Goal: Task Accomplishment & Management: Complete application form

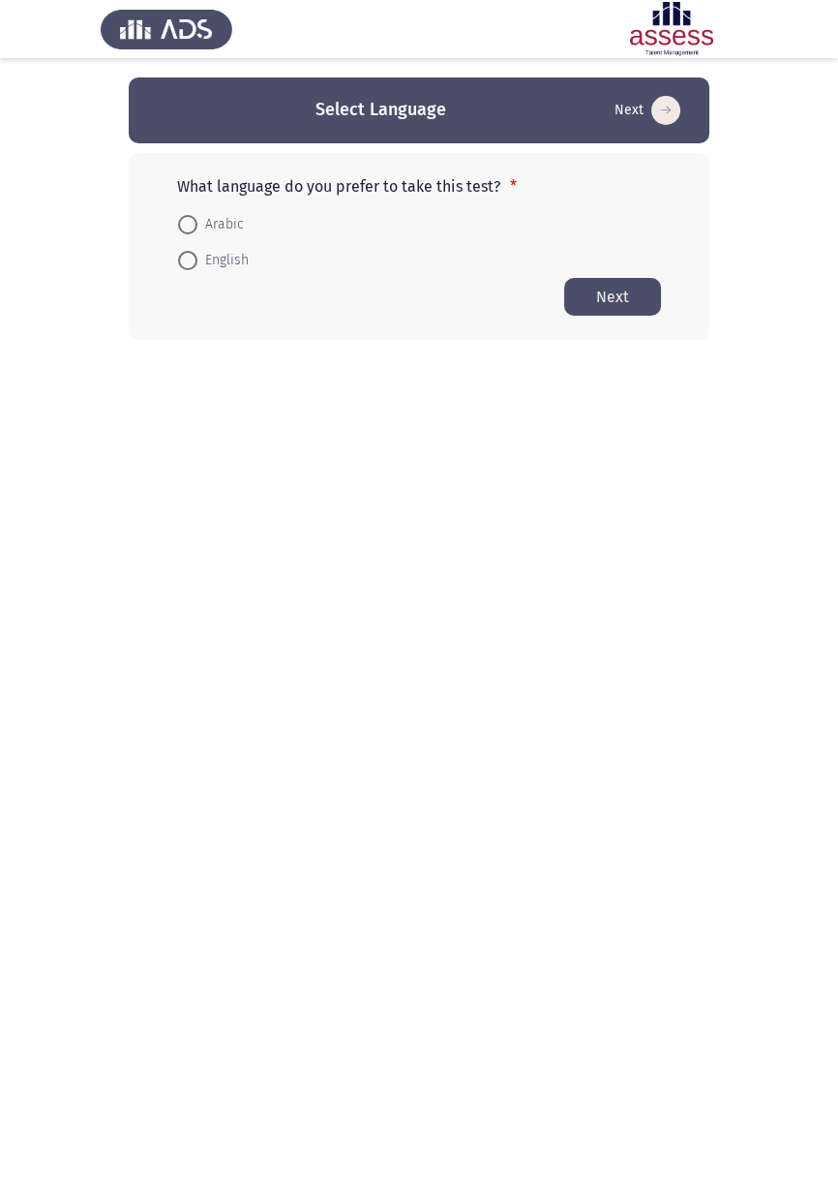
click at [614, 305] on button "Next" at bounding box center [612, 297] width 97 height 38
click at [616, 322] on button "Next" at bounding box center [612, 331] width 97 height 38
click at [188, 216] on span at bounding box center [187, 224] width 19 height 19
click at [188, 216] on input "Arabic" at bounding box center [187, 224] width 19 height 19
radio input "true"
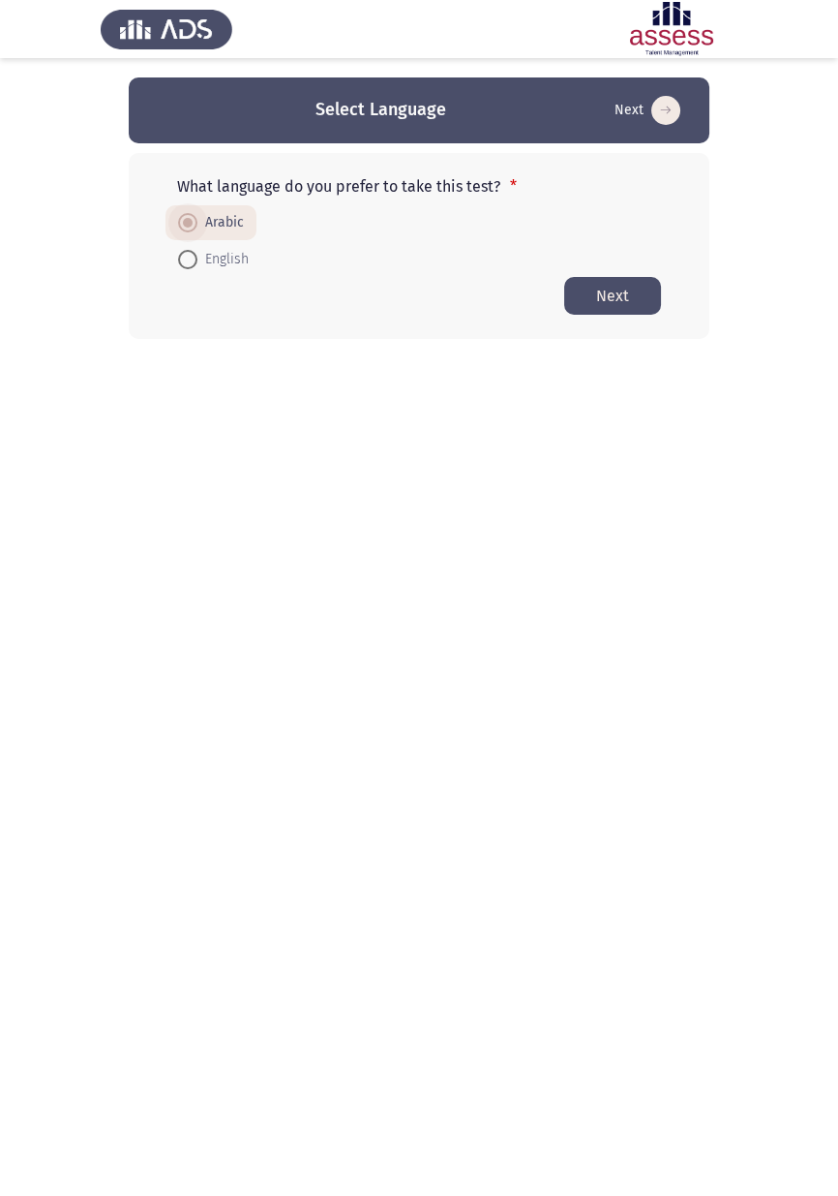
click at [621, 299] on button "Next" at bounding box center [612, 296] width 97 height 38
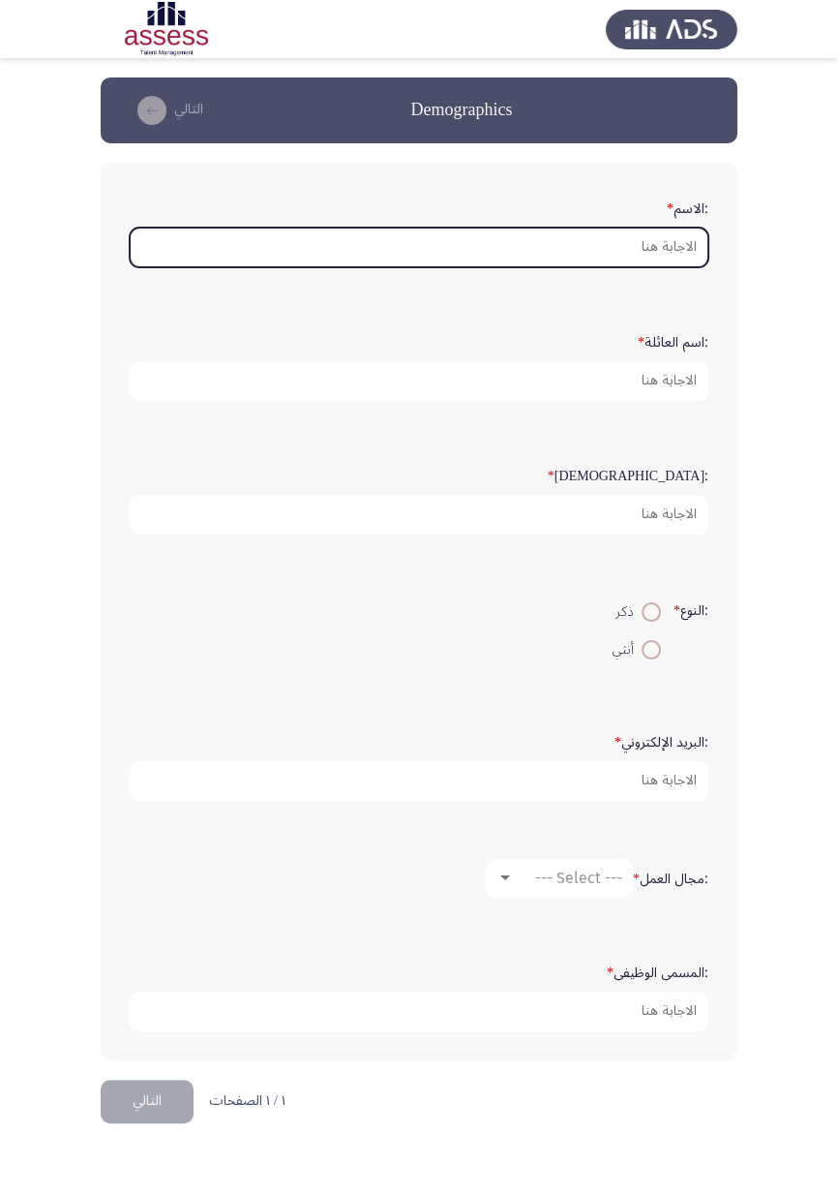
click at [557, 254] on input ":الاسم *" at bounding box center [419, 247] width 579 height 40
click at [522, 246] on input ":الاسم *" at bounding box center [419, 247] width 579 height 40
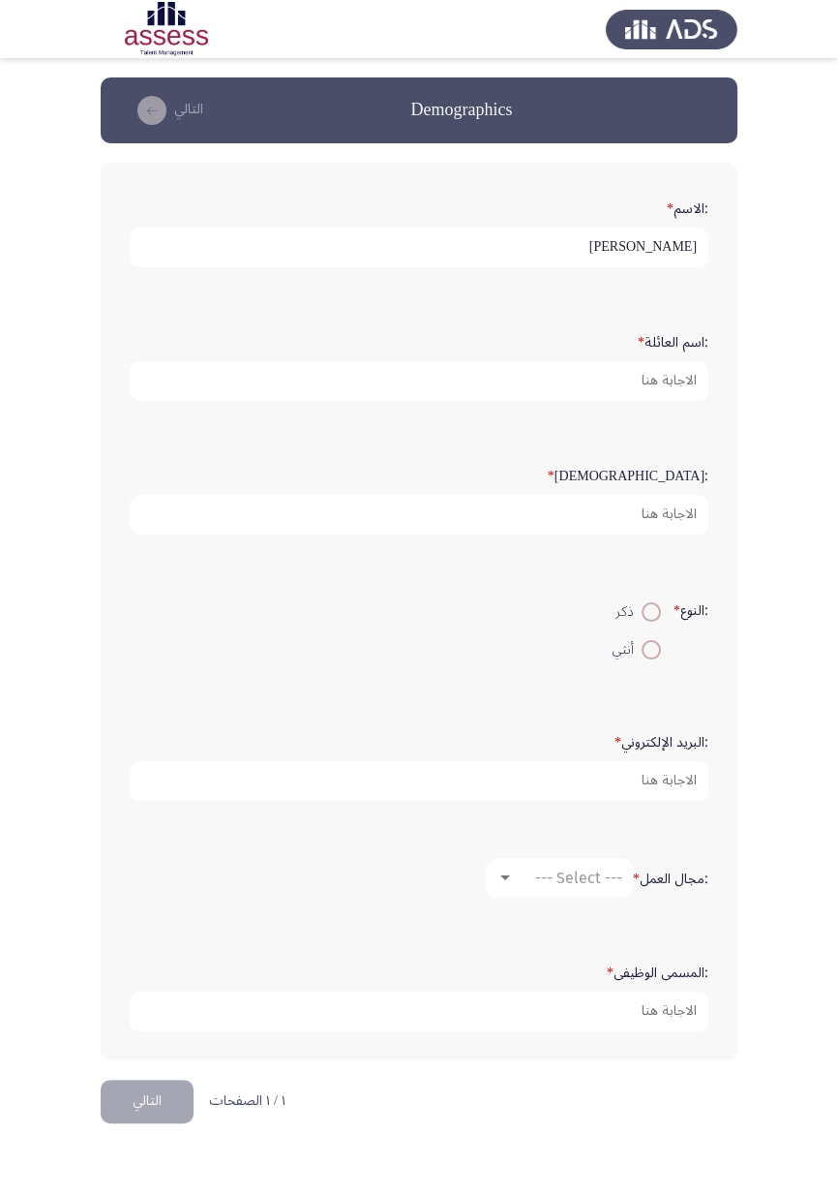
type input "[PERSON_NAME]"
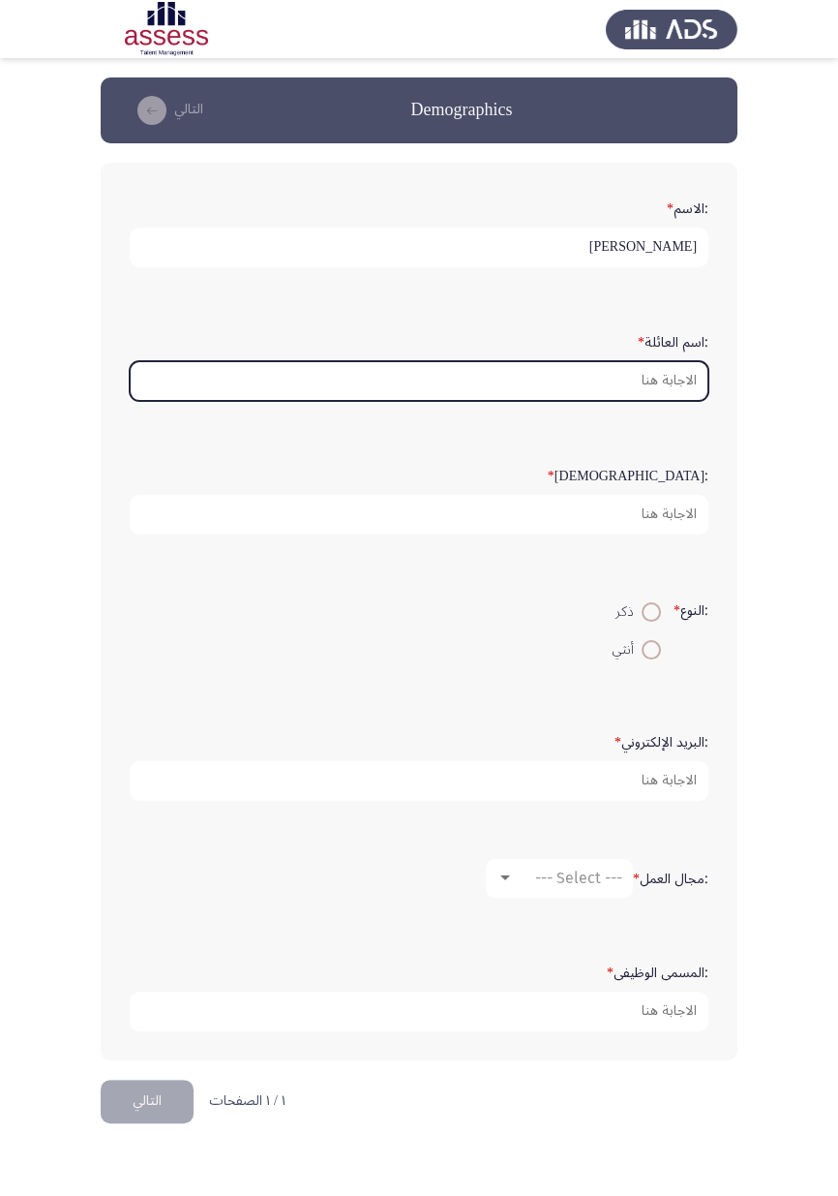
click at [596, 385] on input ":اسم العائلة *" at bounding box center [419, 381] width 579 height 40
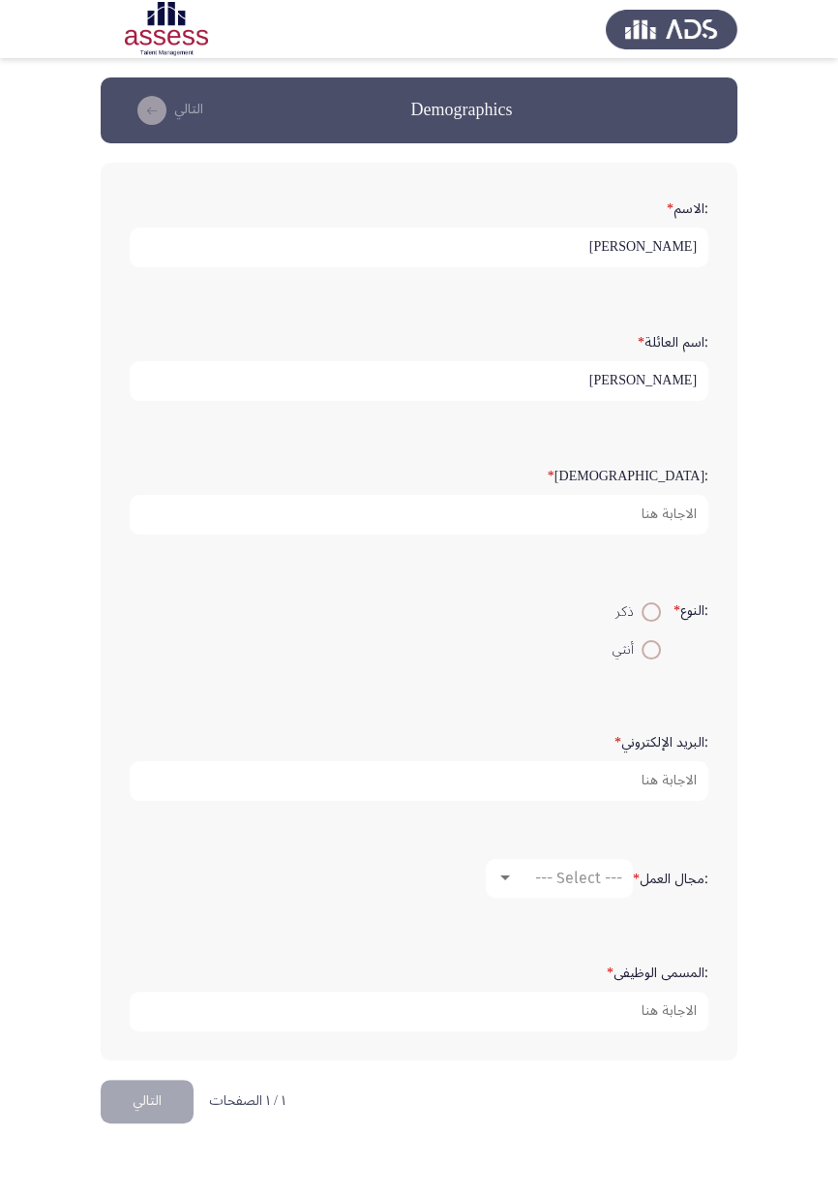
type input "[PERSON_NAME]"
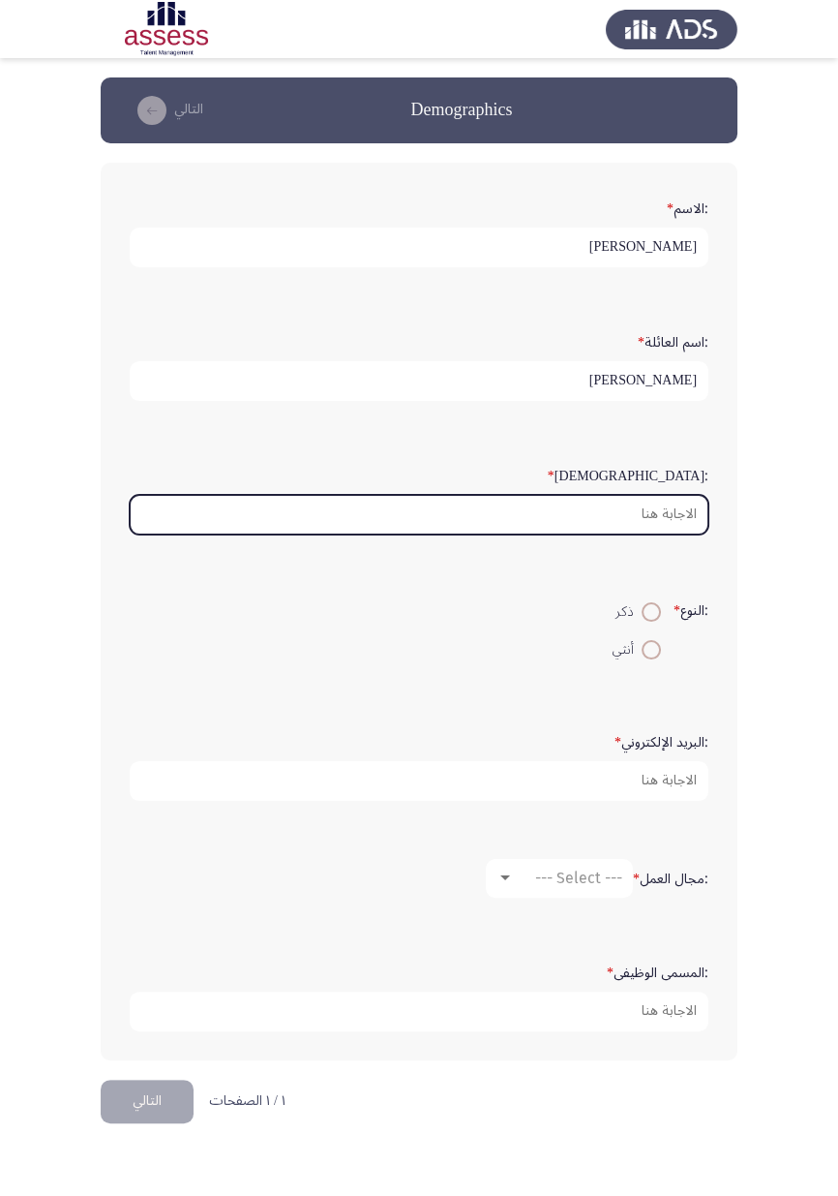
click at [627, 514] on input ":السن *" at bounding box center [419, 515] width 579 height 40
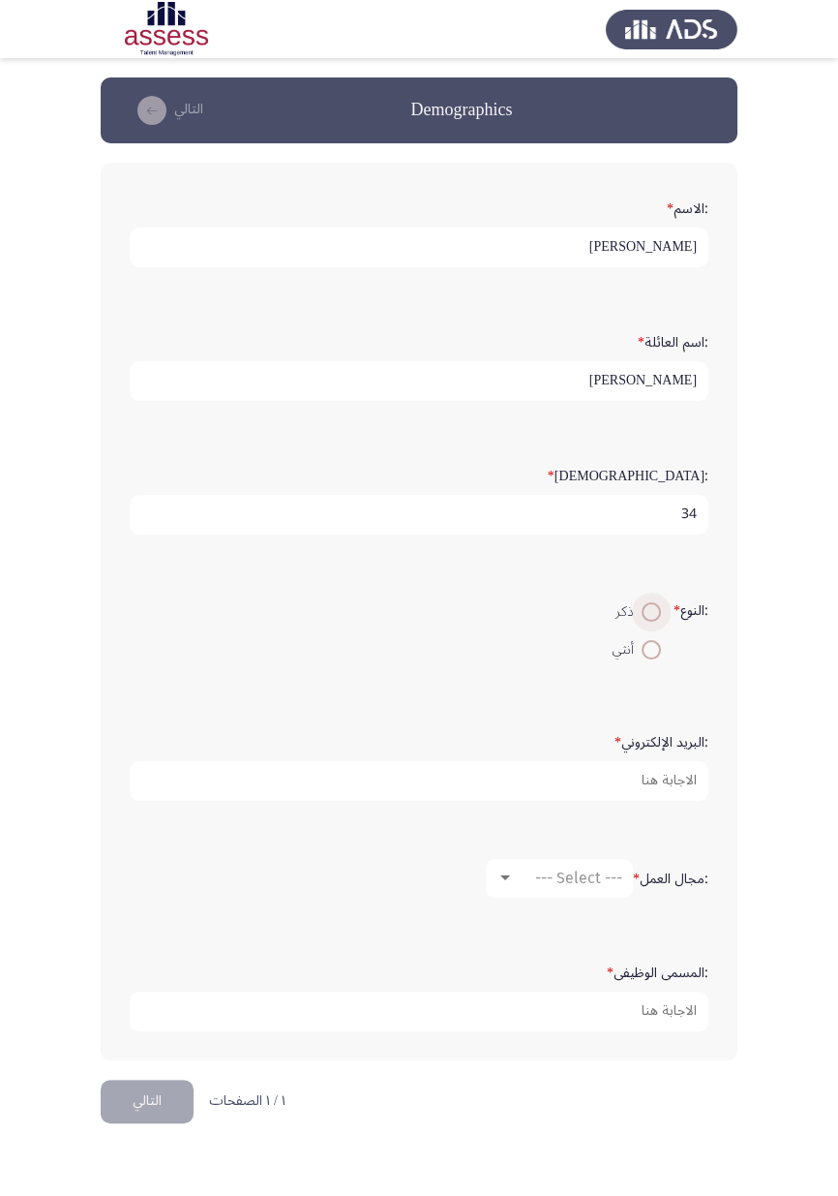
type input "34"
click at [652, 612] on span at bounding box center [652, 612] width 0 height 0
click at [648, 608] on input "ذكر" at bounding box center [651, 611] width 19 height 19
radio input "true"
click at [503, 692] on div at bounding box center [505, 877] width 10 height 5
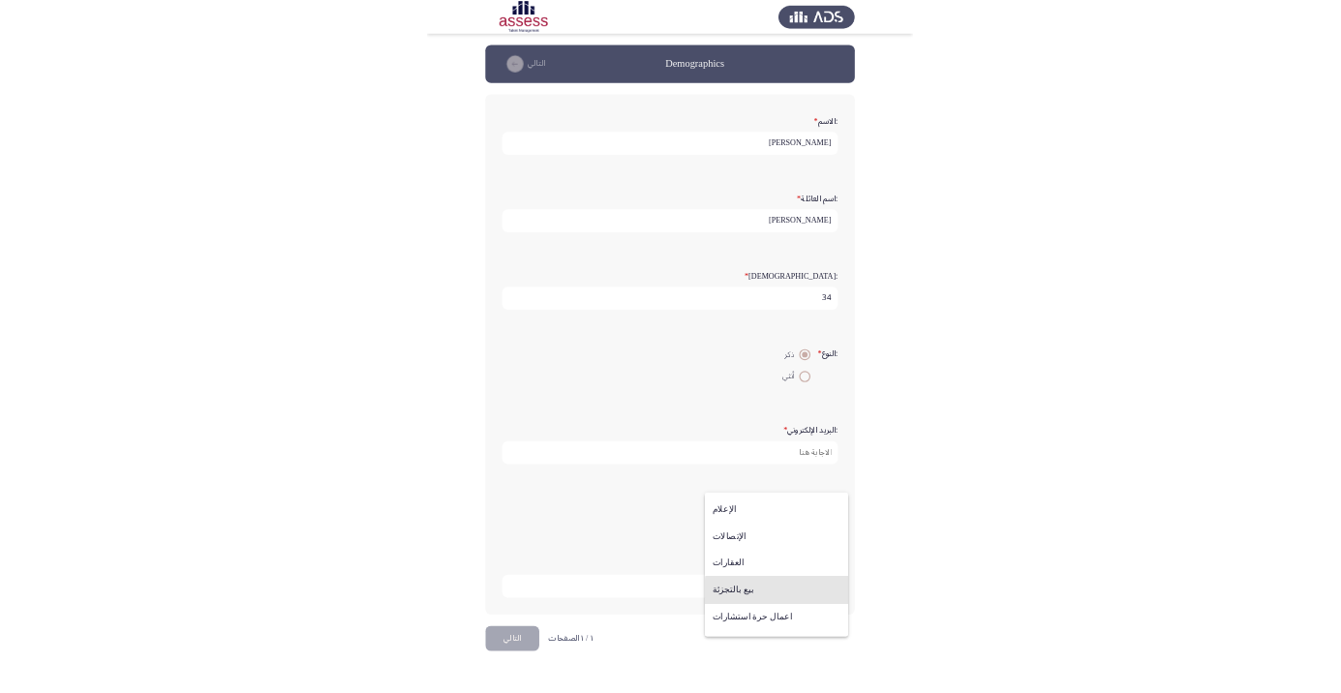
scroll to position [635, 0]
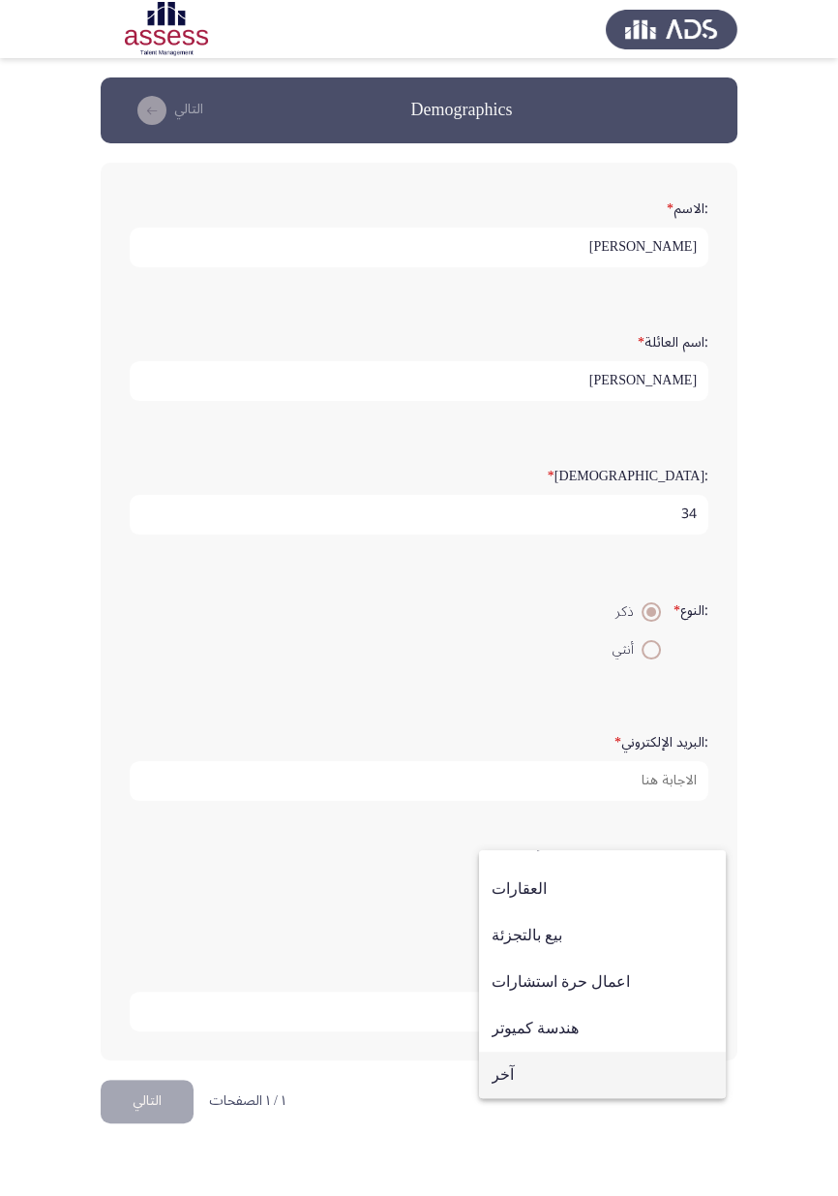
click at [503, 692] on span "آخر" at bounding box center [603, 1074] width 222 height 46
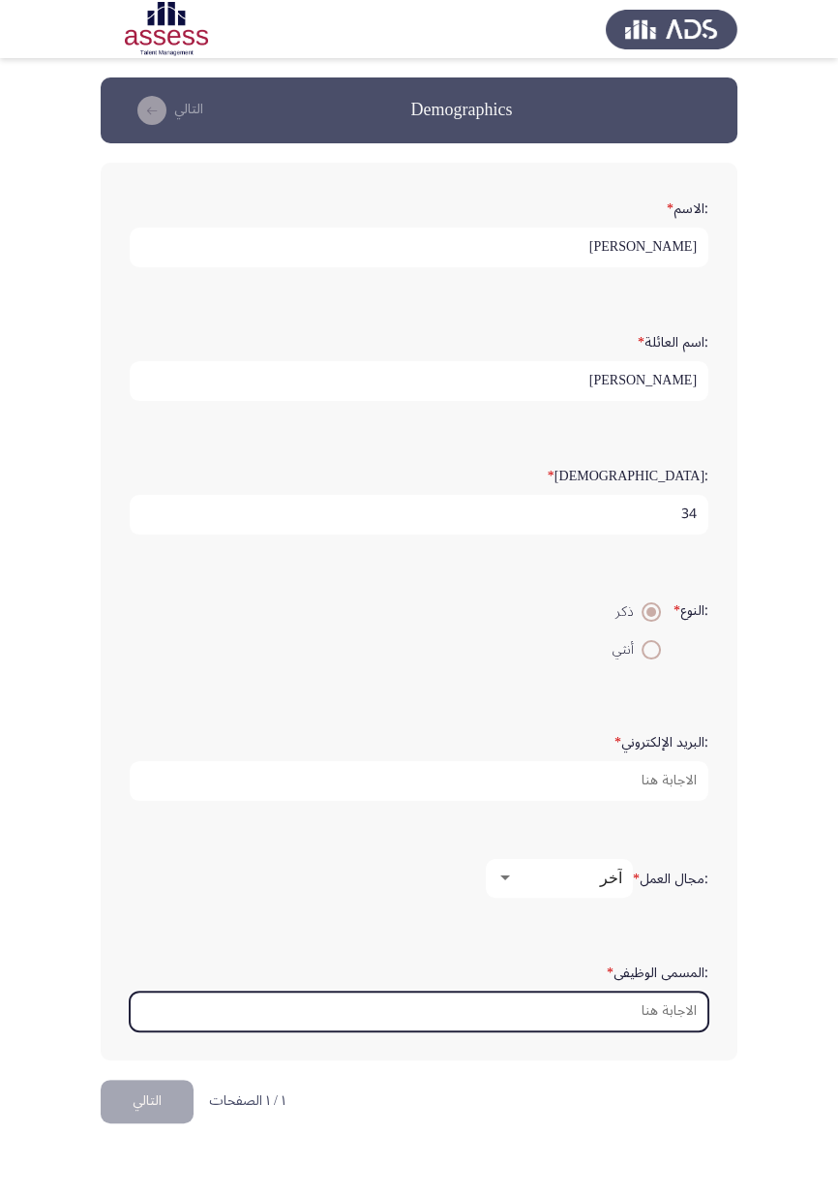
click at [618, 692] on input ":المسمى الوظيفى *" at bounding box center [419, 1011] width 579 height 40
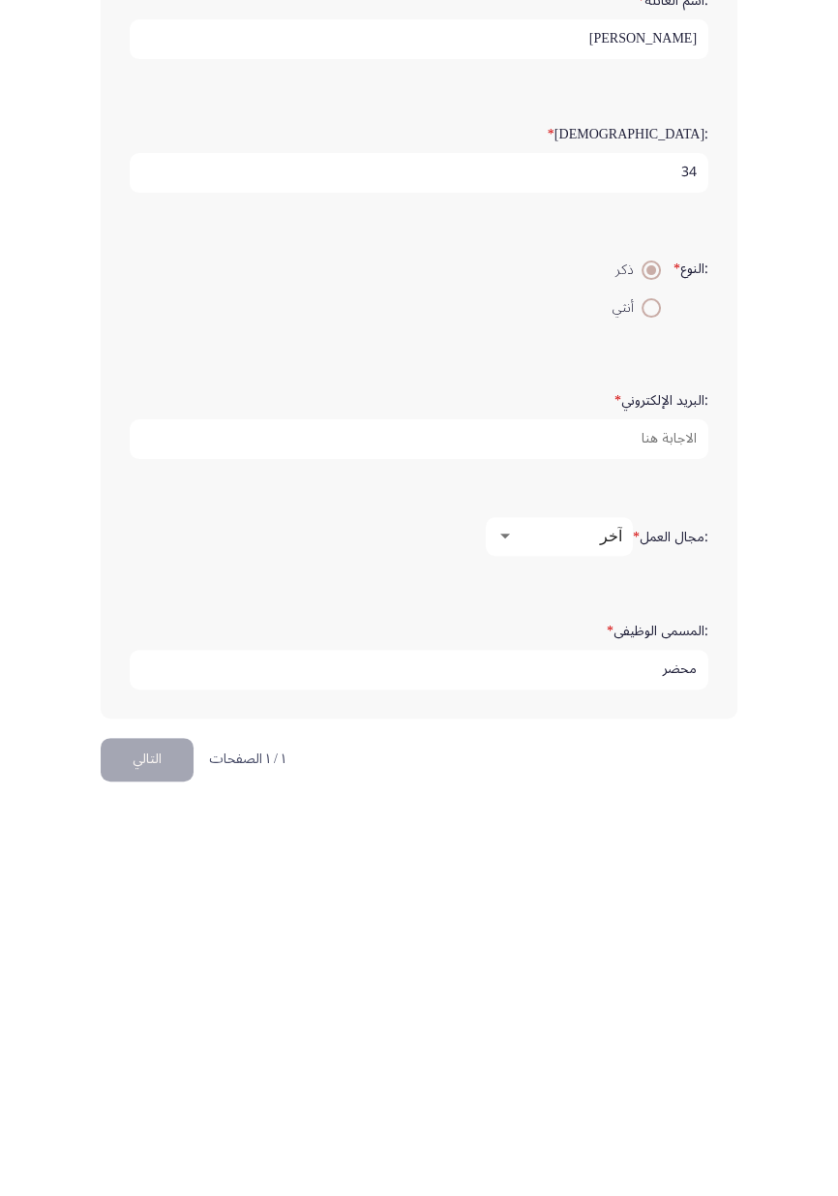
type input "محضر"
click at [158, 692] on button "التالي" at bounding box center [147, 1101] width 93 height 44
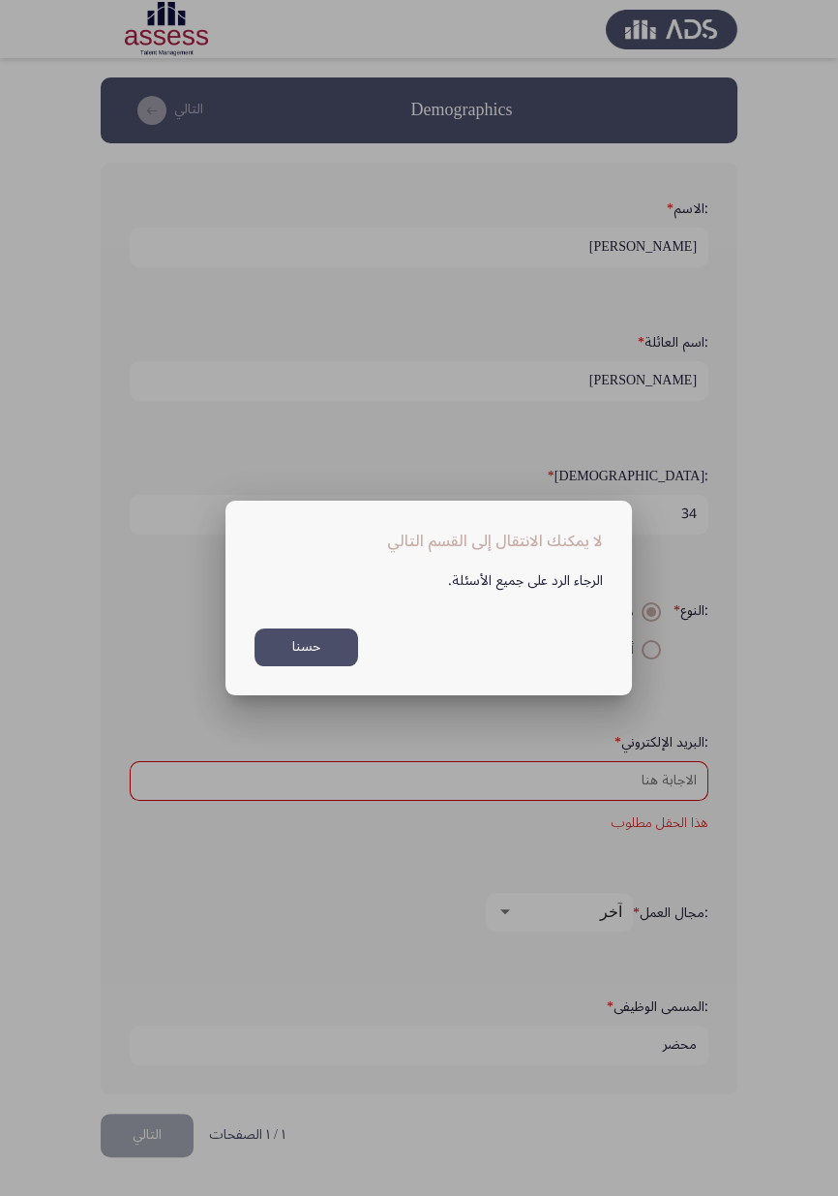
click at [333, 650] on button "حسنا" at bounding box center [307, 647] width 104 height 38
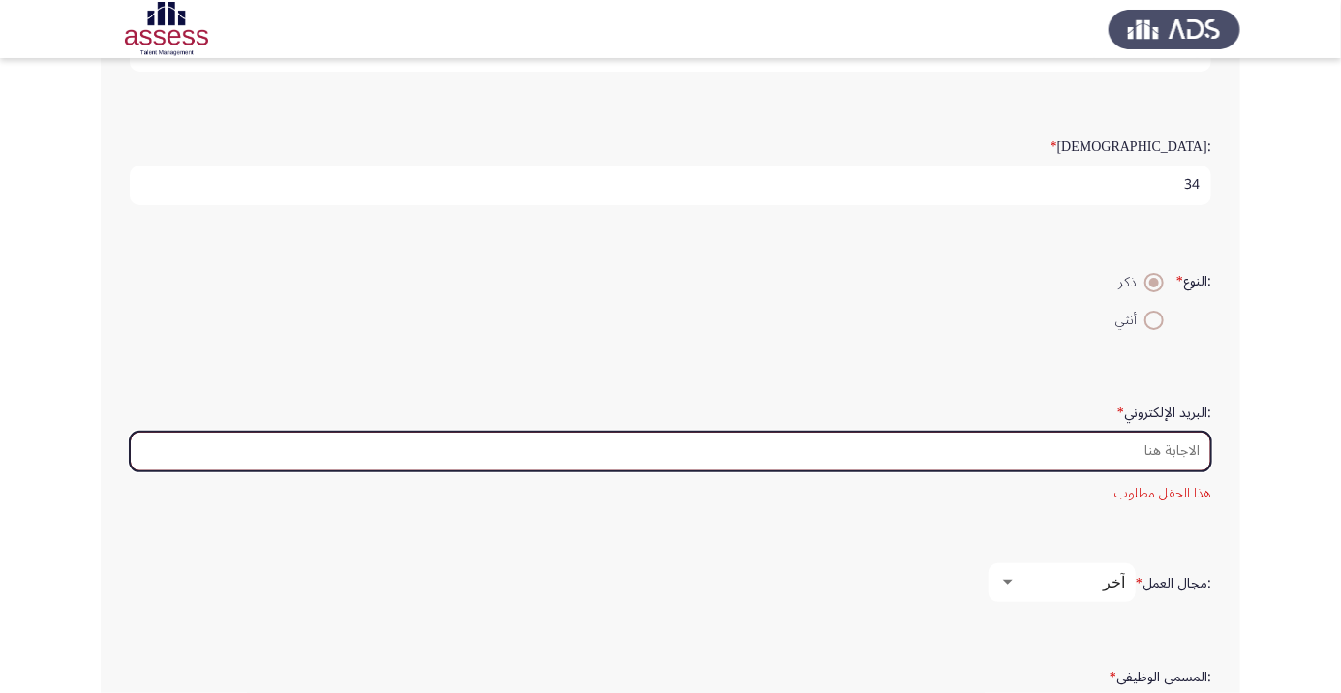
click at [1088, 450] on input ":البريد الإلكتروني *" at bounding box center [670, 452] width 1081 height 40
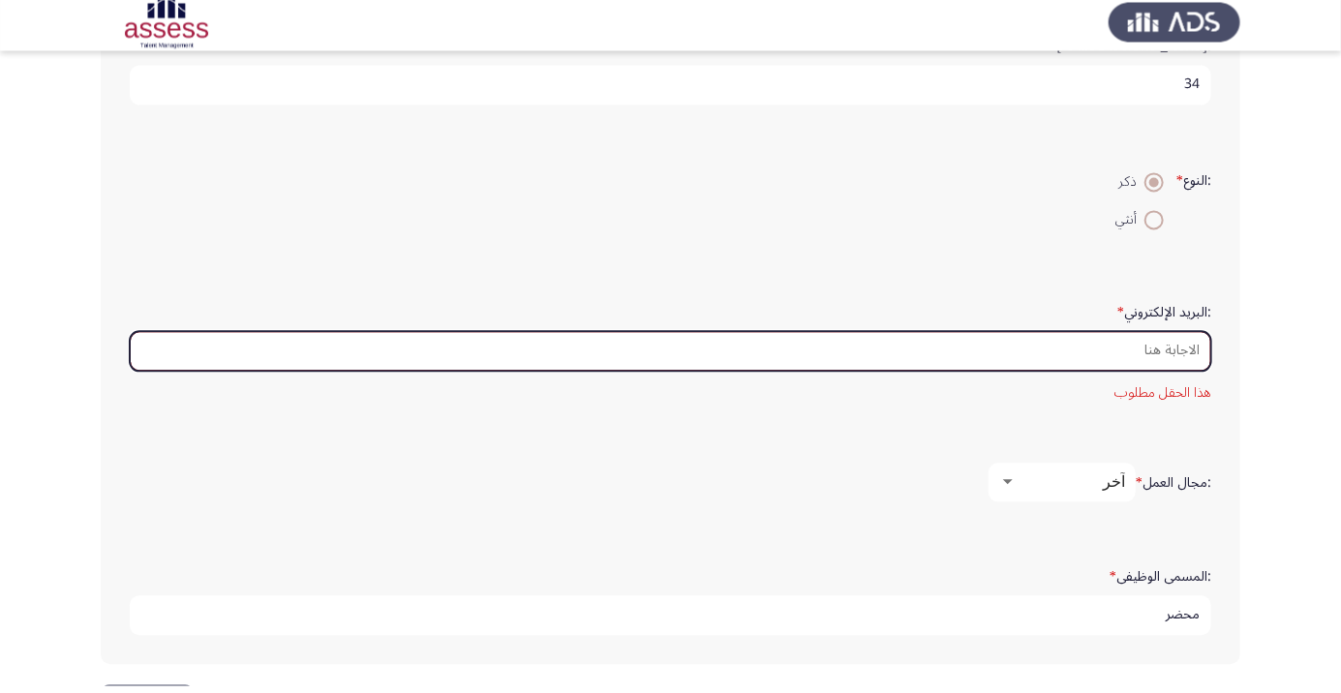
scroll to position [422, 0]
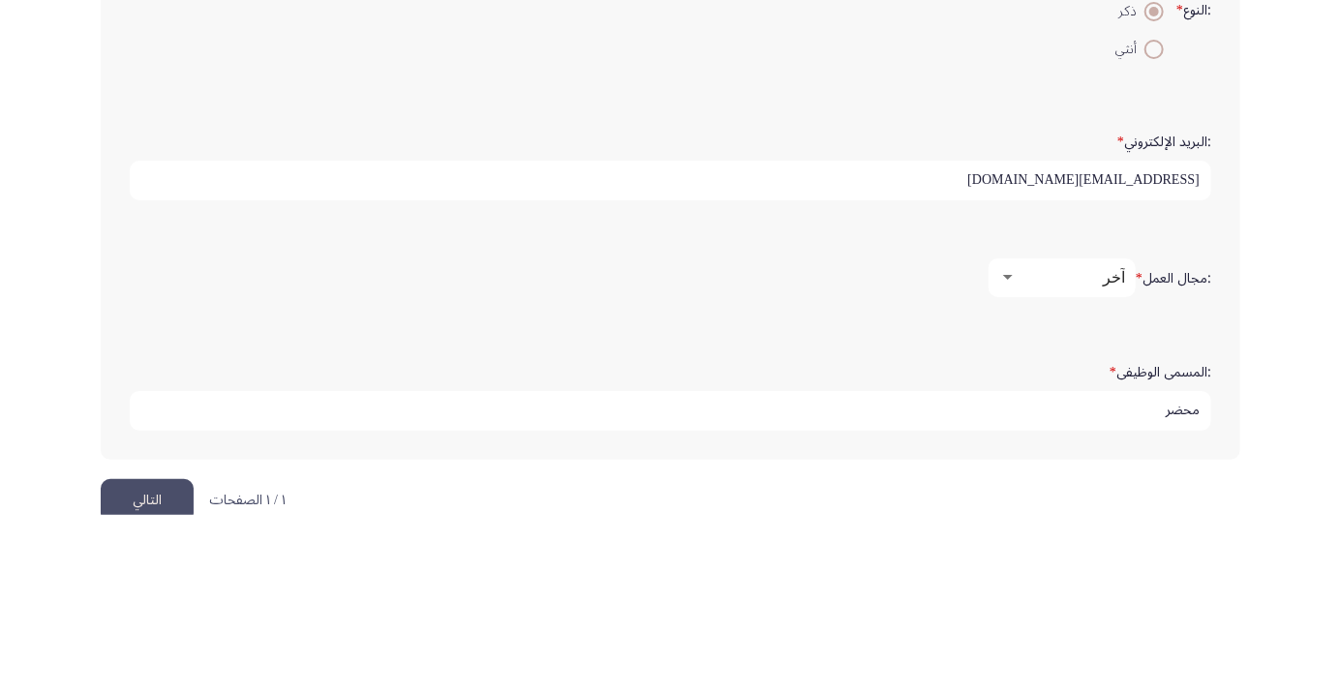
type input "[EMAIL_ADDRESS][DOMAIN_NAME]"
click at [1276, 401] on app-assessment-container "Demographics التالي :الاسم * احمد يسري :اسم العائلة * عبدالجليل :السن * 34 :الن…" at bounding box center [670, 156] width 1341 height 1002
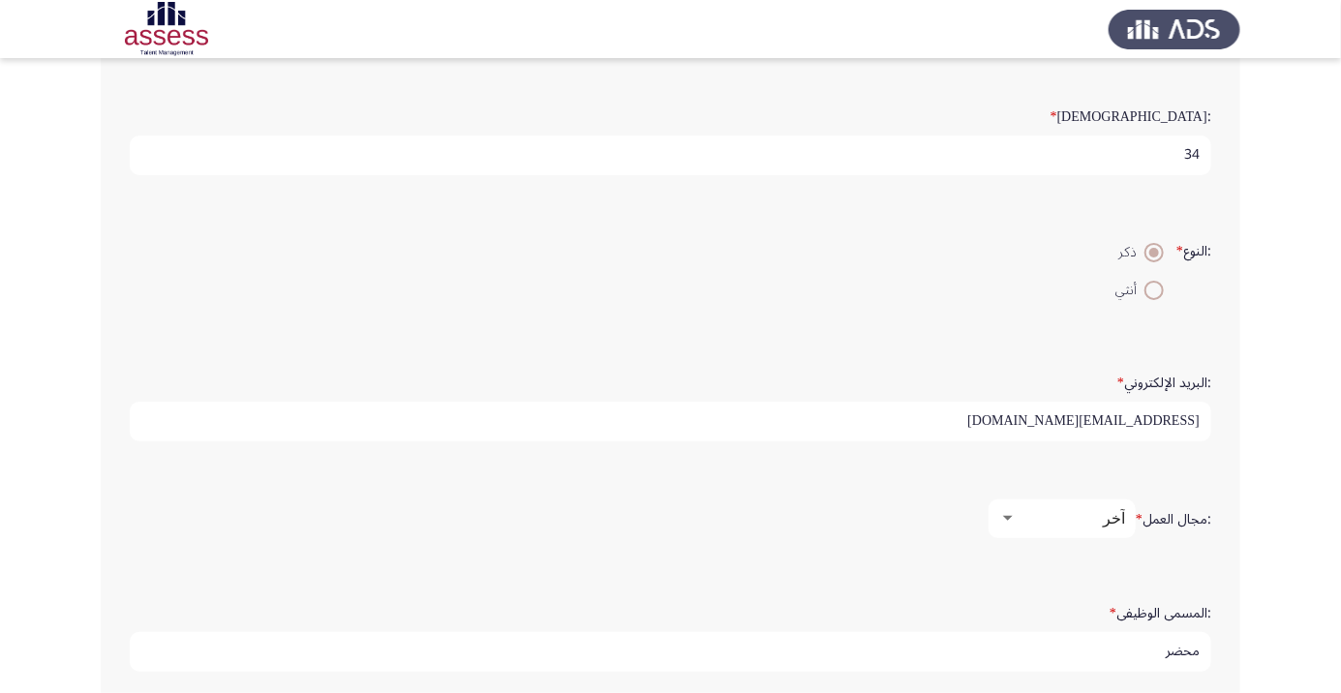
scroll to position [362, 0]
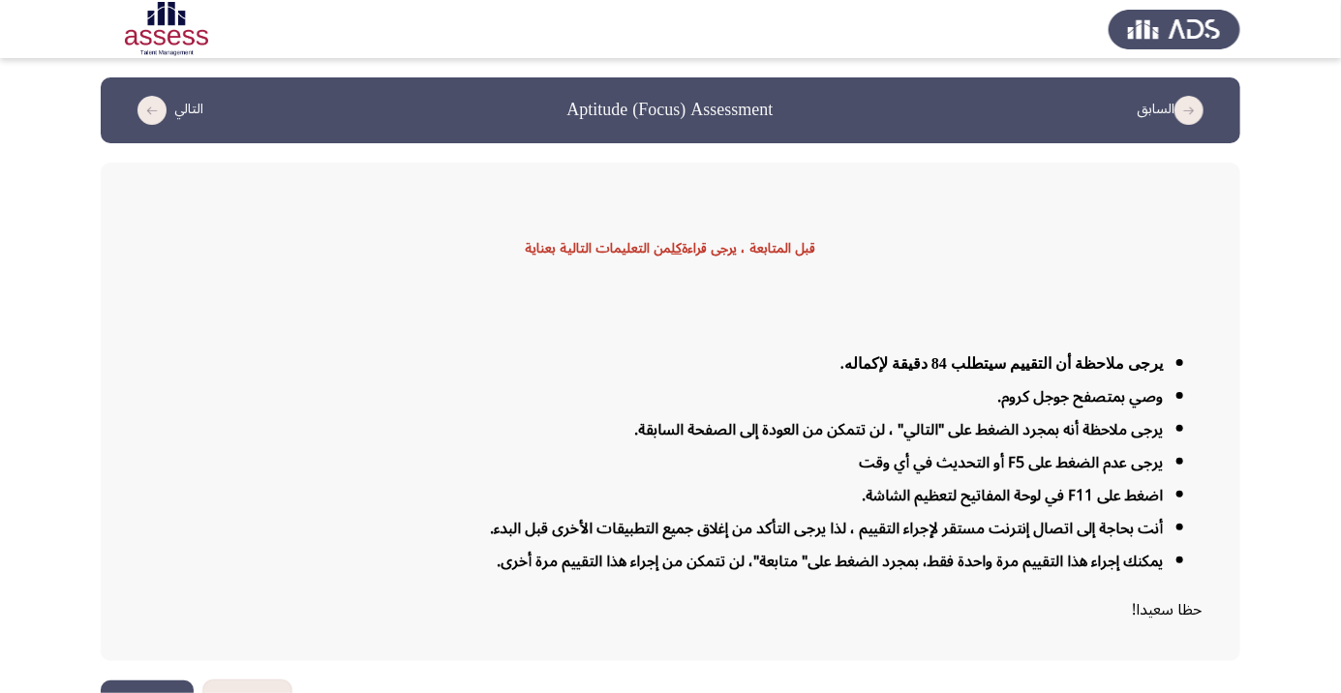
scroll to position [46, 0]
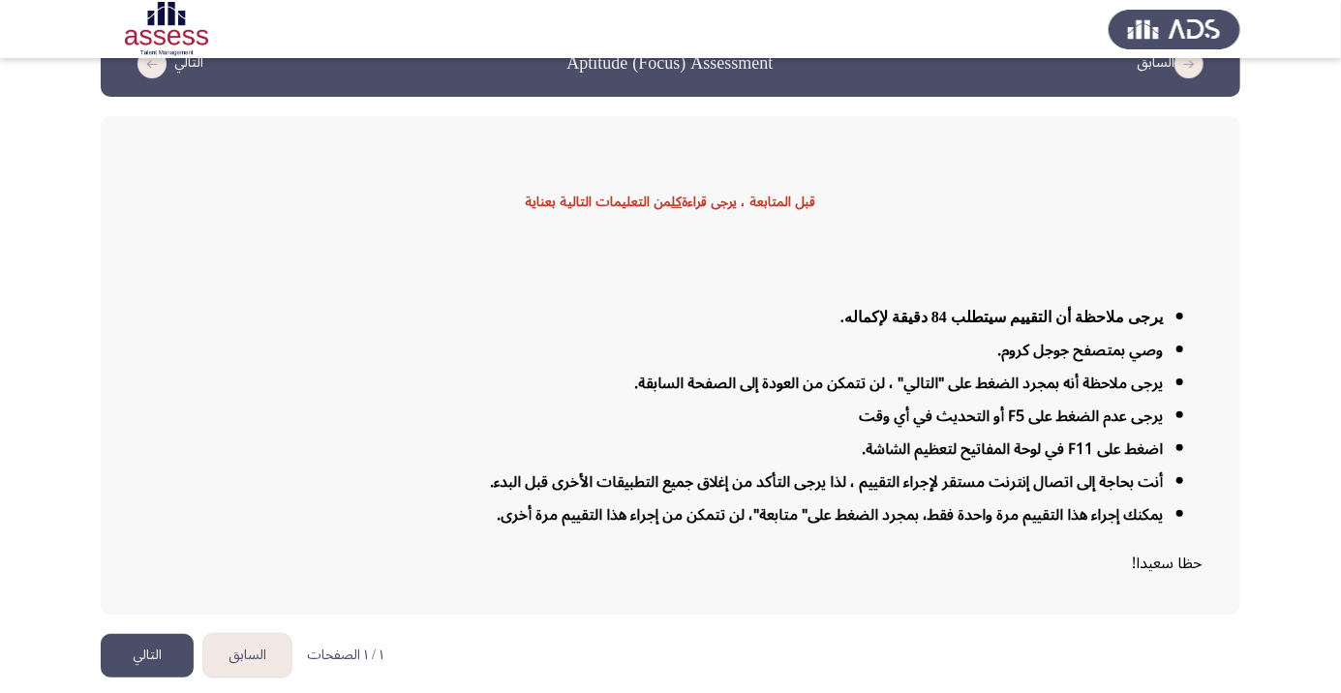
click at [146, 678] on button "التالي" at bounding box center [147, 656] width 93 height 44
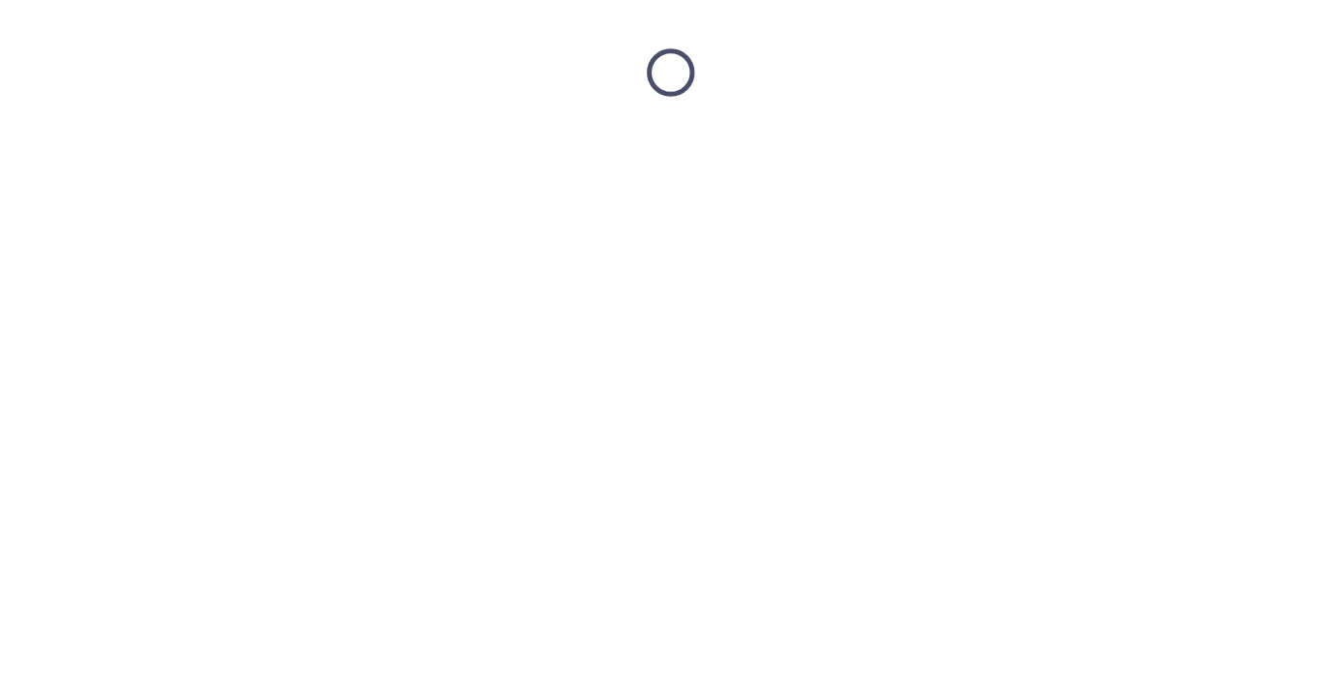
scroll to position [0, 0]
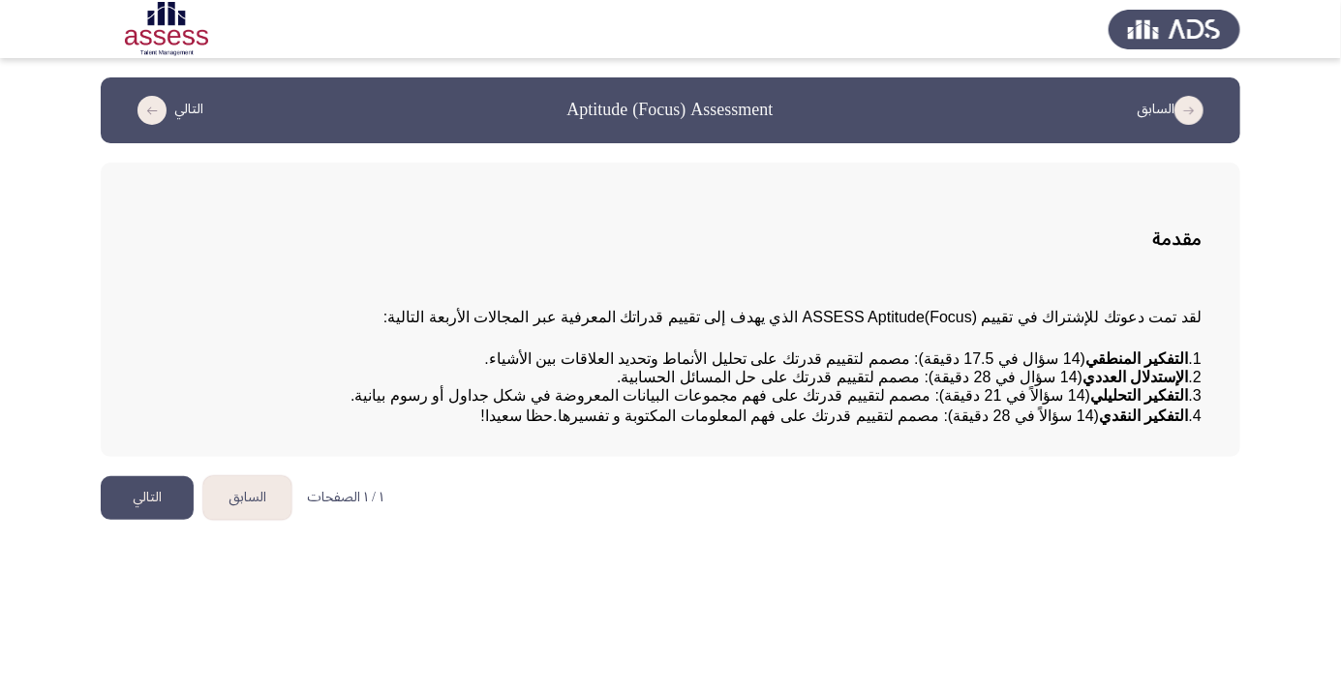
click at [157, 520] on button "التالي" at bounding box center [147, 498] width 93 height 44
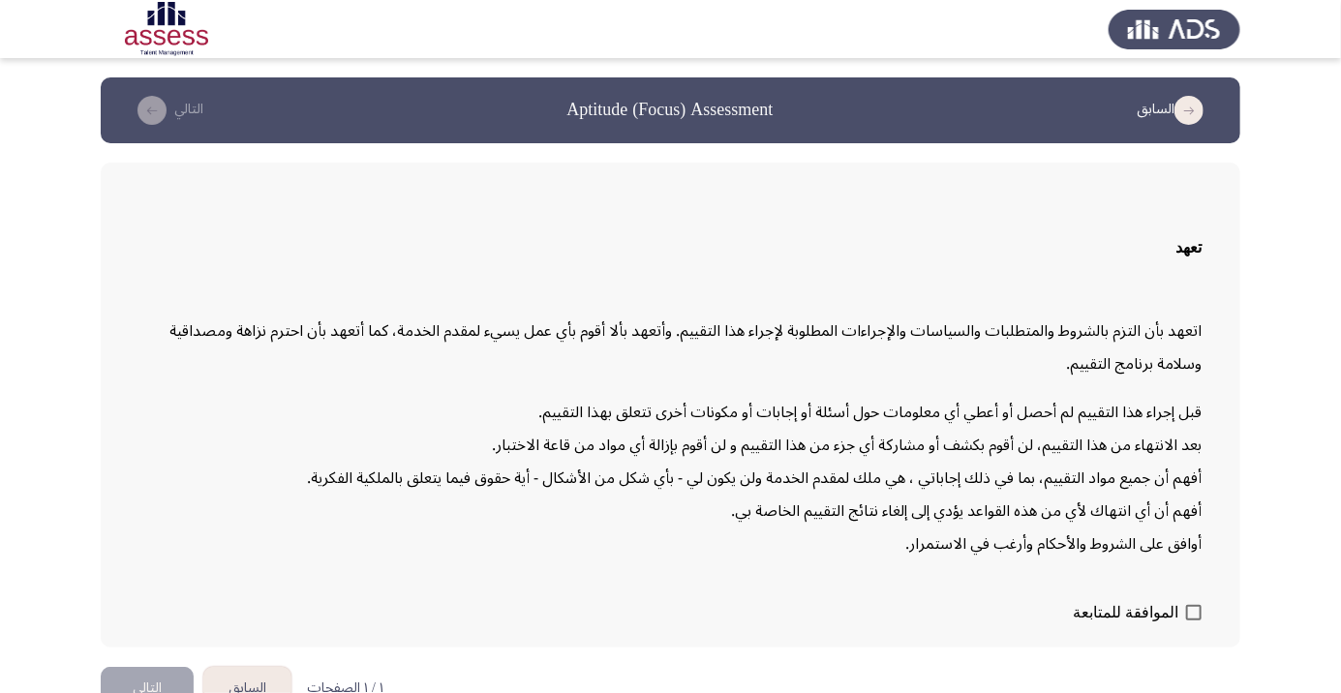
scroll to position [55, 0]
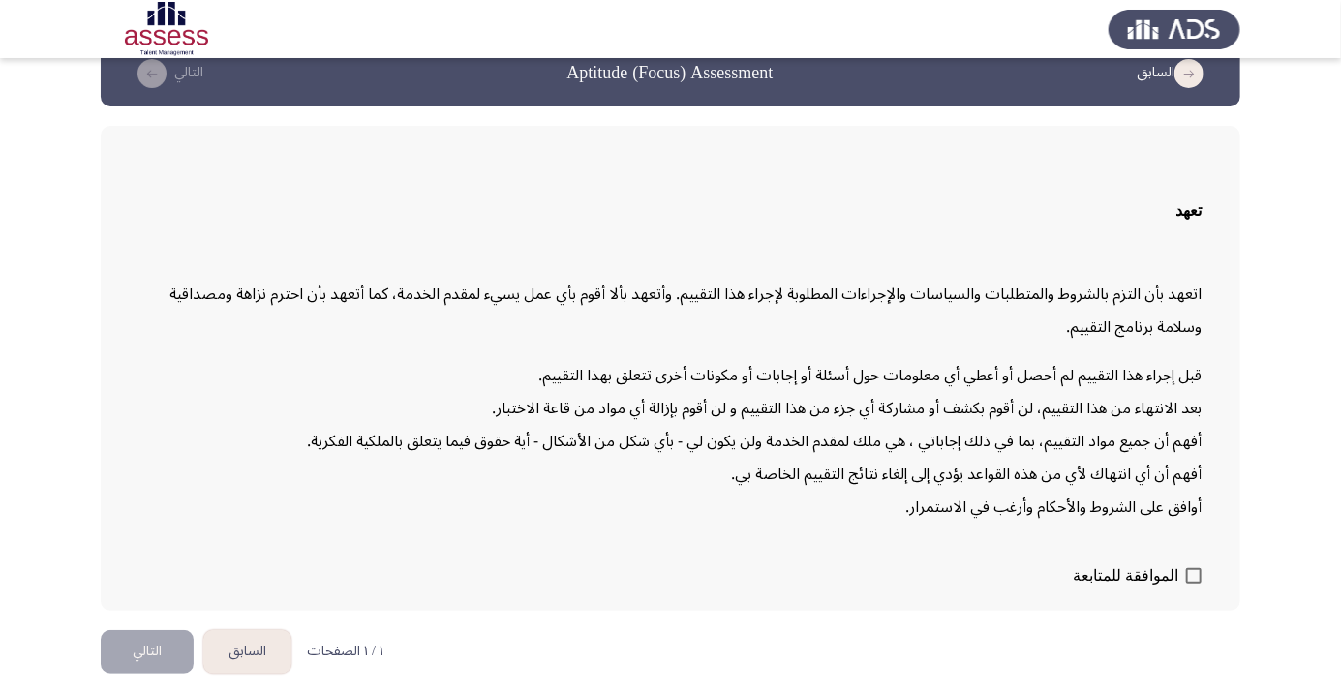
click at [1186, 584] on span at bounding box center [1193, 575] width 15 height 15
click at [1193, 585] on input "الموافقة للمتابعة" at bounding box center [1193, 584] width 1 height 1
checkbox input "true"
click at [148, 674] on button "التالي" at bounding box center [147, 652] width 93 height 44
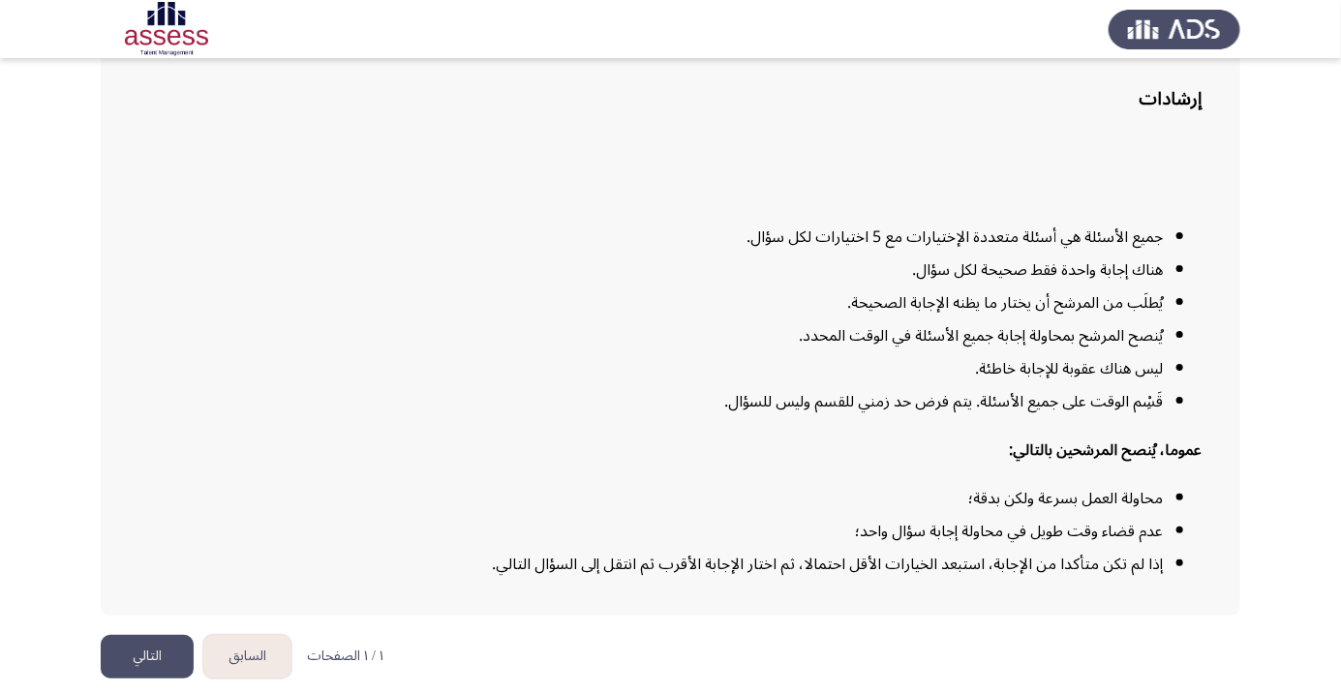
scroll to position [157, 0]
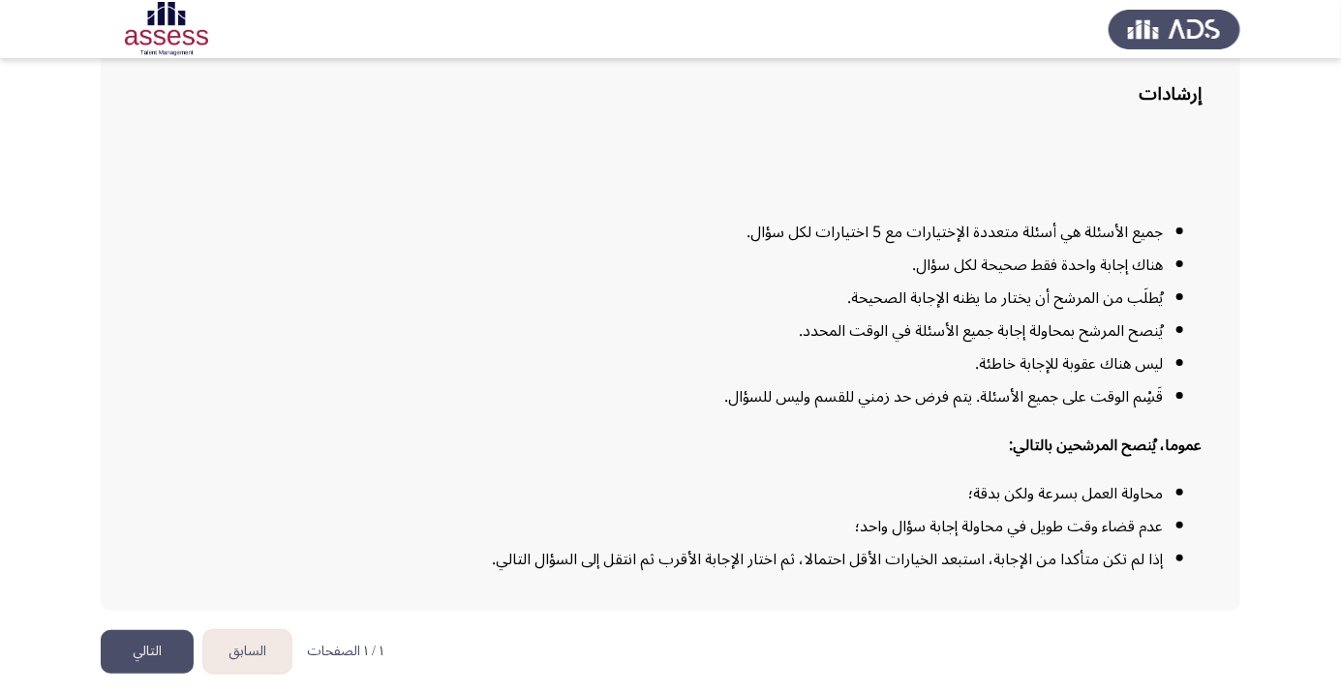
click at [138, 674] on button "التالي" at bounding box center [147, 652] width 93 height 44
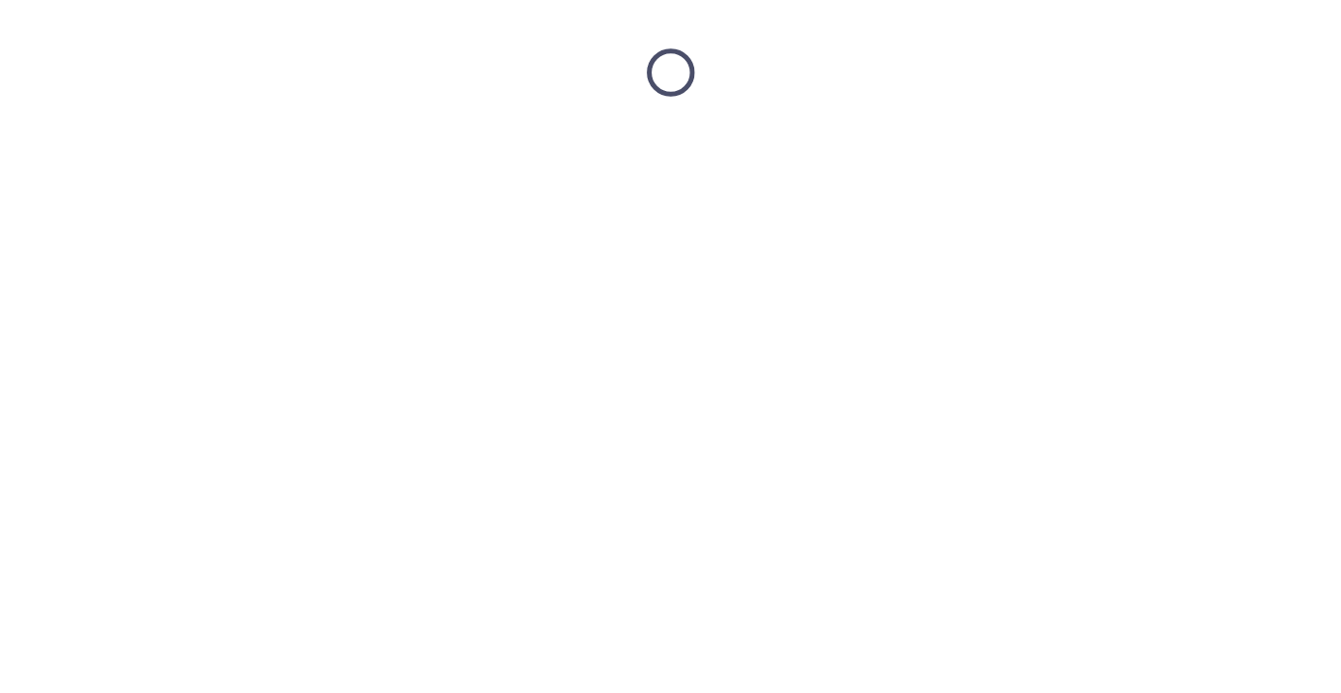
scroll to position [0, 0]
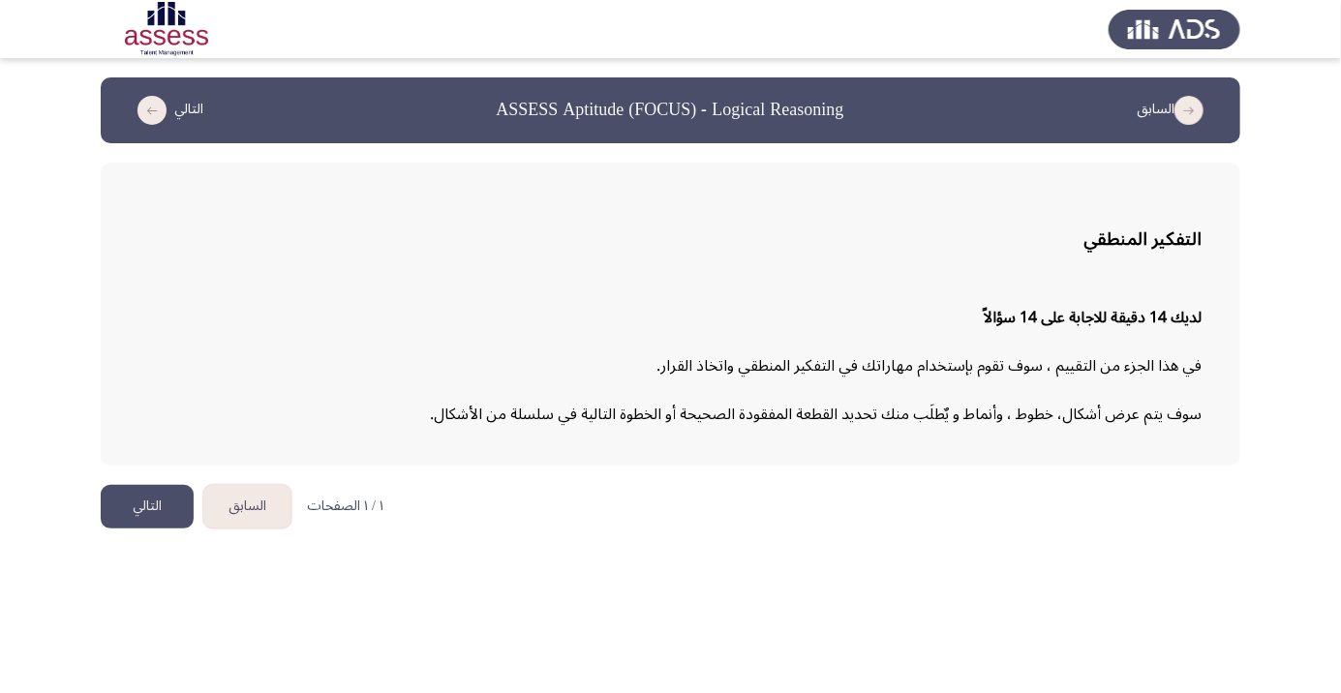
click at [149, 517] on button "التالي" at bounding box center [147, 507] width 93 height 44
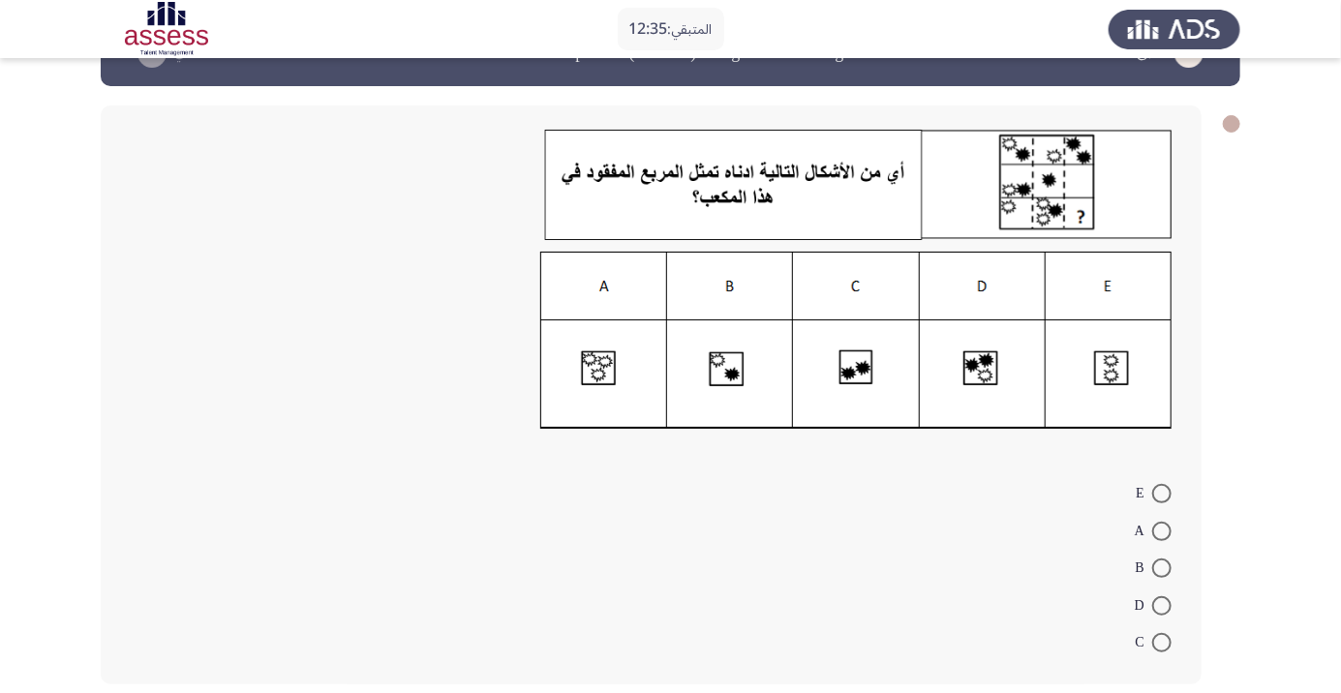
scroll to position [45, 0]
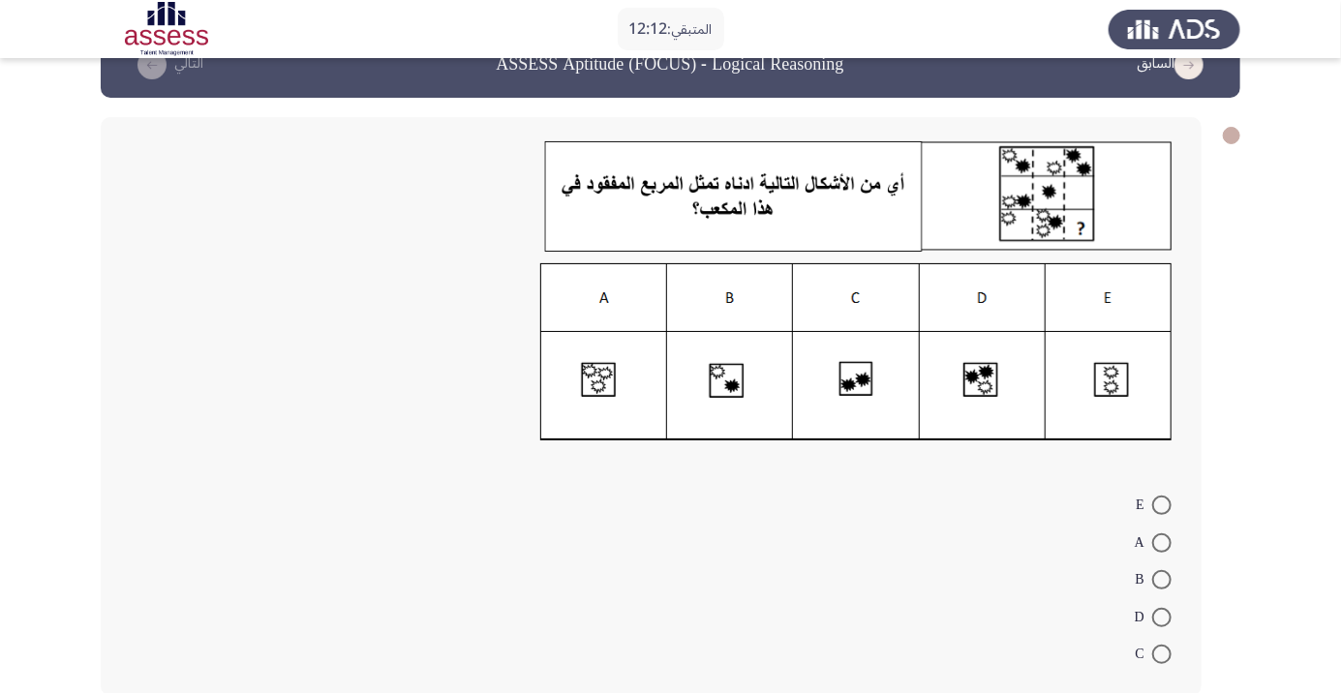
click at [728, 387] on img at bounding box center [856, 352] width 632 height 178
click at [1162, 580] on span at bounding box center [1161, 579] width 19 height 19
click at [1162, 580] on input "B" at bounding box center [1161, 579] width 19 height 19
radio input "true"
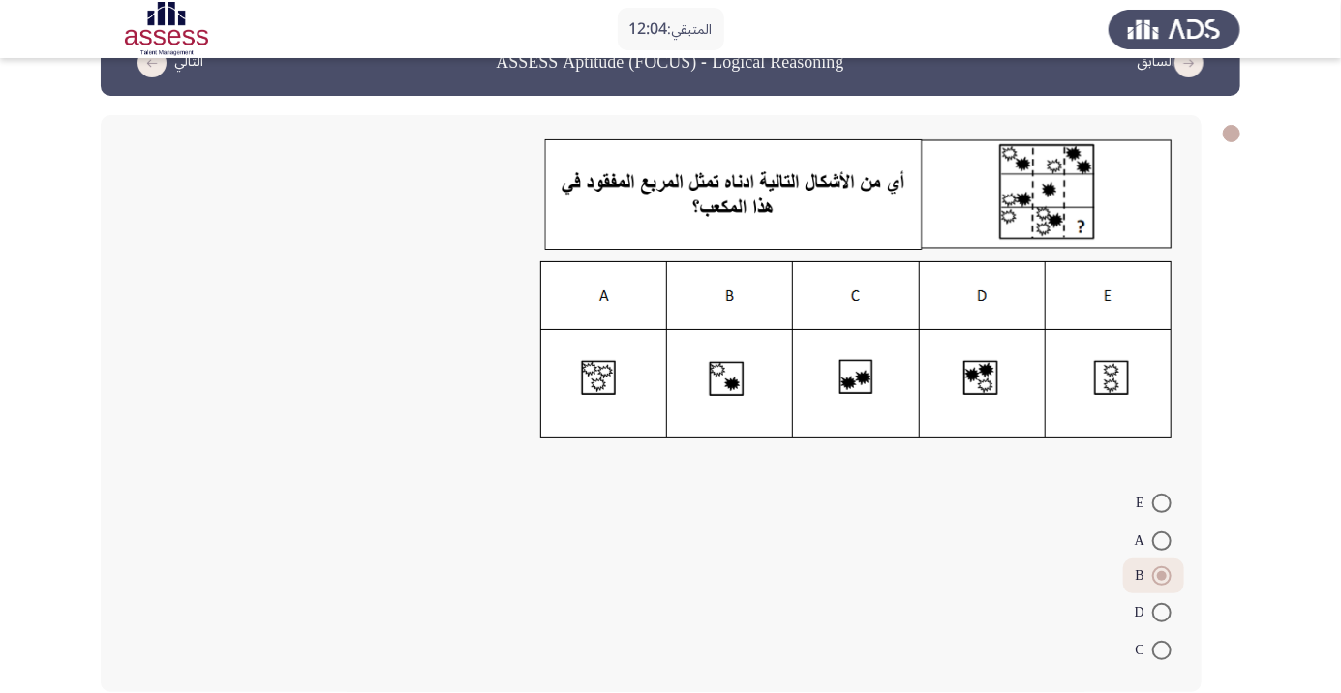
scroll to position [50, 0]
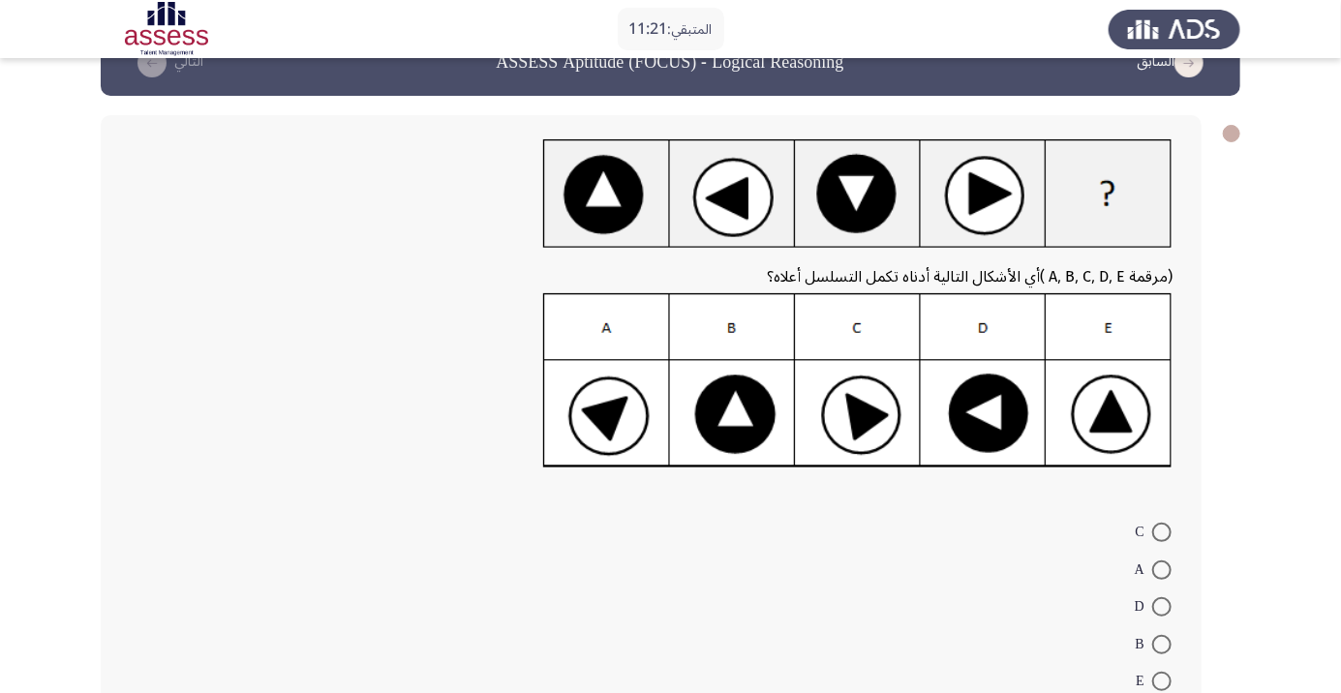
scroll to position [74, 0]
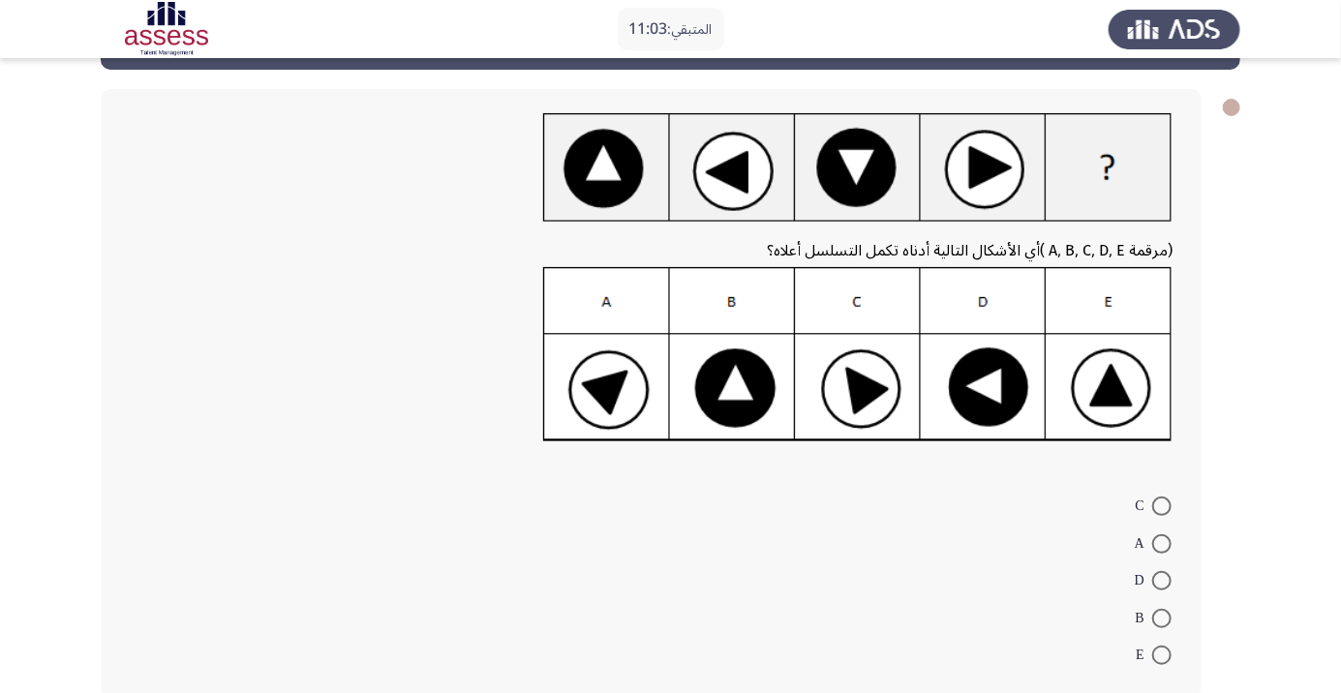
click at [1162, 617] on span at bounding box center [1161, 618] width 19 height 19
click at [1162, 617] on input "B" at bounding box center [1161, 618] width 19 height 19
radio input "true"
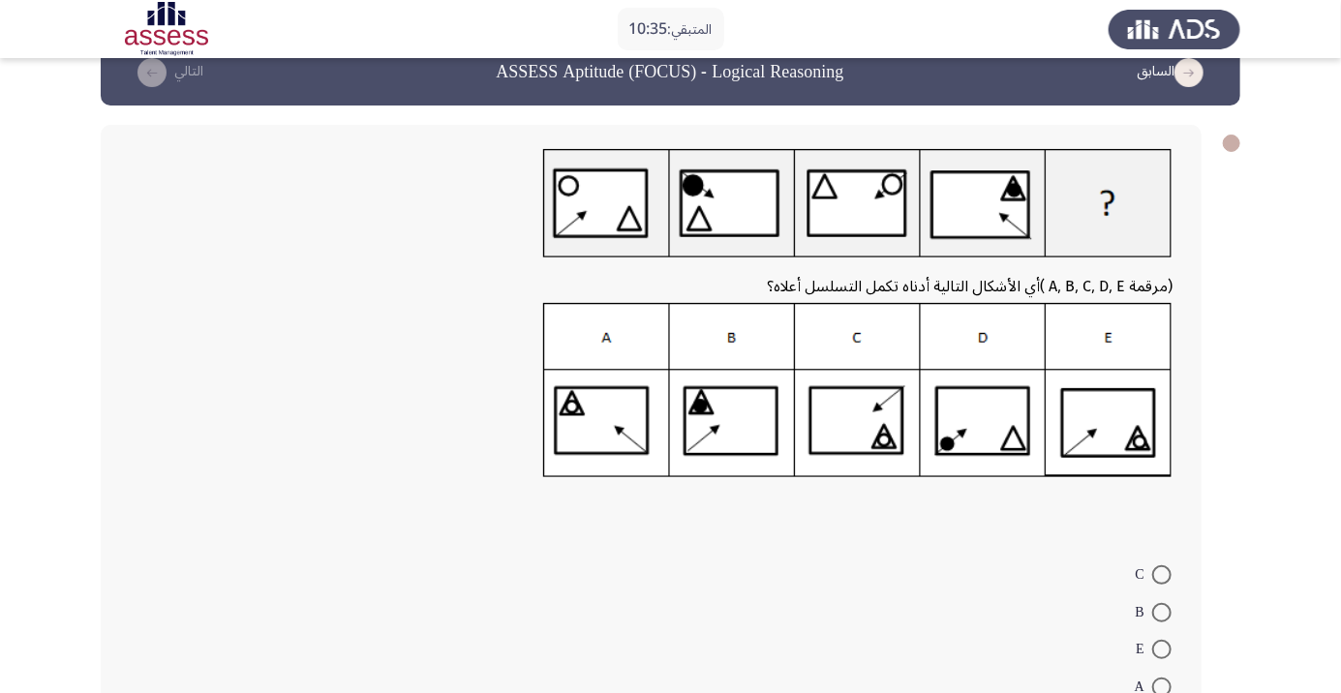
scroll to position [0, 0]
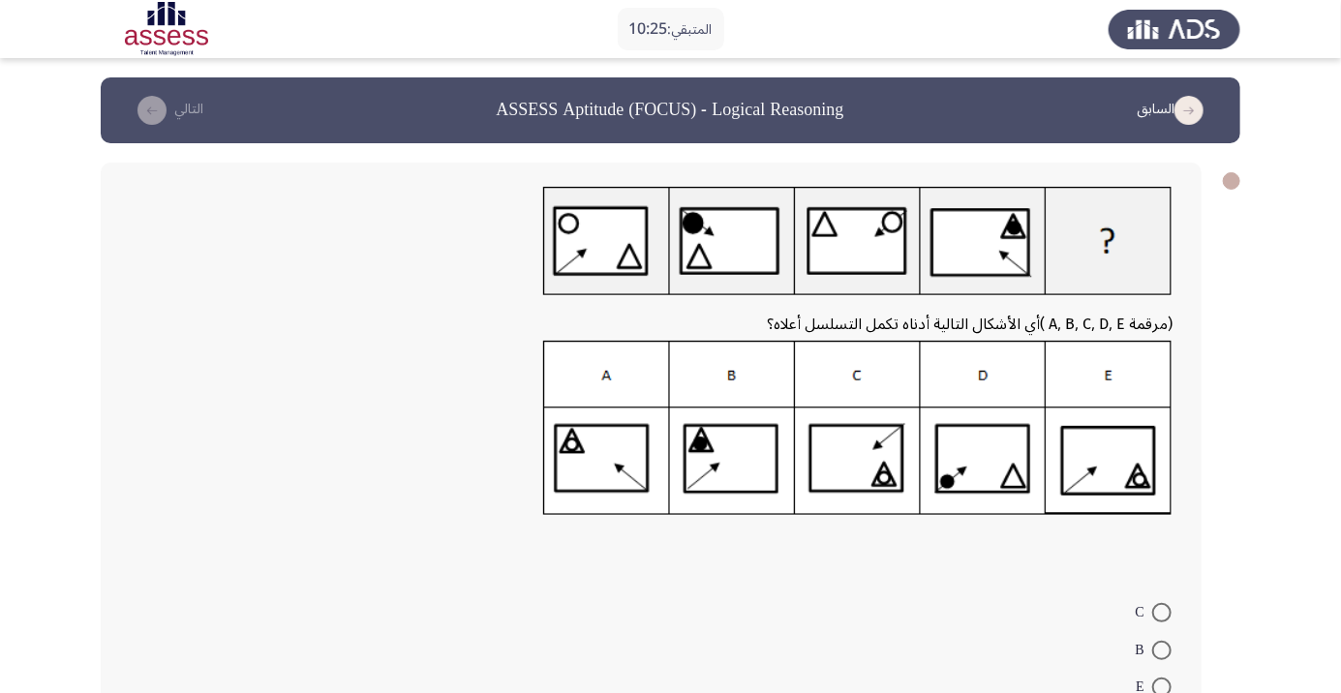
click at [858, 478] on img at bounding box center [857, 428] width 629 height 174
click at [1162, 612] on span at bounding box center [1161, 612] width 19 height 19
click at [1162, 612] on input "C" at bounding box center [1161, 612] width 19 height 19
radio input "true"
click at [159, 113] on icon "load next page" at bounding box center [151, 110] width 29 height 29
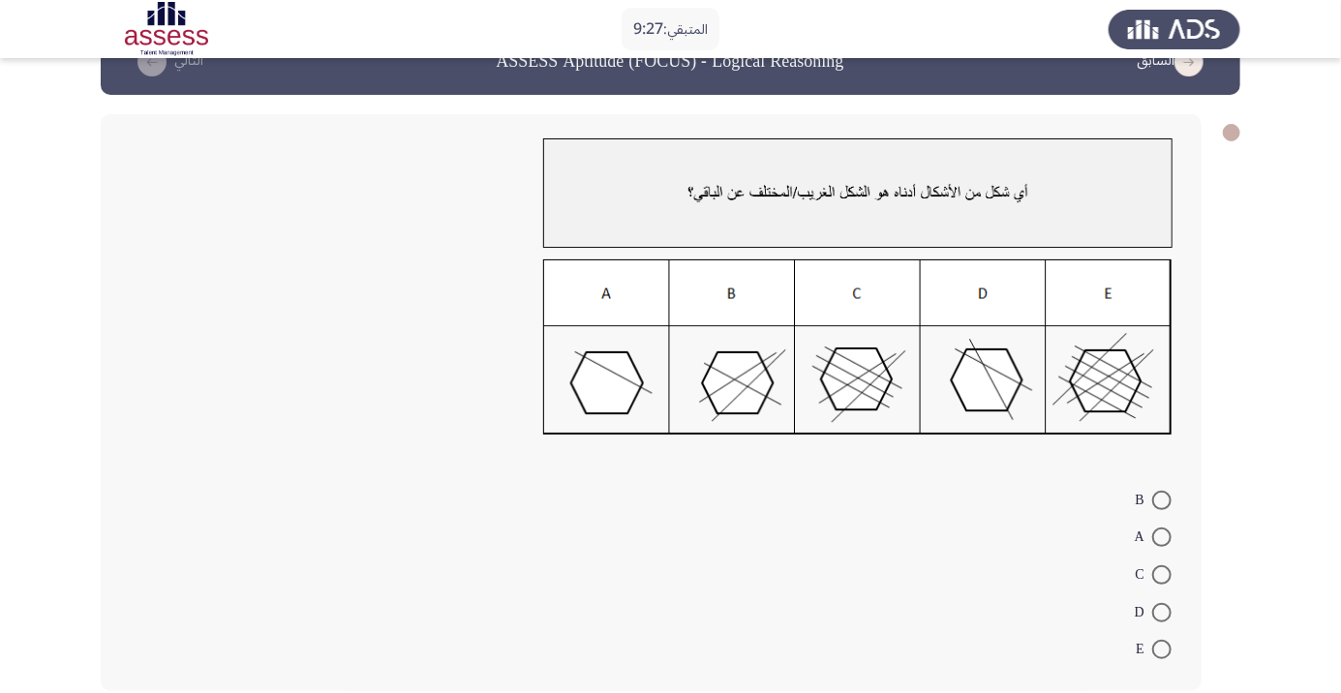
scroll to position [43, 0]
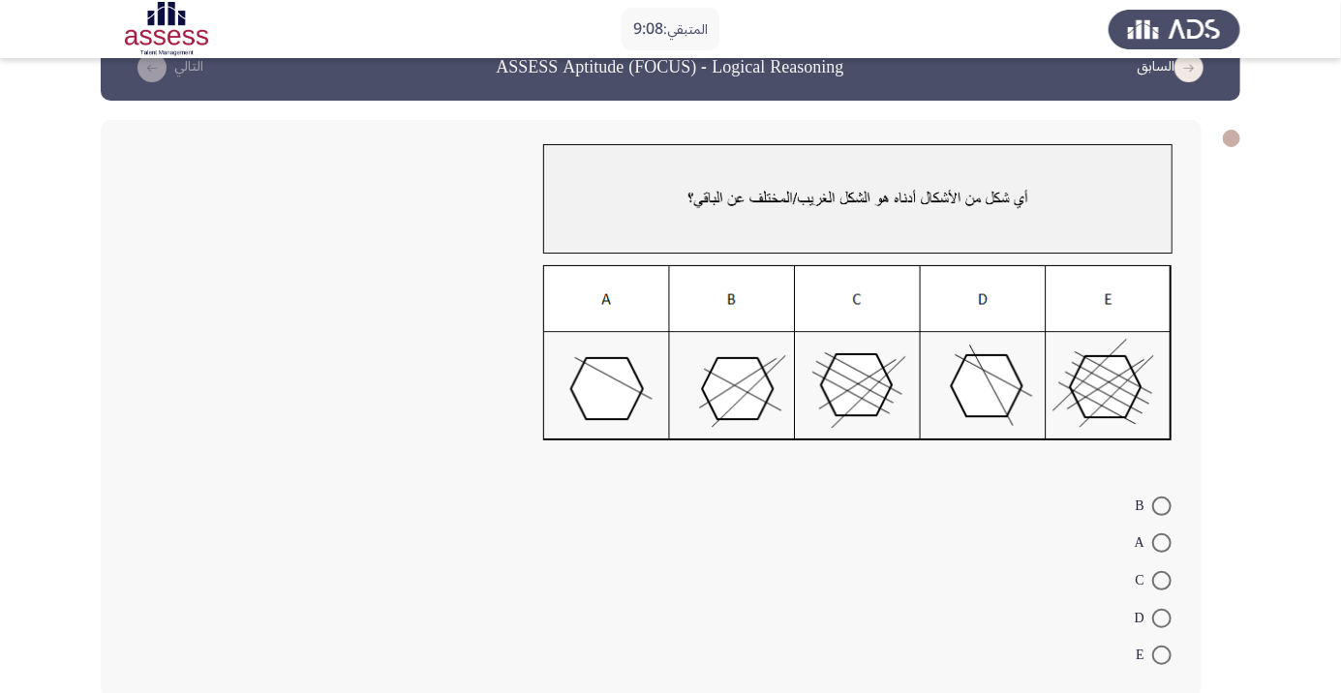
click at [1162, 618] on span at bounding box center [1161, 618] width 19 height 19
click at [1162, 618] on input "D" at bounding box center [1161, 618] width 19 height 19
radio input "true"
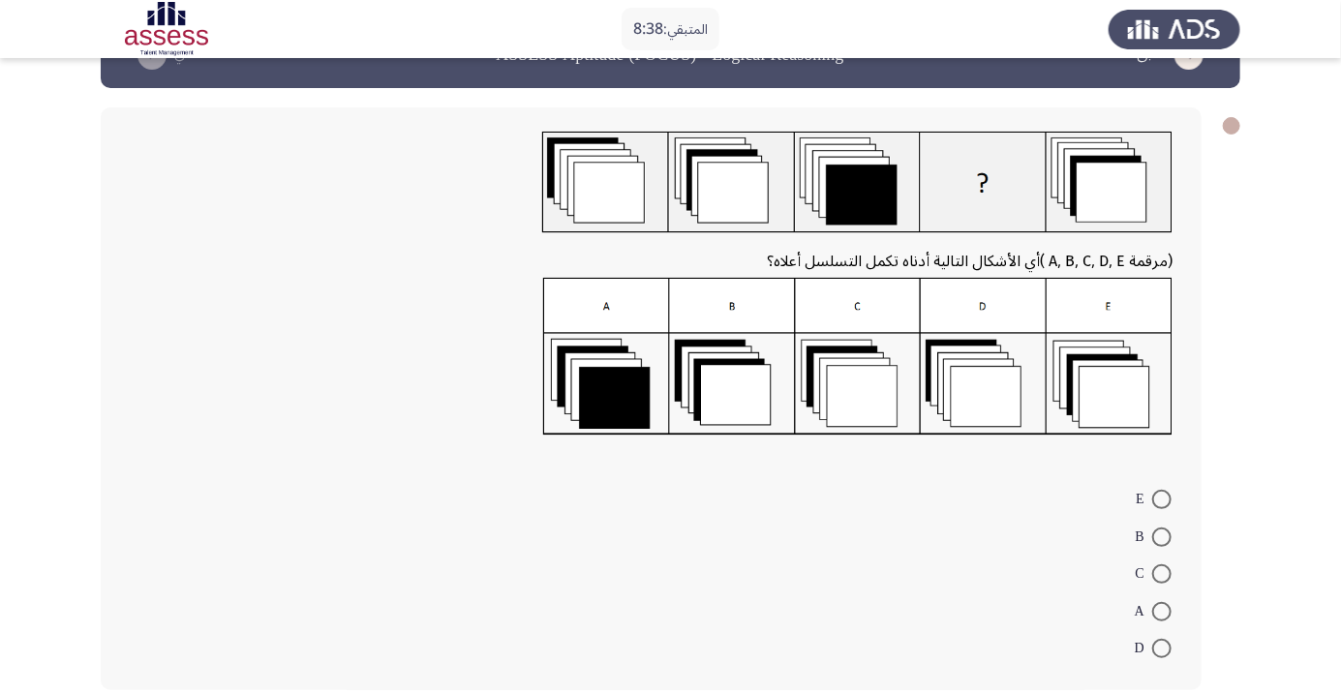
scroll to position [0, 0]
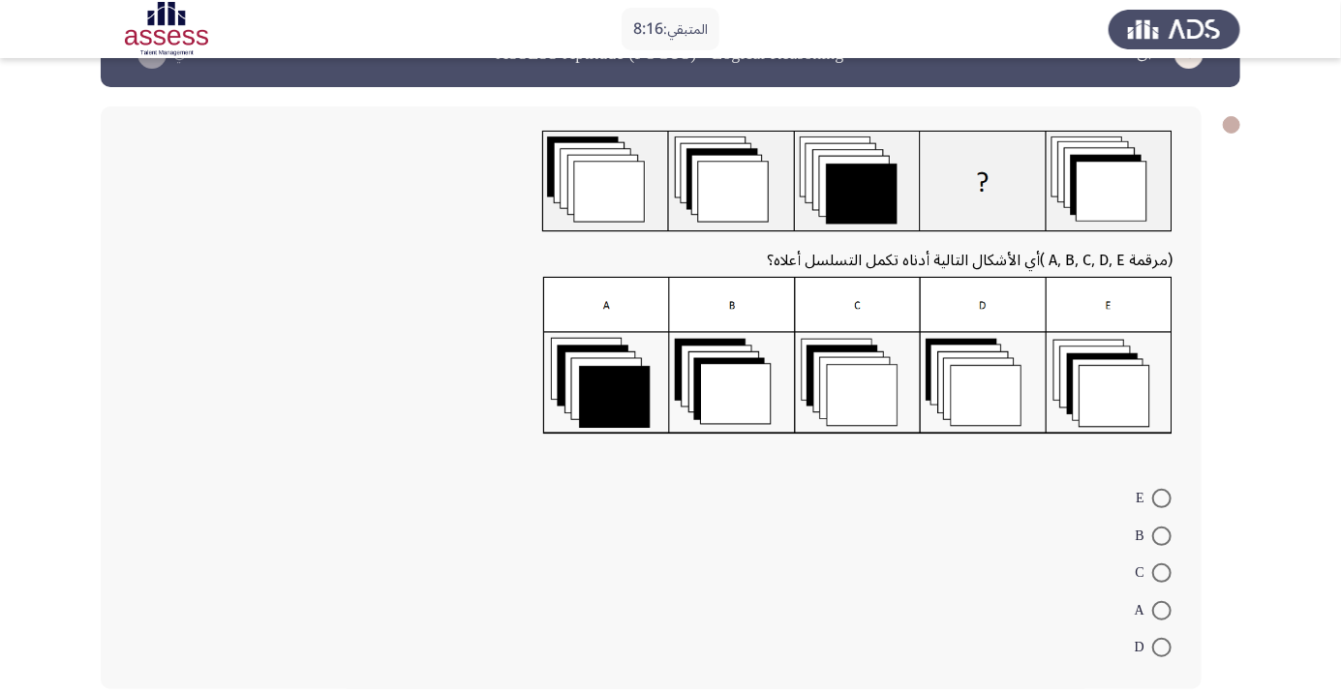
click at [1162, 647] on span at bounding box center [1161, 647] width 19 height 19
click at [1162, 647] on input "D" at bounding box center [1161, 647] width 19 height 19
radio input "true"
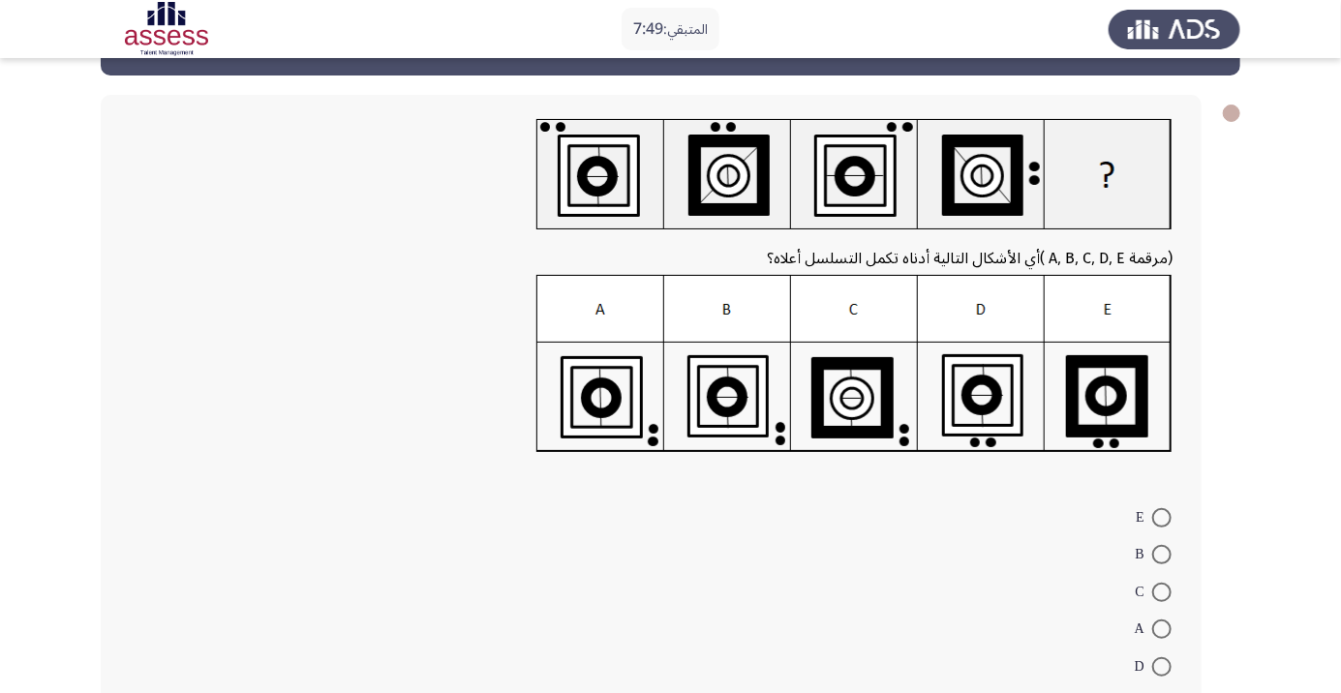
scroll to position [86, 0]
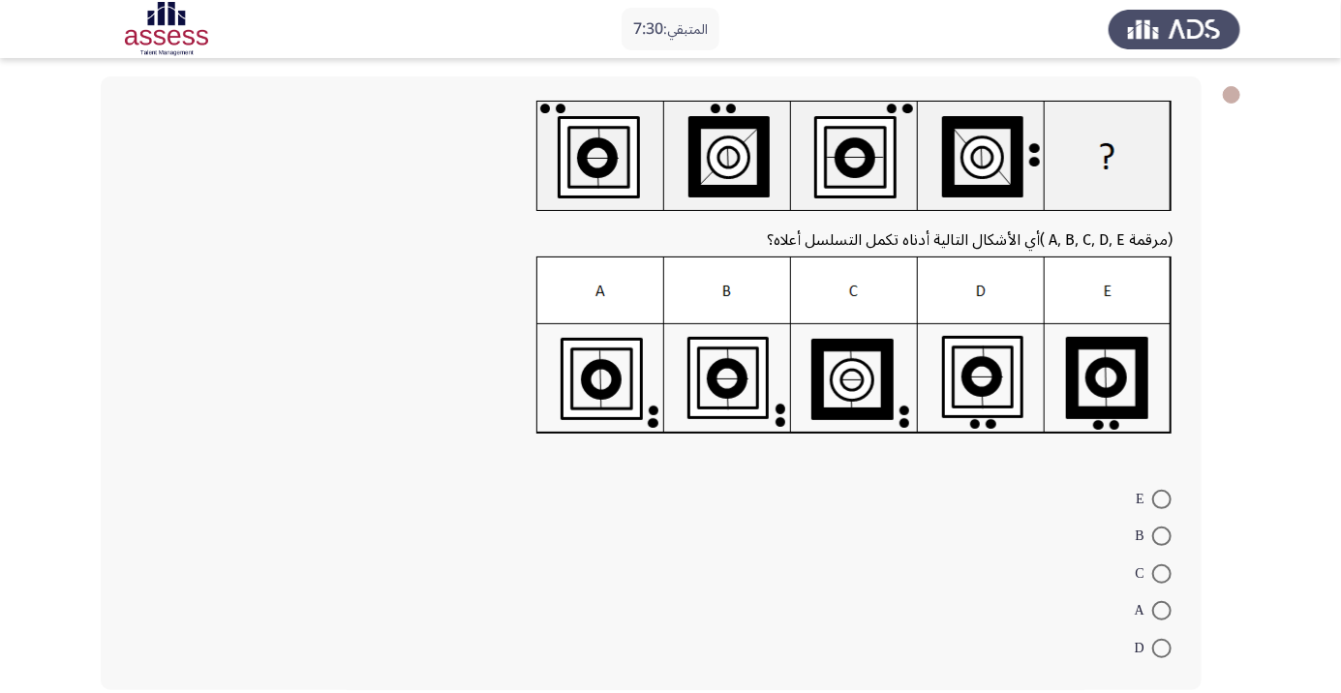
click at [1152, 572] on span at bounding box center [1161, 573] width 19 height 19
click at [1152, 572] on input "C" at bounding box center [1161, 573] width 19 height 19
radio input "true"
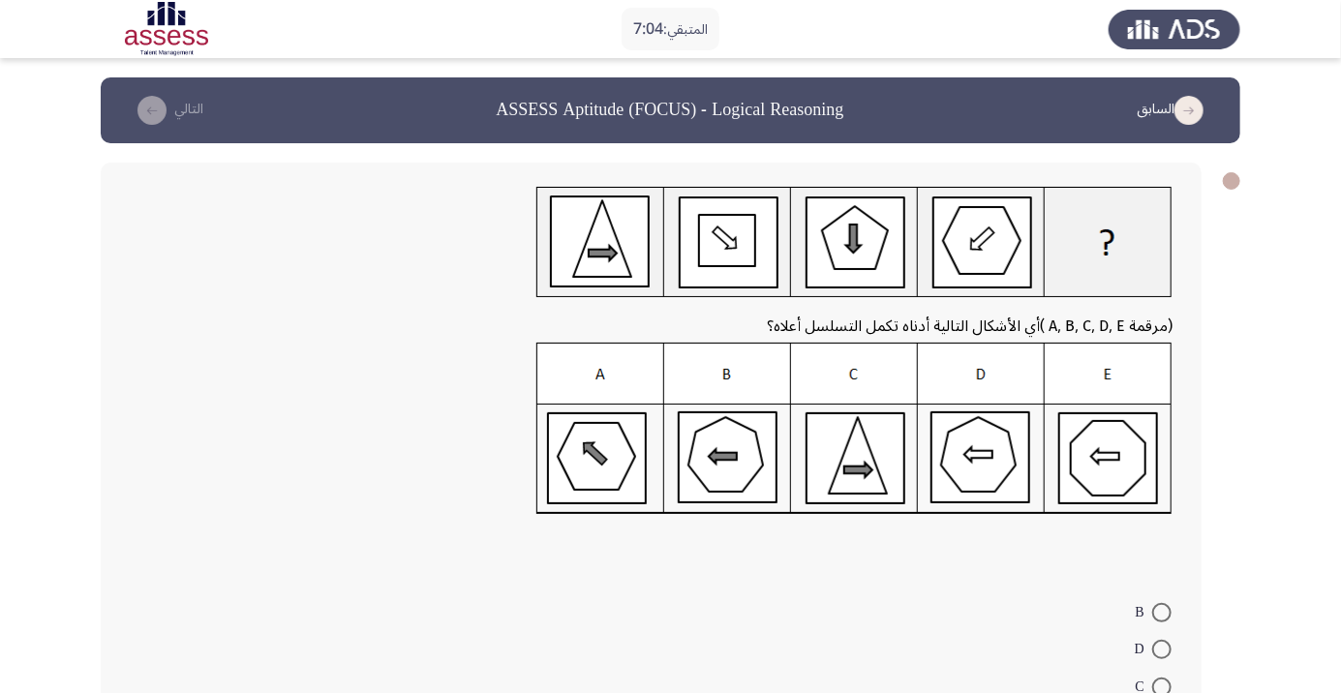
click at [1154, 651] on span at bounding box center [1161, 649] width 19 height 19
click at [1154, 651] on input "D" at bounding box center [1161, 649] width 19 height 19
radio input "true"
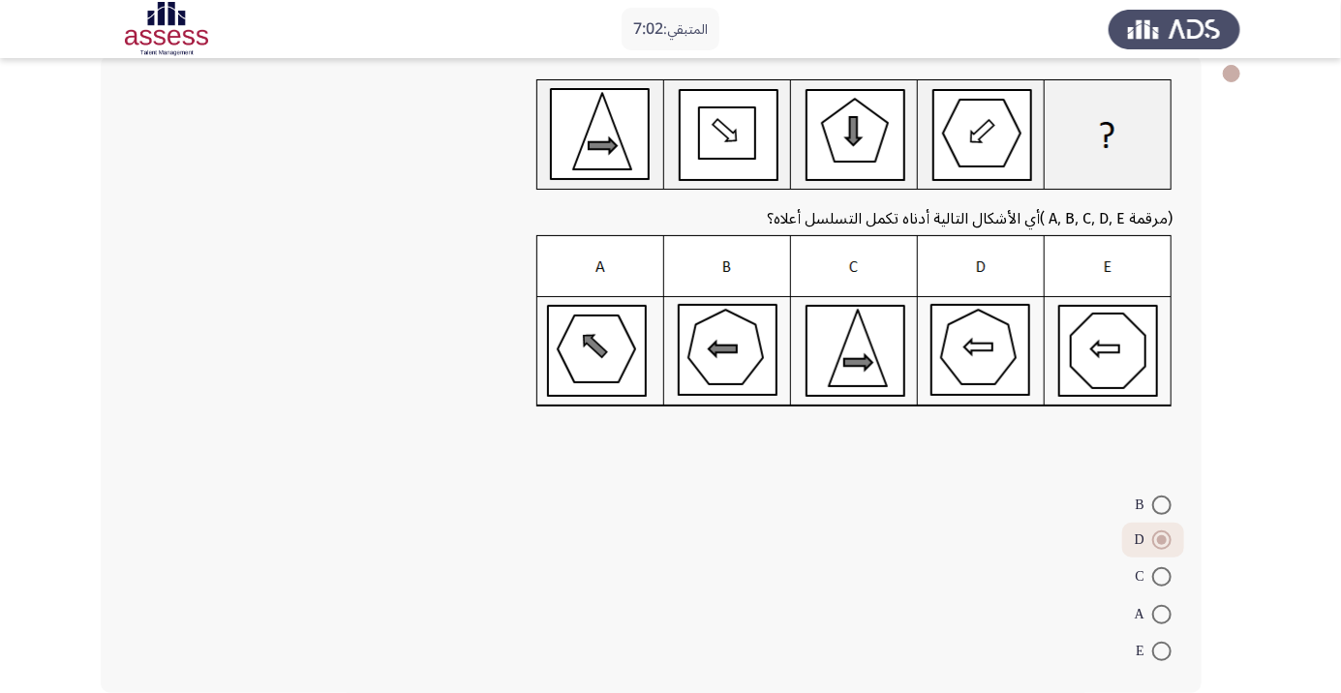
scroll to position [105, 0]
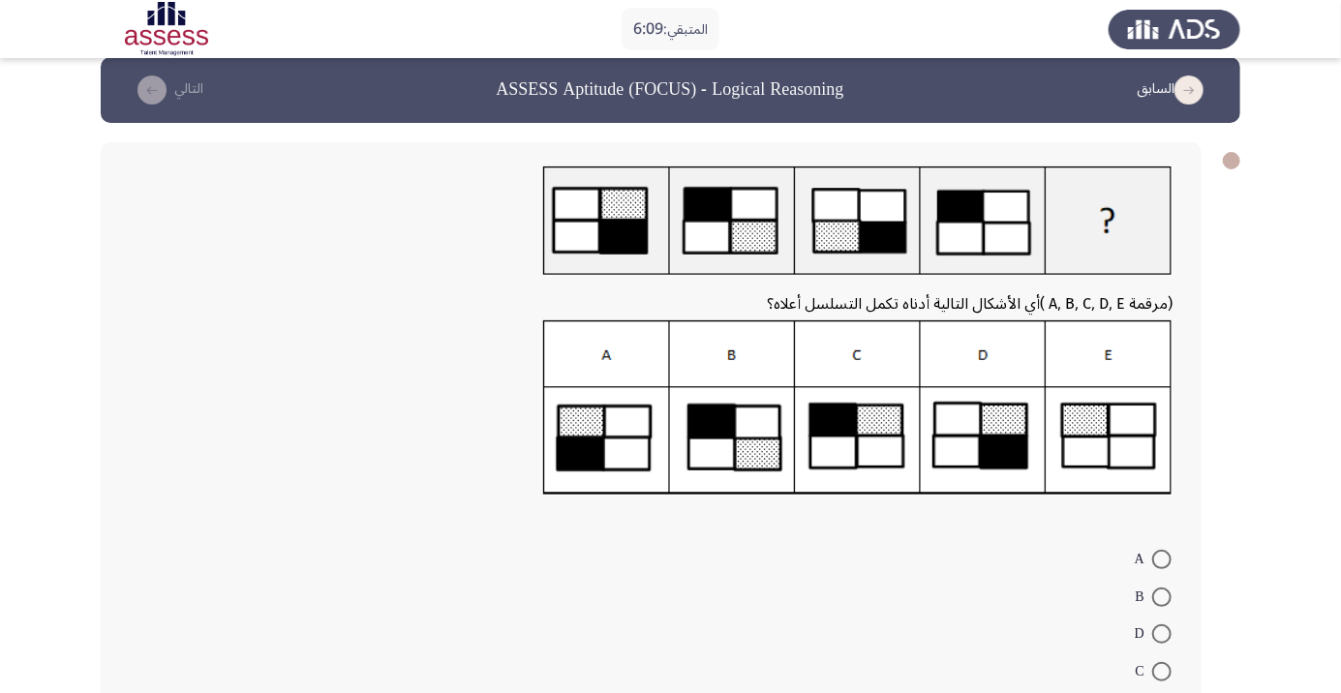
scroll to position [81, 0]
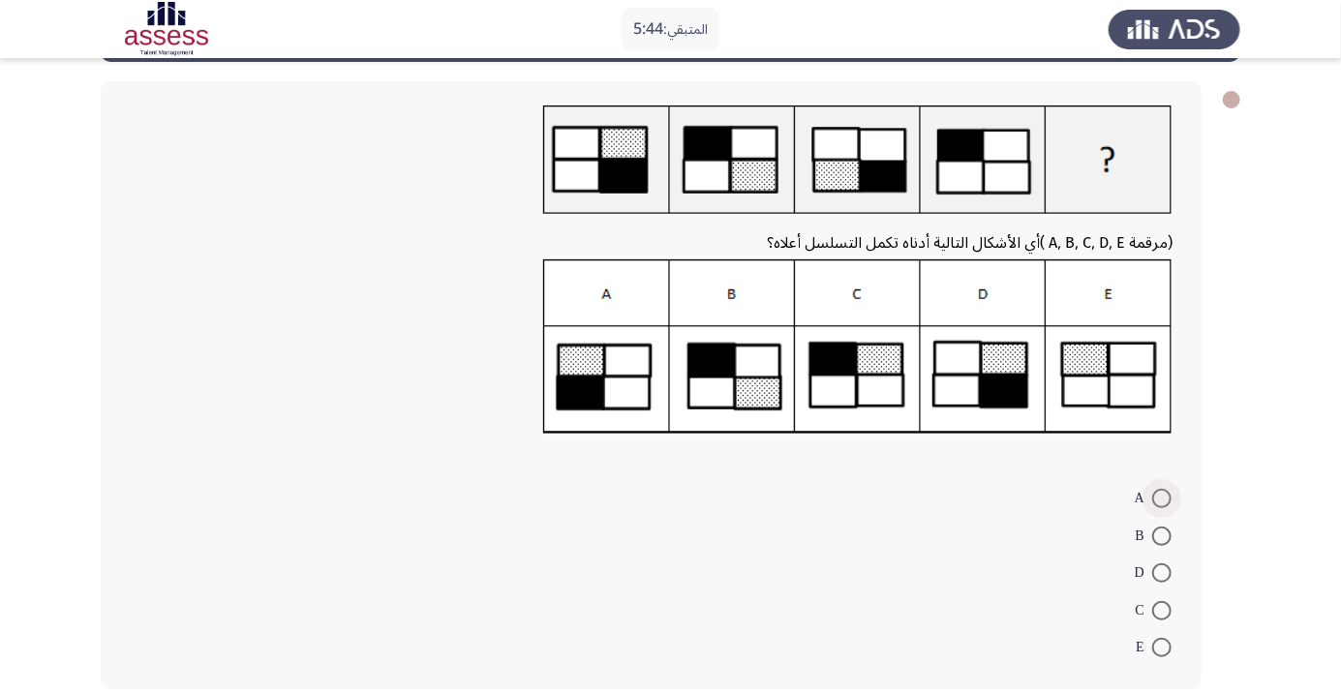
click at [1162, 498] on span at bounding box center [1161, 498] width 19 height 19
click at [1162, 498] on input "A" at bounding box center [1161, 498] width 19 height 19
radio input "true"
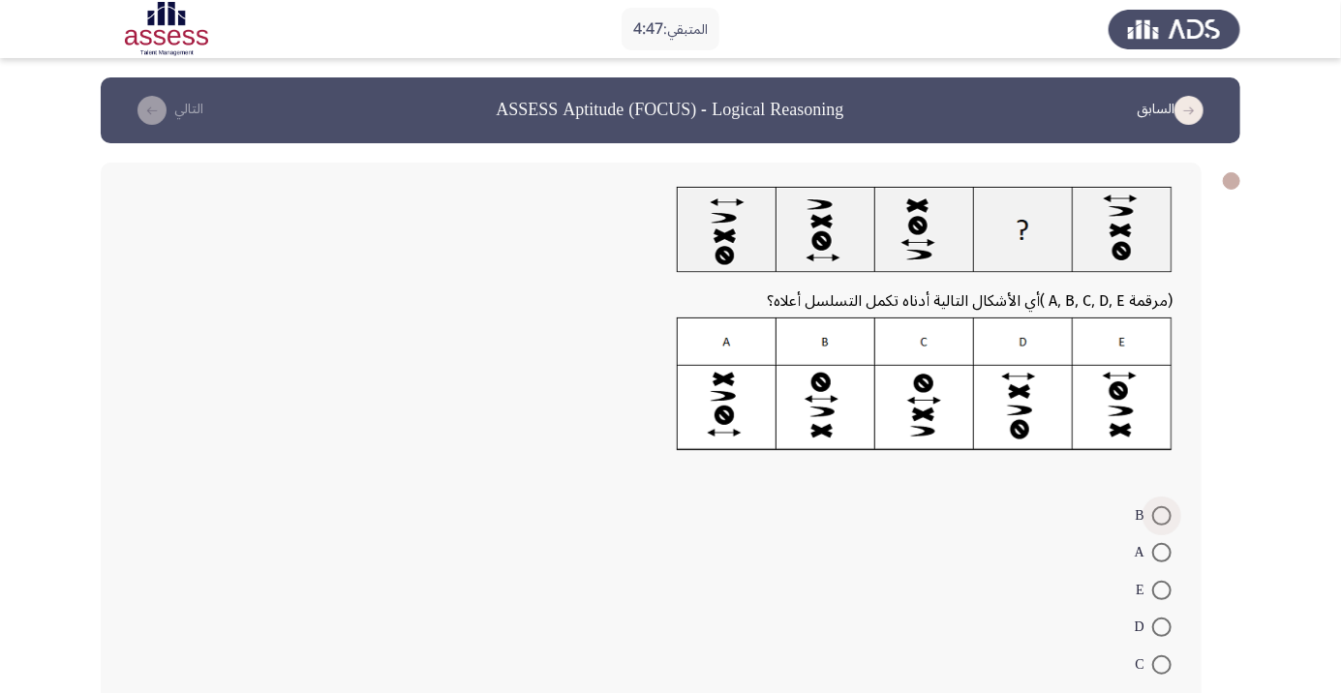
click at [1162, 515] on span at bounding box center [1161, 515] width 19 height 19
click at [1162, 515] on input "B" at bounding box center [1161, 515] width 19 height 19
radio input "true"
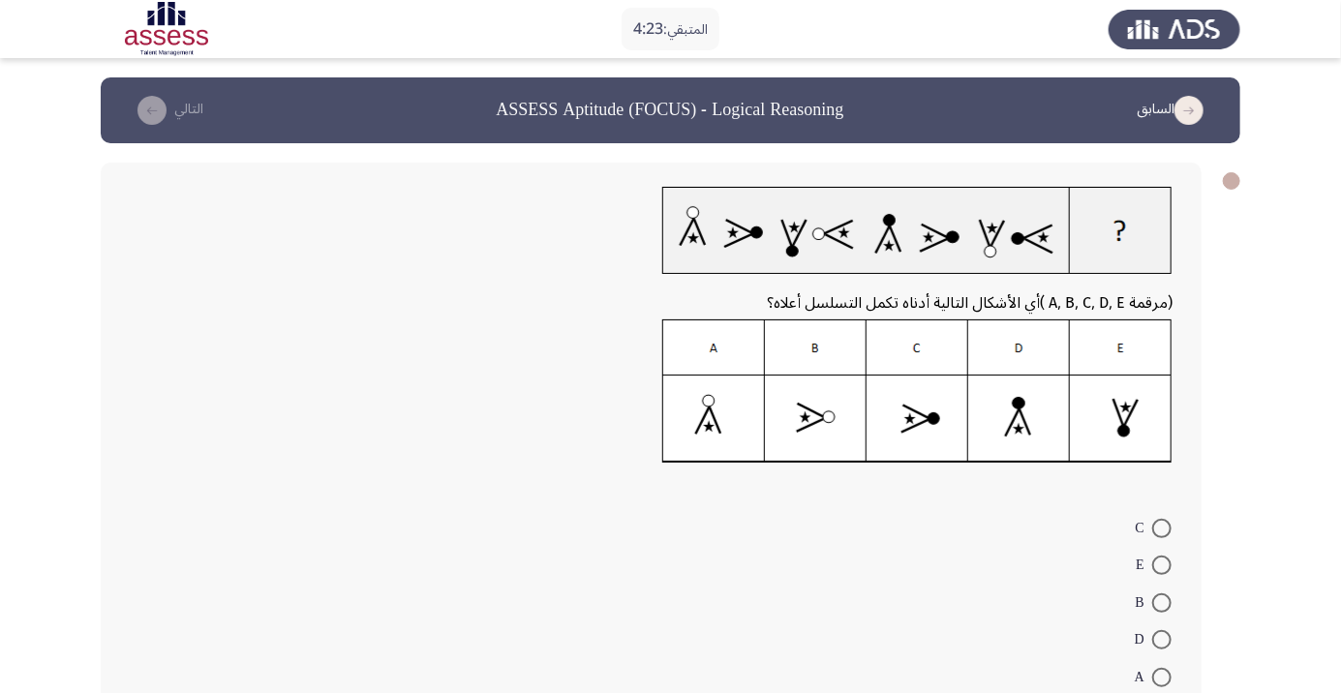
click at [1162, 677] on span at bounding box center [1161, 677] width 19 height 19
click at [1162, 677] on input "A" at bounding box center [1161, 677] width 19 height 19
radio input "true"
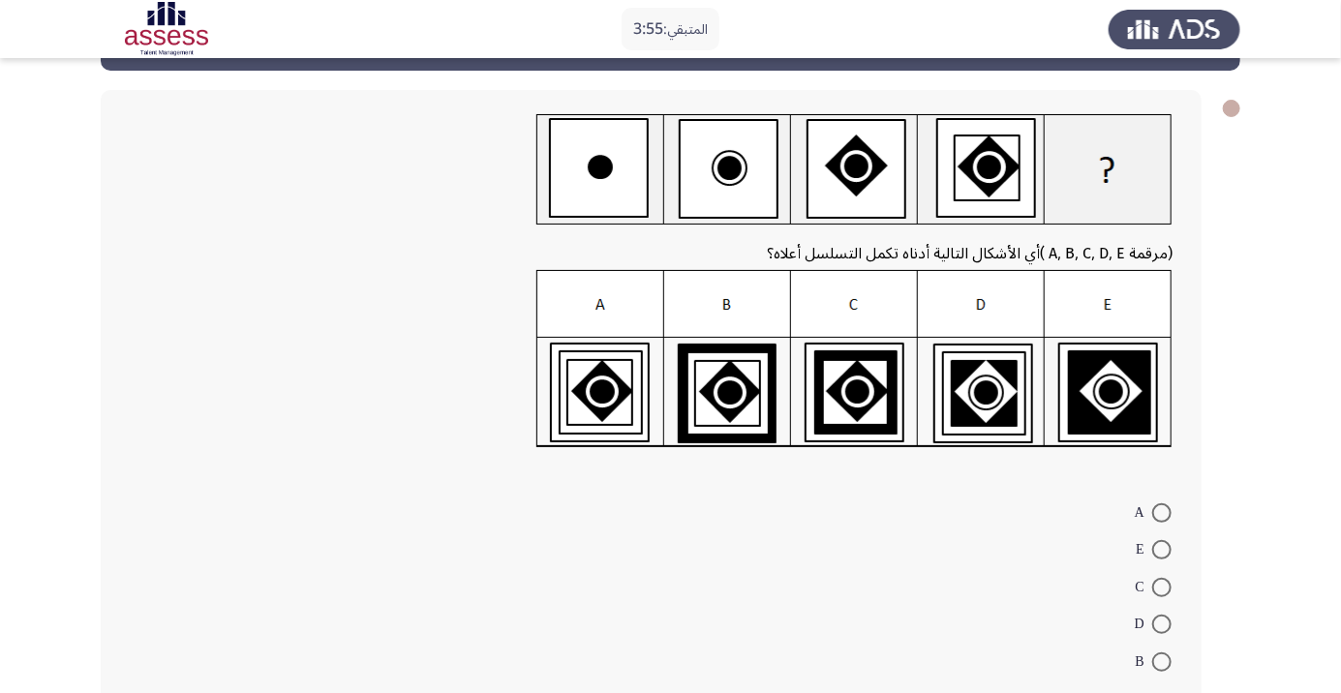
scroll to position [86, 0]
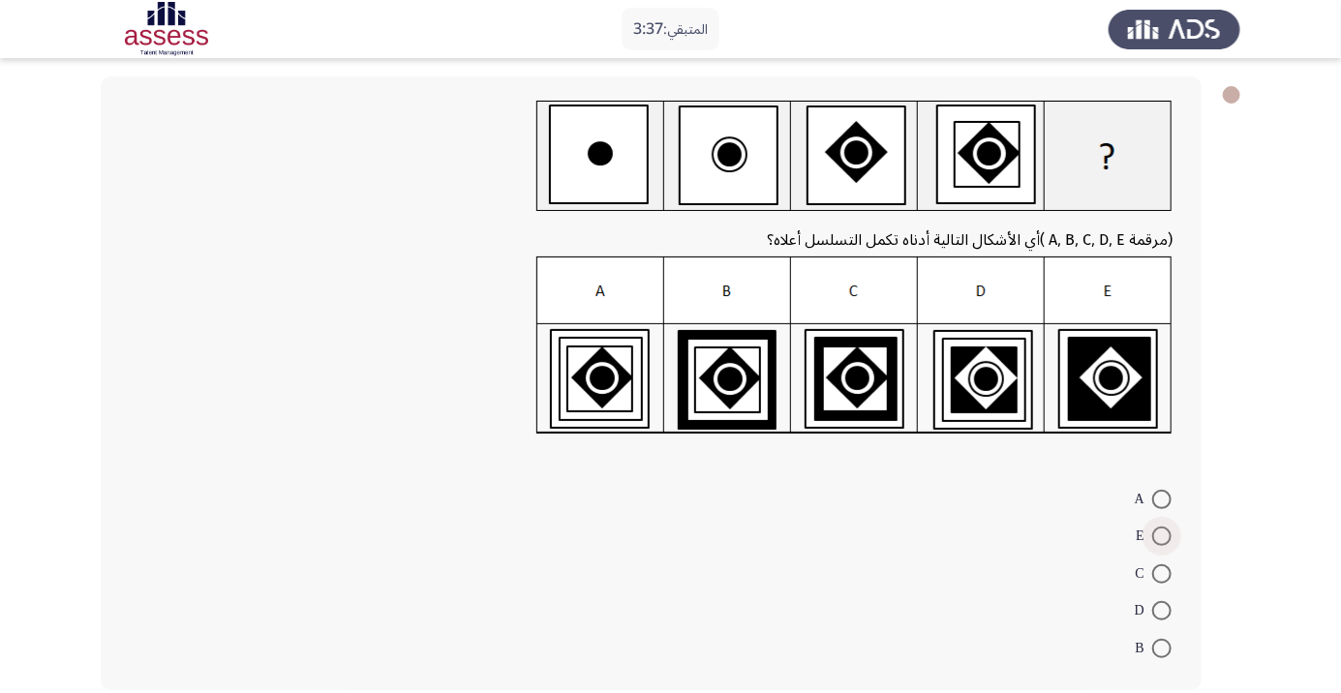
click at [1152, 537] on span at bounding box center [1161, 536] width 19 height 19
click at [1152, 537] on input "E" at bounding box center [1161, 536] width 19 height 19
radio input "true"
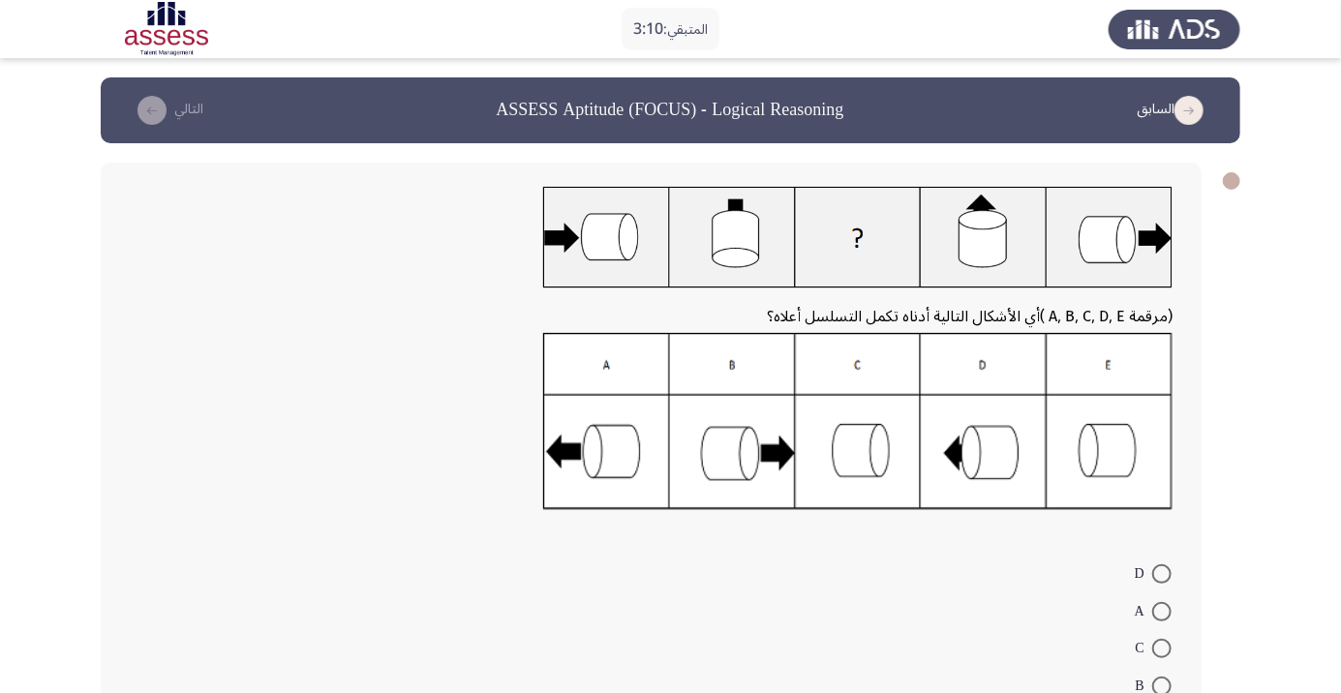
scroll to position [76, 0]
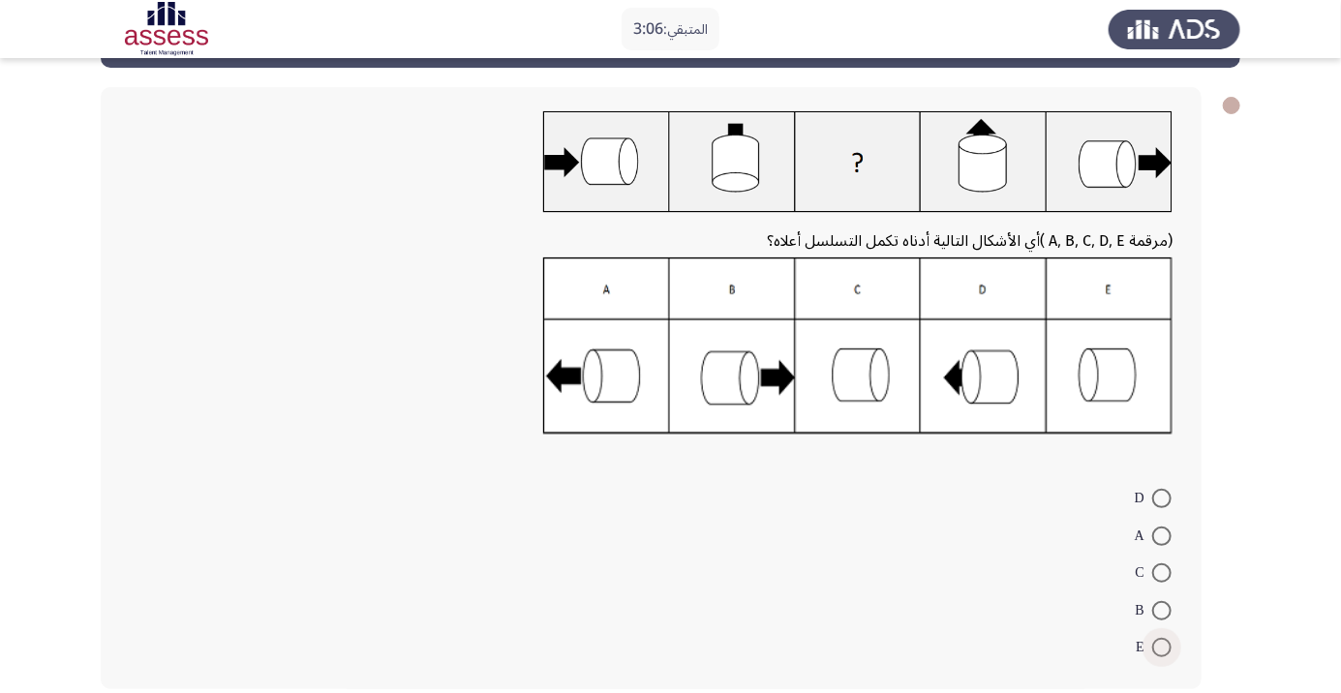
click at [1156, 651] on span at bounding box center [1161, 647] width 19 height 19
click at [1156, 651] on input "E" at bounding box center [1161, 647] width 19 height 19
radio input "true"
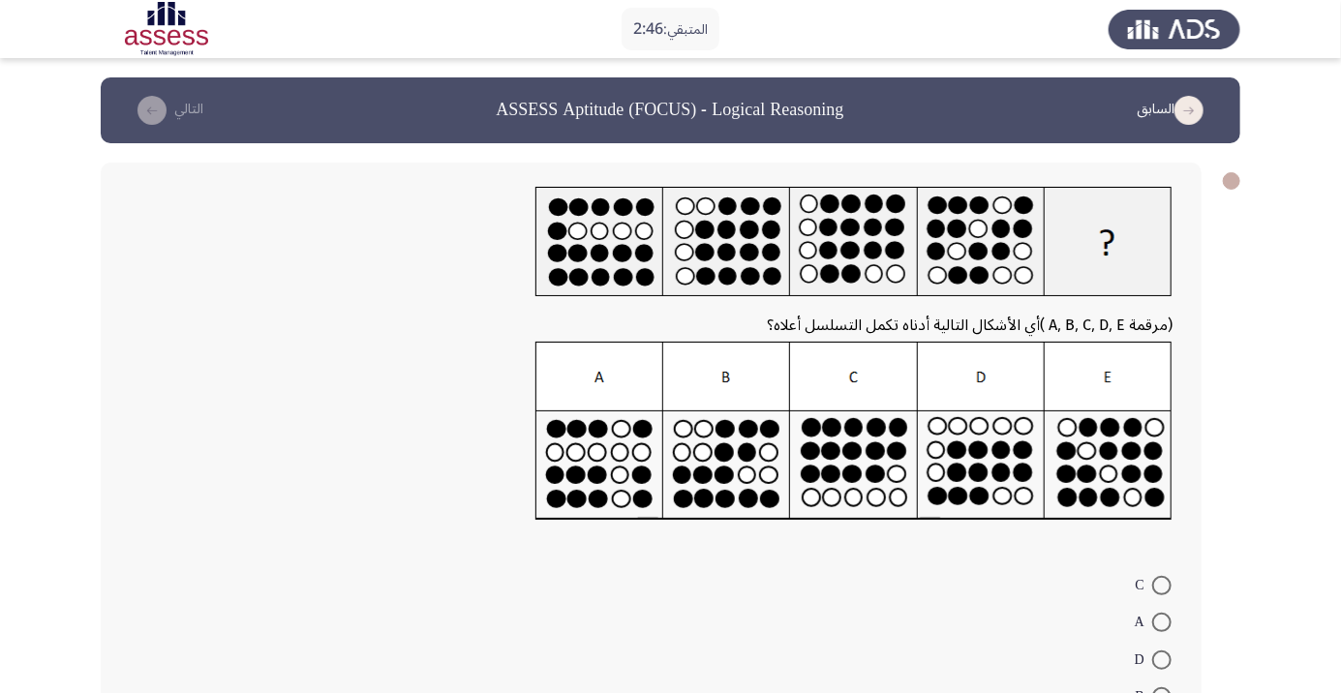
radio input "true"
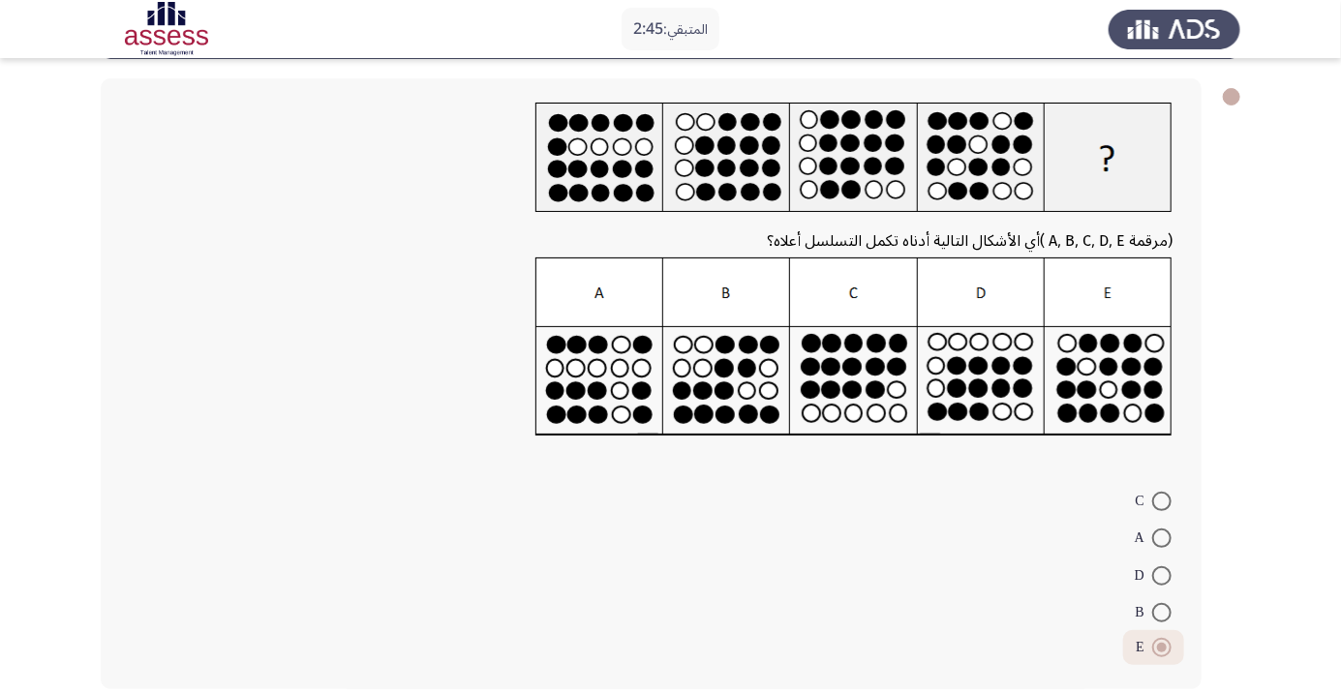
scroll to position [82, 0]
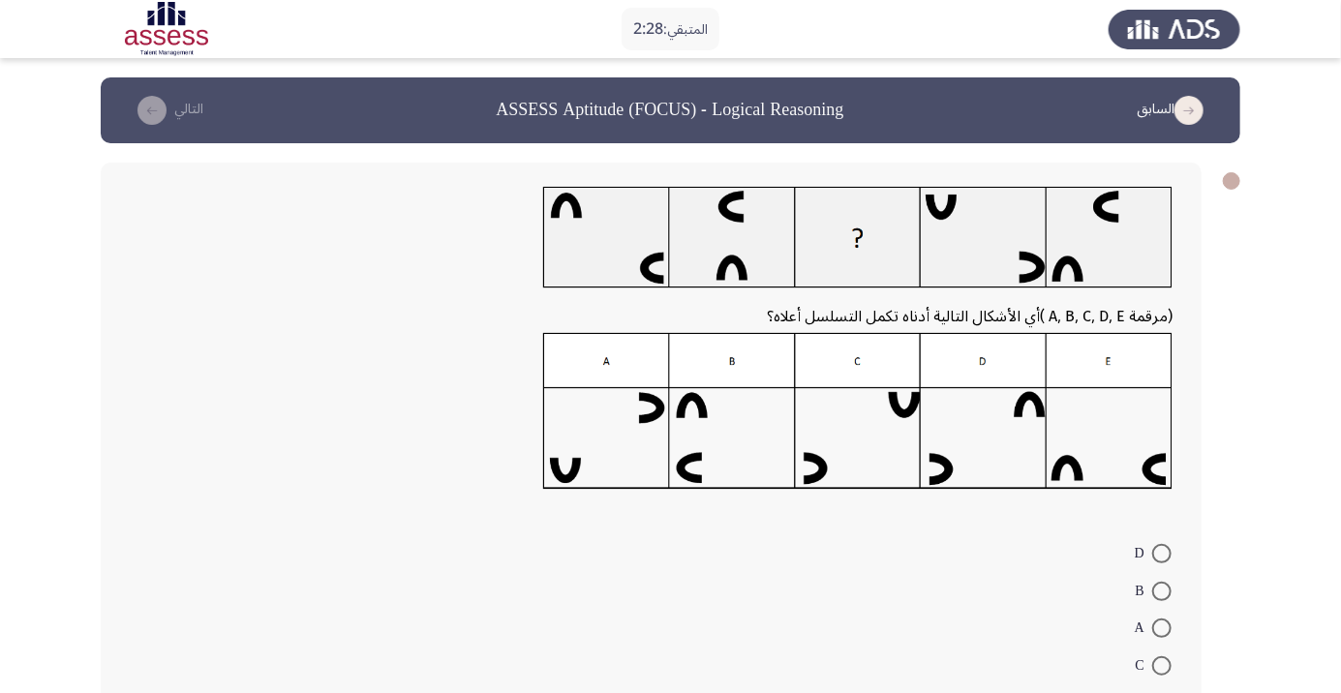
click at [1162, 628] on span at bounding box center [1161, 628] width 19 height 19
click at [1162, 628] on input "A" at bounding box center [1161, 628] width 19 height 19
radio input "true"
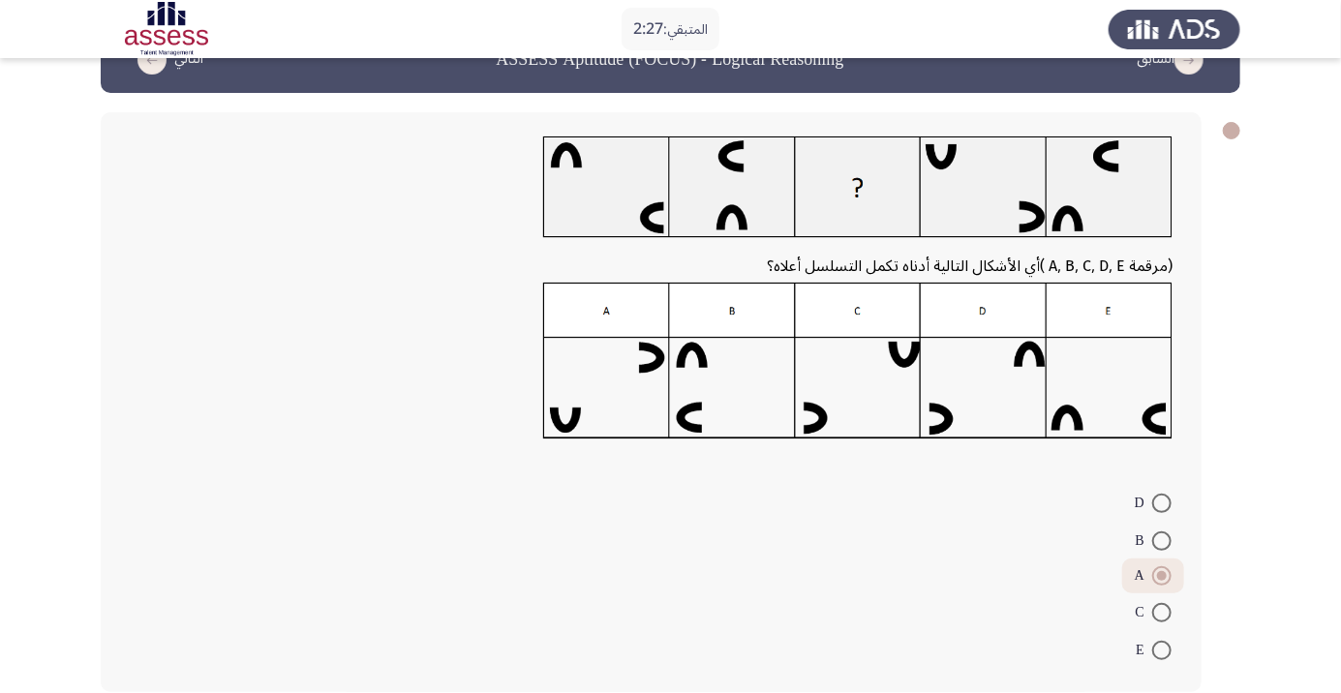
scroll to position [48, 0]
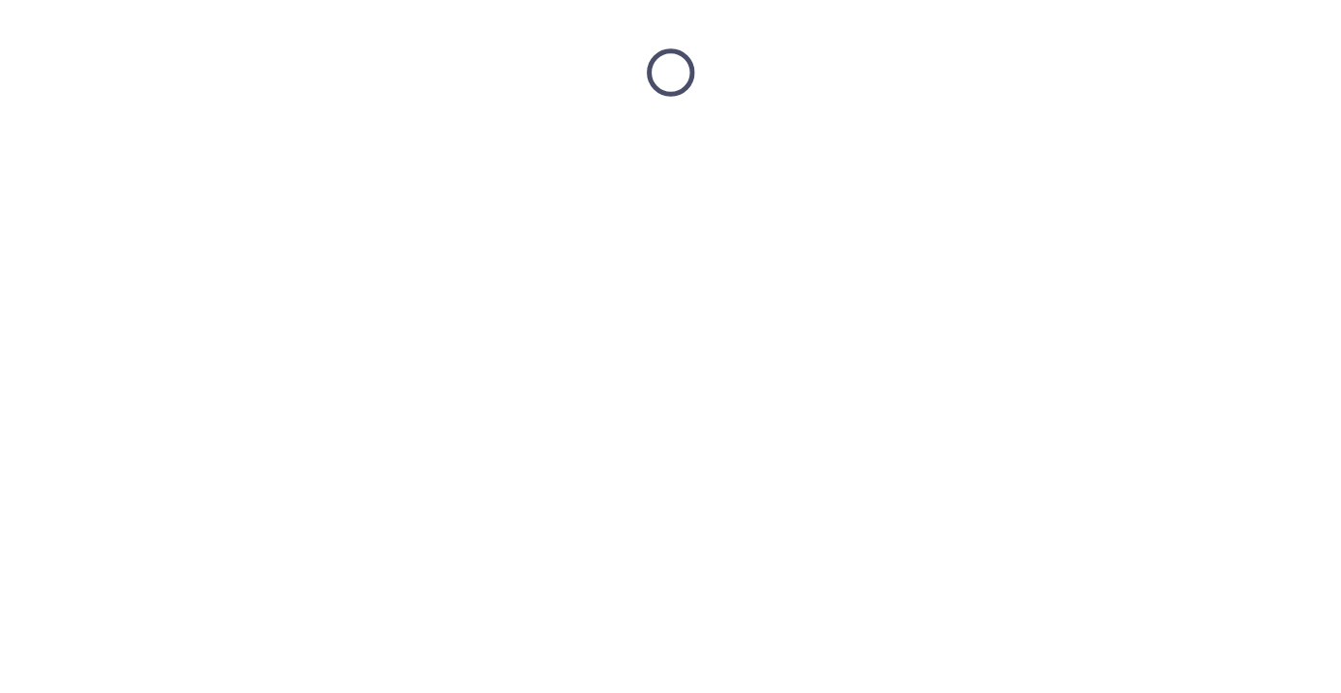
scroll to position [0, 0]
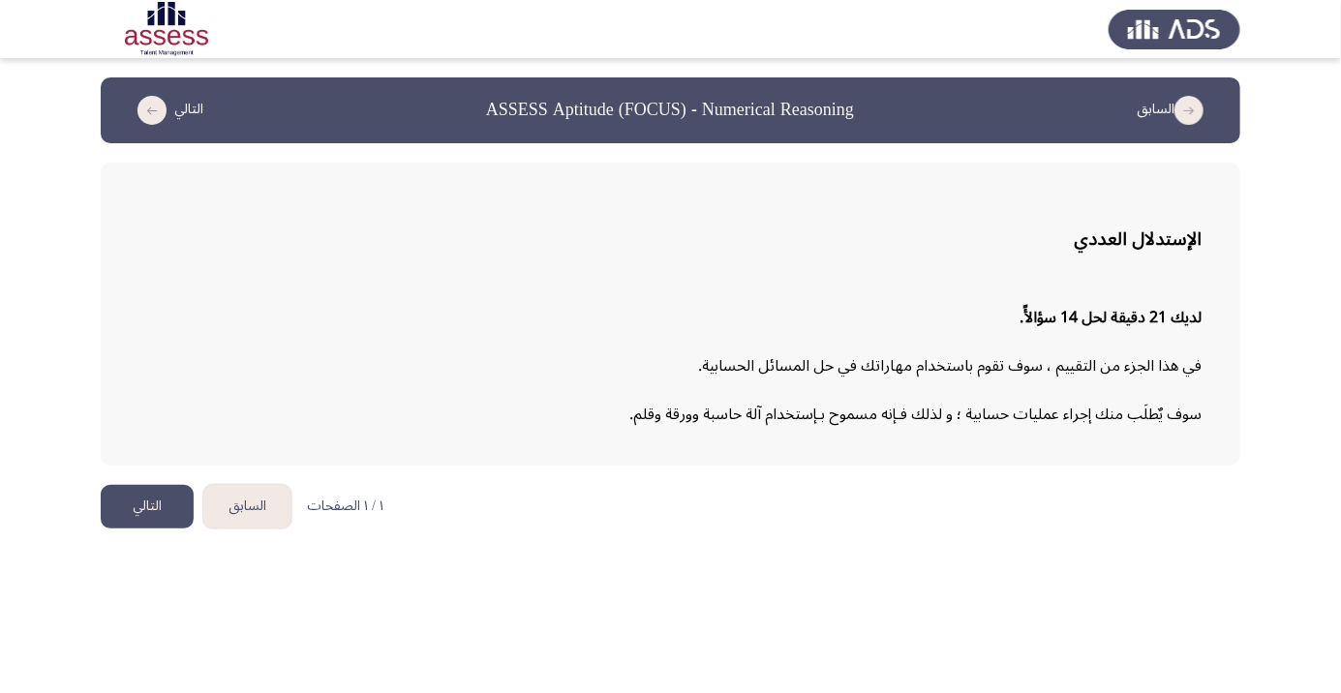
click at [124, 523] on button "التالي" at bounding box center [147, 507] width 93 height 44
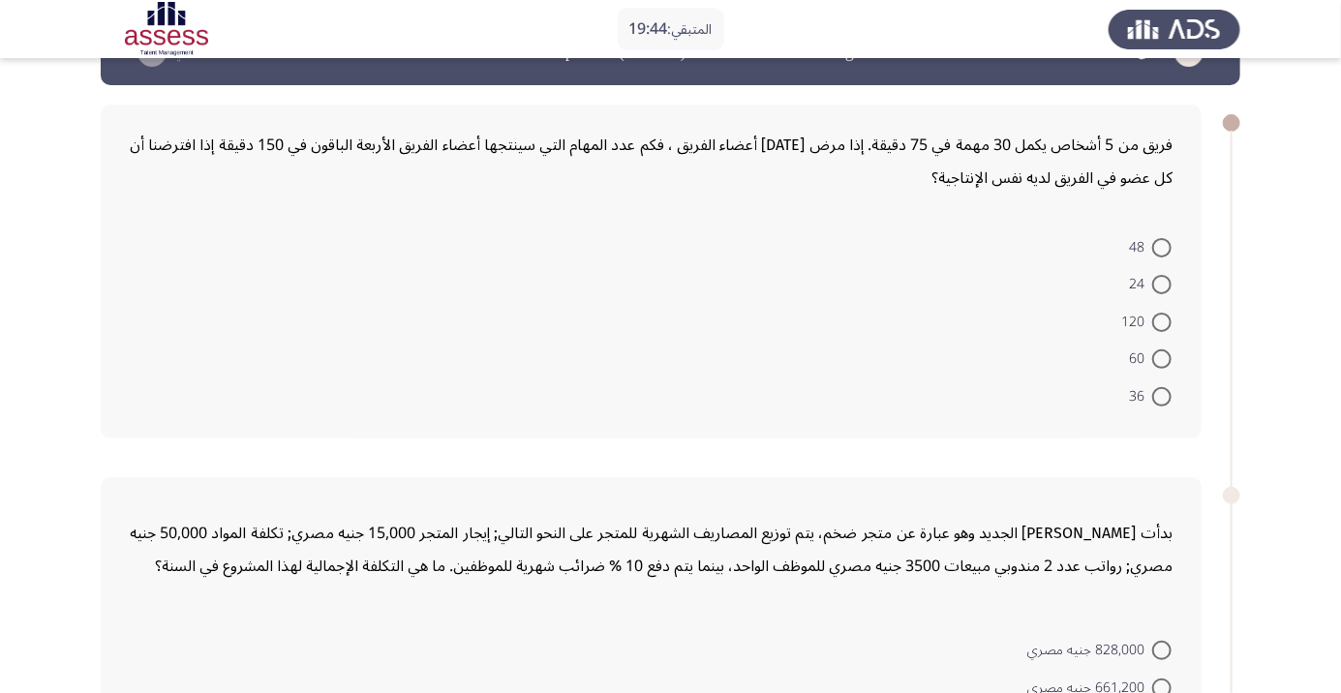
scroll to position [57, 0]
click at [1161, 241] on span at bounding box center [1161, 248] width 19 height 19
click at [1161, 241] on input "48" at bounding box center [1161, 248] width 19 height 19
radio input "true"
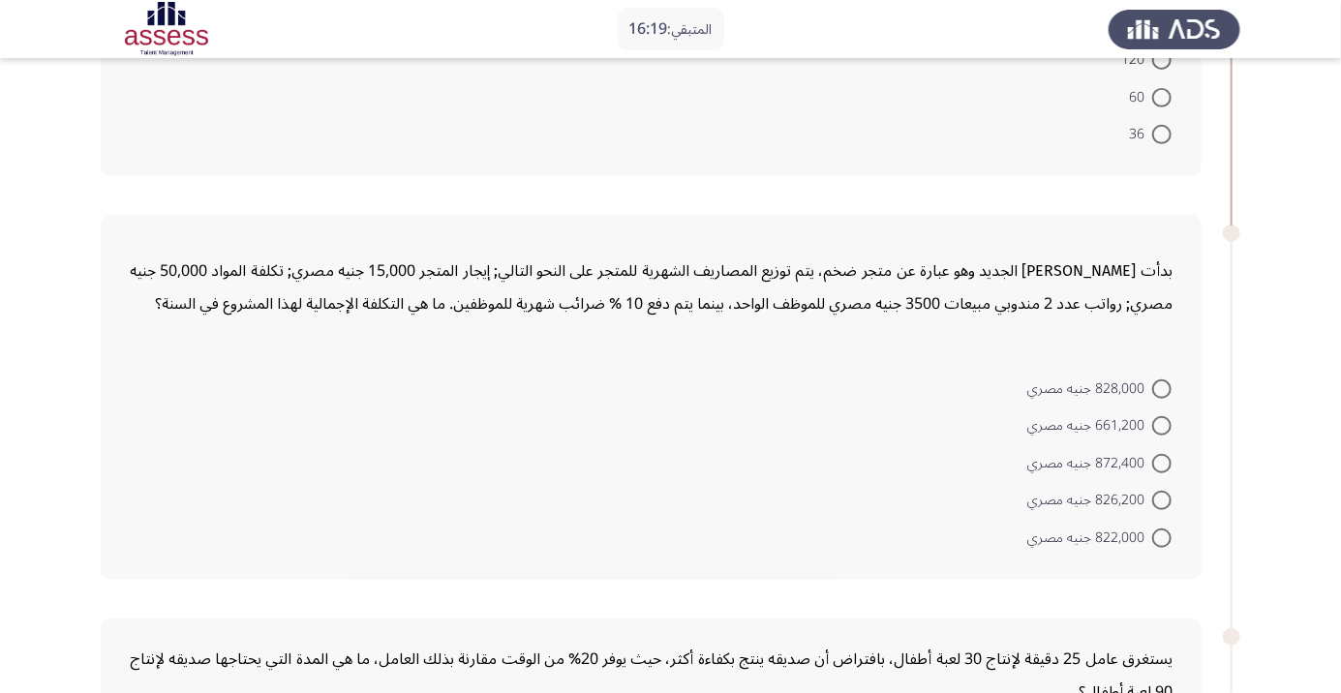
scroll to position [315, 0]
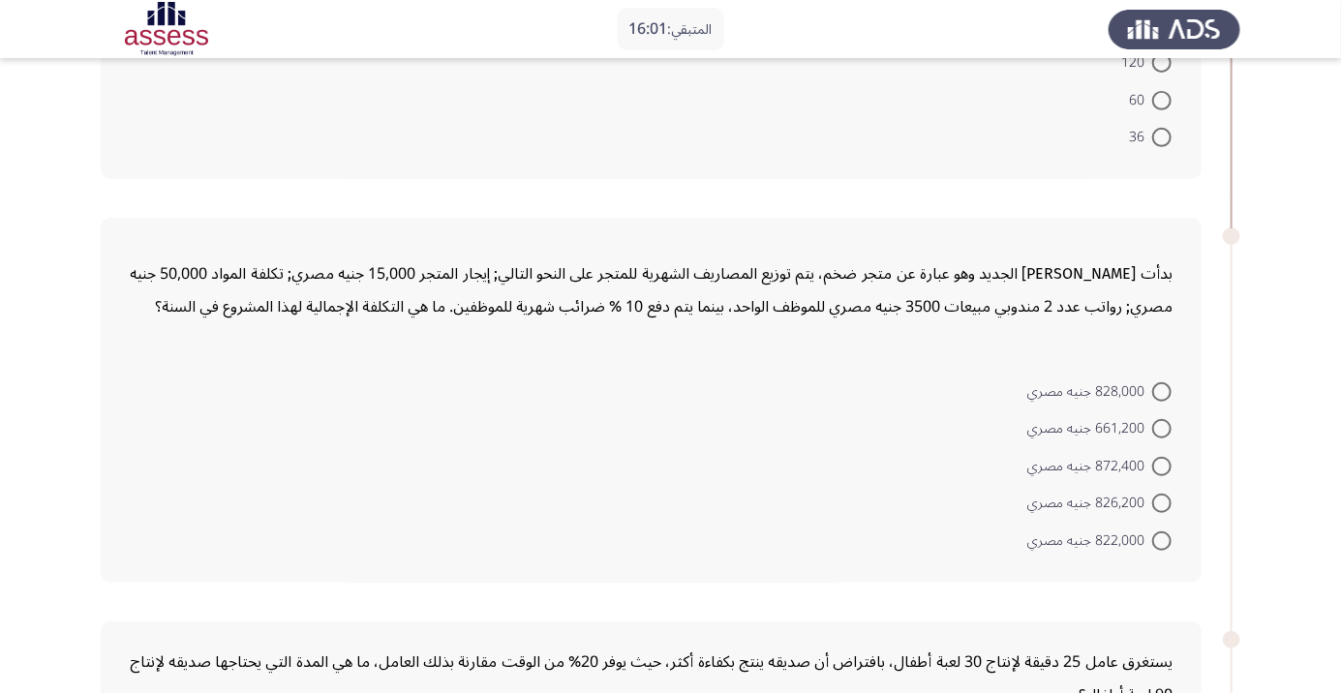
click at [1162, 465] on span at bounding box center [1161, 466] width 19 height 19
click at [1162, 465] on input "872,400 جنيه مصري" at bounding box center [1161, 466] width 19 height 19
radio input "true"
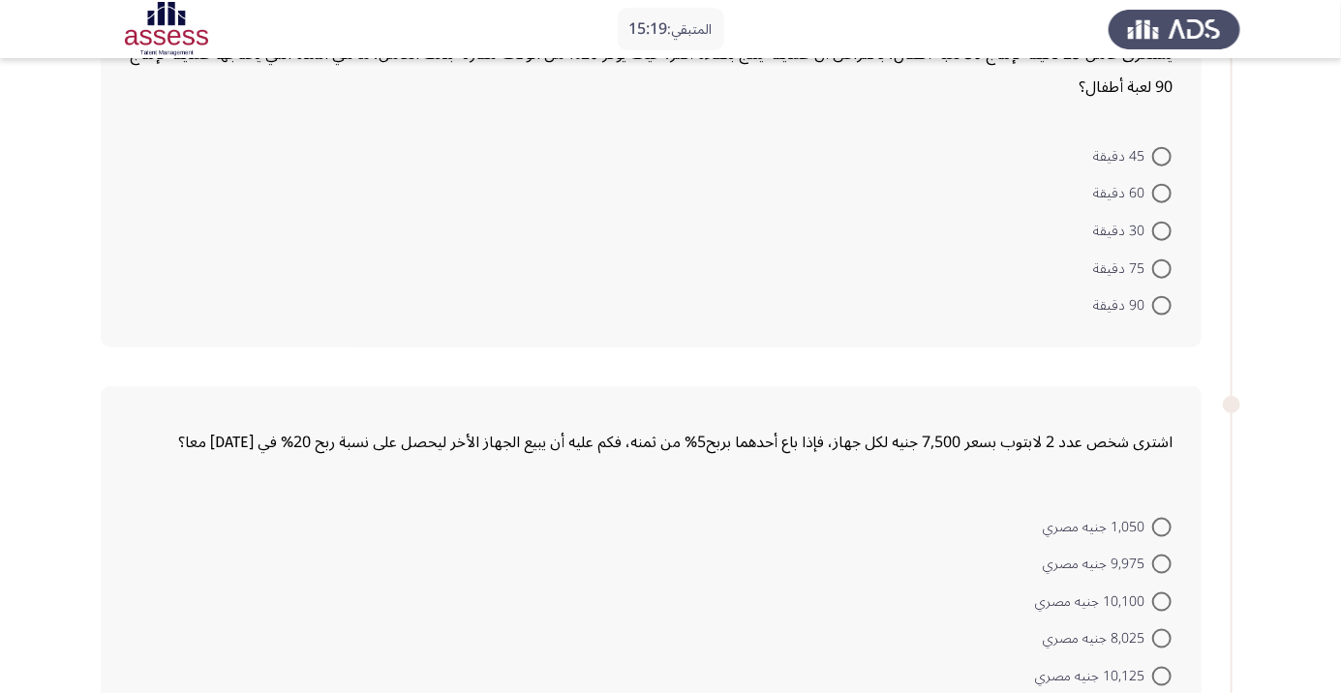
scroll to position [925, 0]
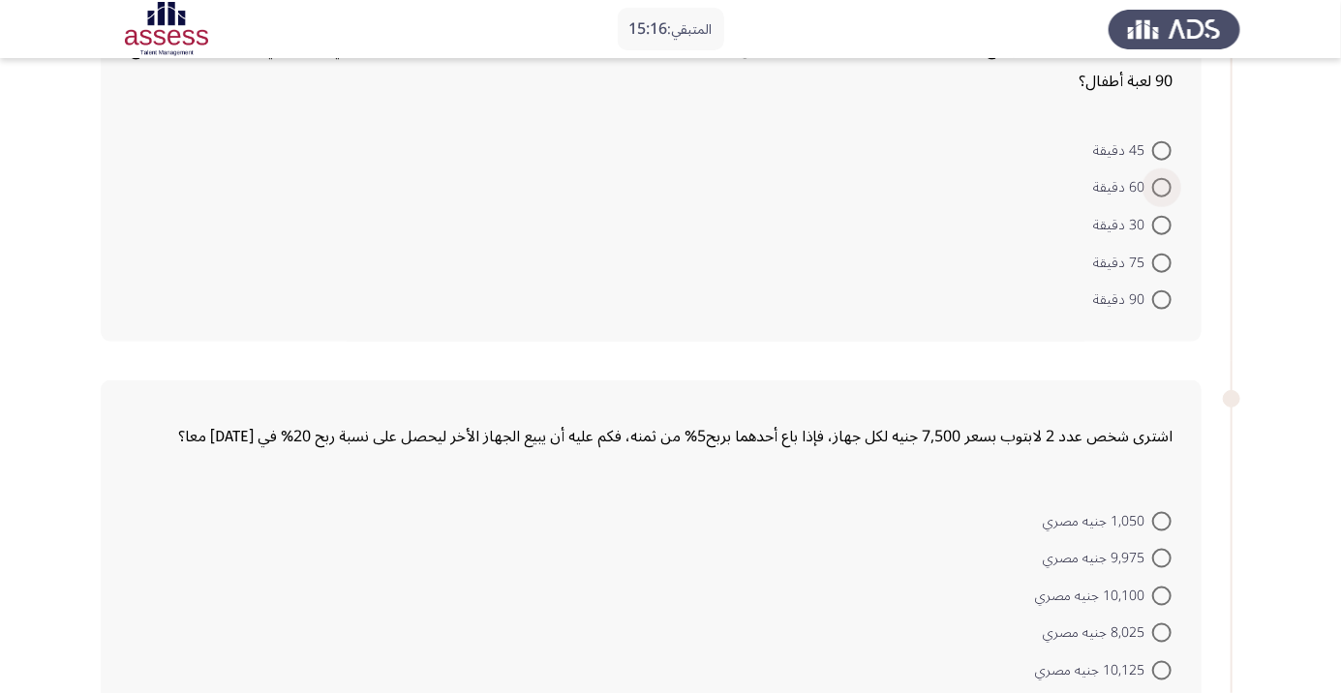
click at [1162, 186] on span at bounding box center [1161, 187] width 19 height 19
click at [1162, 186] on input "60 دقيقة" at bounding box center [1161, 187] width 19 height 19
radio input "true"
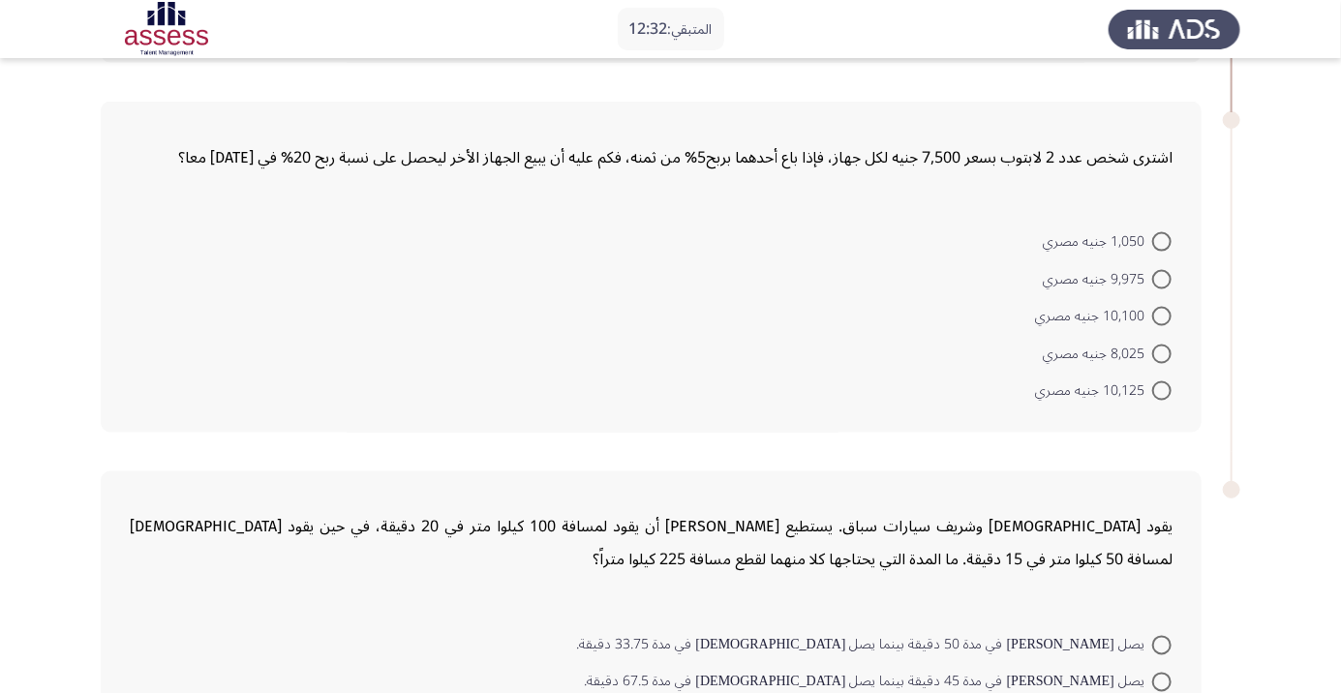
scroll to position [1216, 0]
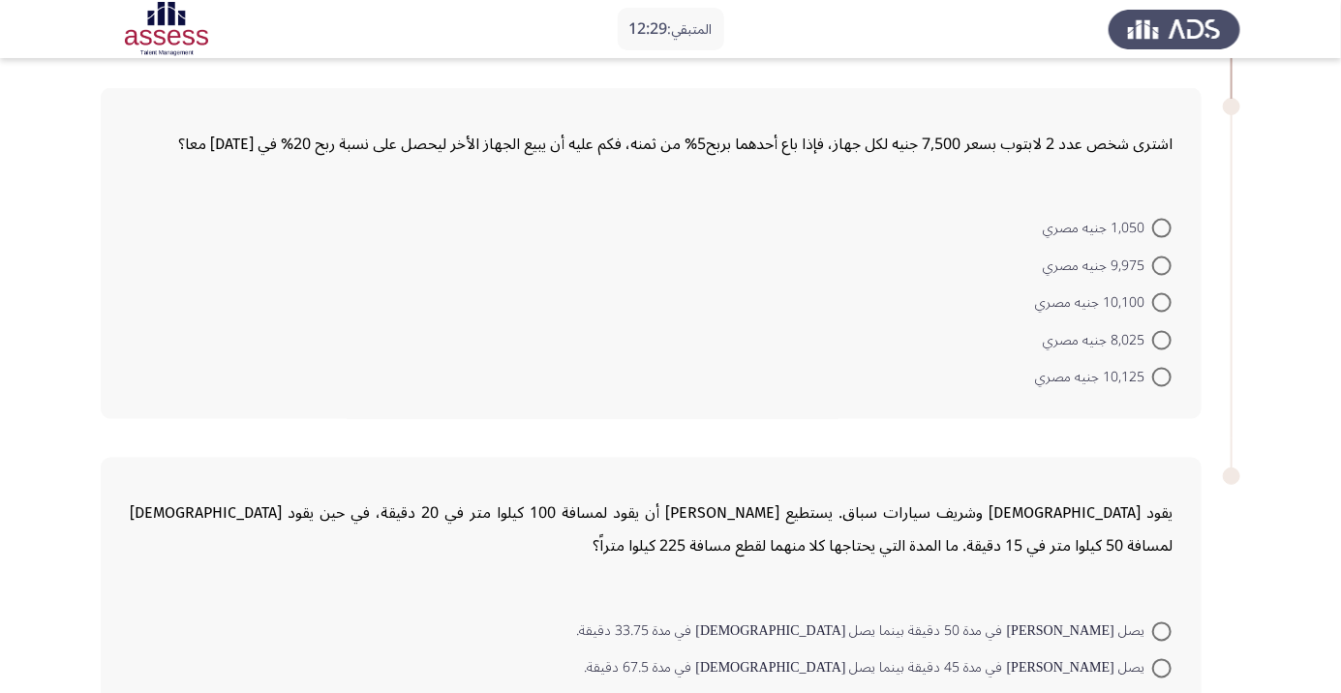
click at [1121, 272] on span "9,975 جنيه مصري" at bounding box center [1097, 266] width 109 height 23
click at [1152, 272] on input "9,975 جنيه مصري" at bounding box center [1161, 266] width 19 height 19
radio input "true"
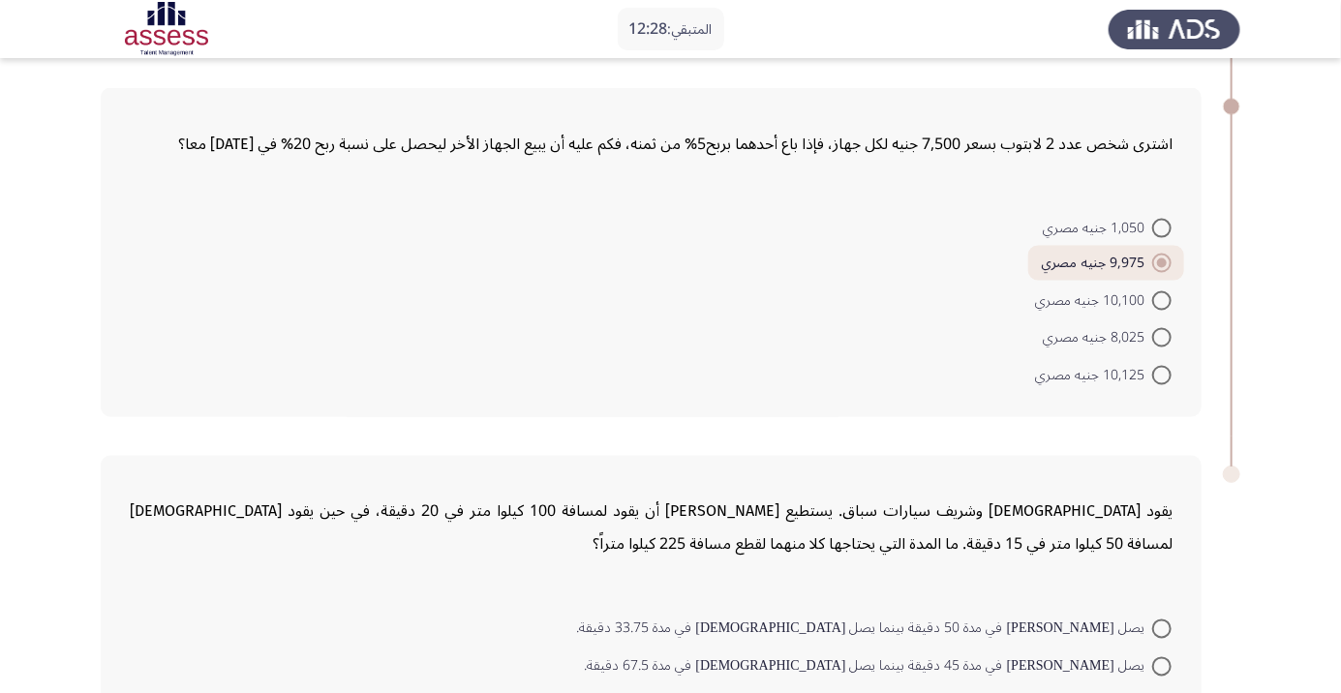
scroll to position [1344, 0]
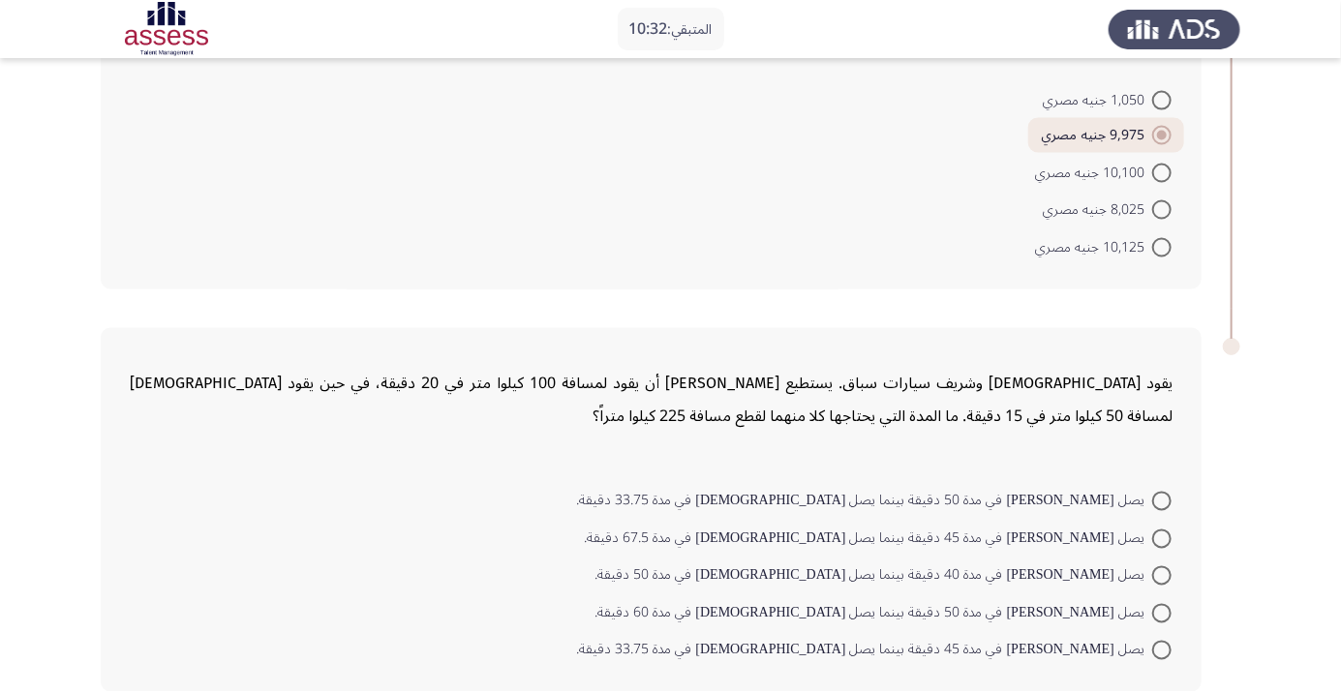
click at [1162, 535] on span at bounding box center [1161, 539] width 19 height 19
click at [1162, 535] on input "يصل شريف في مدة 45 دقيقة بينما يصل اسلام في مدة 67.5 دقيقة." at bounding box center [1161, 539] width 19 height 19
radio input "true"
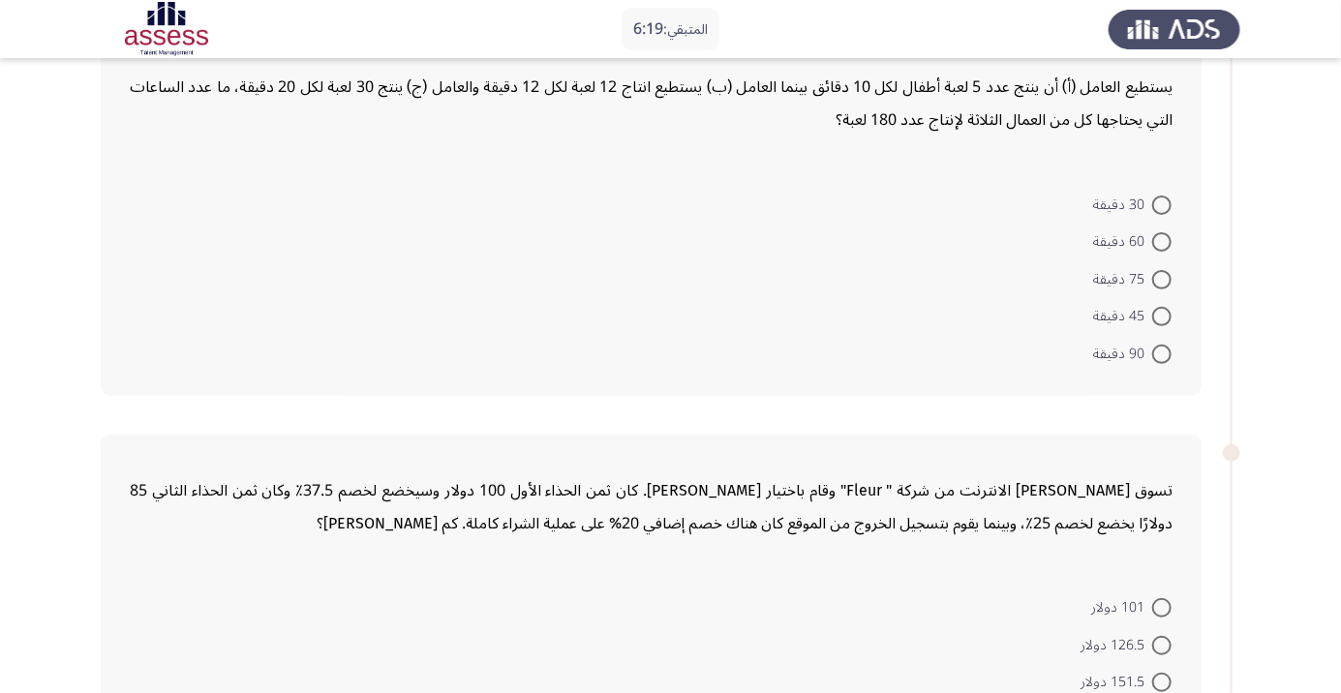
scroll to position [137, 0]
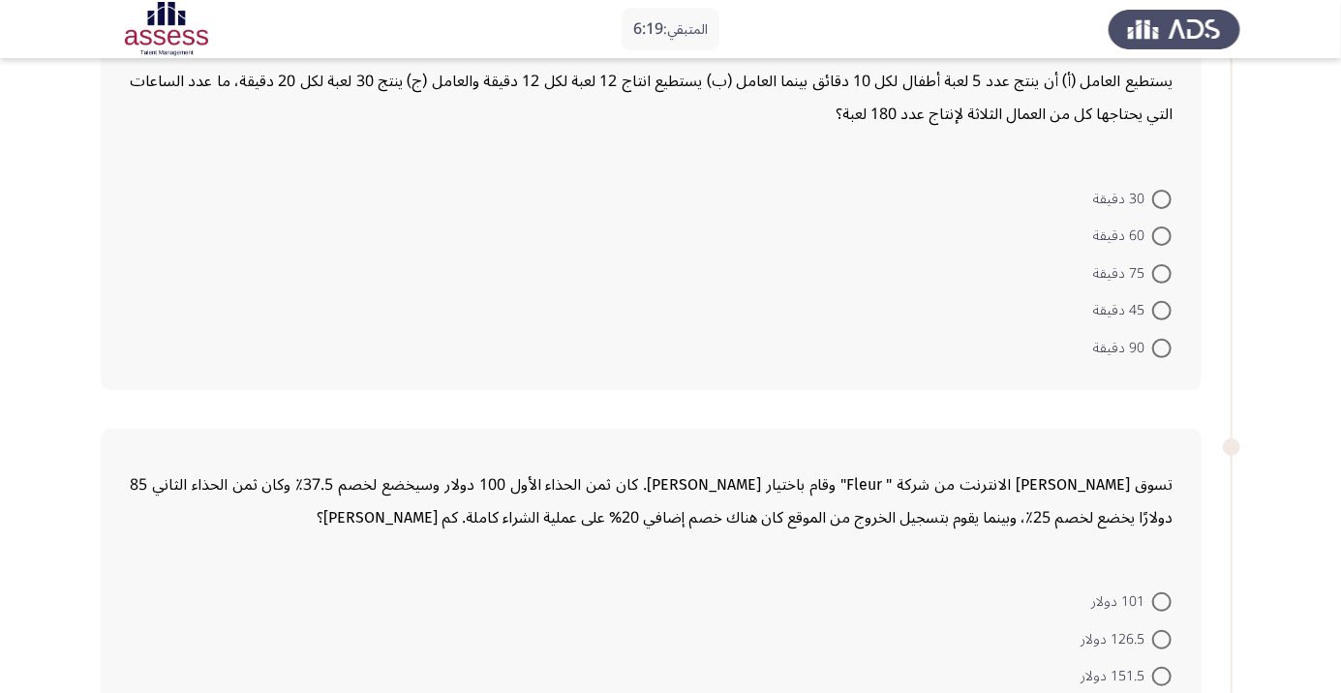
click at [1162, 347] on span at bounding box center [1161, 348] width 19 height 19
click at [1162, 347] on input "90 دقيقة" at bounding box center [1161, 348] width 19 height 19
radio input "true"
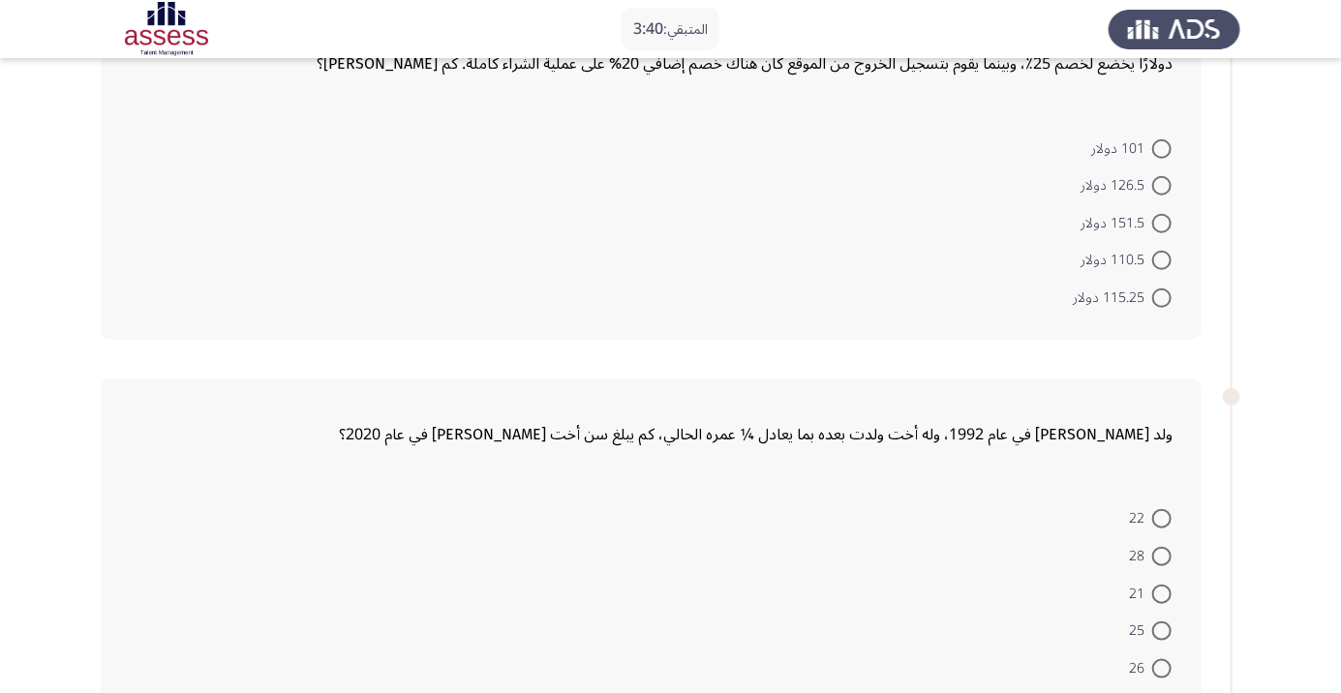
scroll to position [619, 0]
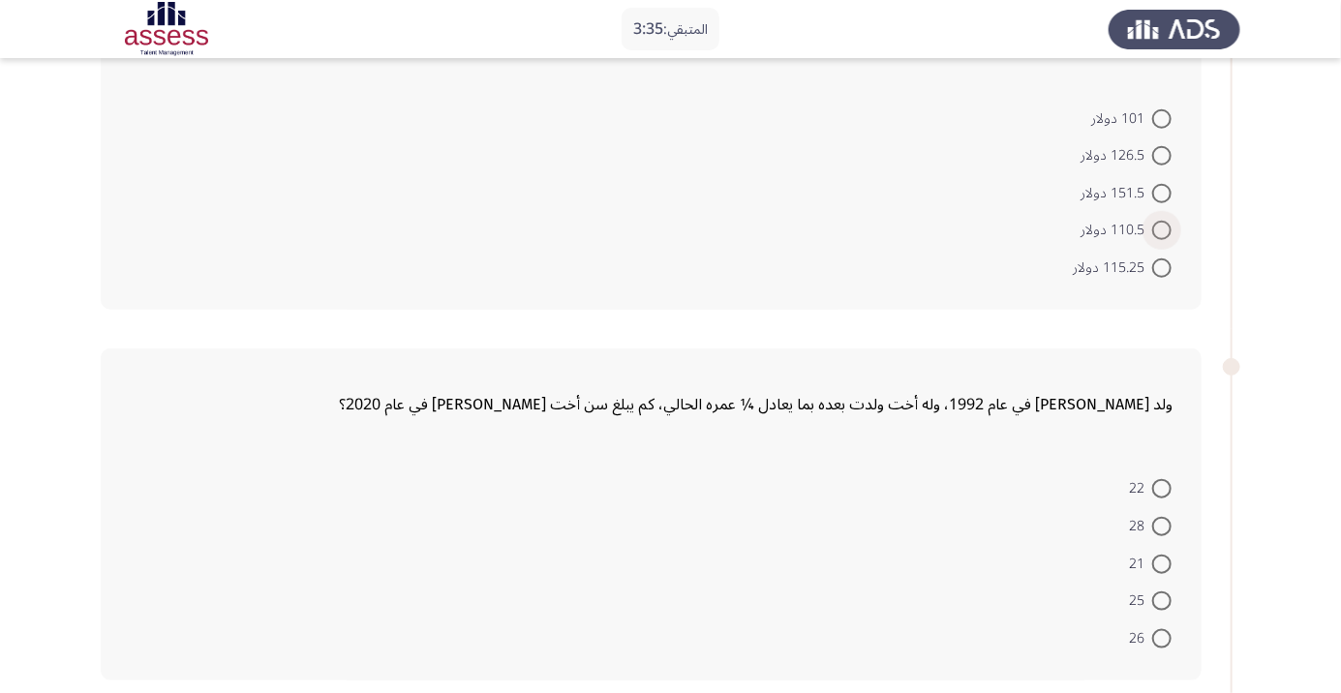
click at [1167, 232] on span at bounding box center [1161, 230] width 19 height 19
click at [1167, 232] on input "110.5 دولار" at bounding box center [1161, 230] width 19 height 19
radio input "true"
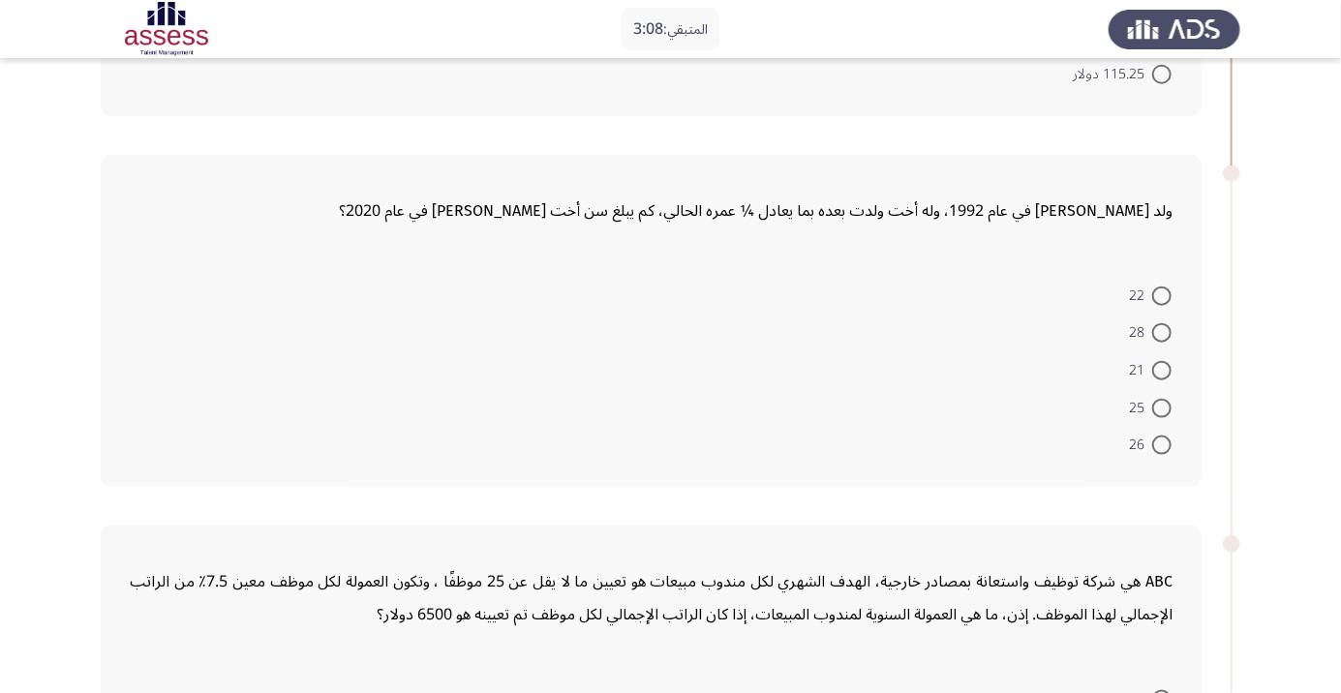
scroll to position [838, 0]
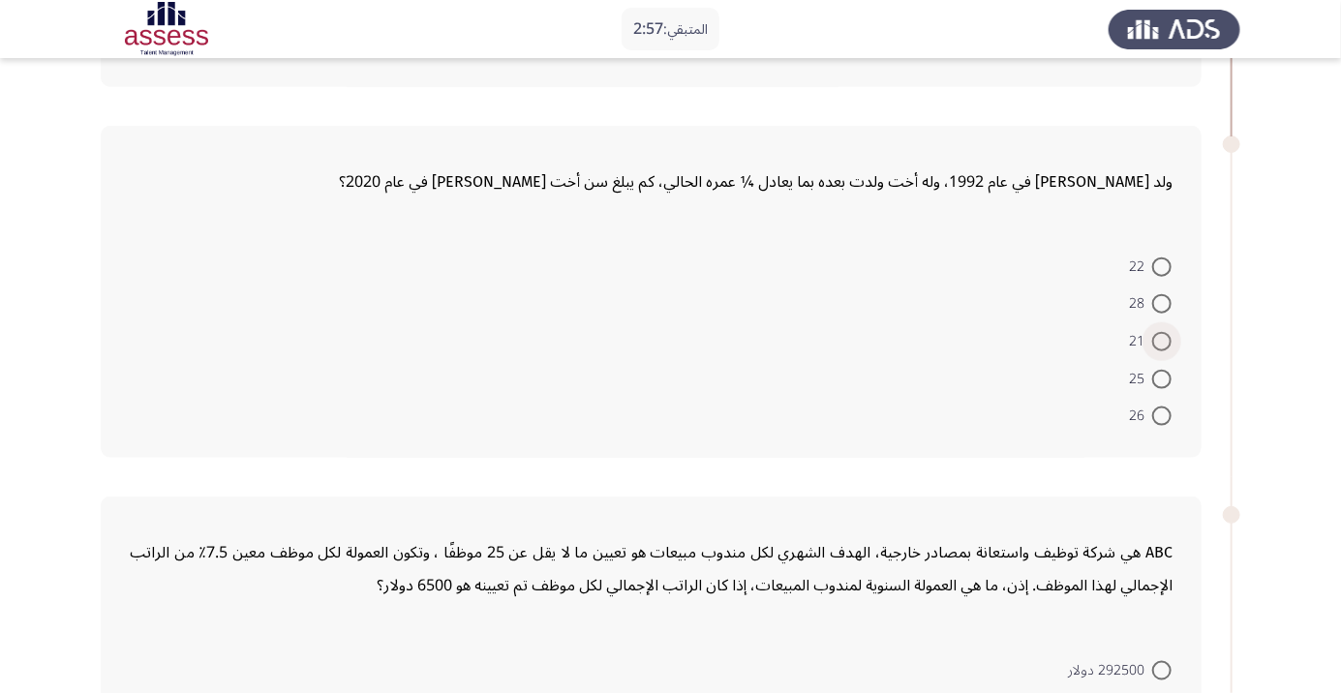
click at [1165, 345] on span at bounding box center [1161, 341] width 19 height 19
click at [1165, 345] on input "21" at bounding box center [1161, 341] width 19 height 19
radio input "true"
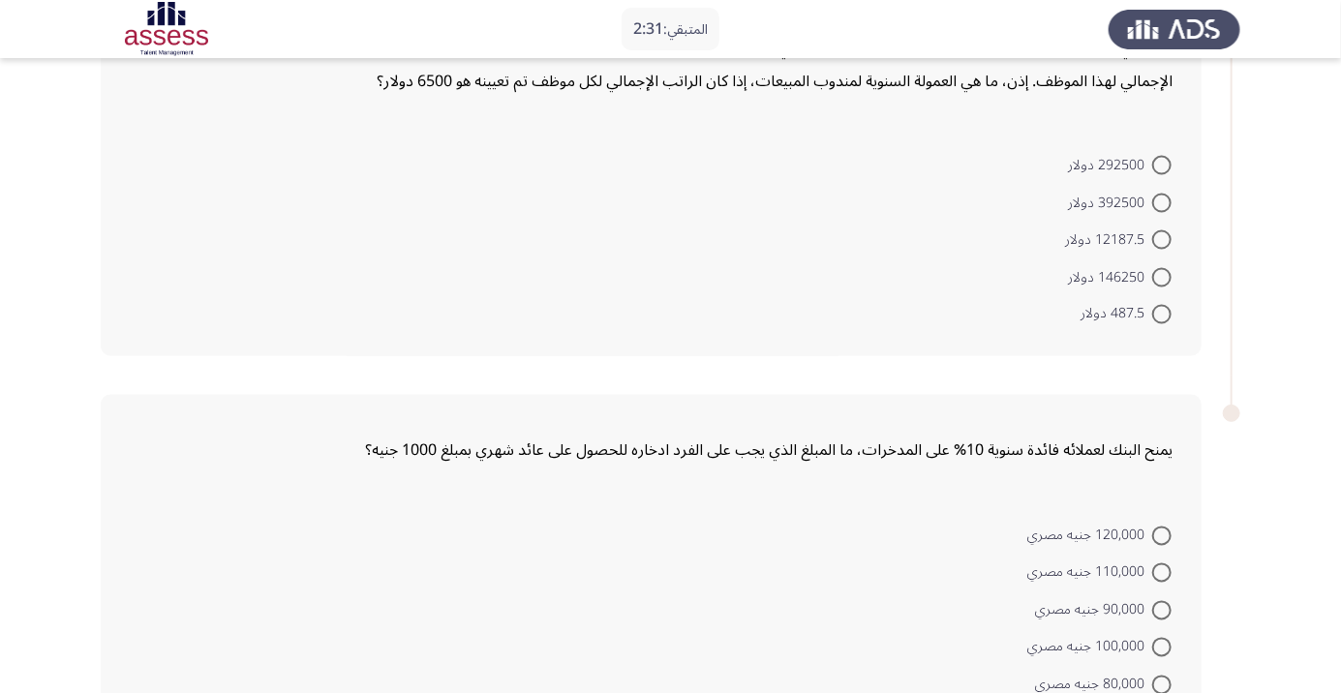
scroll to position [1376, 0]
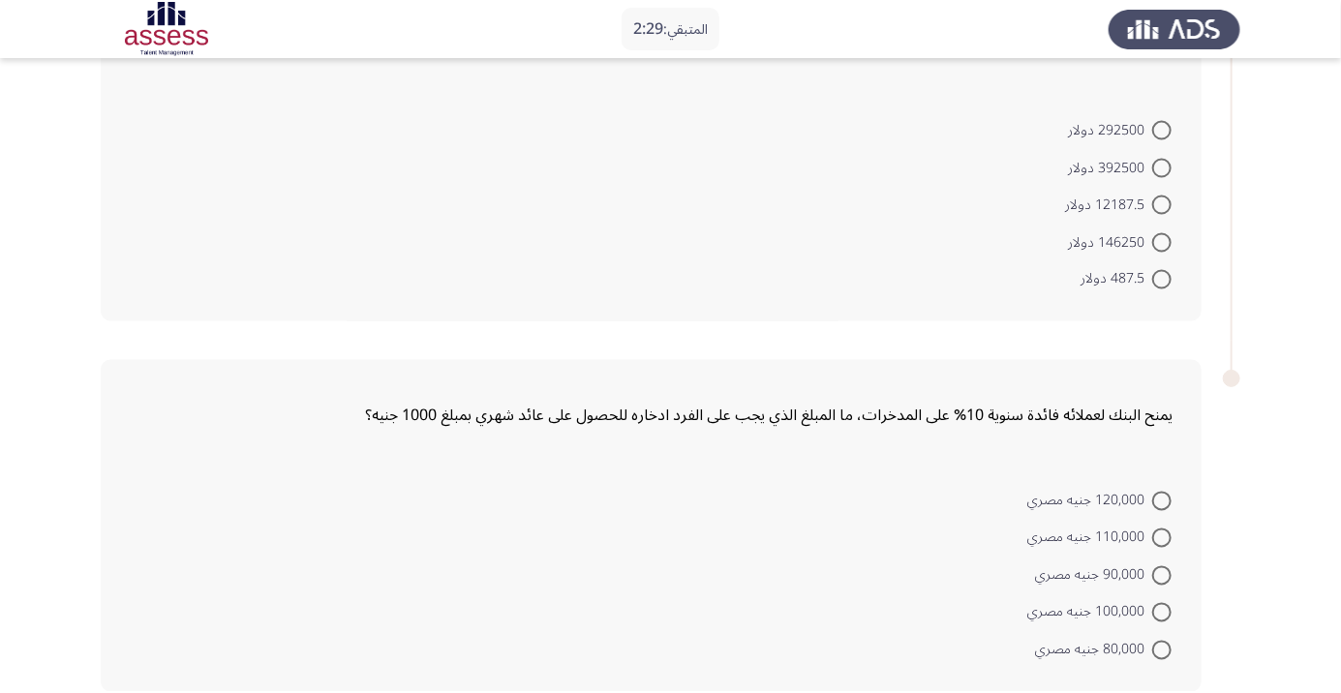
click at [1162, 245] on span at bounding box center [1161, 242] width 19 height 19
click at [1162, 245] on input "146250 دولار" at bounding box center [1161, 242] width 19 height 19
radio input "true"
click at [1162, 498] on span at bounding box center [1161, 501] width 19 height 19
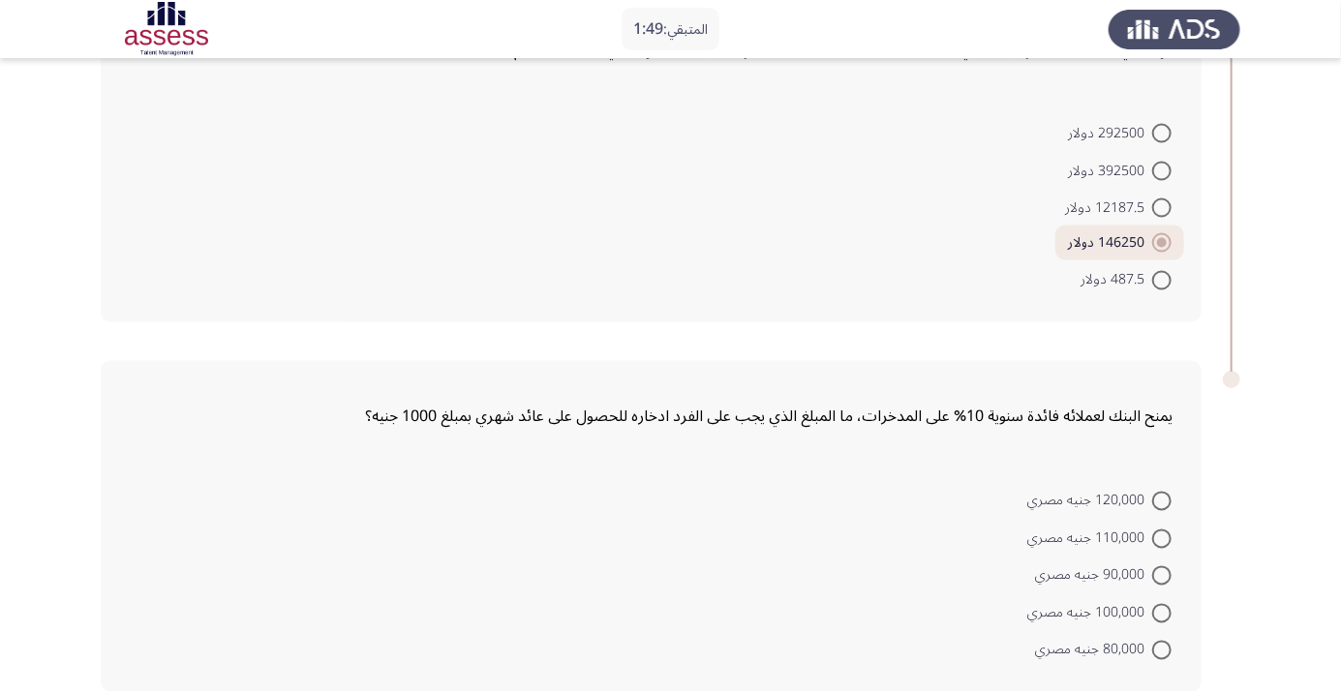
click at [1162, 498] on input "120,000 جنيه مصري" at bounding box center [1161, 501] width 19 height 19
radio input "true"
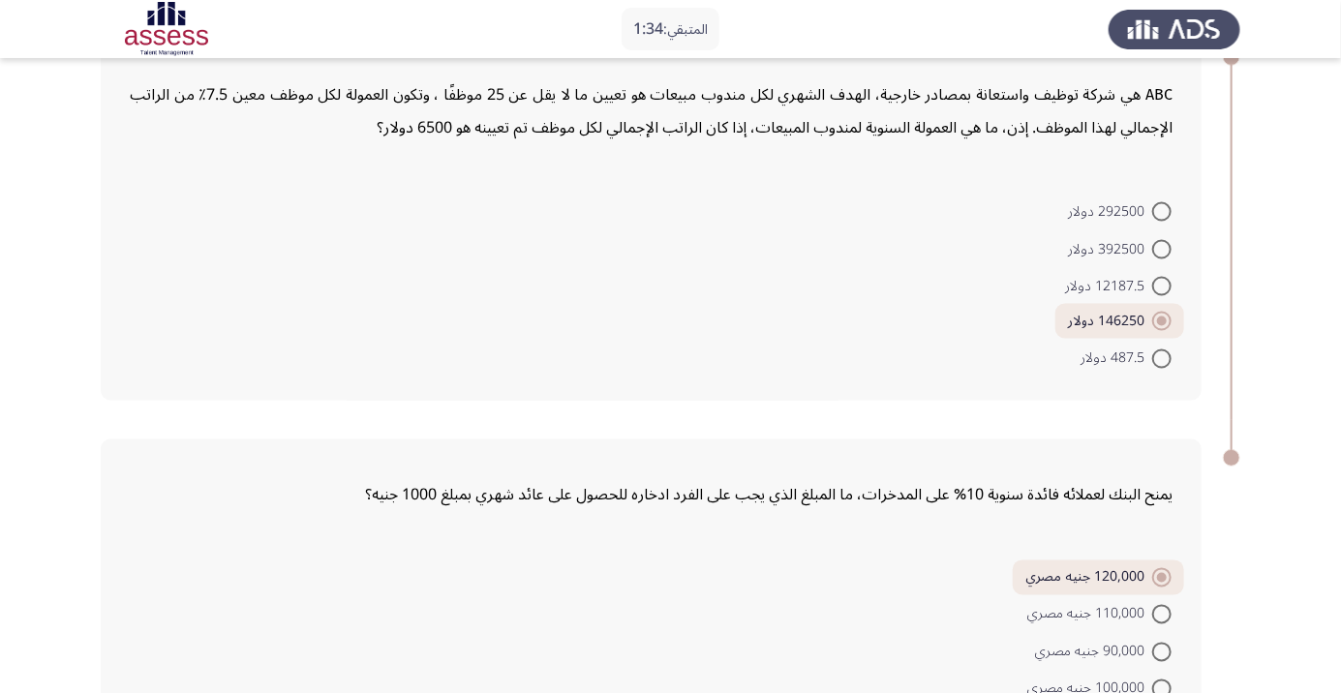
scroll to position [1371, 0]
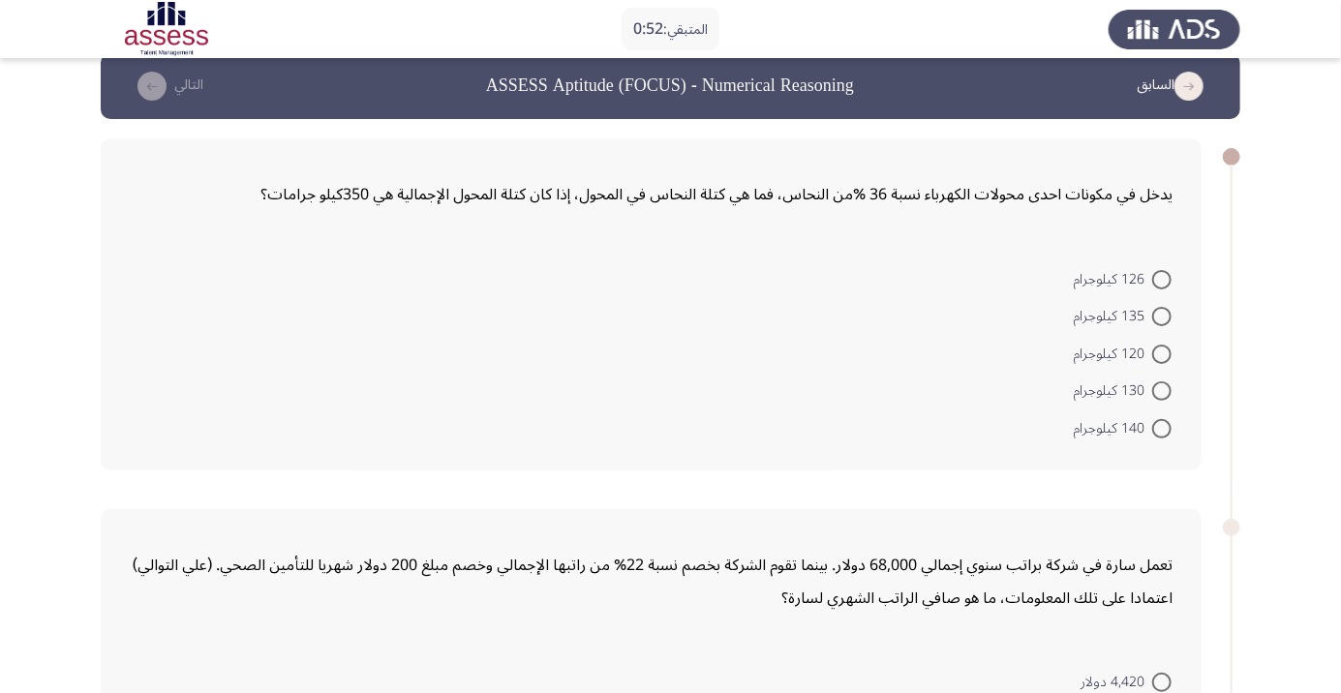
scroll to position [16, 0]
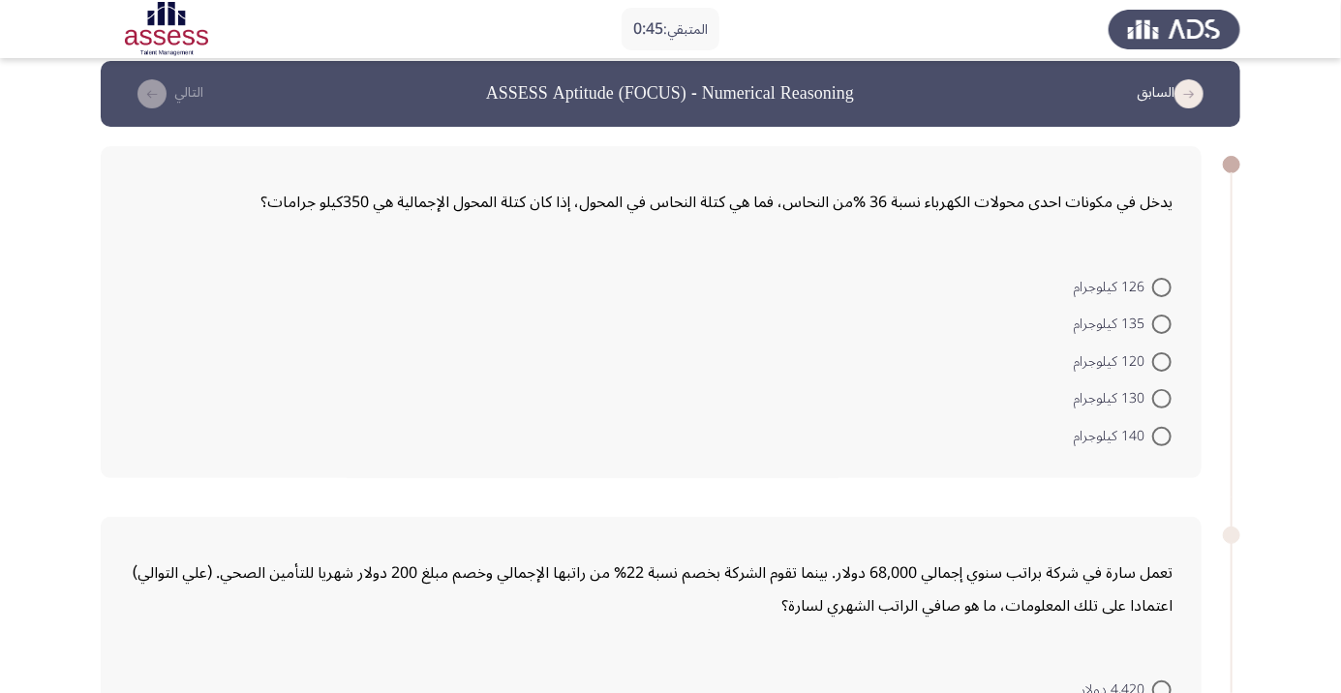
click at [1162, 360] on span at bounding box center [1161, 361] width 19 height 19
click at [1162, 360] on input "120 كيلوجرام" at bounding box center [1161, 361] width 19 height 19
radio input "true"
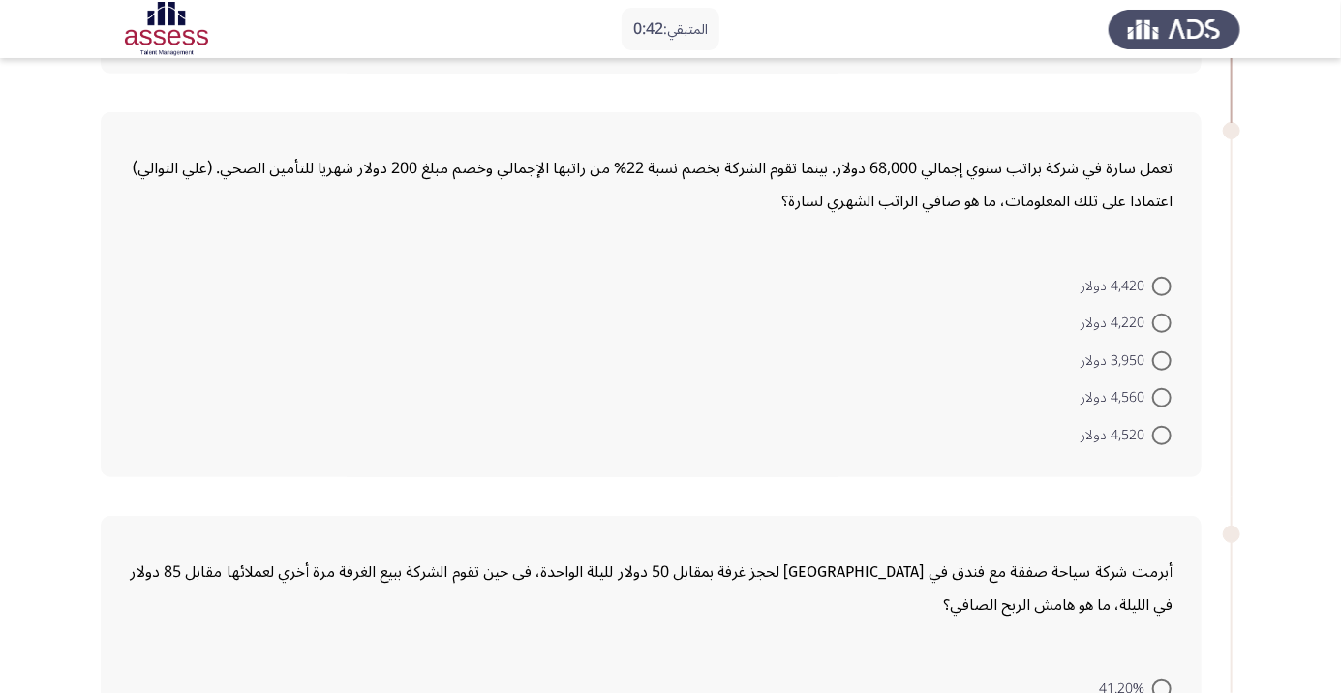
scroll to position [421, 0]
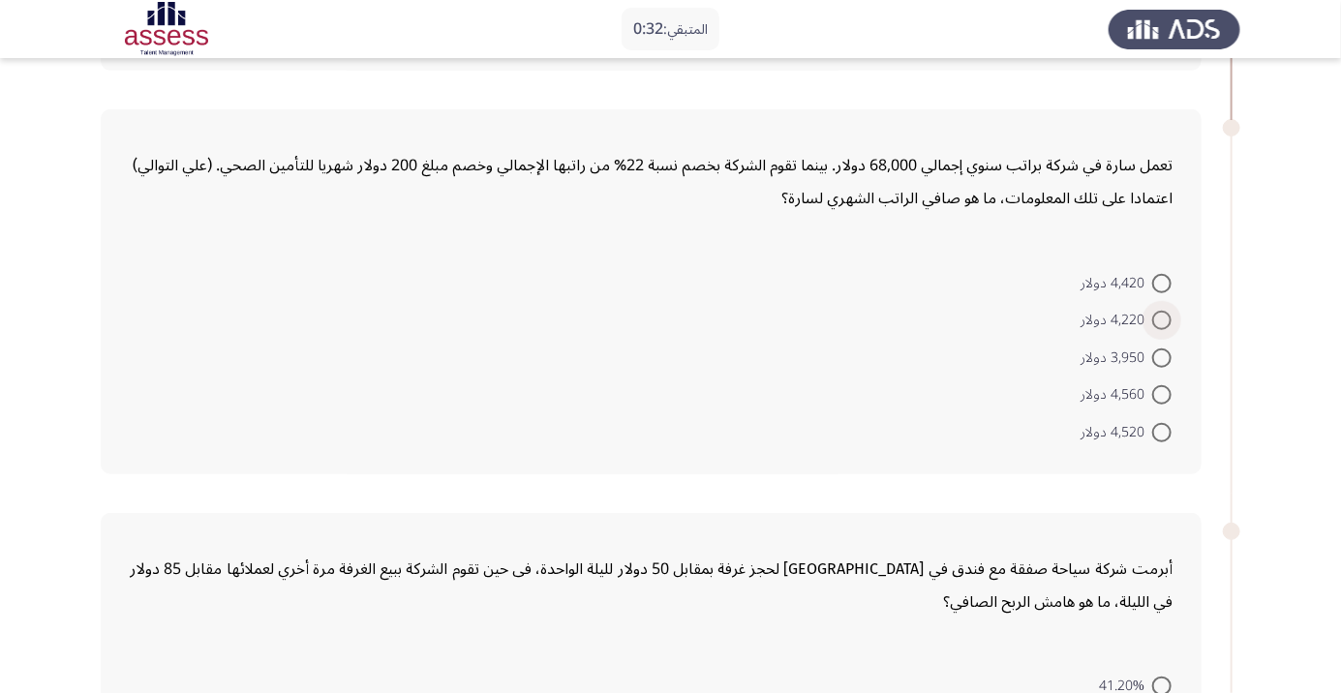
click at [1162, 318] on span at bounding box center [1161, 320] width 19 height 19
click at [1162, 318] on input "4,220 دولار" at bounding box center [1161, 320] width 19 height 19
radio input "true"
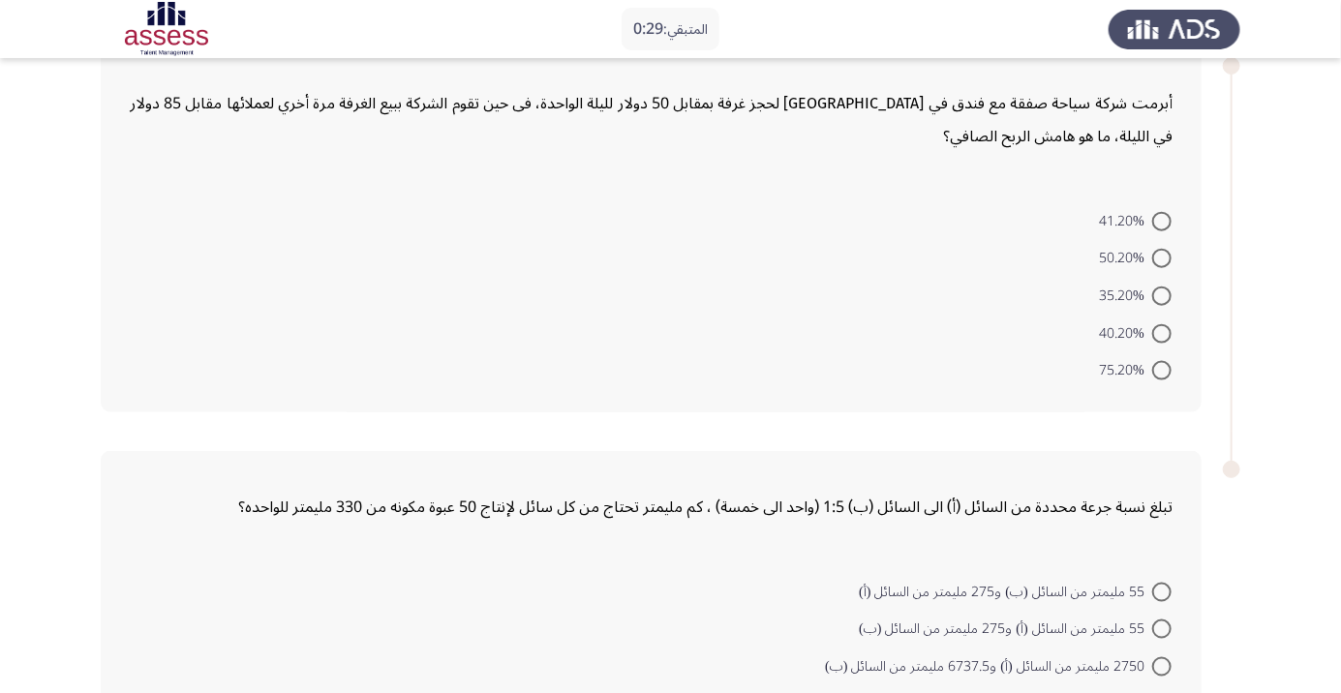
scroll to position [885, 0]
click at [1162, 293] on span at bounding box center [1161, 295] width 19 height 19
click at [1162, 293] on input "35.20%" at bounding box center [1161, 295] width 19 height 19
radio input "true"
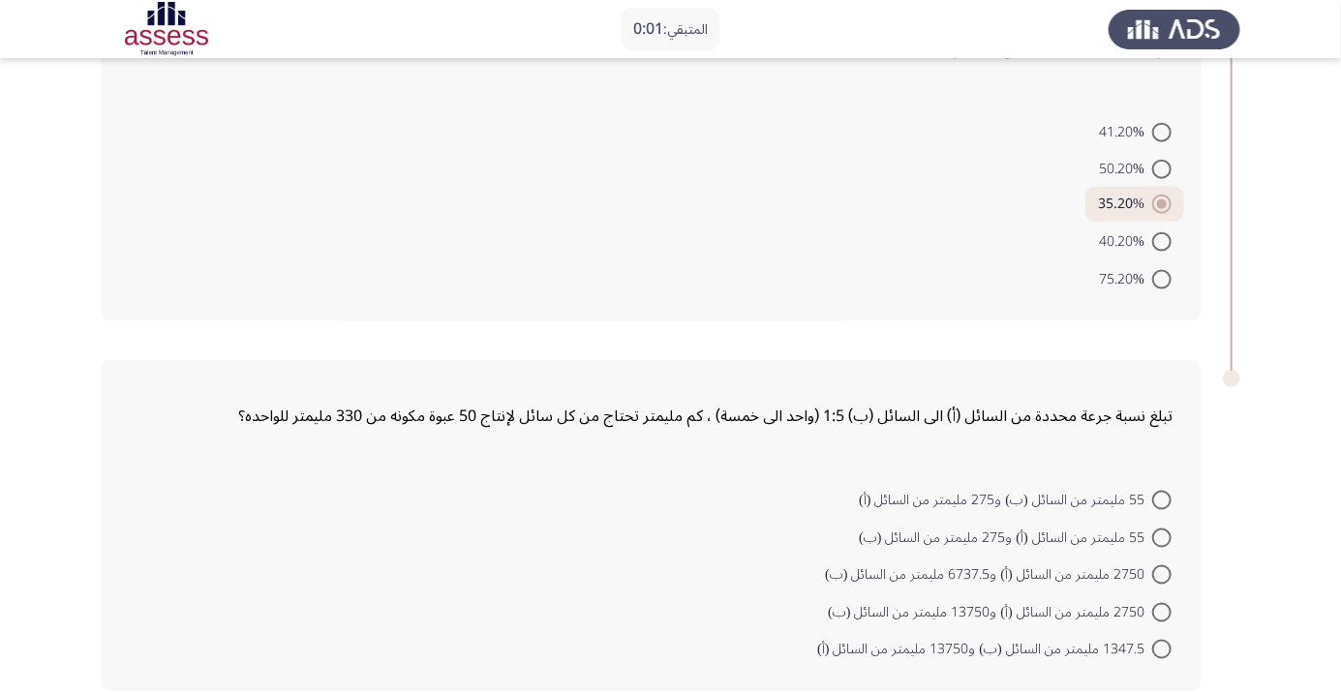
click at [1138, 586] on span "2750 مليمتر من السائل (أ) و6737.5 مليمتر من السائل (ب)" at bounding box center [988, 574] width 327 height 23
click at [1152, 585] on input "2750 مليمتر من السائل (أ) و6737.5 مليمتر من السائل (ب)" at bounding box center [1161, 574] width 19 height 19
radio input "true"
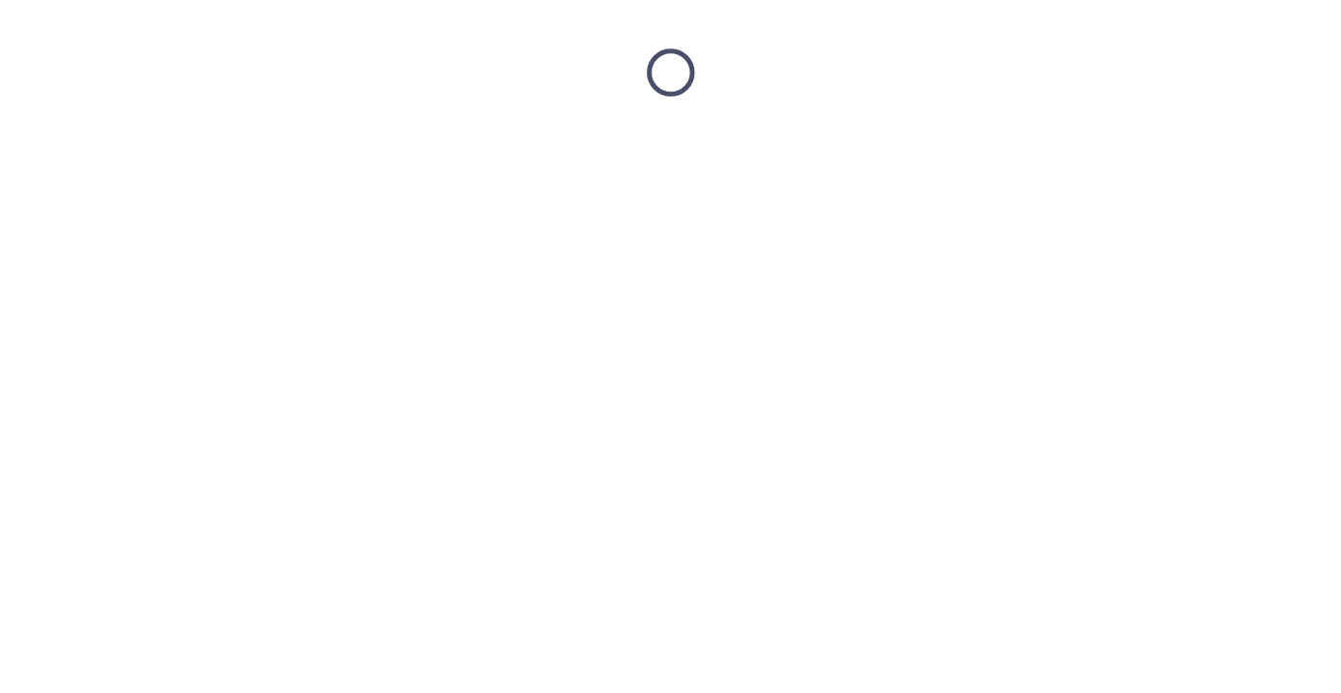
scroll to position [0, 0]
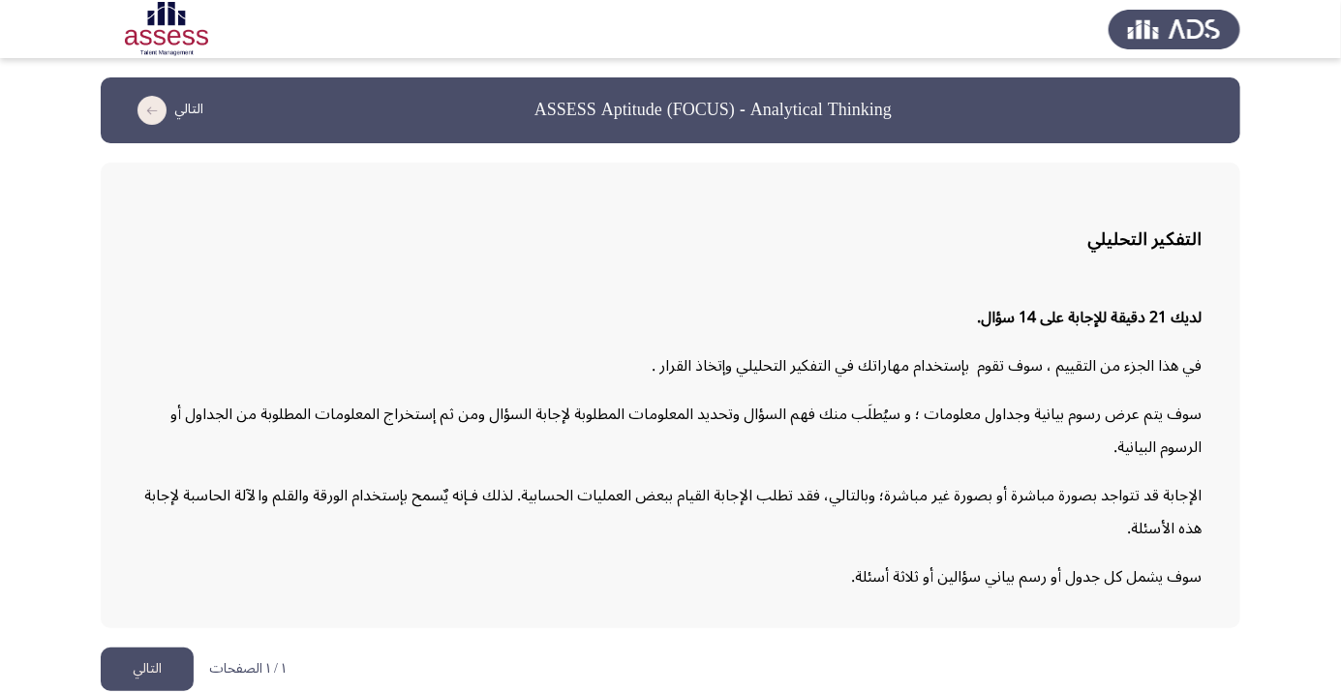
click at [137, 691] on button "التالي" at bounding box center [147, 670] width 93 height 44
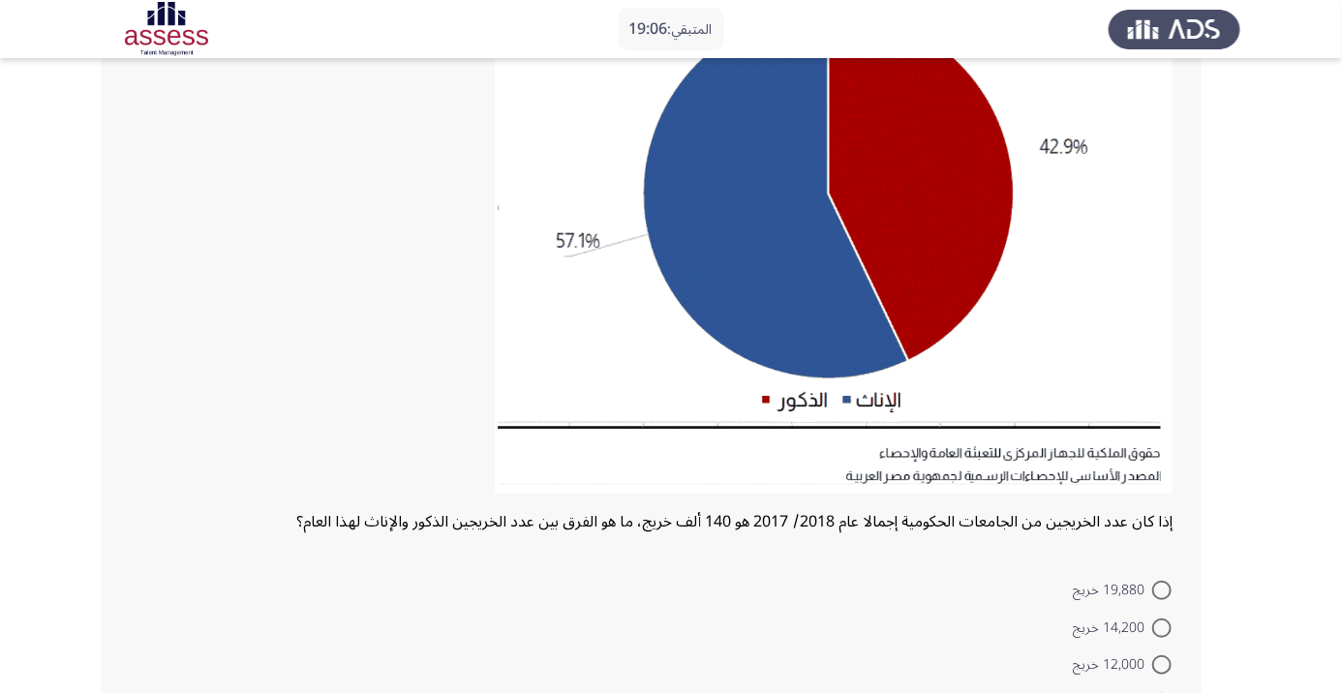
scroll to position [347, 0]
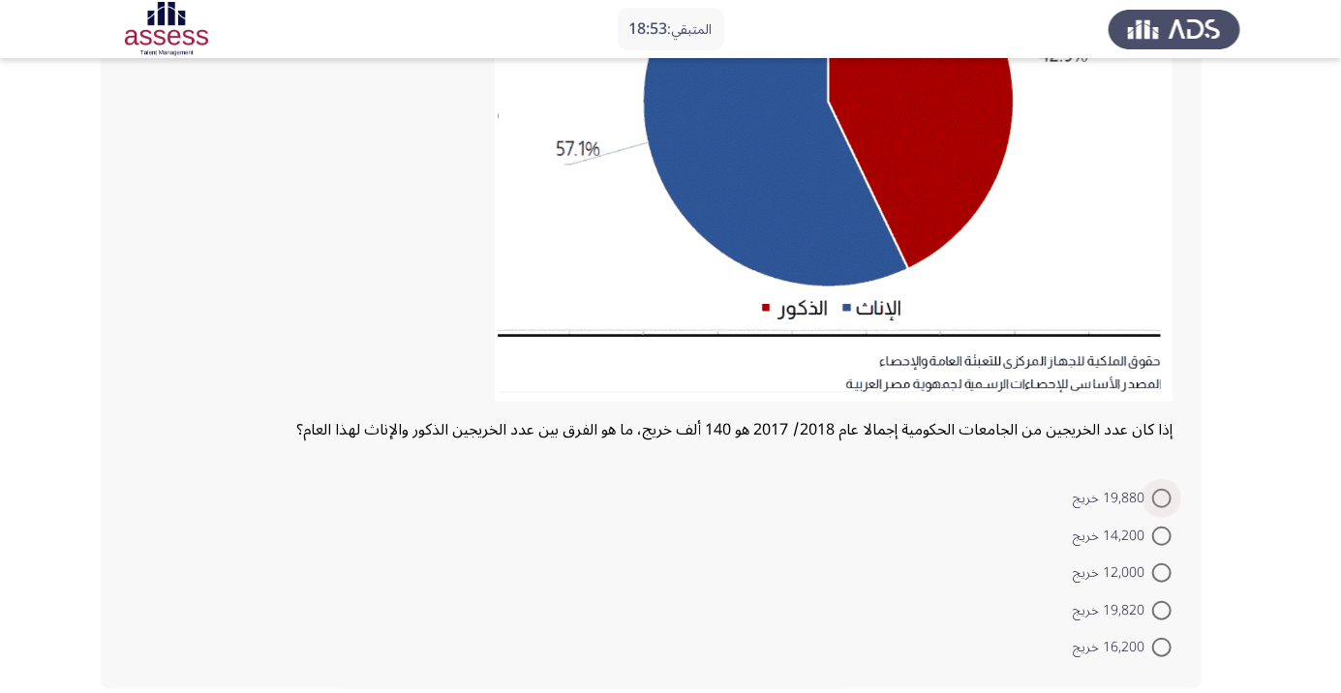
click at [1165, 503] on span at bounding box center [1161, 498] width 19 height 19
click at [1165, 503] on input "19,880 خريج" at bounding box center [1161, 498] width 19 height 19
radio input "true"
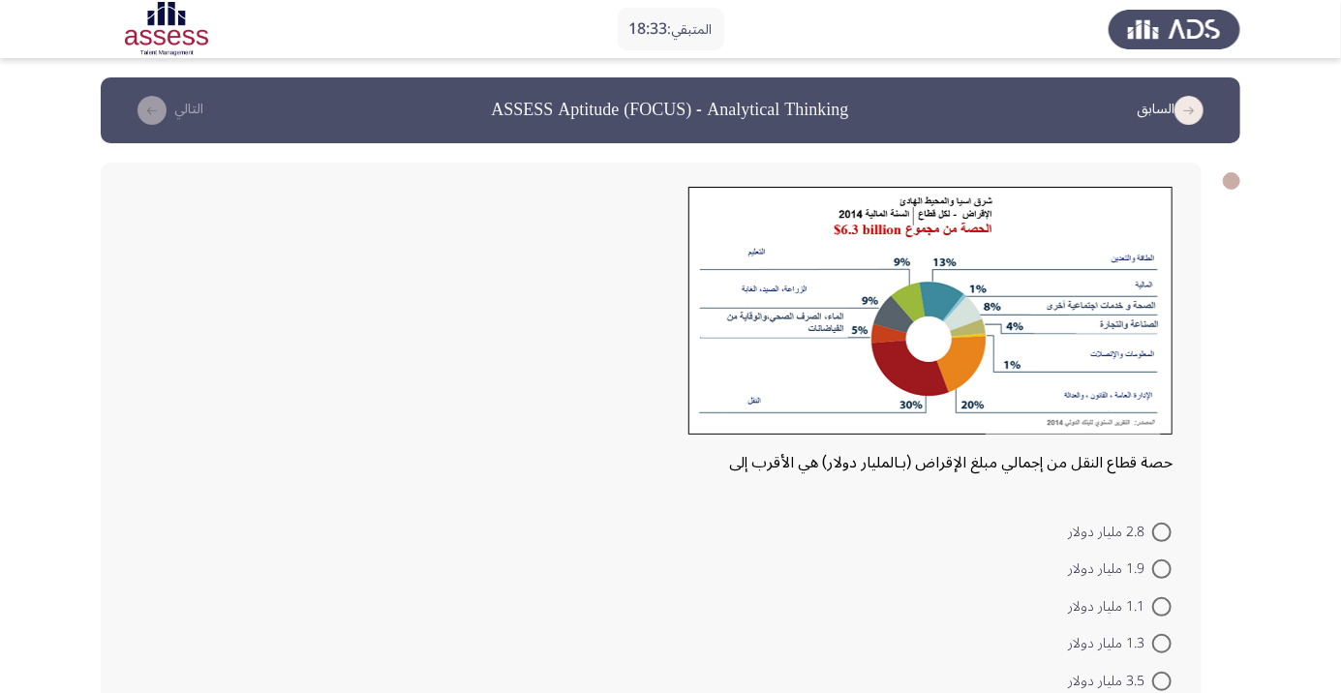
scroll to position [33, 0]
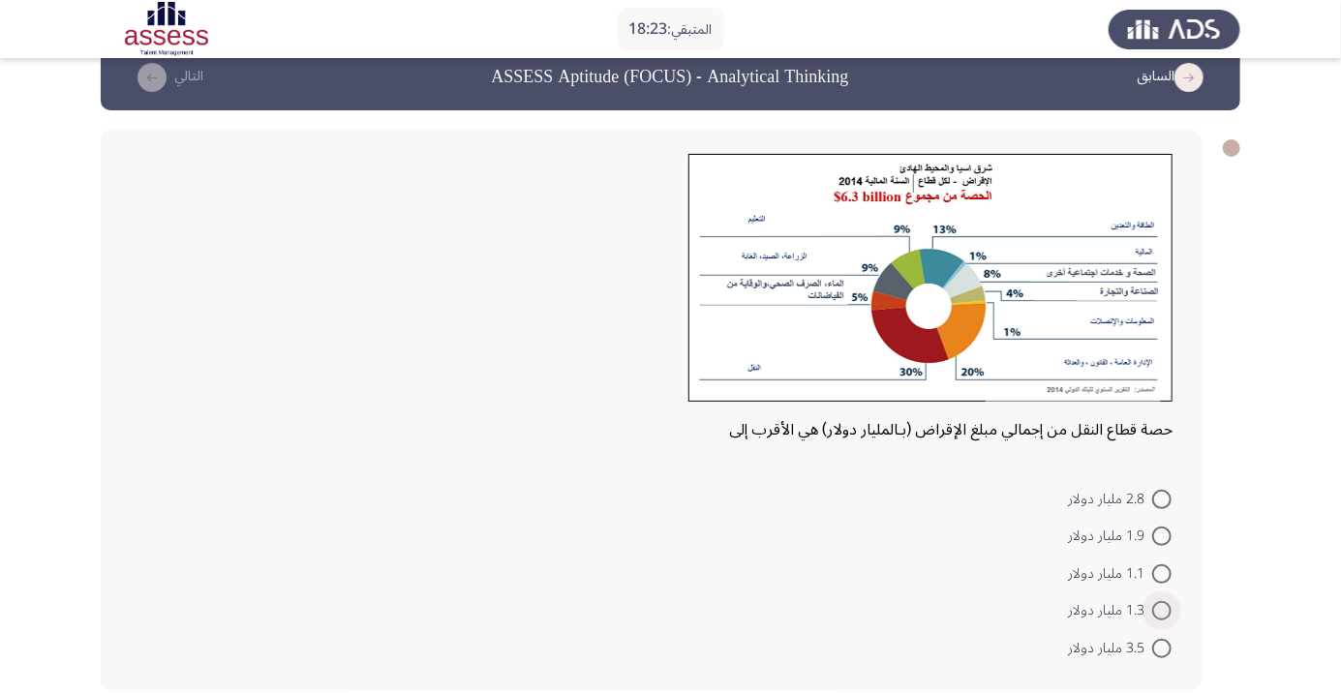
click at [1162, 610] on span at bounding box center [1161, 610] width 19 height 19
click at [1162, 610] on input "1.3 مليار دولار" at bounding box center [1161, 610] width 19 height 19
radio input "true"
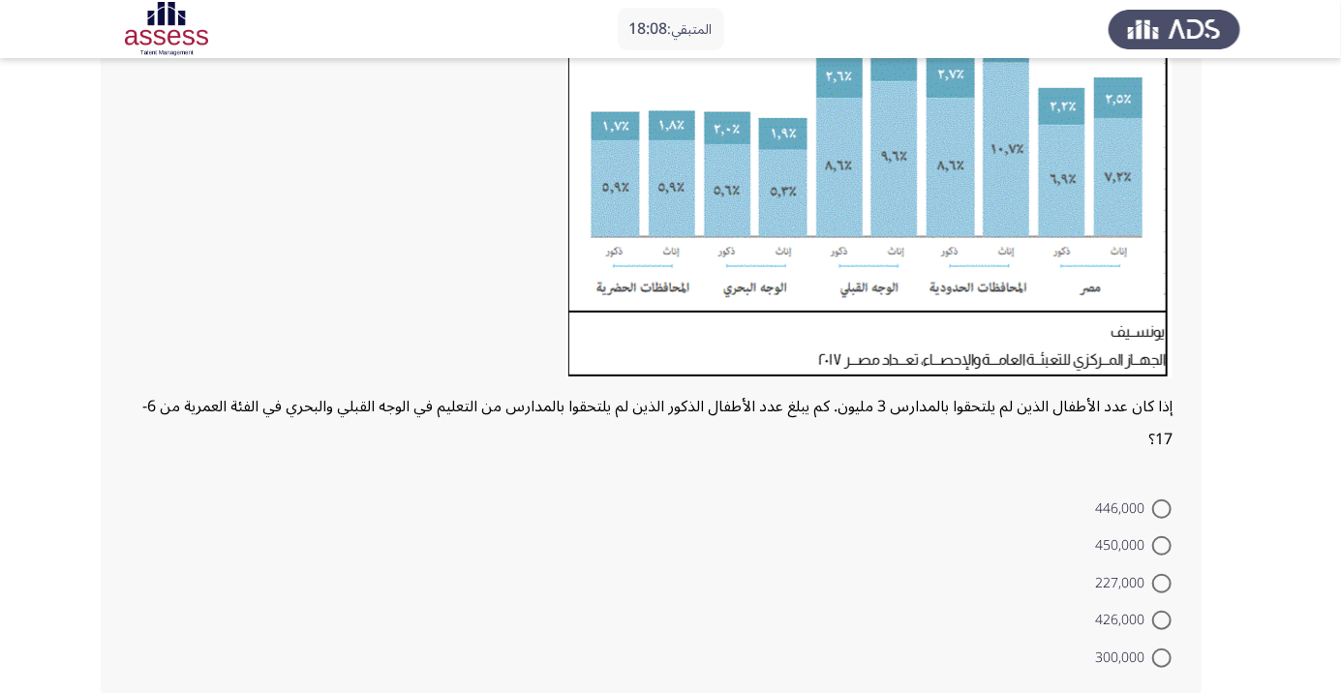
scroll to position [311, 0]
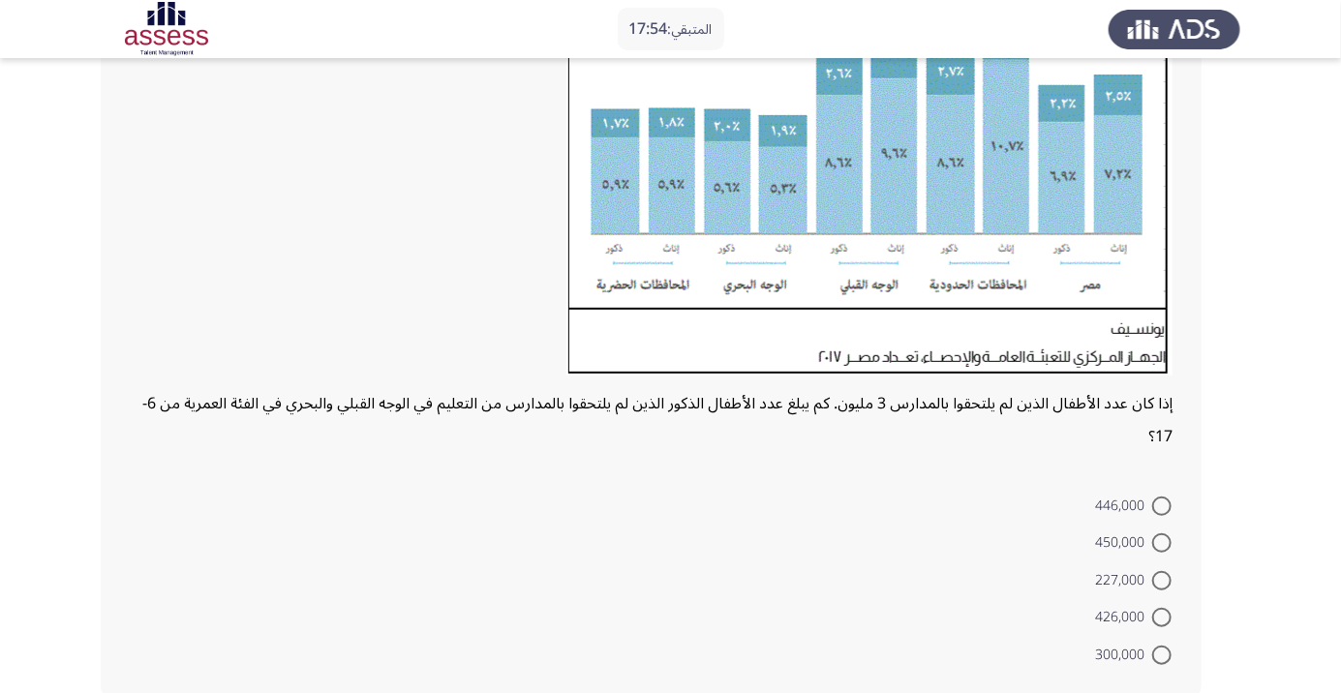
click at [1169, 582] on span at bounding box center [1161, 580] width 19 height 19
click at [1169, 582] on input "227,000" at bounding box center [1161, 580] width 19 height 19
radio input "true"
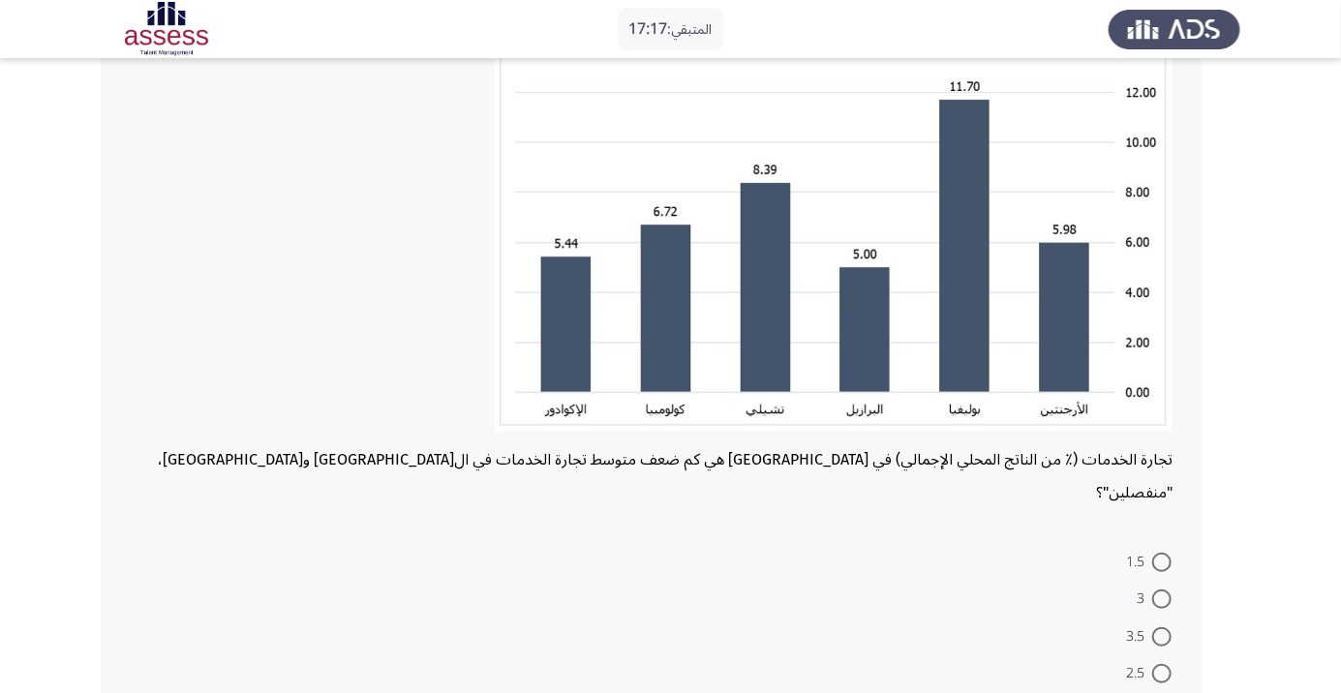
scroll to position [227, 0]
click at [1162, 626] on span at bounding box center [1161, 635] width 19 height 19
click at [1162, 626] on input "3.5" at bounding box center [1161, 635] width 19 height 19
radio input "true"
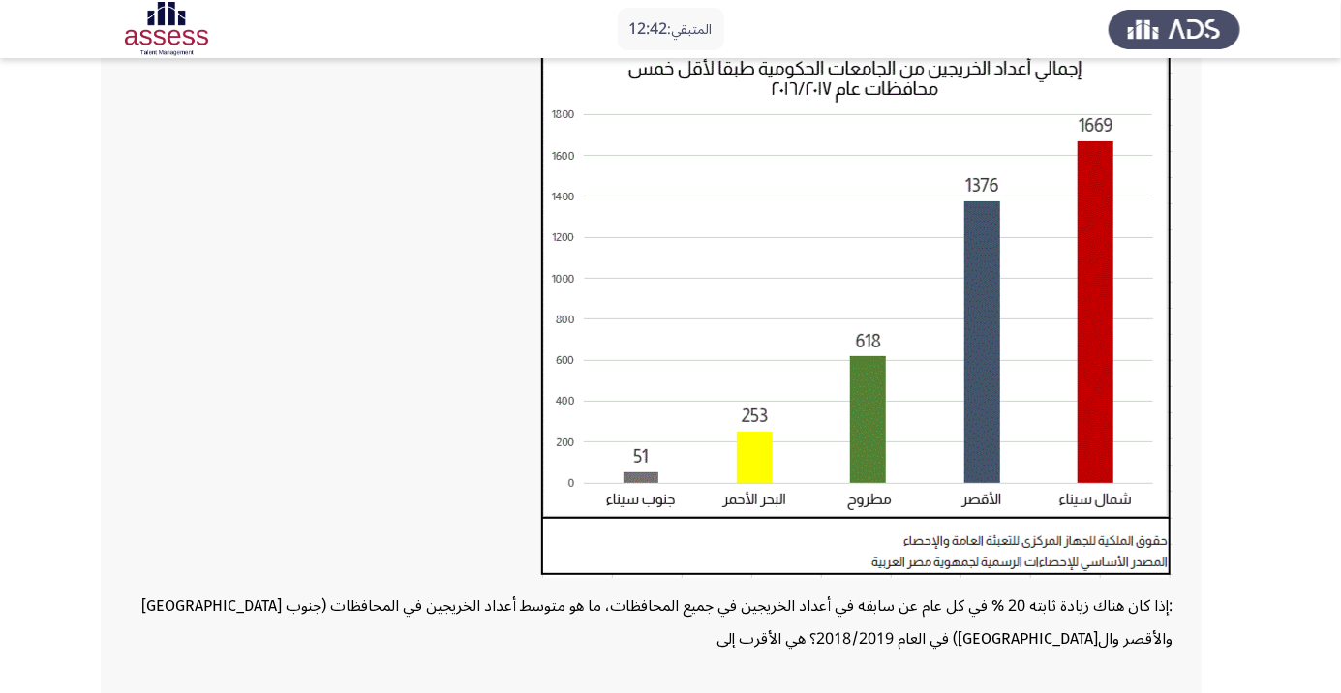
scroll to position [354, 0]
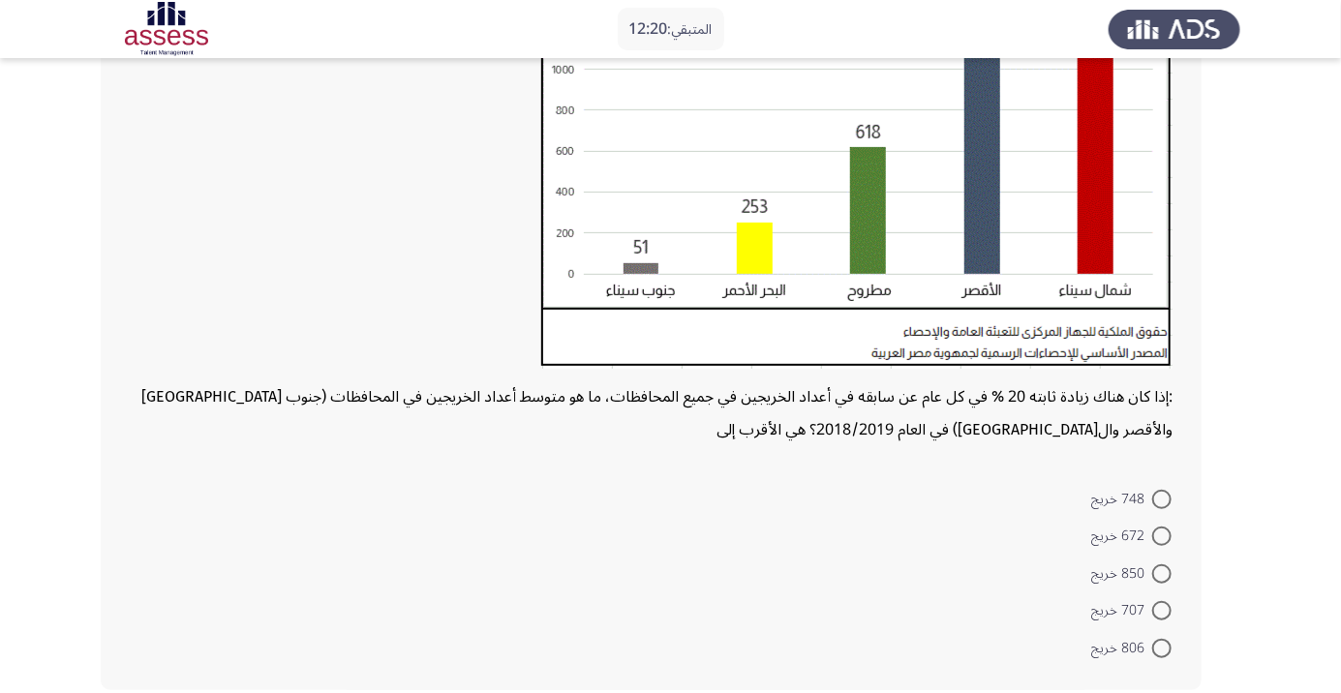
click at [1162, 572] on span at bounding box center [1161, 573] width 19 height 19
click at [1162, 572] on input "850 خريج" at bounding box center [1161, 573] width 19 height 19
radio input "true"
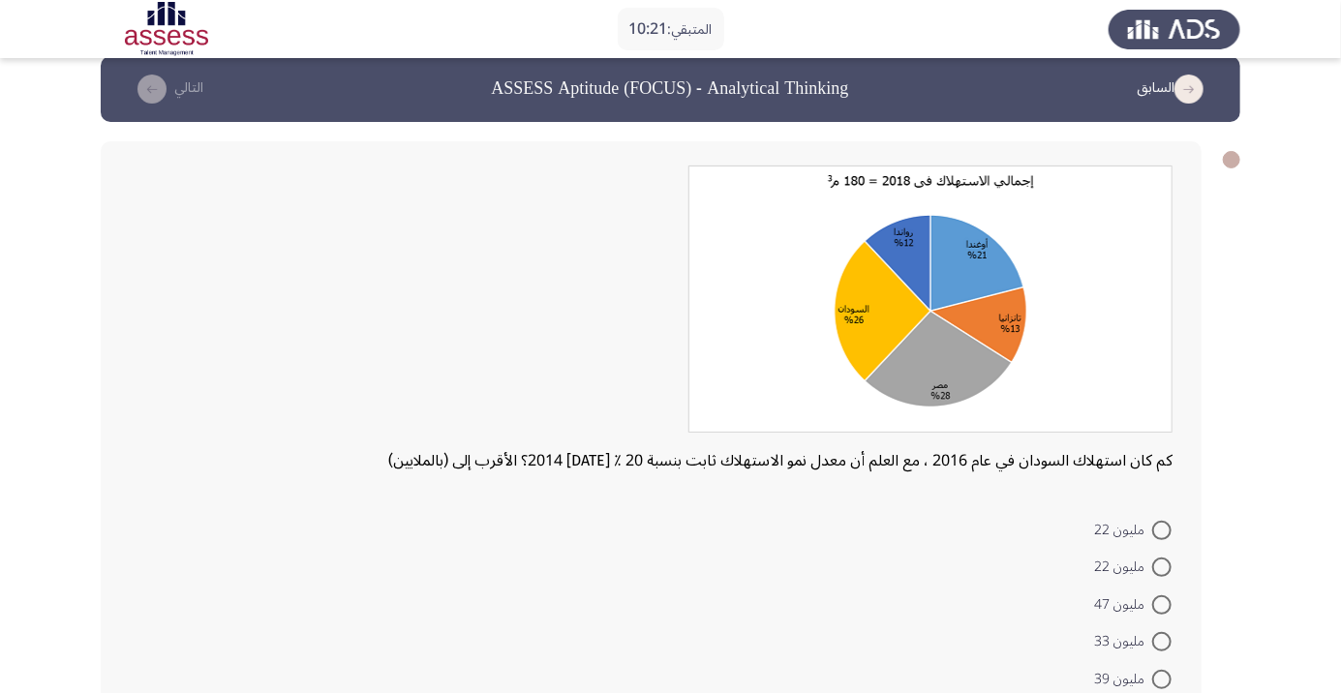
scroll to position [52, 0]
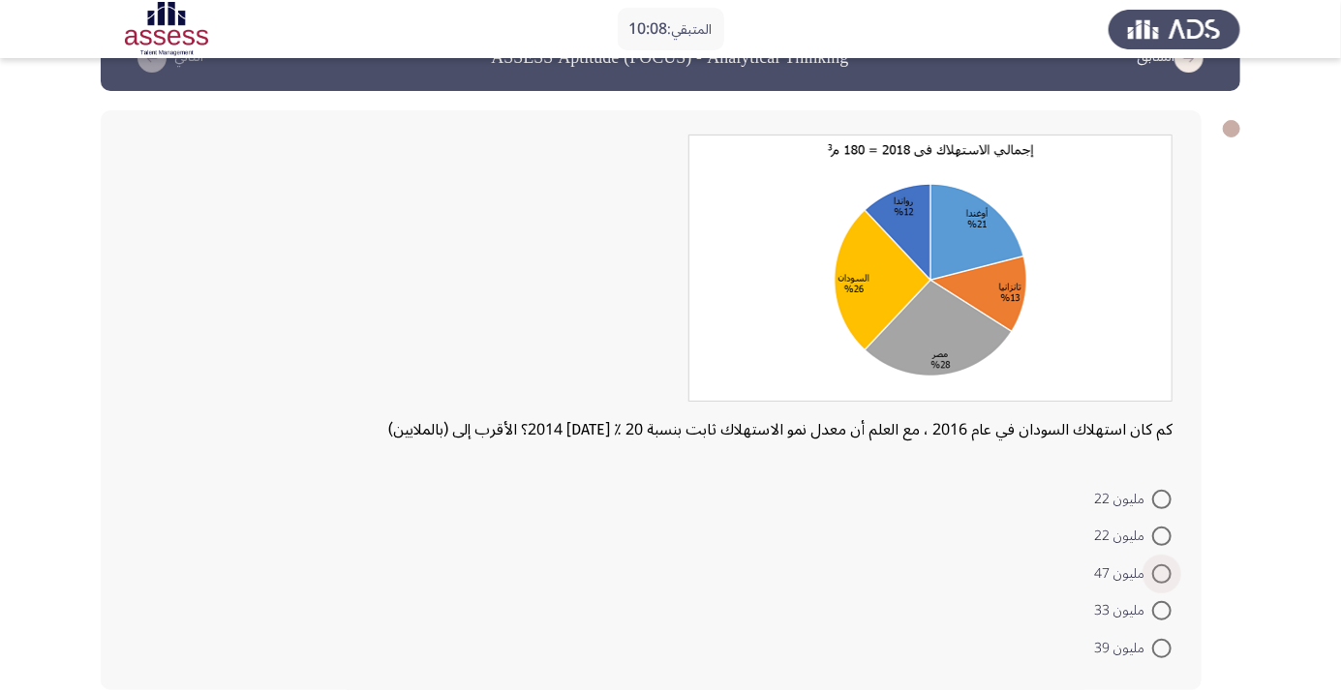
click at [1167, 576] on span at bounding box center [1161, 573] width 19 height 19
click at [1167, 576] on input "مليون 47" at bounding box center [1161, 573] width 19 height 19
radio input "true"
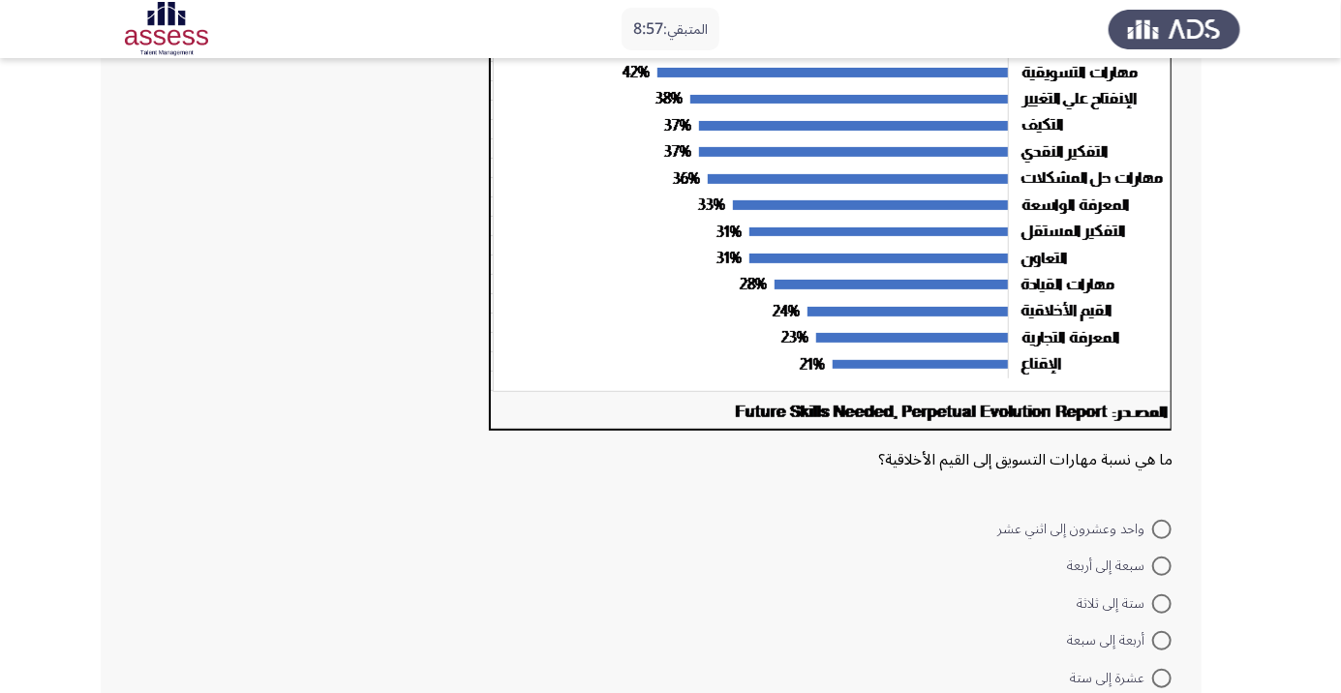
scroll to position [267, 0]
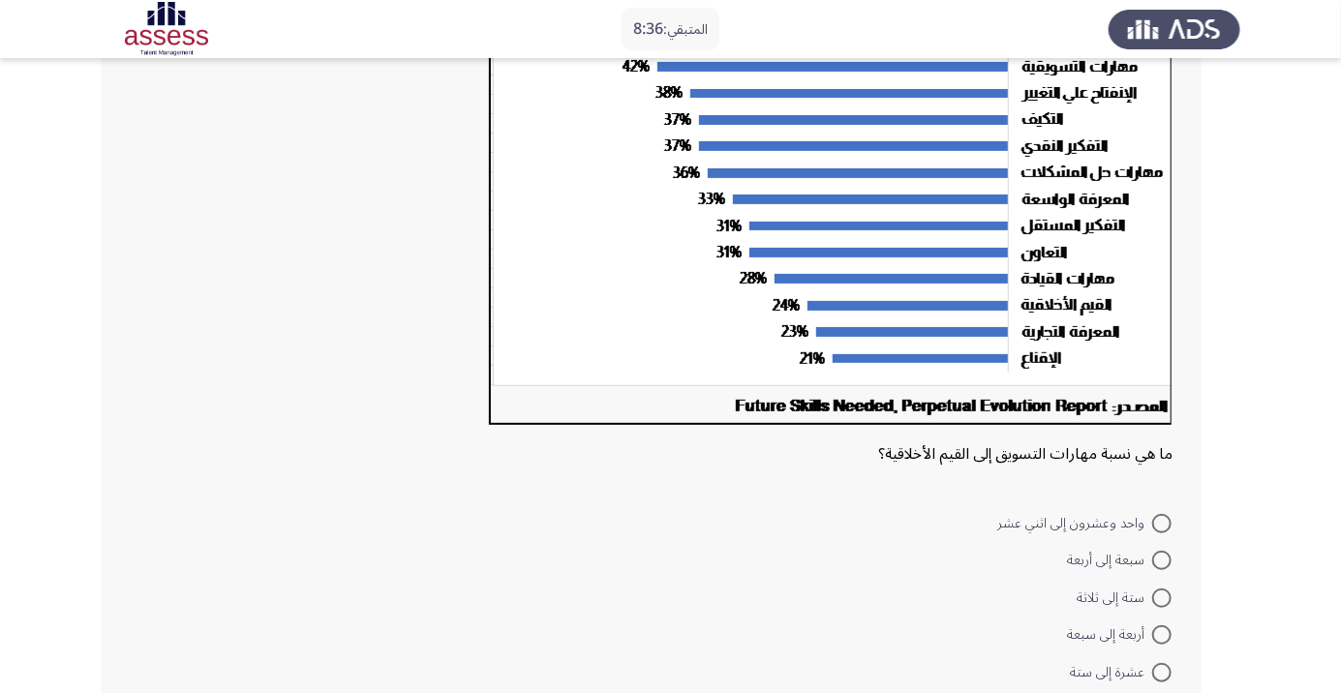
click at [1163, 603] on span at bounding box center [1161, 598] width 19 height 19
click at [1163, 603] on input "ستة إلى ثلاثة" at bounding box center [1161, 598] width 19 height 19
radio input "true"
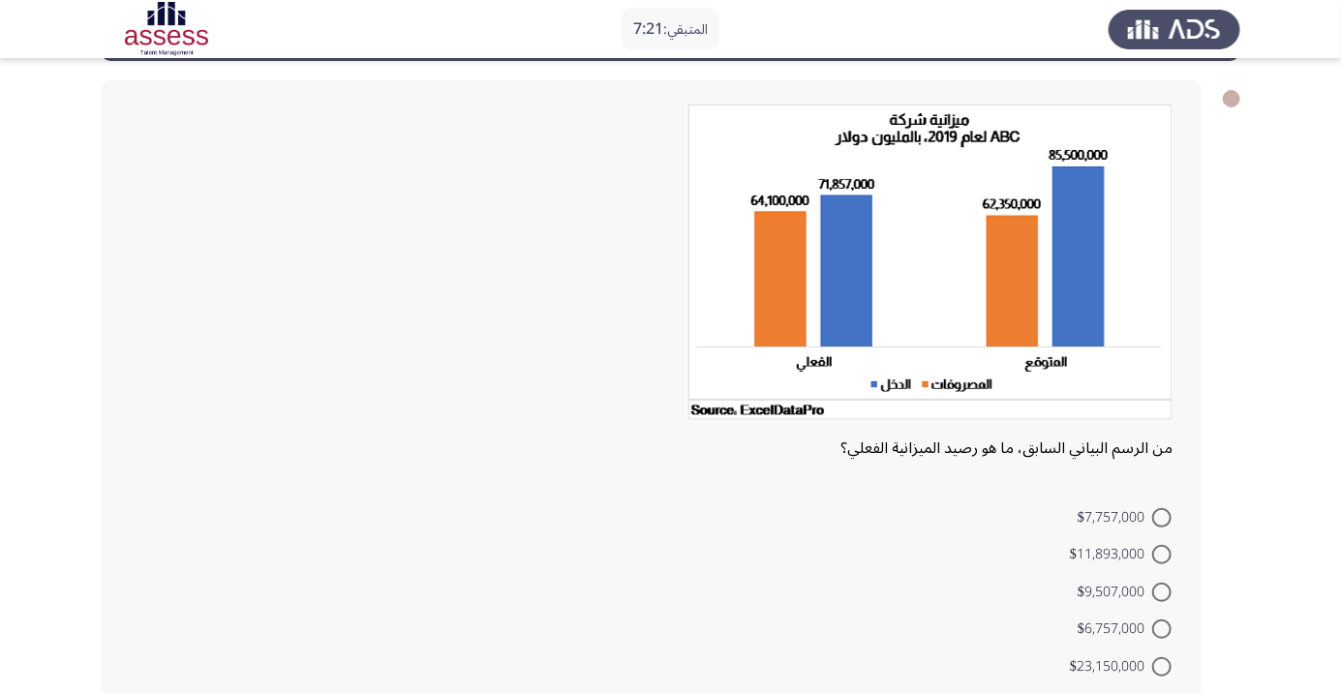
scroll to position [101, 0]
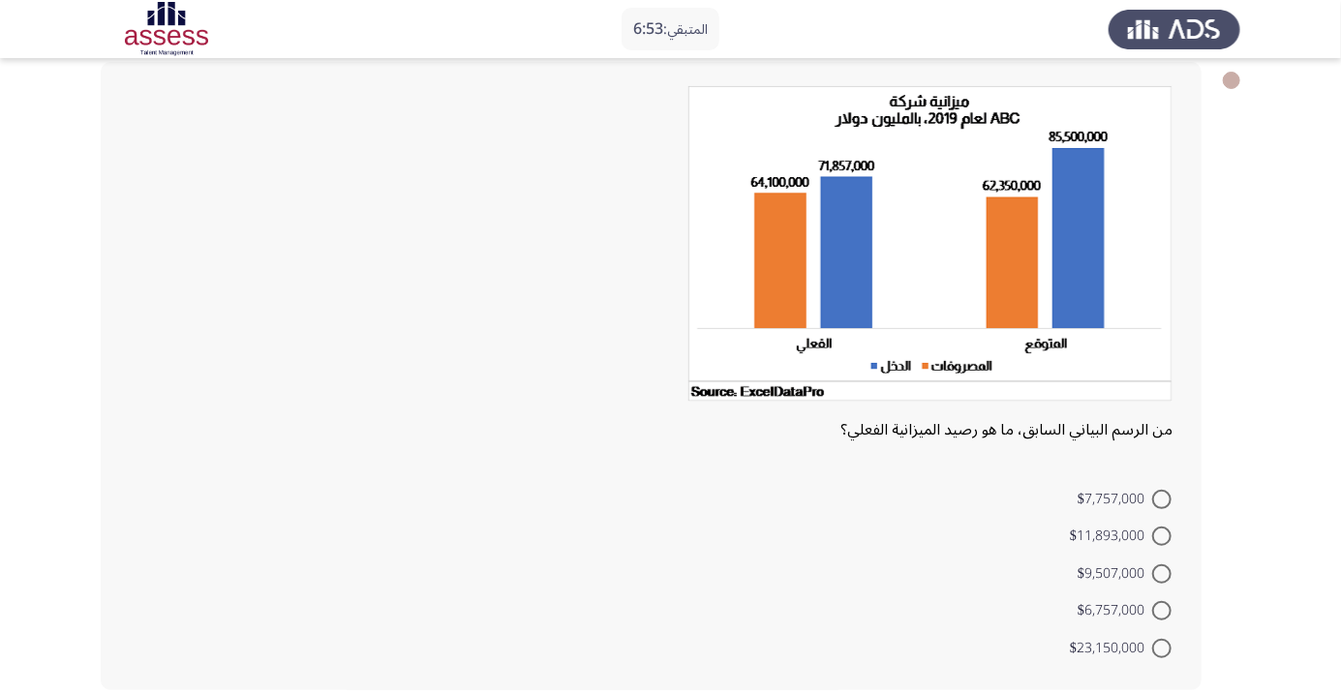
click at [1162, 573] on span at bounding box center [1161, 573] width 19 height 19
click at [1162, 573] on input "$9,507,000" at bounding box center [1161, 573] width 19 height 19
radio input "true"
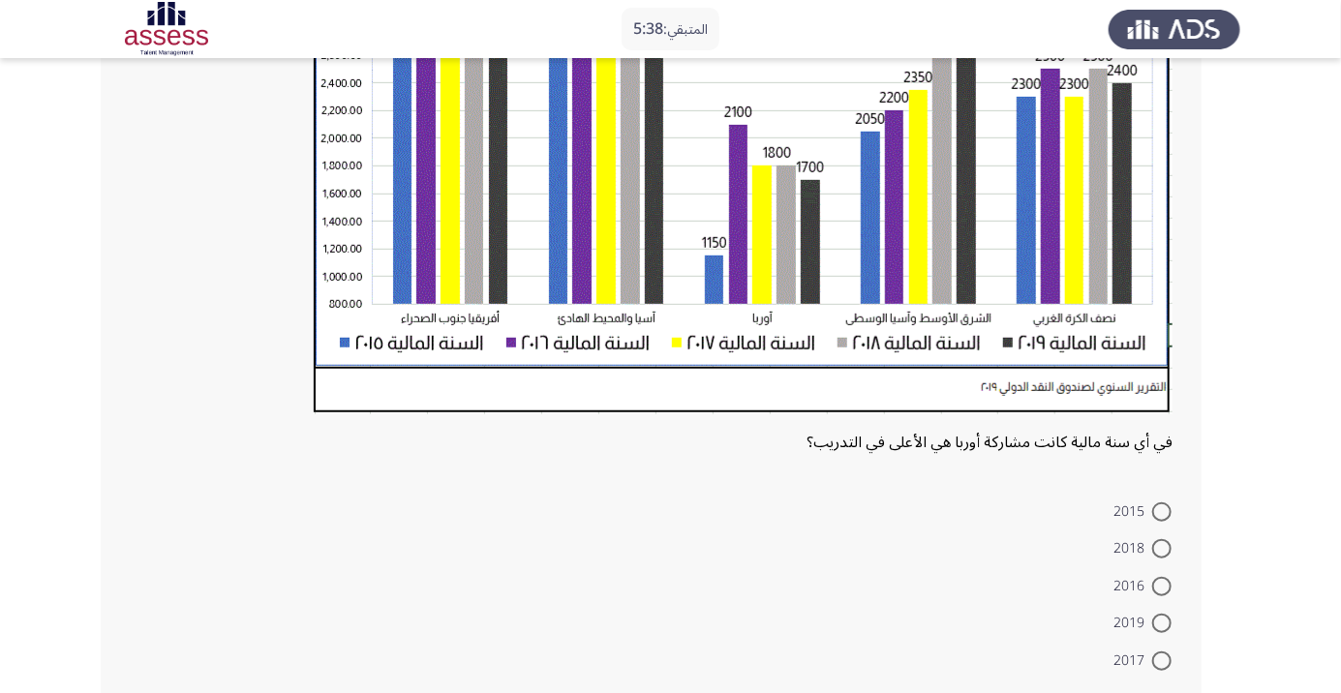
scroll to position [495, 0]
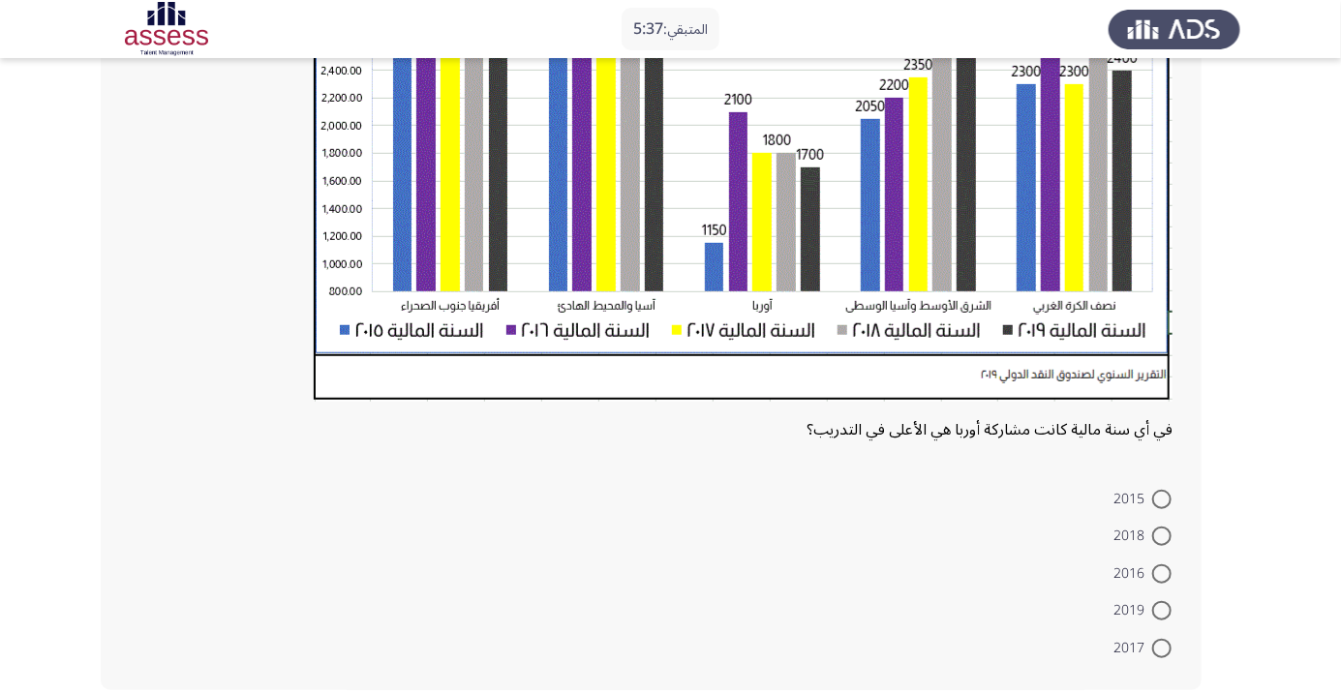
click at [1161, 504] on span at bounding box center [1161, 499] width 19 height 19
click at [1161, 504] on input "2015" at bounding box center [1161, 499] width 19 height 19
radio input "true"
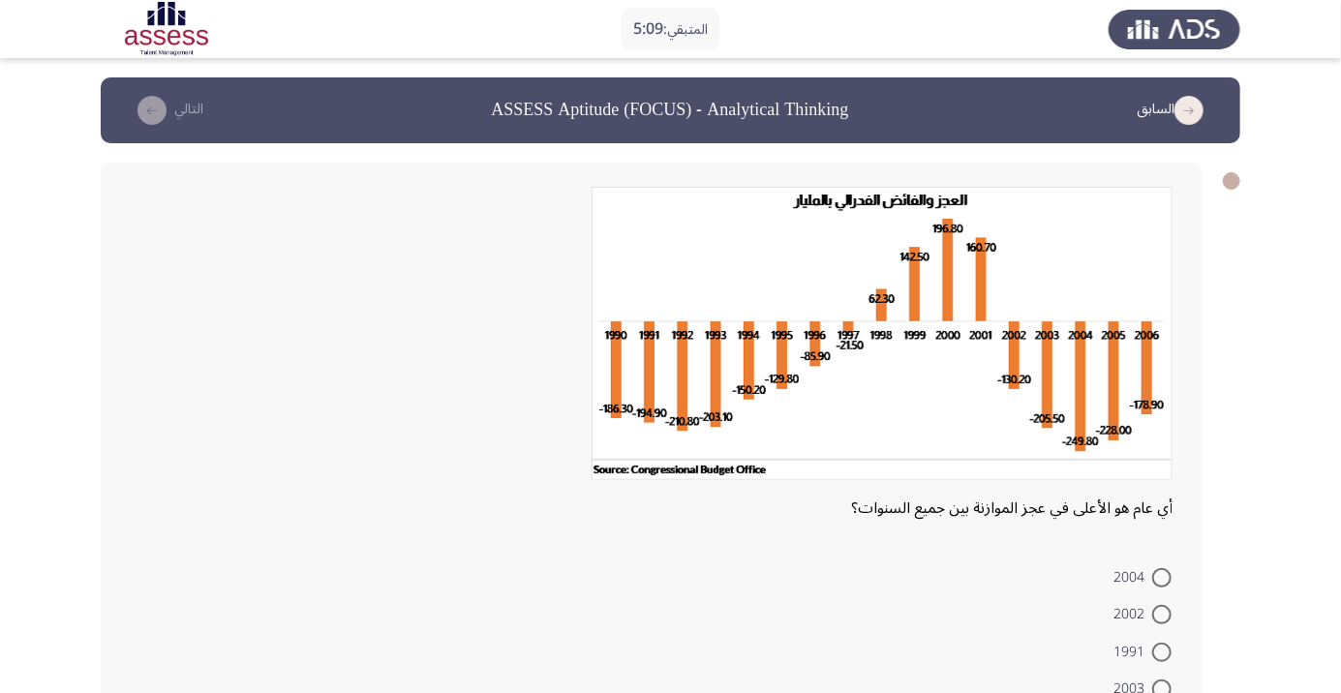
scroll to position [78, 0]
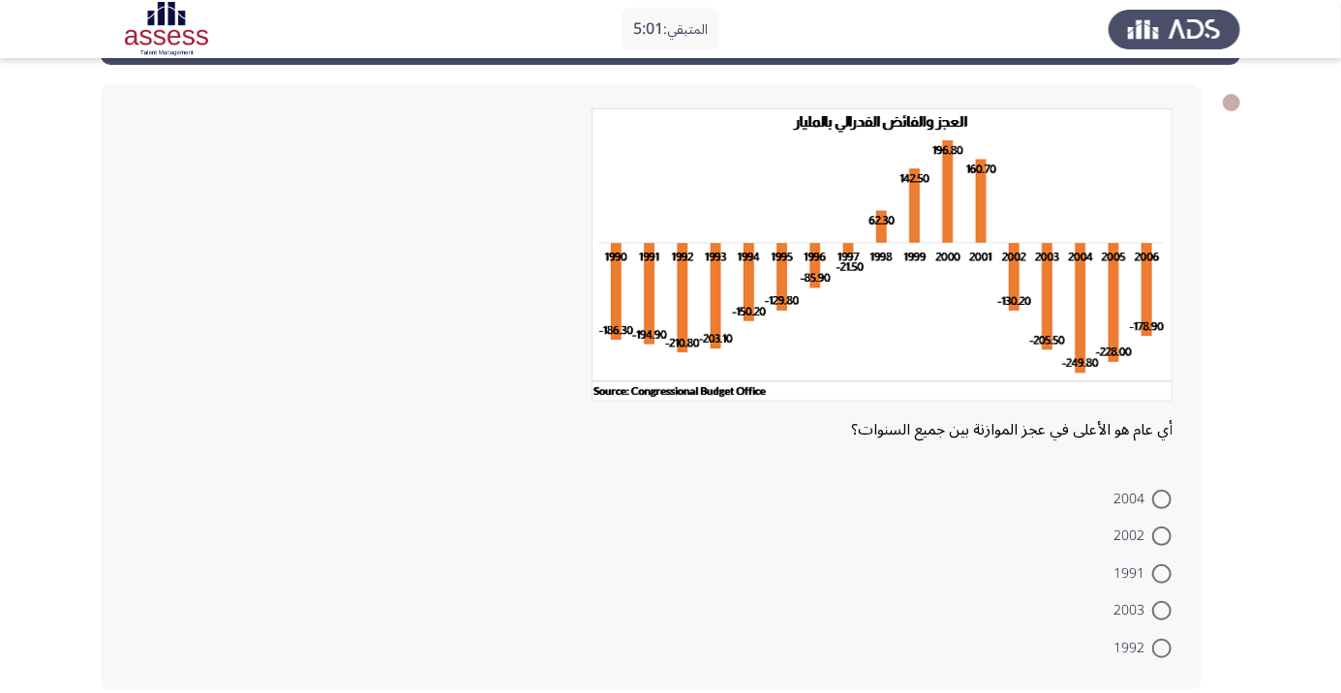
click at [1162, 498] on span at bounding box center [1161, 499] width 19 height 19
click at [1162, 498] on input "2004" at bounding box center [1161, 499] width 19 height 19
radio input "true"
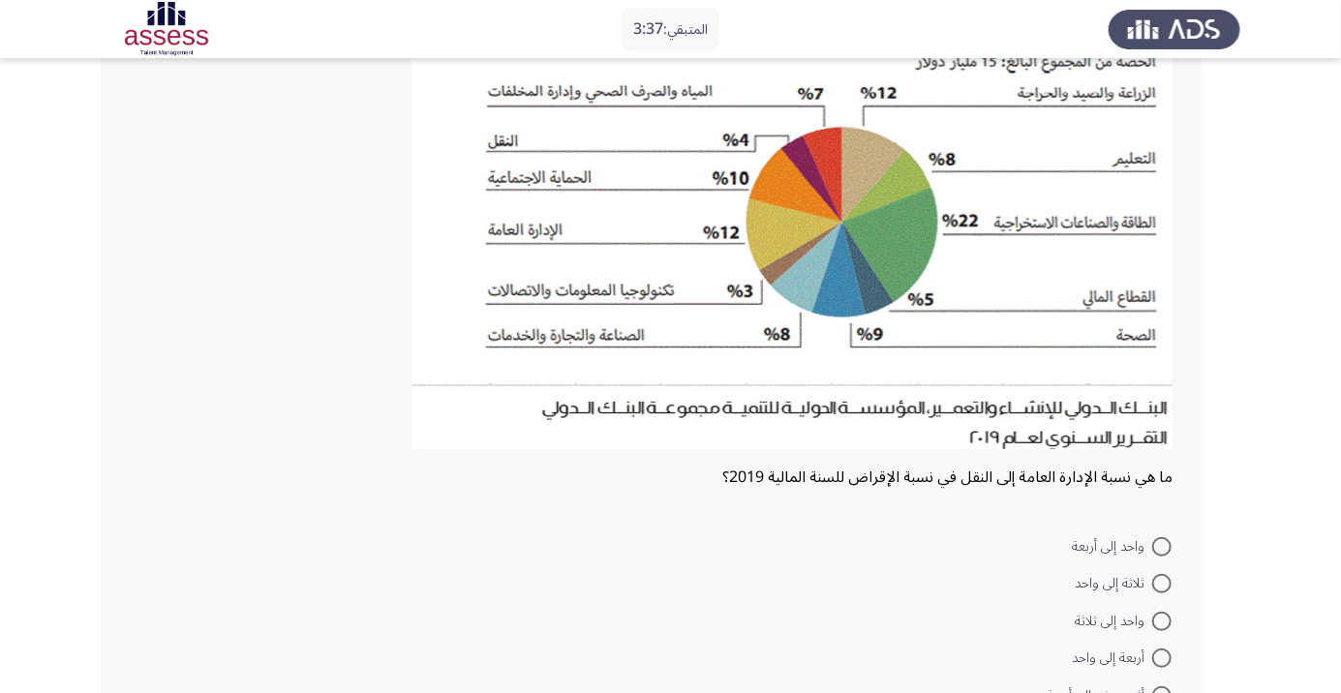
scroll to position [244, 0]
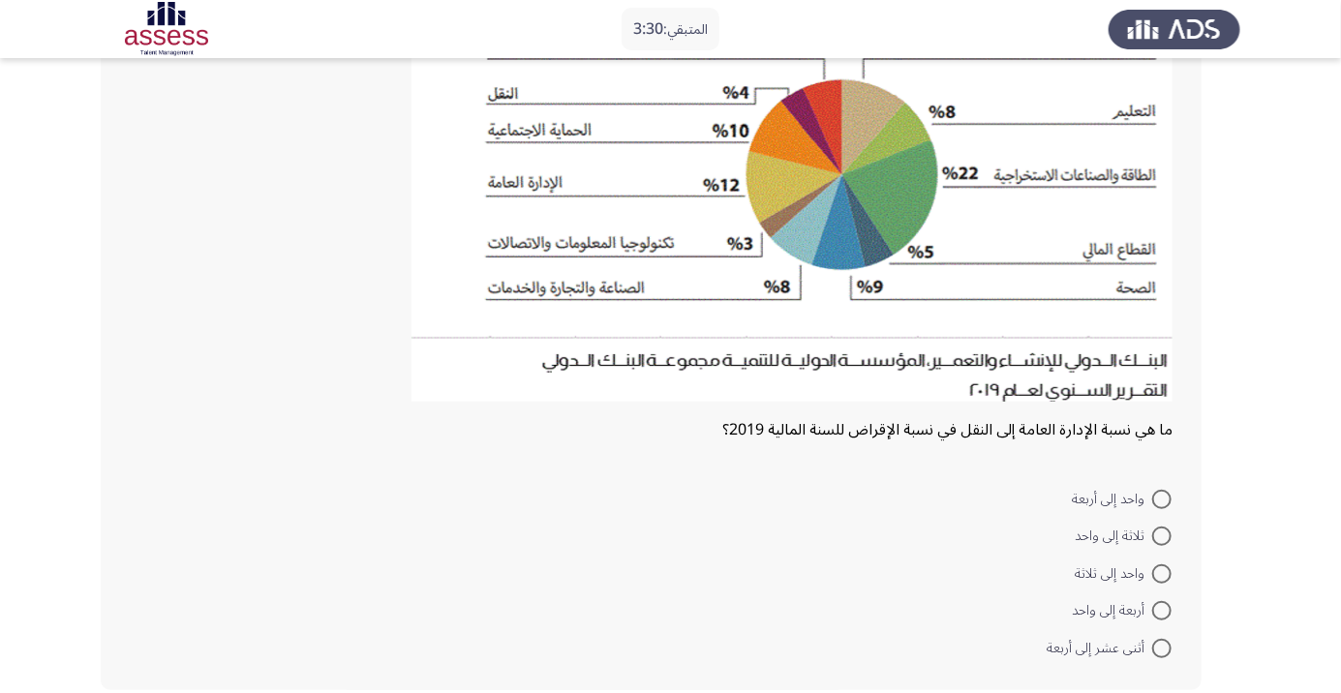
click at [1165, 615] on span at bounding box center [1161, 610] width 19 height 19
click at [1165, 615] on input "أربعة إلى واحد" at bounding box center [1161, 610] width 19 height 19
radio input "true"
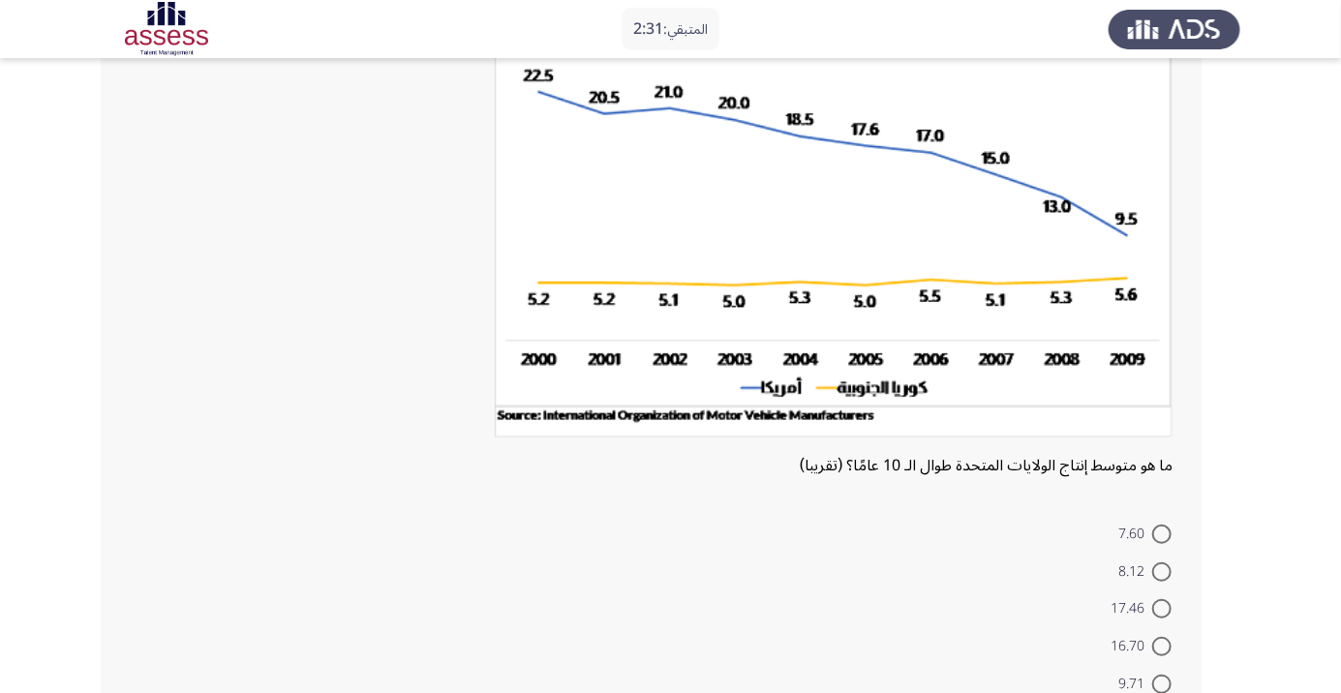
scroll to position [201, 0]
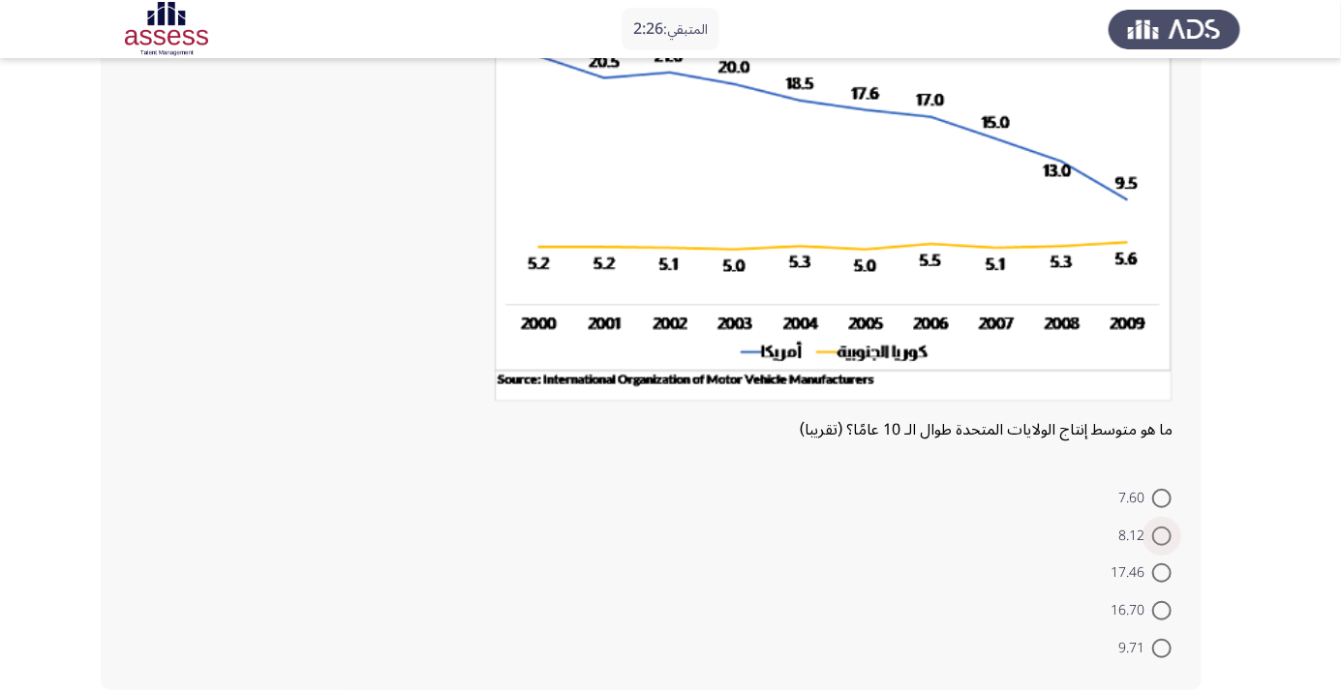
click at [1167, 536] on span at bounding box center [1161, 536] width 19 height 19
click at [1167, 536] on input "8.12" at bounding box center [1161, 536] width 19 height 19
radio input "true"
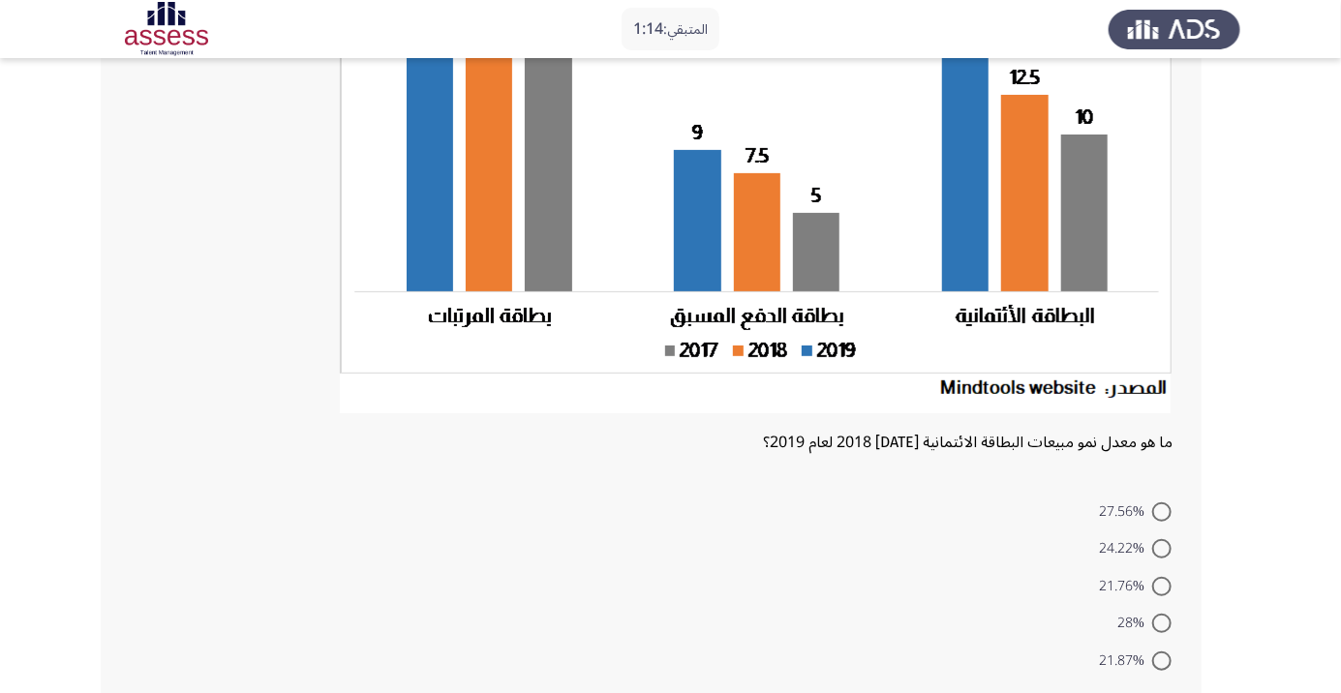
scroll to position [271, 0]
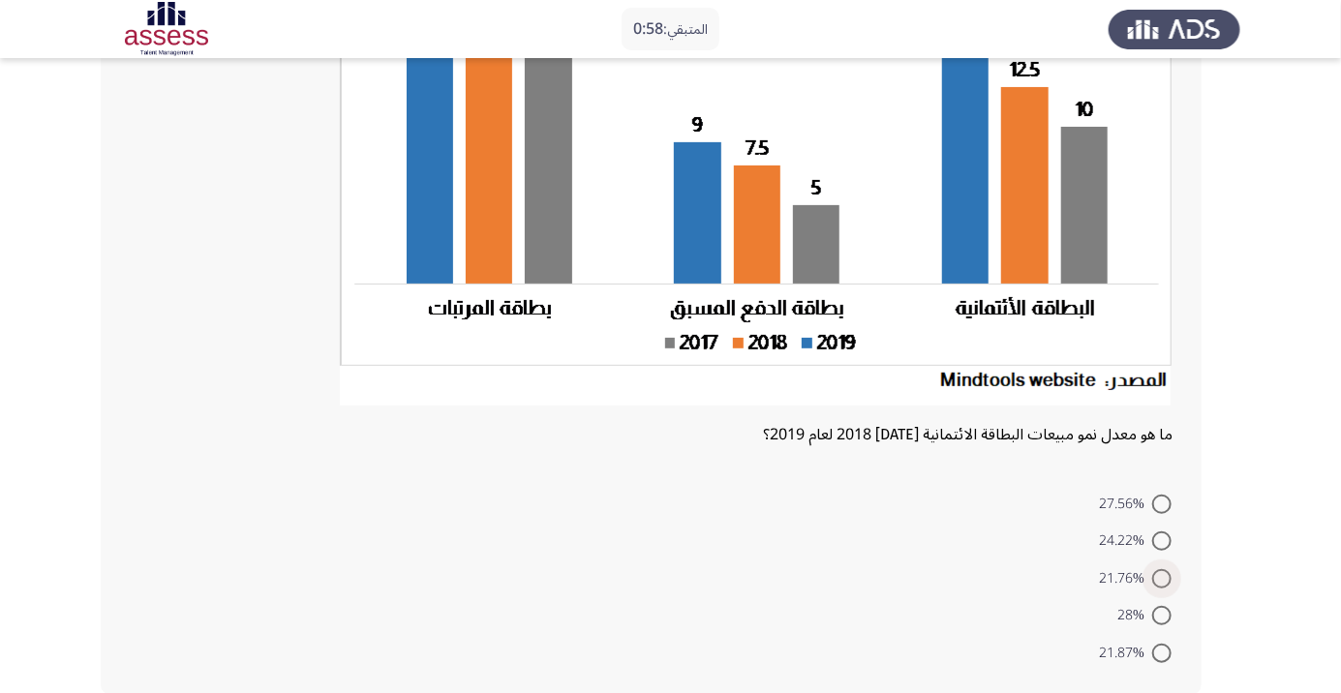
click at [1162, 577] on span at bounding box center [1161, 578] width 19 height 19
click at [1162, 577] on input "21.76%" at bounding box center [1161, 578] width 19 height 19
radio input "true"
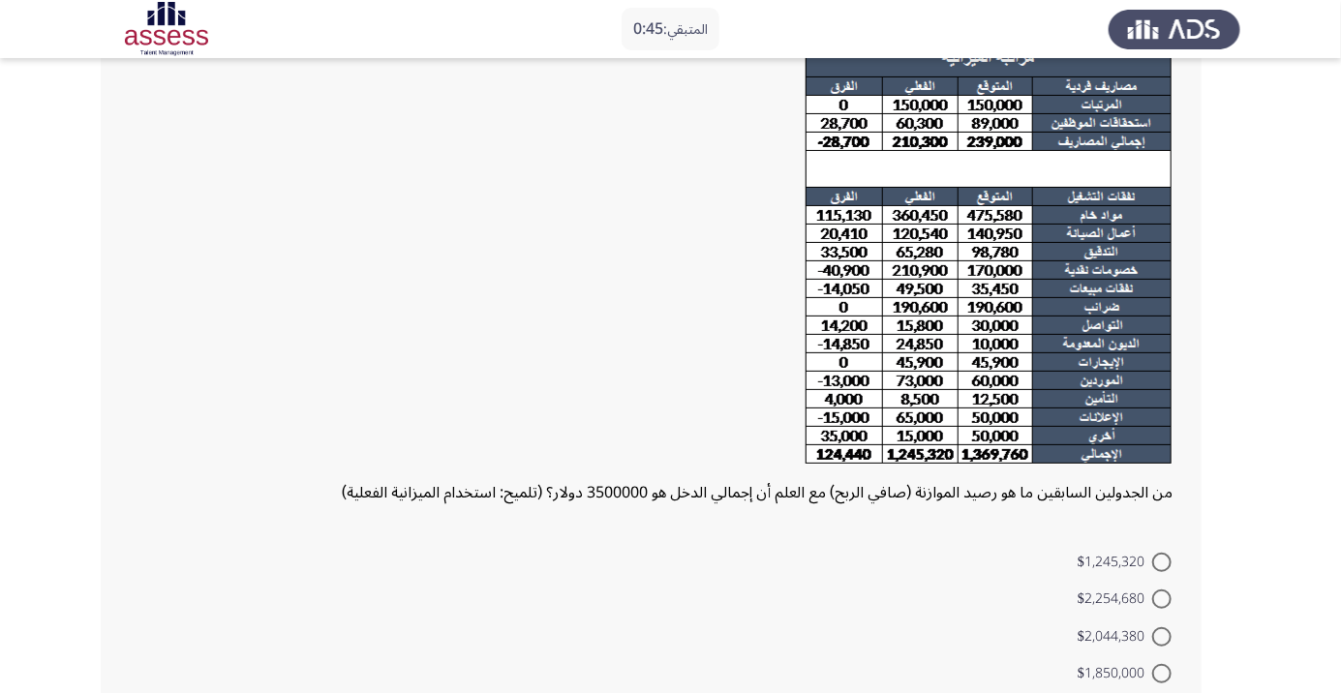
scroll to position [210, 0]
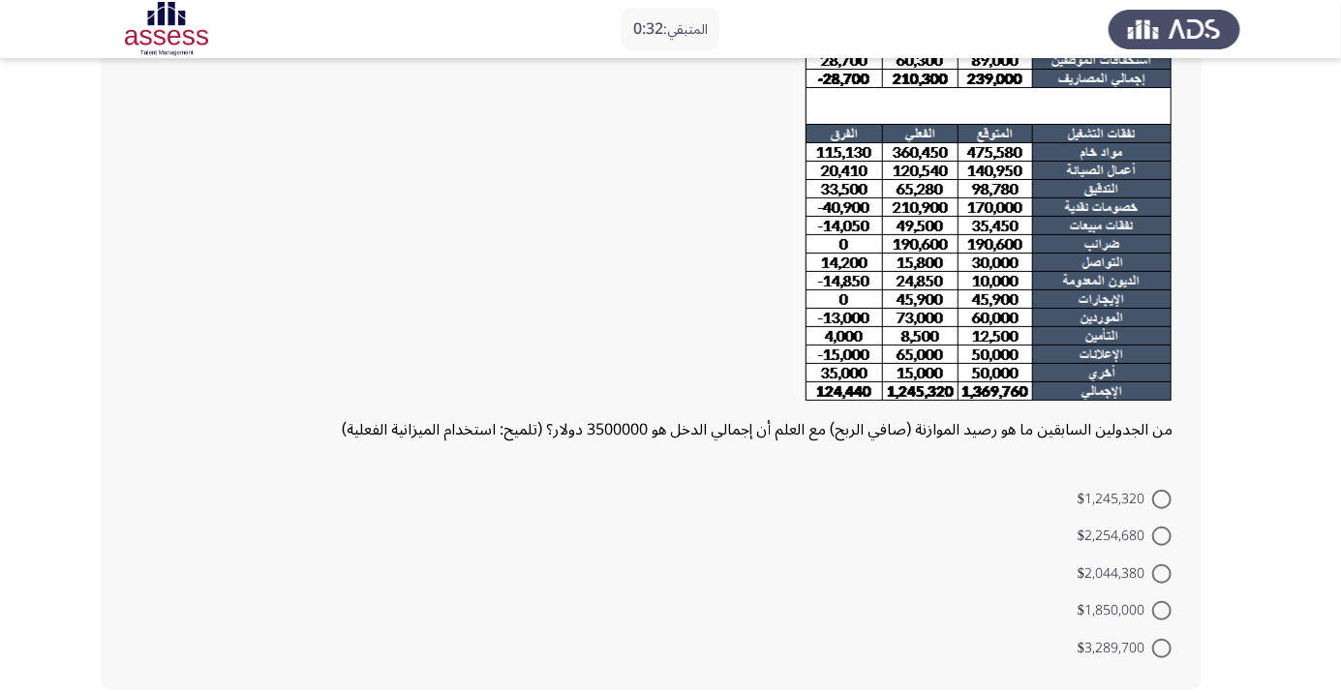
click at [1104, 495] on span "$1,245,320" at bounding box center [1114, 499] width 75 height 23
click at [1152, 495] on input "$1,245,320" at bounding box center [1161, 499] width 19 height 19
radio input "true"
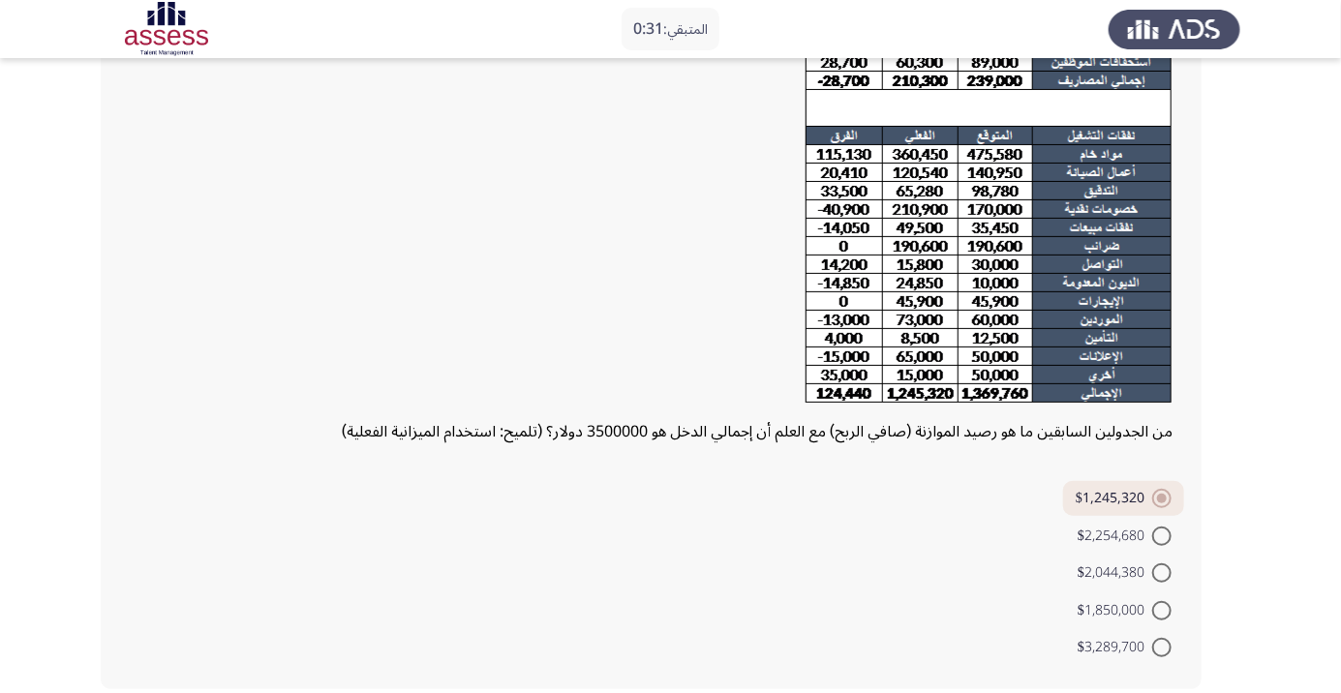
scroll to position [201, 0]
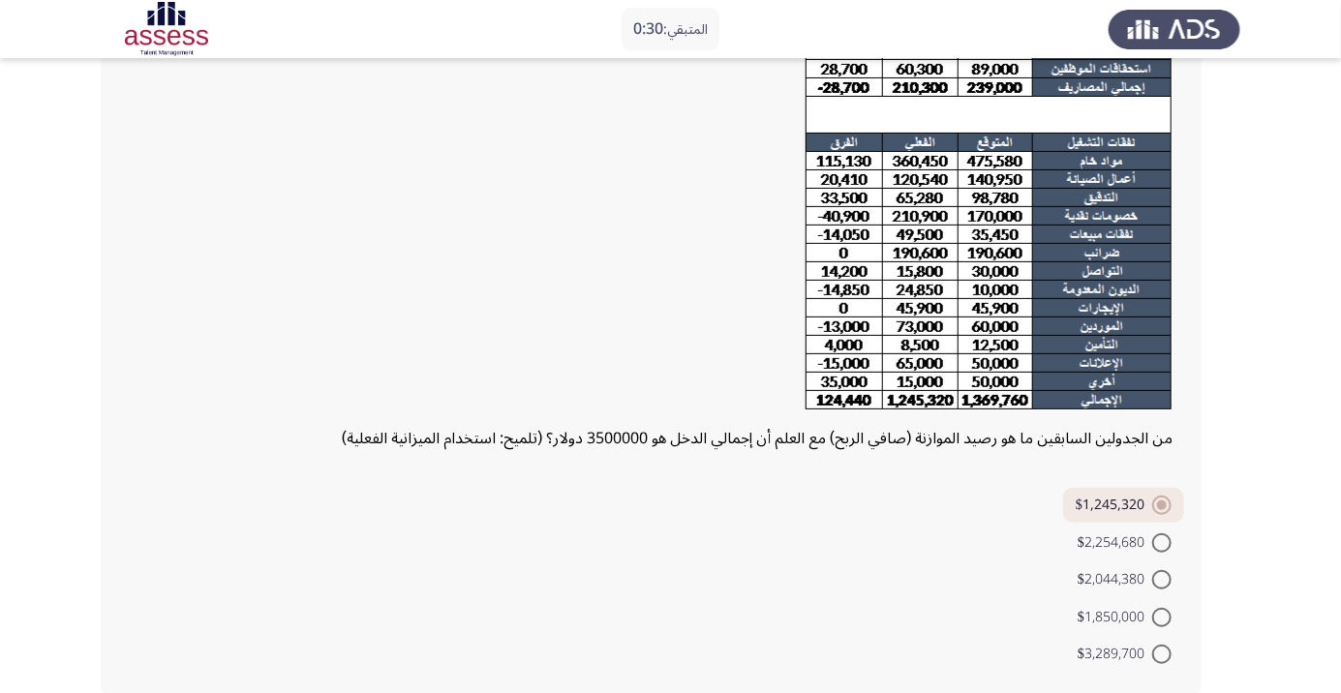
click at [960, 534] on form "$1,245,320 $2,254,680 $2,044,380 $1,850,000 $3,289,700" at bounding box center [651, 580] width 1043 height 184
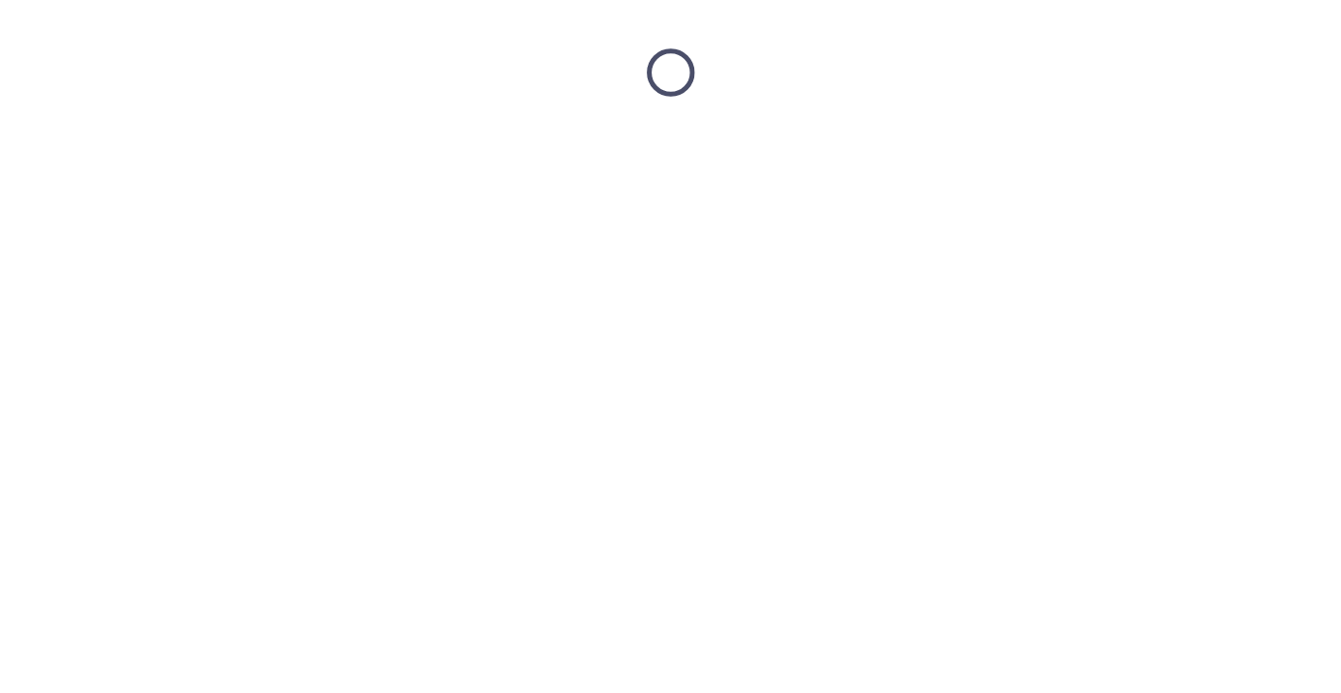
scroll to position [0, 0]
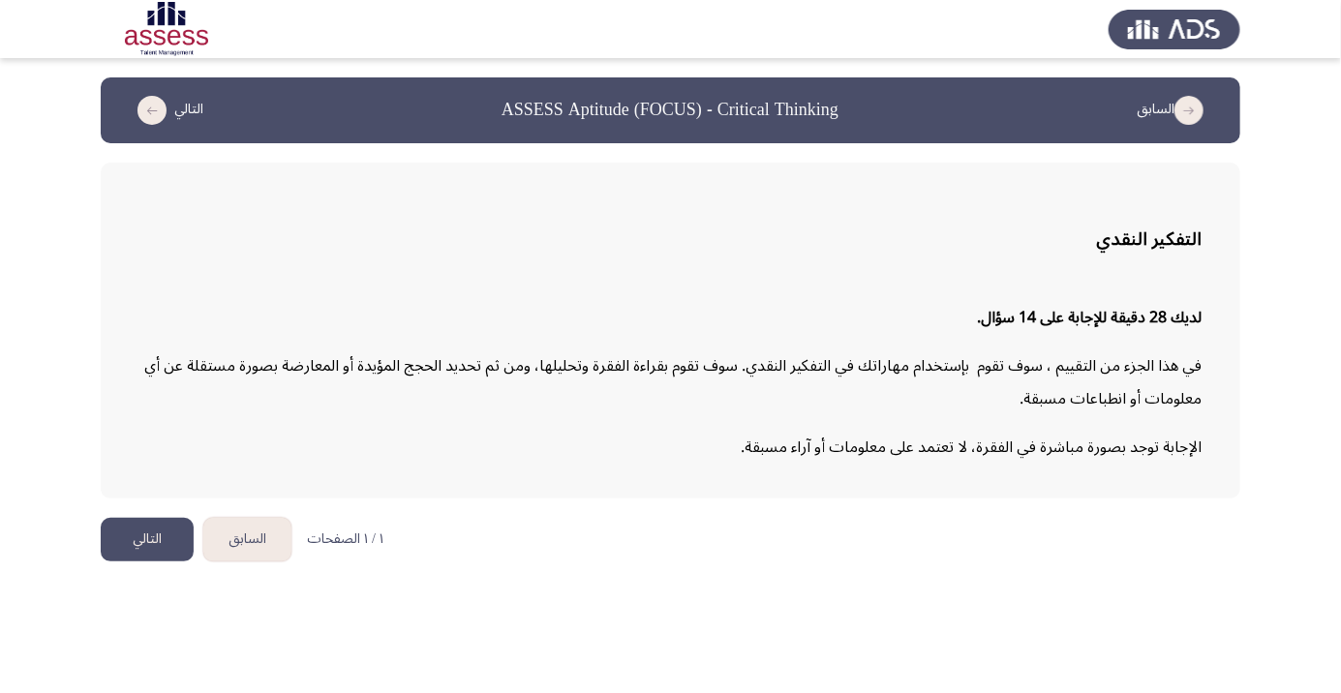
click at [133, 546] on button "التالي" at bounding box center [147, 540] width 93 height 44
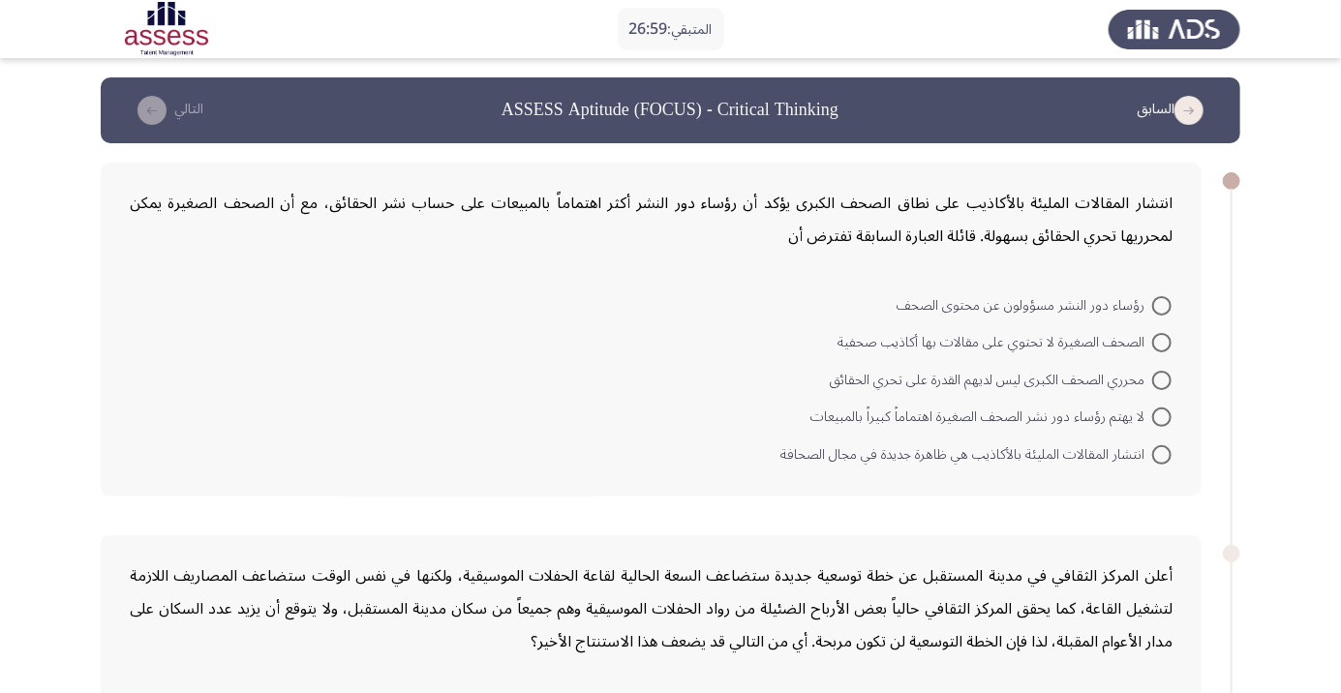
click at [1169, 463] on span at bounding box center [1161, 454] width 19 height 19
click at [1169, 463] on input "انتشار المقالات المليئة بالأكاذيب هي ظاهرة جديدة في مجال الصحافة" at bounding box center [1161, 454] width 19 height 19
radio input "true"
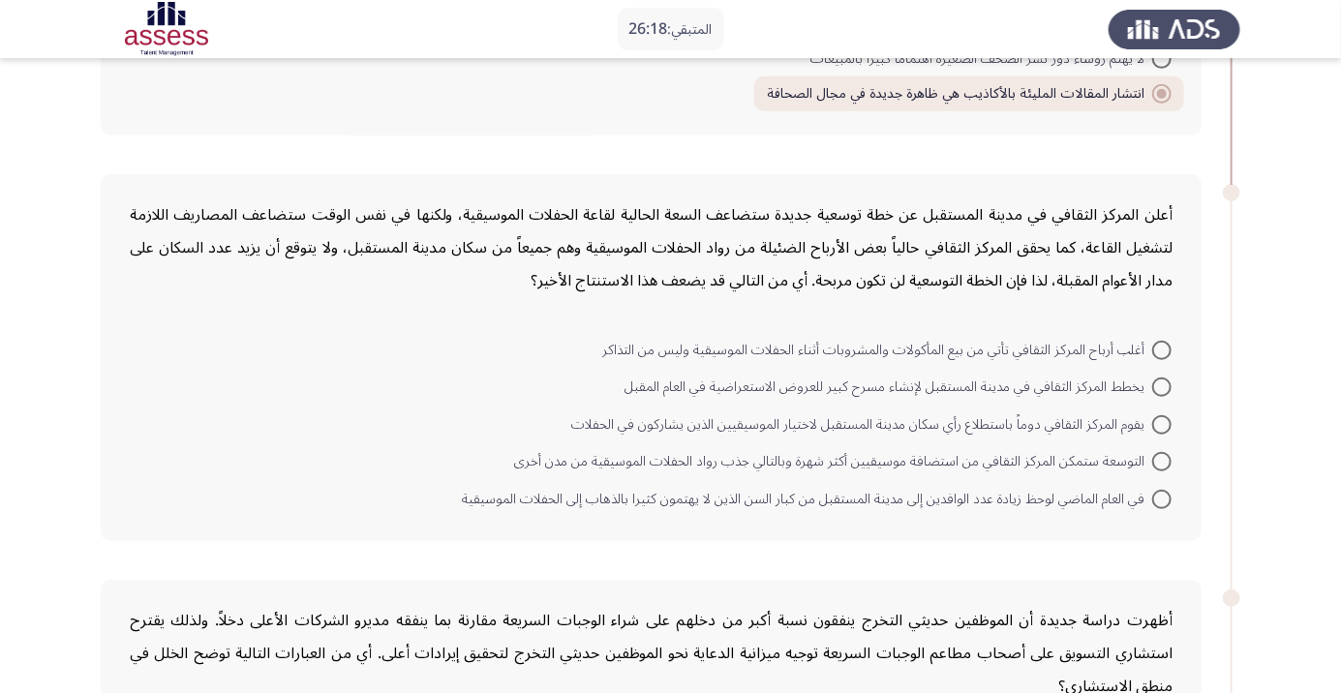
scroll to position [367, 0]
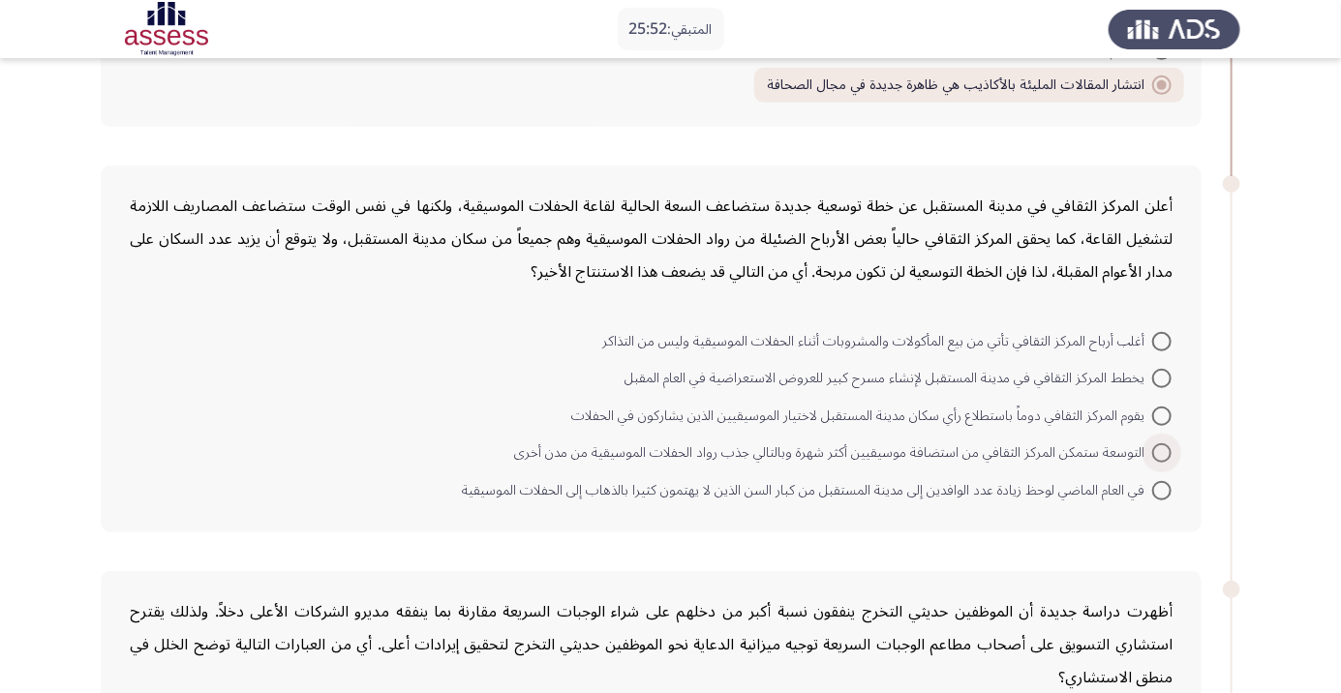
click at [1161, 457] on span at bounding box center [1161, 452] width 19 height 19
click at [1161, 457] on input "التوسعة ستمكن المركز الثقافي من استضافة موسيقيين أكثر شهرة وبالتالي جذب رواد ال…" at bounding box center [1161, 452] width 19 height 19
radio input "true"
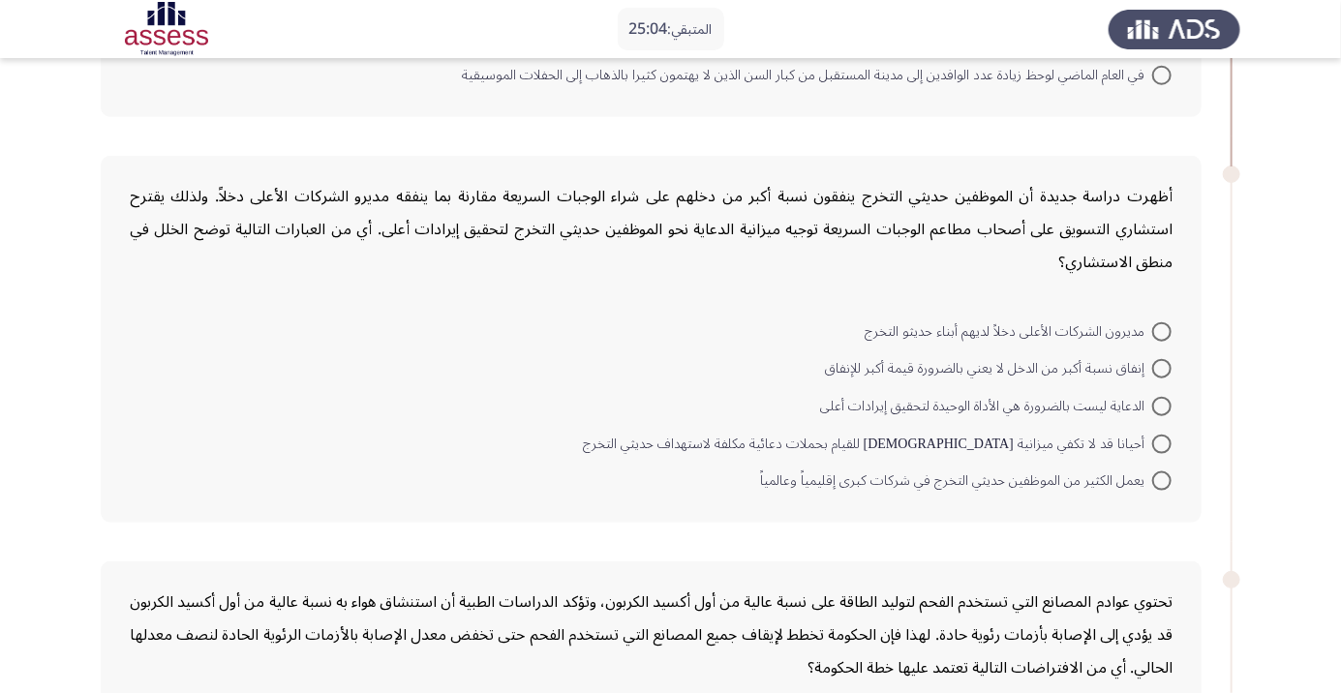
scroll to position [784, 0]
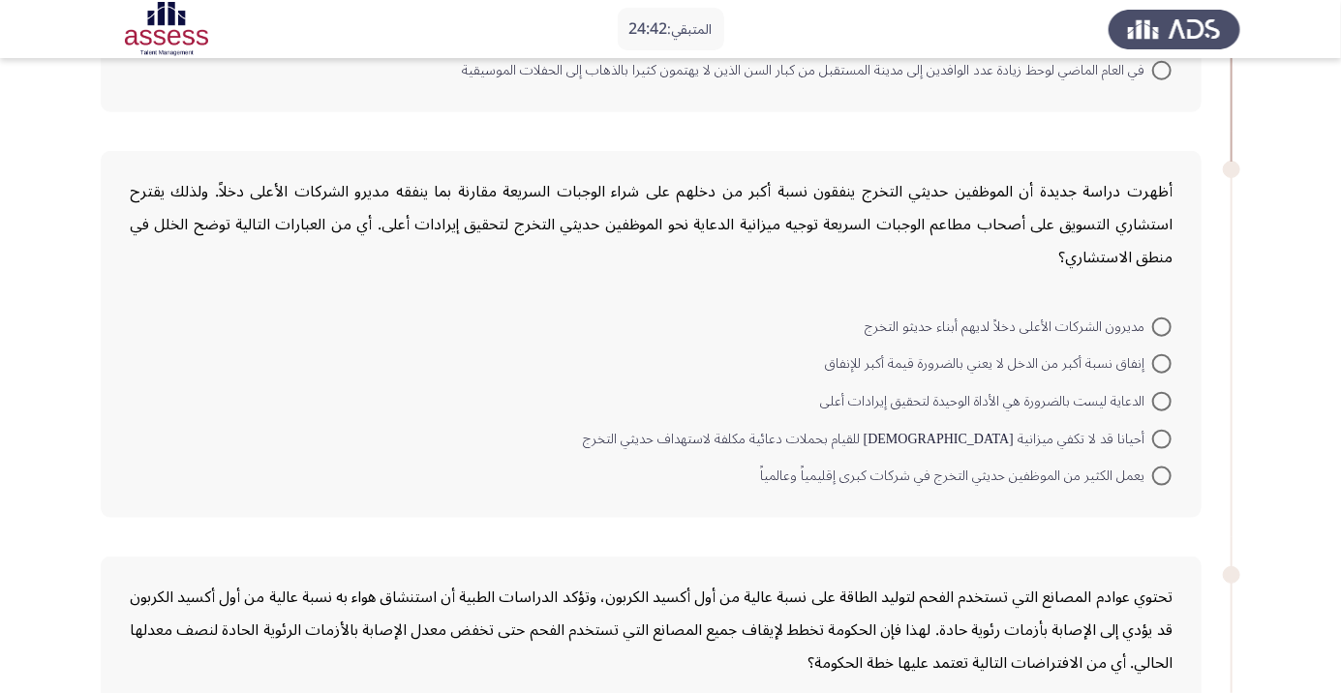
click at [1167, 479] on span at bounding box center [1161, 476] width 19 height 19
click at [1167, 479] on input "يعمل الكثير من الموظفين حديثي التخرج في شركات كبرى إقليمياً وعالمياً" at bounding box center [1161, 476] width 19 height 19
radio input "true"
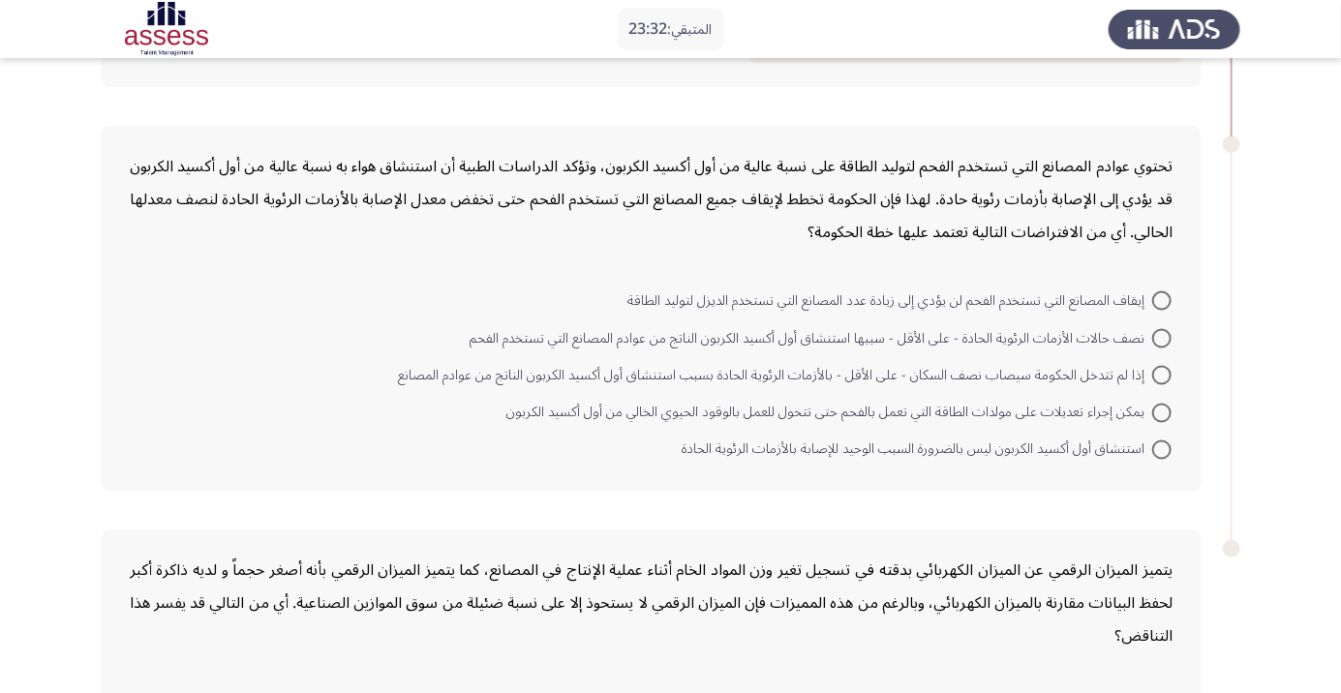
scroll to position [1243, 0]
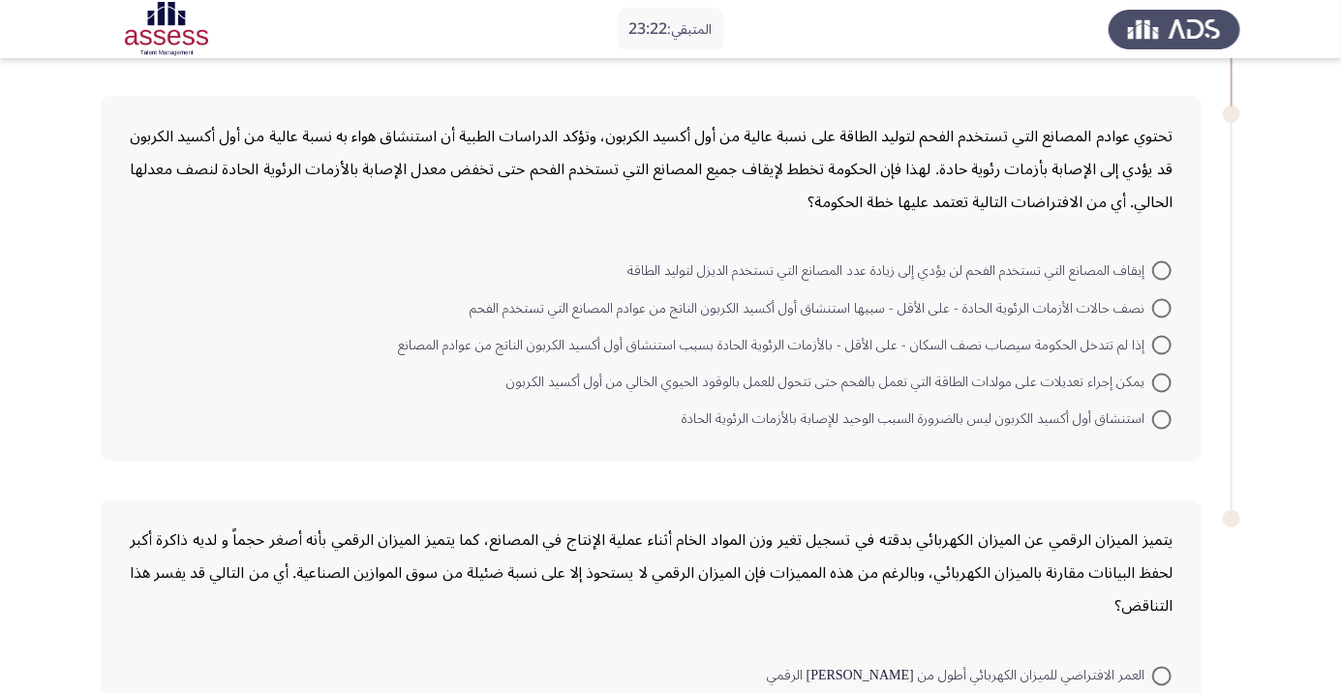
click at [1163, 385] on span at bounding box center [1161, 383] width 19 height 19
click at [1163, 385] on input "يمكن إجراء تعديلات على مولدات الطاقة التي تعمل بالفحم حتى تتحول للعمل بالوقود ا…" at bounding box center [1161, 383] width 19 height 19
radio input "true"
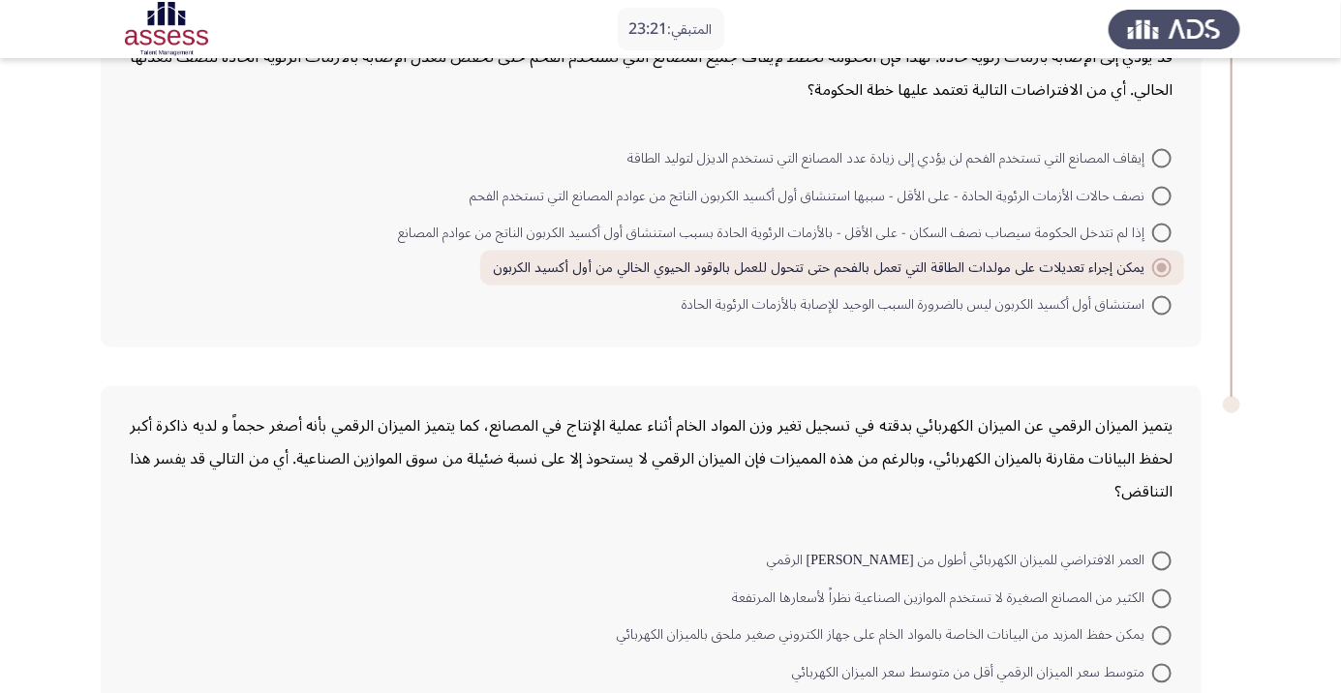
scroll to position [1415, 0]
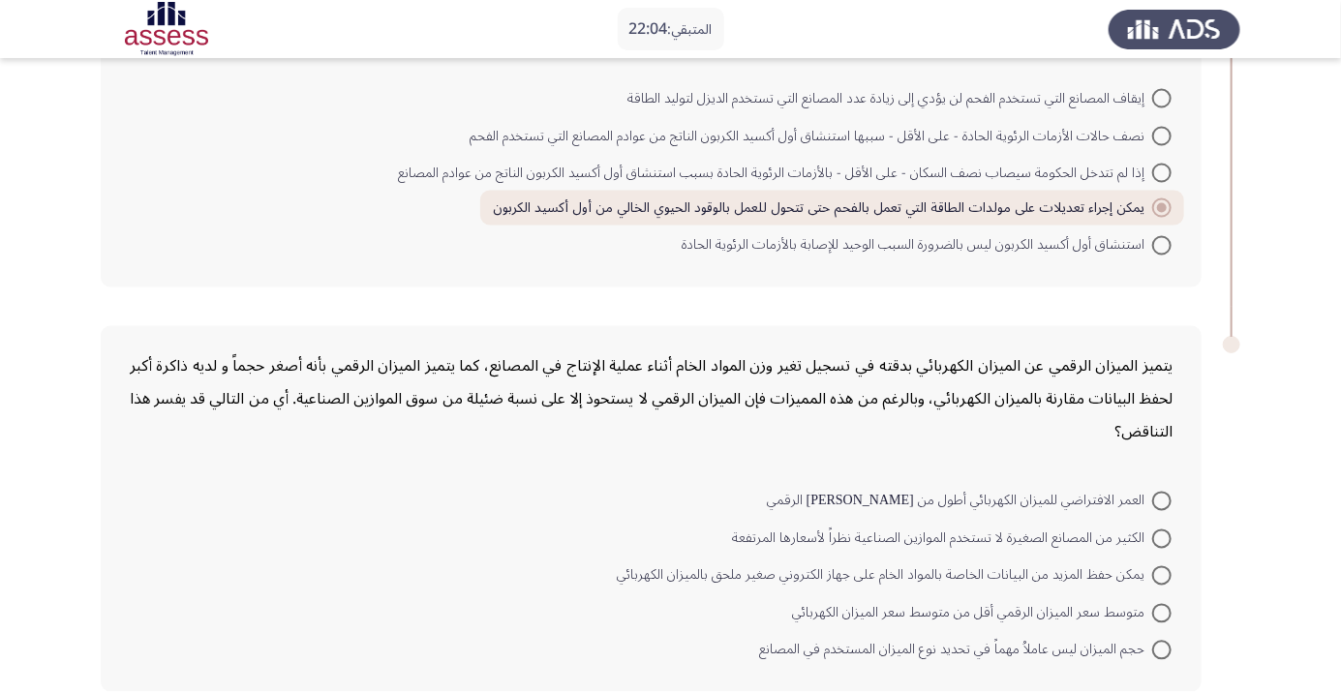
click at [1162, 498] on span at bounding box center [1161, 501] width 19 height 19
click at [1162, 498] on input "العمر الافتراضي للميزان الكهربائي أطول من عمر نظيره الرقمي" at bounding box center [1161, 501] width 19 height 19
radio input "true"
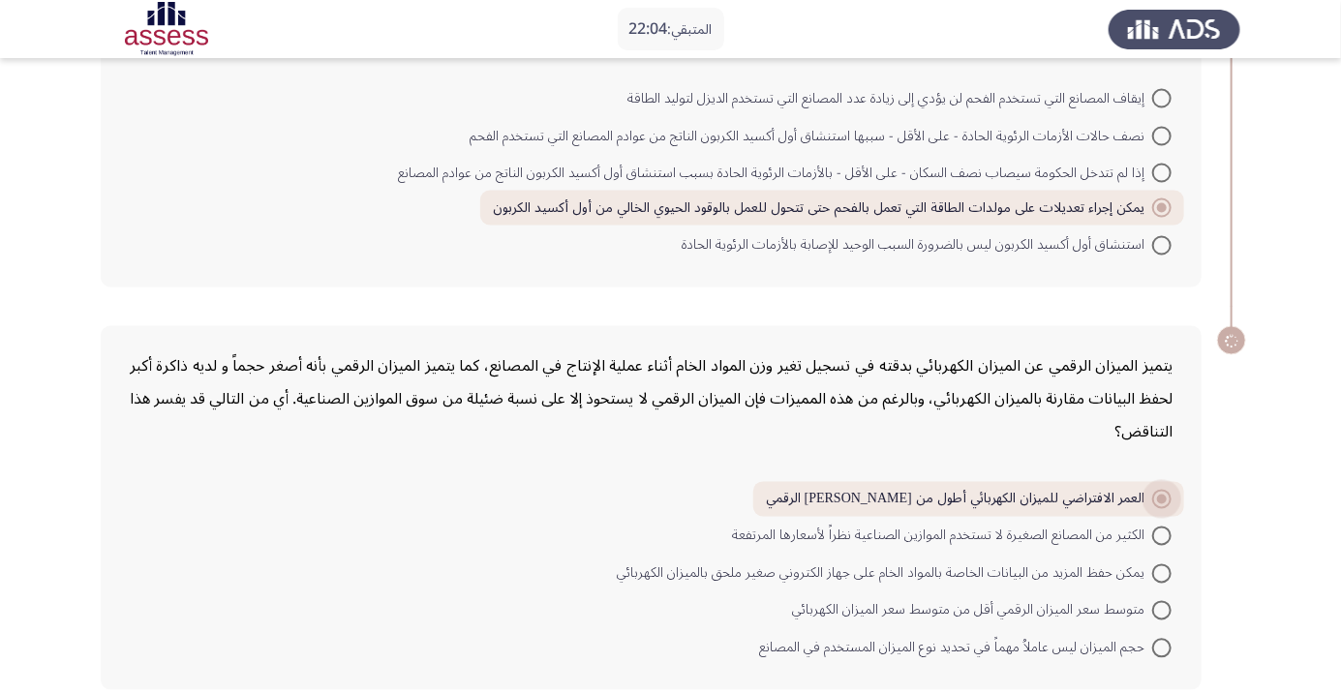
scroll to position [1412, 0]
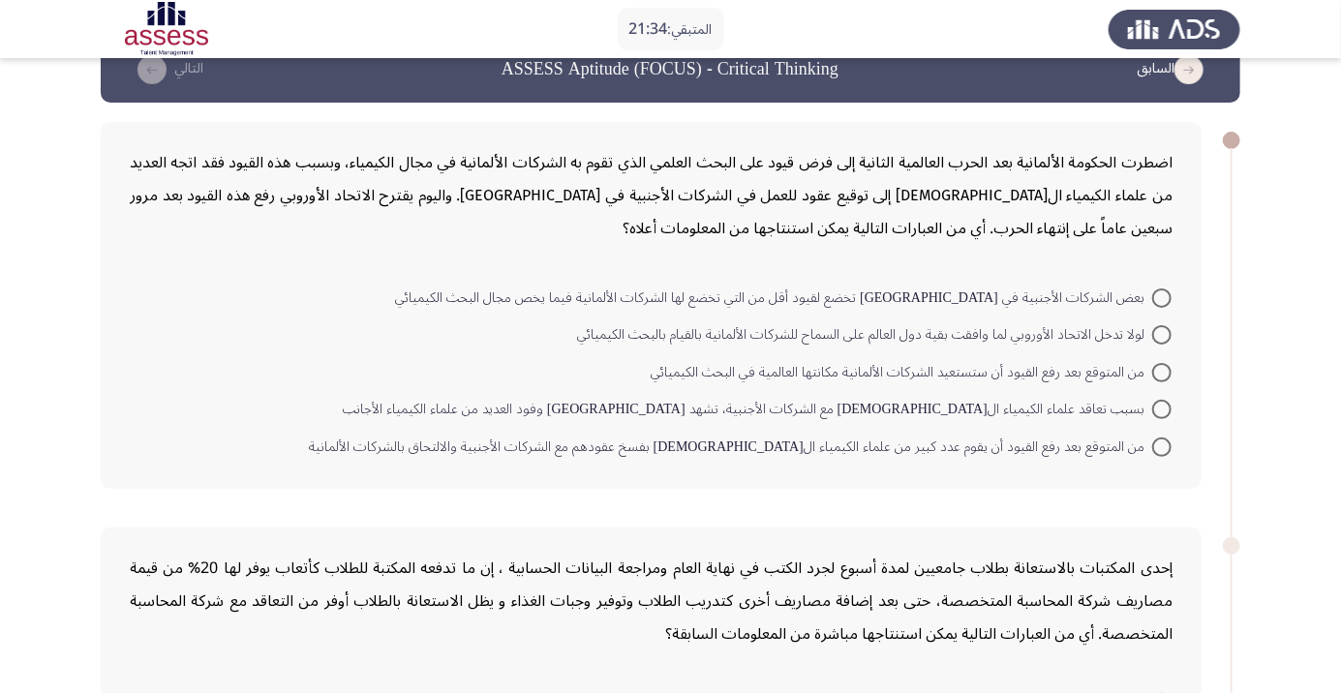
scroll to position [40, 0]
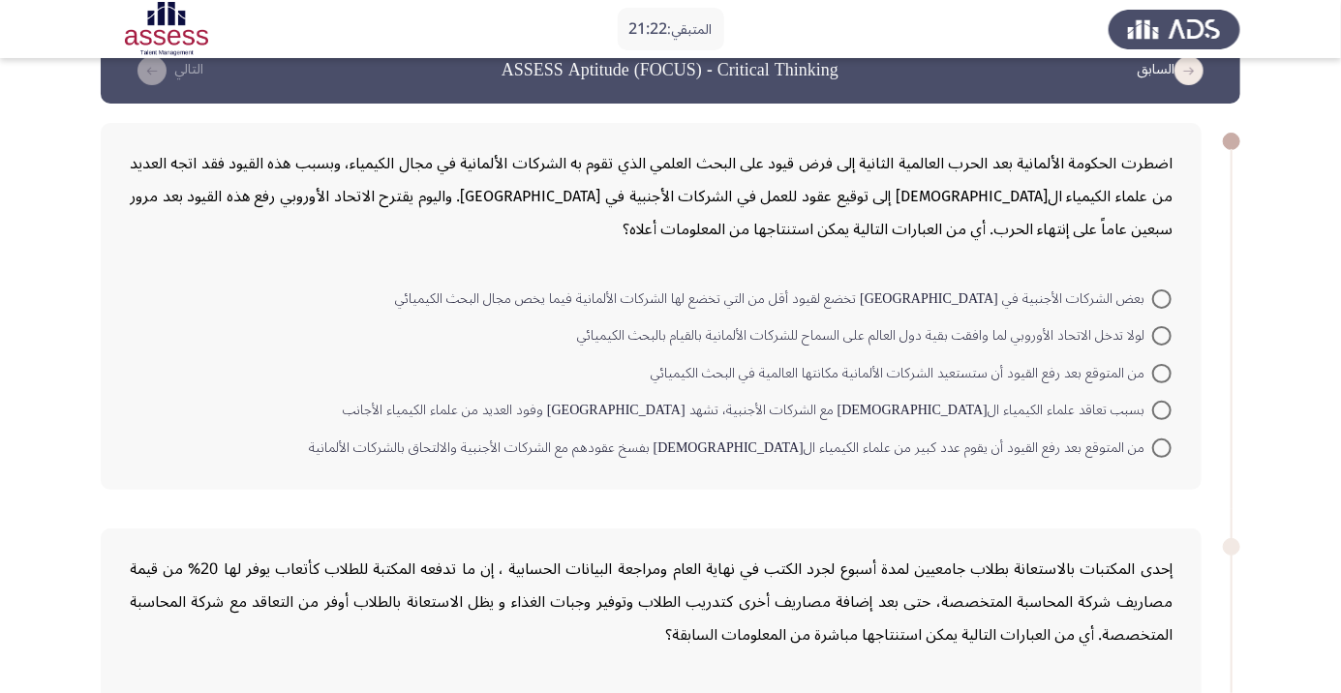
click at [1160, 415] on span at bounding box center [1161, 410] width 19 height 19
click at [1160, 415] on input "بسبب تعاقد علماء الكيمياء الألمان مع الشركات الأجنبية، تشهد ألمانيا وفود العديد…" at bounding box center [1161, 410] width 19 height 19
radio input "true"
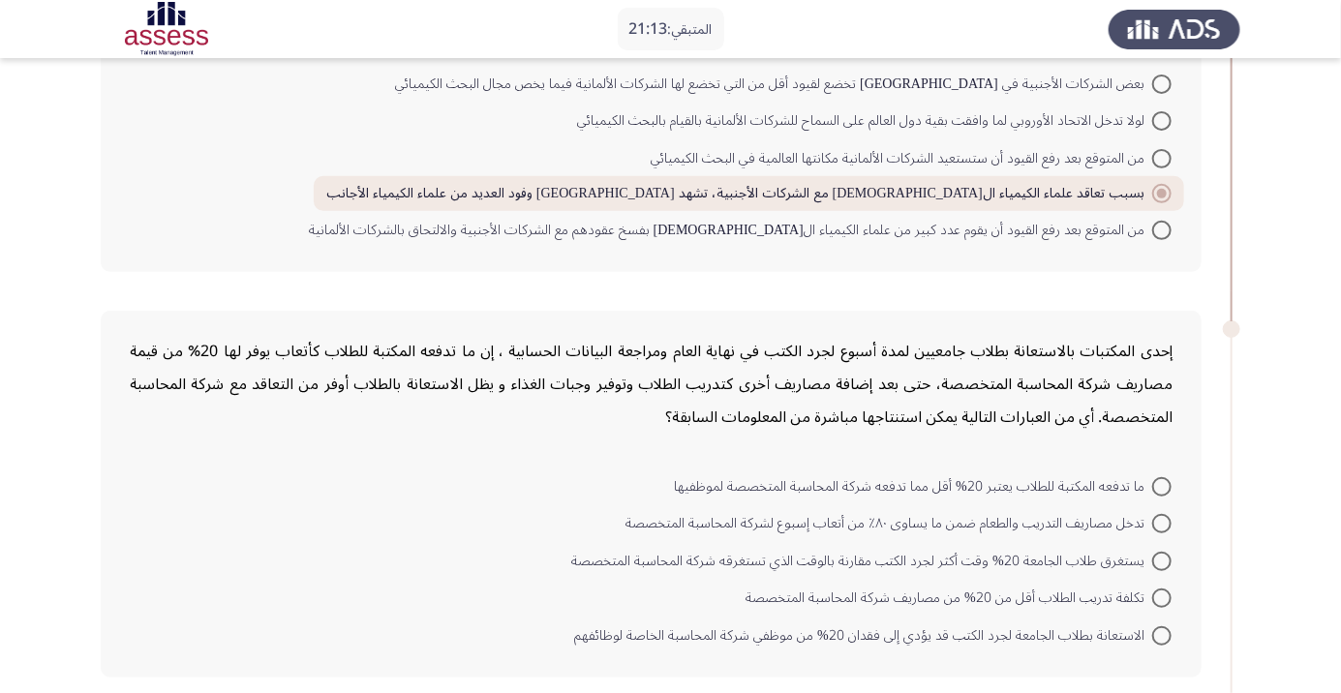
scroll to position [306, 0]
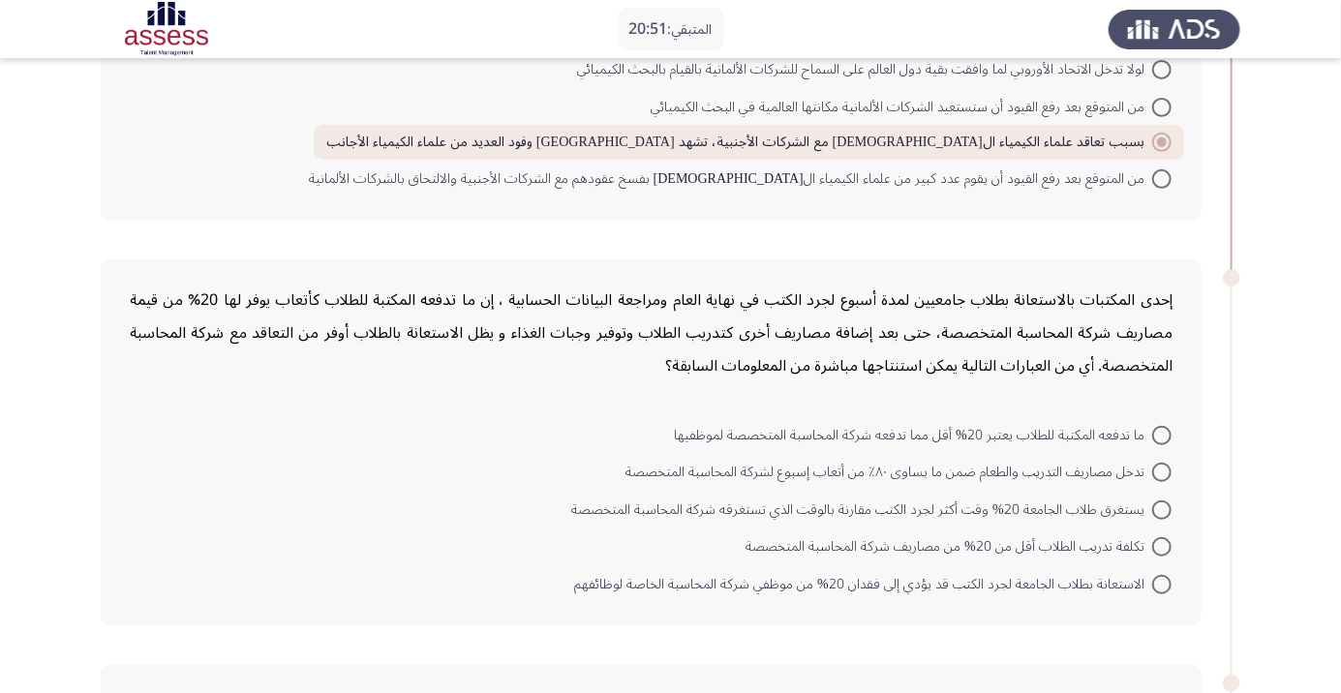
click at [1168, 453] on mat-radio-button "تدخل مصاريف التدريب والطعام ضمن ما يساوى ٨٠٪ من أتعاب إسبوع لشركة المحاسبة المت…" at bounding box center [898, 472] width 571 height 38
click at [1162, 434] on span at bounding box center [1161, 435] width 19 height 19
click at [1162, 434] on input "ما تدفعه المكتبة للطلاب يعتبر 20% أقل مما تدفعه شركة المحاسبة المتخصصة لموظفيها" at bounding box center [1161, 435] width 19 height 19
radio input "true"
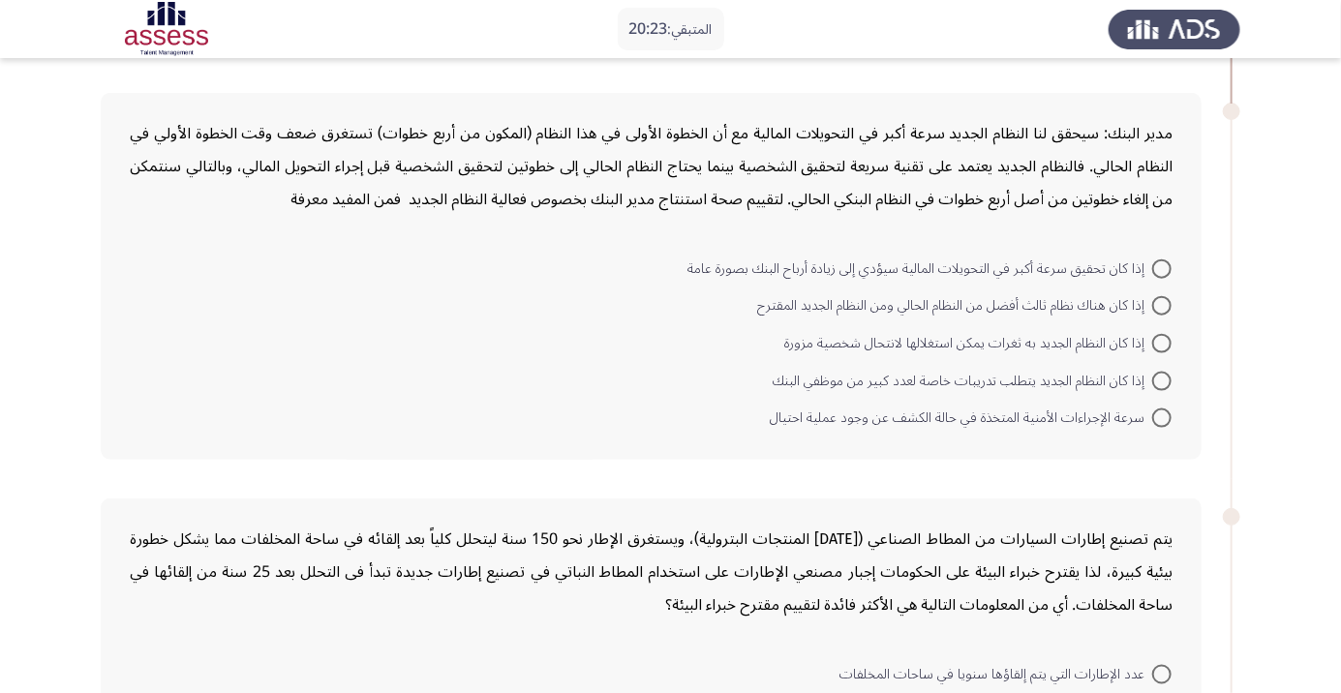
scroll to position [873, 0]
click at [1162, 306] on span at bounding box center [1161, 307] width 19 height 19
click at [1162, 306] on input "إذا كان هناك نظام ثالث أفضل من النظام الحالي ومن النظام الجديد المقترح" at bounding box center [1161, 307] width 19 height 19
radio input "true"
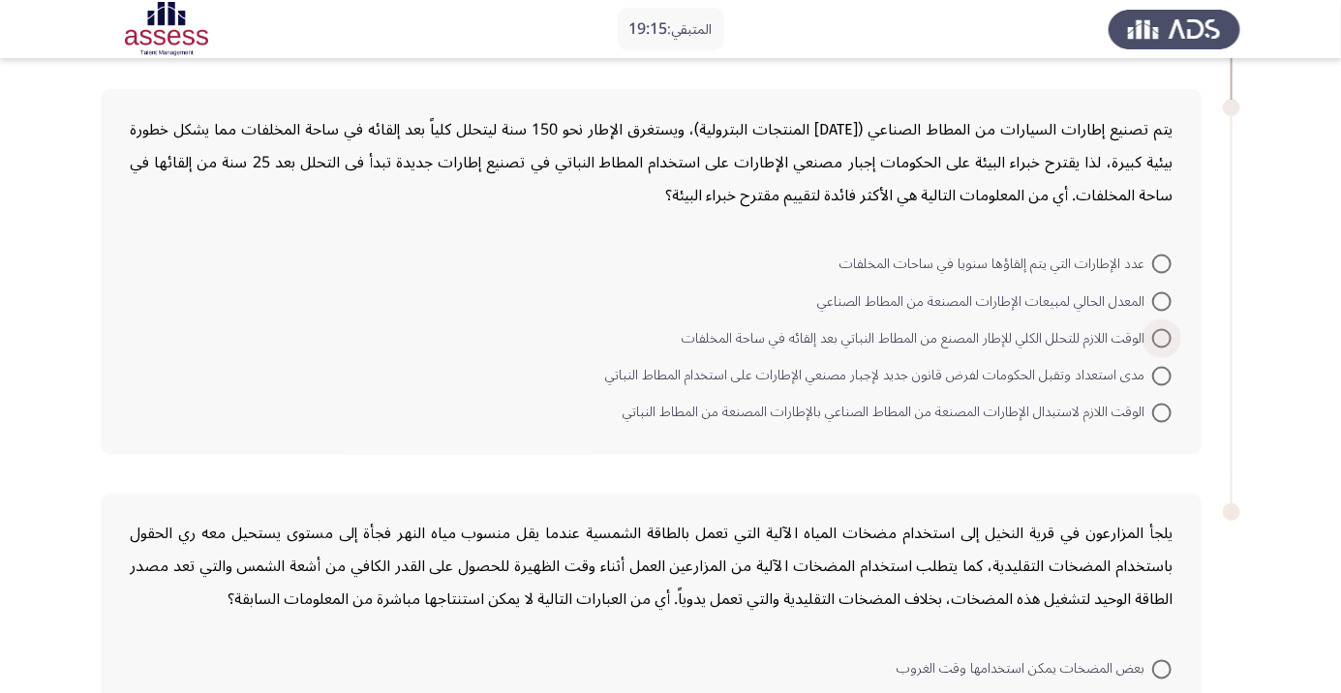
scroll to position [1306, 0]
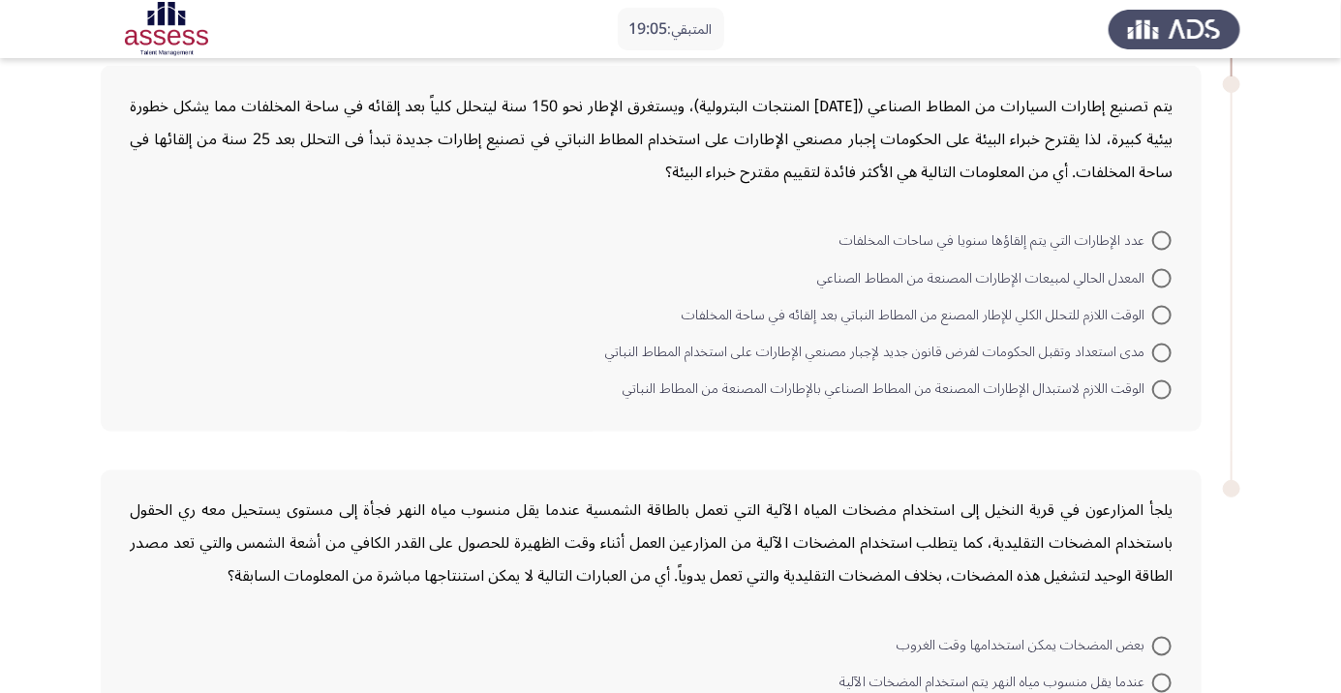
click at [1161, 392] on span at bounding box center [1161, 389] width 19 height 19
click at [1161, 392] on input "الوقت اللازم لاستبدال الإطارات المصنعة من المطاط الصناعي بالإطارات المصنعة من ا…" at bounding box center [1161, 389] width 19 height 19
radio input "true"
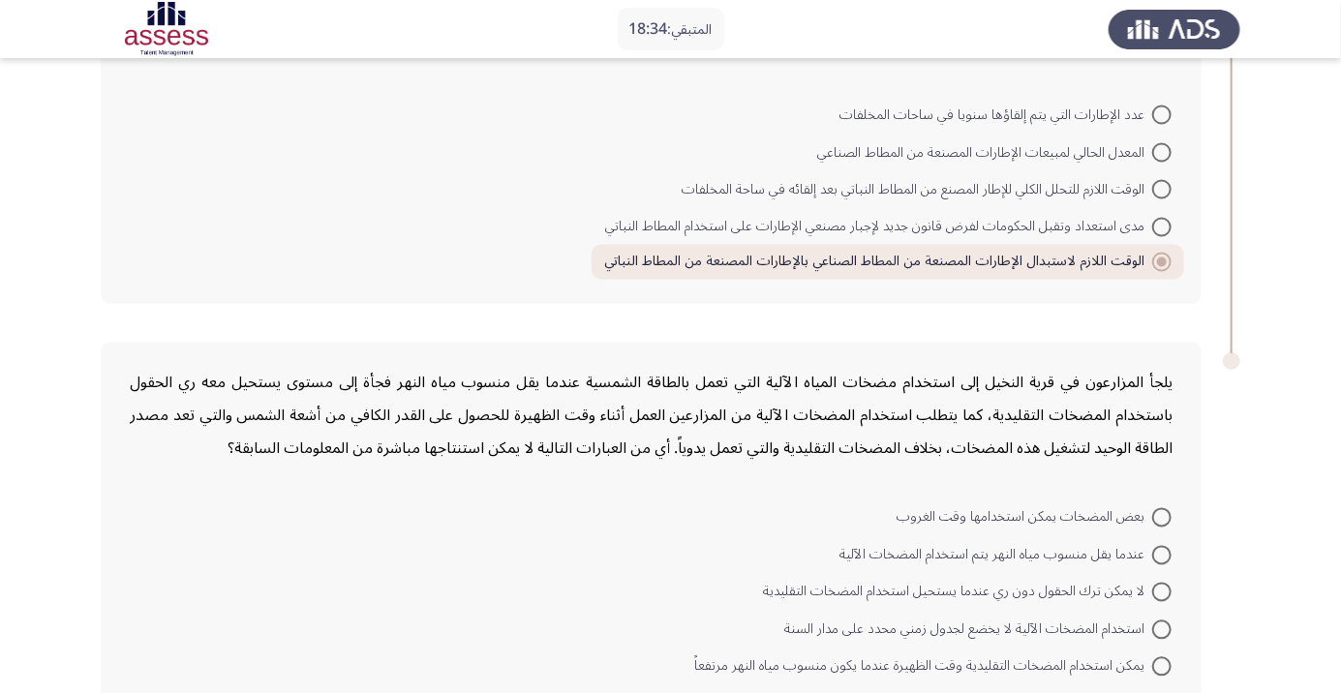
scroll to position [1448, 0]
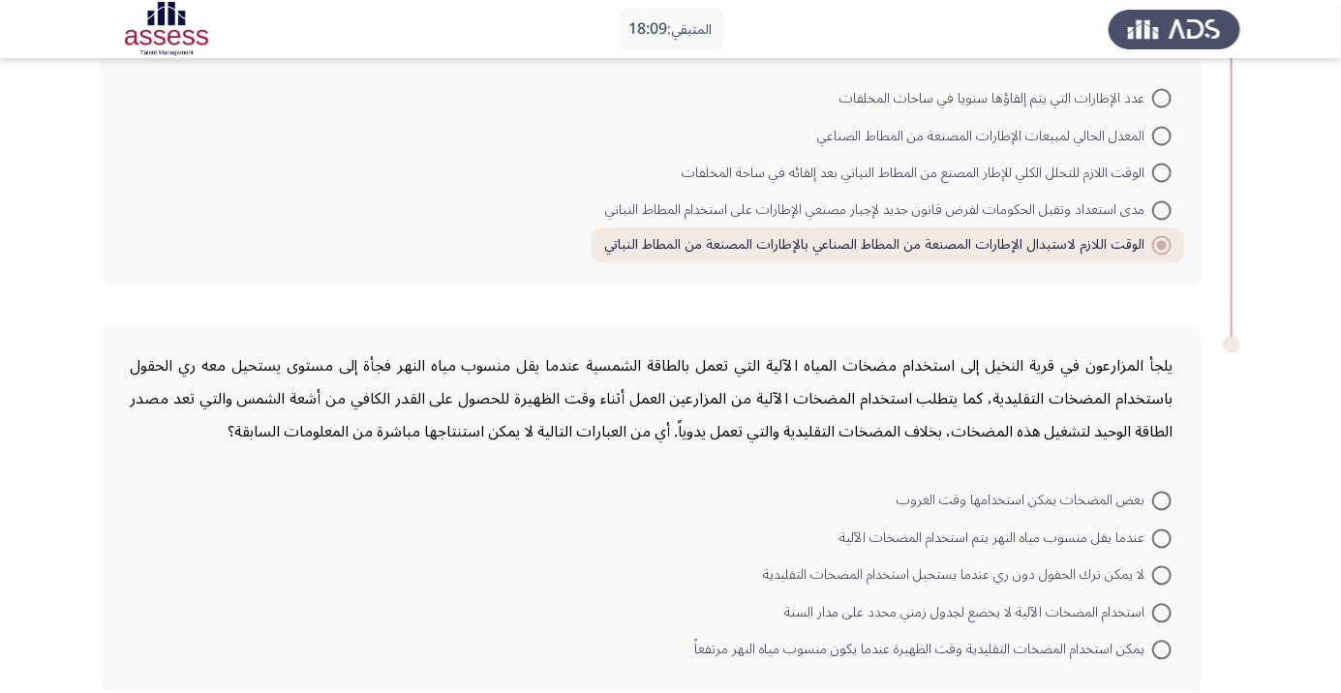
click at [1156, 605] on span at bounding box center [1161, 613] width 19 height 19
click at [1156, 605] on input "استخدام المضخات الآلية لا يخضع لجدول زمني محدد على مدار السنة" at bounding box center [1161, 613] width 19 height 19
radio input "true"
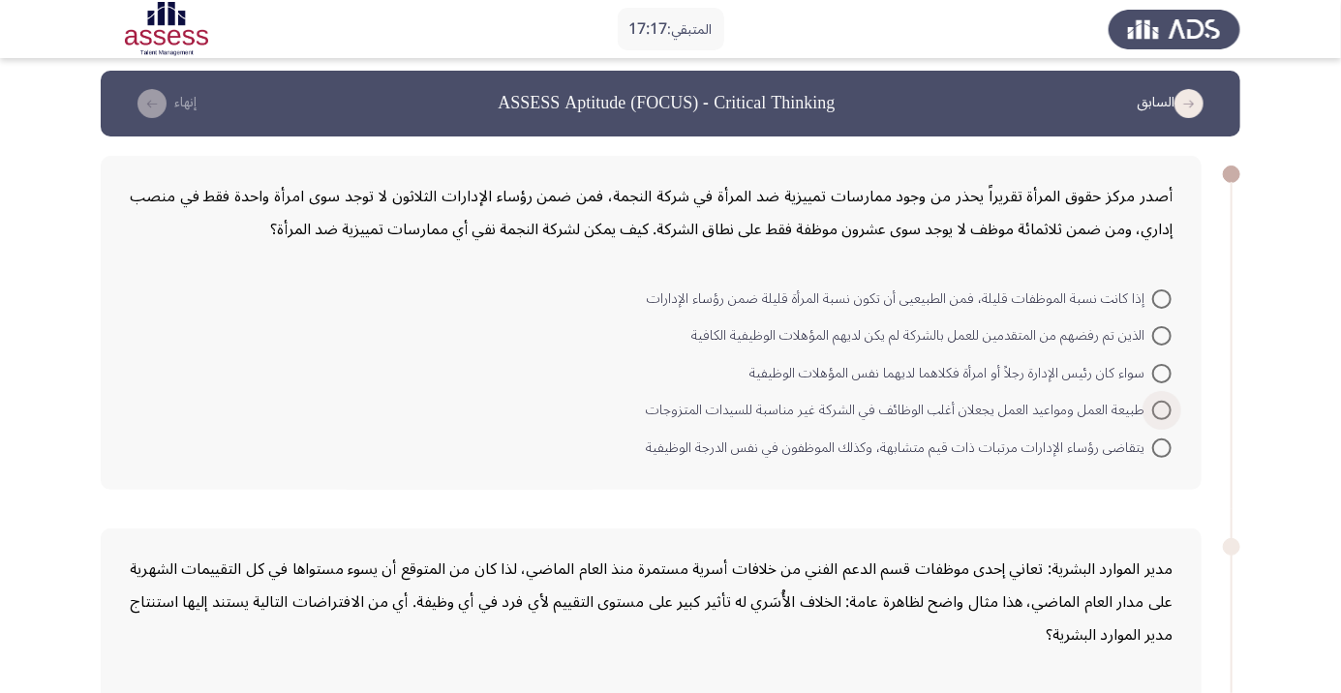
scroll to position [4, 0]
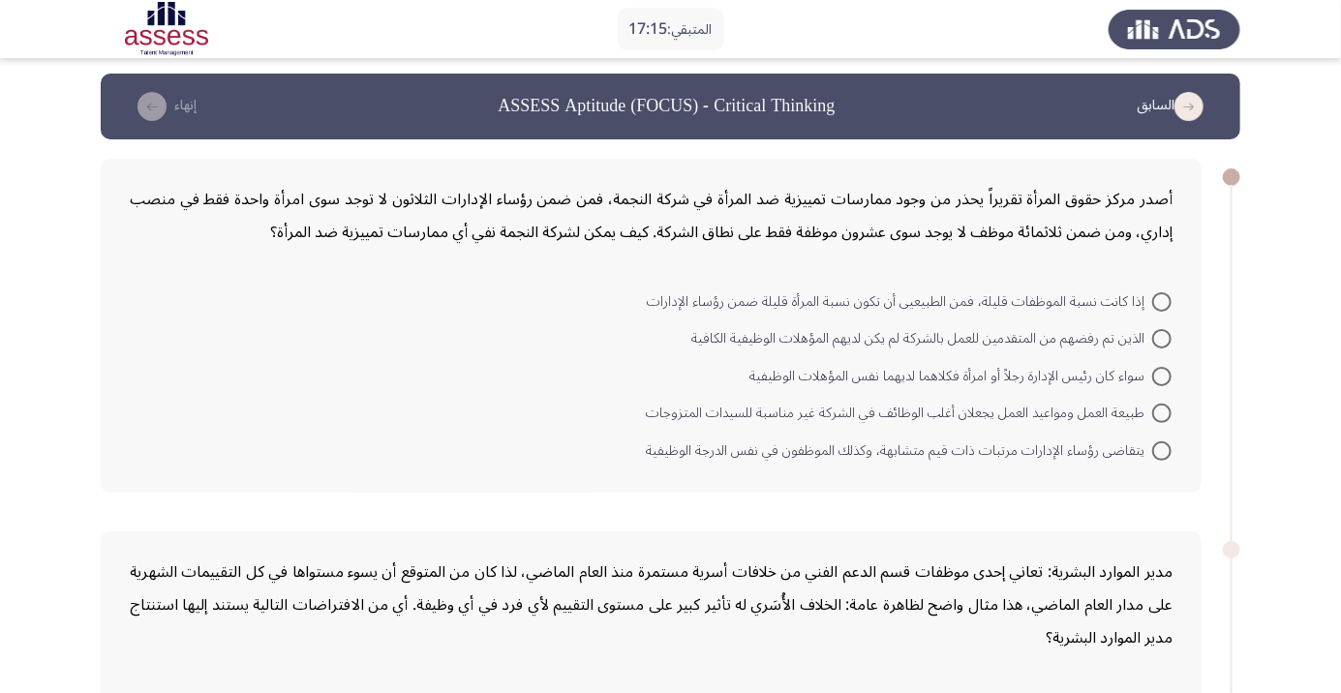
click at [1160, 417] on span at bounding box center [1161, 413] width 19 height 19
click at [1160, 417] on input "طبيعة العمل ومواعيد العمل يجعلان أغلب الوظائف في الشركة غير مناسبة للسيدات المت…" at bounding box center [1161, 413] width 19 height 19
radio input "true"
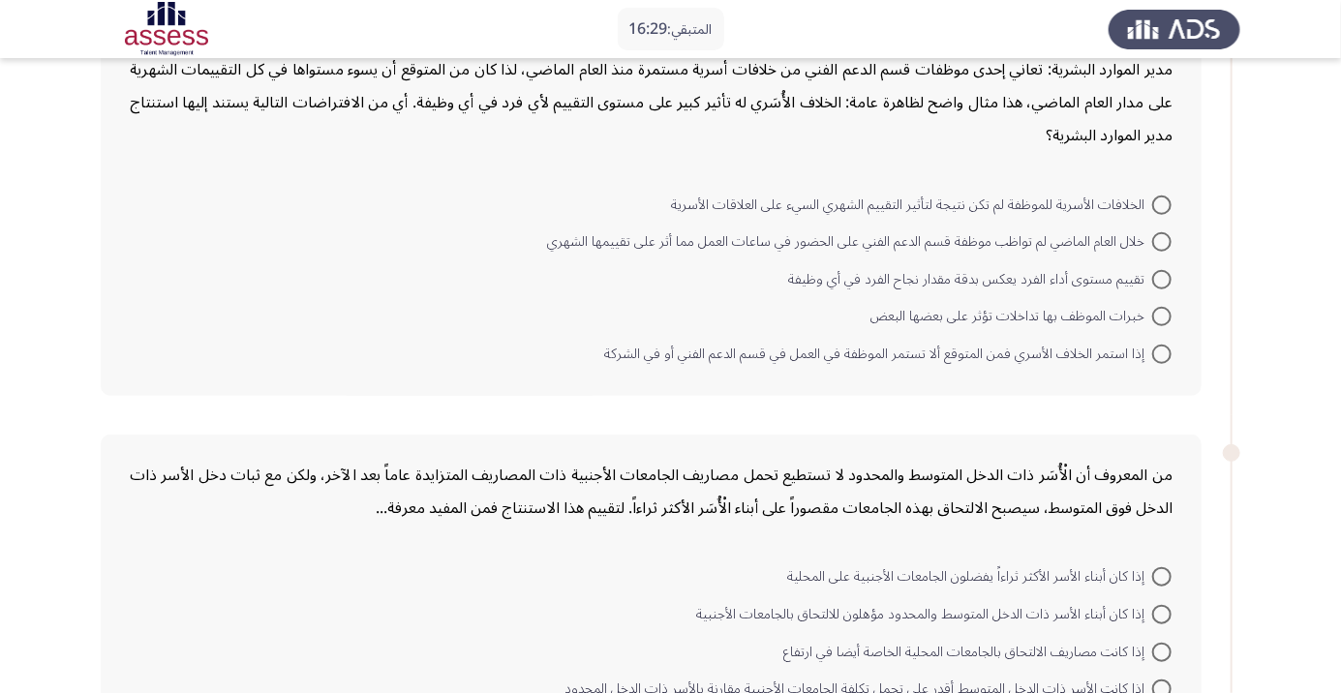
scroll to position [503, 0]
click at [1152, 317] on span at bounding box center [1161, 316] width 19 height 19
click at [1152, 317] on input "خبرات الموظف بها تداخلات تؤثر على بعضها البعض" at bounding box center [1161, 316] width 19 height 19
radio input "true"
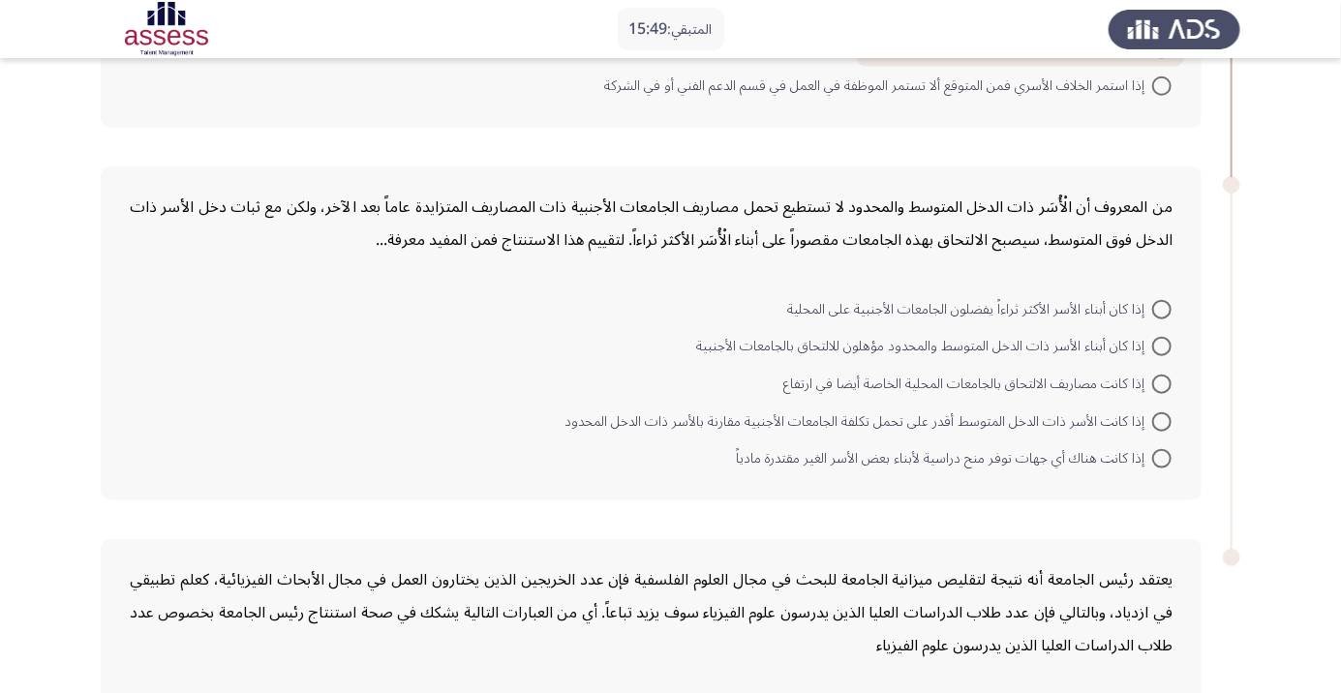
scroll to position [766, 0]
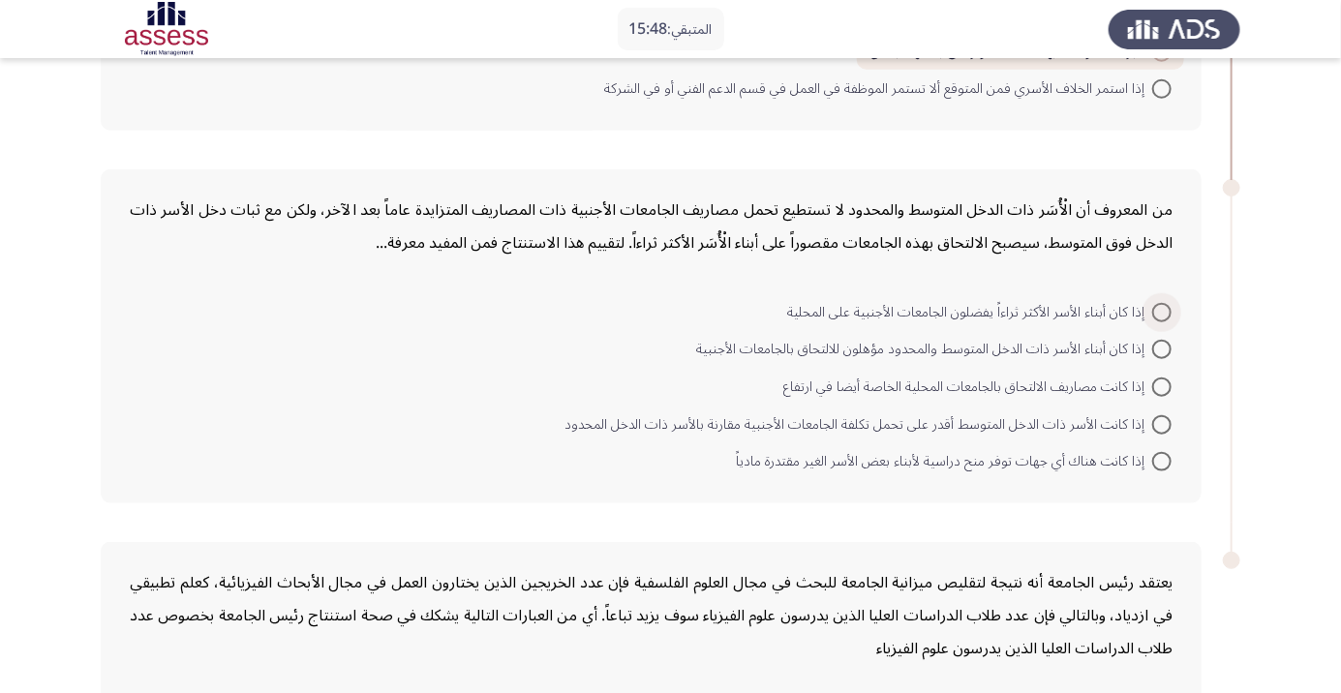
click at [1155, 310] on span at bounding box center [1161, 312] width 19 height 19
click at [1155, 310] on input "إذا كان أبناء الأسر الأكثر ثراءاً يفضلون الجامعات الأجنبية على المحلية" at bounding box center [1161, 312] width 19 height 19
radio input "true"
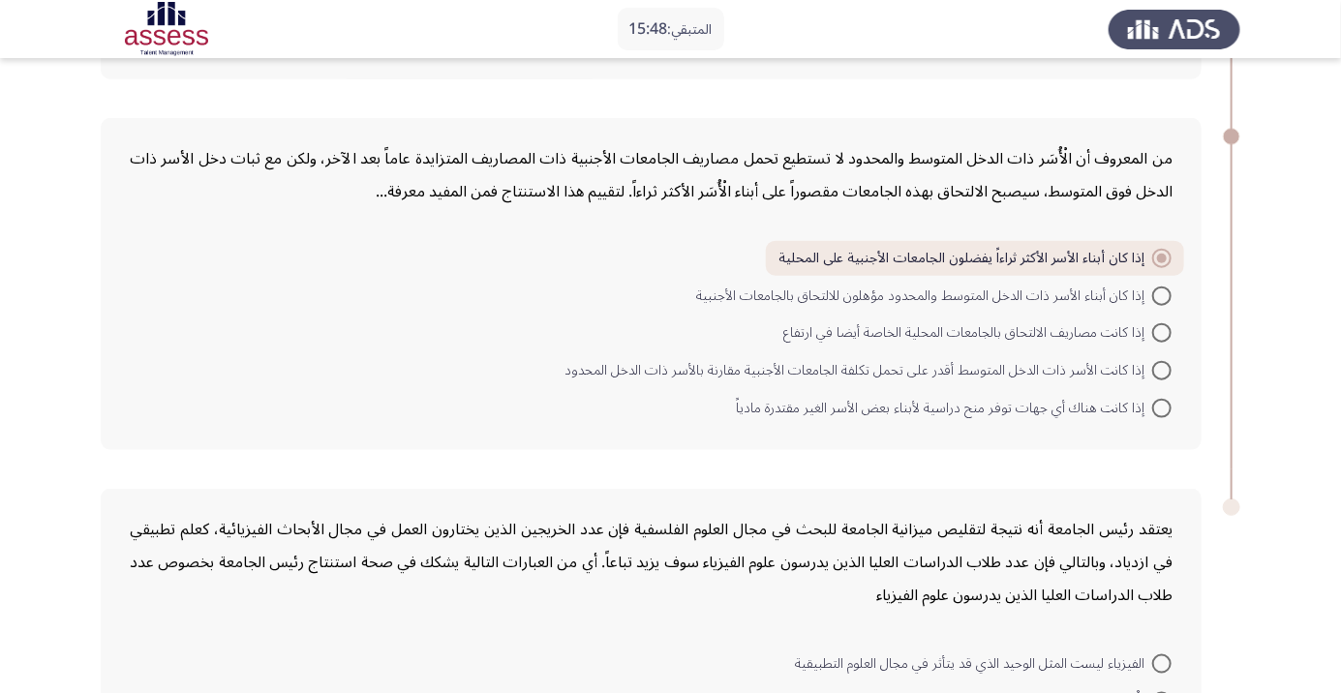
scroll to position [981, 0]
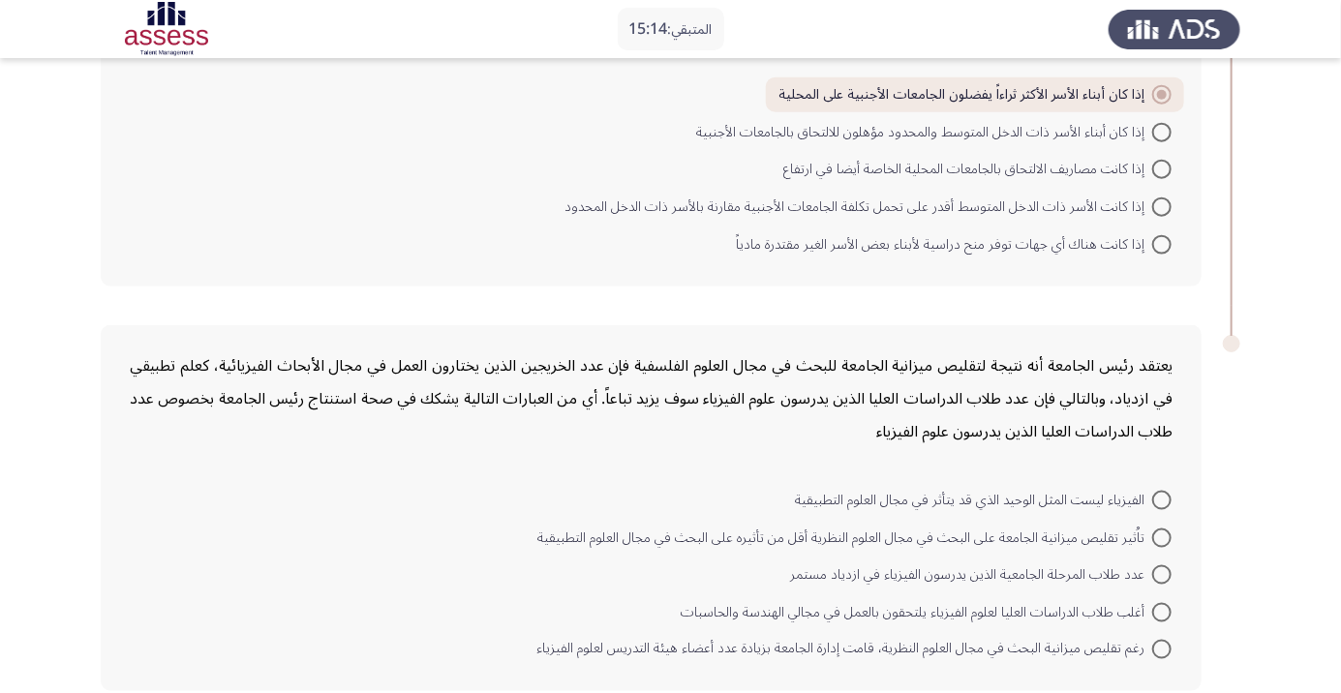
click at [1162, 572] on span at bounding box center [1161, 574] width 19 height 19
click at [1162, 572] on input "عدد طلاب المرحلة الجامعية الذين يدرسون الفيزياء في ازدياد مستمر" at bounding box center [1161, 574] width 19 height 19
radio input "true"
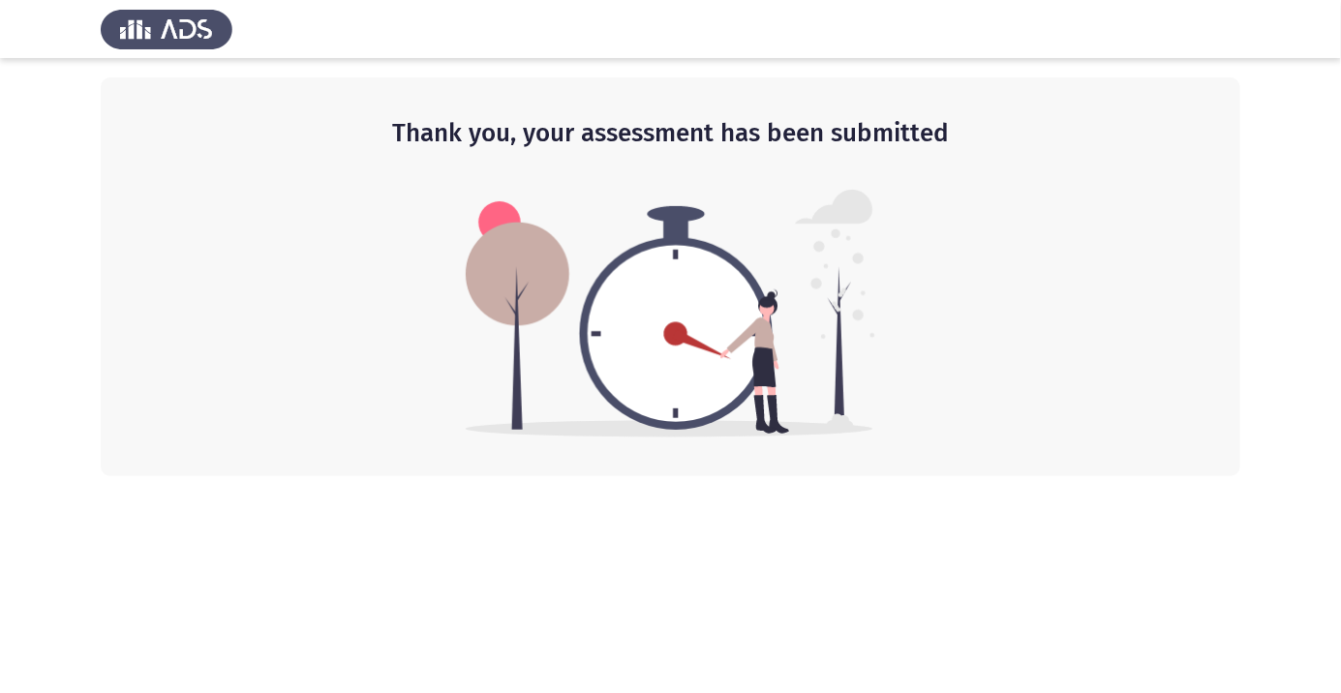
click at [642, 144] on h2 "Thank you, your assessment has been submitted" at bounding box center [670, 133] width 1062 height 35
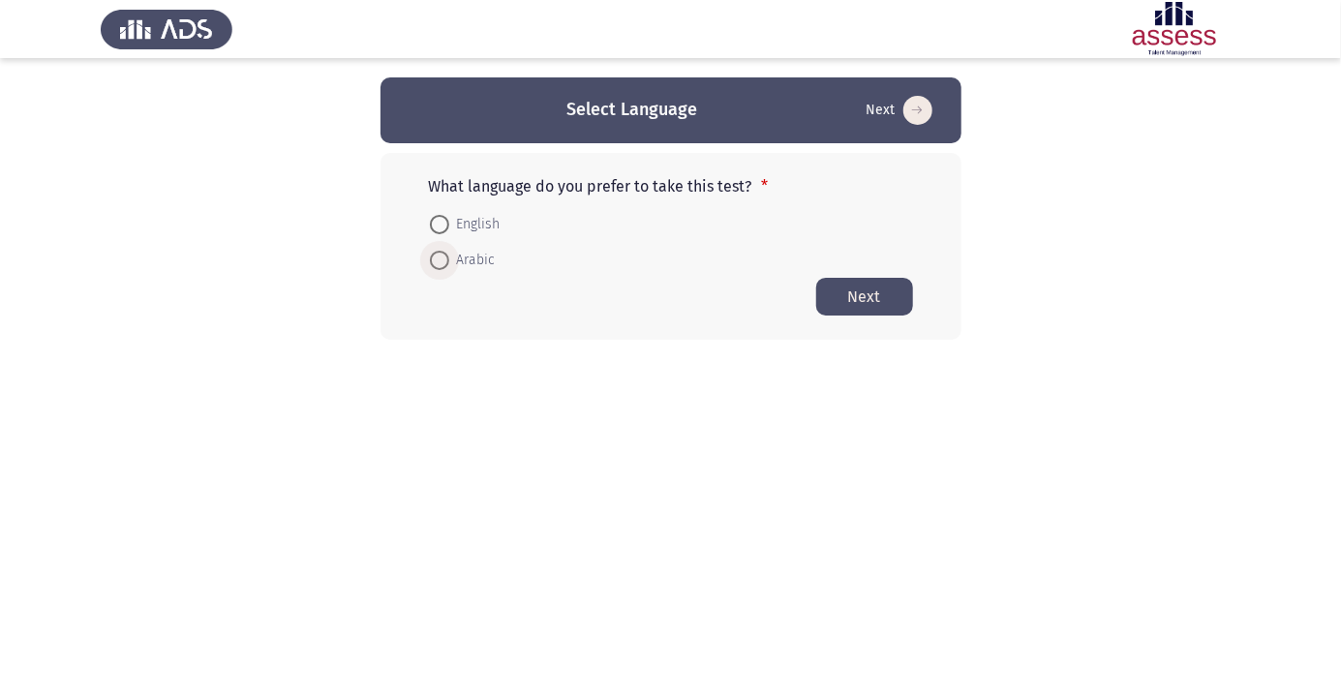
click at [439, 260] on span at bounding box center [439, 260] width 0 height 0
click at [439, 259] on input "Arabic" at bounding box center [439, 260] width 19 height 19
radio input "true"
click at [875, 303] on button "Next" at bounding box center [864, 296] width 97 height 38
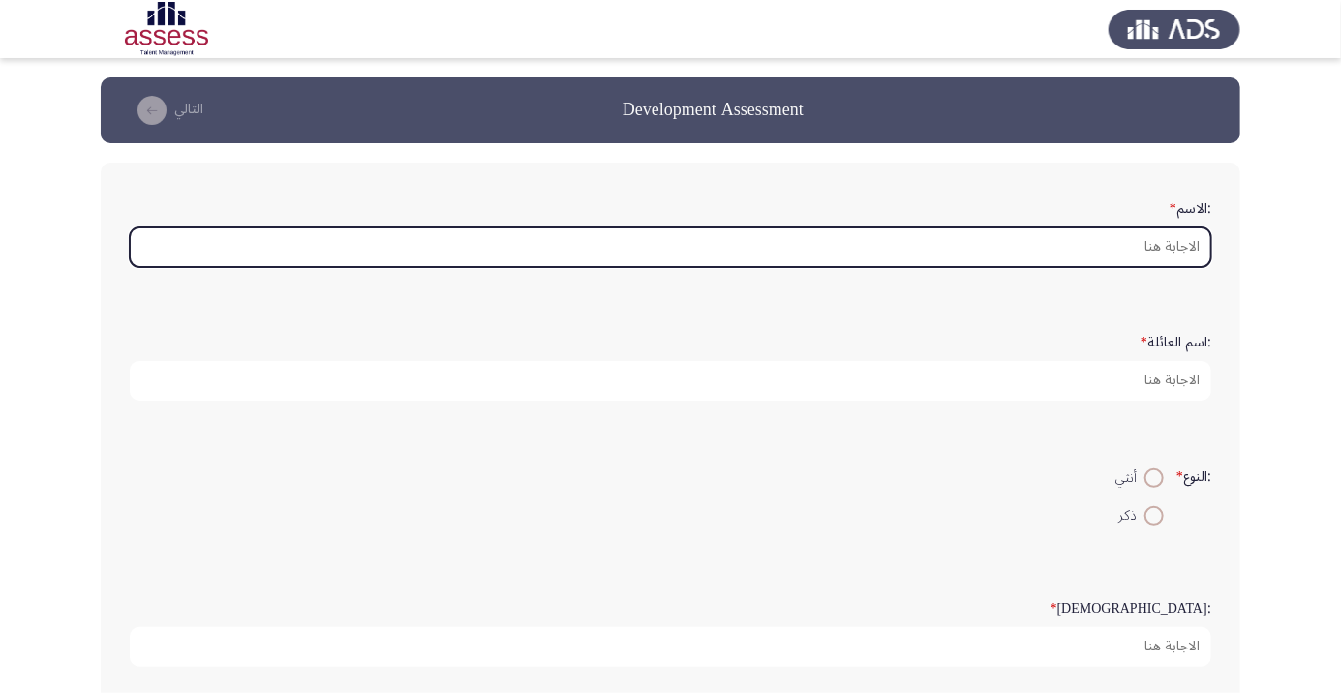
click at [1170, 248] on input ":الاسم *" at bounding box center [670, 247] width 1081 height 40
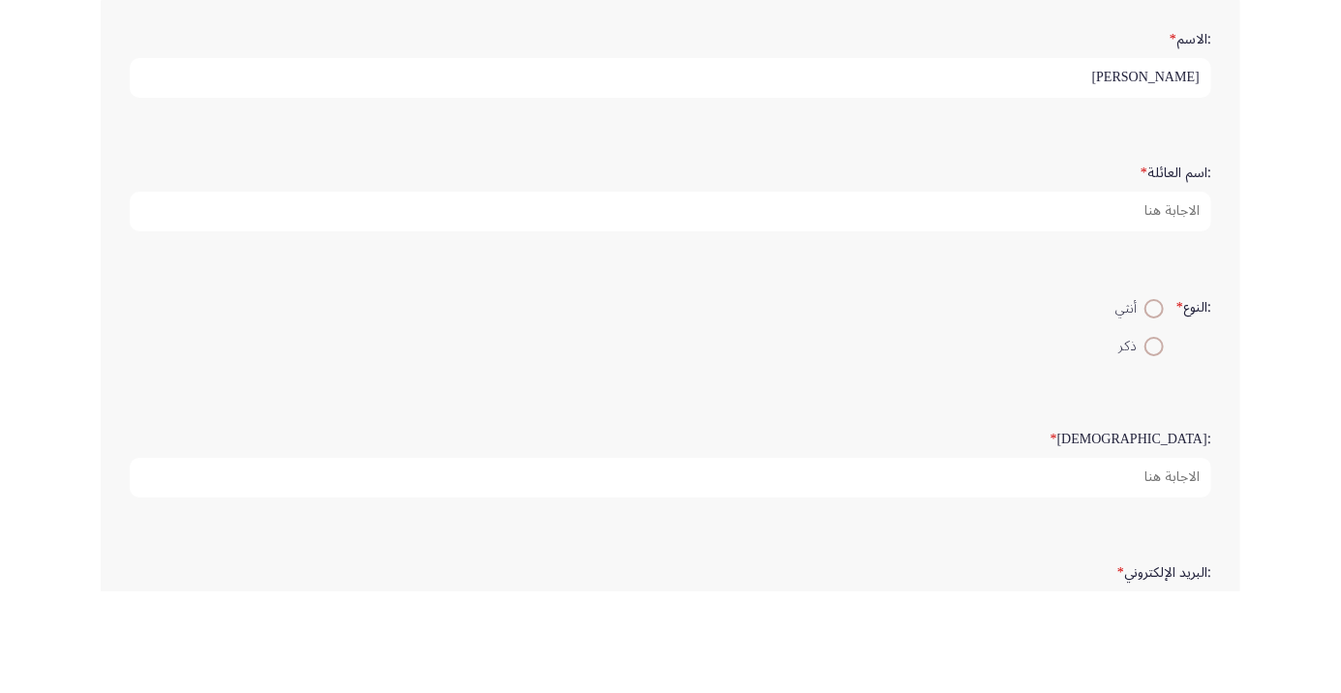
scroll to position [68, 0]
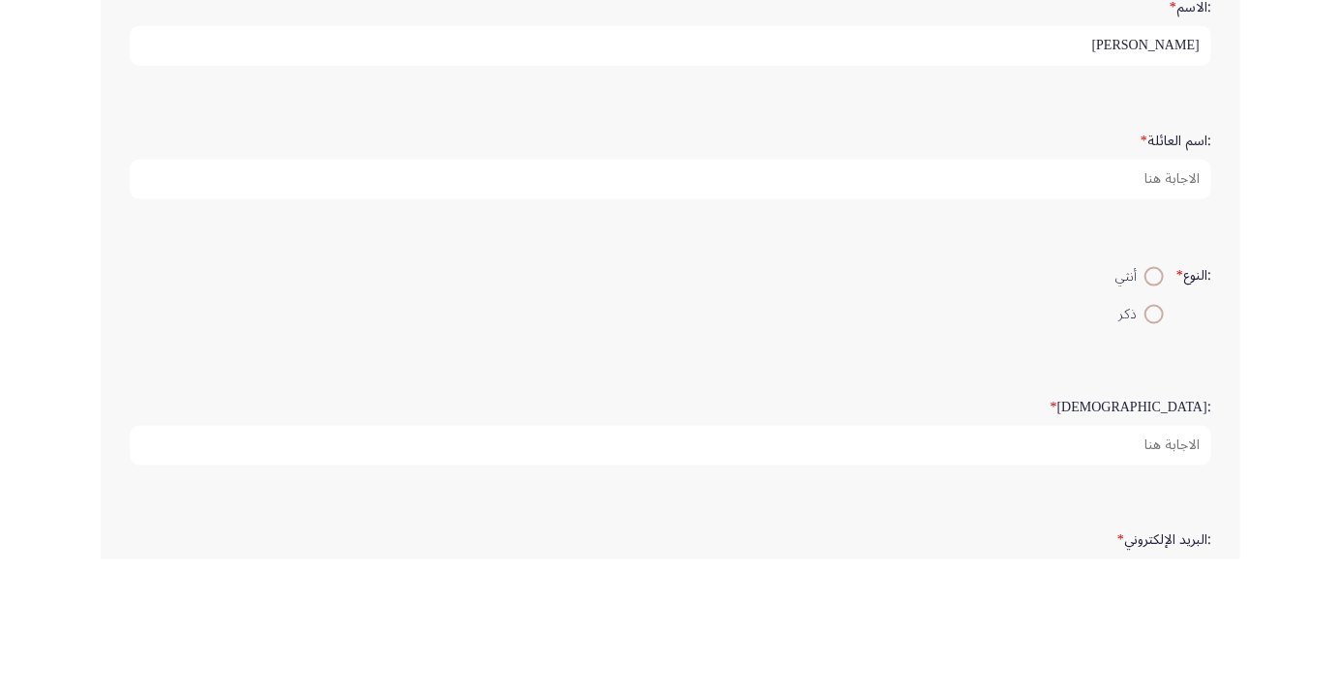
type input "[PERSON_NAME]"
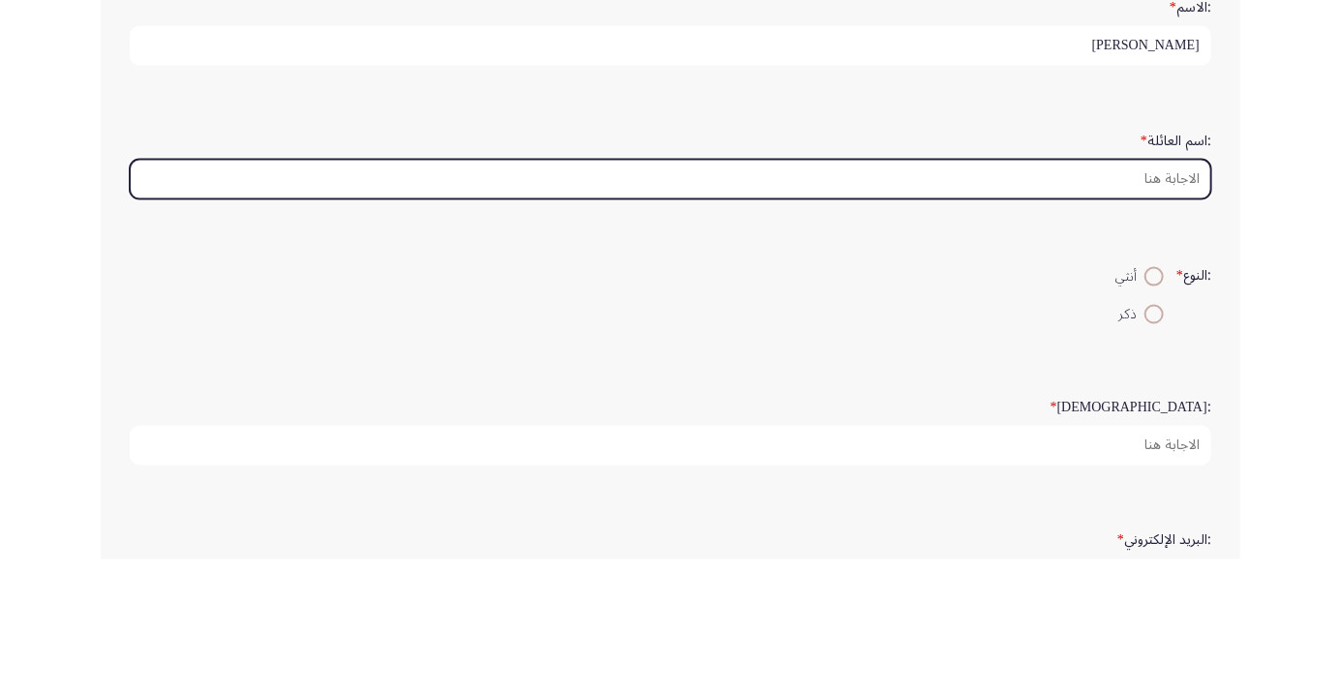
click at [1094, 315] on input ":اسم العائلة *" at bounding box center [670, 313] width 1081 height 40
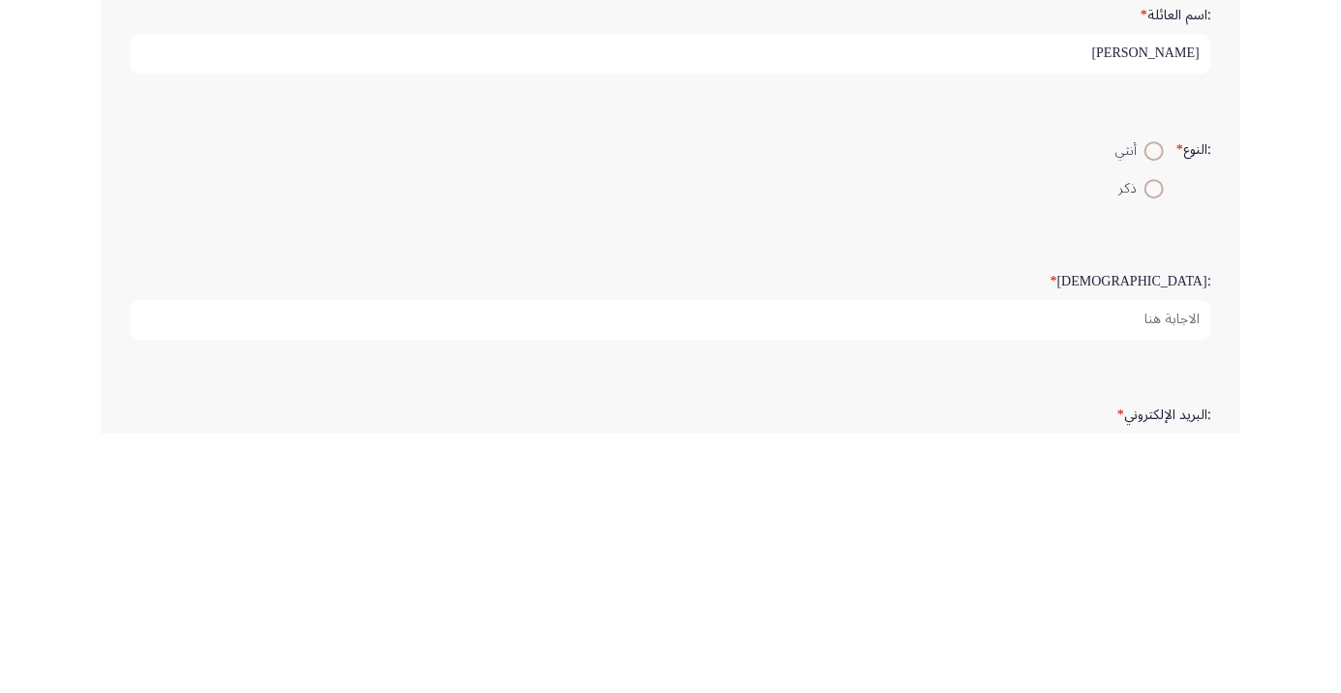
type input "[PERSON_NAME]"
click at [1153, 452] on span at bounding box center [1153, 448] width 19 height 19
click at [1153, 452] on input "ذكر" at bounding box center [1153, 448] width 19 height 19
radio input "true"
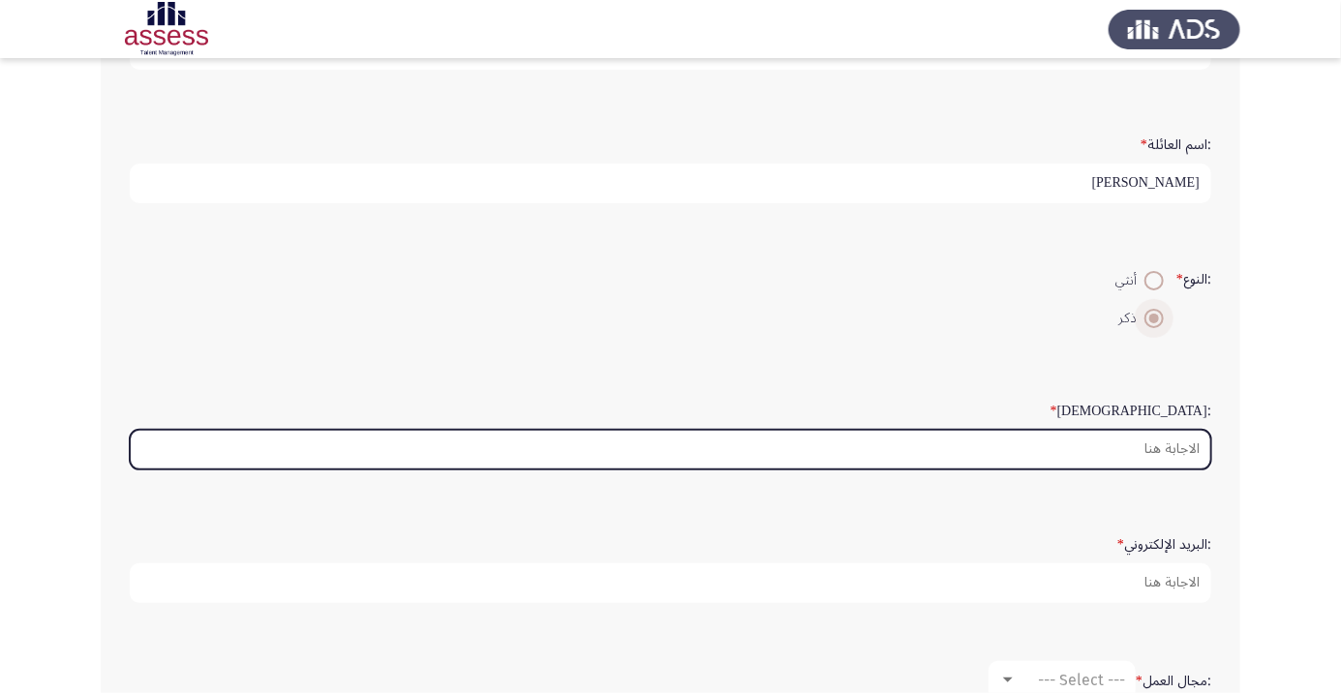
click at [1093, 445] on input ":السن *" at bounding box center [670, 450] width 1081 height 40
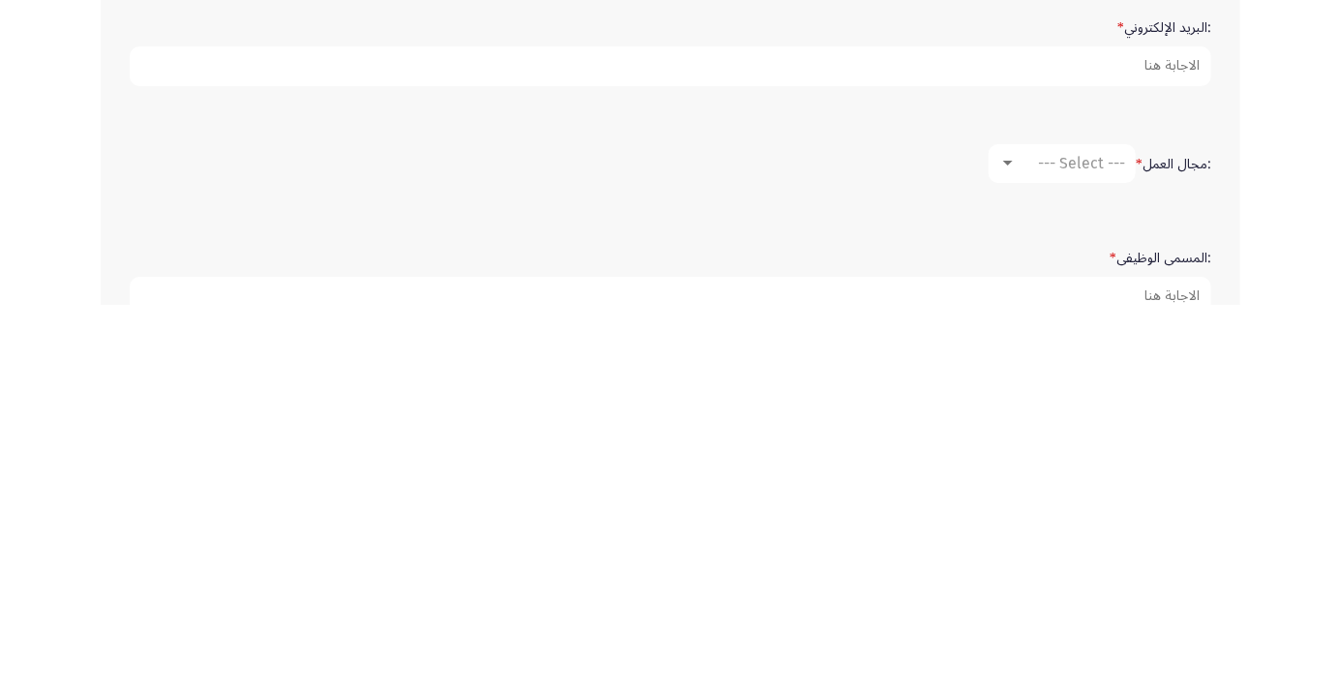
scroll to position [333, 0]
type input "34"
click at [1081, 546] on span "--- Select ---" at bounding box center [1081, 544] width 87 height 18
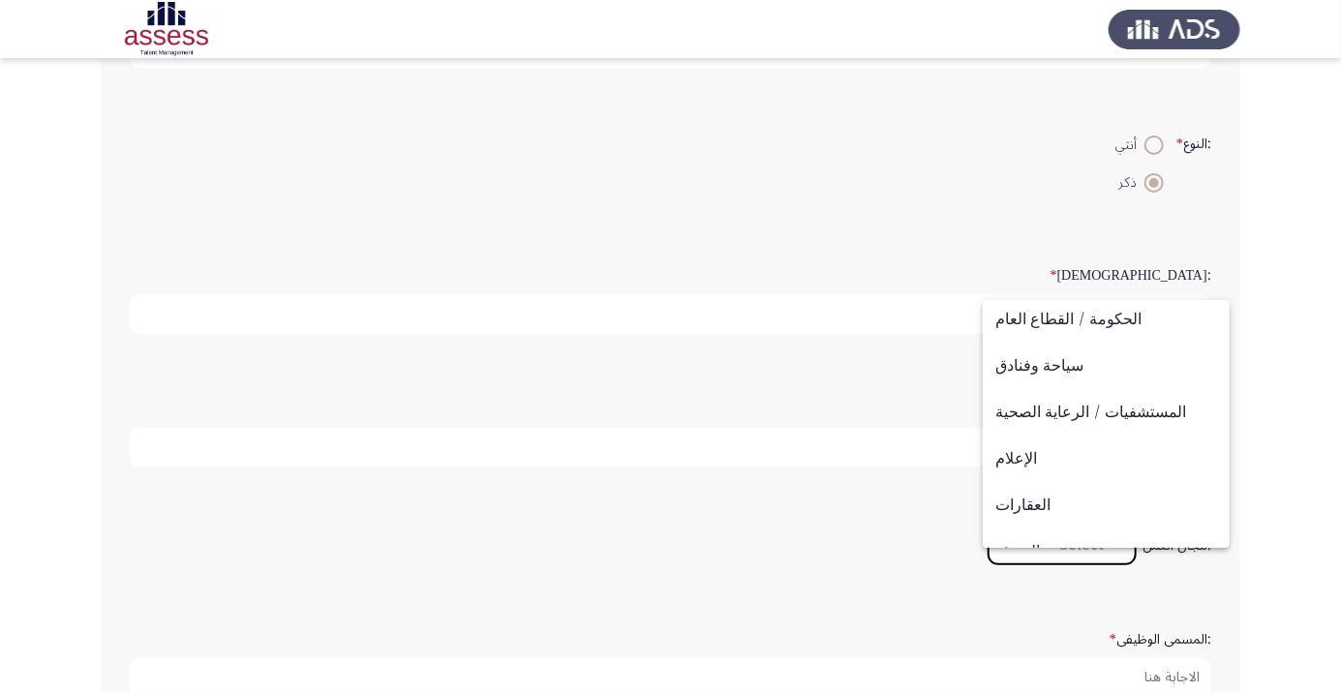
scroll to position [635, 0]
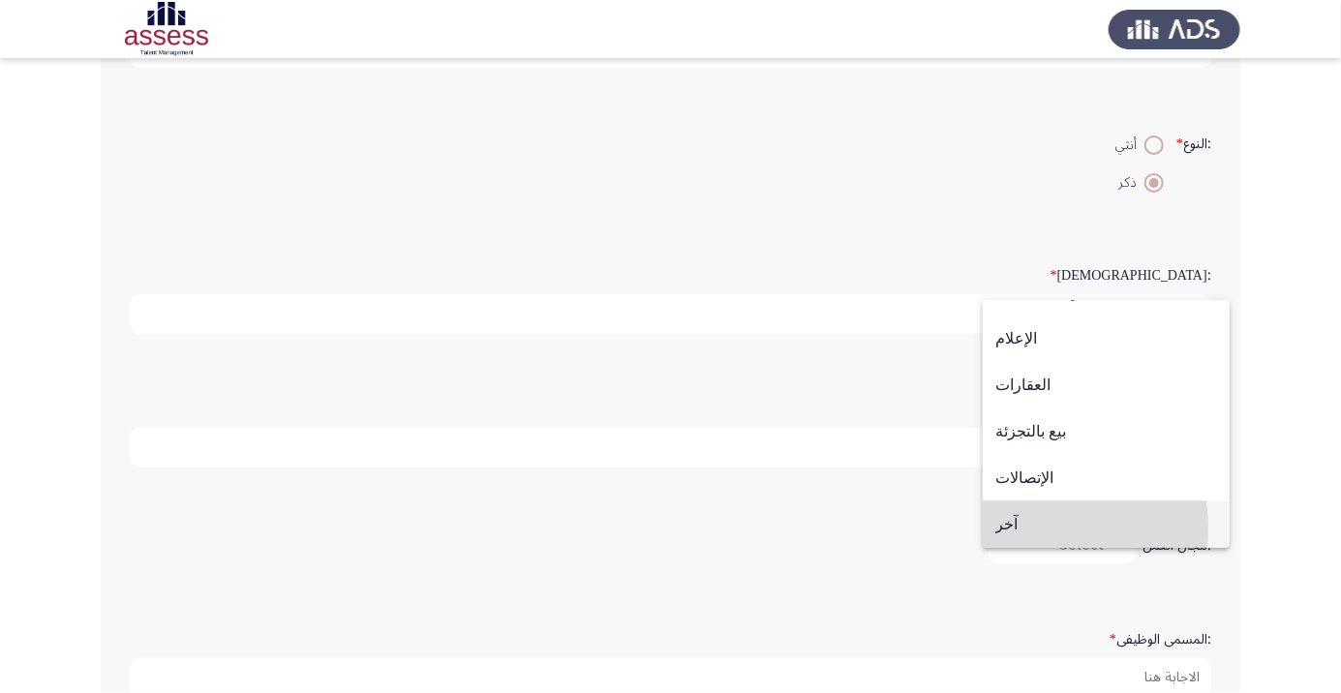
click at [1021, 529] on span "آخر" at bounding box center [1106, 524] width 222 height 46
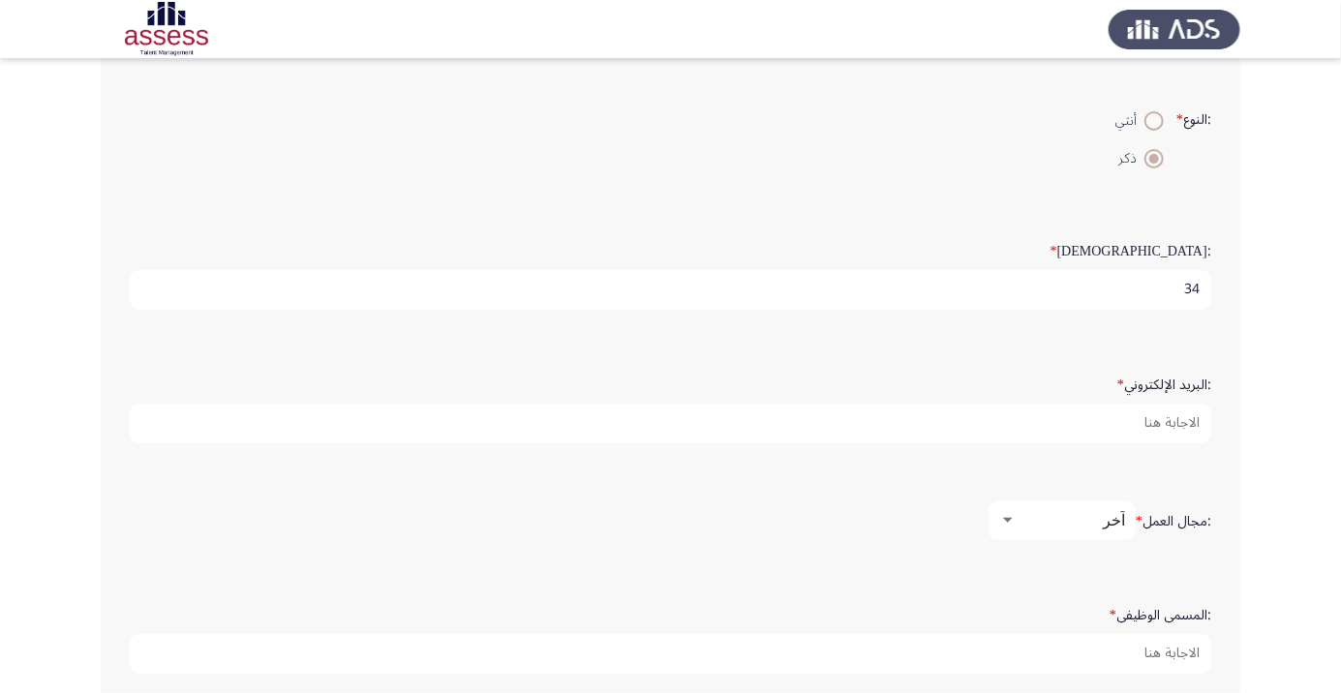
scroll to position [417, 0]
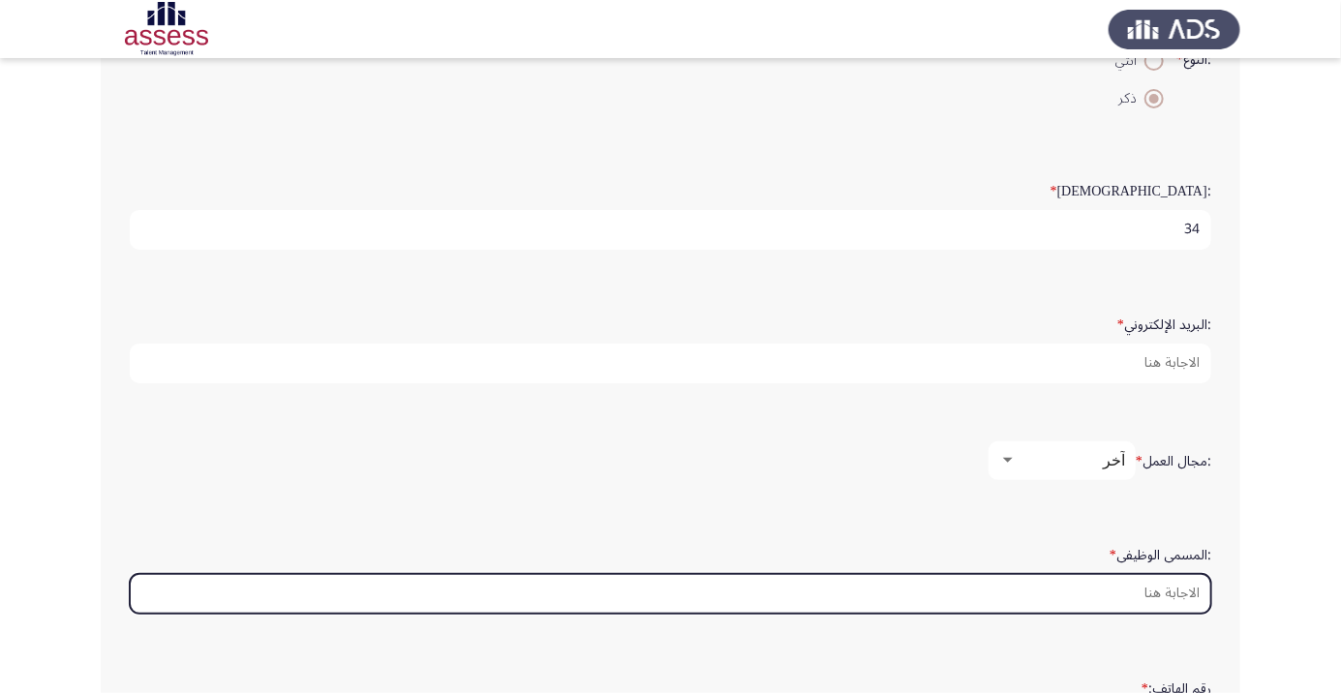
click at [1152, 594] on input ":المسمى الوظيفى *" at bounding box center [670, 594] width 1081 height 40
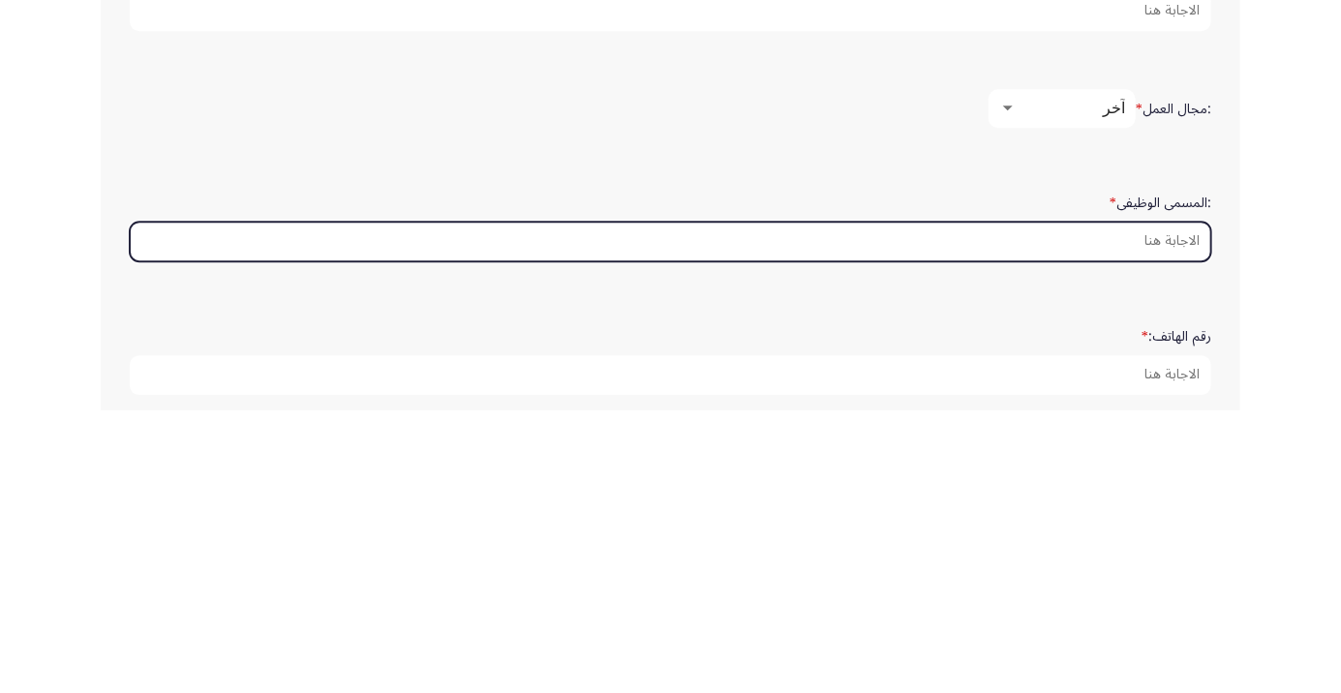
scroll to position [487, 0]
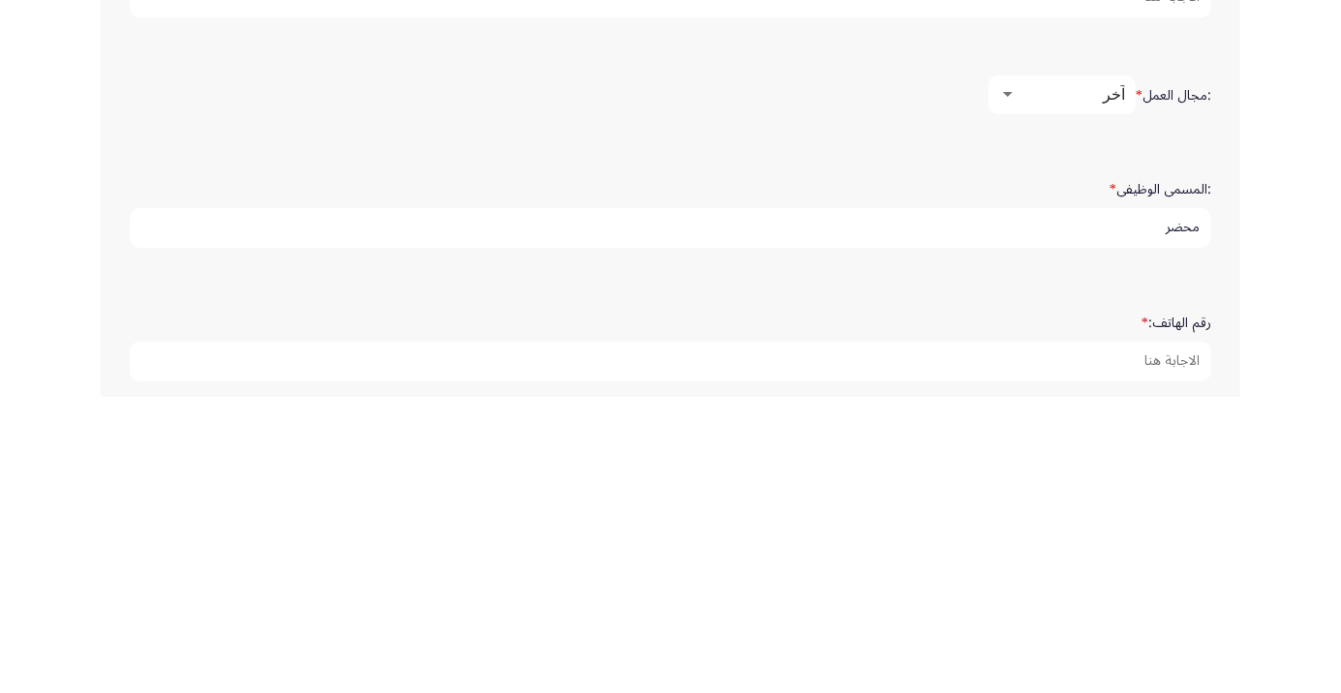
type input "محضر"
click at [1315, 479] on app-assessment-container "Development Assessment التالي :الاسم * [PERSON_NAME] :اسم العائلة * [PERSON_NAM…" at bounding box center [670, 159] width 1341 height 1136
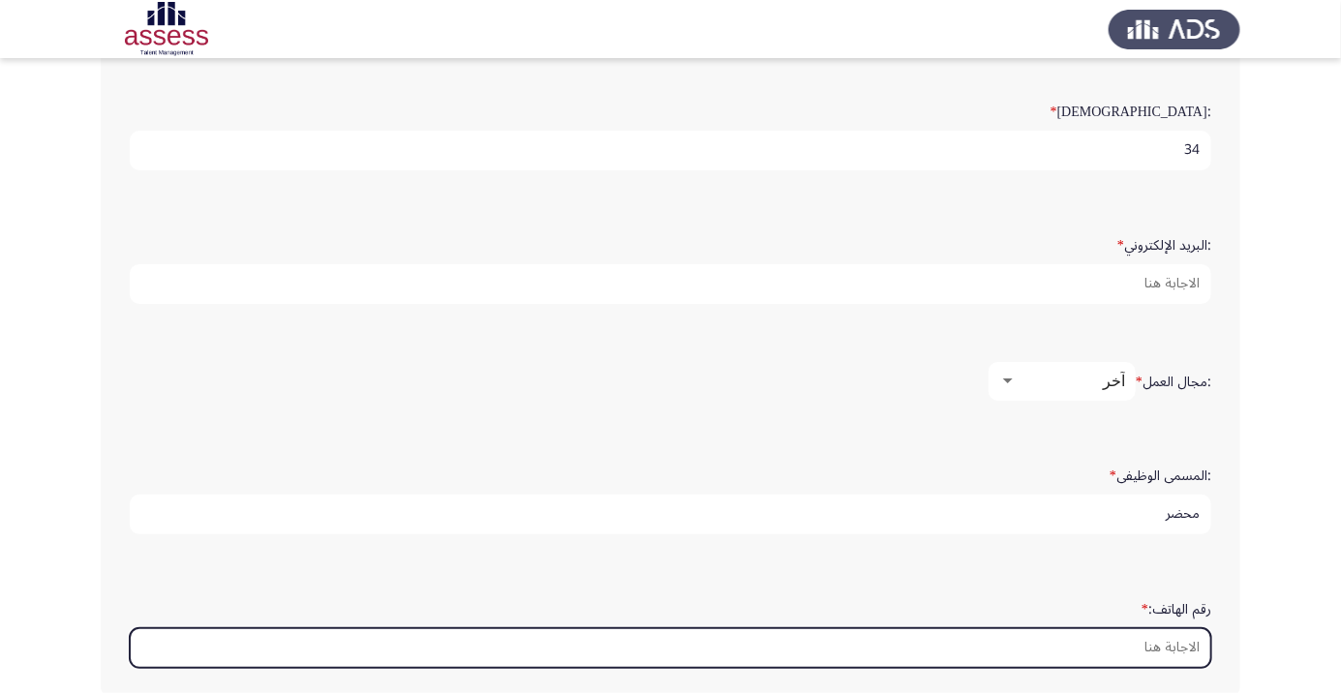
click at [1123, 648] on input "رقم الهاتف: *" at bounding box center [670, 648] width 1081 height 40
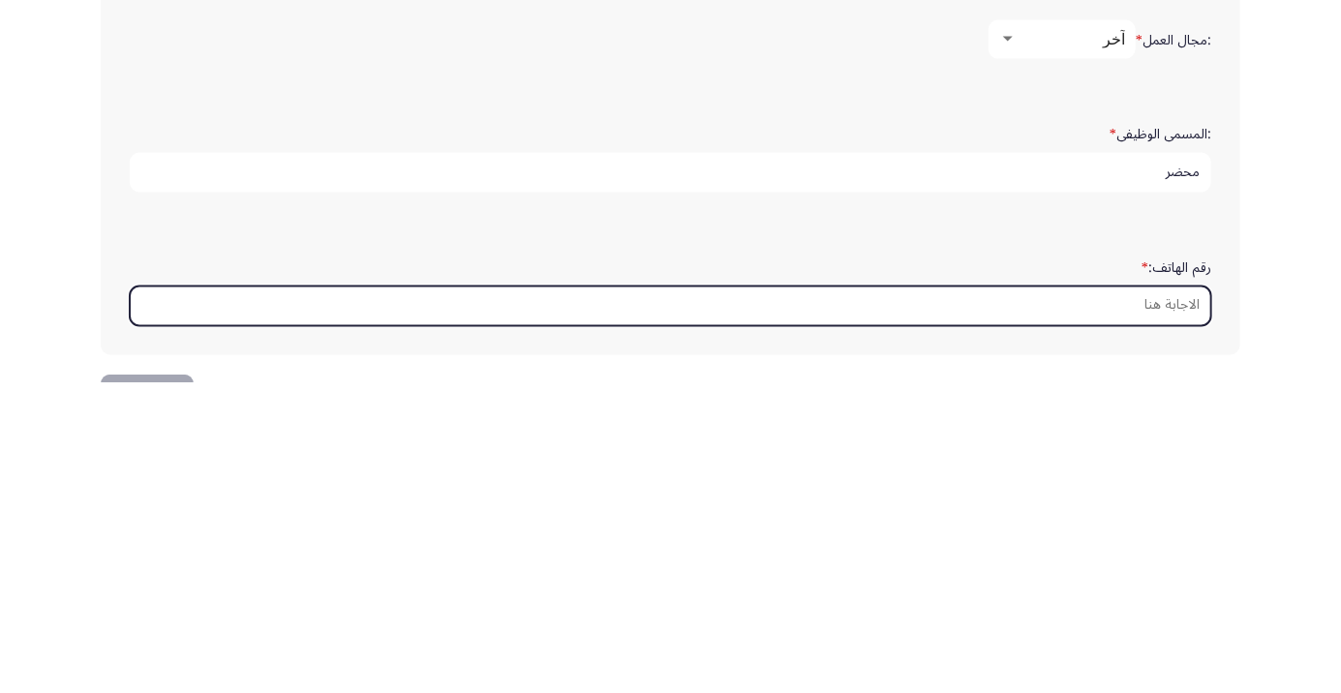
scroll to position [590, 0]
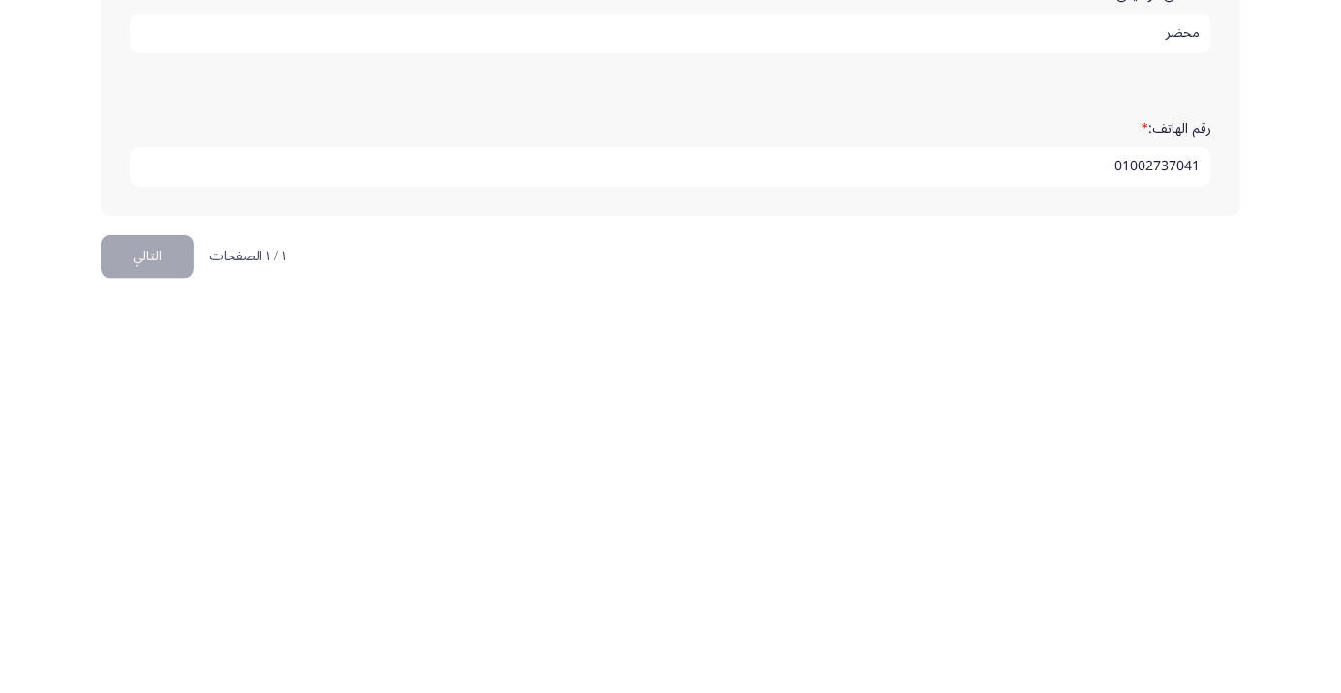
type input "01002737041"
click at [149, 635] on button "التالي" at bounding box center [147, 645] width 93 height 44
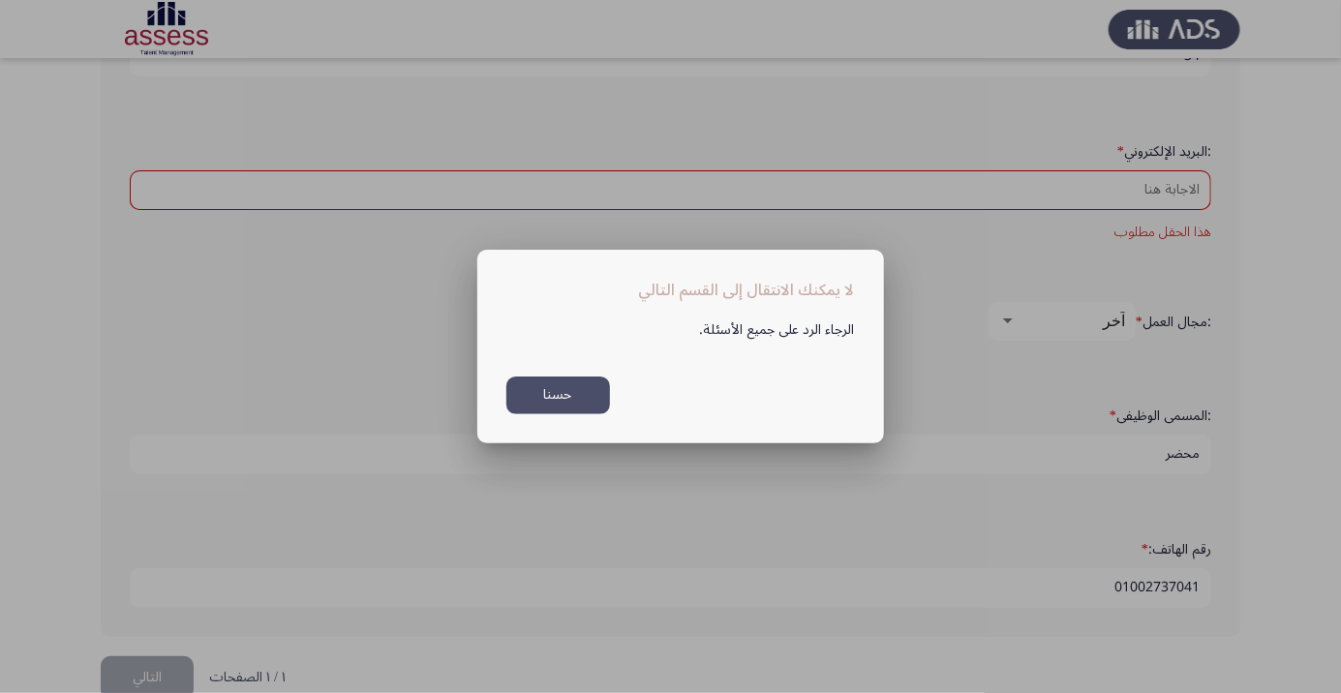
click at [572, 405] on button "حسنا" at bounding box center [558, 396] width 104 height 38
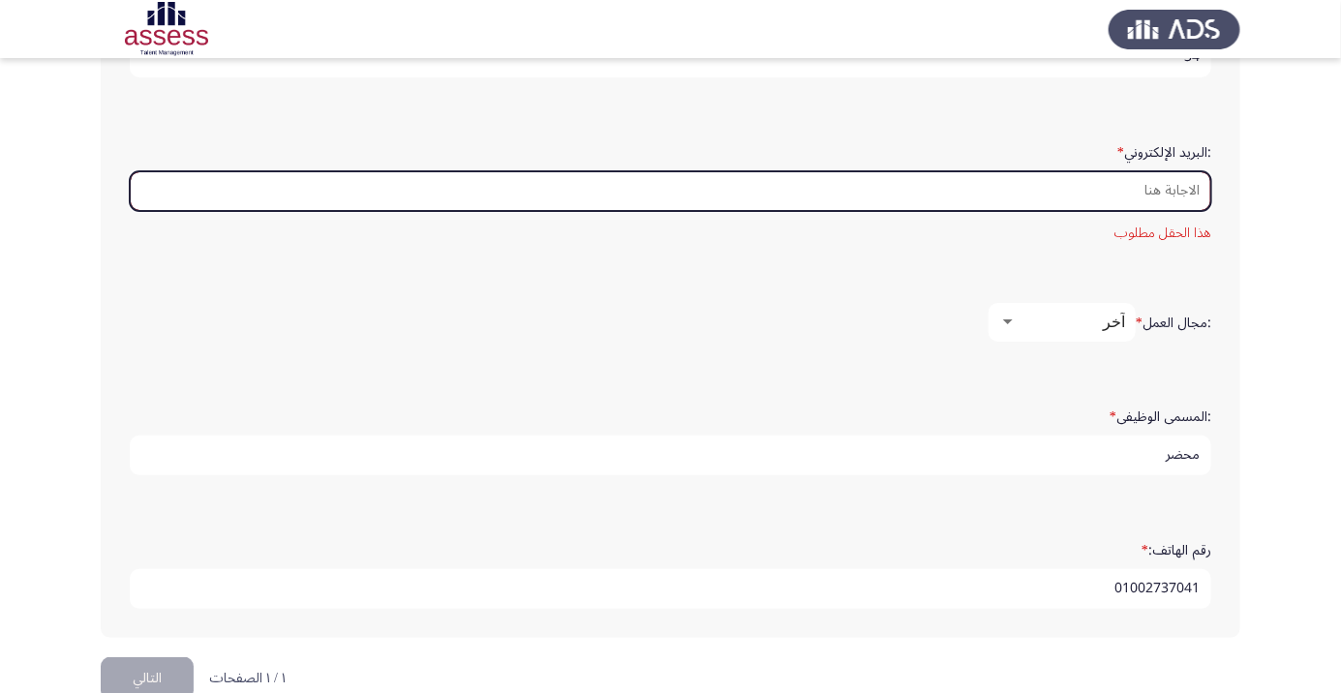
click at [994, 191] on input ":البريد الإلكتروني *" at bounding box center [670, 191] width 1081 height 40
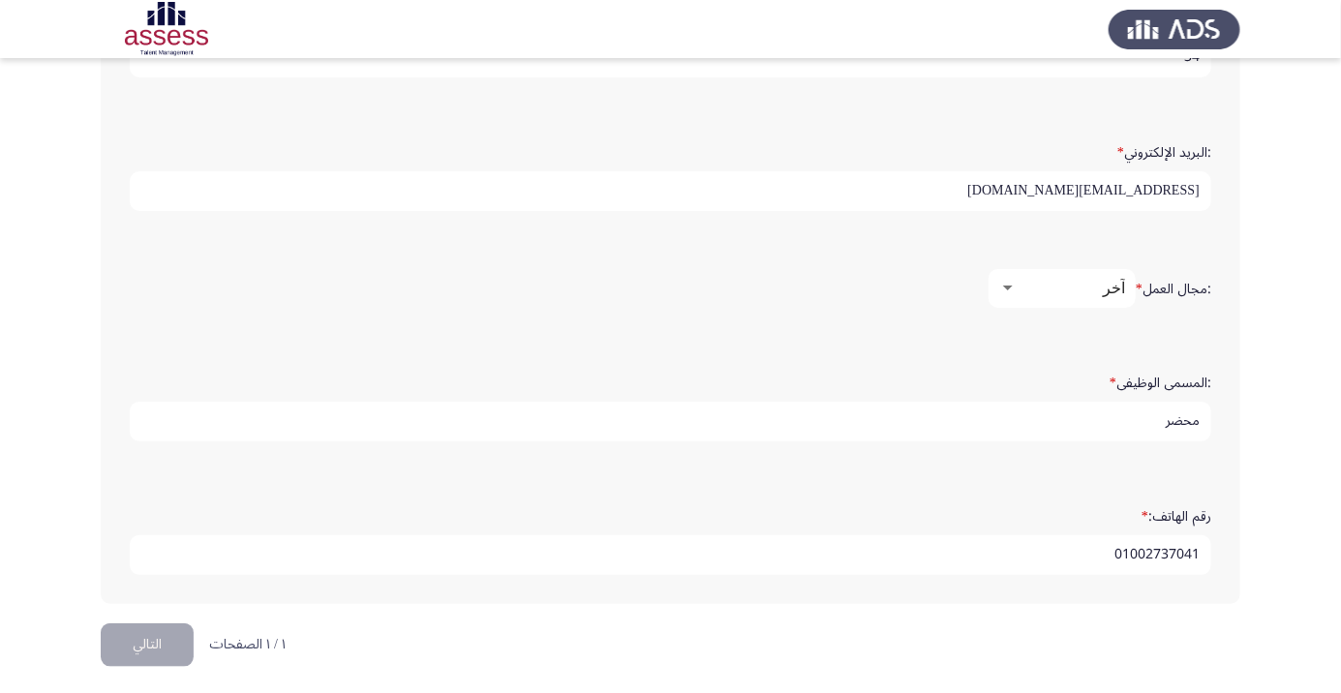
type input "[EMAIL_ADDRESS][DOMAIN_NAME]"
click at [1256, 250] on app-assessment-container "Development Assessment التالي :الاسم * [PERSON_NAME] :اسم العائلة * [PERSON_NAM…" at bounding box center [670, 56] width 1341 height 1136
click at [132, 644] on button "التالي" at bounding box center [147, 645] width 93 height 44
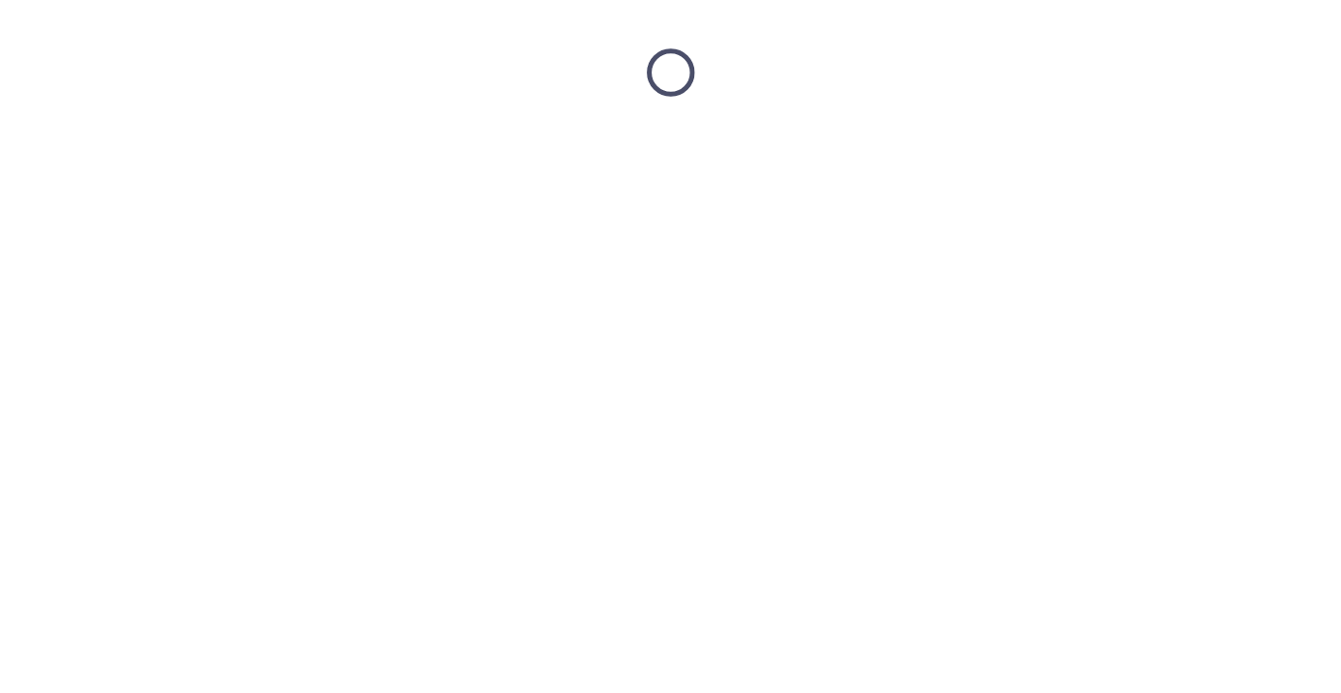
scroll to position [0, 0]
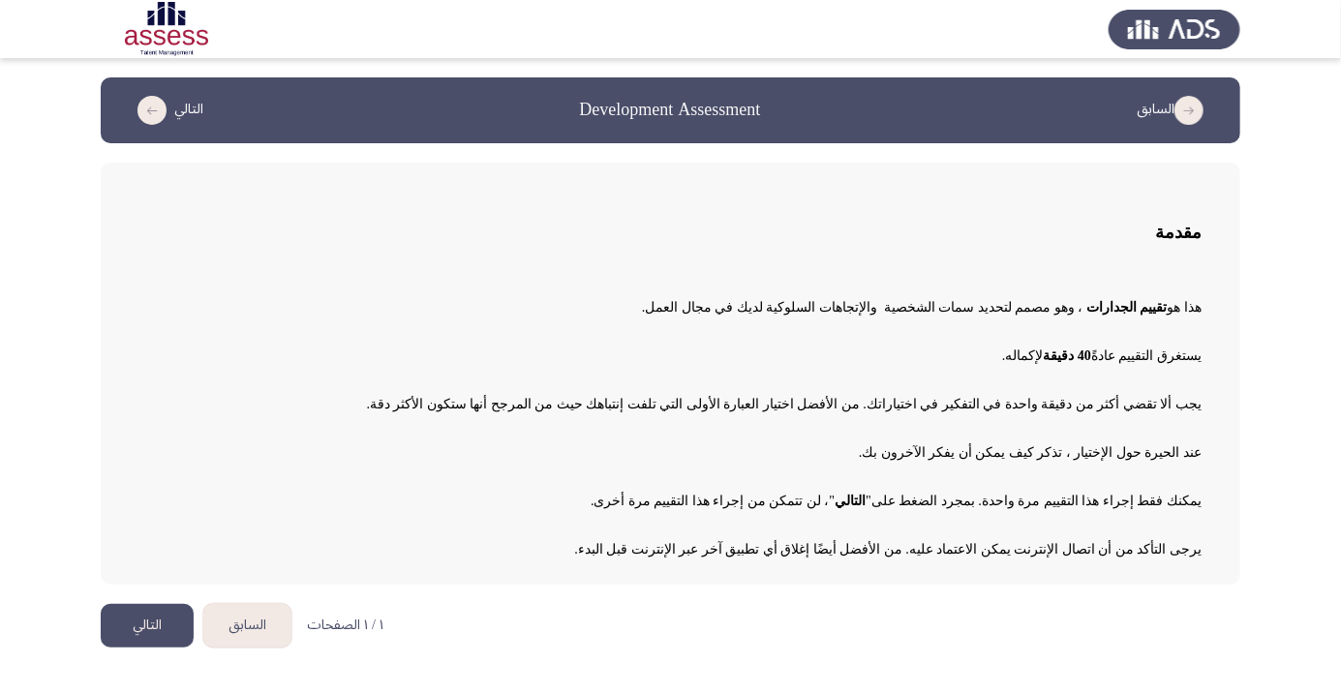
click at [157, 631] on button "التالي" at bounding box center [147, 626] width 93 height 44
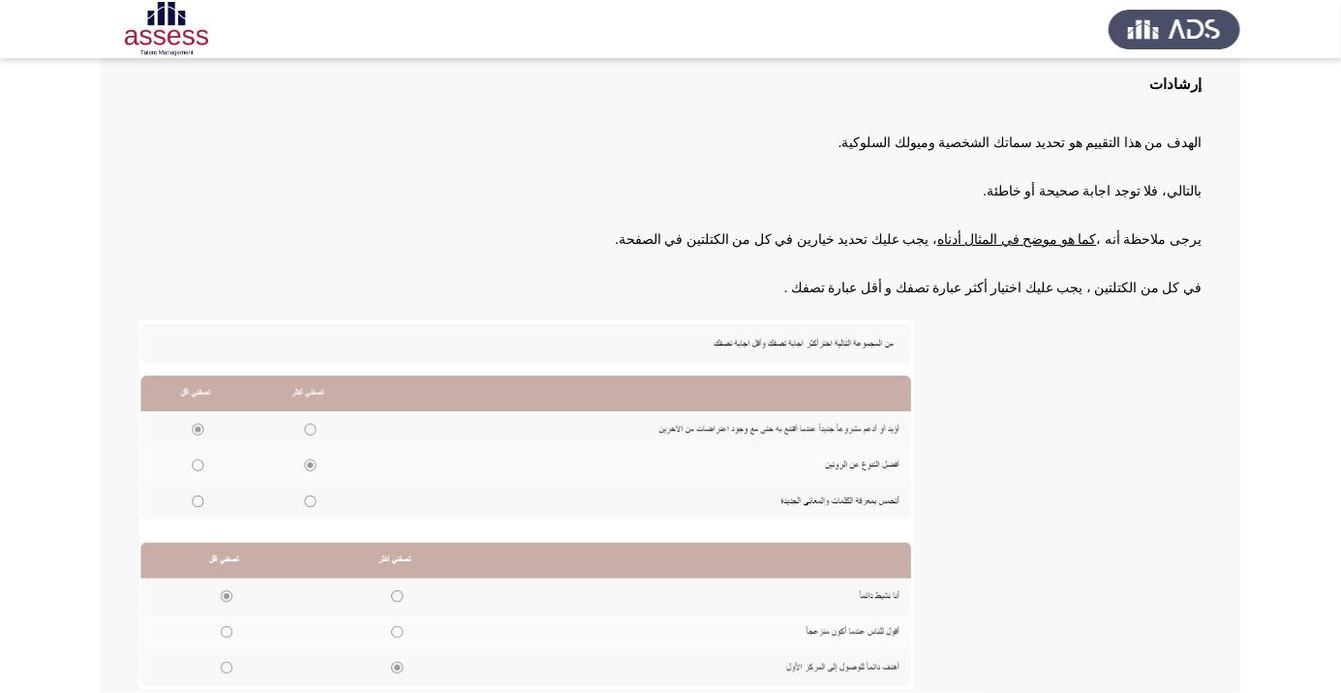
scroll to position [213, 0]
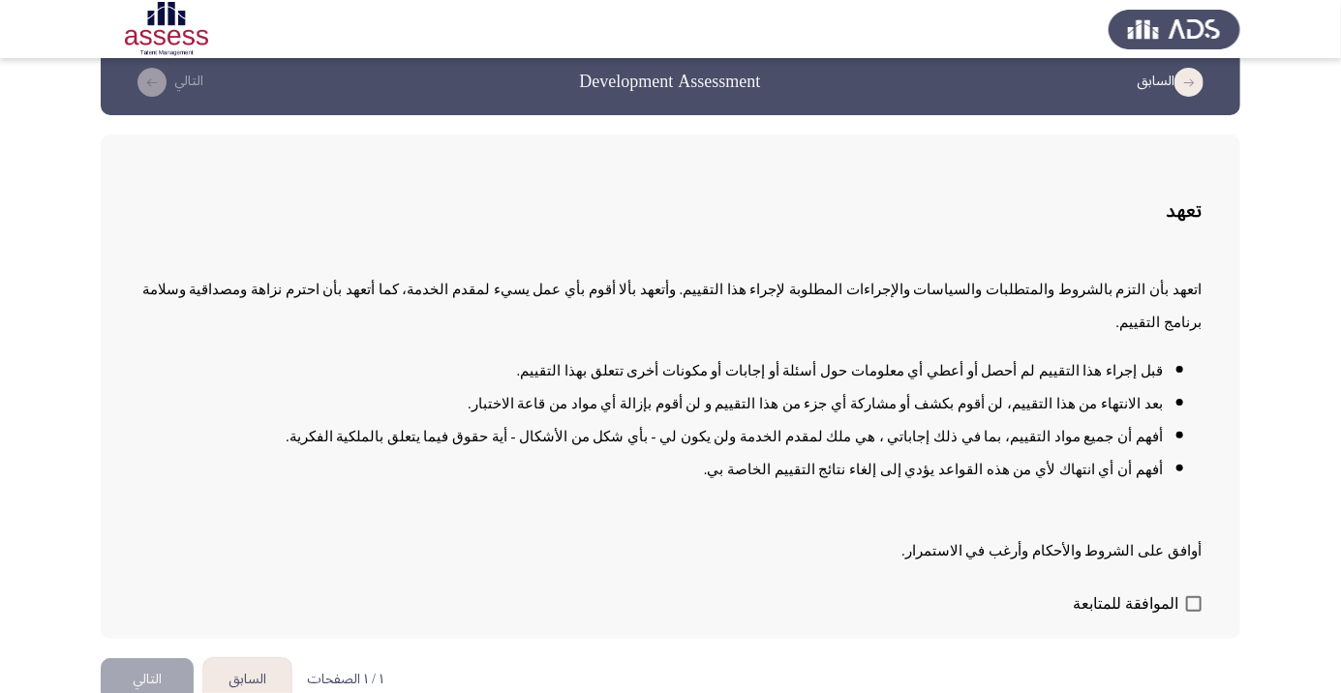
scroll to position [2, 0]
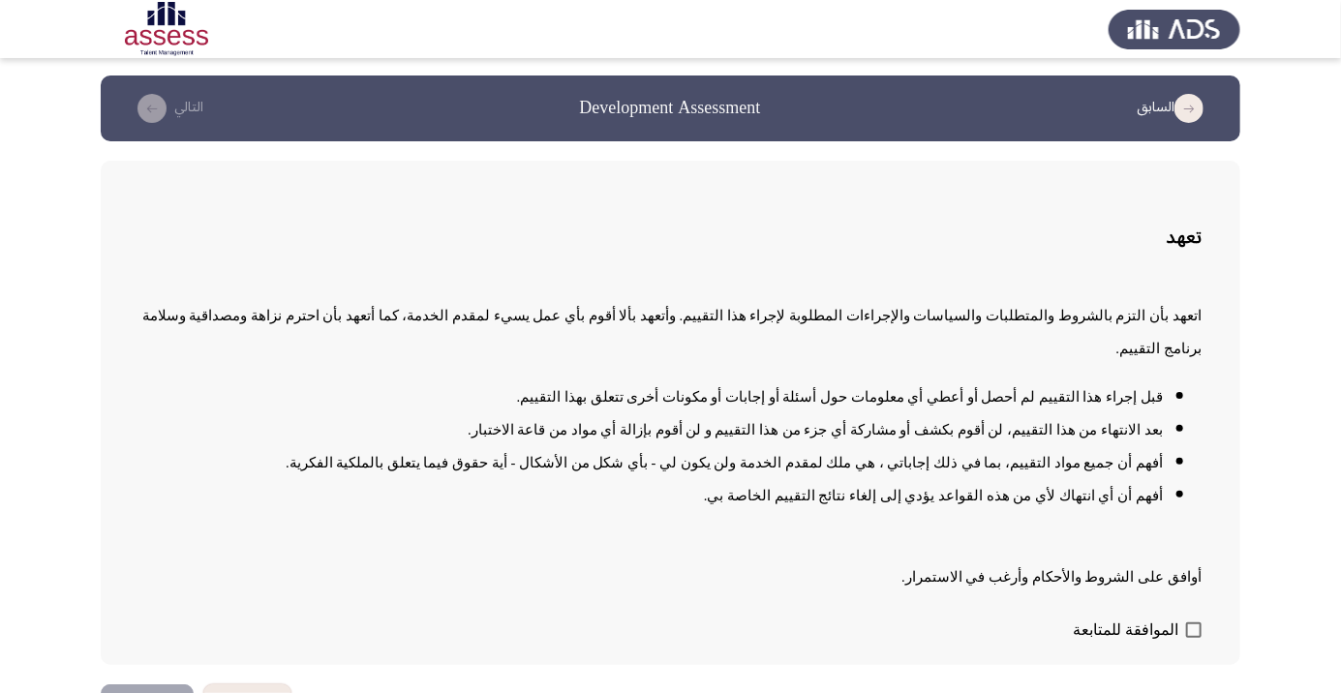
click at [161, 692] on button "التالي" at bounding box center [147, 706] width 93 height 44
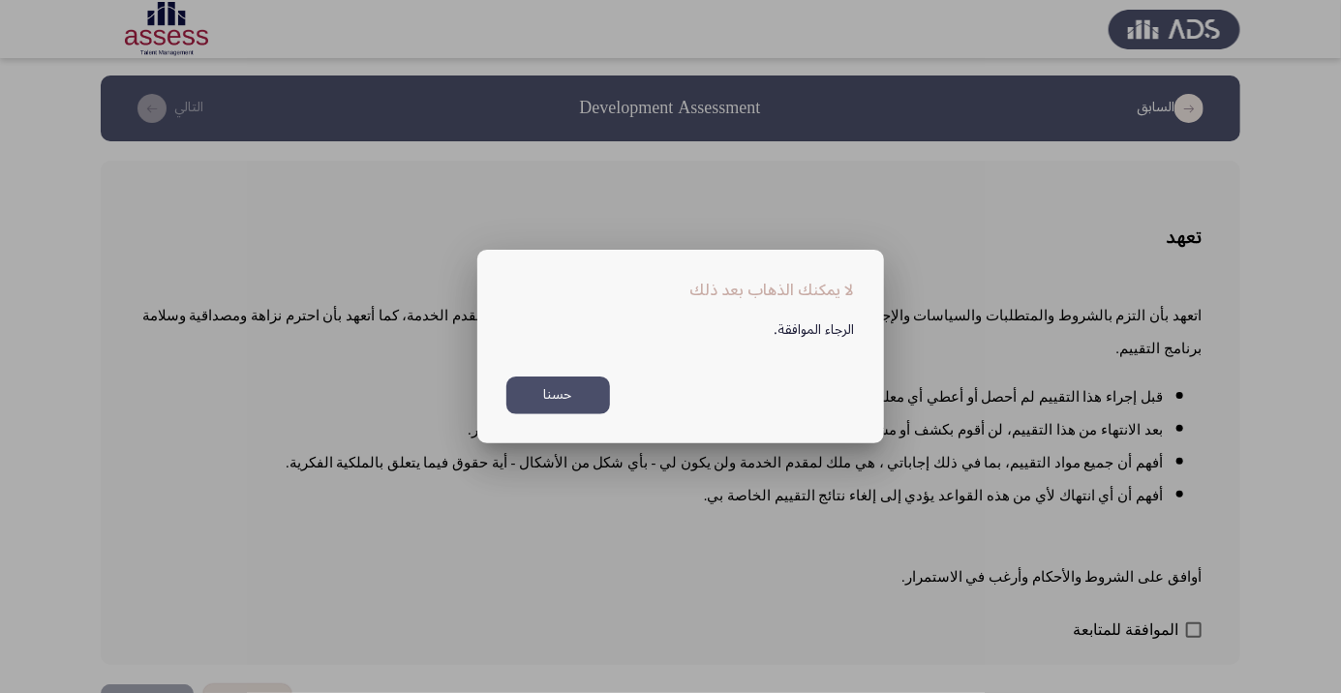
click at [912, 602] on div at bounding box center [670, 346] width 1341 height 693
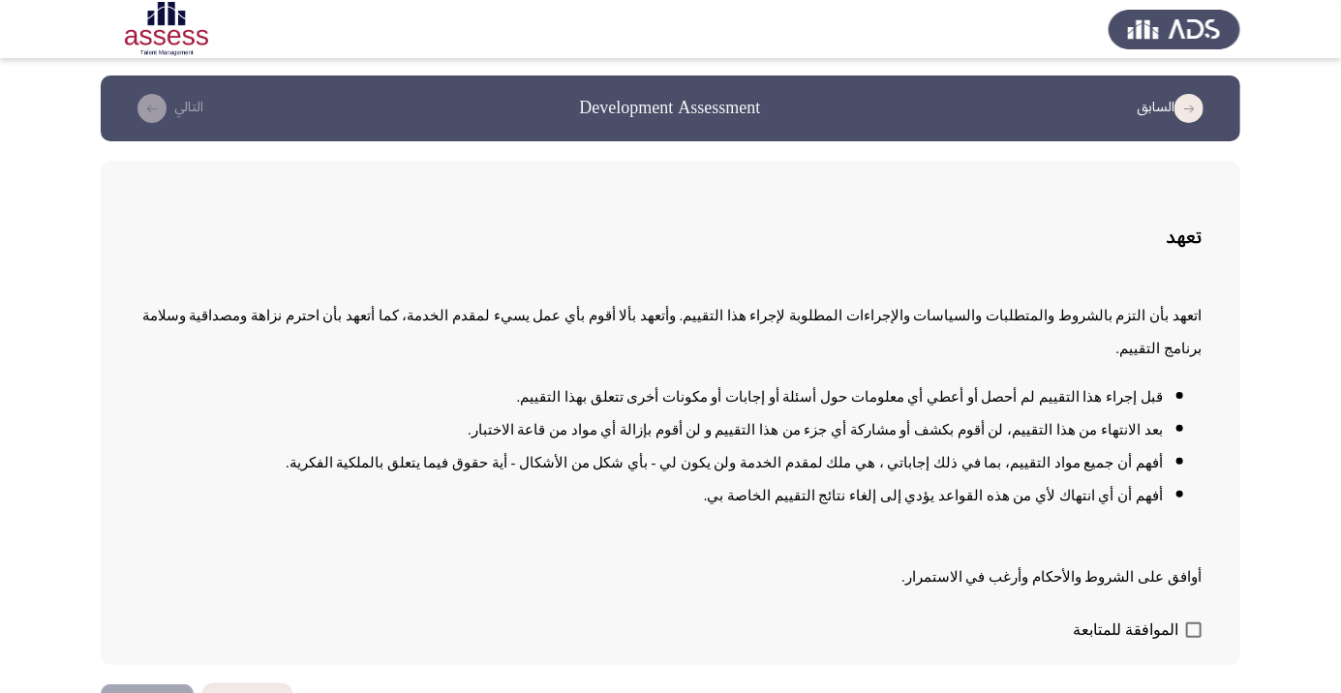
click at [1186, 638] on span at bounding box center [1193, 629] width 15 height 15
click at [1193, 639] on input "الموافقة للمتابعة" at bounding box center [1193, 638] width 1 height 1
checkbox input "true"
click at [140, 692] on button "التالي" at bounding box center [147, 706] width 93 height 44
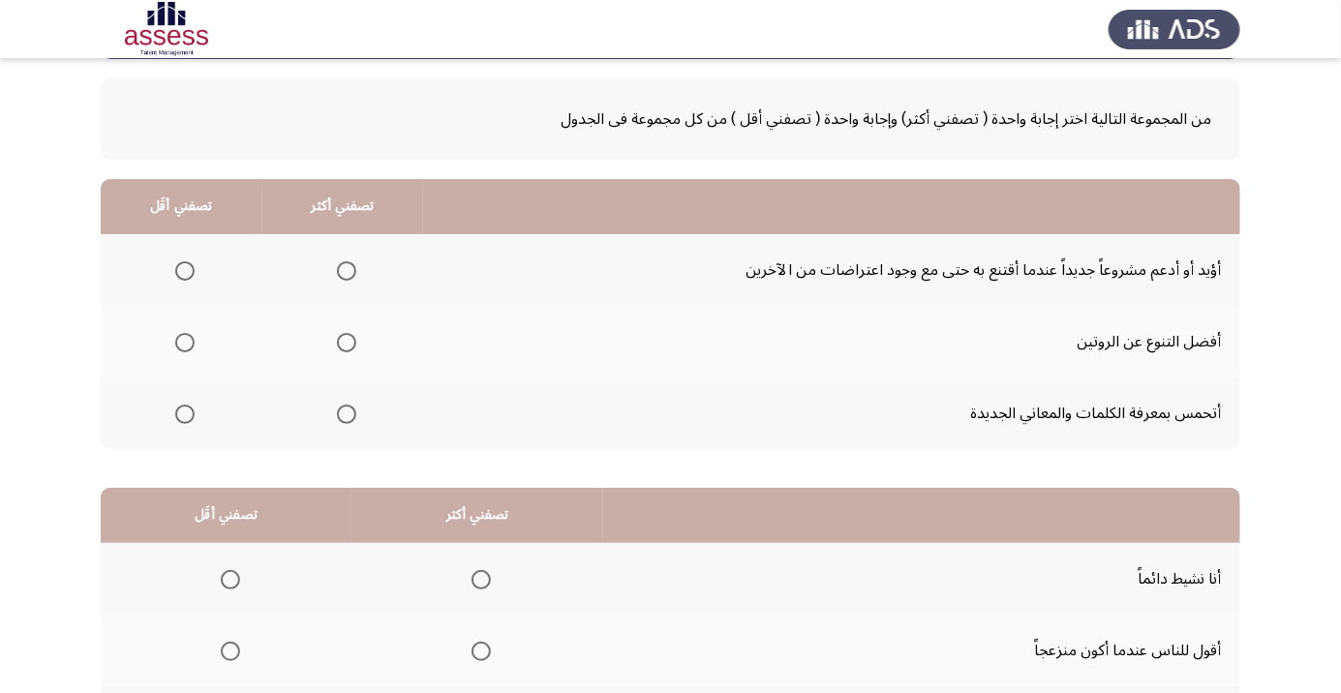
scroll to position [70, 0]
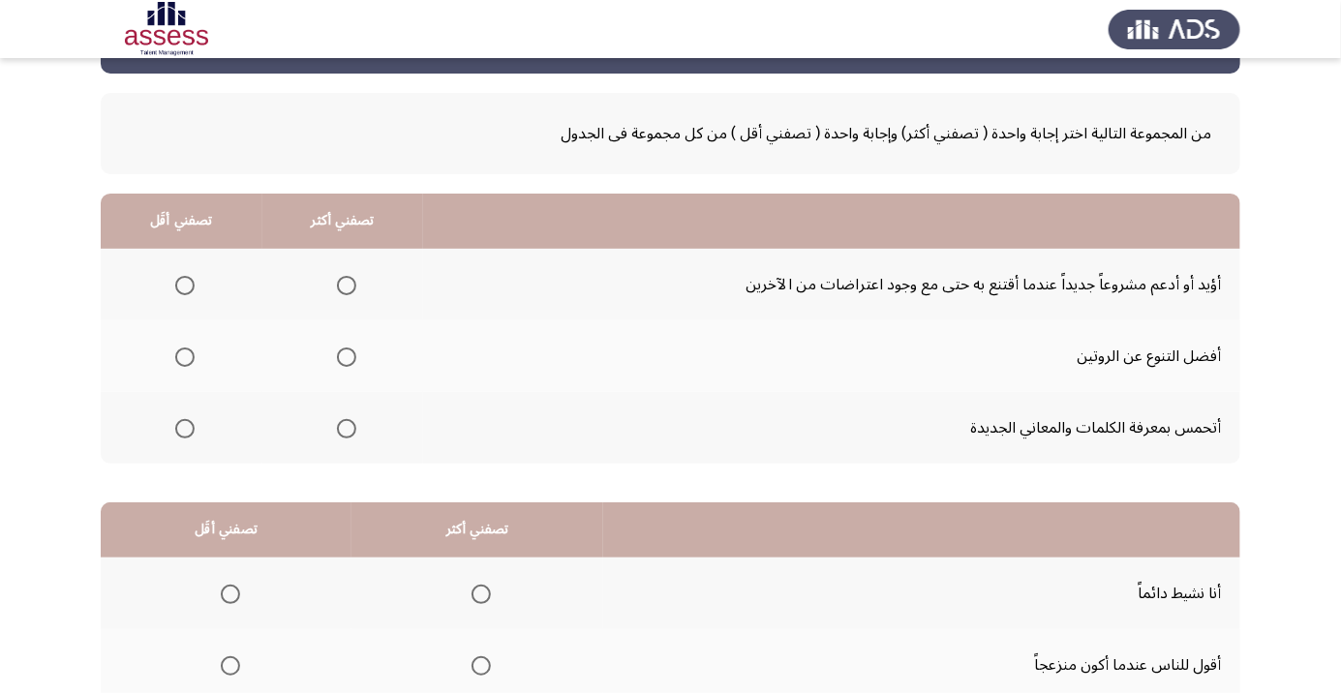
click at [347, 286] on span "Select an option" at bounding box center [347, 286] width 0 height 0
click at [345, 285] on input "Select an option" at bounding box center [346, 285] width 19 height 19
click at [191, 356] on span "Select an option" at bounding box center [184, 357] width 19 height 19
click at [191, 356] on input "Select an option" at bounding box center [184, 357] width 19 height 19
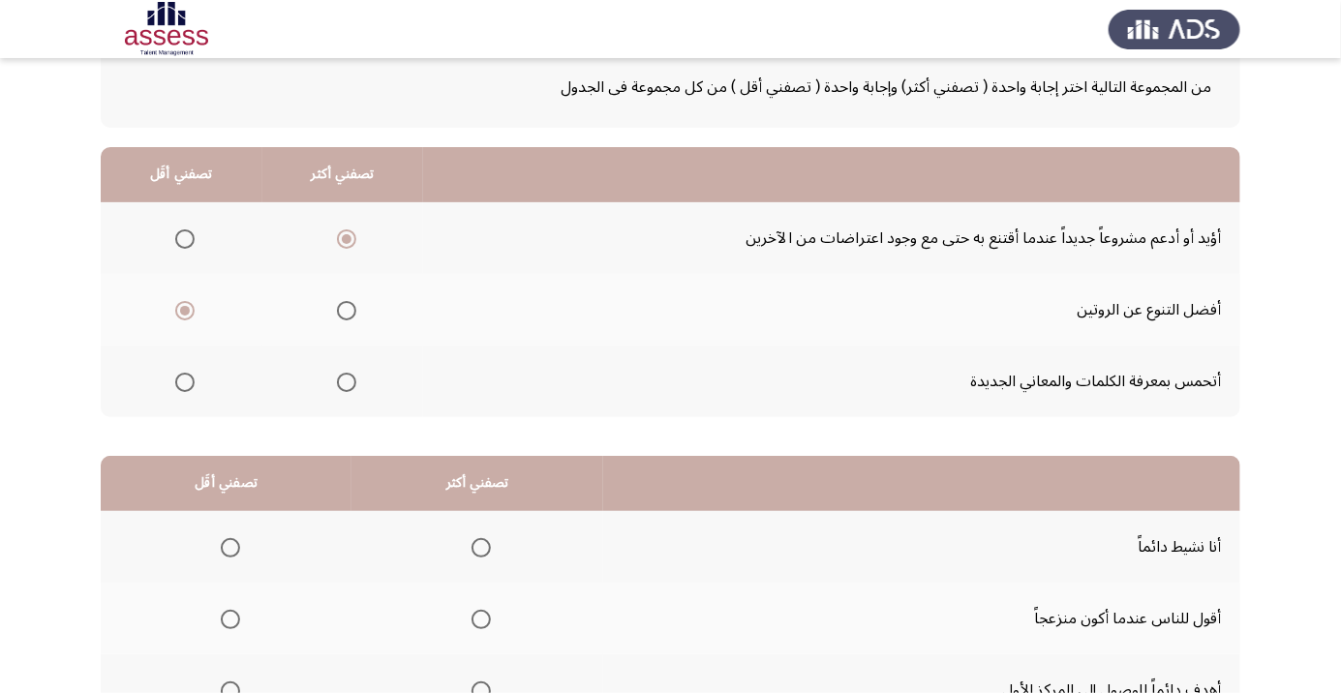
scroll to position [191, 0]
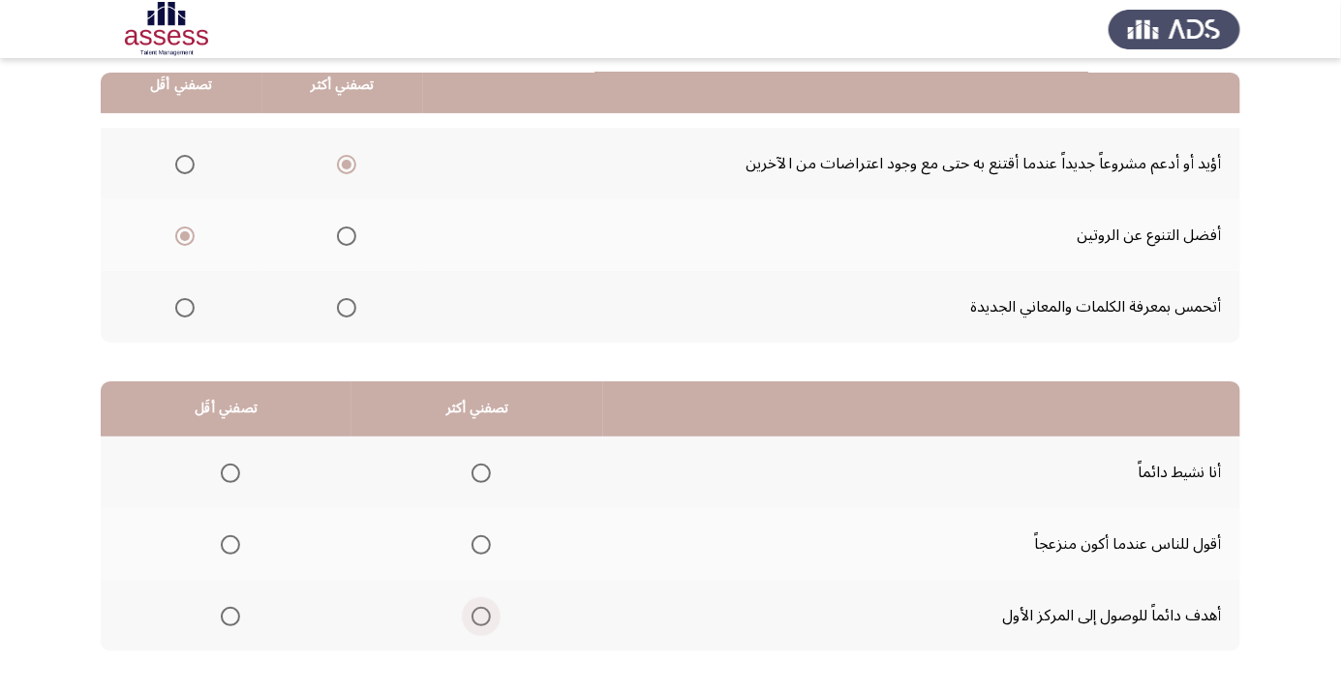
click at [478, 620] on span "Select an option" at bounding box center [480, 616] width 19 height 19
click at [478, 620] on input "Select an option" at bounding box center [480, 616] width 19 height 19
click at [230, 473] on span "Select an option" at bounding box center [230, 473] width 0 height 0
click at [228, 471] on input "Select an option" at bounding box center [230, 473] width 19 height 19
click at [235, 473] on span "Select an option" at bounding box center [230, 473] width 19 height 19
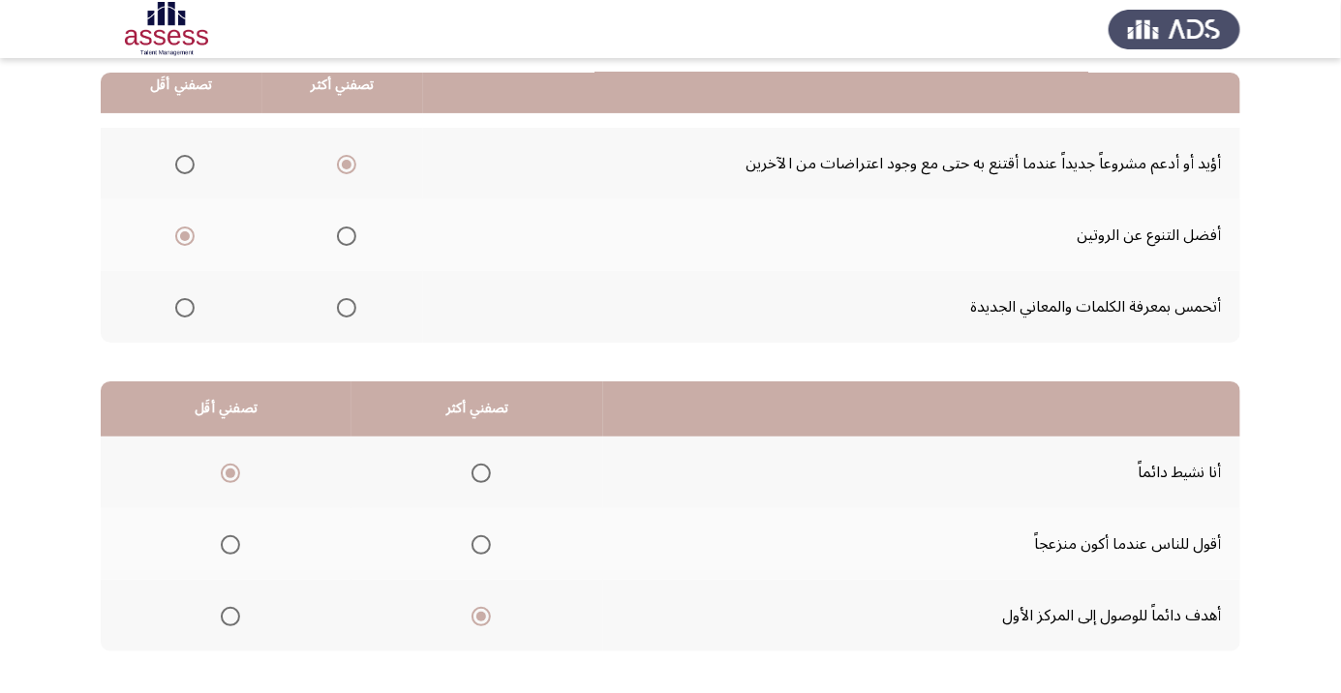
click at [235, 473] on input "Select an option" at bounding box center [230, 473] width 19 height 19
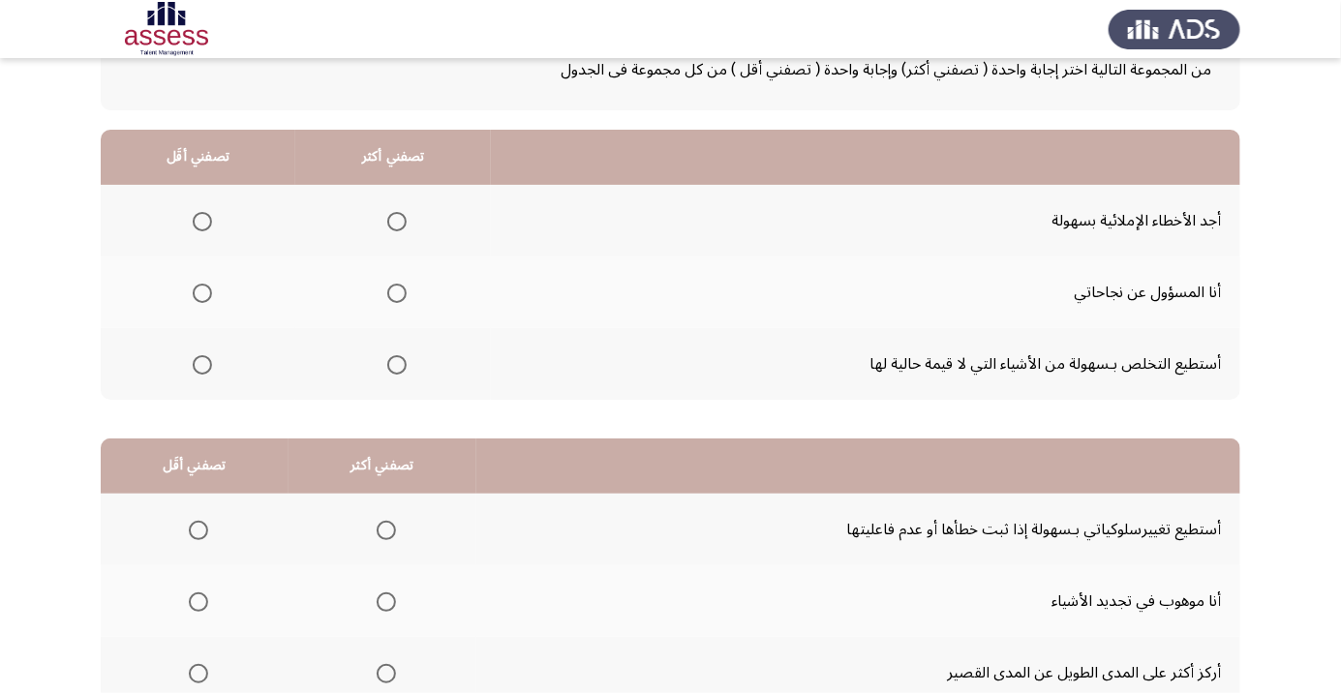
scroll to position [133, 0]
click at [397, 294] on span "Select an option" at bounding box center [397, 294] width 0 height 0
click at [393, 292] on input "Select an option" at bounding box center [396, 294] width 19 height 19
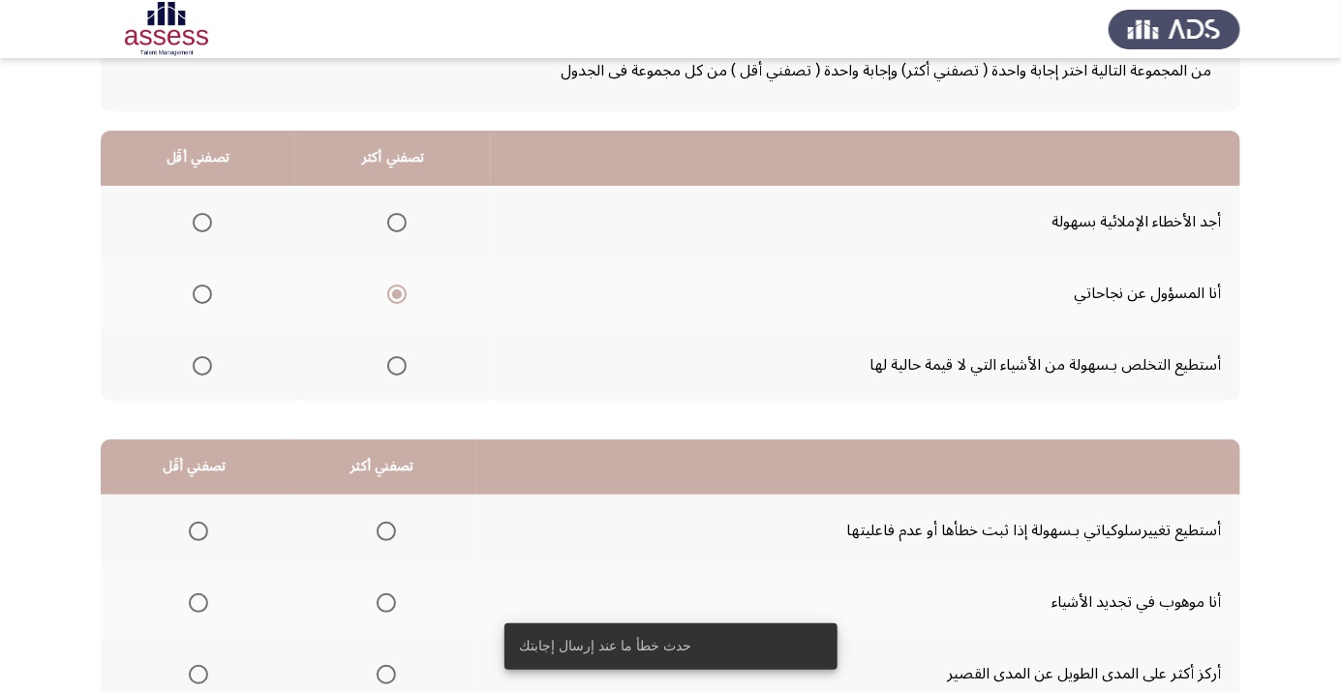
click at [186, 216] on label "Select an option" at bounding box center [198, 222] width 27 height 19
click at [193, 216] on input "Select an option" at bounding box center [202, 222] width 19 height 19
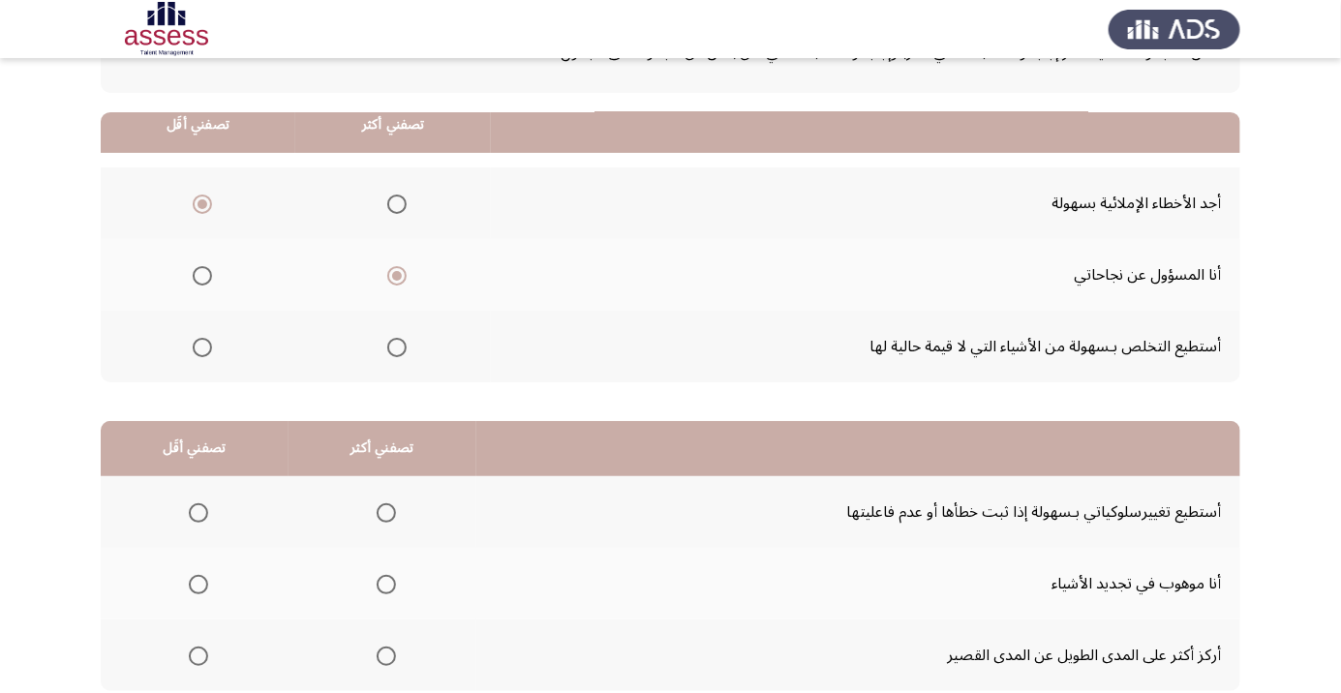
scroll to position [191, 0]
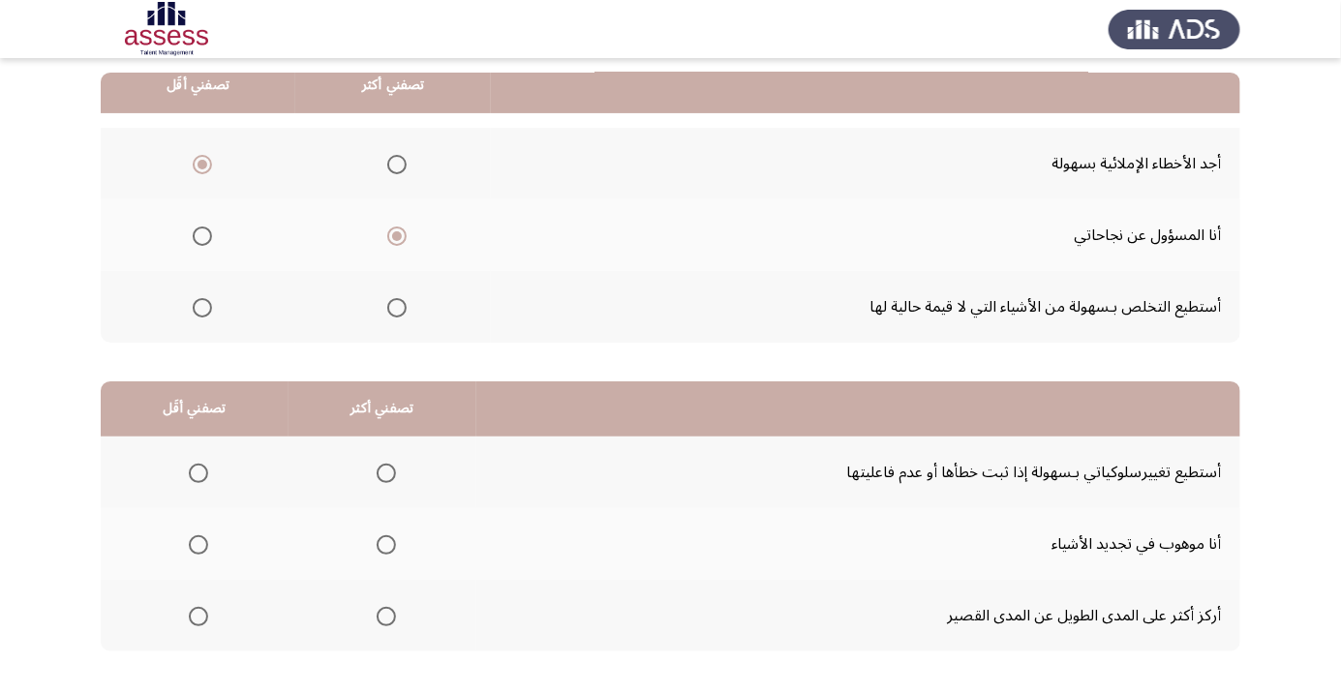
click at [381, 615] on span "Select an option" at bounding box center [386, 616] width 19 height 19
click at [381, 615] on input "Select an option" at bounding box center [386, 616] width 19 height 19
click at [198, 473] on span "Select an option" at bounding box center [198, 473] width 0 height 0
click at [197, 471] on input "Select an option" at bounding box center [198, 473] width 19 height 19
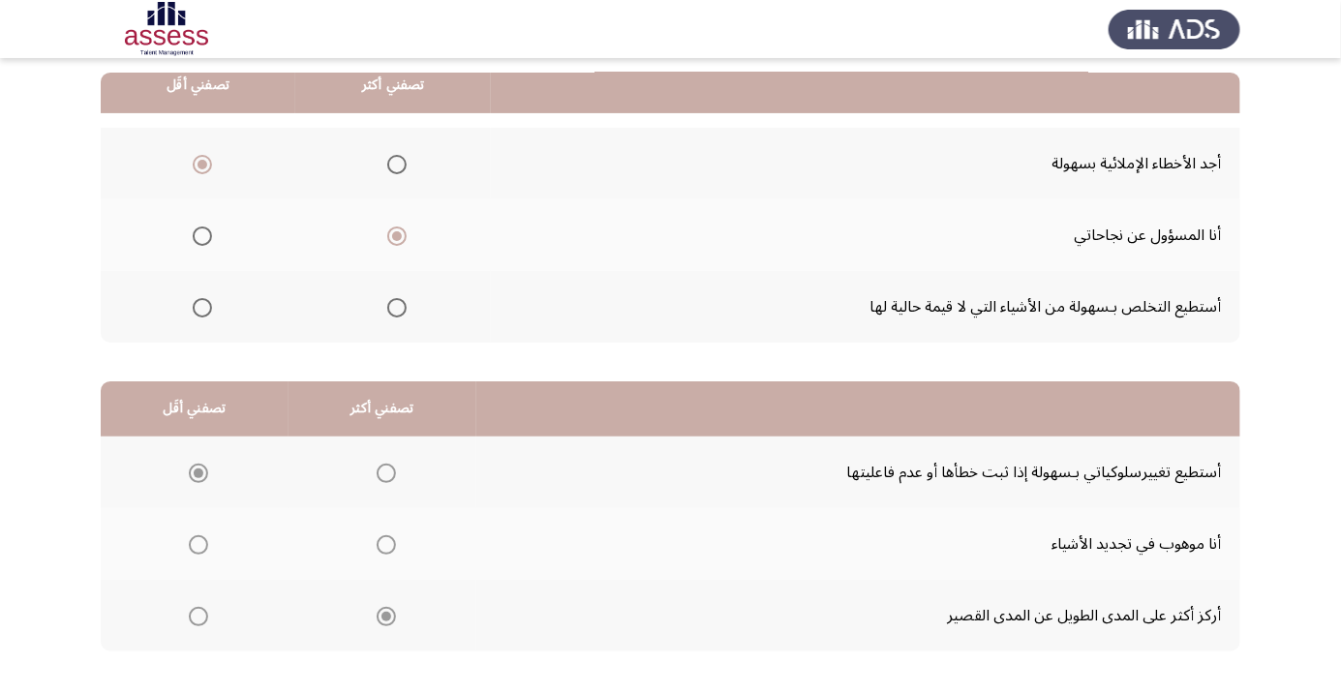
scroll to position [0, 0]
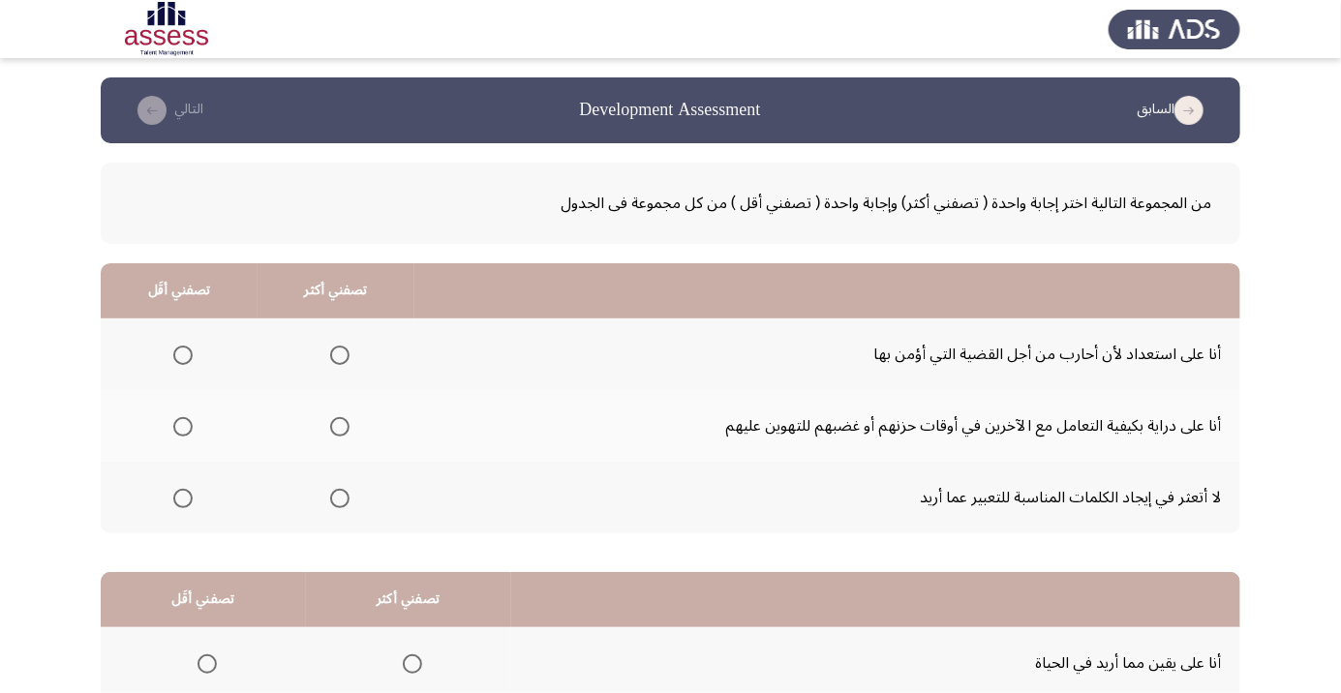
click at [338, 354] on span "Select an option" at bounding box center [339, 355] width 19 height 19
click at [338, 354] on input "Select an option" at bounding box center [339, 355] width 19 height 19
click at [187, 502] on span "Select an option" at bounding box center [182, 498] width 19 height 19
click at [183, 499] on span "Select an option" at bounding box center [183, 499] width 0 height 0
click at [182, 497] on input "Select an option" at bounding box center [182, 498] width 19 height 19
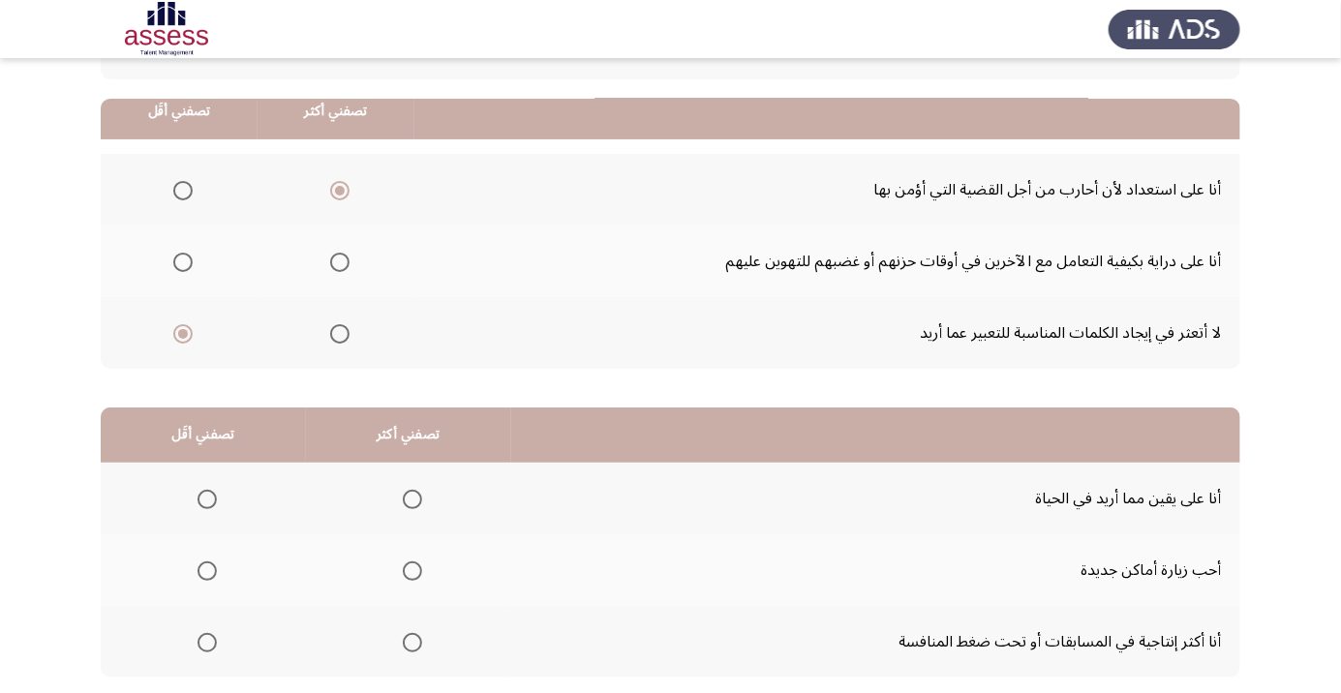
scroll to position [191, 0]
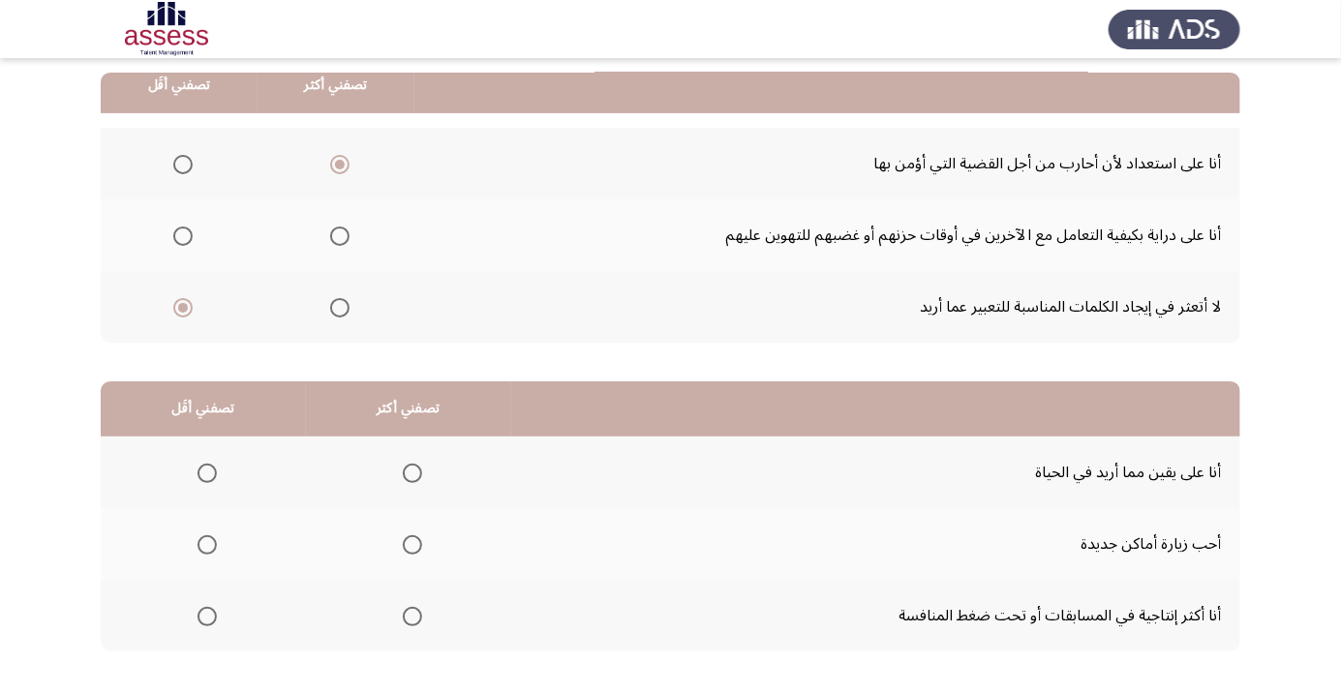
click at [203, 622] on span "Select an option" at bounding box center [206, 616] width 19 height 19
click at [203, 622] on input "Select an option" at bounding box center [206, 616] width 19 height 19
click at [204, 620] on span "Select an option" at bounding box center [206, 616] width 19 height 19
click at [204, 620] on input "Select an option" at bounding box center [206, 616] width 19 height 19
click at [204, 620] on span "Select an option" at bounding box center [206, 616] width 19 height 19
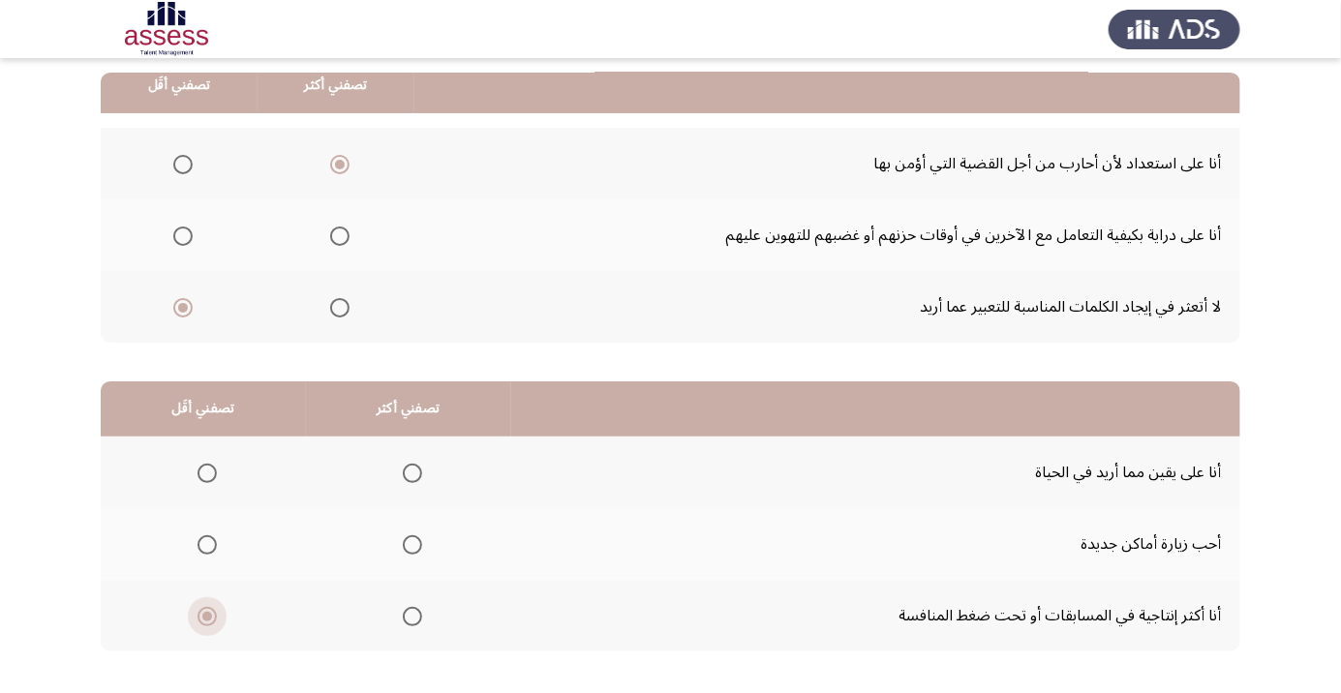
click at [204, 620] on input "Select an option" at bounding box center [206, 616] width 19 height 19
click at [408, 615] on span "Select an option" at bounding box center [412, 616] width 19 height 19
click at [408, 615] on input "Select an option" at bounding box center [412, 616] width 19 height 19
click at [205, 543] on span "Select an option" at bounding box center [206, 544] width 19 height 19
click at [205, 543] on input "Select an option" at bounding box center [206, 544] width 19 height 19
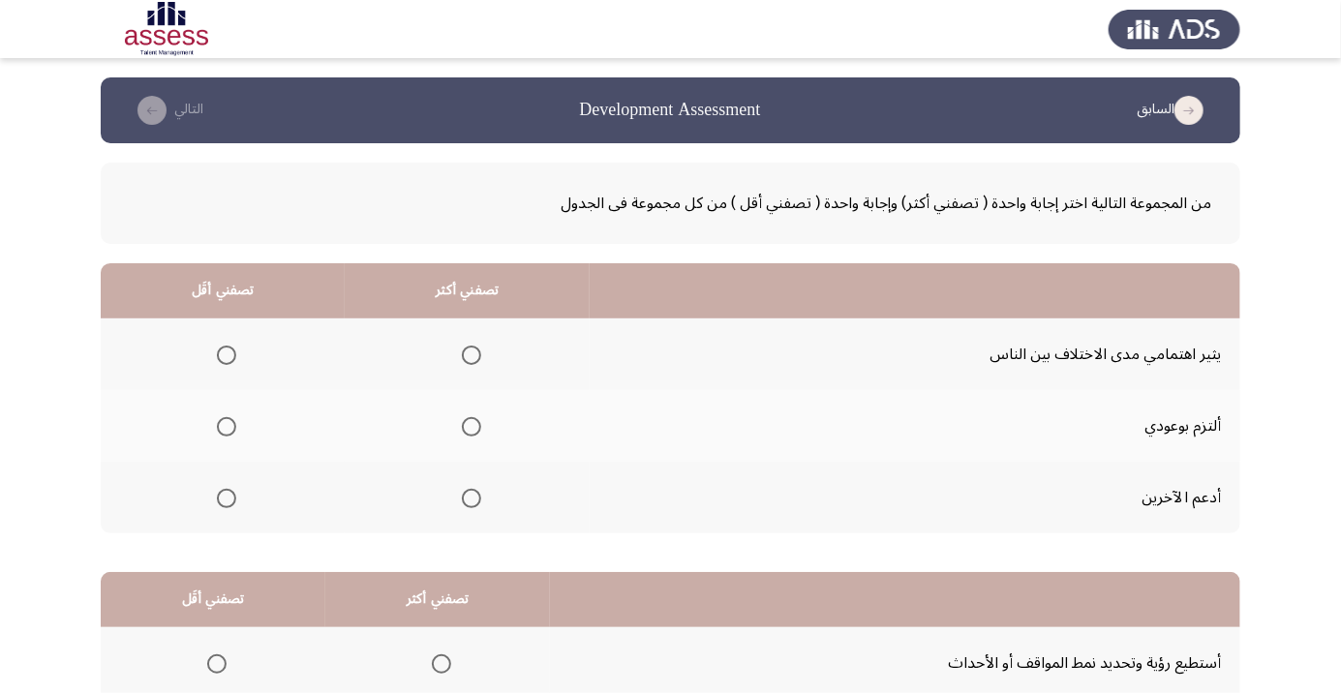
click at [462, 434] on span "Select an option" at bounding box center [471, 426] width 19 height 19
click at [462, 434] on input "Select an option" at bounding box center [471, 426] width 19 height 19
click at [225, 354] on span "Select an option" at bounding box center [226, 355] width 19 height 19
click at [225, 354] on input "Select an option" at bounding box center [226, 355] width 19 height 19
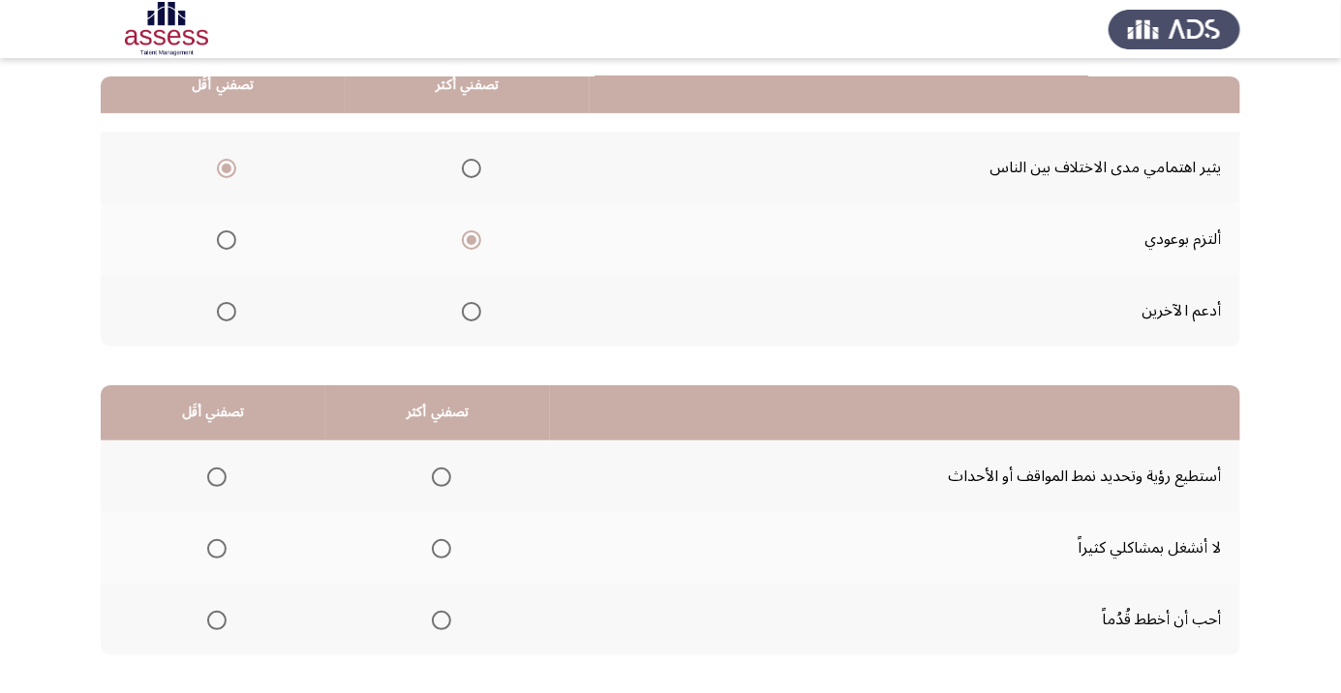
scroll to position [191, 0]
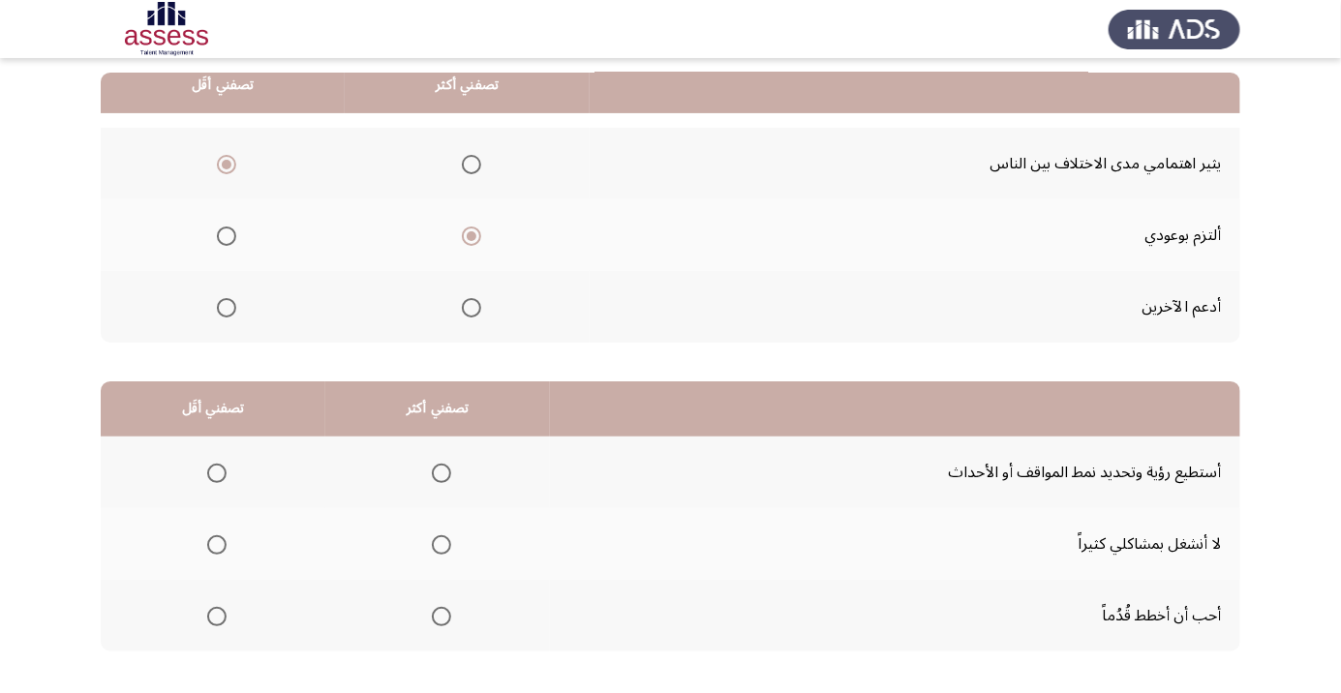
click at [434, 479] on span "Select an option" at bounding box center [441, 473] width 19 height 19
click at [434, 479] on input "Select an option" at bounding box center [441, 473] width 19 height 19
click at [217, 545] on span "Select an option" at bounding box center [217, 545] width 0 height 0
click at [215, 543] on input "Select an option" at bounding box center [216, 544] width 19 height 19
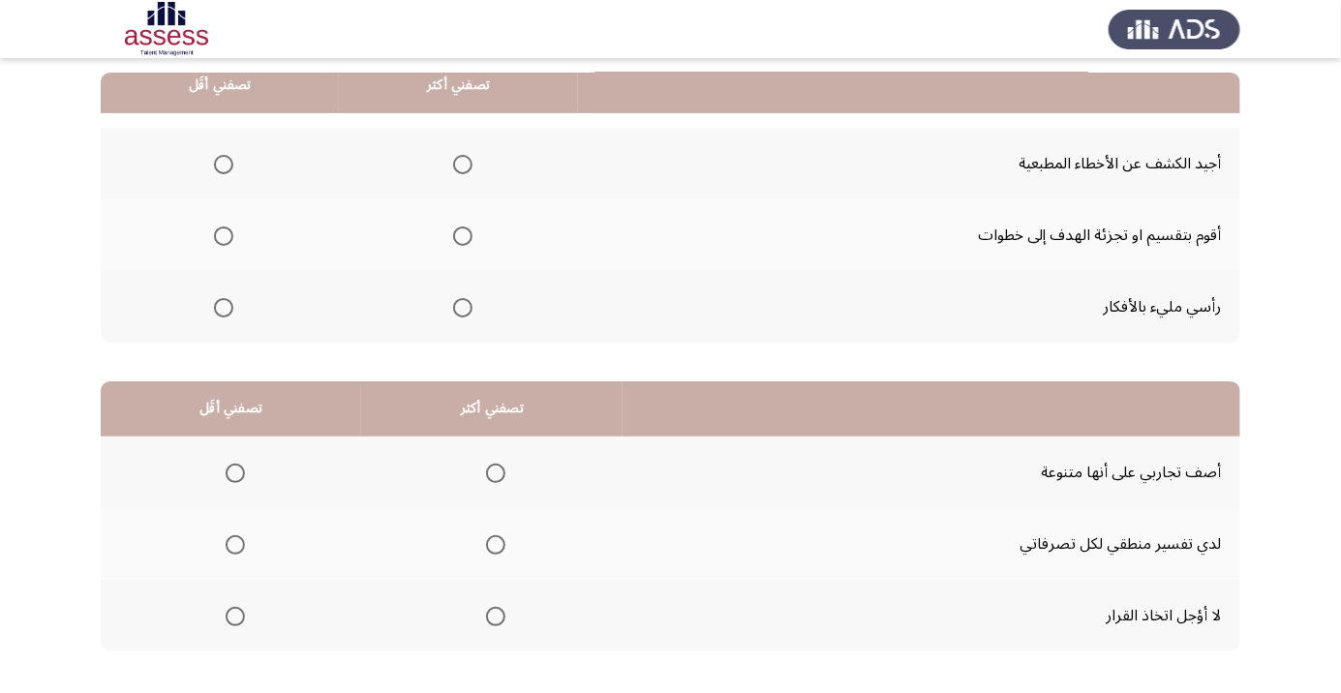
scroll to position [184, 0]
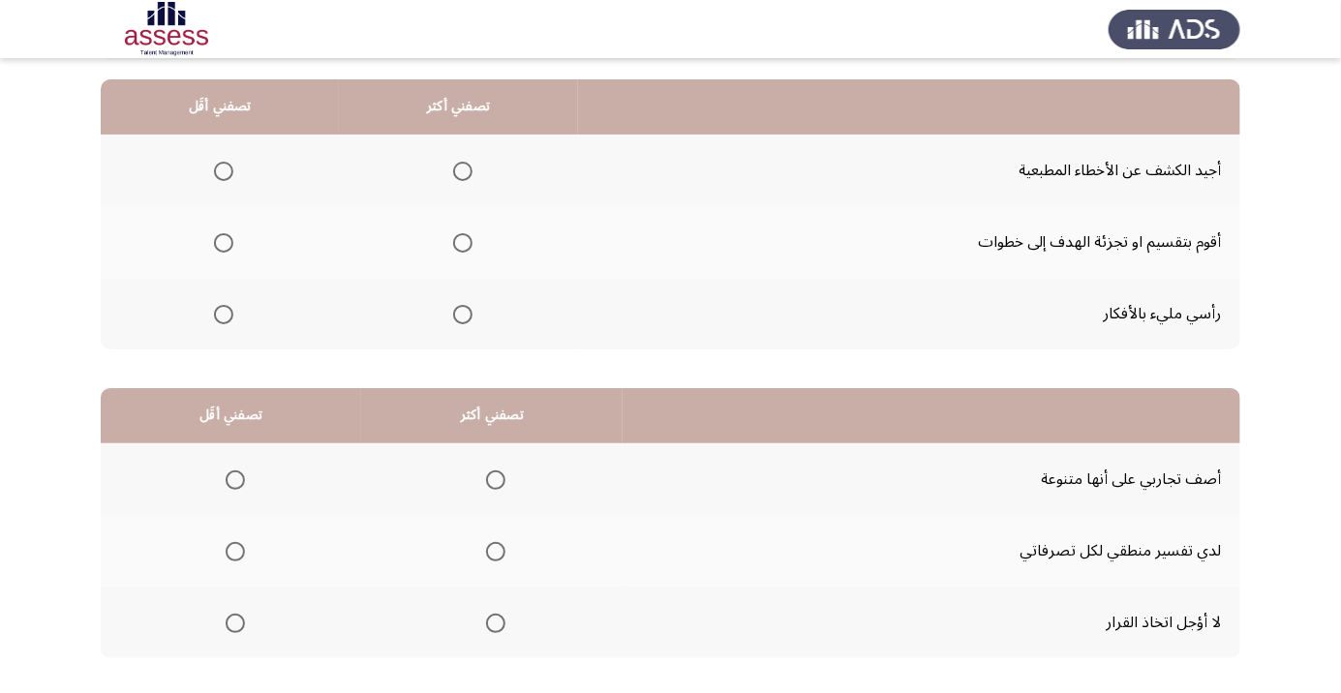
click at [463, 243] on span "Select an option" at bounding box center [463, 243] width 0 height 0
click at [459, 241] on input "Select an option" at bounding box center [462, 242] width 19 height 19
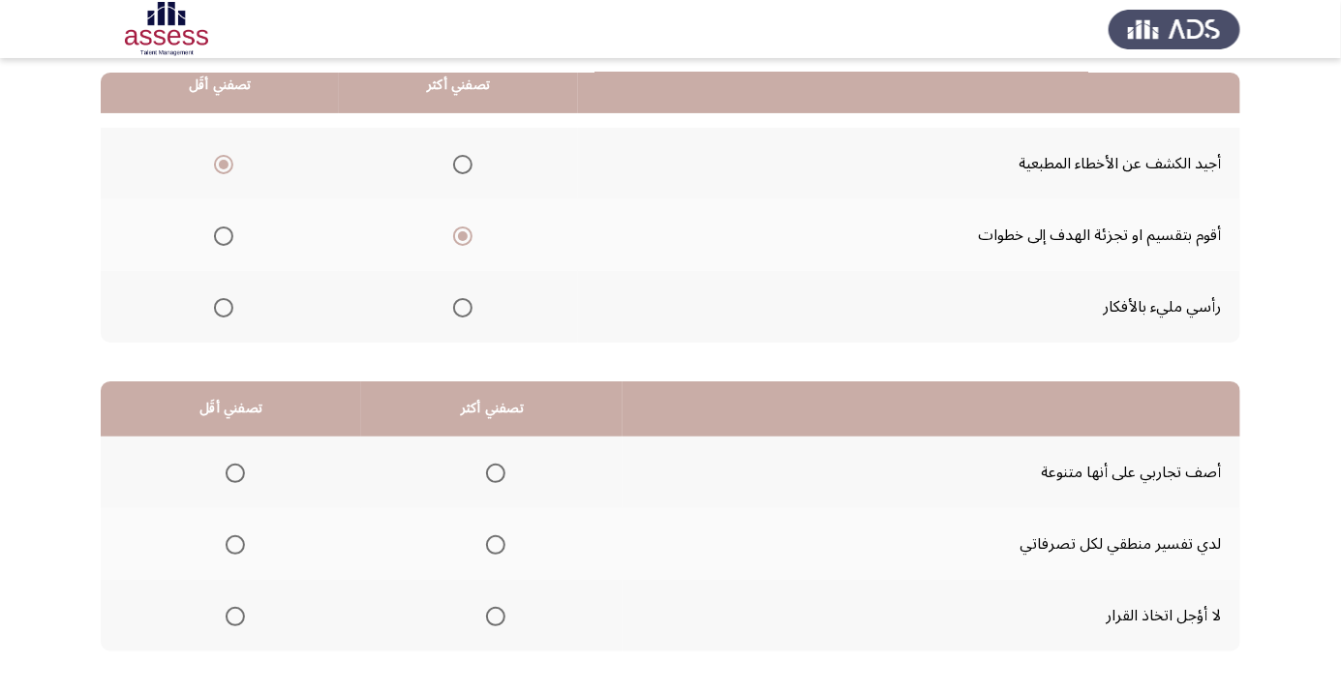
click at [496, 543] on span "Select an option" at bounding box center [495, 544] width 19 height 19
click at [496, 543] on input "Select an option" at bounding box center [495, 544] width 19 height 19
click at [236, 621] on span "Select an option" at bounding box center [235, 616] width 19 height 19
click at [236, 621] on input "Select an option" at bounding box center [235, 616] width 19 height 19
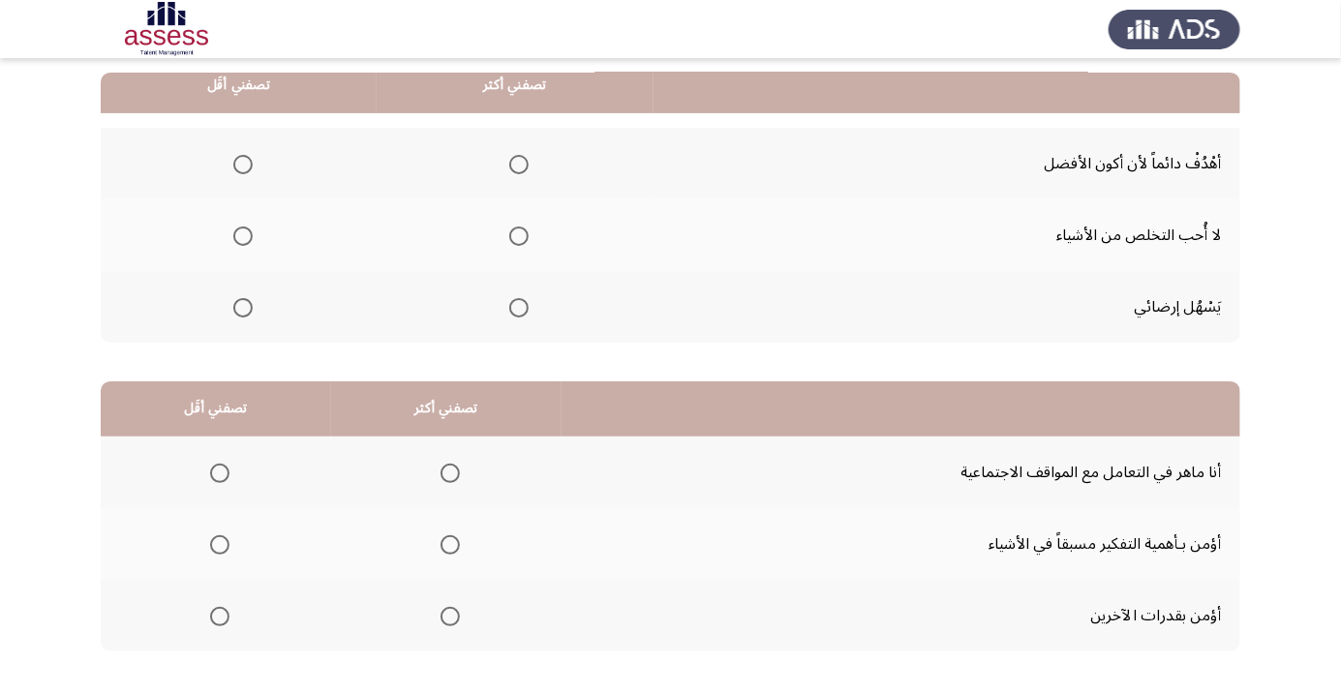
click at [519, 165] on span "Select an option" at bounding box center [519, 165] width 0 height 0
click at [518, 163] on input "Select an option" at bounding box center [518, 164] width 19 height 19
click at [243, 308] on span "Select an option" at bounding box center [243, 308] width 0 height 0
click at [242, 306] on input "Select an option" at bounding box center [242, 307] width 19 height 19
click at [519, 308] on span "Select an option" at bounding box center [519, 308] width 0 height 0
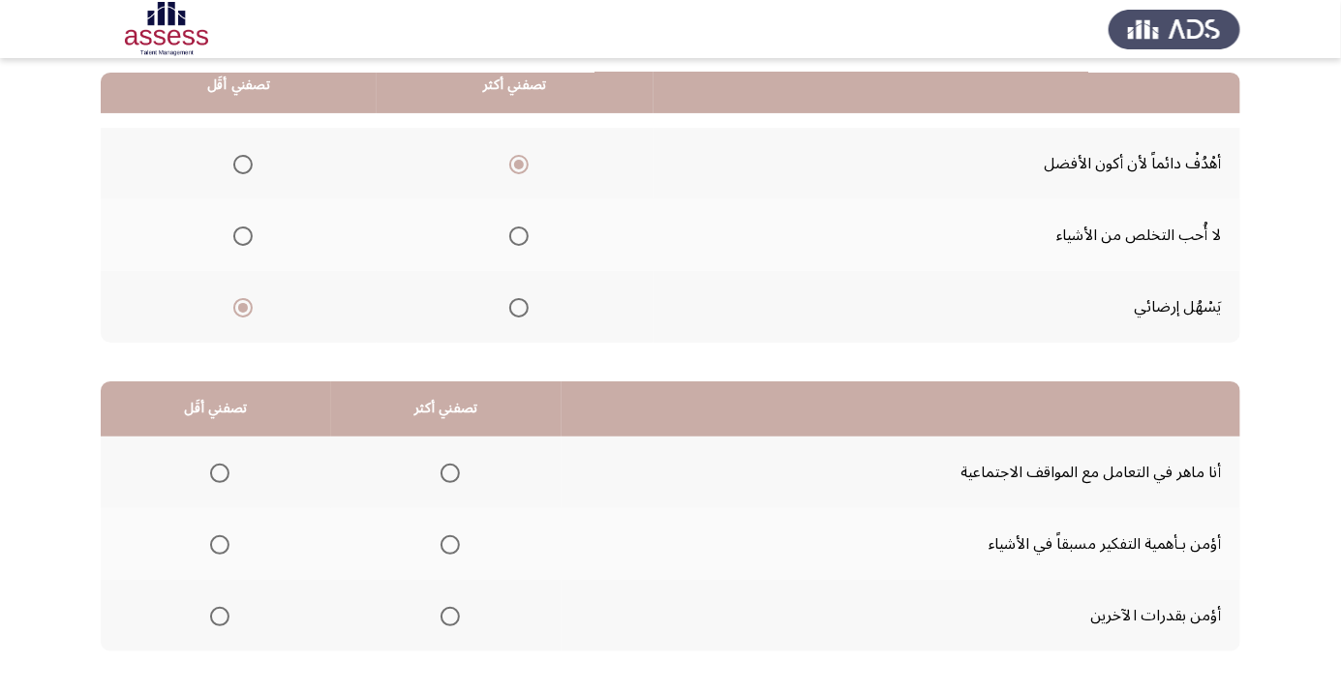
click at [518, 306] on input "Select an option" at bounding box center [518, 307] width 19 height 19
click at [241, 312] on span "Select an option" at bounding box center [242, 307] width 19 height 19
click at [241, 312] on input "Select an option" at bounding box center [242, 307] width 19 height 19
click at [509, 170] on span "Select an option" at bounding box center [518, 164] width 19 height 19
click at [509, 170] on input "Select an option" at bounding box center [518, 164] width 19 height 19
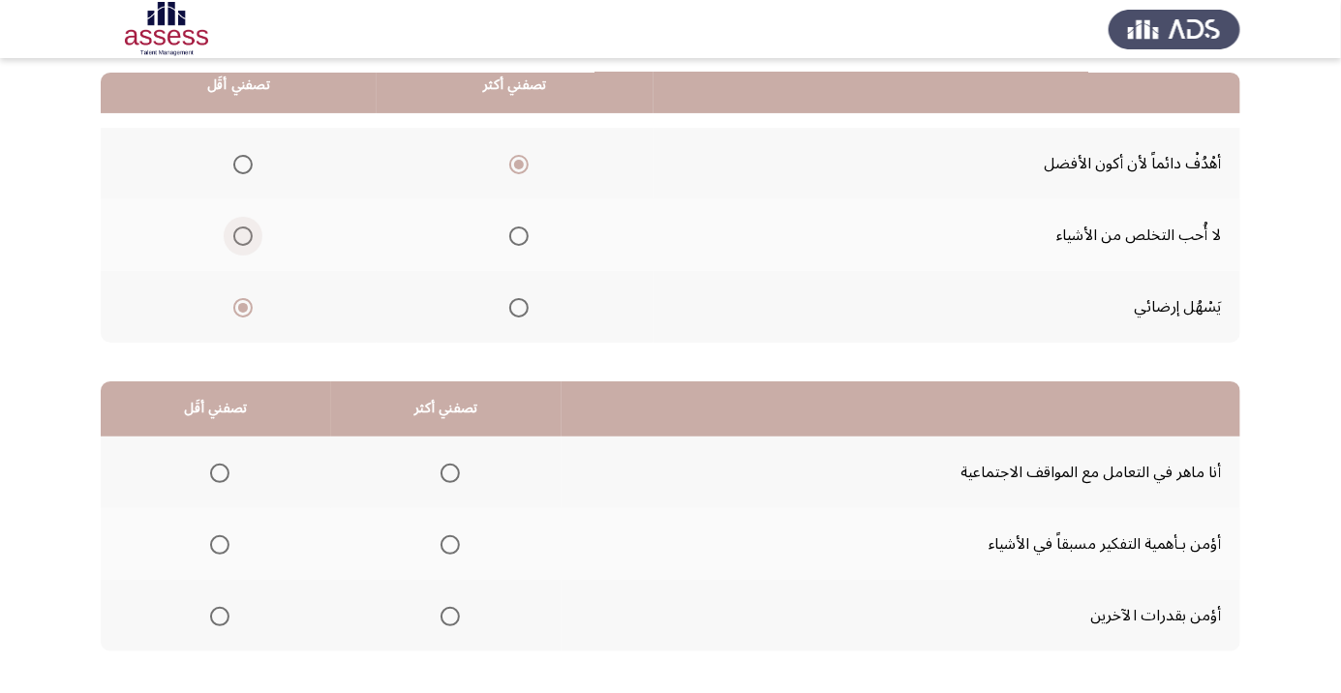
click at [243, 236] on span "Select an option" at bounding box center [243, 236] width 0 height 0
click at [242, 234] on input "Select an option" at bounding box center [242, 236] width 19 height 19
click at [450, 545] on span "Select an option" at bounding box center [450, 545] width 0 height 0
click at [447, 543] on input "Select an option" at bounding box center [449, 544] width 19 height 19
click at [224, 471] on span "Select an option" at bounding box center [219, 473] width 19 height 19
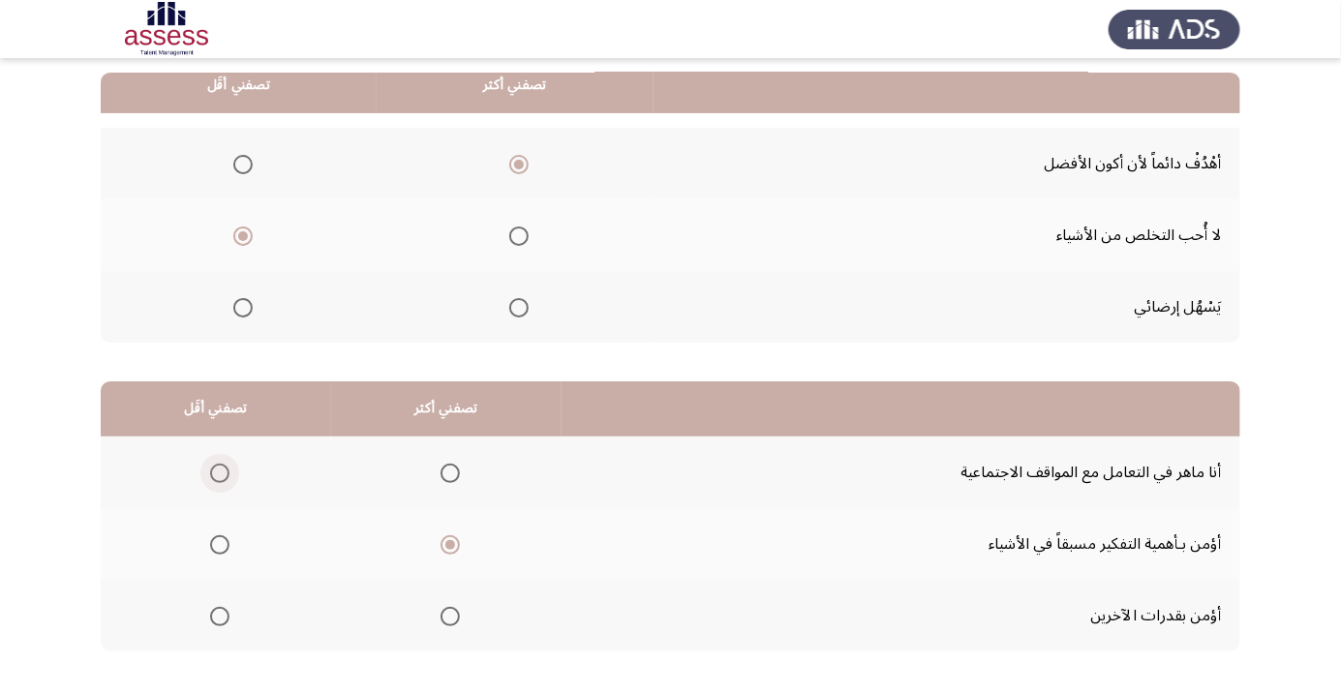
click at [224, 471] on input "Select an option" at bounding box center [219, 473] width 19 height 19
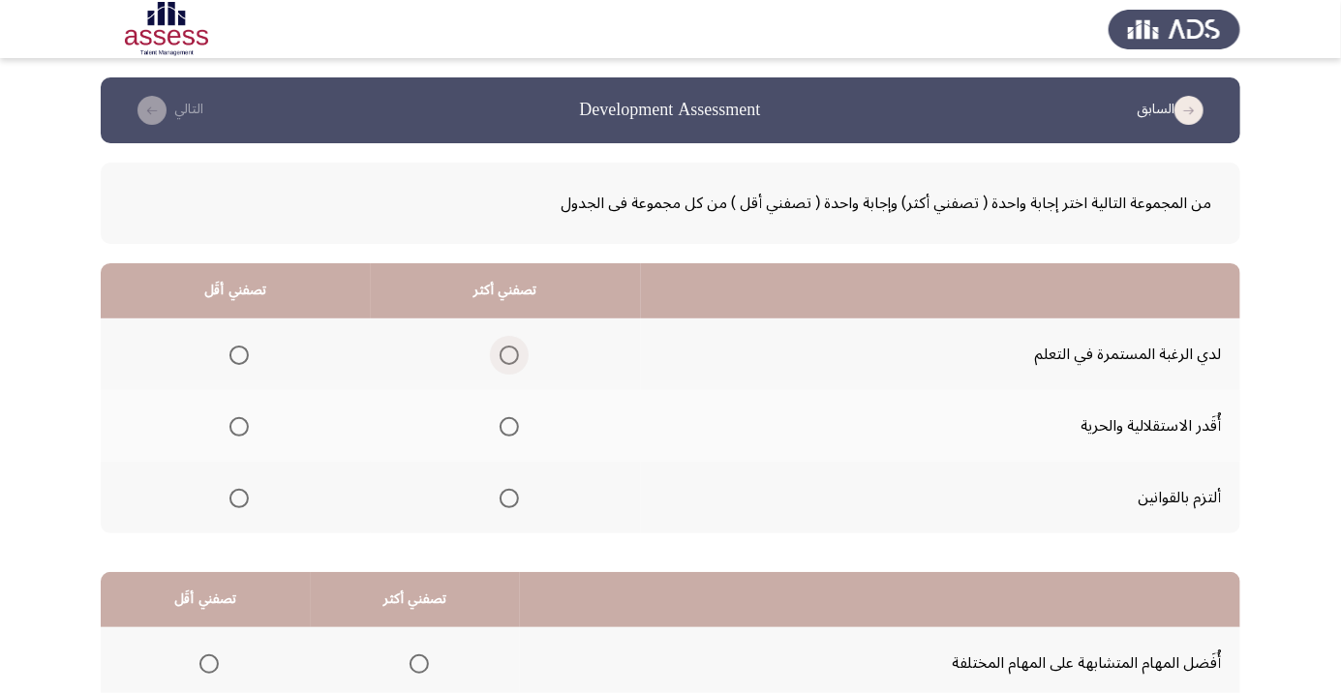
click at [500, 360] on span "Select an option" at bounding box center [509, 355] width 19 height 19
click at [500, 360] on input "Select an option" at bounding box center [509, 355] width 19 height 19
click at [239, 499] on span "Select an option" at bounding box center [239, 499] width 0 height 0
click at [238, 497] on input "Select an option" at bounding box center [238, 498] width 19 height 19
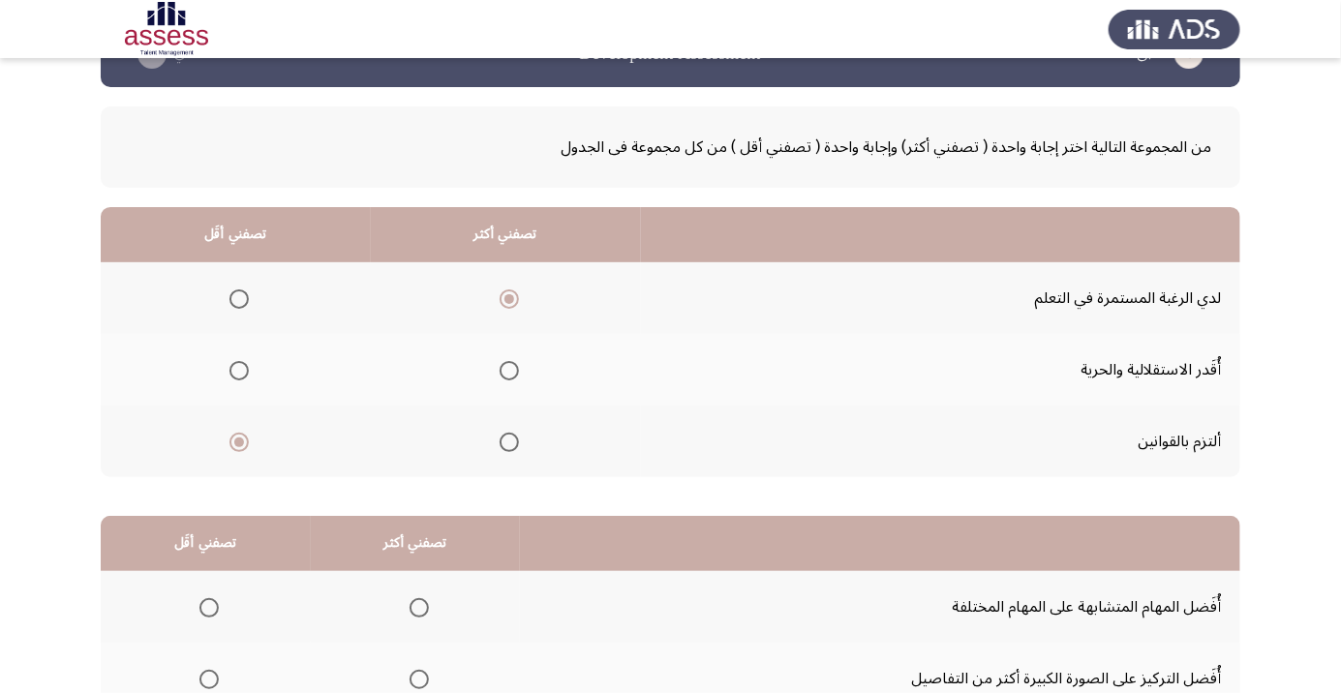
scroll to position [191, 0]
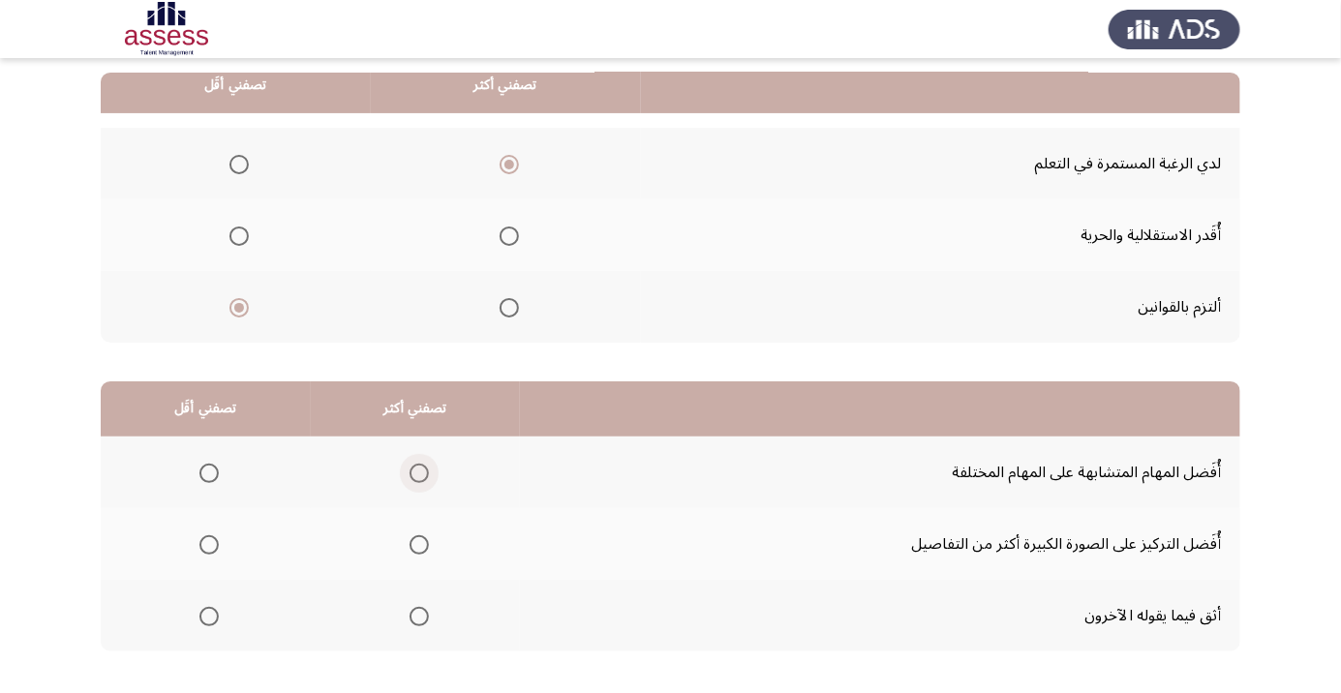
click at [419, 473] on span "Select an option" at bounding box center [419, 473] width 0 height 0
click at [417, 471] on input "Select an option" at bounding box center [418, 473] width 19 height 19
click at [208, 615] on span "Select an option" at bounding box center [208, 616] width 19 height 19
click at [208, 615] on input "Select an option" at bounding box center [208, 616] width 19 height 19
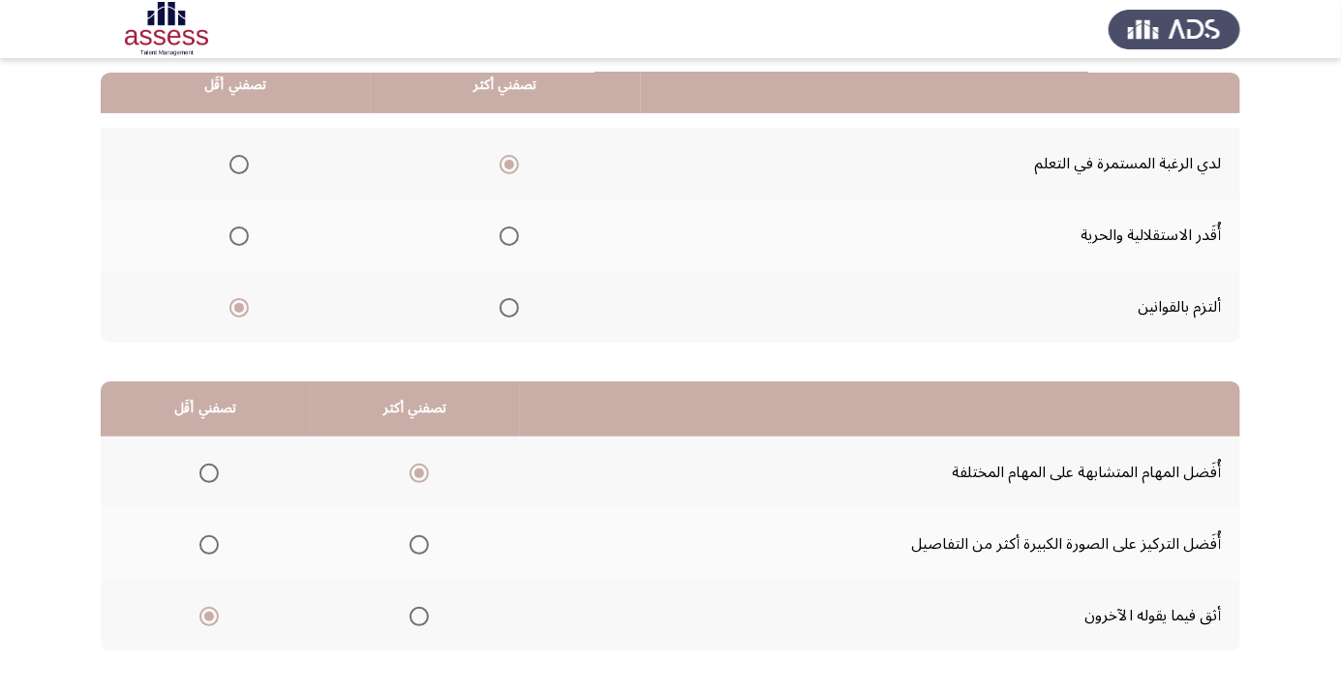
scroll to position [0, 0]
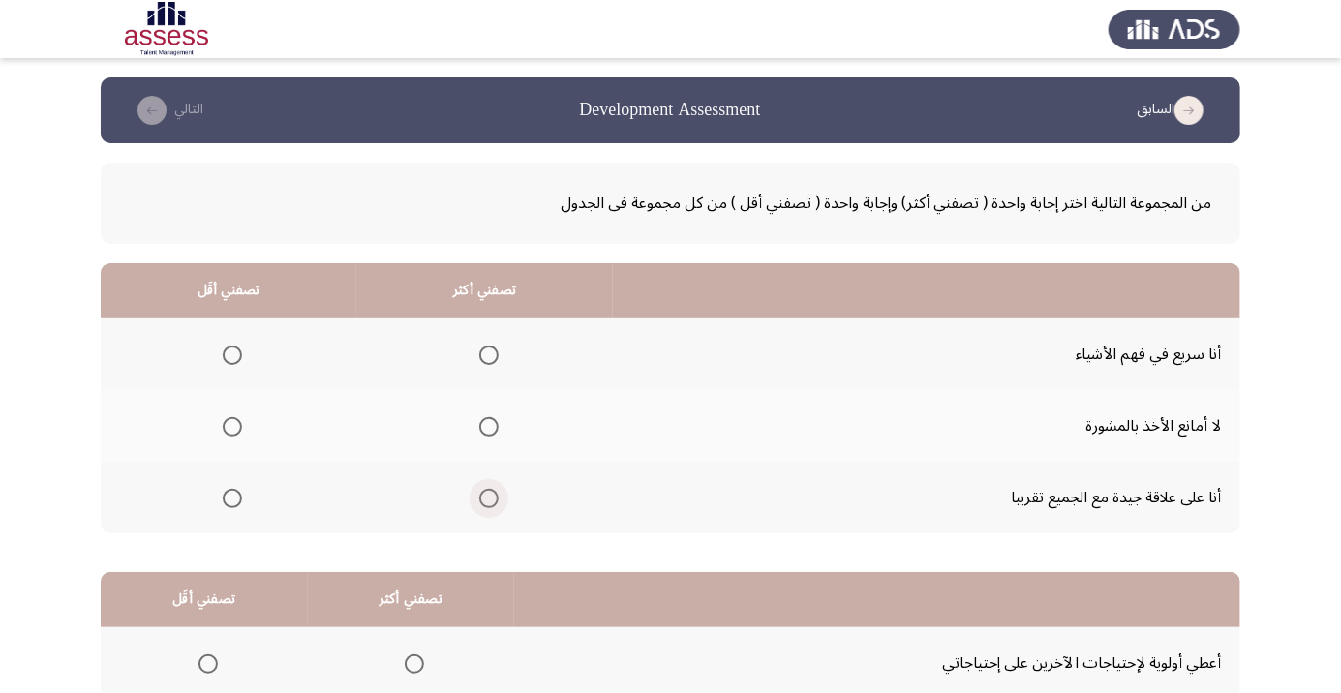
click at [489, 499] on span "Select an option" at bounding box center [489, 499] width 0 height 0
click at [483, 497] on input "Select an option" at bounding box center [488, 498] width 19 height 19
click at [232, 427] on span "Select an option" at bounding box center [232, 427] width 0 height 0
click at [230, 426] on input "Select an option" at bounding box center [232, 426] width 19 height 19
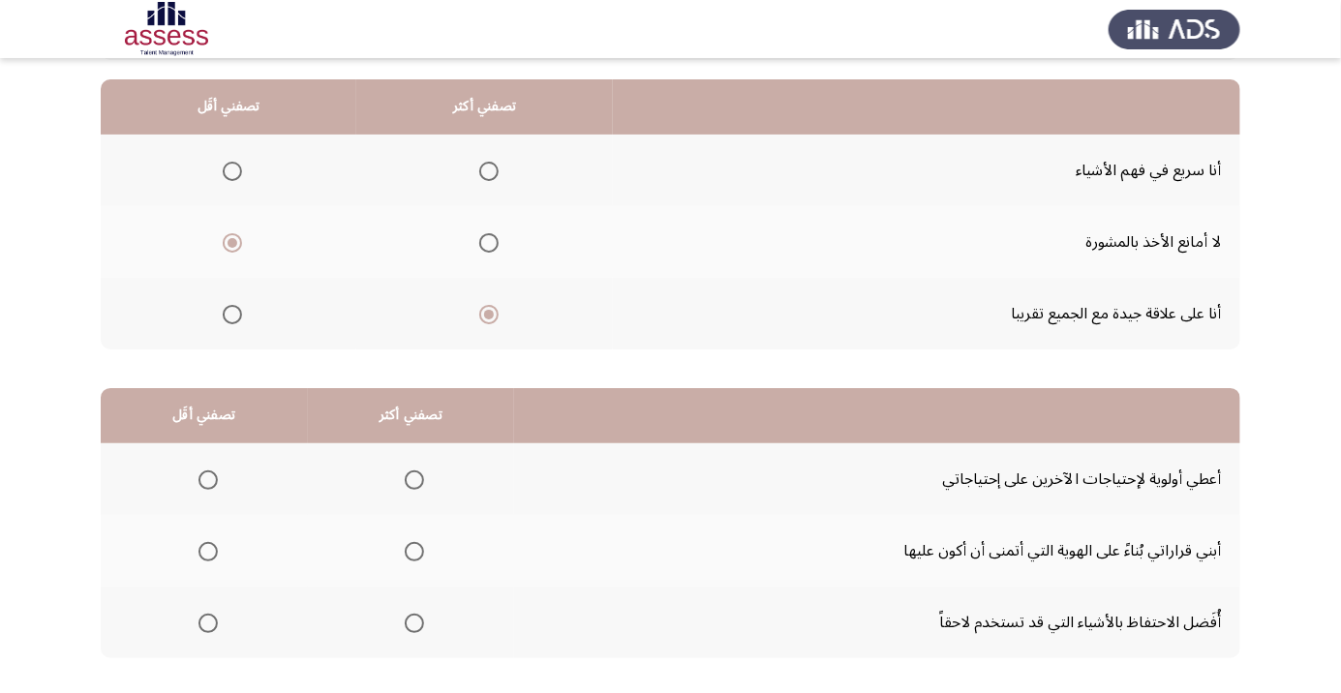
scroll to position [191, 0]
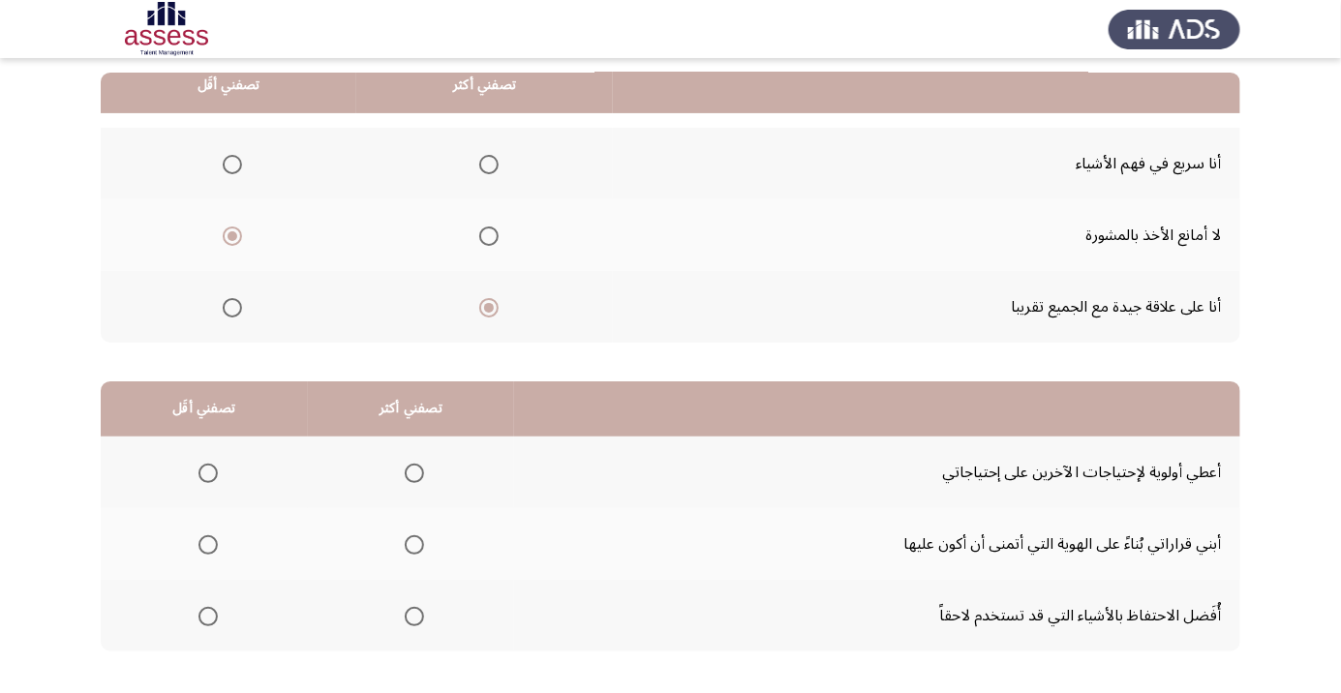
click at [408, 613] on span "Select an option" at bounding box center [414, 616] width 19 height 19
click at [408, 613] on input "Select an option" at bounding box center [414, 616] width 19 height 19
click at [206, 538] on span "Select an option" at bounding box center [207, 544] width 19 height 19
click at [206, 538] on input "Select an option" at bounding box center [207, 544] width 19 height 19
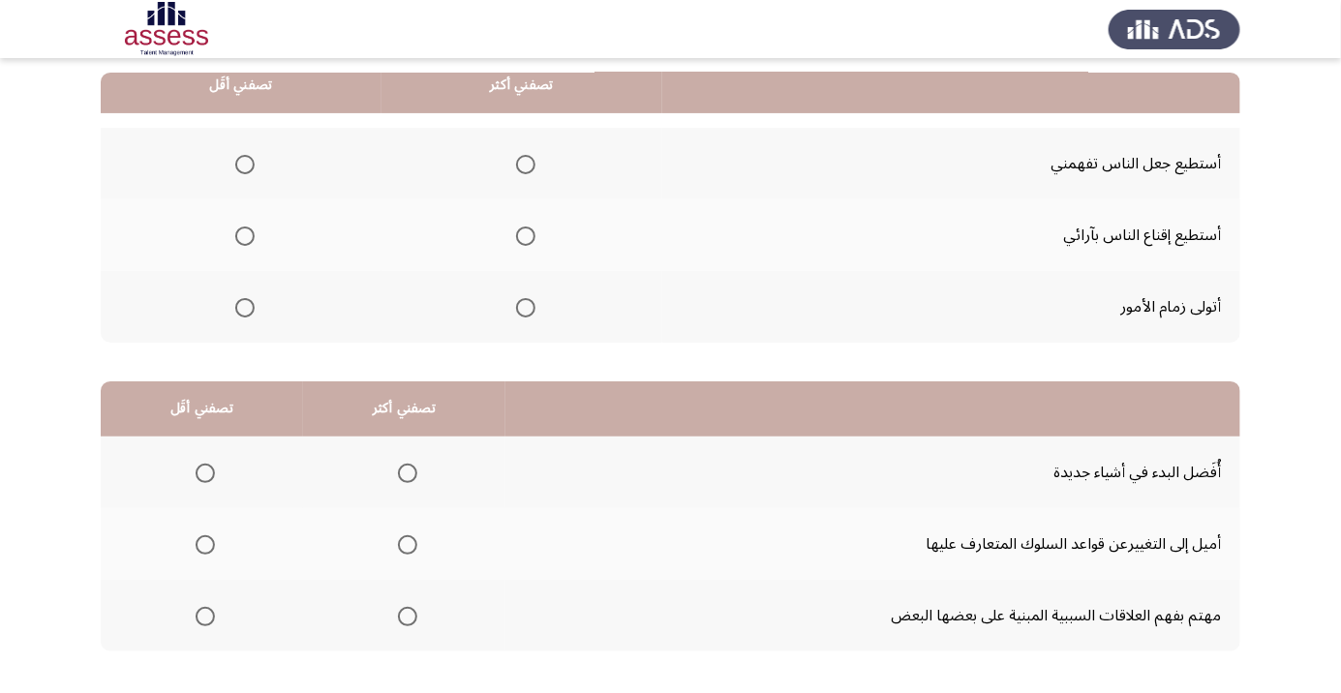
click at [522, 306] on span "Select an option" at bounding box center [525, 307] width 19 height 19
click at [522, 306] on input "Select an option" at bounding box center [525, 307] width 19 height 19
click at [237, 230] on span "Select an option" at bounding box center [244, 236] width 19 height 19
click at [237, 230] on input "Select an option" at bounding box center [244, 236] width 19 height 19
click at [243, 231] on span "Select an option" at bounding box center [245, 236] width 10 height 10
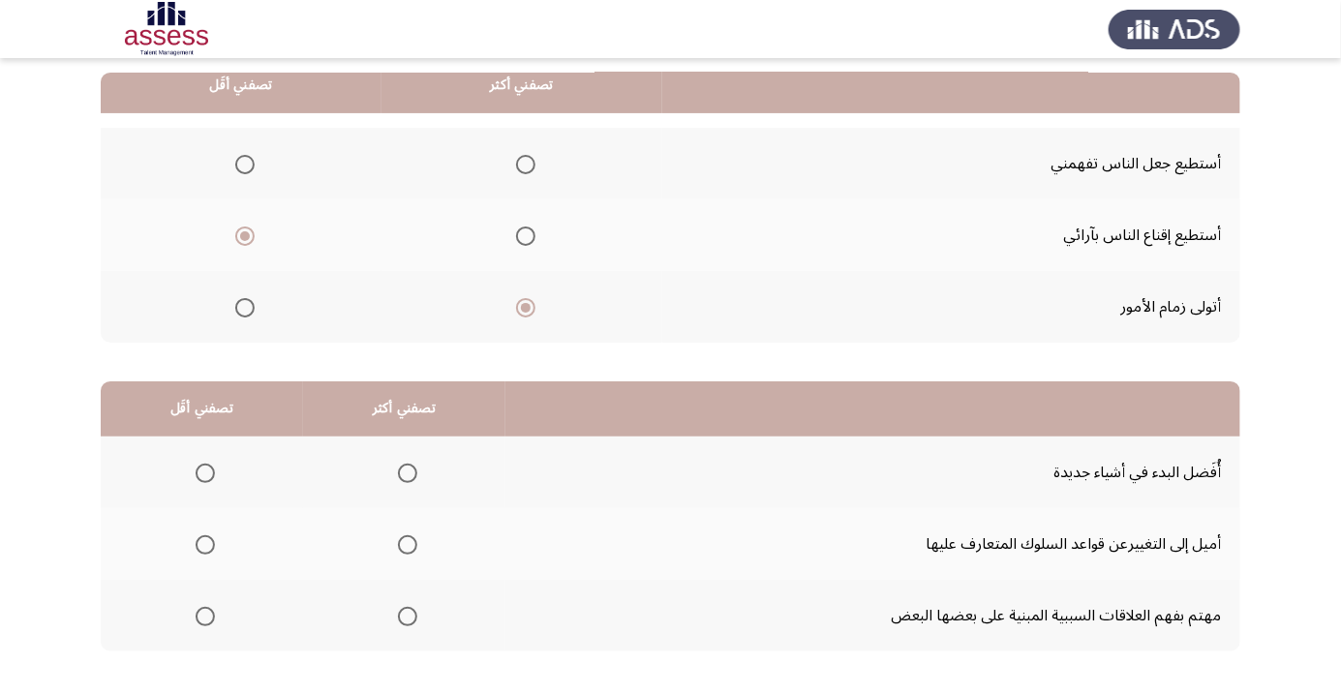
click at [243, 229] on input "Select an option" at bounding box center [244, 236] width 19 height 19
click at [522, 234] on span "Select an option" at bounding box center [525, 236] width 19 height 19
click at [522, 234] on input "Select an option" at bounding box center [525, 236] width 19 height 19
click at [245, 165] on span "Select an option" at bounding box center [245, 165] width 0 height 0
click at [243, 163] on input "Select an option" at bounding box center [244, 164] width 19 height 19
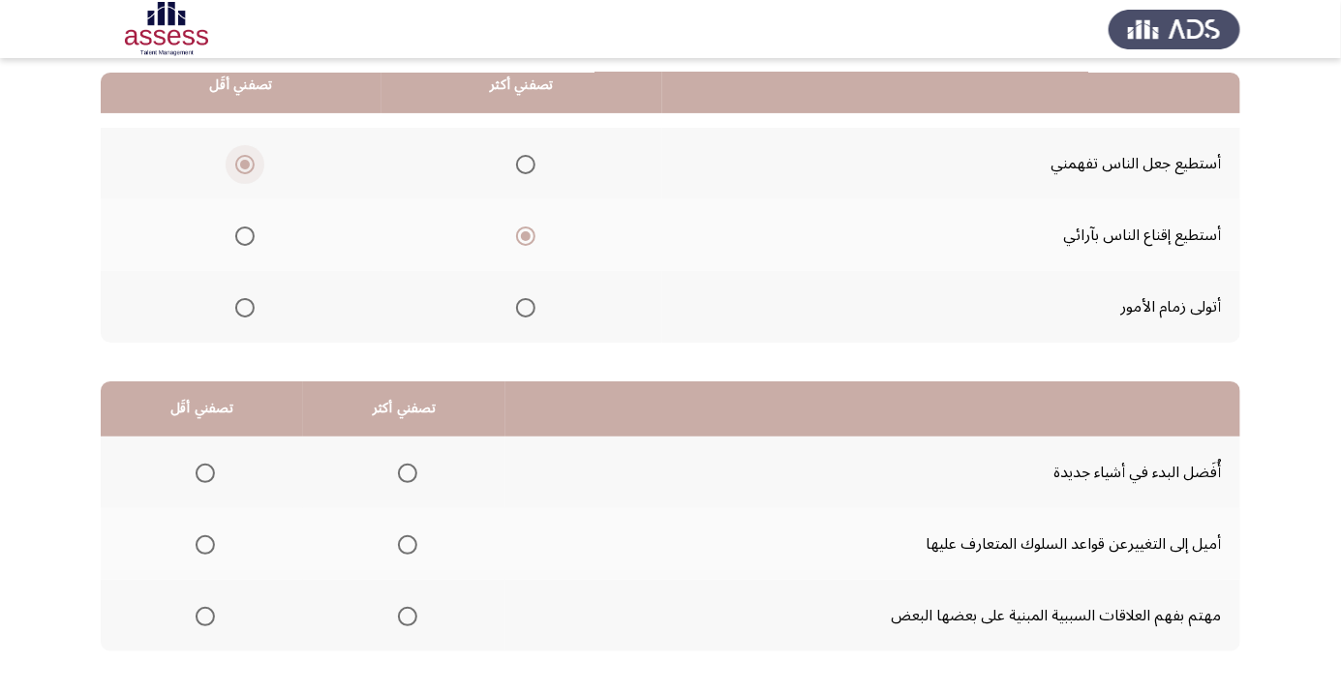
click at [240, 157] on span "Select an option" at bounding box center [244, 164] width 19 height 19
click at [240, 157] on input "Select an option" at bounding box center [244, 164] width 19 height 19
click at [522, 306] on span "Select an option" at bounding box center [525, 307] width 19 height 19
click at [522, 306] on input "Select an option" at bounding box center [525, 307] width 19 height 19
click at [248, 163] on span "Select an option" at bounding box center [244, 164] width 19 height 19
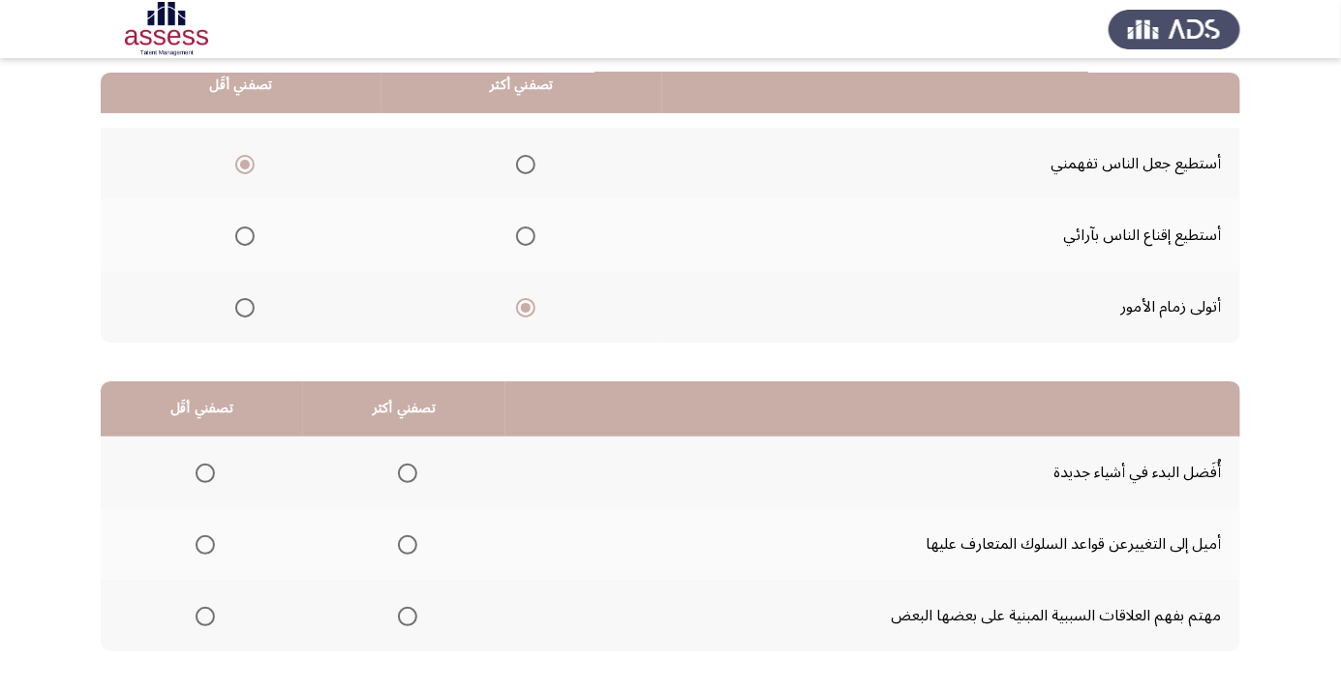
click at [248, 163] on input "Select an option" at bounding box center [244, 164] width 19 height 19
click at [245, 236] on span "Select an option" at bounding box center [245, 236] width 0 height 0
click at [243, 234] on input "Select an option" at bounding box center [244, 236] width 19 height 19
click at [408, 617] on span "Select an option" at bounding box center [408, 617] width 0 height 0
click at [404, 615] on input "Select an option" at bounding box center [407, 616] width 19 height 19
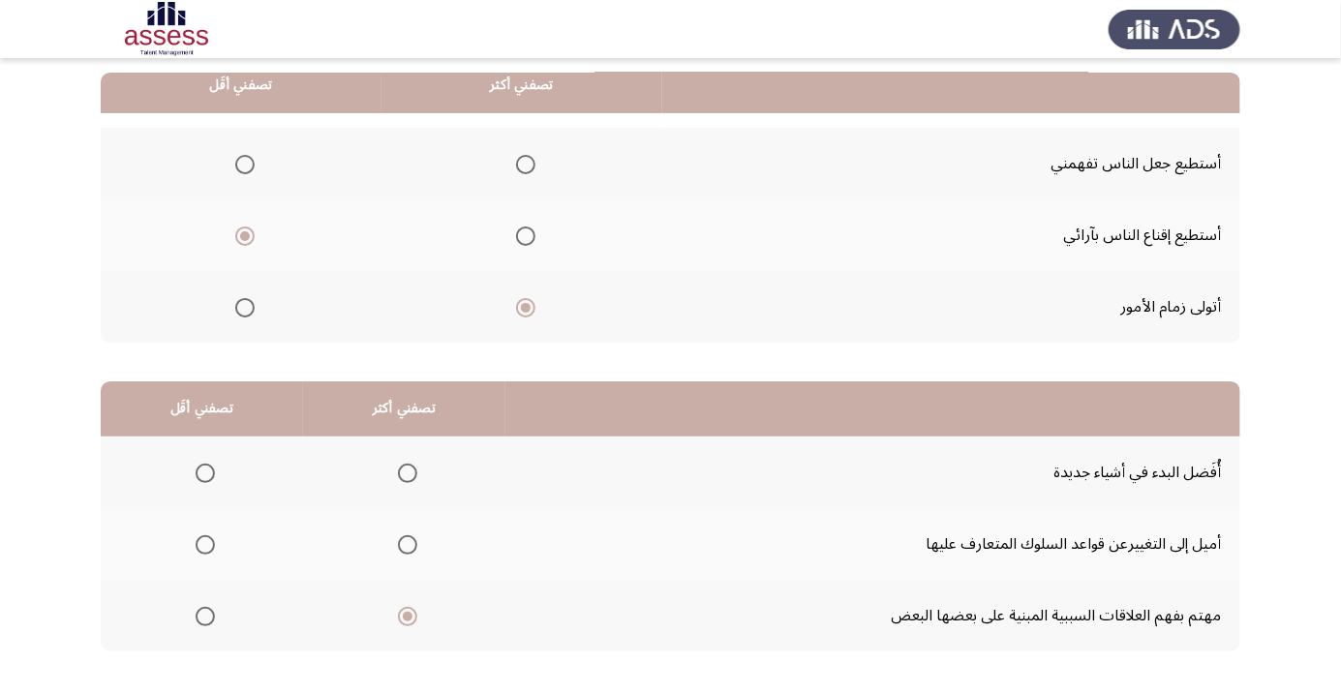
click at [205, 473] on span "Select an option" at bounding box center [205, 473] width 0 height 0
click at [204, 471] on input "Select an option" at bounding box center [205, 473] width 19 height 19
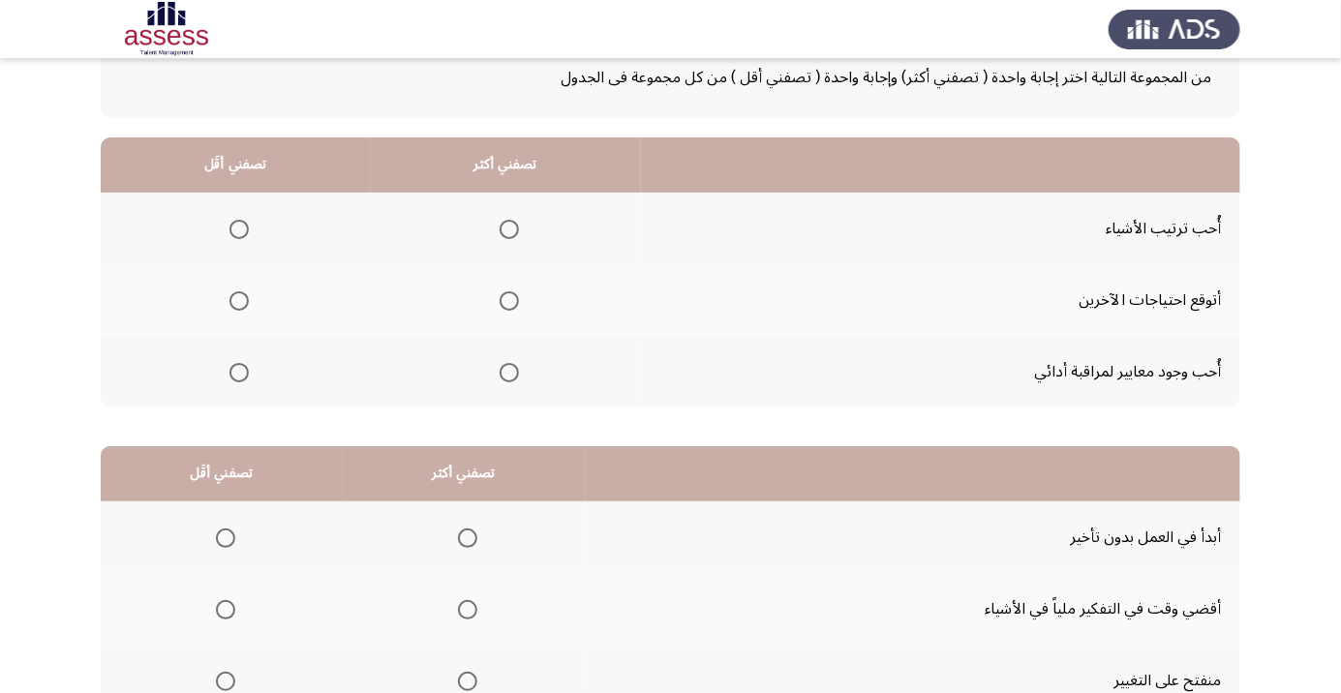
scroll to position [152, 0]
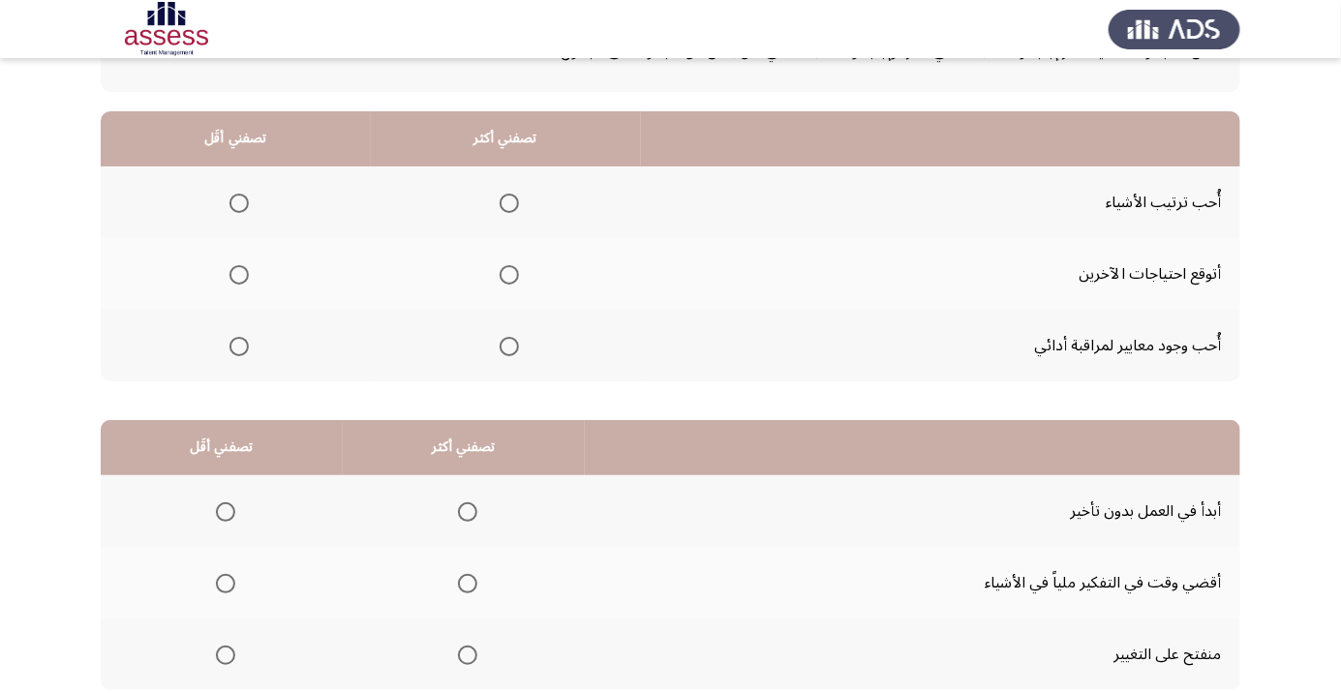
click at [509, 347] on span "Select an option" at bounding box center [509, 347] width 0 height 0
click at [505, 345] on input "Select an option" at bounding box center [509, 346] width 19 height 19
click at [239, 275] on span "Select an option" at bounding box center [239, 275] width 0 height 0
click at [238, 273] on input "Select an option" at bounding box center [238, 274] width 19 height 19
click at [235, 207] on span "Select an option" at bounding box center [238, 203] width 19 height 19
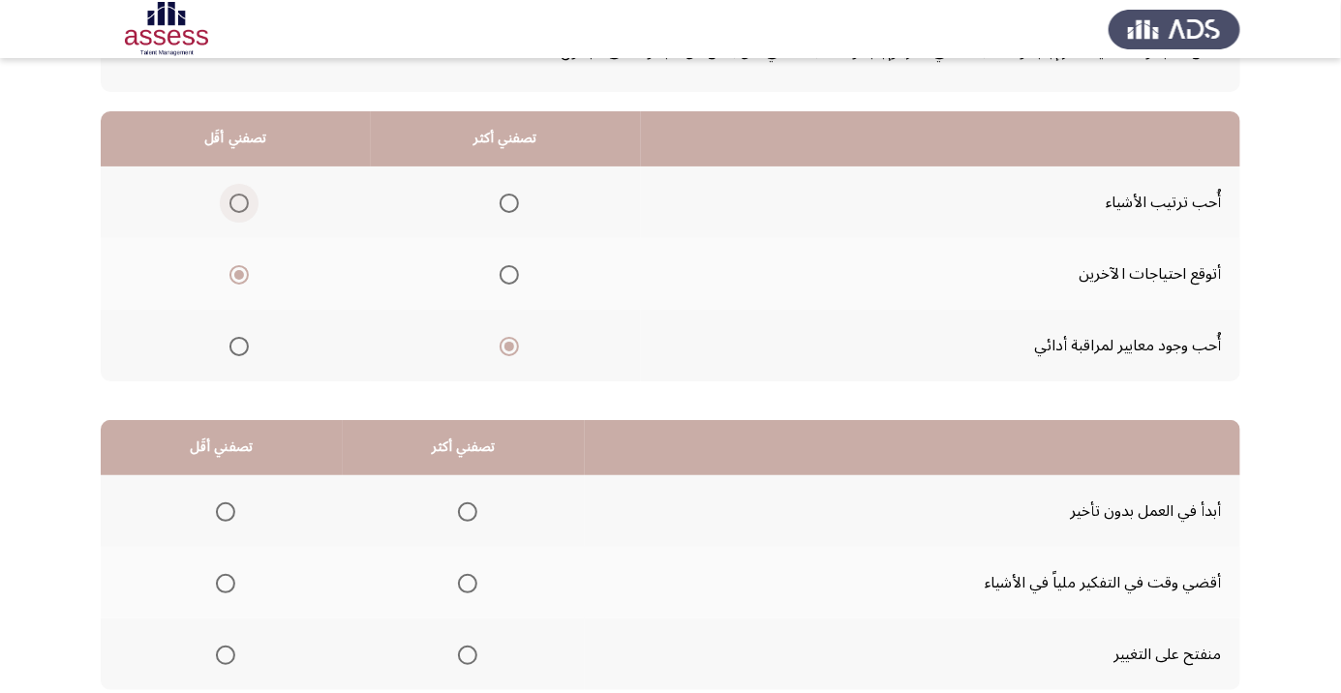
click at [235, 207] on input "Select an option" at bounding box center [238, 203] width 19 height 19
click at [458, 509] on span "Select an option" at bounding box center [467, 511] width 19 height 19
click at [458, 509] on input "Select an option" at bounding box center [467, 511] width 19 height 19
click at [459, 581] on span "Select an option" at bounding box center [467, 583] width 19 height 19
click at [459, 581] on input "Select an option" at bounding box center [467, 583] width 19 height 19
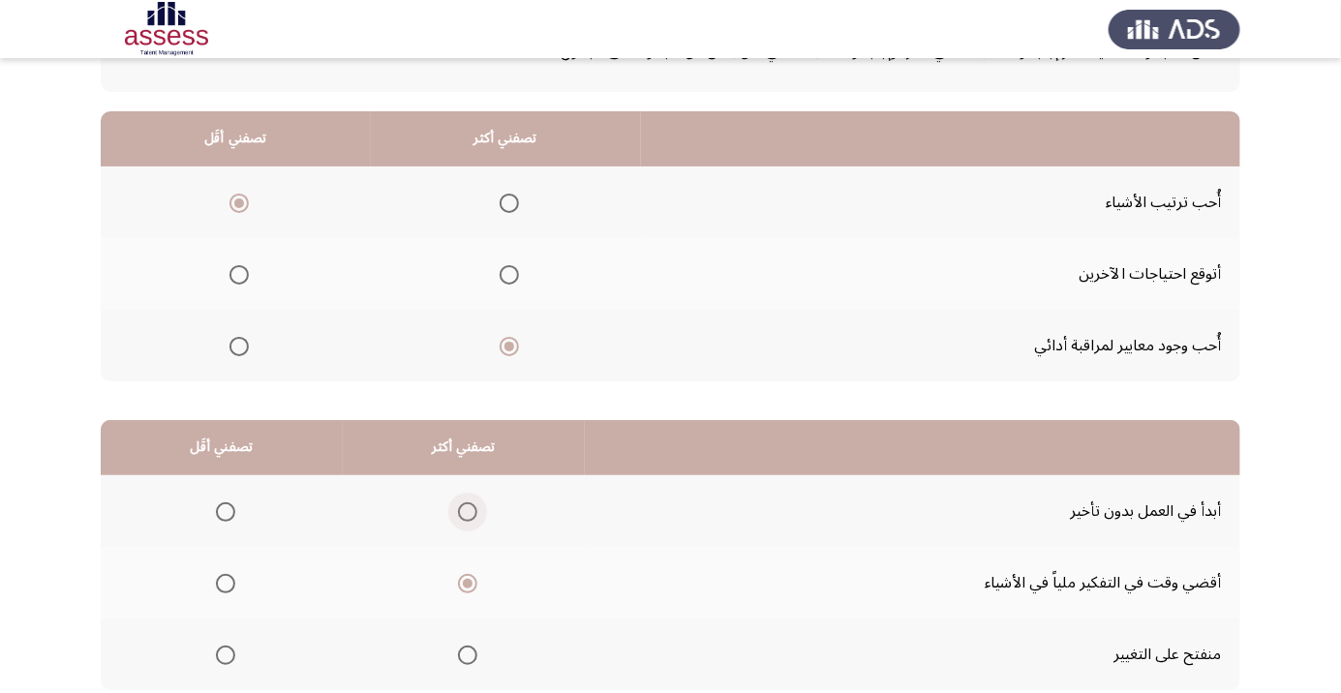
click at [450, 516] on label "Select an option" at bounding box center [463, 511] width 27 height 19
click at [458, 516] on input "Select an option" at bounding box center [467, 511] width 19 height 19
click at [217, 591] on span "Select an option" at bounding box center [225, 583] width 19 height 19
click at [217, 591] on input "Select an option" at bounding box center [225, 583] width 19 height 19
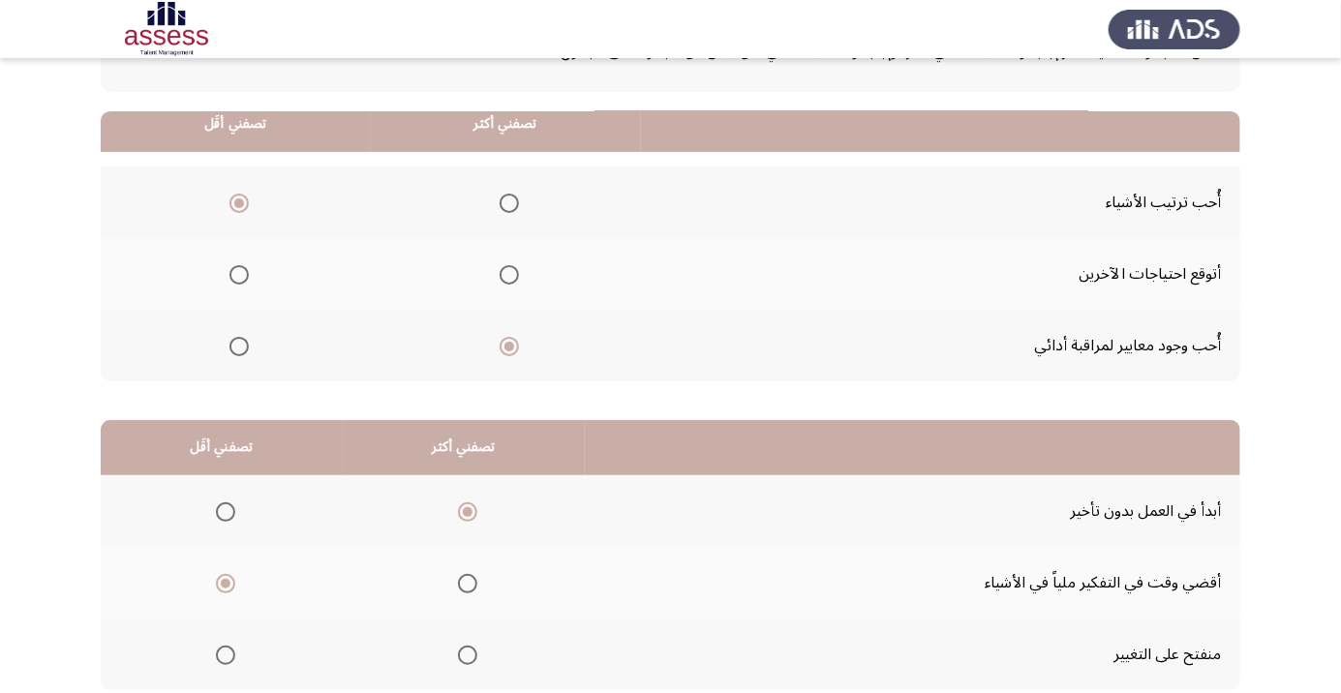
scroll to position [191, 0]
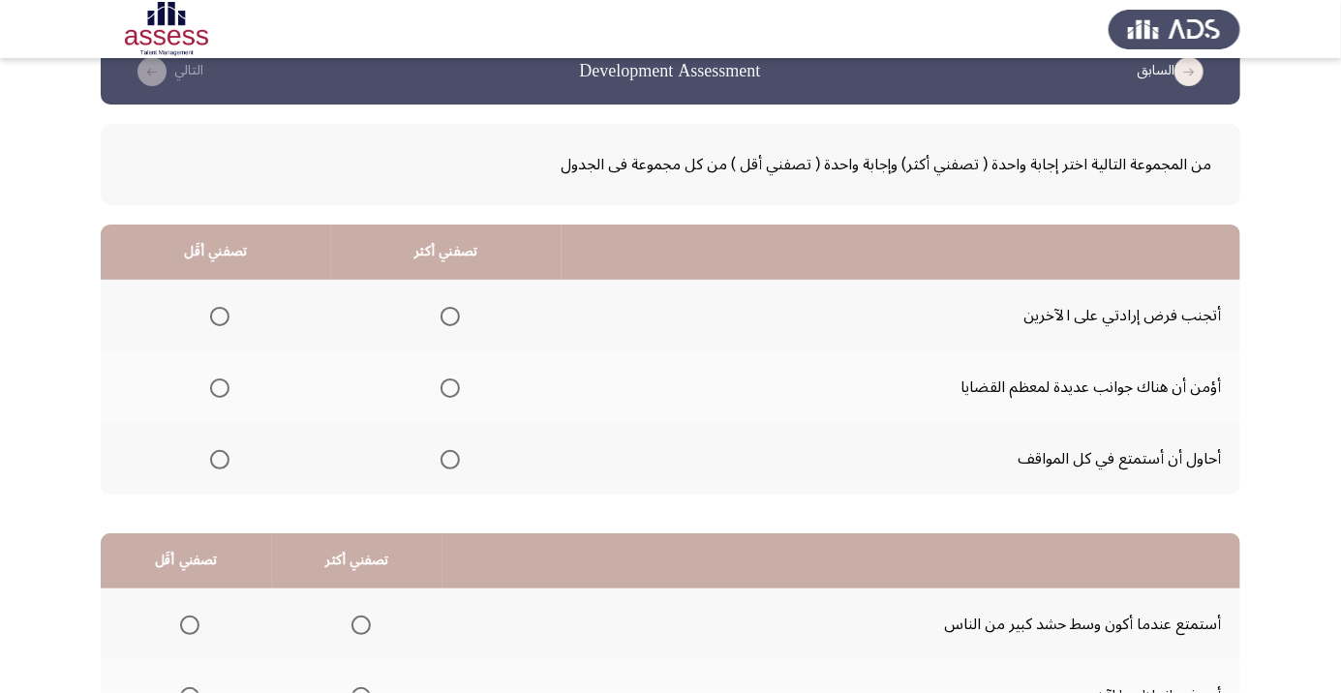
scroll to position [39, 0]
click at [445, 465] on span "Select an option" at bounding box center [449, 459] width 19 height 19
click at [445, 465] on input "Select an option" at bounding box center [449, 459] width 19 height 19
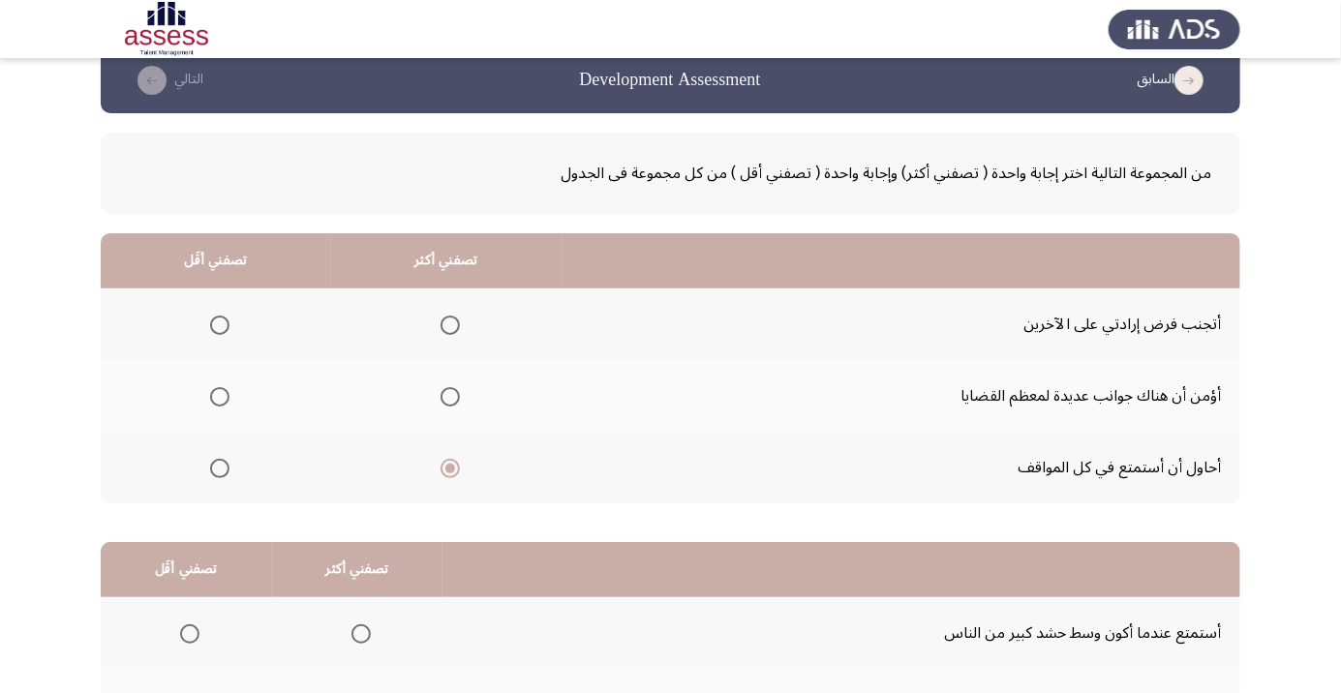
scroll to position [0, 0]
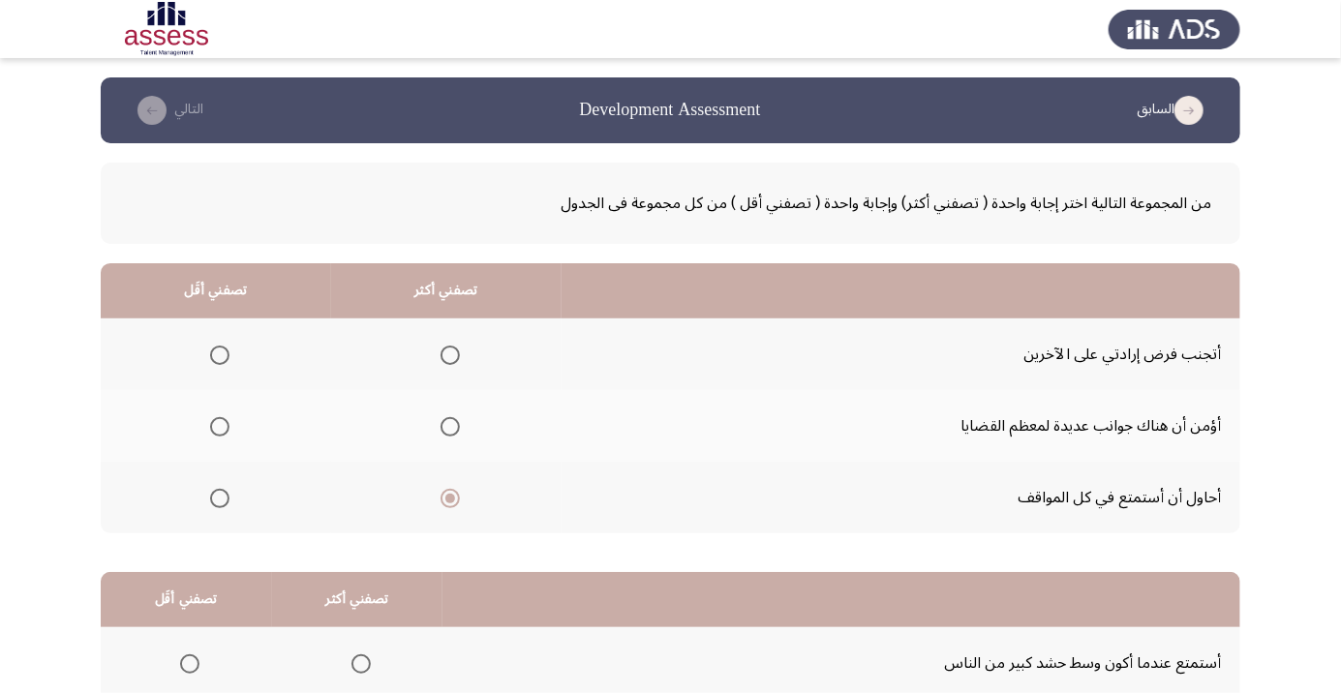
click at [210, 332] on th at bounding box center [216, 354] width 230 height 72
click at [219, 349] on span "Select an option" at bounding box center [219, 355] width 19 height 19
click at [219, 349] on input "Select an option" at bounding box center [219, 355] width 19 height 19
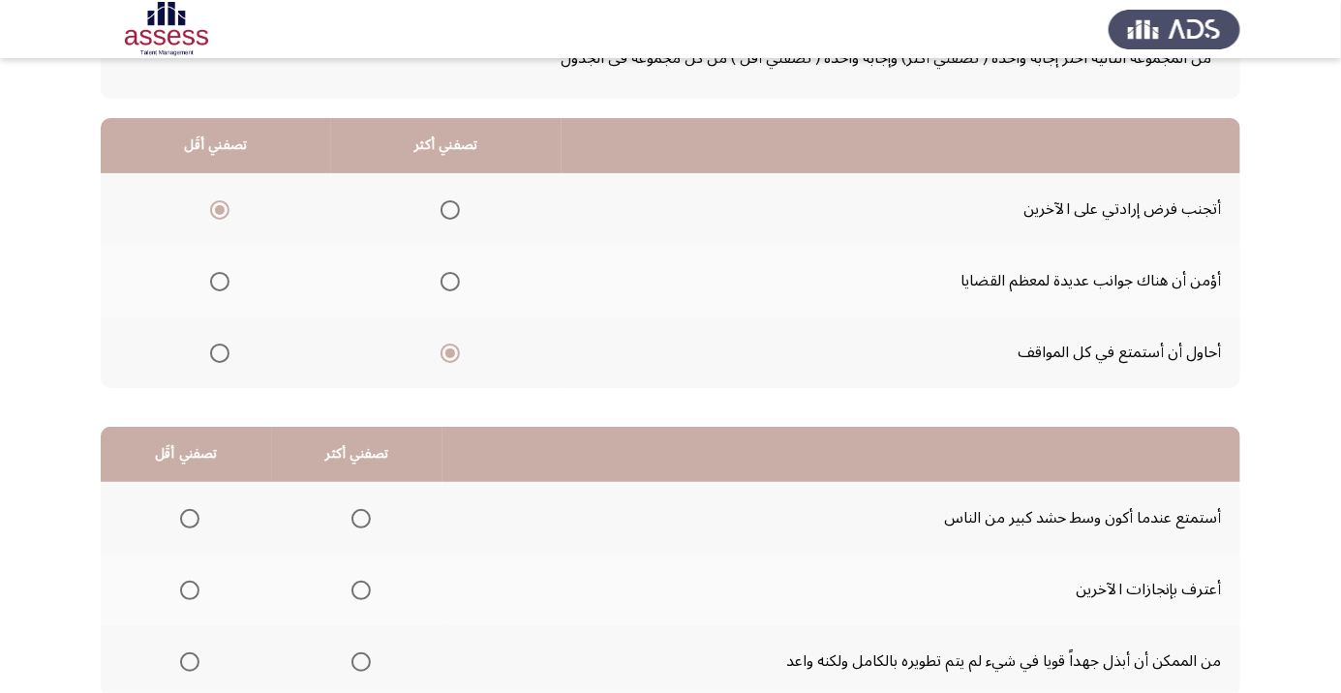
scroll to position [191, 0]
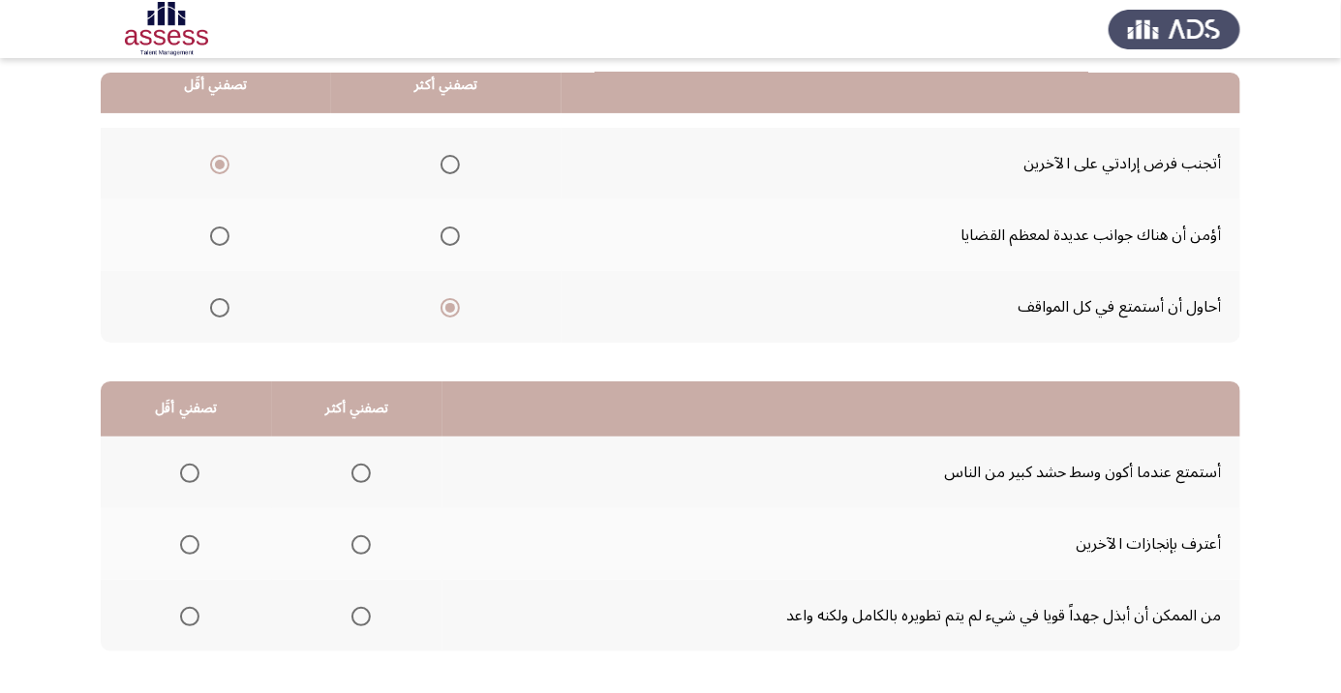
click at [351, 614] on span "Select an option" at bounding box center [360, 616] width 19 height 19
click at [351, 614] on input "Select an option" at bounding box center [360, 616] width 19 height 19
click at [190, 473] on span "Select an option" at bounding box center [190, 473] width 0 height 0
click at [189, 471] on input "Select an option" at bounding box center [189, 473] width 19 height 19
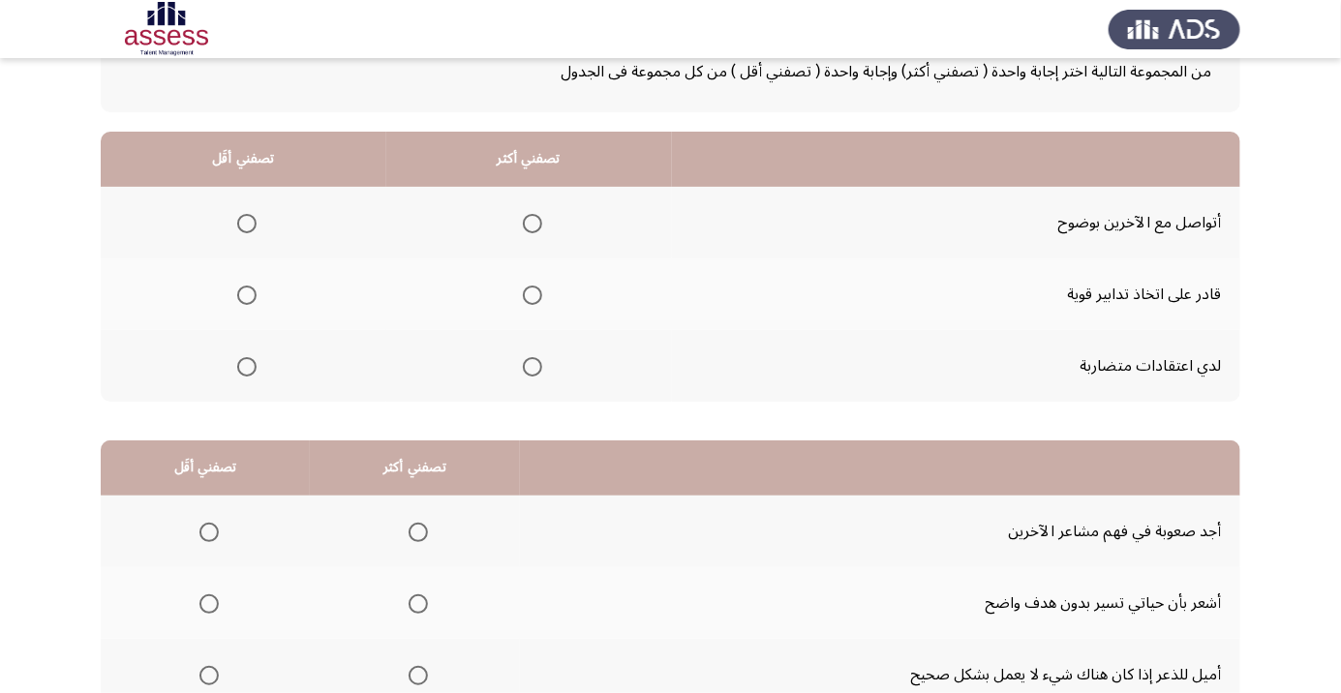
scroll to position [169, 0]
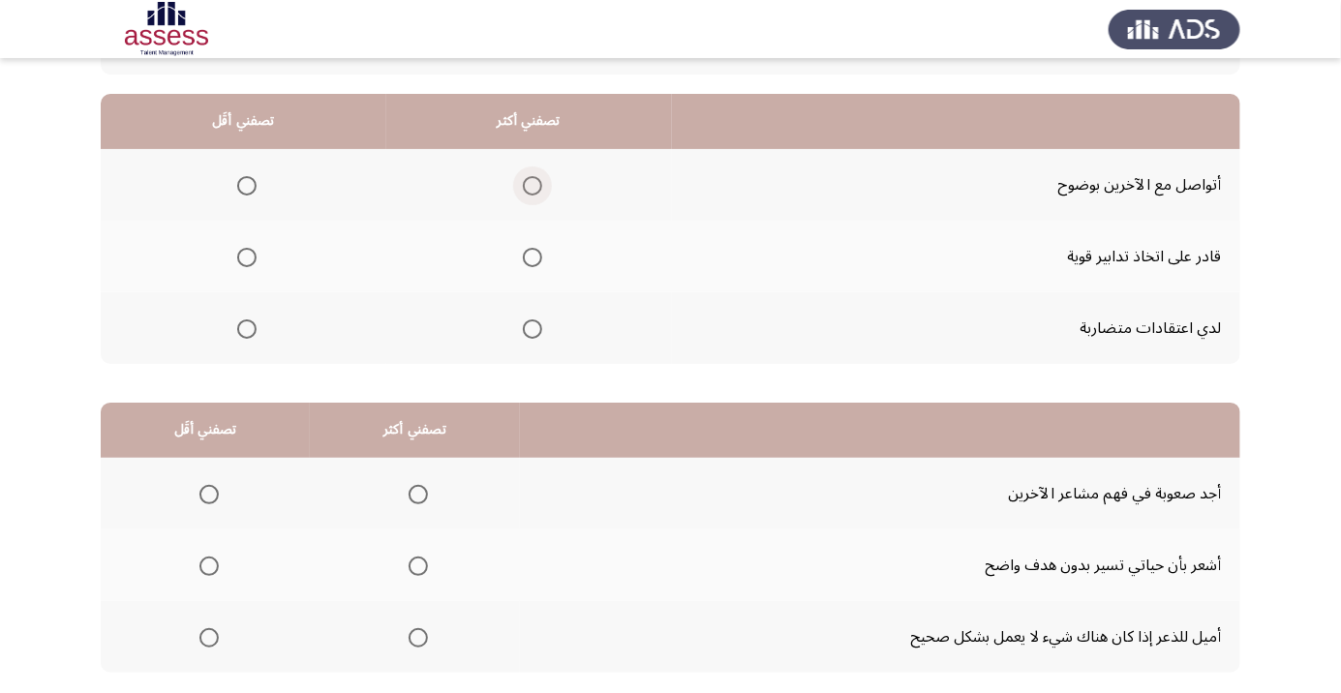
click at [532, 186] on span "Select an option" at bounding box center [532, 186] width 0 height 0
click at [531, 184] on input "Select an option" at bounding box center [532, 185] width 19 height 19
click at [237, 254] on span "Select an option" at bounding box center [246, 257] width 19 height 19
click at [237, 254] on input "Select an option" at bounding box center [246, 257] width 19 height 19
click at [246, 327] on span "Select an option" at bounding box center [246, 328] width 19 height 19
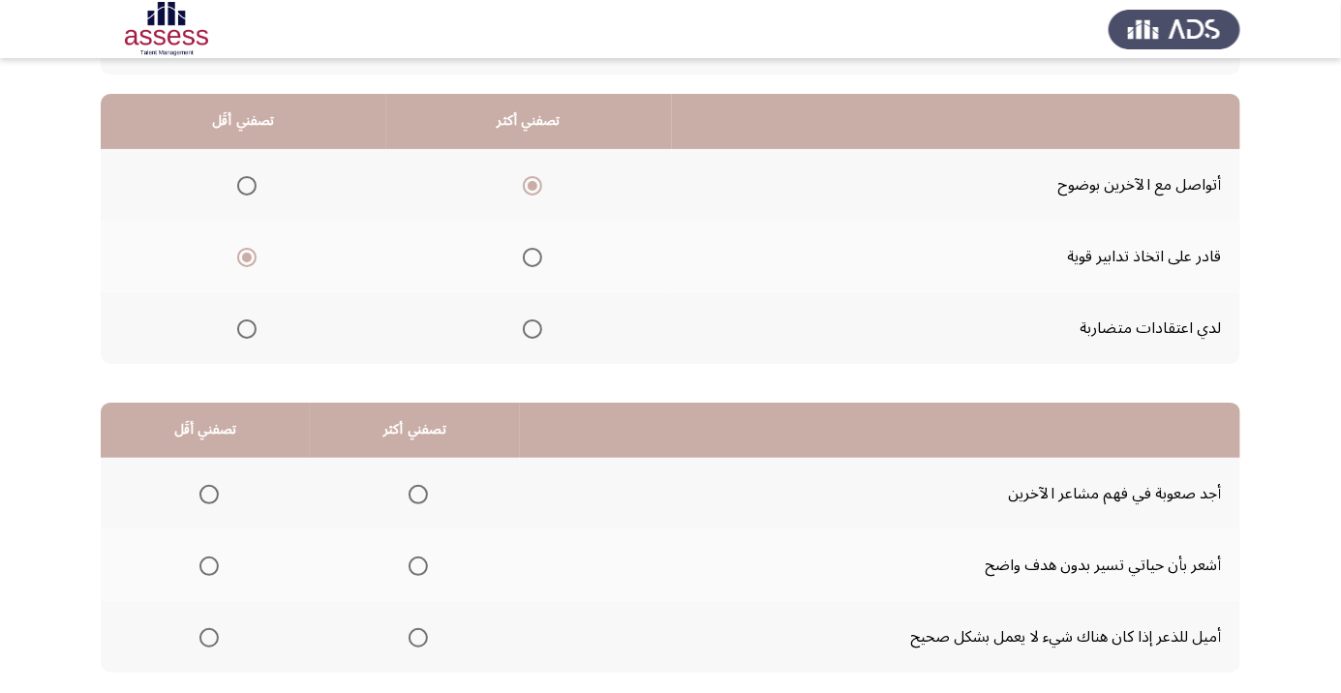
click at [246, 327] on input "Select an option" at bounding box center [246, 328] width 19 height 19
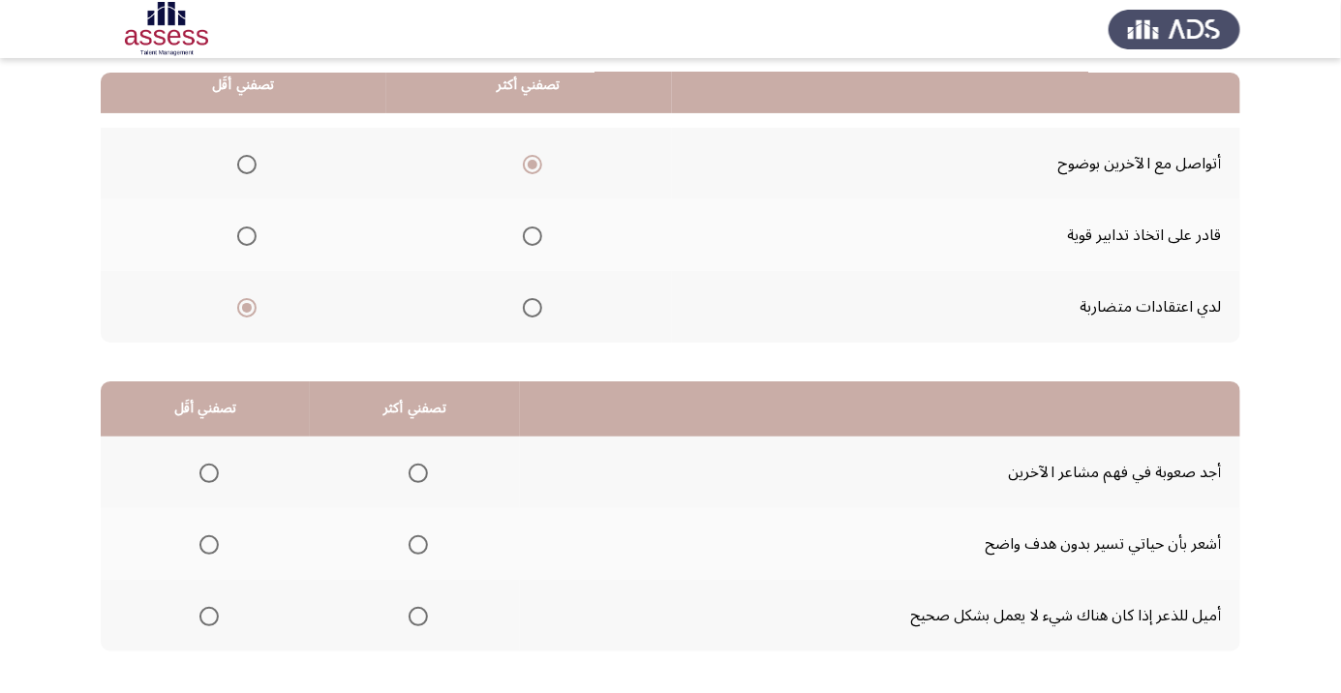
click at [201, 612] on span "Select an option" at bounding box center [208, 616] width 19 height 19
click at [201, 612] on input "Select an option" at bounding box center [208, 616] width 19 height 19
click at [418, 545] on span "Select an option" at bounding box center [418, 545] width 0 height 0
click at [413, 543] on input "Select an option" at bounding box center [418, 544] width 19 height 19
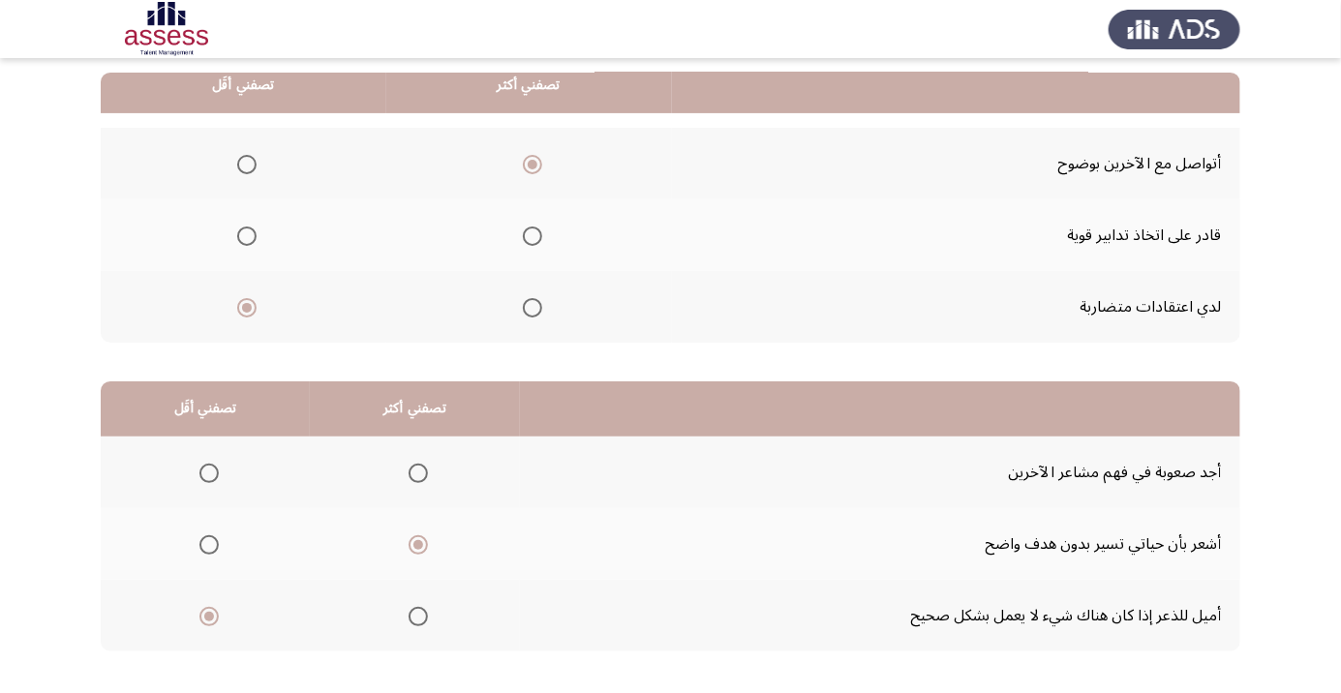
scroll to position [0, 0]
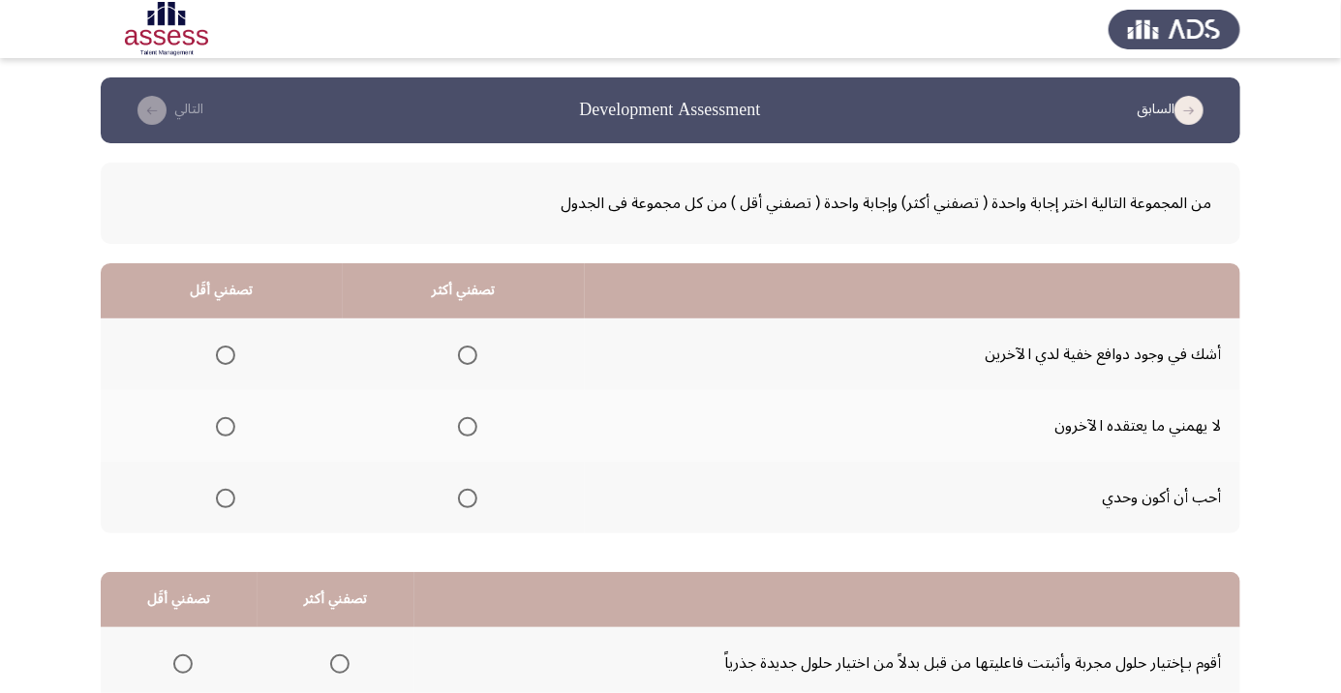
click at [458, 499] on span "Select an option" at bounding box center [467, 498] width 19 height 19
click at [458, 499] on input "Select an option" at bounding box center [467, 498] width 19 height 19
click at [218, 427] on span "Select an option" at bounding box center [225, 426] width 19 height 19
click at [218, 427] on input "Select an option" at bounding box center [225, 426] width 19 height 19
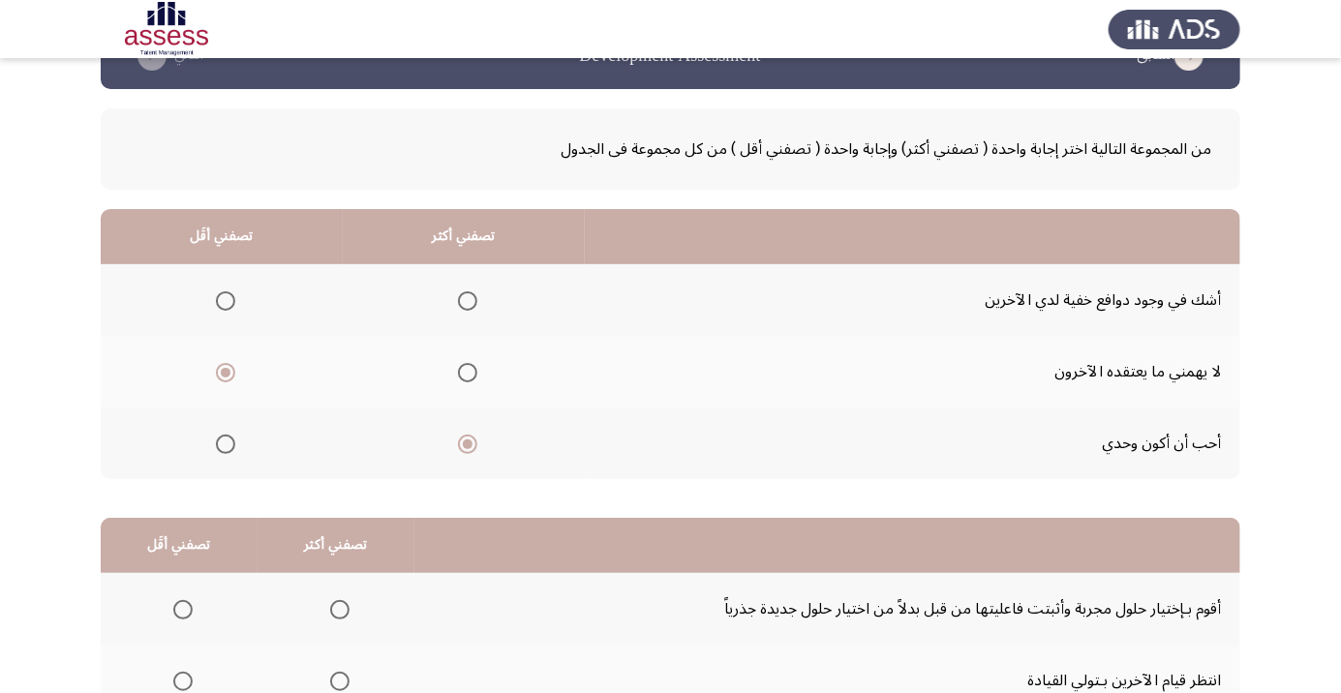
scroll to position [191, 0]
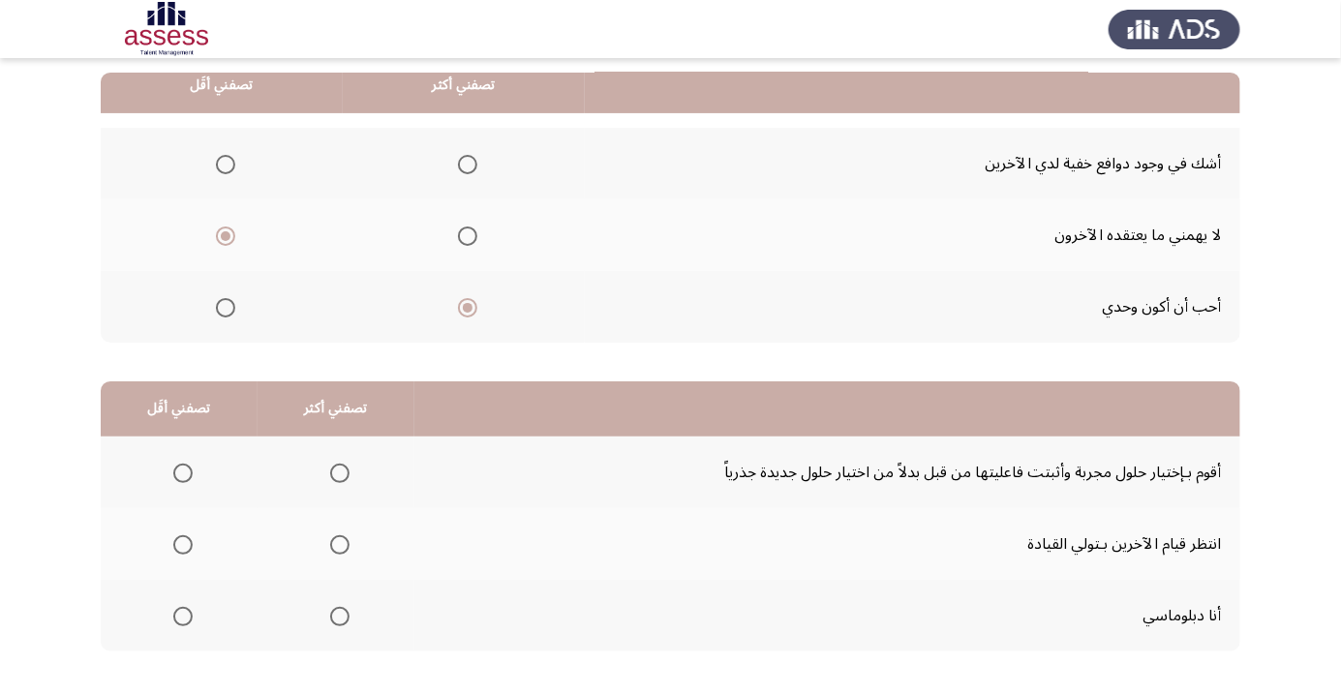
click at [173, 467] on span "Select an option" at bounding box center [182, 473] width 19 height 19
click at [173, 467] on input "Select an option" at bounding box center [182, 473] width 19 height 19
click at [335, 615] on span "Select an option" at bounding box center [339, 616] width 19 height 19
click at [335, 615] on input "Select an option" at bounding box center [339, 616] width 19 height 19
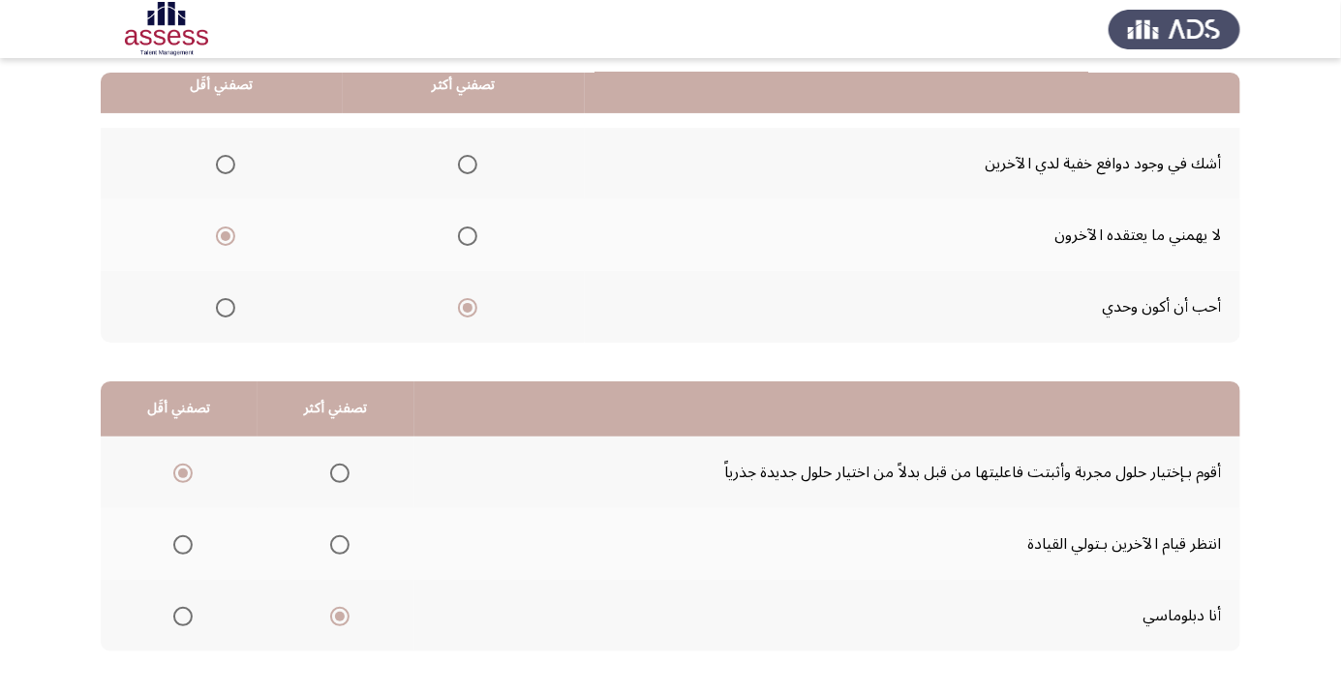
scroll to position [0, 0]
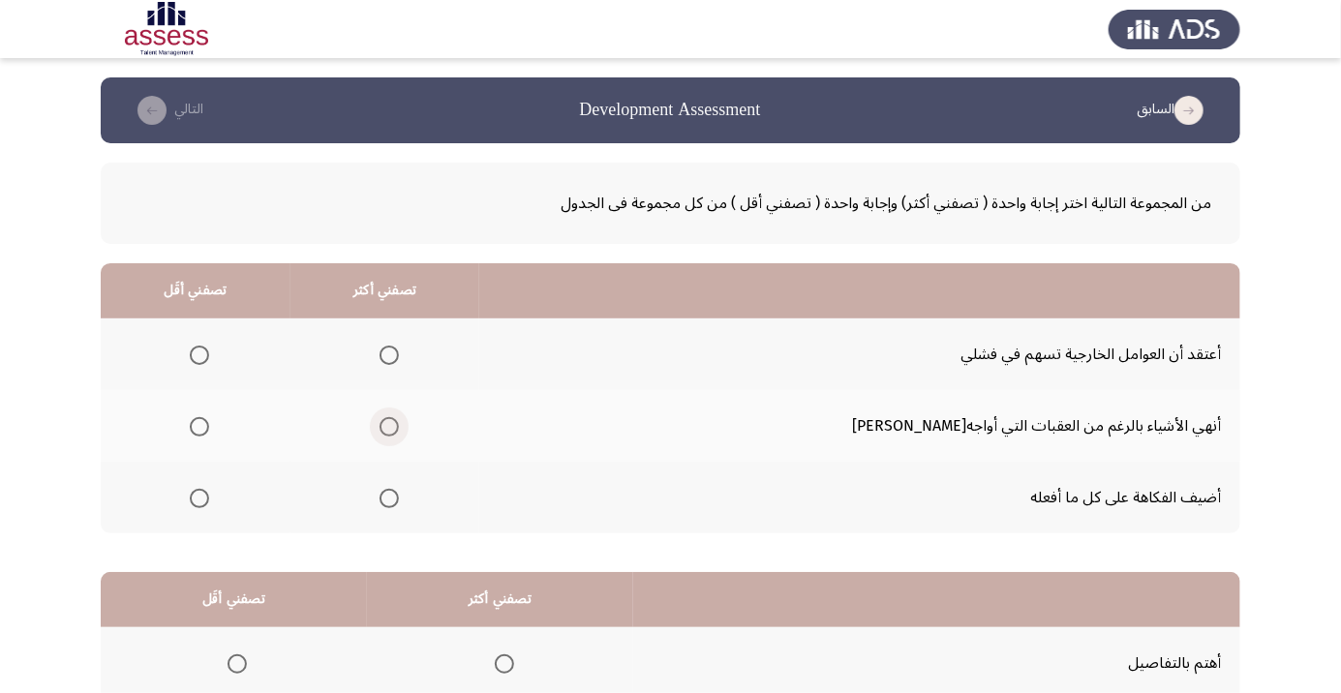
click at [399, 425] on span "Select an option" at bounding box center [388, 426] width 19 height 19
click at [399, 425] on input "Select an option" at bounding box center [388, 426] width 19 height 19
click at [209, 501] on span "Select an option" at bounding box center [199, 498] width 19 height 19
click at [209, 501] on input "Select an option" at bounding box center [199, 498] width 19 height 19
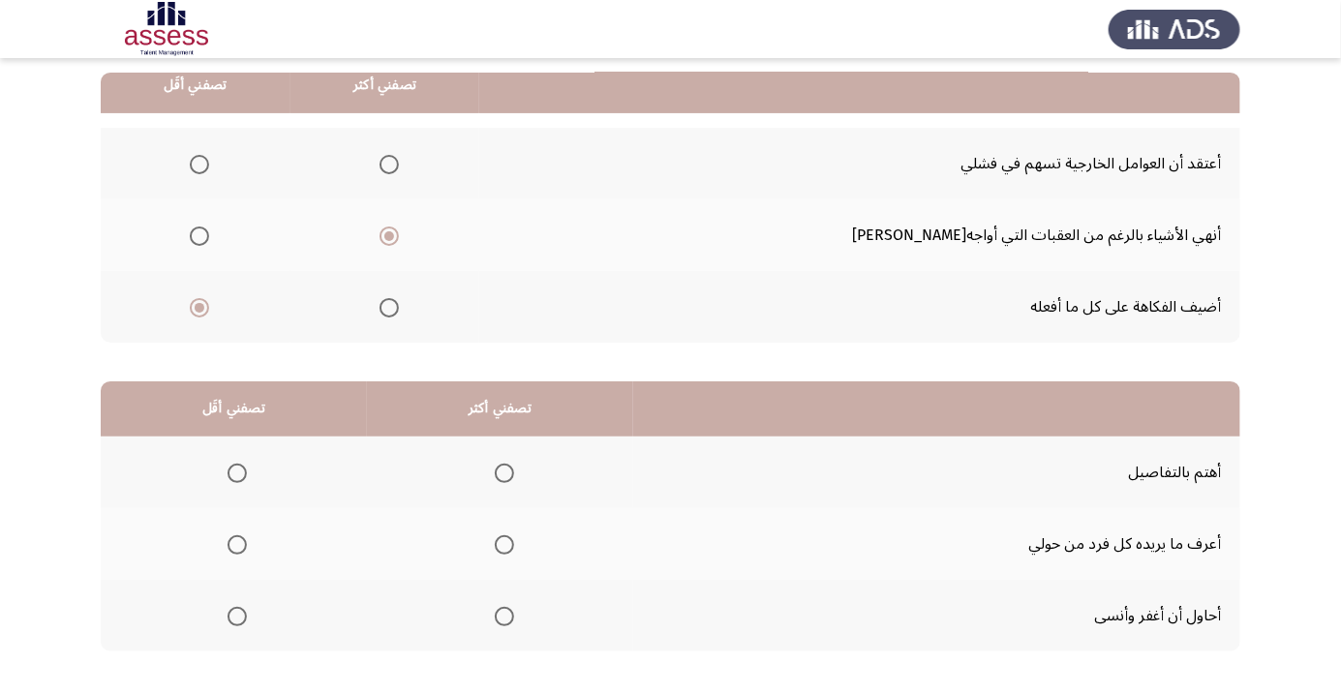
click at [504, 473] on span "Select an option" at bounding box center [504, 473] width 0 height 0
click at [503, 471] on input "Select an option" at bounding box center [504, 473] width 19 height 19
click at [237, 617] on span "Select an option" at bounding box center [237, 617] width 0 height 0
click at [237, 615] on input "Select an option" at bounding box center [236, 616] width 19 height 19
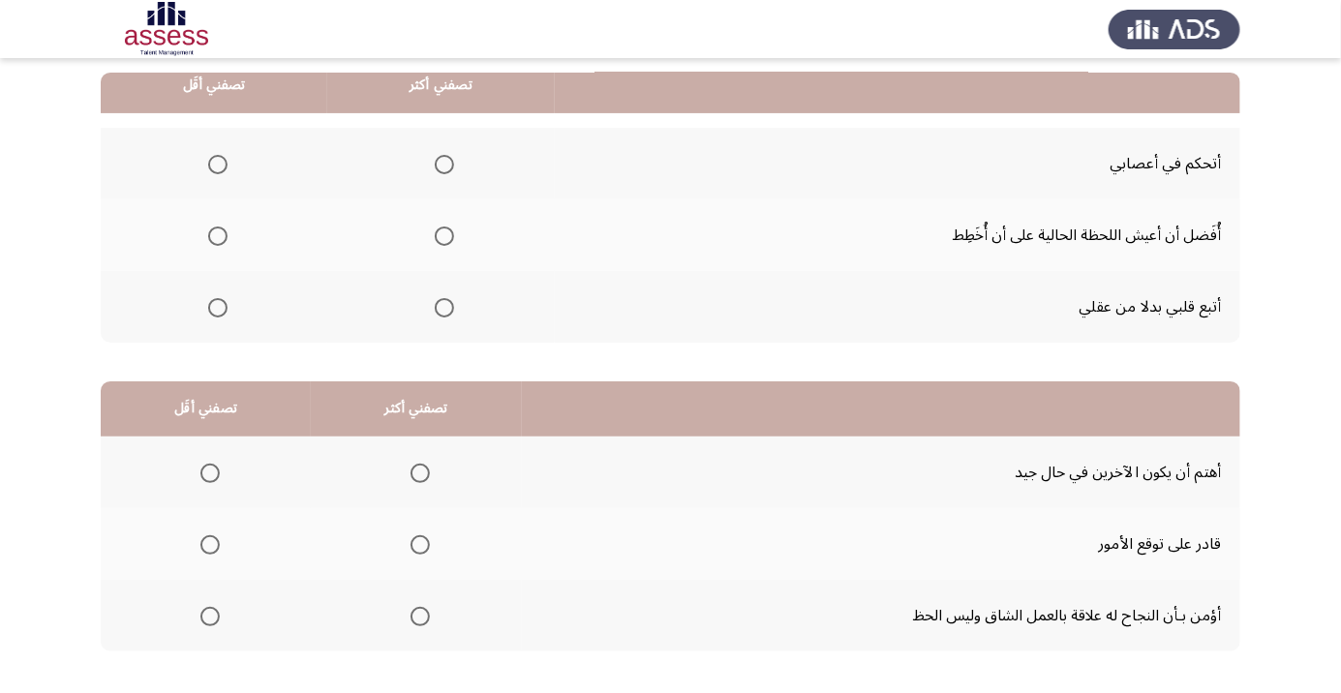
click at [438, 240] on span "Select an option" at bounding box center [444, 236] width 19 height 19
click at [438, 240] on input "Select an option" at bounding box center [444, 236] width 19 height 19
click at [210, 167] on span "Select an option" at bounding box center [217, 164] width 19 height 19
click at [210, 167] on input "Select an option" at bounding box center [217, 164] width 19 height 19
click at [420, 617] on span "Select an option" at bounding box center [420, 617] width 0 height 0
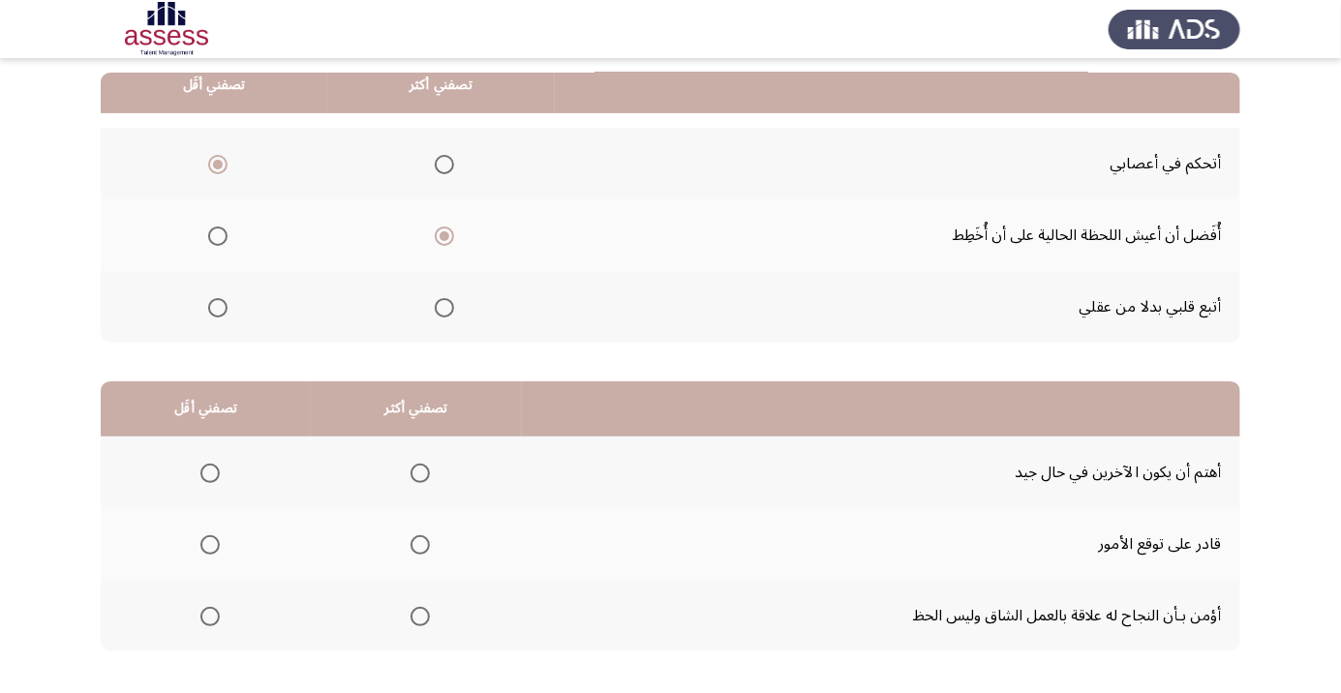
click at [414, 615] on input "Select an option" at bounding box center [419, 616] width 19 height 19
click at [210, 473] on span "Select an option" at bounding box center [210, 473] width 0 height 0
click at [207, 471] on input "Select an option" at bounding box center [209, 473] width 19 height 19
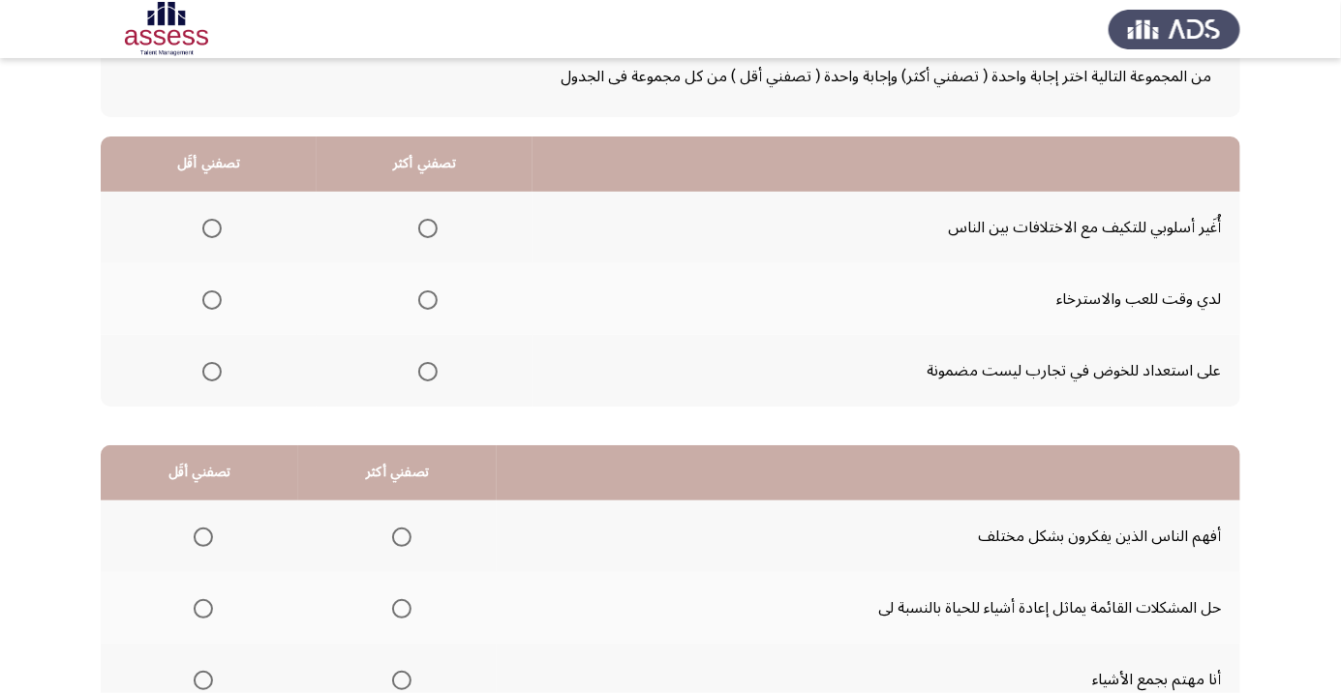
scroll to position [124, 0]
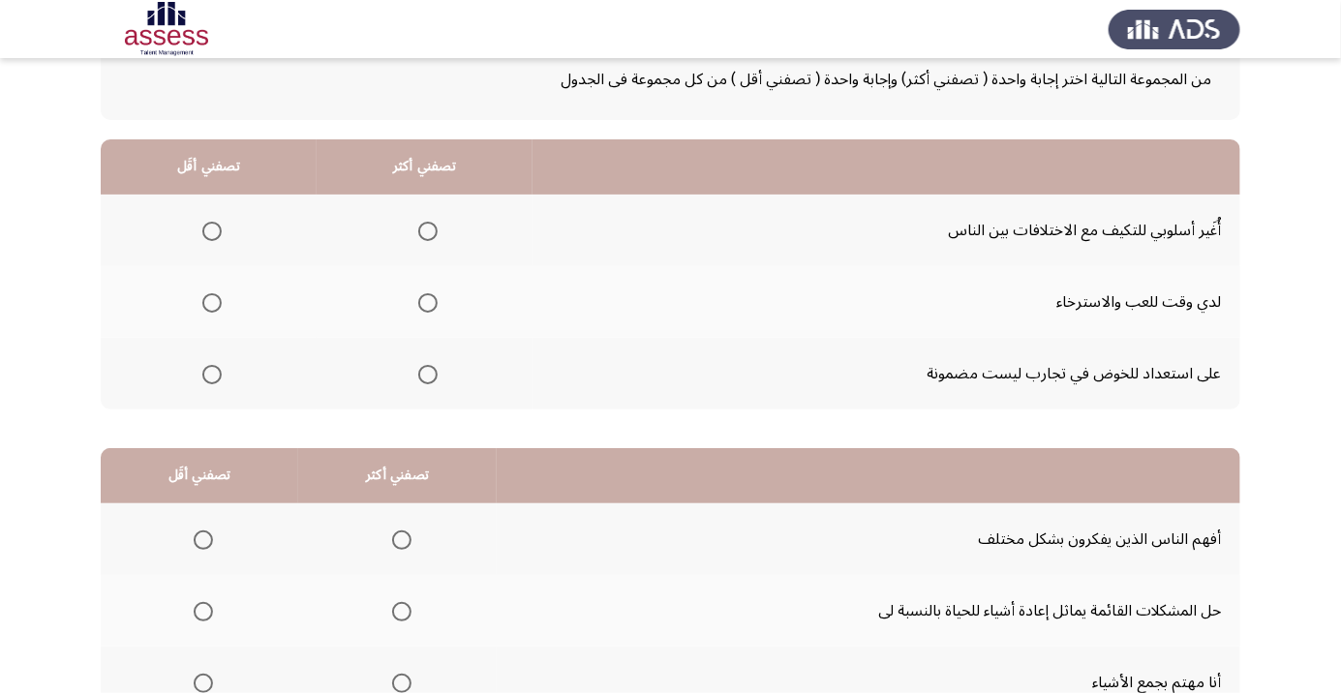
click at [425, 373] on span "Select an option" at bounding box center [427, 374] width 19 height 19
click at [425, 373] on input "Select an option" at bounding box center [427, 374] width 19 height 19
click at [206, 234] on span "Select an option" at bounding box center [211, 231] width 19 height 19
click at [206, 234] on input "Select an option" at bounding box center [211, 231] width 19 height 19
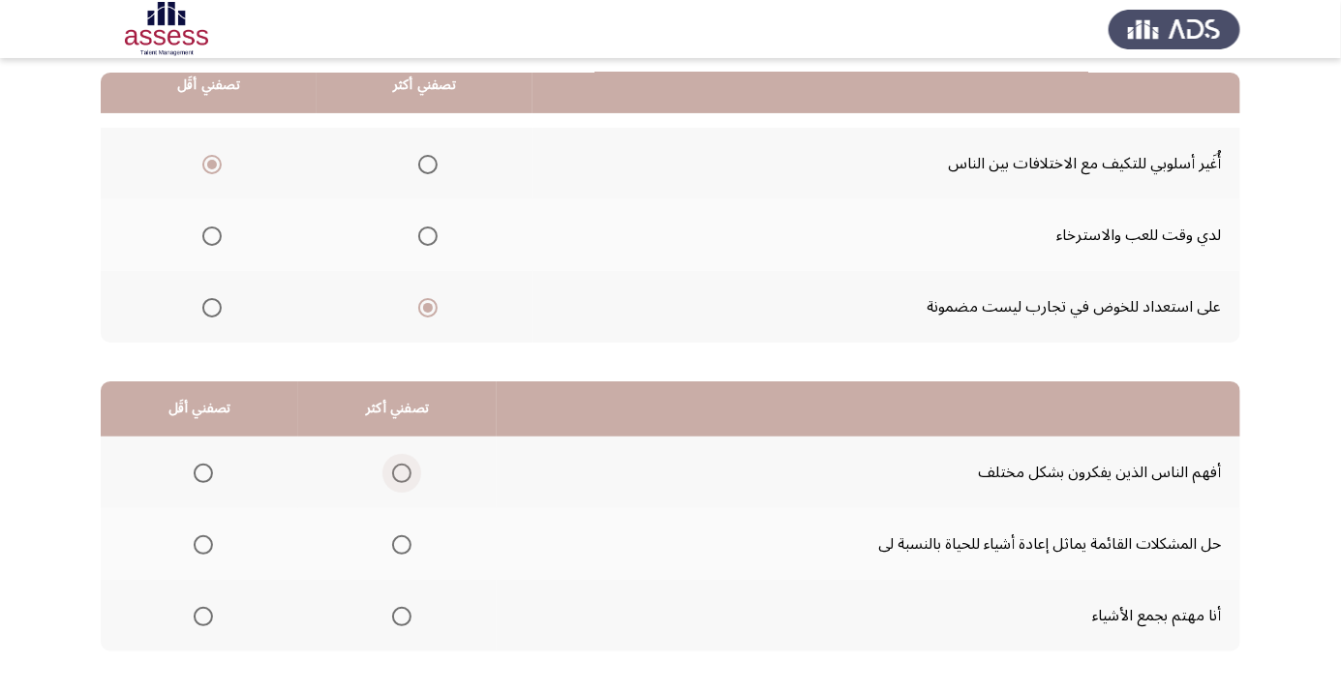
click at [402, 473] on span "Select an option" at bounding box center [402, 473] width 0 height 0
click at [395, 471] on input "Select an option" at bounding box center [401, 473] width 19 height 19
click at [402, 545] on span "Select an option" at bounding box center [402, 545] width 0 height 0
click at [395, 543] on input "Select an option" at bounding box center [401, 544] width 19 height 19
click at [201, 615] on span "Select an option" at bounding box center [203, 616] width 19 height 19
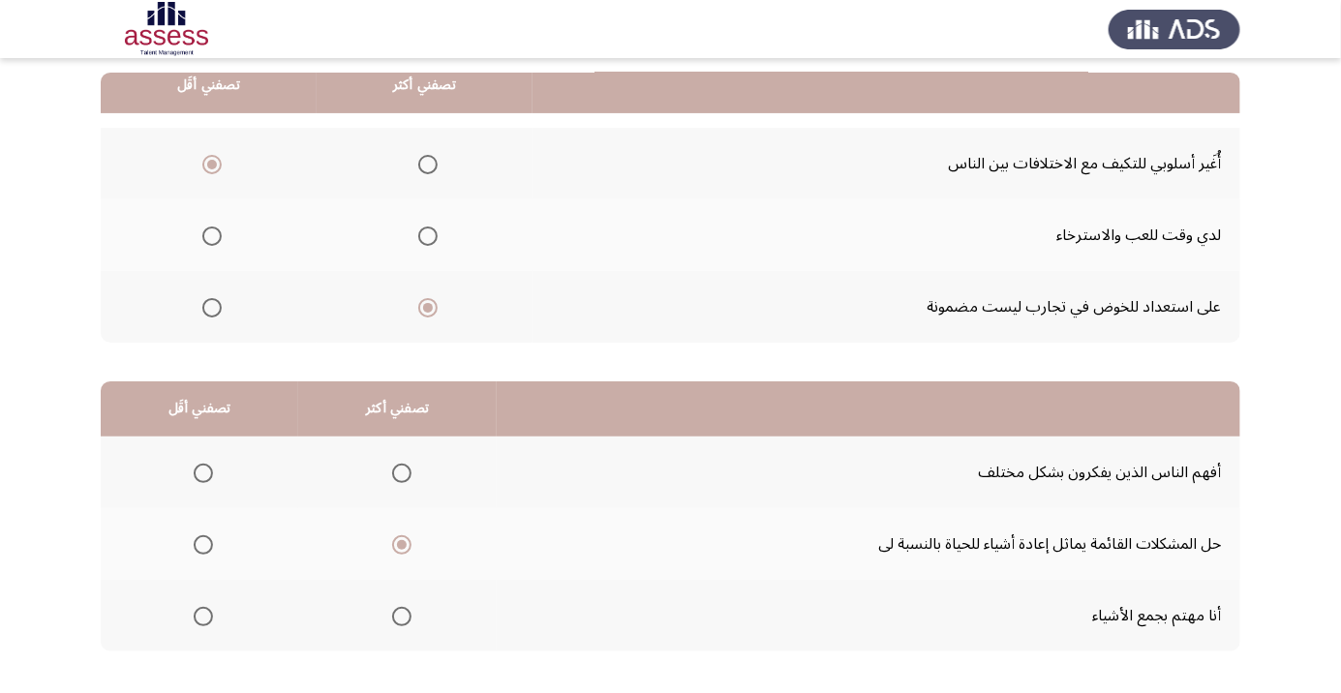
click at [201, 615] on input "Select an option" at bounding box center [203, 616] width 19 height 19
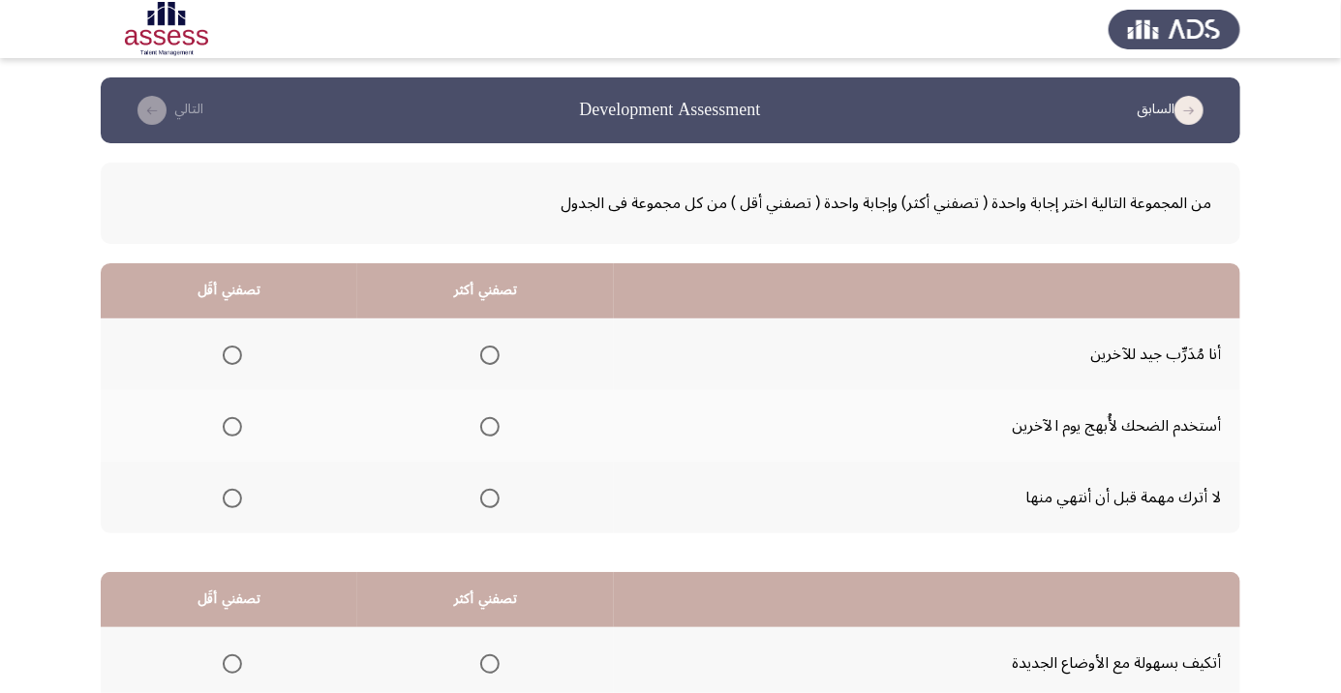
click at [480, 502] on span "Select an option" at bounding box center [489, 498] width 19 height 19
click at [480, 502] on input "Select an option" at bounding box center [489, 498] width 19 height 19
click at [228, 348] on span "Select an option" at bounding box center [232, 355] width 19 height 19
click at [228, 348] on input "Select an option" at bounding box center [232, 355] width 19 height 19
click at [230, 354] on span "Select an option" at bounding box center [232, 355] width 10 height 10
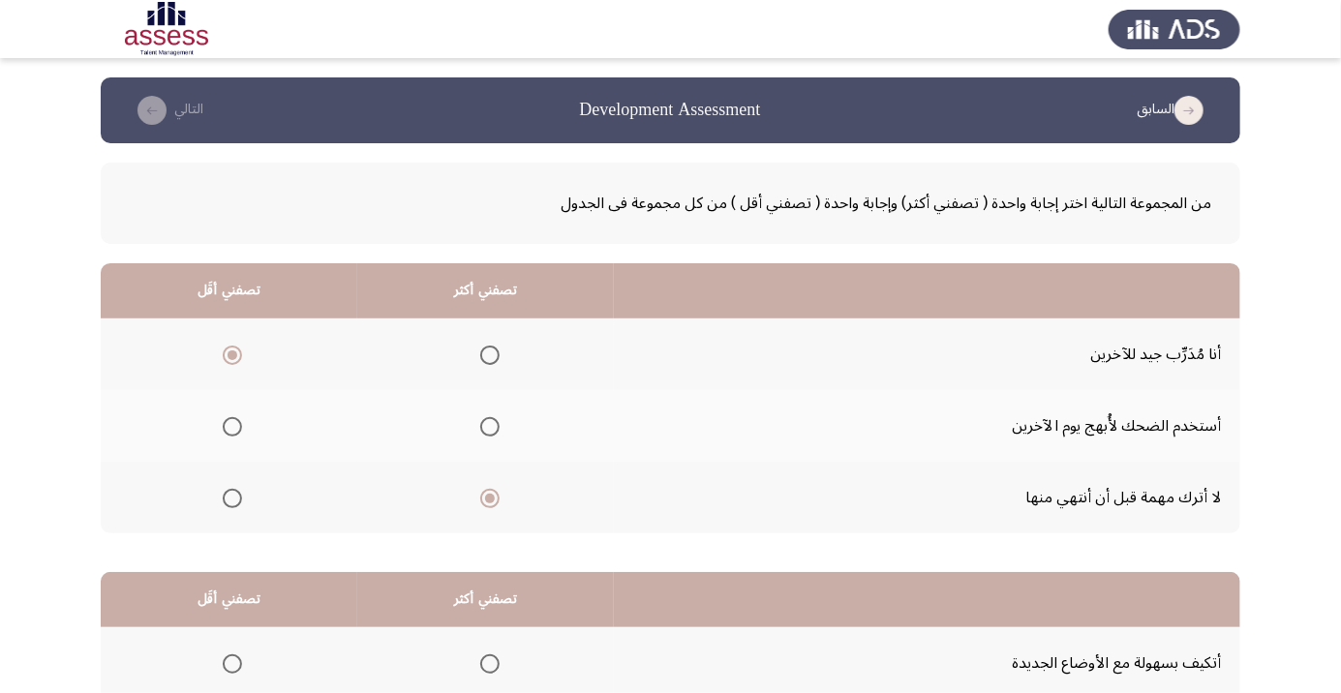
click at [230, 354] on input "Select an option" at bounding box center [232, 355] width 19 height 19
click at [224, 346] on span "Select an option" at bounding box center [232, 355] width 19 height 19
click at [224, 346] on input "Select an option" at bounding box center [232, 355] width 19 height 19
click at [232, 427] on span "Select an option" at bounding box center [232, 427] width 0 height 0
click at [232, 426] on input "Select an option" at bounding box center [232, 426] width 19 height 19
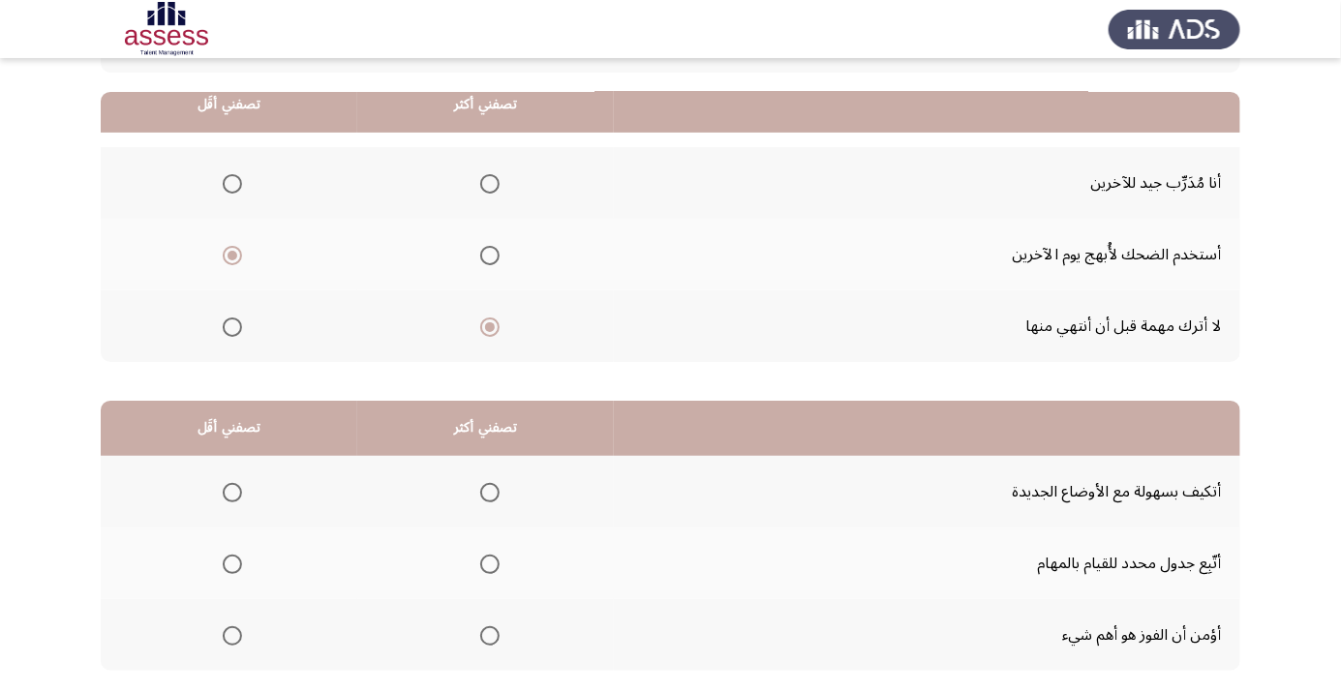
scroll to position [191, 0]
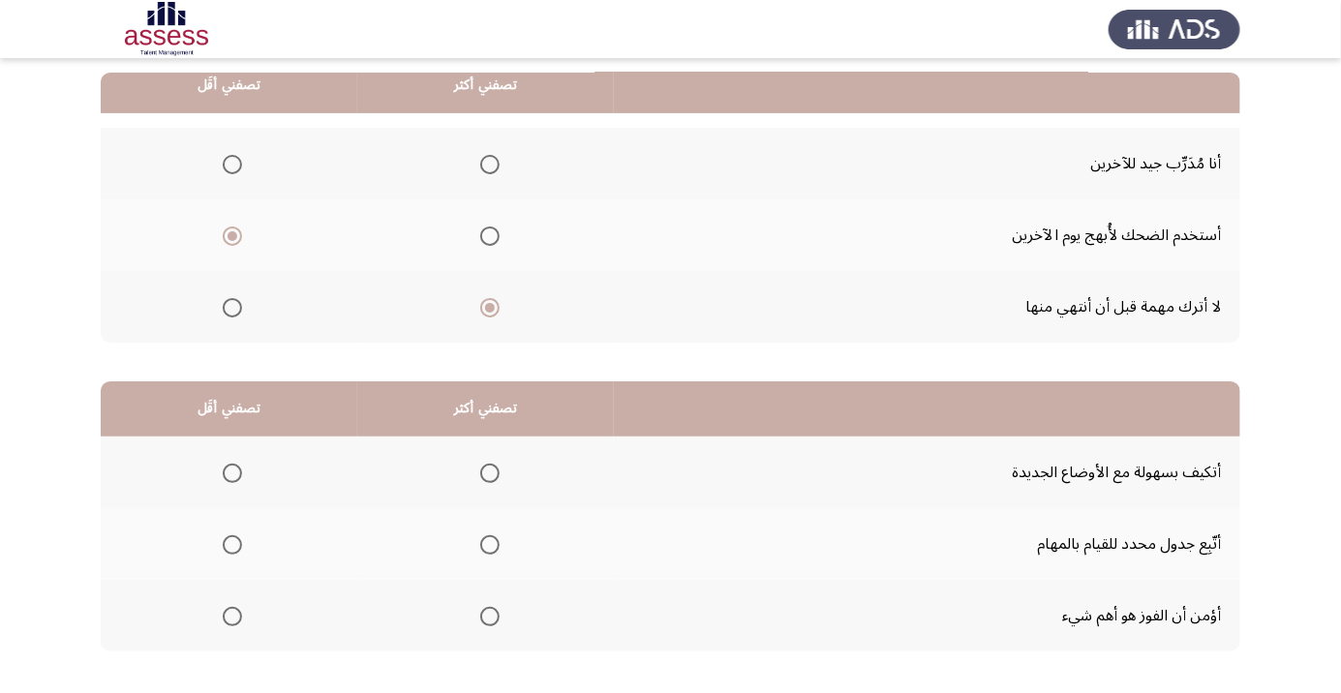
click at [480, 619] on span "Select an option" at bounding box center [489, 616] width 19 height 19
click at [480, 619] on input "Select an option" at bounding box center [489, 616] width 19 height 19
click at [220, 446] on th at bounding box center [229, 473] width 257 height 72
click at [217, 474] on label "Select an option" at bounding box center [228, 473] width 27 height 19
click at [223, 474] on input "Select an option" at bounding box center [232, 473] width 19 height 19
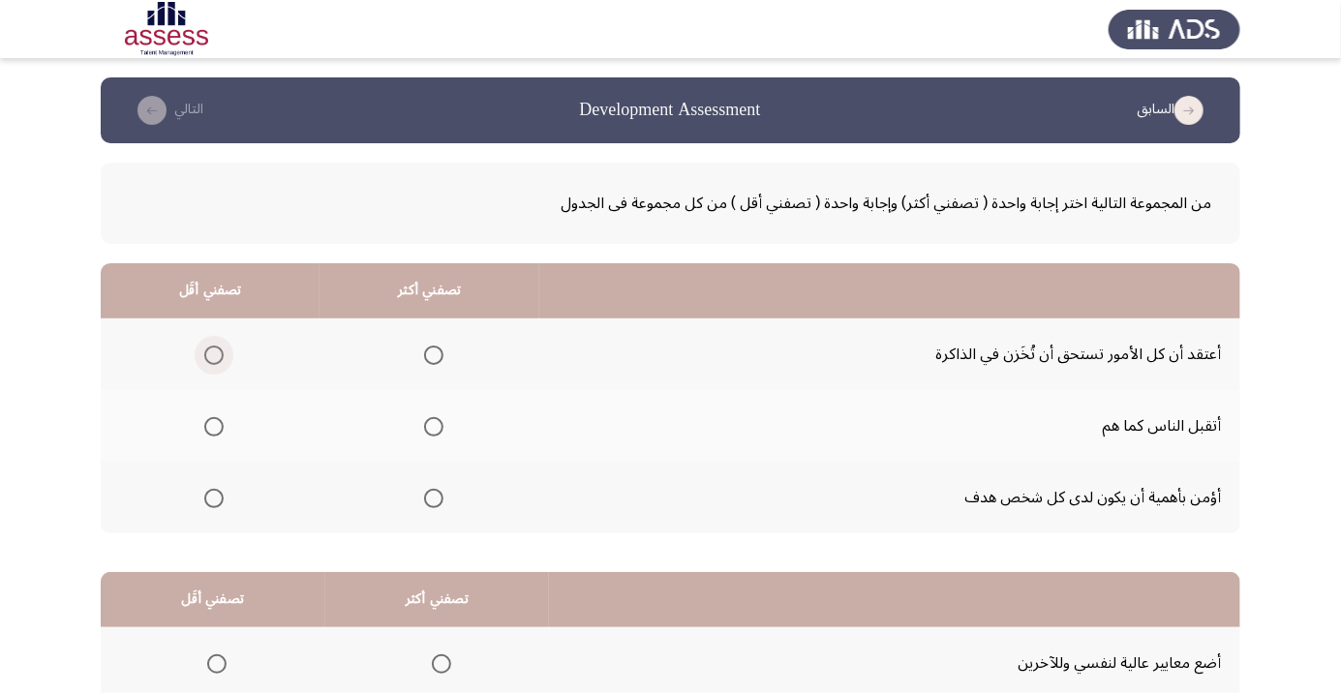
click at [207, 351] on span "Select an option" at bounding box center [213, 355] width 19 height 19
click at [207, 351] on input "Select an option" at bounding box center [213, 355] width 19 height 19
click at [434, 499] on span "Select an option" at bounding box center [434, 499] width 0 height 0
click at [434, 497] on input "Select an option" at bounding box center [433, 498] width 19 height 19
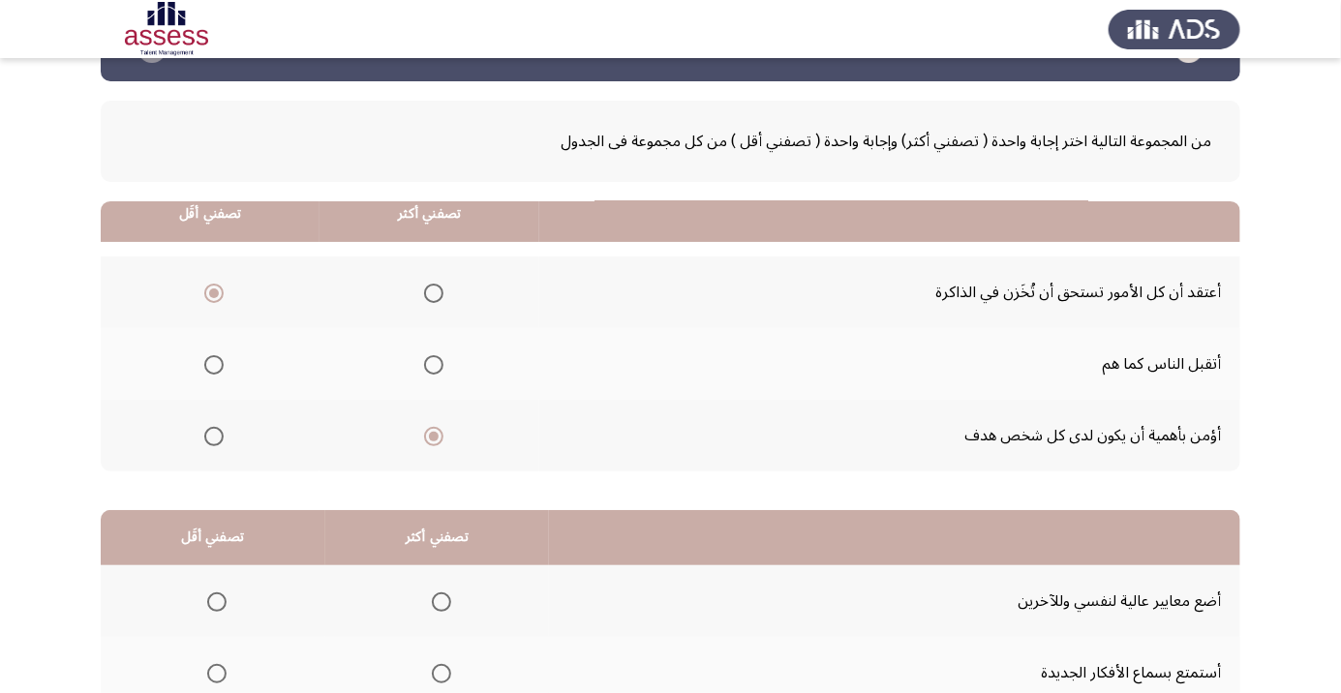
scroll to position [191, 0]
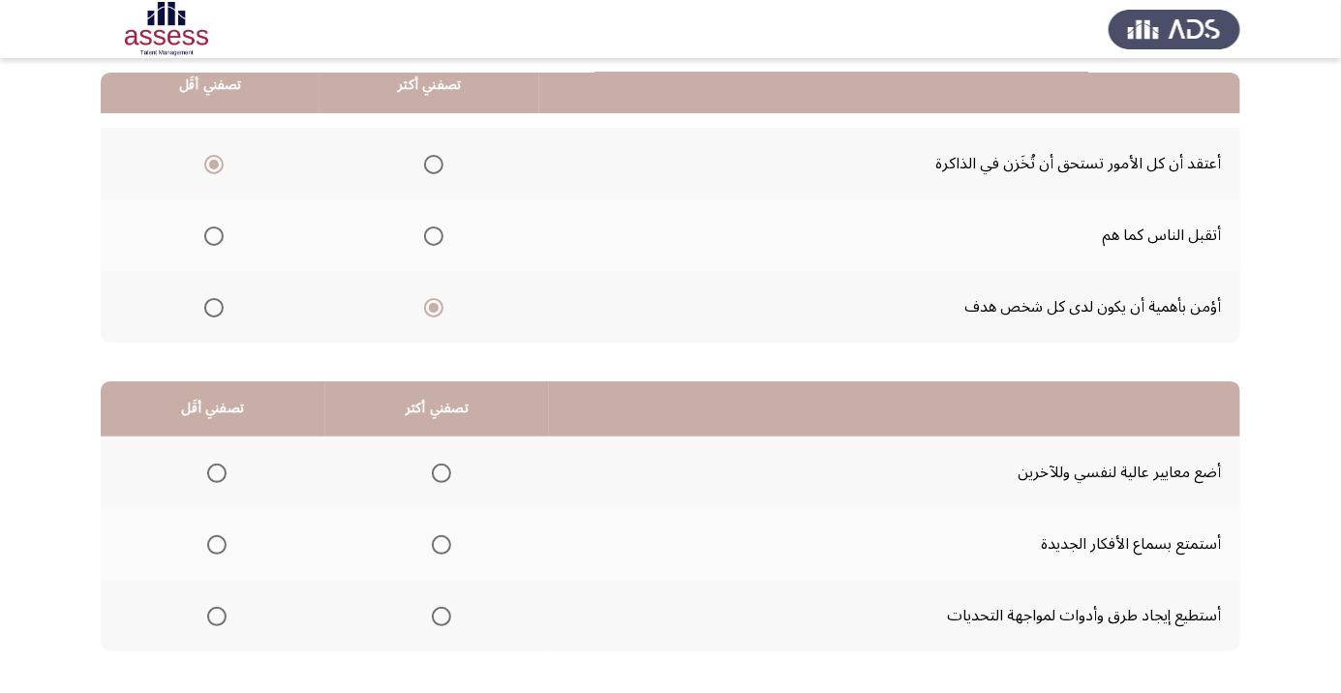
click at [424, 612] on label "Select an option" at bounding box center [437, 616] width 27 height 19
click at [432, 612] on input "Select an option" at bounding box center [441, 616] width 19 height 19
click at [215, 471] on span "Select an option" at bounding box center [216, 473] width 19 height 19
click at [215, 471] on input "Select an option" at bounding box center [216, 473] width 19 height 19
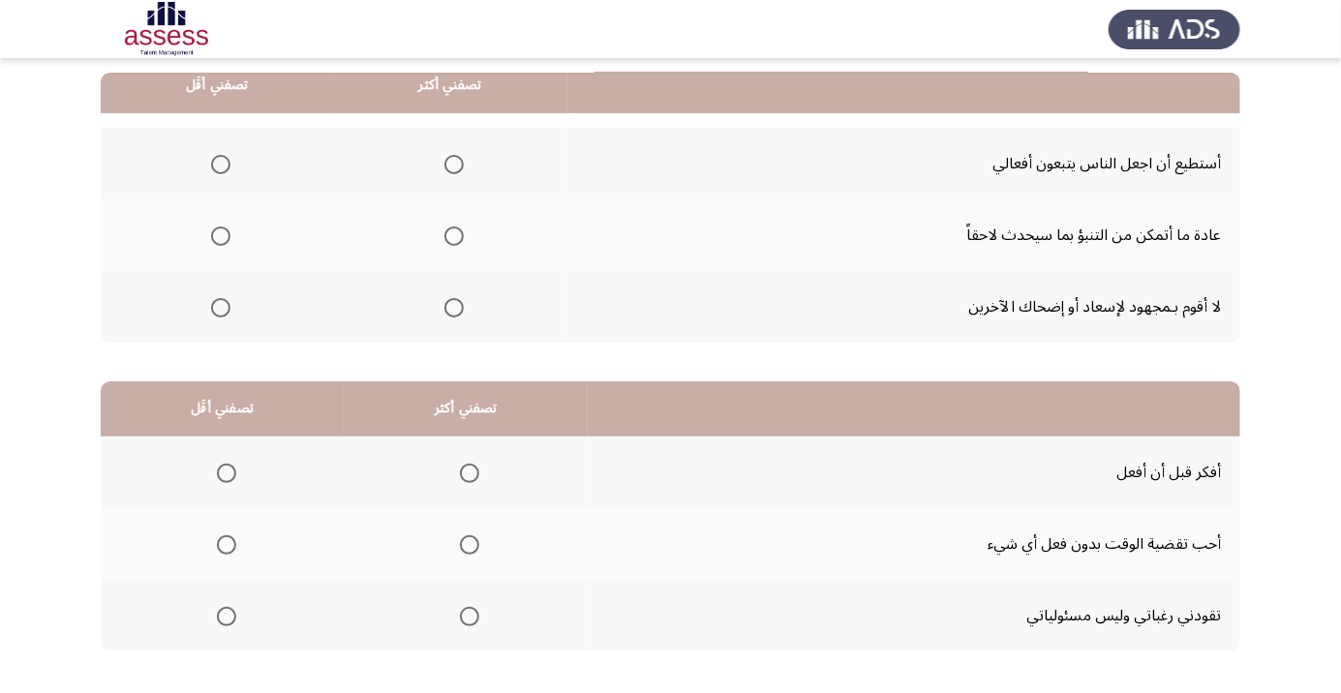
click at [454, 165] on span "Select an option" at bounding box center [454, 165] width 0 height 0
click at [450, 163] on input "Select an option" at bounding box center [453, 164] width 19 height 19
click at [216, 240] on span "Select an option" at bounding box center [220, 236] width 19 height 19
click at [216, 240] on input "Select an option" at bounding box center [220, 236] width 19 height 19
click at [465, 615] on span "Select an option" at bounding box center [469, 616] width 19 height 19
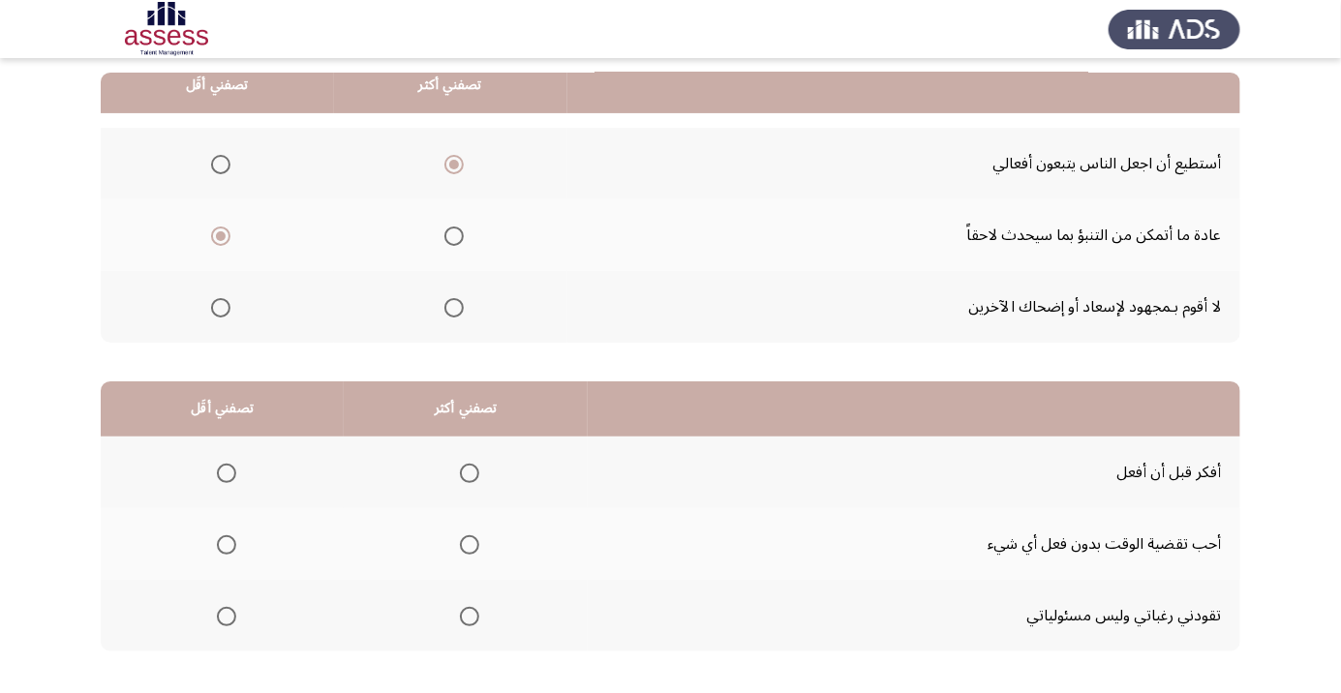
click at [465, 615] on input "Select an option" at bounding box center [469, 616] width 19 height 19
click at [227, 473] on span "Select an option" at bounding box center [227, 473] width 0 height 0
click at [225, 471] on input "Select an option" at bounding box center [226, 473] width 19 height 19
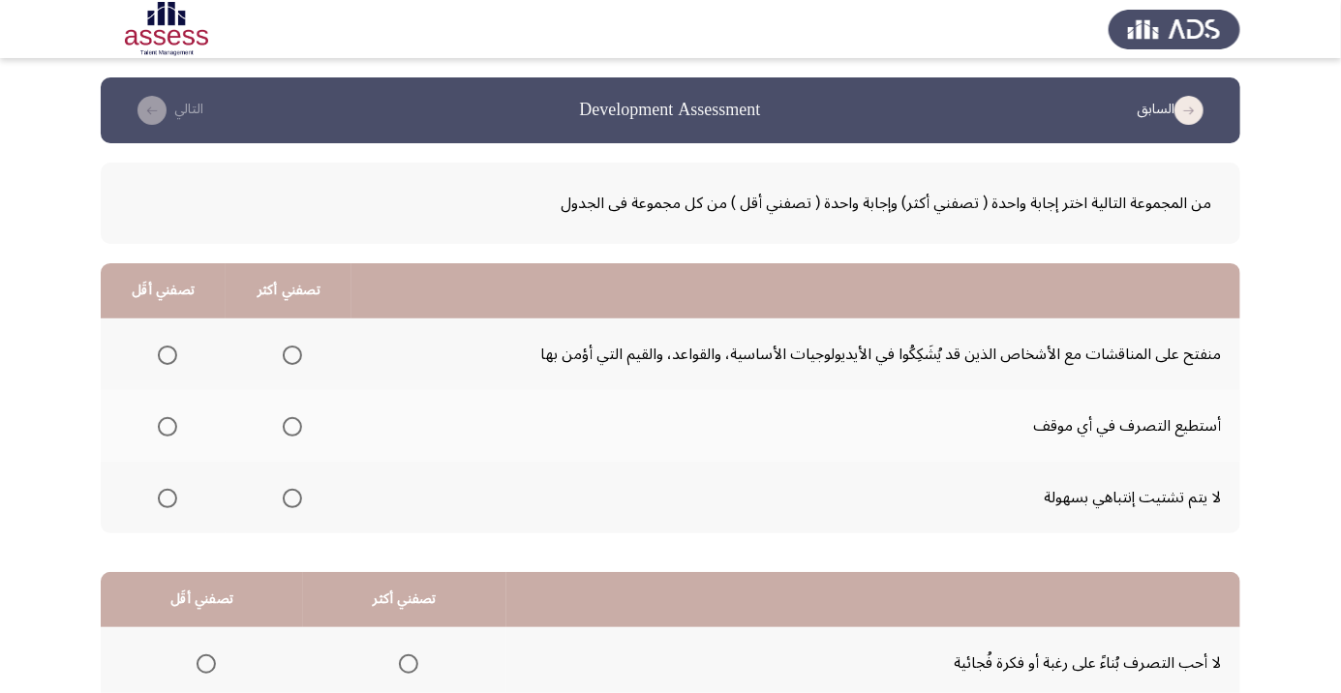
click at [117, 531] on th at bounding box center [163, 498] width 125 height 72
click at [152, 506] on label "Select an option" at bounding box center [163, 498] width 27 height 19
click at [158, 506] on input "Select an option" at bounding box center [167, 498] width 19 height 19
click at [292, 427] on span "Select an option" at bounding box center [292, 427] width 0 height 0
click at [289, 426] on input "Select an option" at bounding box center [292, 426] width 19 height 19
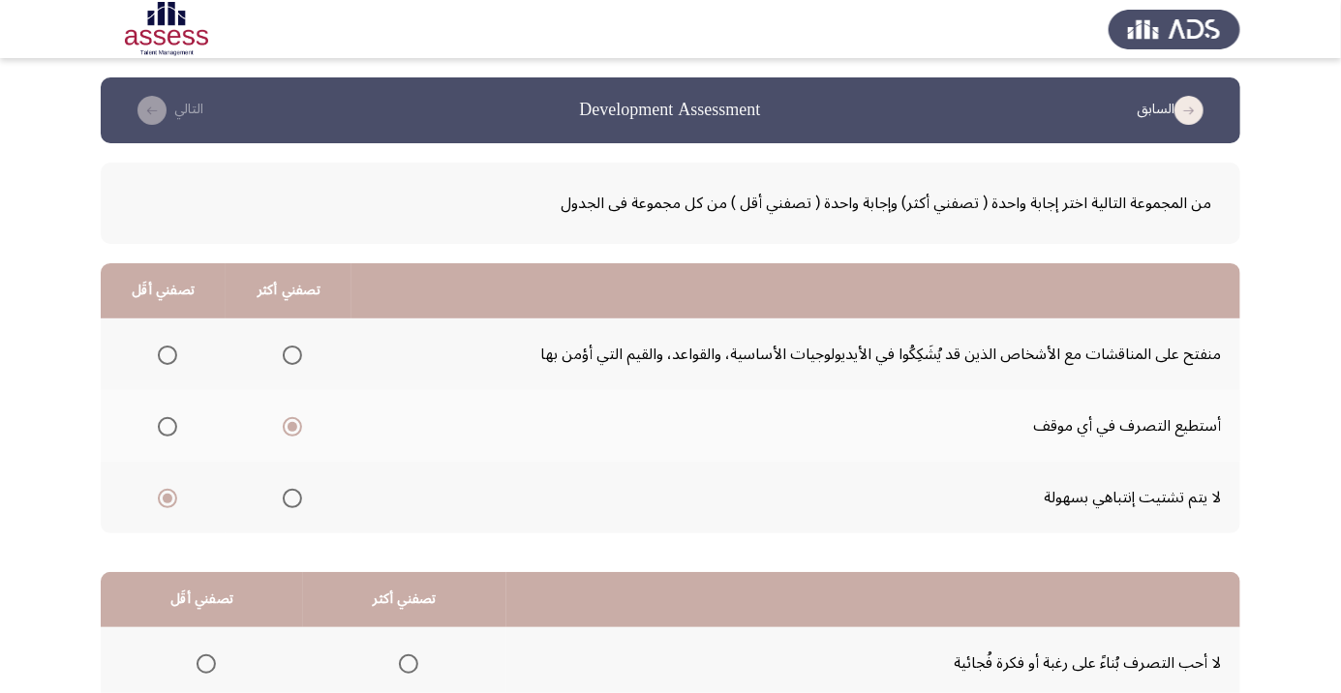
scroll to position [191, 0]
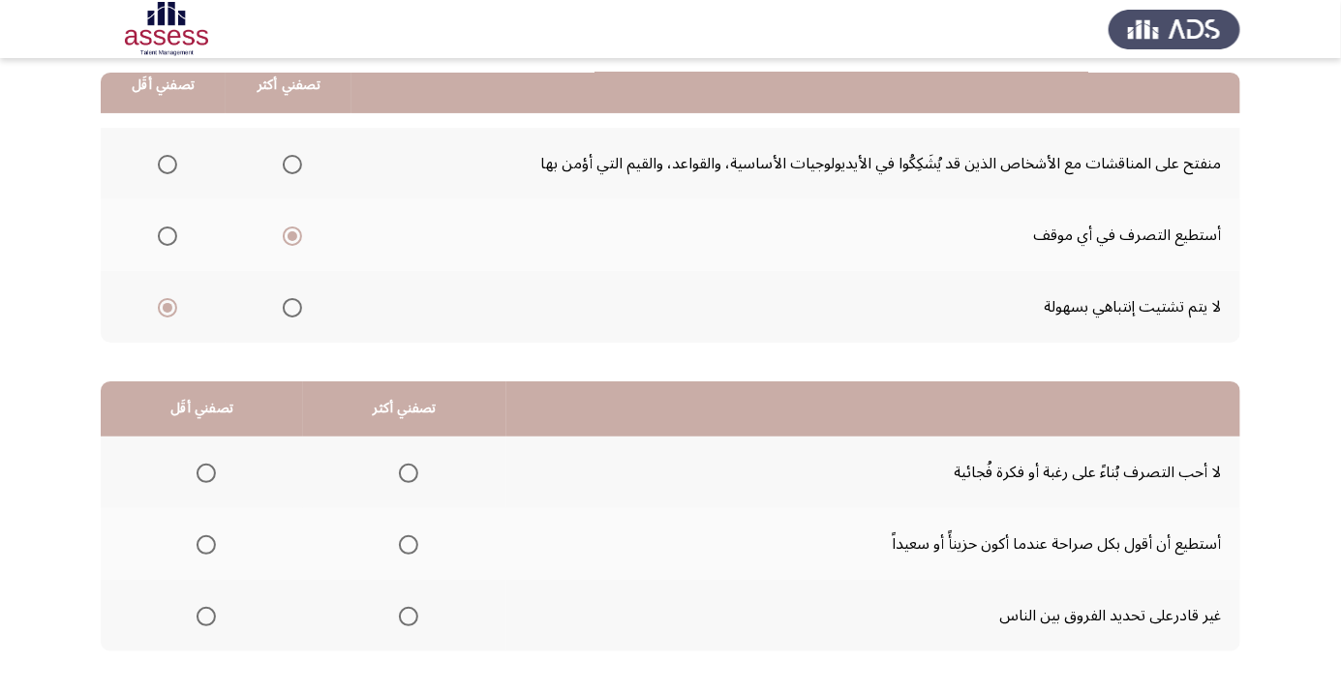
click at [399, 468] on span "Select an option" at bounding box center [408, 473] width 19 height 19
click at [399, 468] on input "Select an option" at bounding box center [408, 473] width 19 height 19
click at [197, 621] on span "Select an option" at bounding box center [206, 616] width 19 height 19
click at [197, 621] on input "Select an option" at bounding box center [206, 616] width 19 height 19
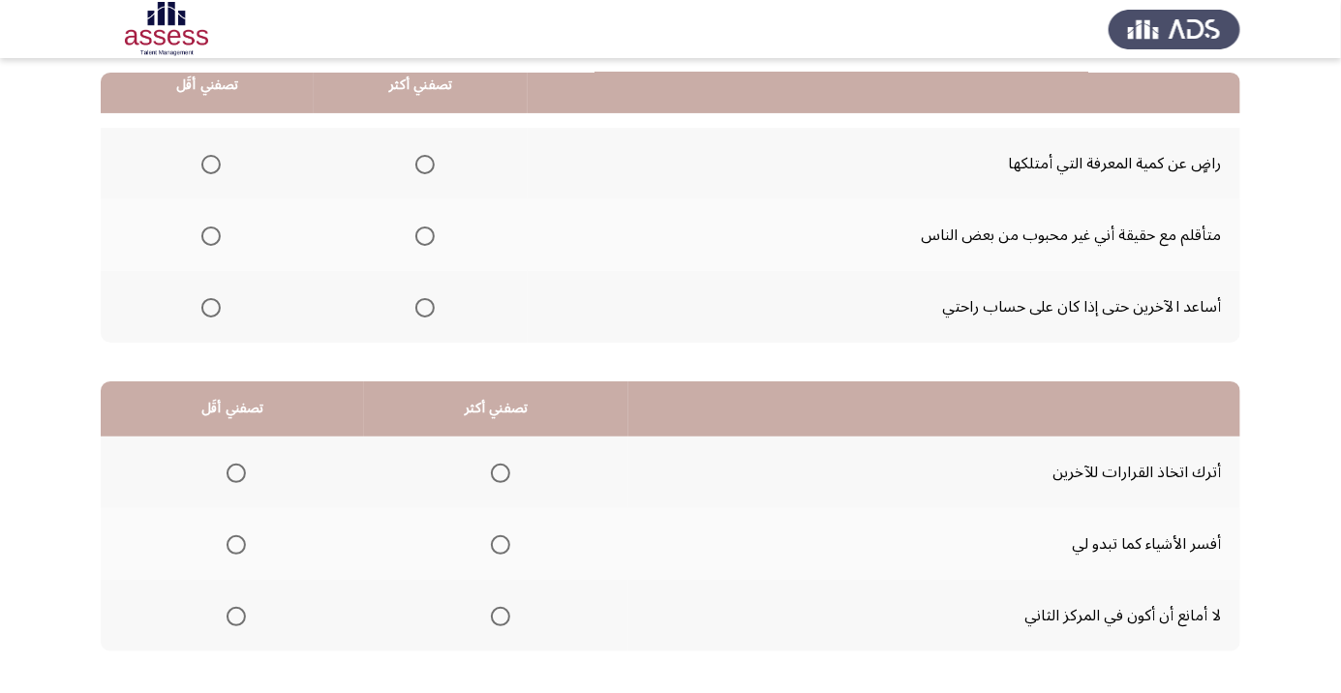
click at [415, 157] on span "Select an option" at bounding box center [424, 164] width 19 height 19
click at [415, 157] on input "Select an option" at bounding box center [424, 164] width 19 height 19
click at [211, 308] on span "Select an option" at bounding box center [211, 308] width 0 height 0
click at [209, 306] on input "Select an option" at bounding box center [210, 307] width 19 height 19
click at [494, 545] on span "Select an option" at bounding box center [500, 544] width 19 height 19
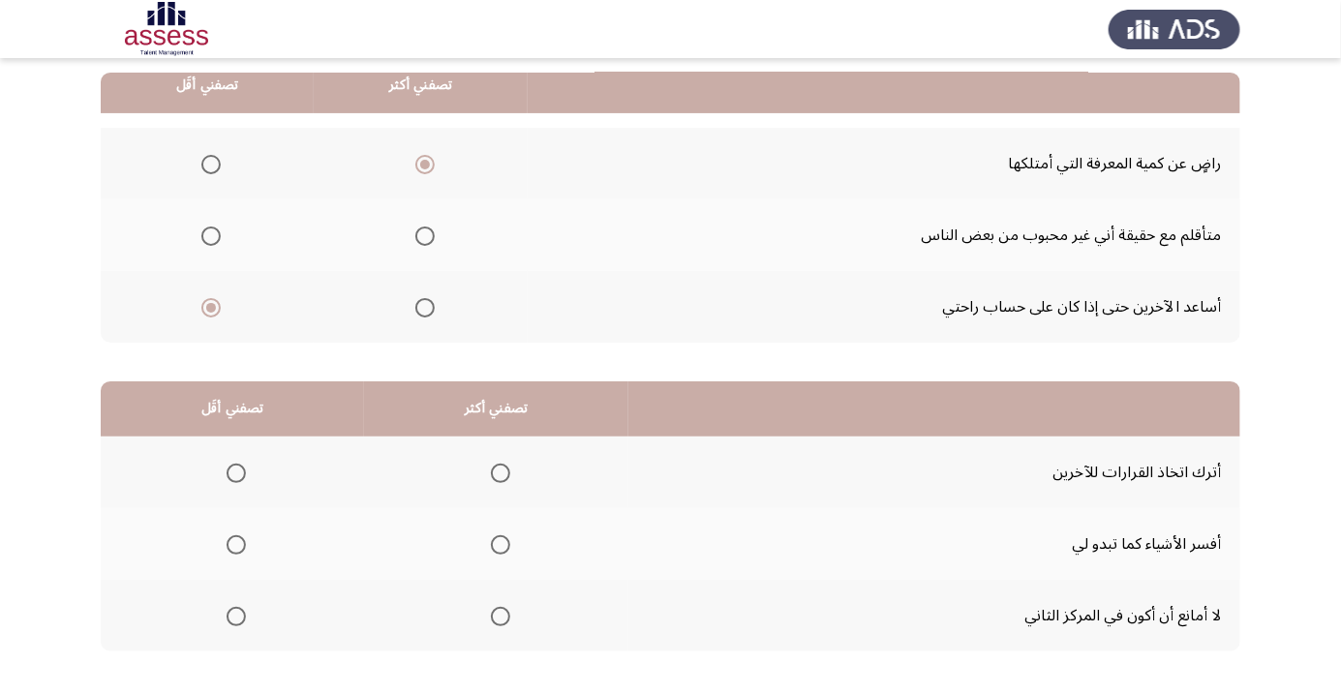
click at [494, 545] on input "Select an option" at bounding box center [500, 544] width 19 height 19
click at [227, 622] on span "Select an option" at bounding box center [236, 616] width 19 height 19
click at [227, 622] on input "Select an option" at bounding box center [236, 616] width 19 height 19
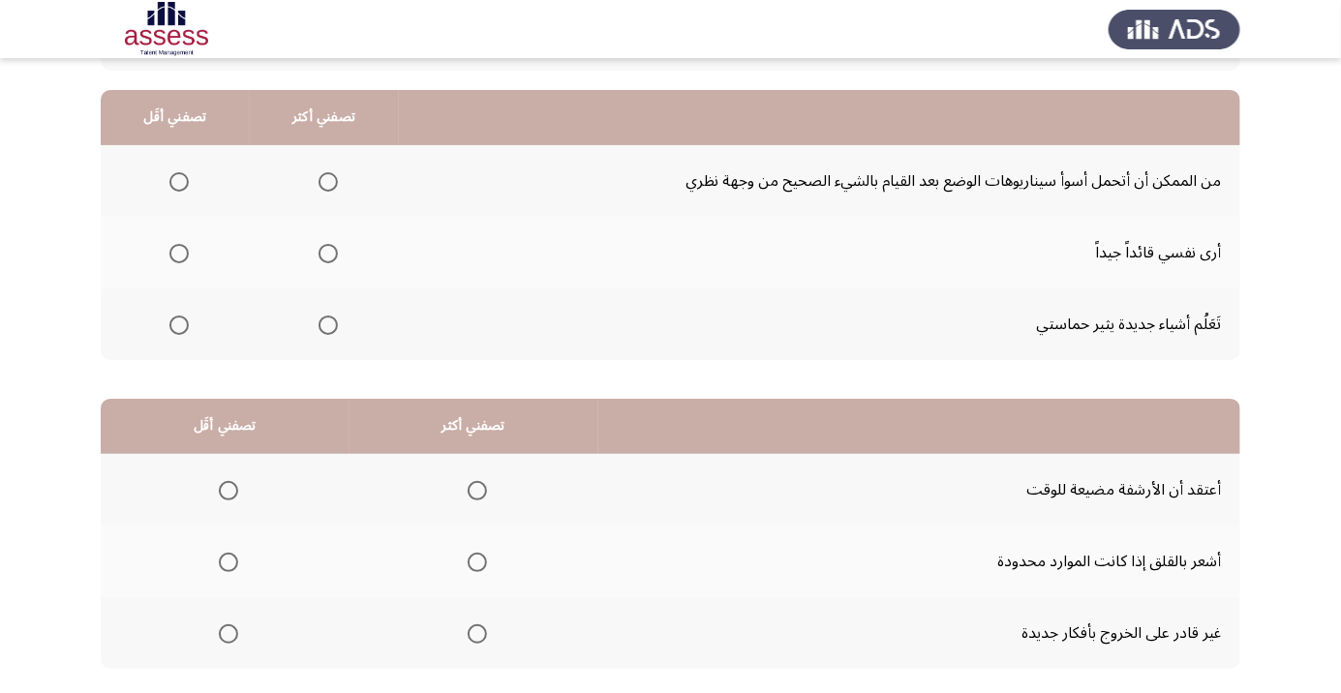
scroll to position [176, 0]
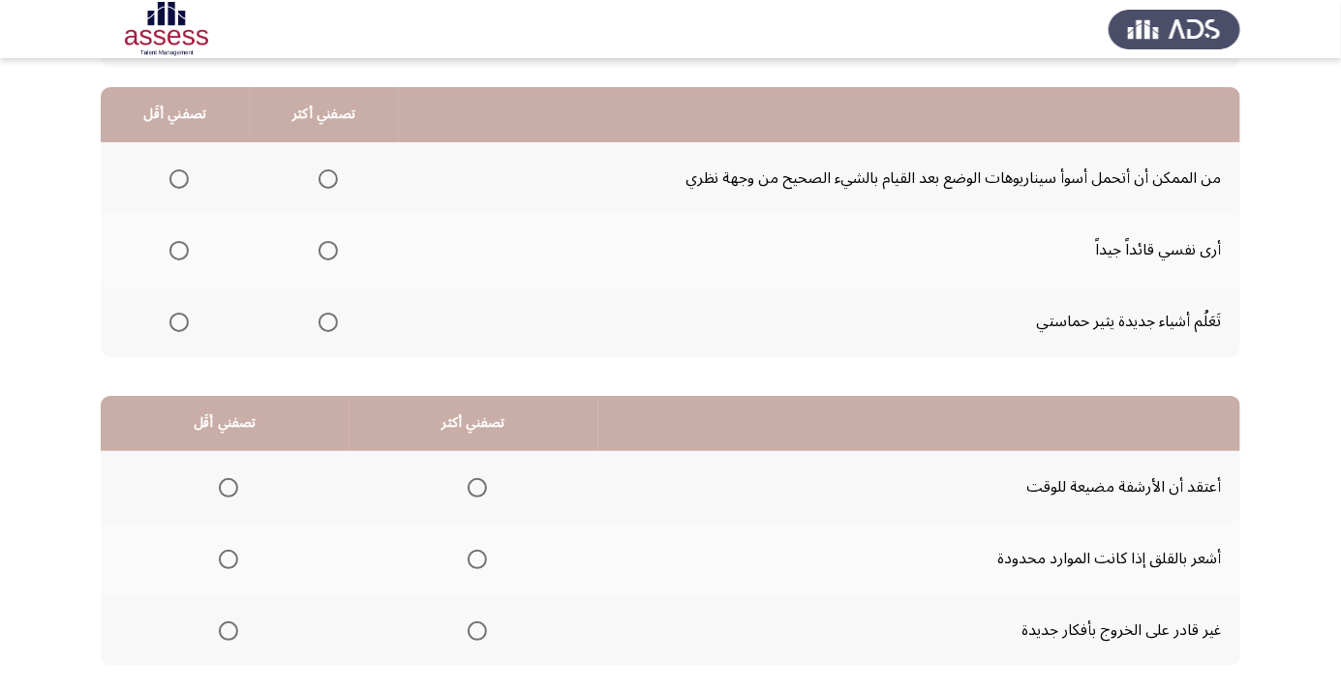
click at [326, 241] on span "Select an option" at bounding box center [327, 250] width 19 height 19
click at [326, 241] on input "Select an option" at bounding box center [327, 250] width 19 height 19
click at [170, 168] on mat-radio-button "Select an option" at bounding box center [175, 178] width 27 height 20
click at [328, 322] on span "Select an option" at bounding box center [328, 322] width 0 height 0
click at [324, 320] on input "Select an option" at bounding box center [327, 322] width 19 height 19
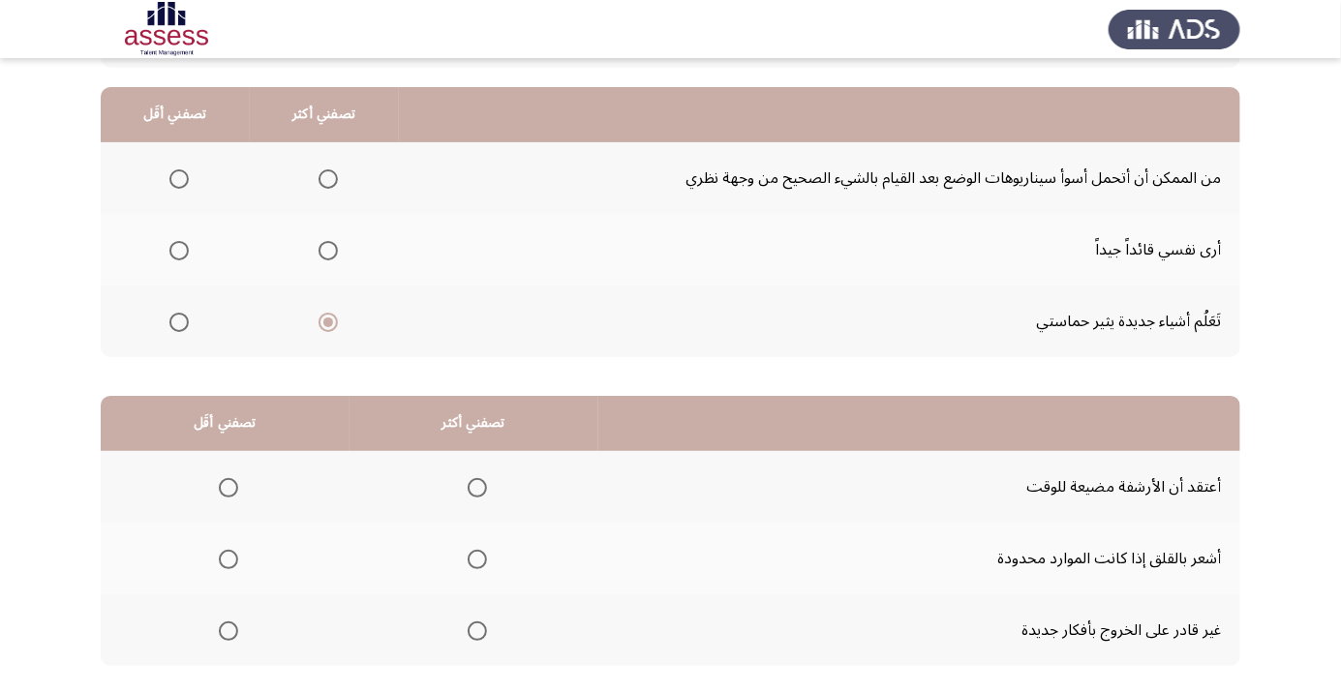
click at [179, 179] on span "Select an option" at bounding box center [179, 179] width 0 height 0
click at [177, 177] on input "Select an option" at bounding box center [178, 178] width 19 height 19
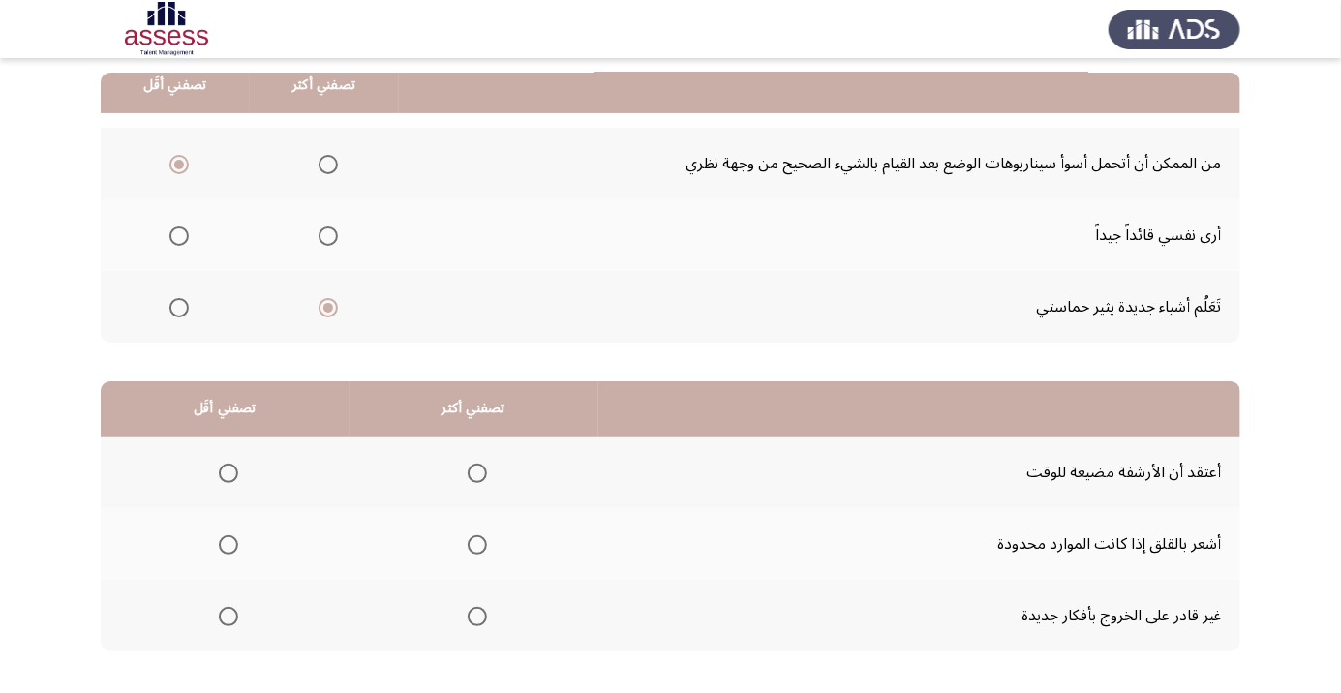
click at [323, 228] on span "Select an option" at bounding box center [327, 236] width 19 height 19
click at [323, 228] on input "Select an option" at bounding box center [327, 236] width 19 height 19
click at [169, 315] on span "Select an option" at bounding box center [178, 307] width 19 height 19
click at [169, 315] on input "Select an option" at bounding box center [178, 307] width 19 height 19
click at [477, 545] on span "Select an option" at bounding box center [477, 545] width 0 height 0
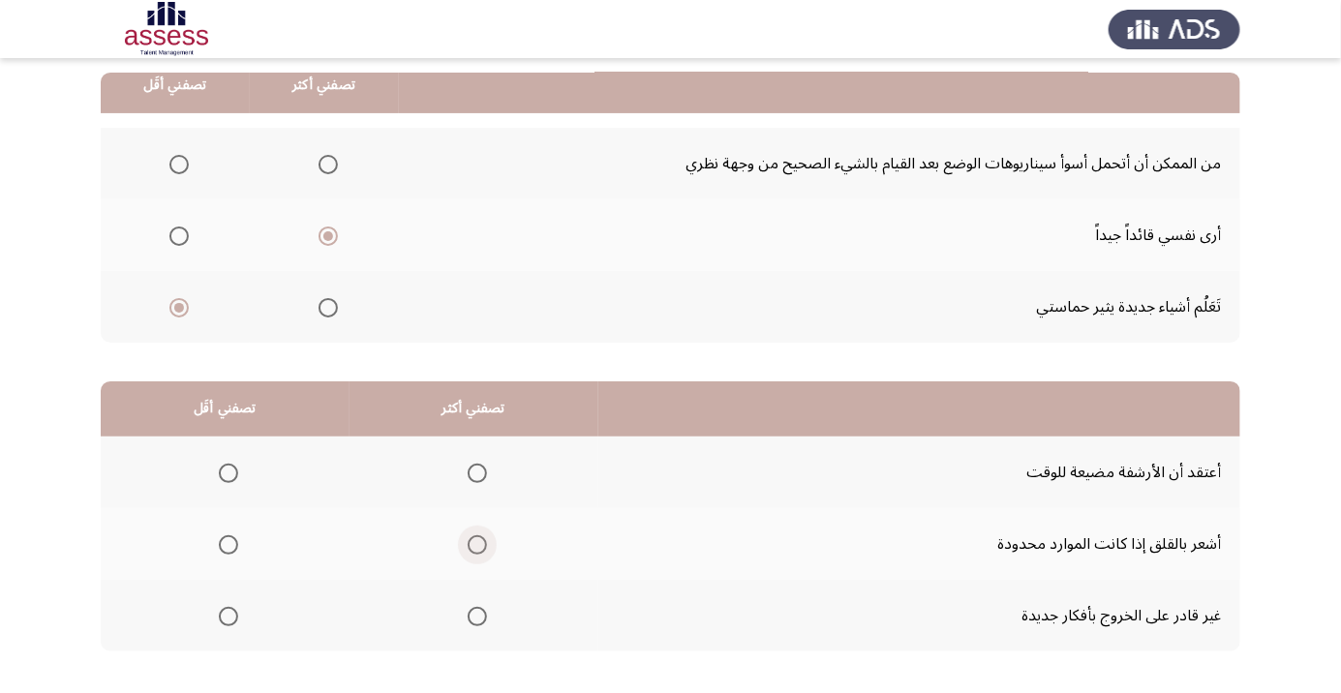
click at [474, 543] on input "Select an option" at bounding box center [477, 544] width 19 height 19
click at [220, 613] on span "Select an option" at bounding box center [228, 616] width 19 height 19
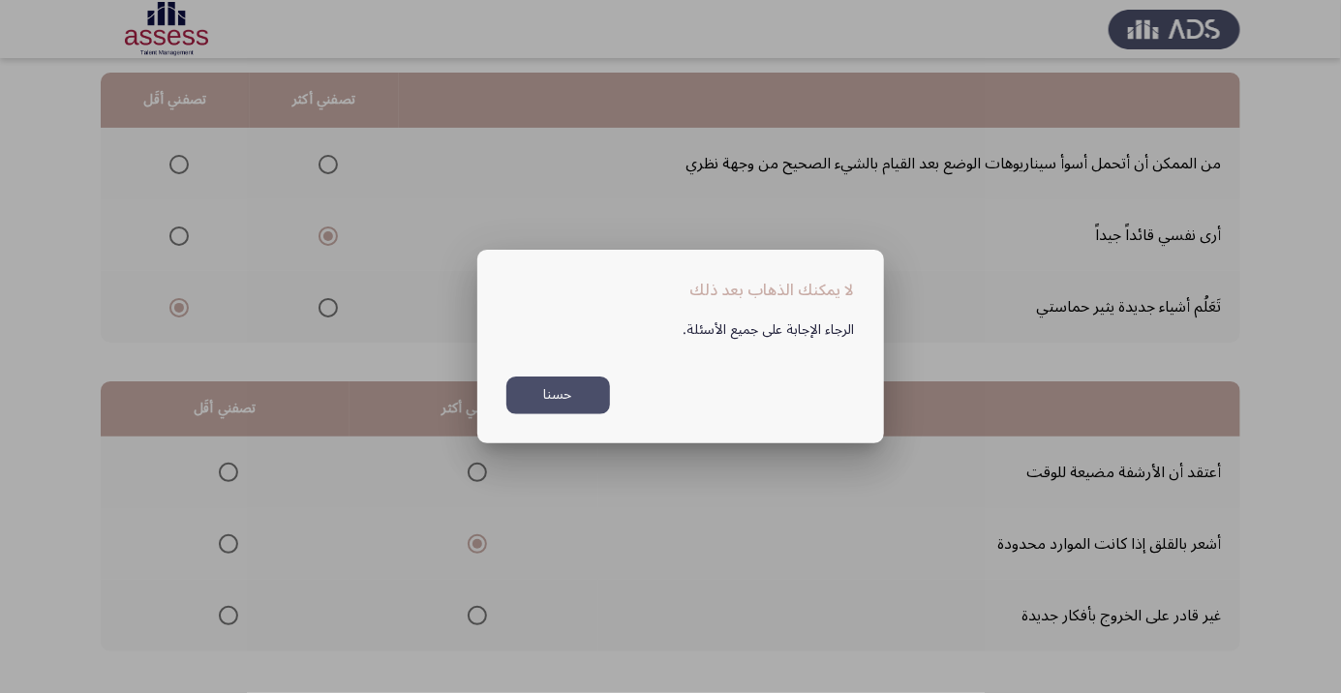
click at [209, 620] on div at bounding box center [670, 346] width 1341 height 693
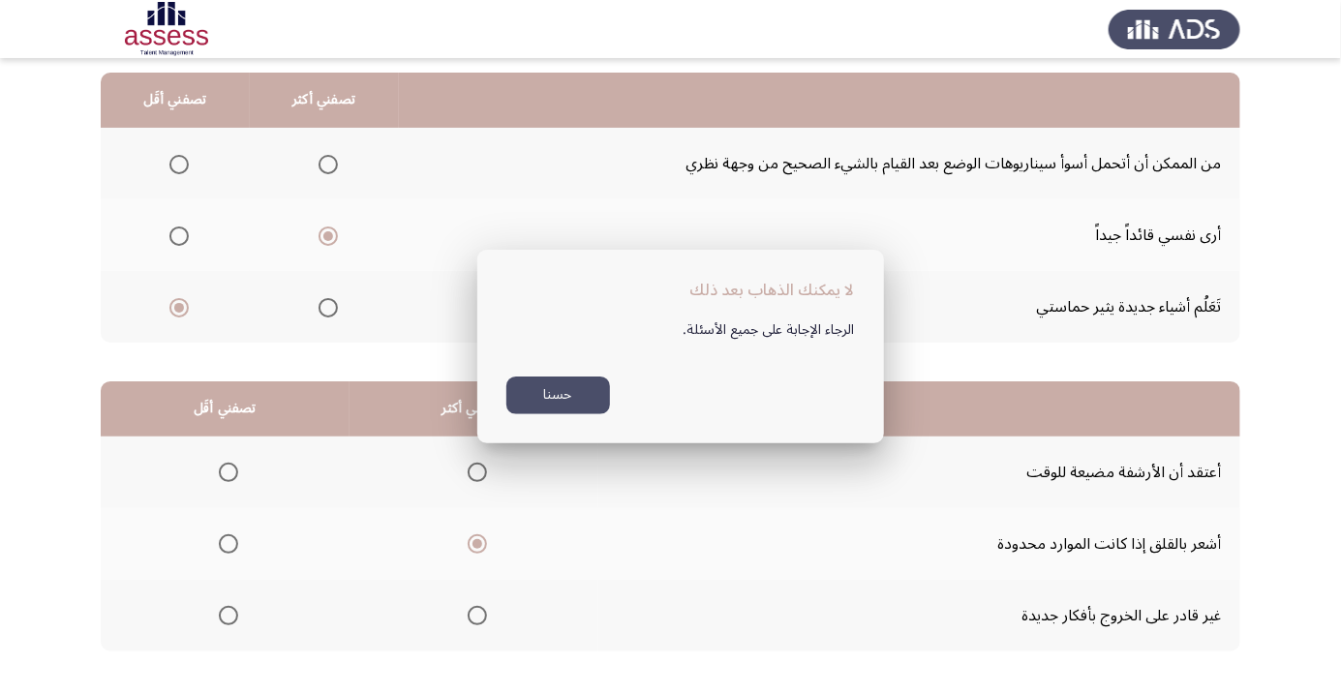
scroll to position [191, 0]
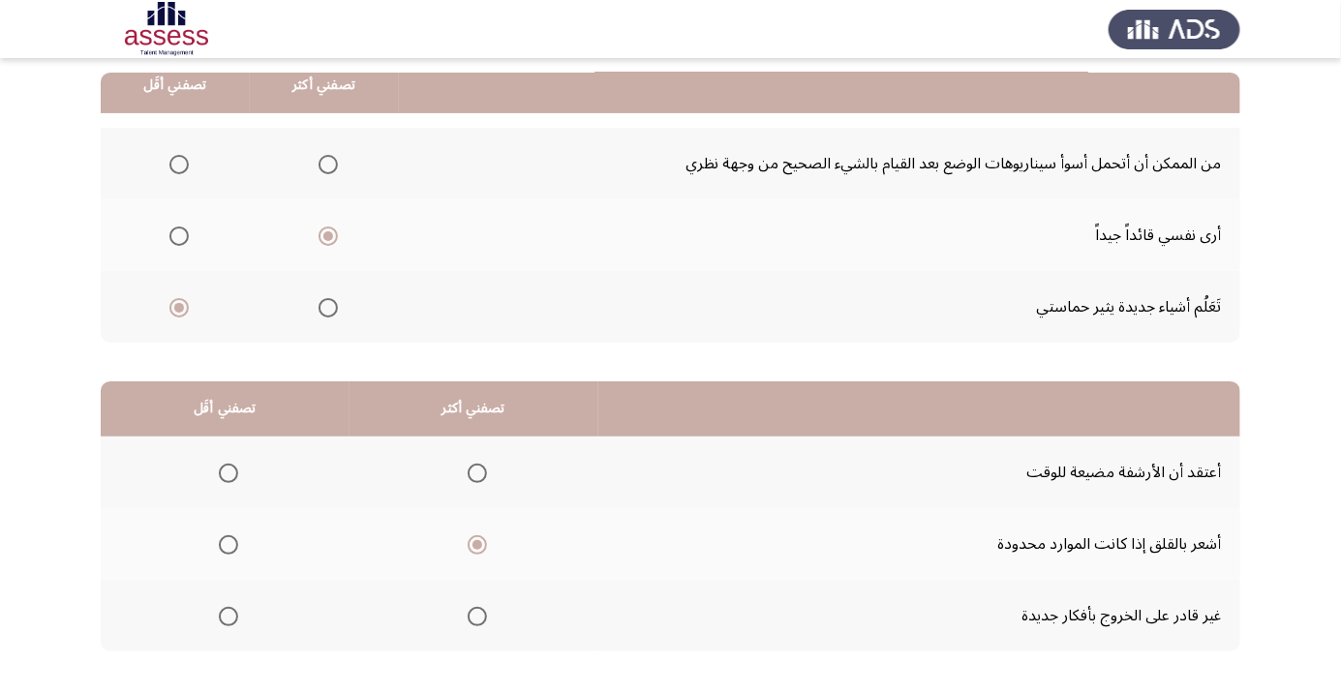
click at [228, 617] on span "Select an option" at bounding box center [228, 617] width 0 height 0
click at [227, 615] on input "Select an option" at bounding box center [228, 616] width 19 height 19
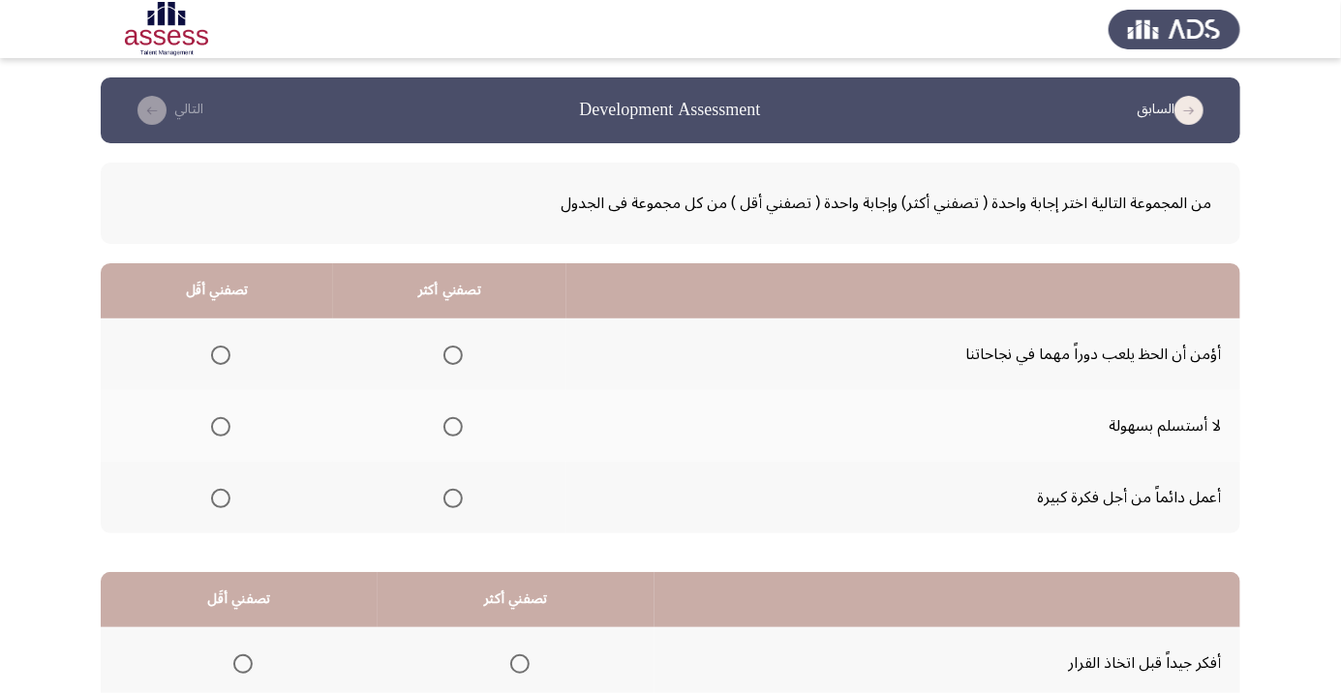
click at [447, 359] on span "Select an option" at bounding box center [452, 355] width 19 height 19
click at [447, 359] on input "Select an option" at bounding box center [452, 355] width 19 height 19
click at [453, 427] on span "Select an option" at bounding box center [453, 427] width 0 height 0
click at [449, 426] on input "Select an option" at bounding box center [452, 426] width 19 height 19
click at [221, 355] on span "Select an option" at bounding box center [221, 355] width 0 height 0
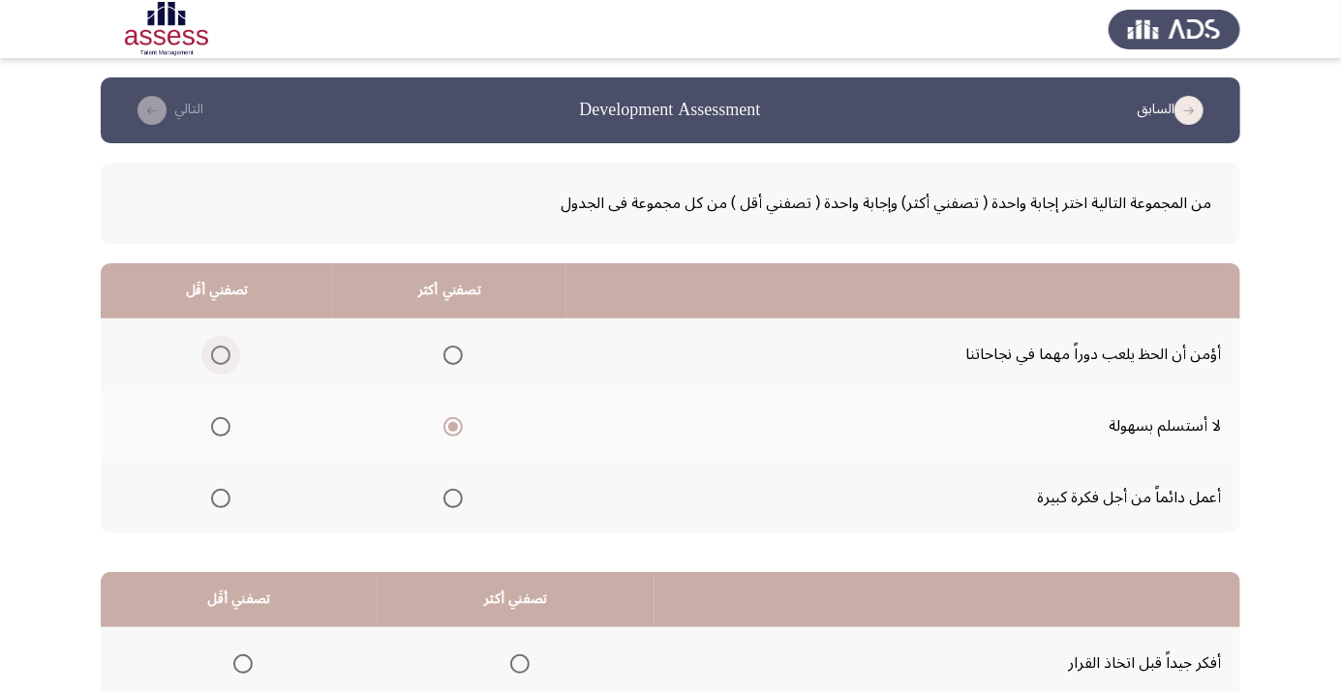
click at [219, 354] on input "Select an option" at bounding box center [220, 355] width 19 height 19
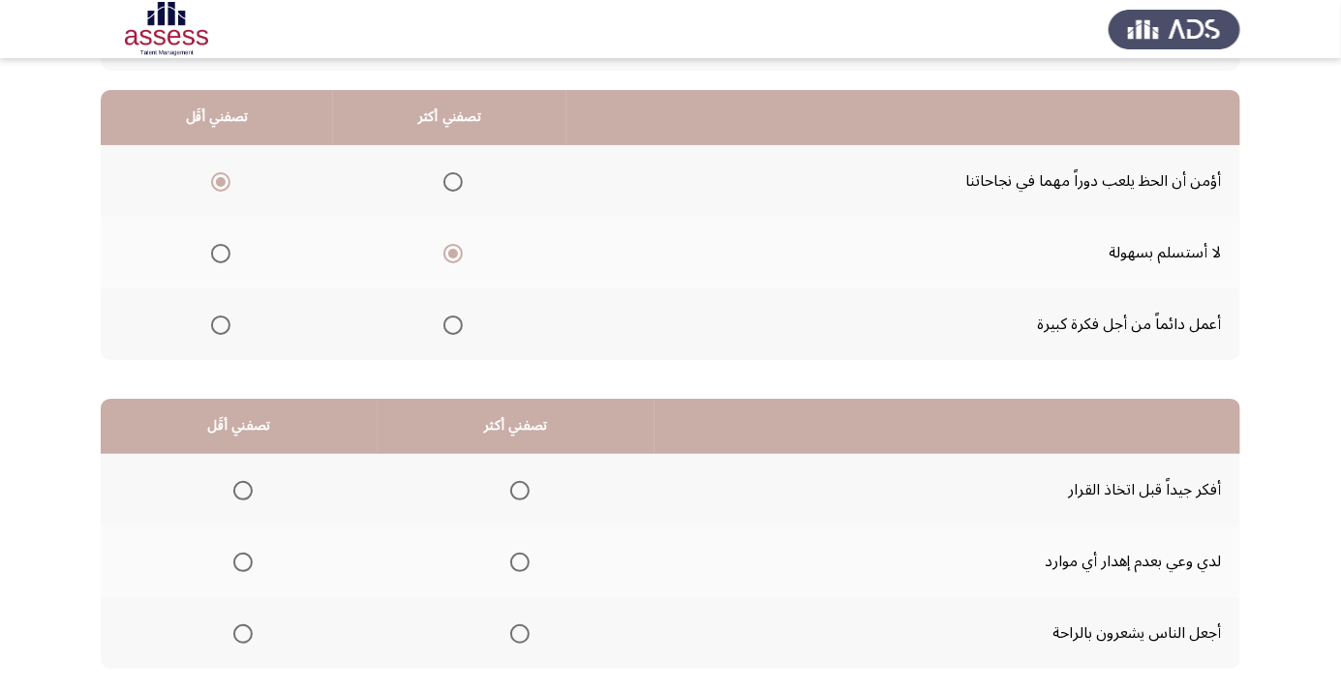
scroll to position [191, 0]
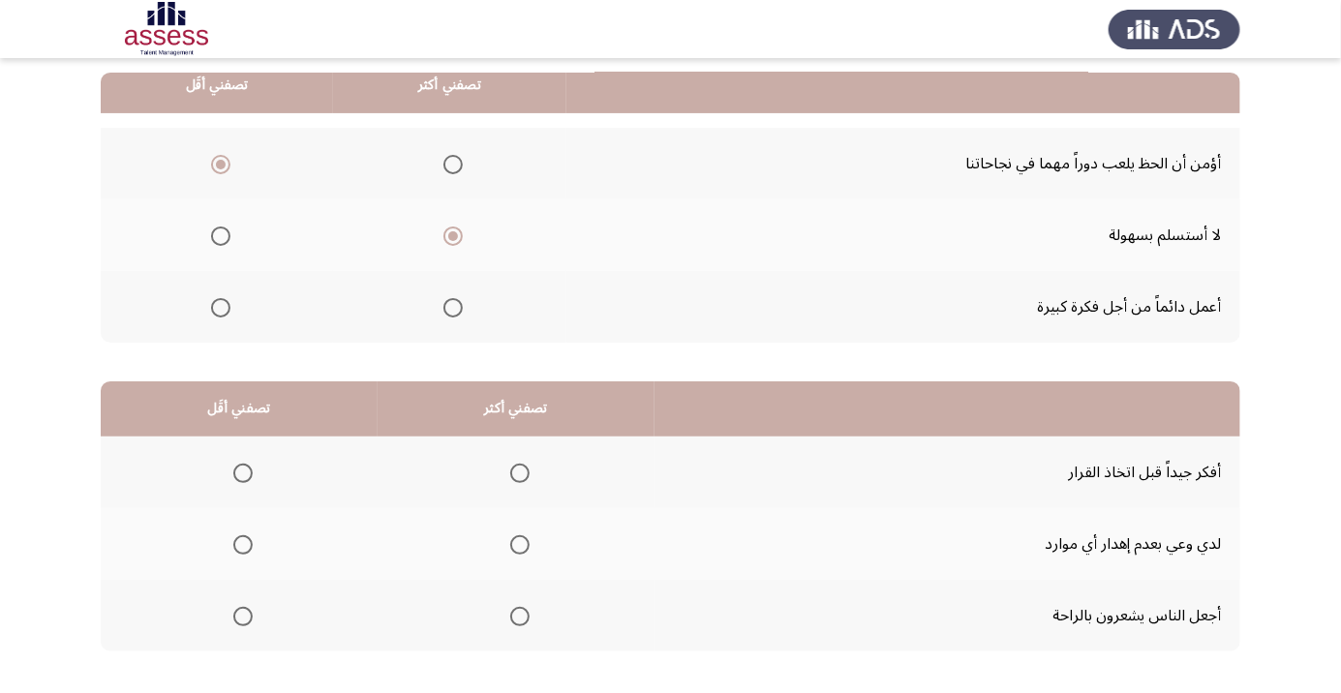
click at [520, 473] on span "Select an option" at bounding box center [520, 473] width 0 height 0
click at [515, 471] on input "Select an option" at bounding box center [519, 473] width 19 height 19
click at [243, 545] on span "Select an option" at bounding box center [243, 545] width 0 height 0
click at [241, 543] on input "Select an option" at bounding box center [242, 544] width 19 height 19
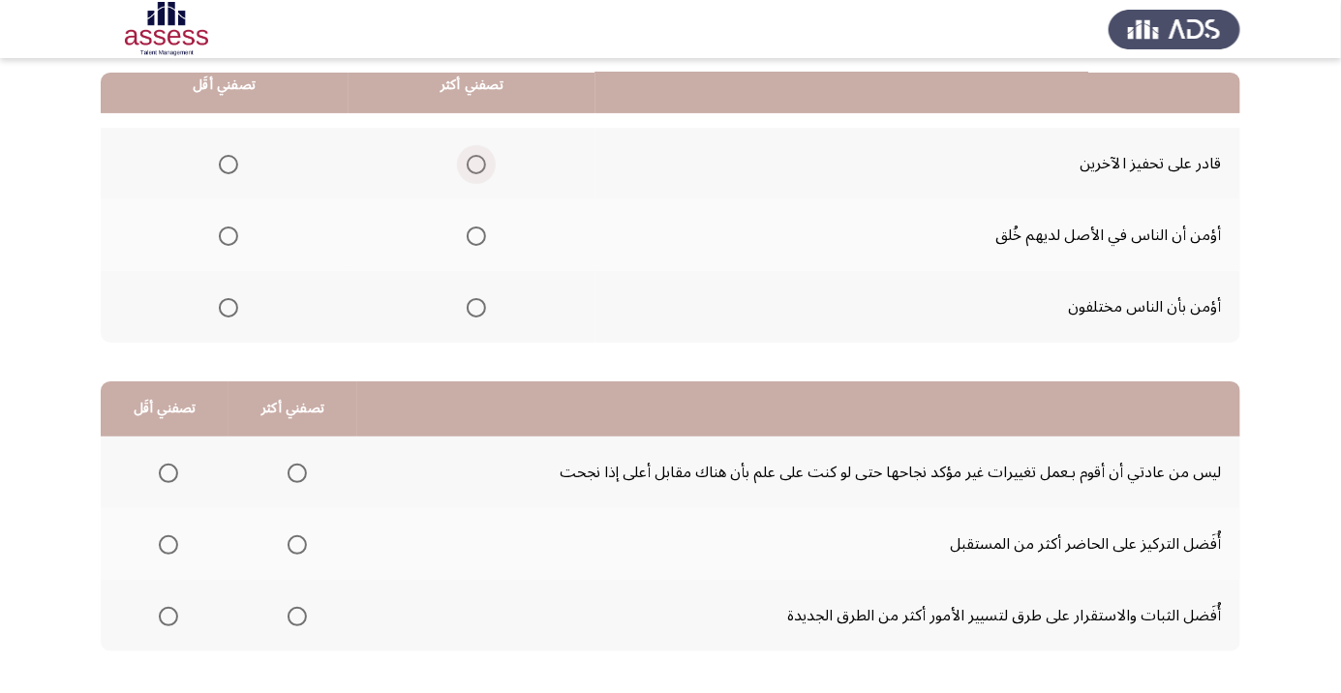
click at [470, 165] on span "Select an option" at bounding box center [476, 164] width 19 height 19
click at [470, 165] on input "Select an option" at bounding box center [476, 164] width 19 height 19
click at [228, 236] on span "Select an option" at bounding box center [228, 236] width 0 height 0
click at [227, 234] on input "Select an option" at bounding box center [228, 236] width 19 height 19
click at [167, 471] on span "Select an option" at bounding box center [168, 473] width 19 height 19
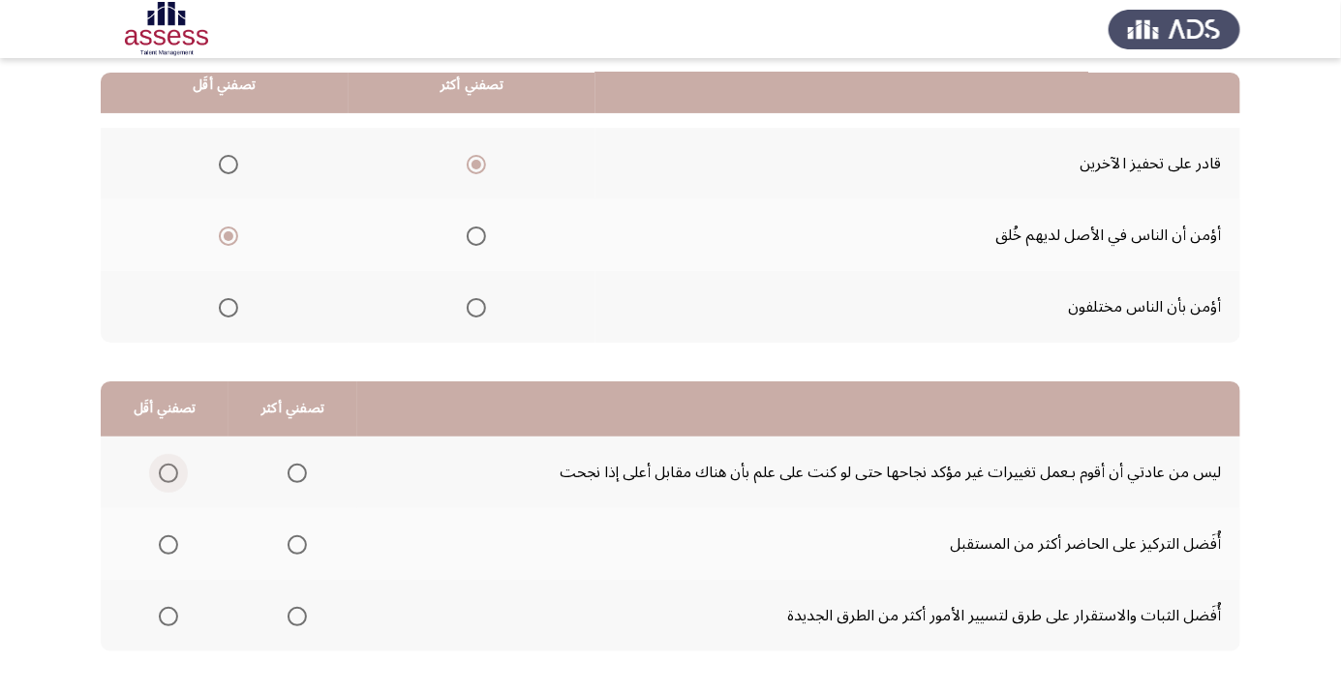
click at [167, 471] on input "Select an option" at bounding box center [168, 473] width 19 height 19
click at [293, 543] on span "Select an option" at bounding box center [297, 544] width 19 height 19
click at [293, 543] on input "Select an option" at bounding box center [297, 544] width 19 height 19
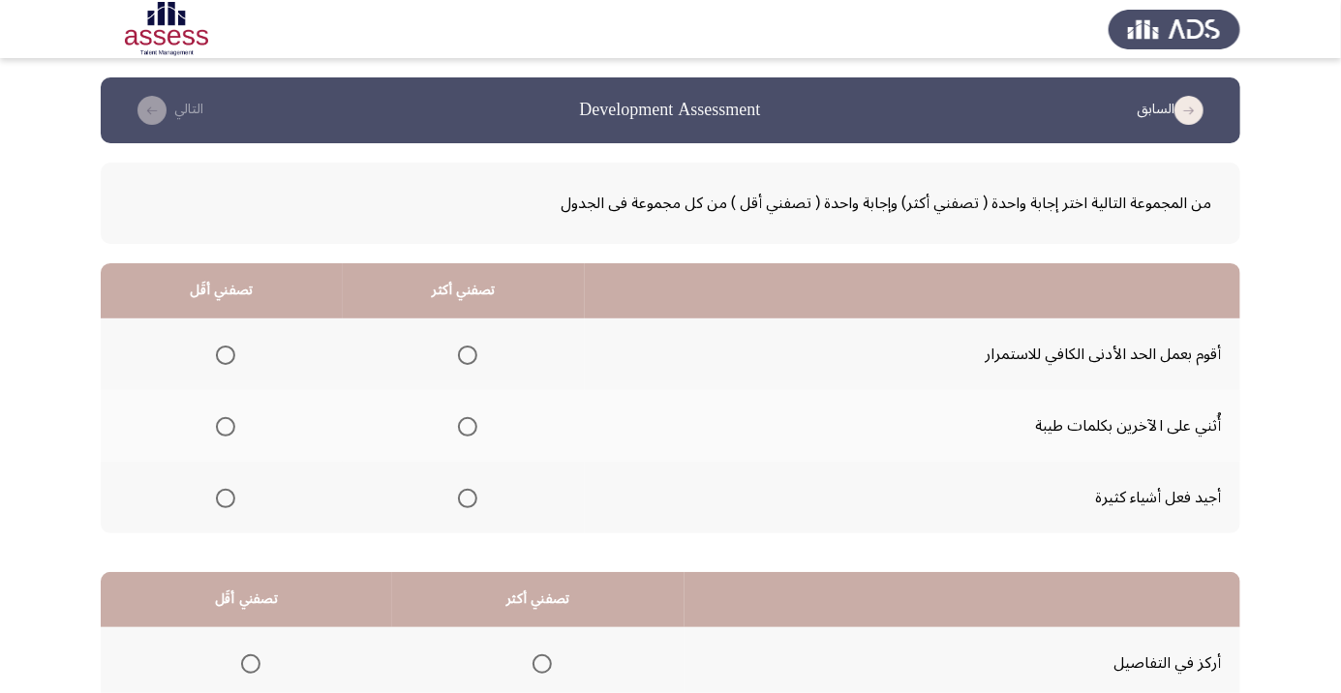
click at [468, 427] on span "Select an option" at bounding box center [468, 427] width 0 height 0
click at [465, 426] on input "Select an option" at bounding box center [467, 426] width 19 height 19
click at [209, 527] on th at bounding box center [222, 498] width 242 height 72
click at [221, 503] on span "Select an option" at bounding box center [225, 498] width 19 height 19
click at [221, 503] on input "Select an option" at bounding box center [225, 498] width 19 height 19
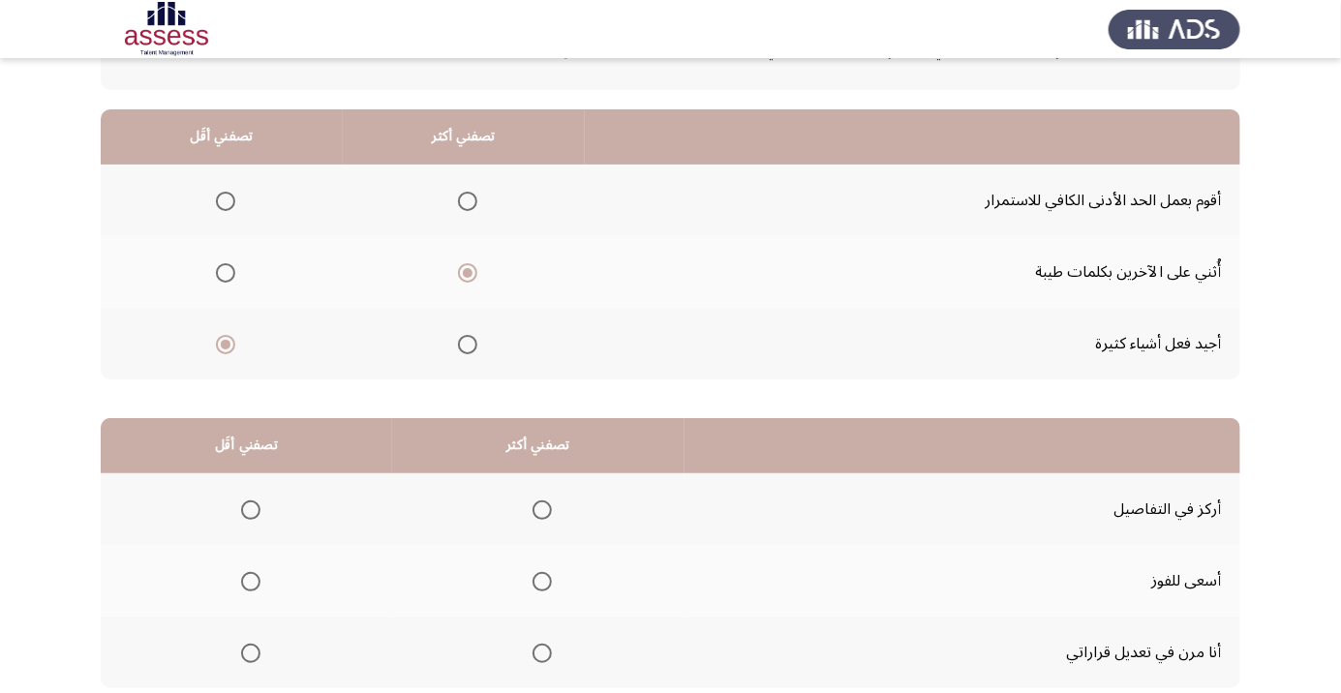
scroll to position [191, 0]
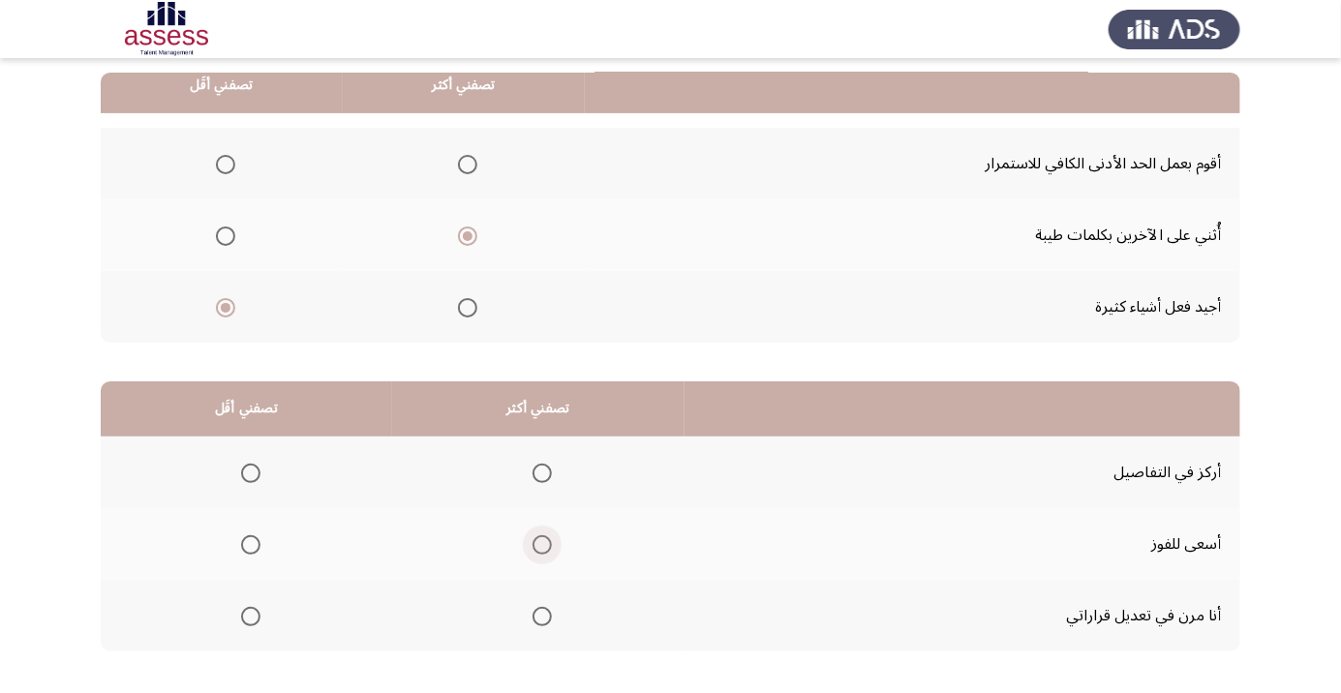
click at [542, 545] on span "Select an option" at bounding box center [542, 545] width 0 height 0
click at [537, 543] on input "Select an option" at bounding box center [541, 544] width 19 height 19
click at [251, 617] on span "Select an option" at bounding box center [251, 617] width 0 height 0
click at [248, 615] on input "Select an option" at bounding box center [250, 616] width 19 height 19
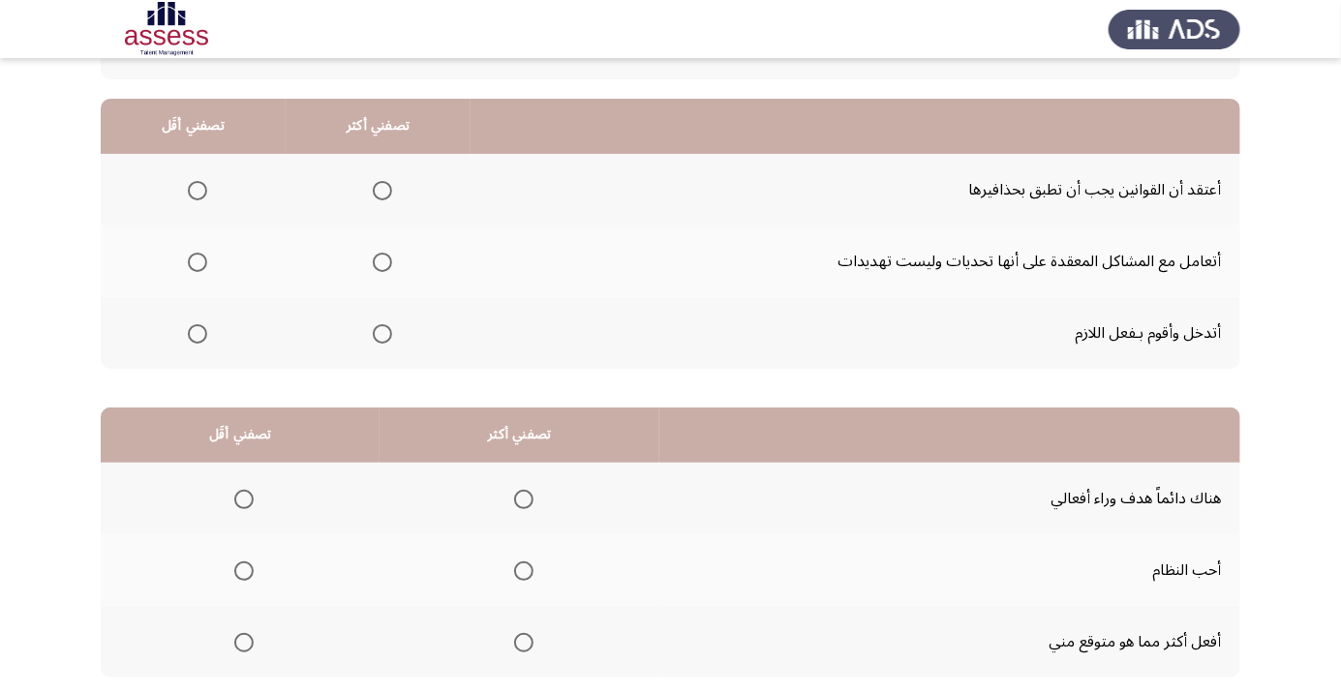
scroll to position [168, 0]
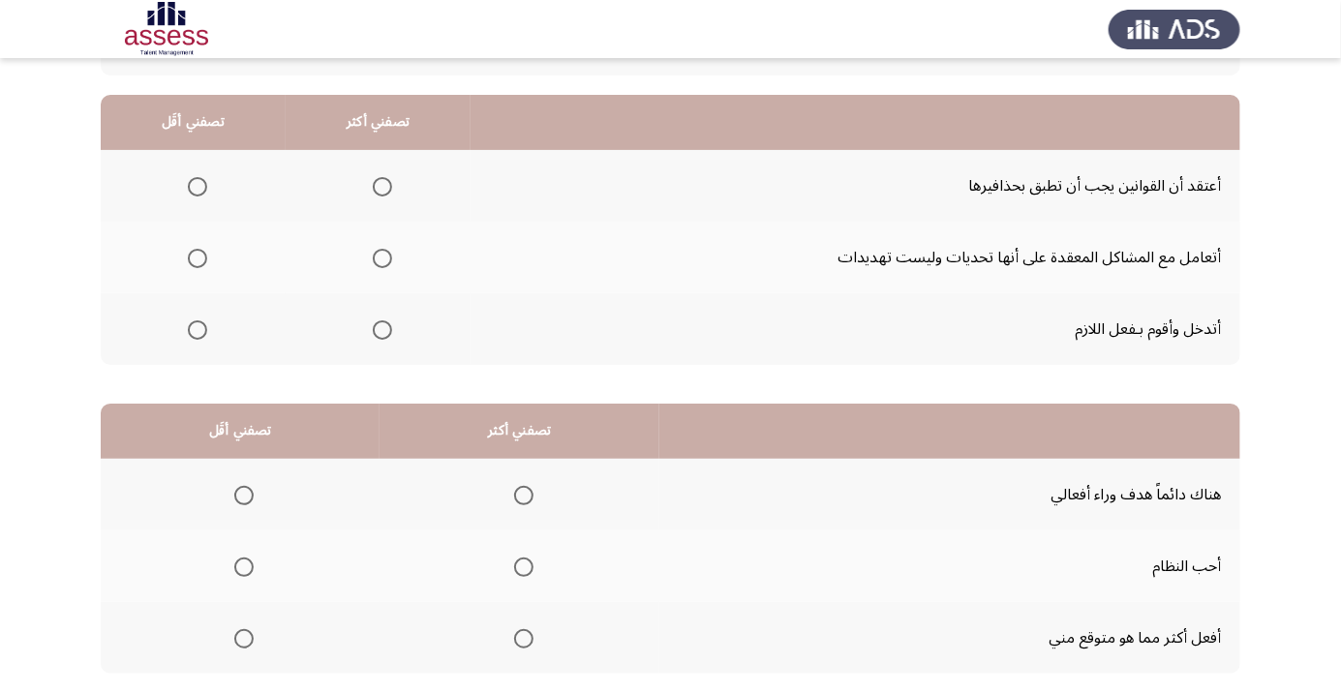
click at [197, 187] on span "Select an option" at bounding box center [197, 187] width 0 height 0
click at [196, 186] on input "Select an option" at bounding box center [197, 186] width 19 height 19
click at [382, 330] on span "Select an option" at bounding box center [382, 330] width 0 height 0
click at [380, 328] on input "Select an option" at bounding box center [382, 329] width 19 height 19
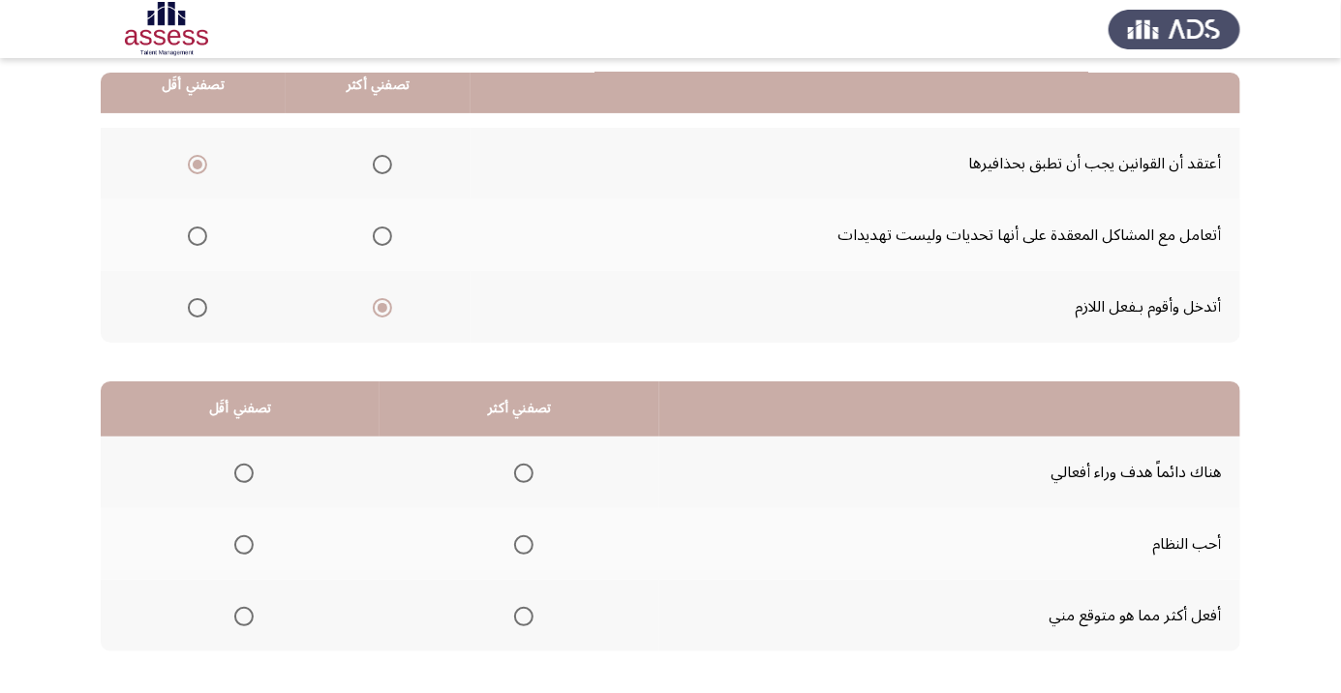
click at [514, 546] on span "Select an option" at bounding box center [523, 544] width 19 height 19
click at [514, 546] on input "Select an option" at bounding box center [523, 544] width 19 height 19
click at [244, 473] on span "Select an option" at bounding box center [244, 473] width 0 height 0
click at [243, 471] on input "Select an option" at bounding box center [243, 473] width 19 height 19
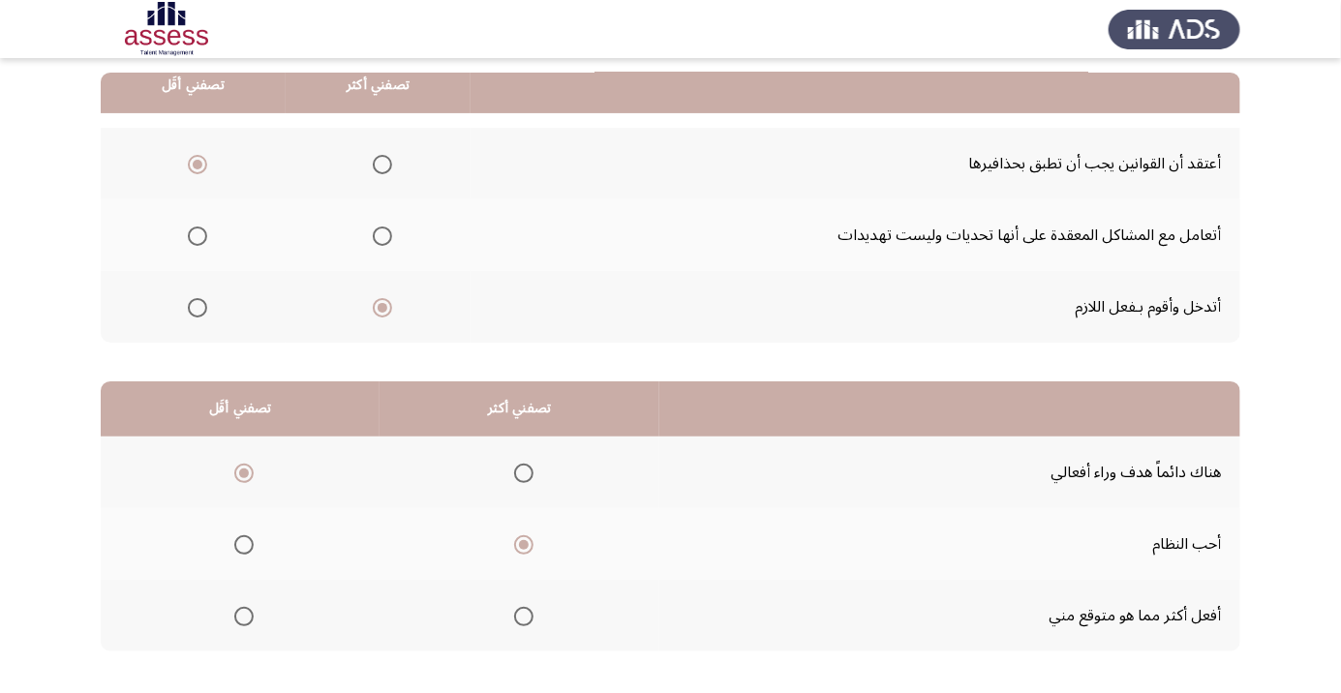
scroll to position [0, 0]
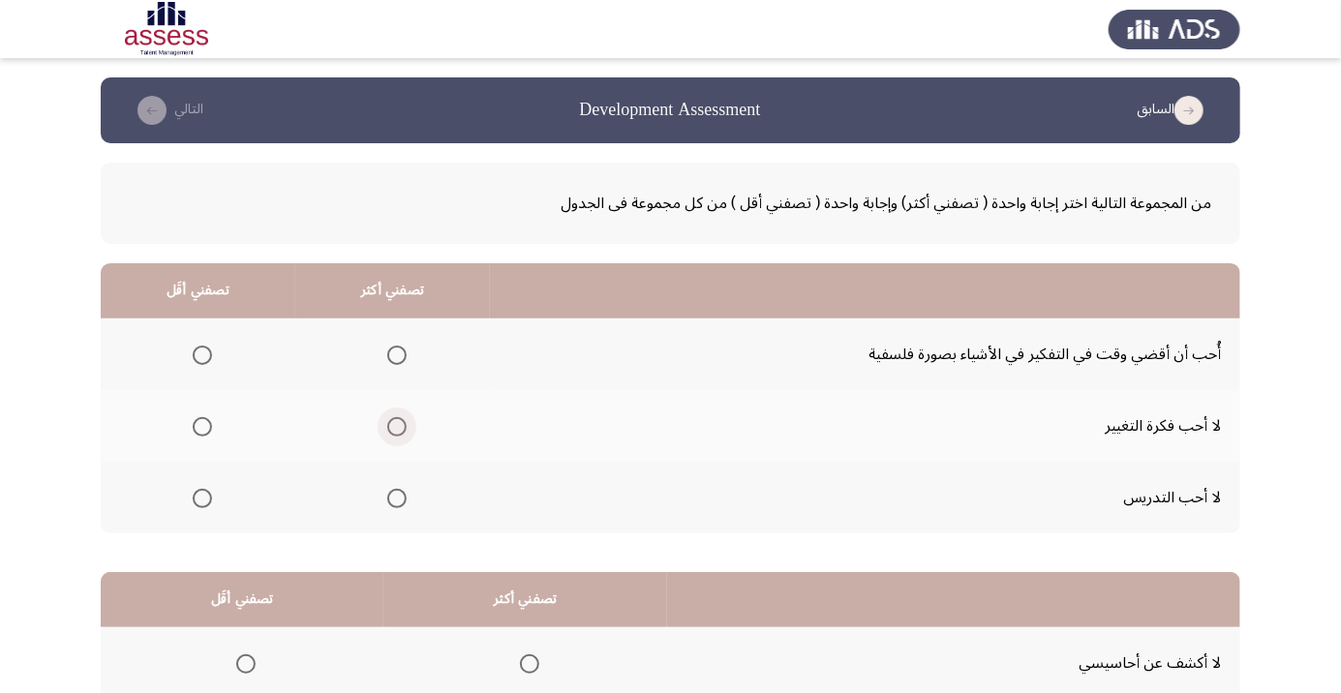
click at [393, 426] on span "Select an option" at bounding box center [396, 426] width 19 height 19
click at [393, 426] on input "Select an option" at bounding box center [396, 426] width 19 height 19
click at [197, 503] on span "Select an option" at bounding box center [202, 498] width 19 height 19
click at [197, 503] on input "Select an option" at bounding box center [202, 498] width 19 height 19
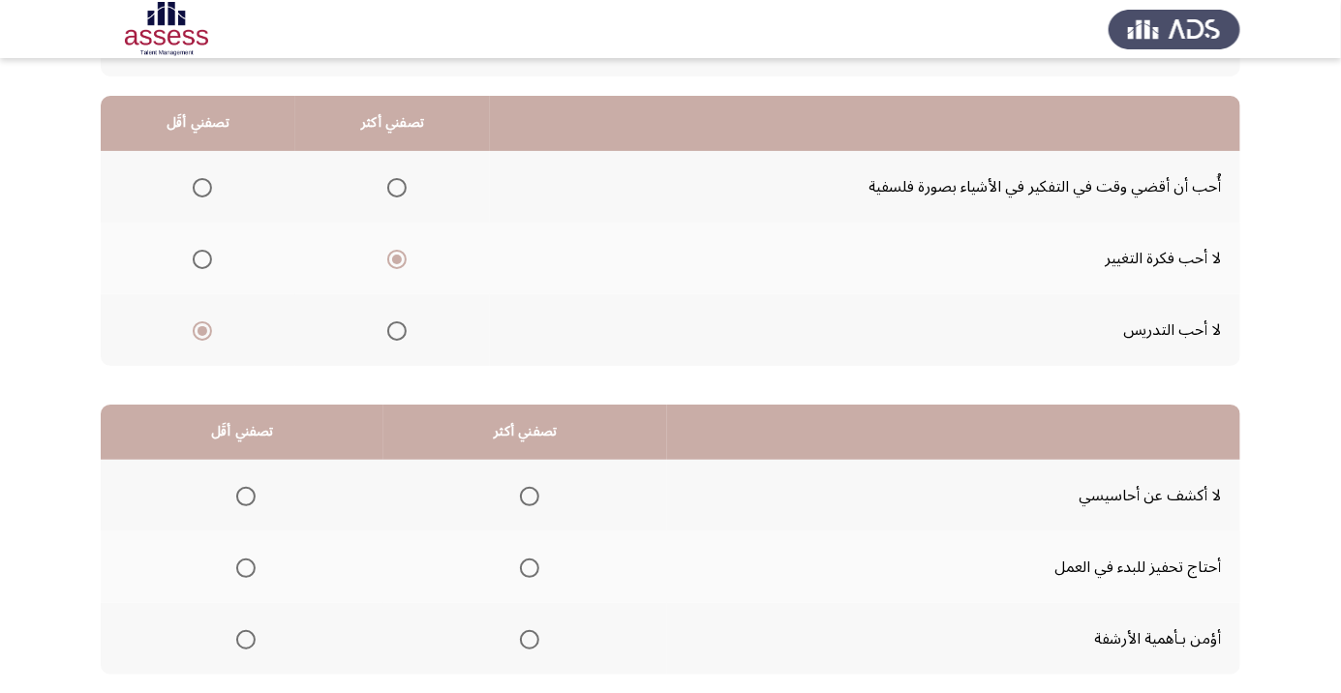
scroll to position [191, 0]
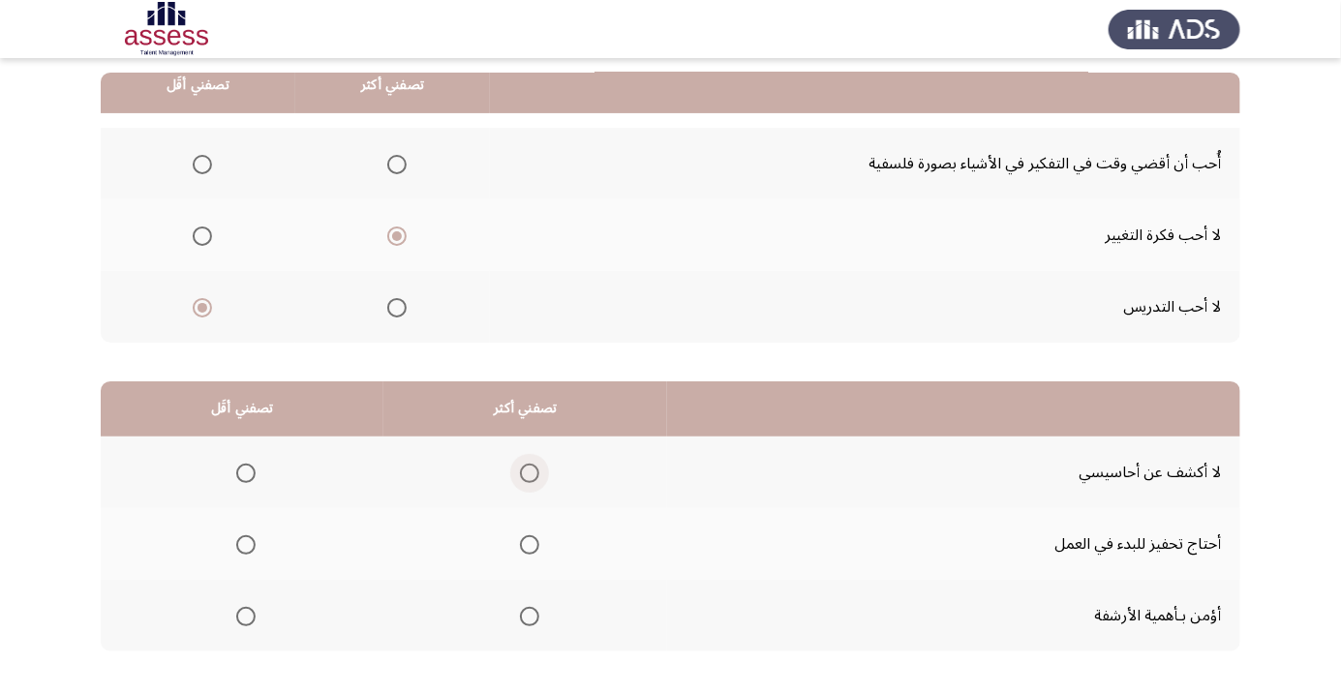
click at [520, 471] on span "Select an option" at bounding box center [529, 473] width 19 height 19
click at [520, 471] on input "Select an option" at bounding box center [529, 473] width 19 height 19
click at [526, 543] on span "Select an option" at bounding box center [529, 544] width 19 height 19
click at [526, 543] on input "Select an option" at bounding box center [529, 544] width 19 height 19
click at [245, 465] on span "Select an option" at bounding box center [245, 473] width 19 height 19
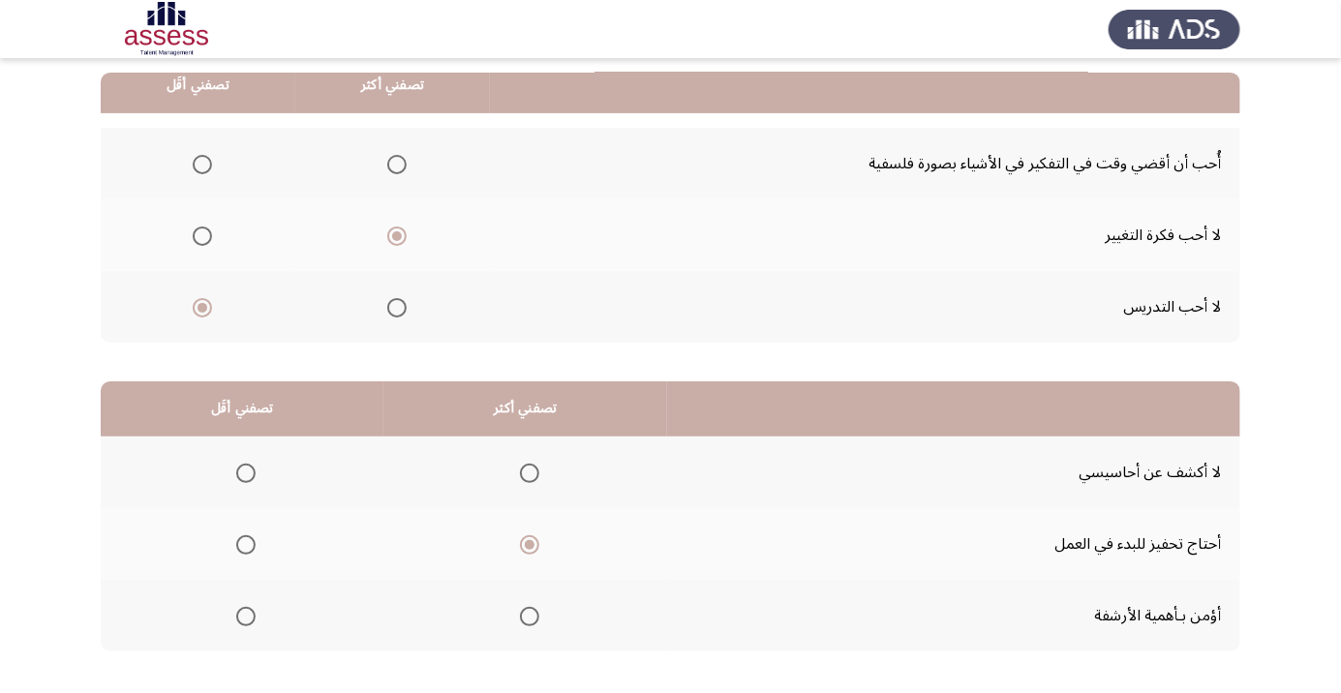
click at [245, 465] on input "Select an option" at bounding box center [245, 473] width 19 height 19
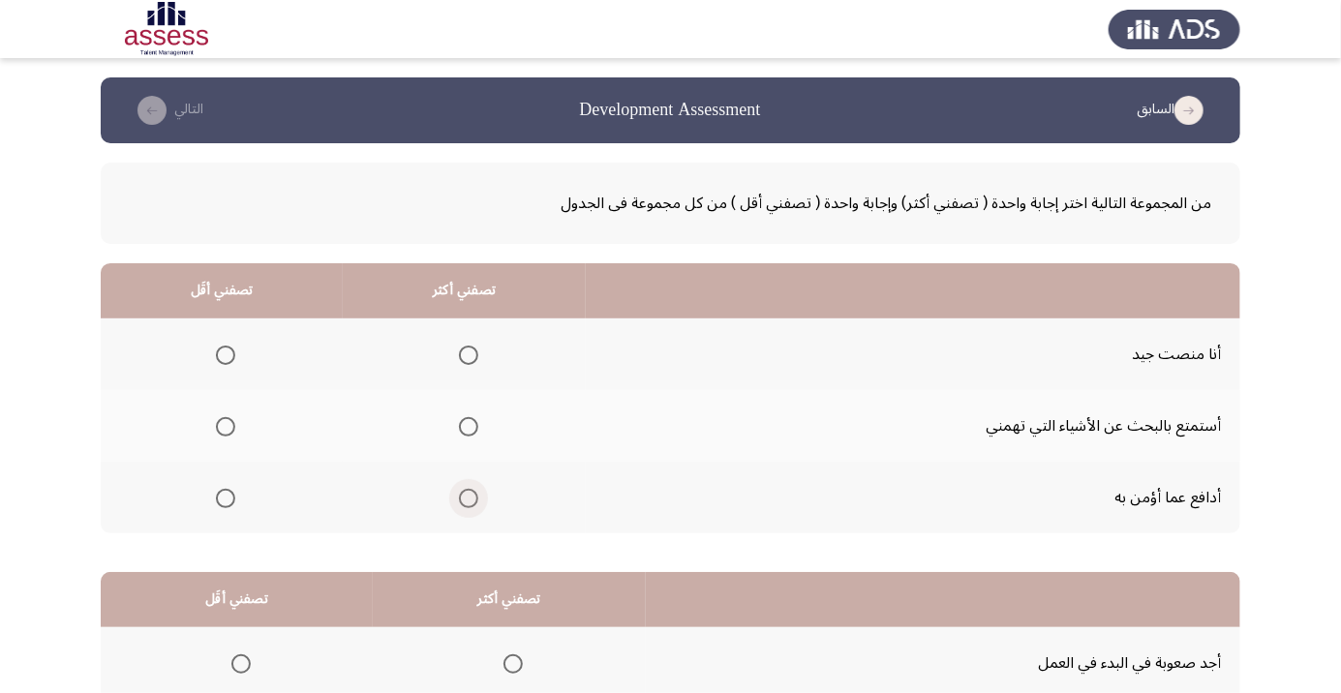
click at [461, 499] on span "Select an option" at bounding box center [468, 498] width 19 height 19
click at [461, 499] on input "Select an option" at bounding box center [468, 498] width 19 height 19
click at [219, 350] on span "Select an option" at bounding box center [225, 355] width 19 height 19
click at [219, 350] on input "Select an option" at bounding box center [225, 355] width 19 height 19
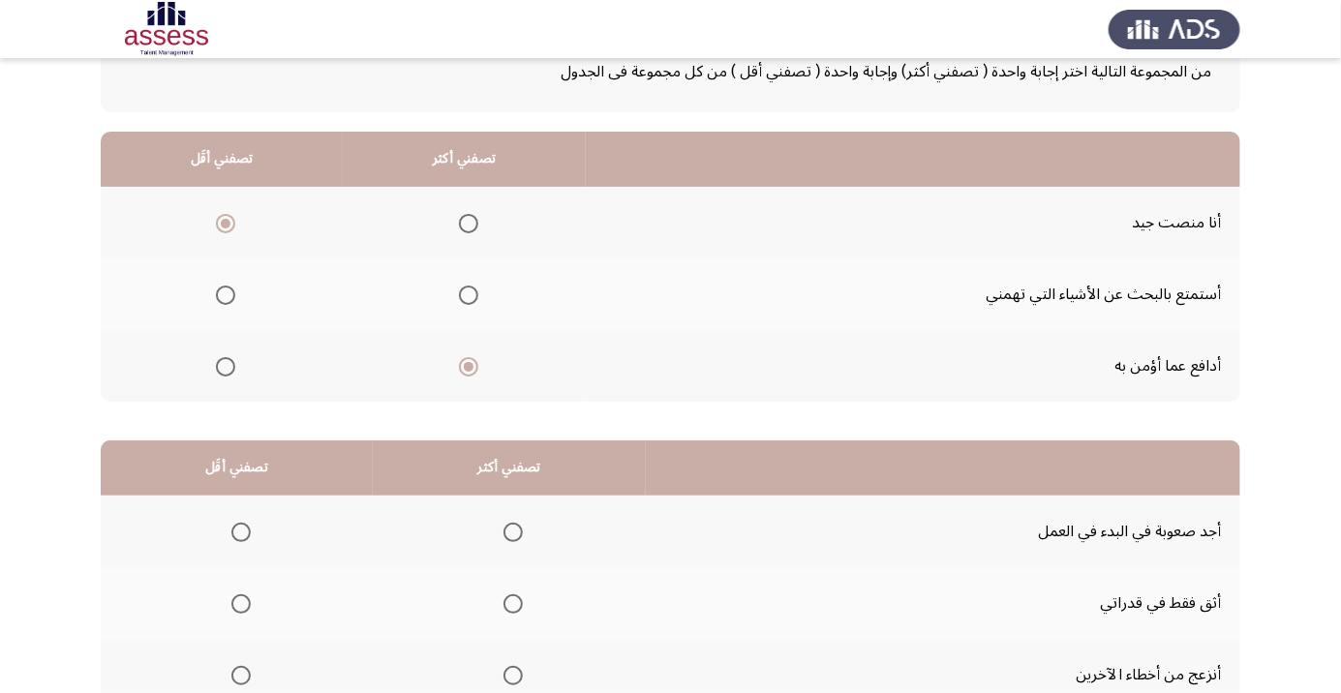
scroll to position [191, 0]
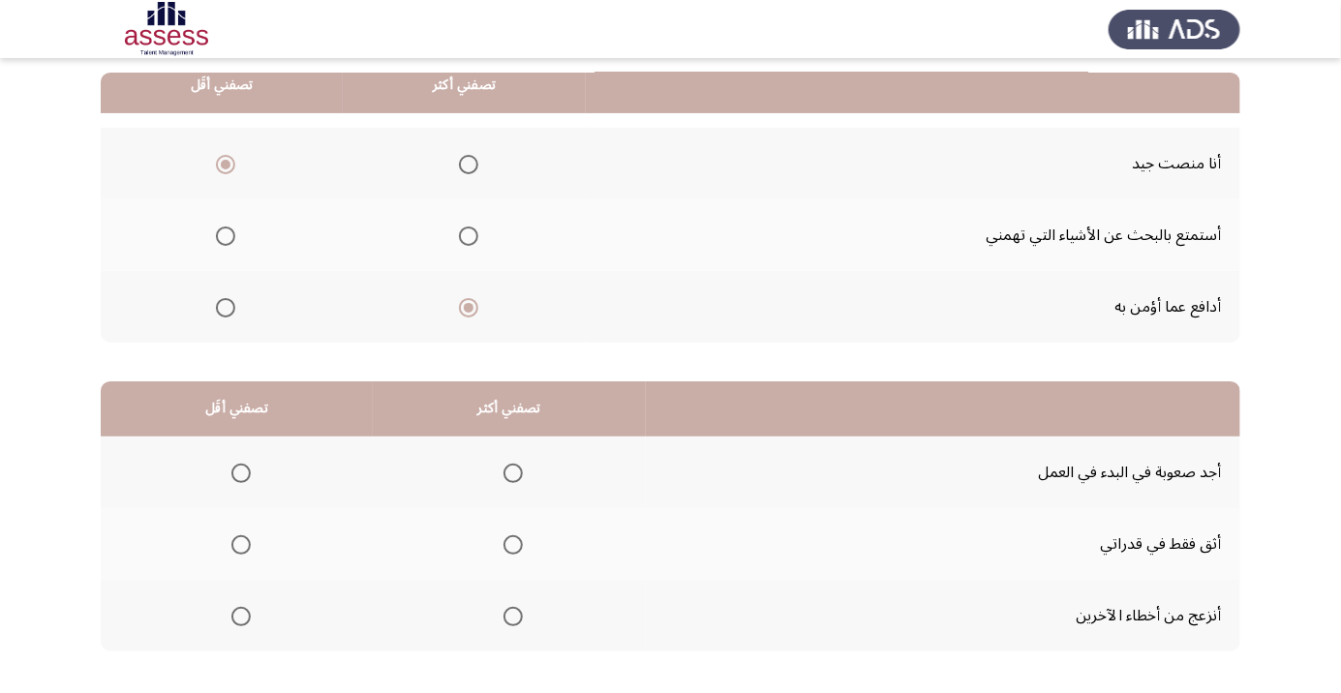
click at [503, 550] on span "Select an option" at bounding box center [512, 544] width 19 height 19
click at [503, 550] on input "Select an option" at bounding box center [512, 544] width 19 height 19
click at [225, 613] on label "Select an option" at bounding box center [237, 616] width 27 height 19
click at [231, 613] on input "Select an option" at bounding box center [240, 616] width 19 height 19
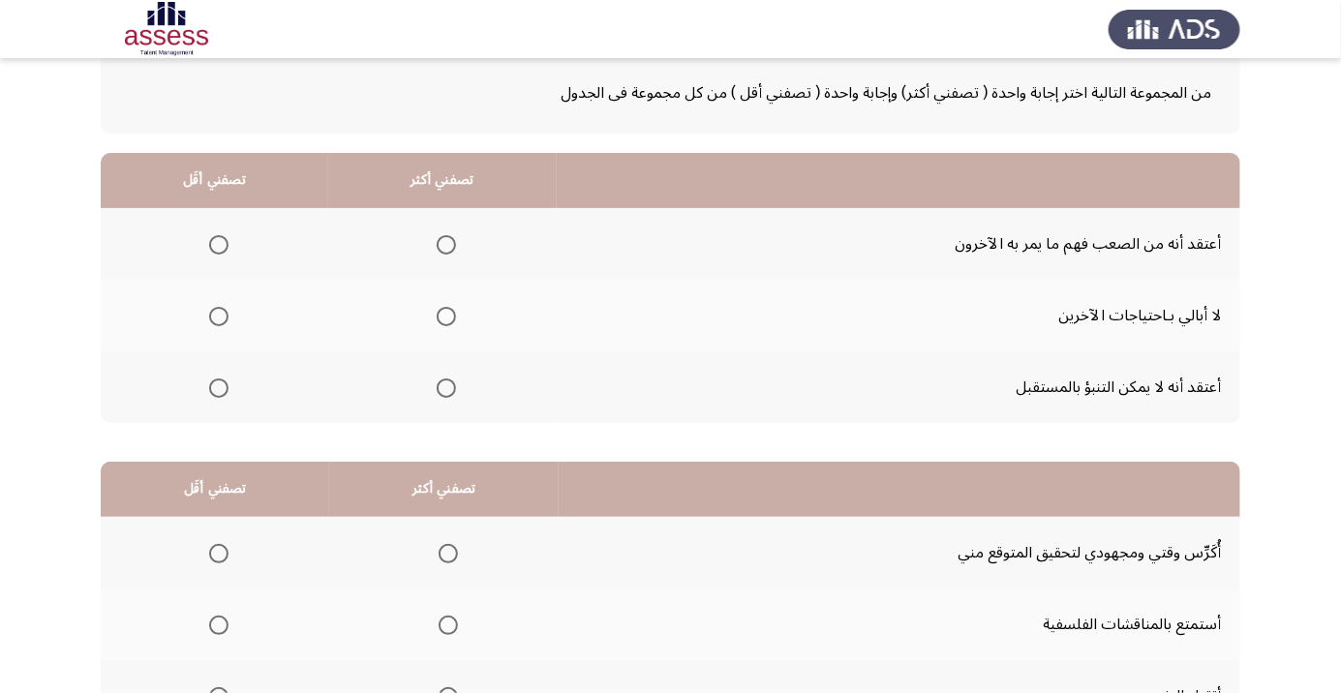
scroll to position [187, 0]
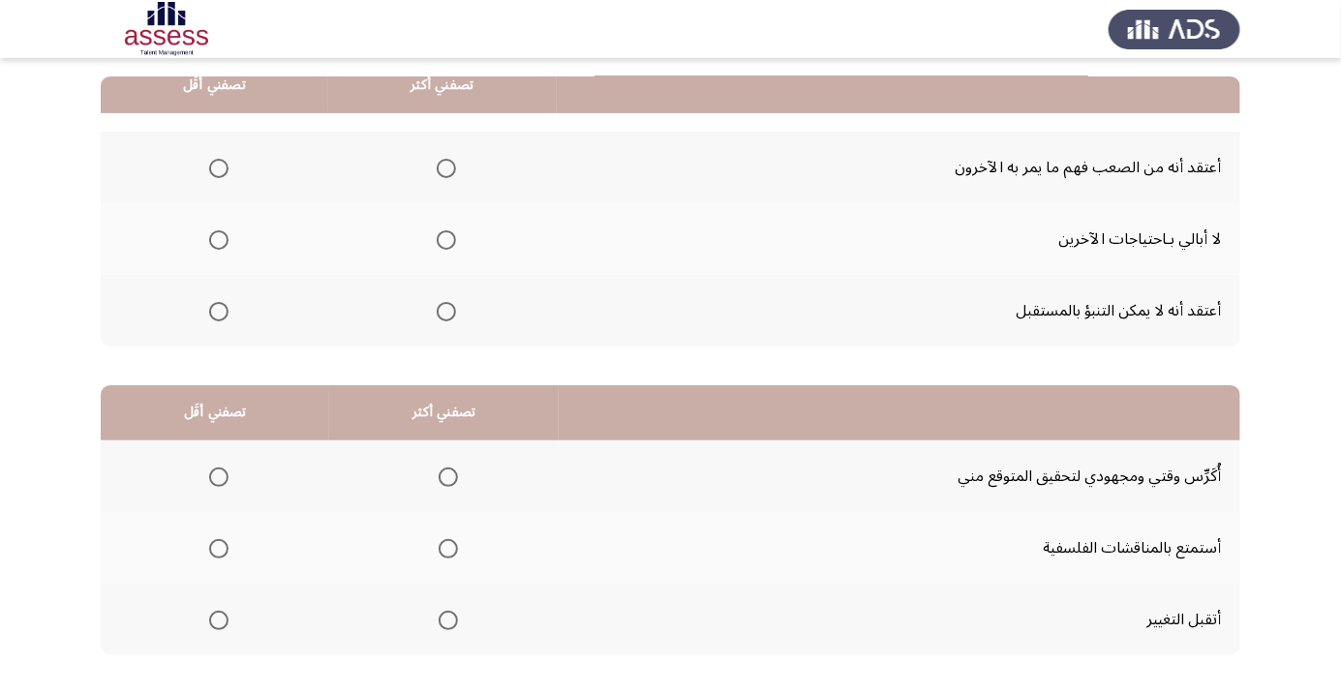
click at [217, 238] on span "Select an option" at bounding box center [218, 239] width 19 height 19
click at [217, 238] on input "Select an option" at bounding box center [218, 239] width 19 height 19
click at [446, 312] on span "Select an option" at bounding box center [446, 312] width 0 height 0
click at [444, 310] on input "Select an option" at bounding box center [446, 311] width 19 height 19
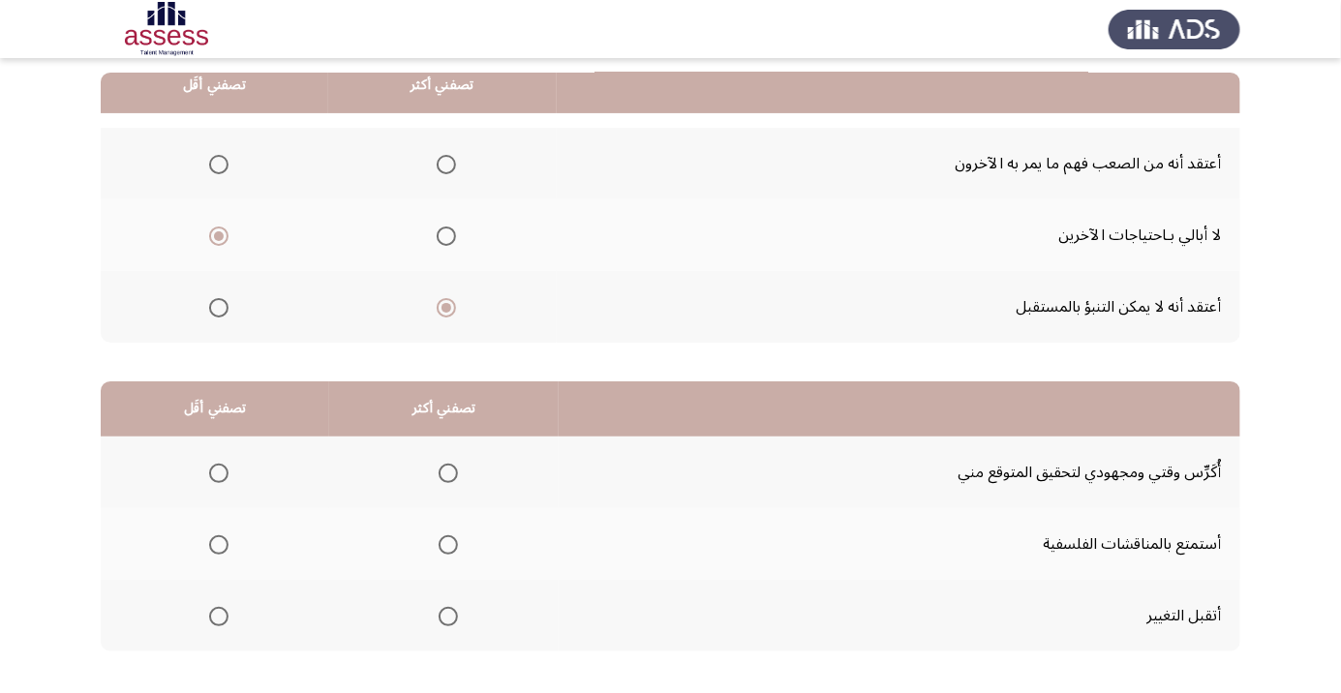
click at [219, 607] on span "Select an option" at bounding box center [218, 616] width 19 height 19
click at [219, 607] on input "Select an option" at bounding box center [218, 616] width 19 height 19
click at [439, 541] on span "Select an option" at bounding box center [448, 544] width 19 height 19
click at [439, 541] on input "Select an option" at bounding box center [448, 544] width 19 height 19
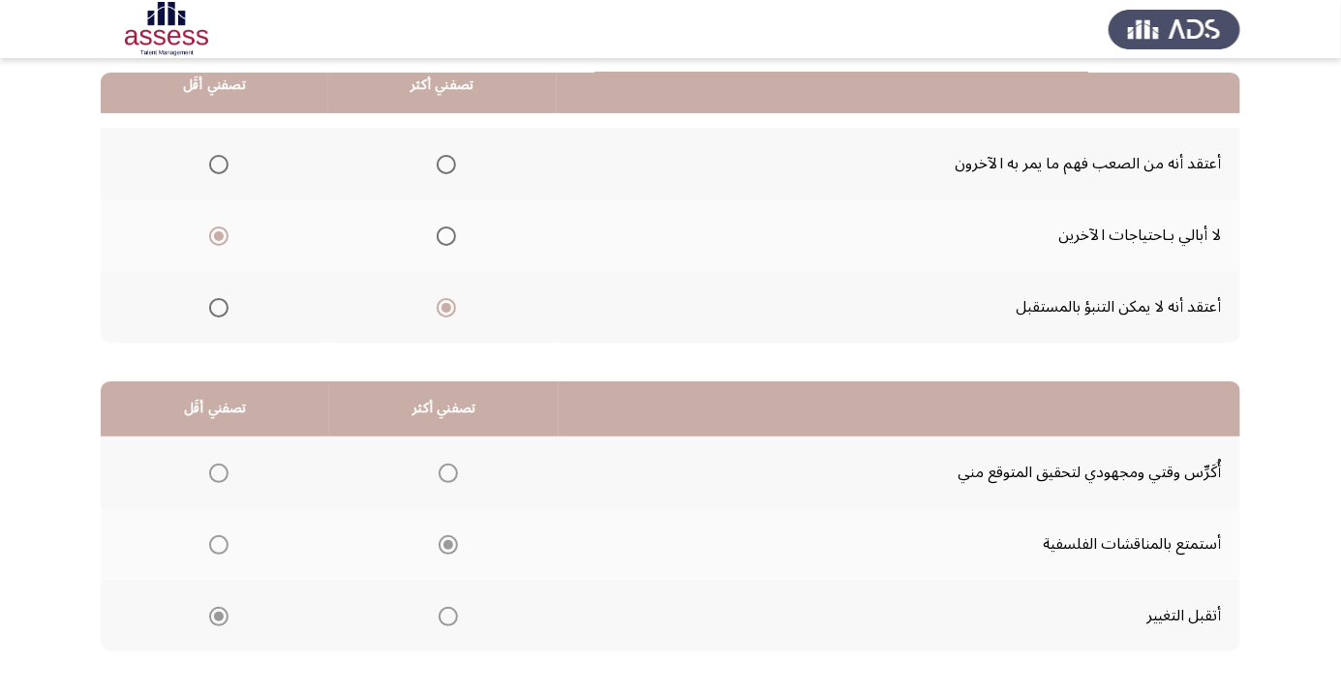
scroll to position [0, 0]
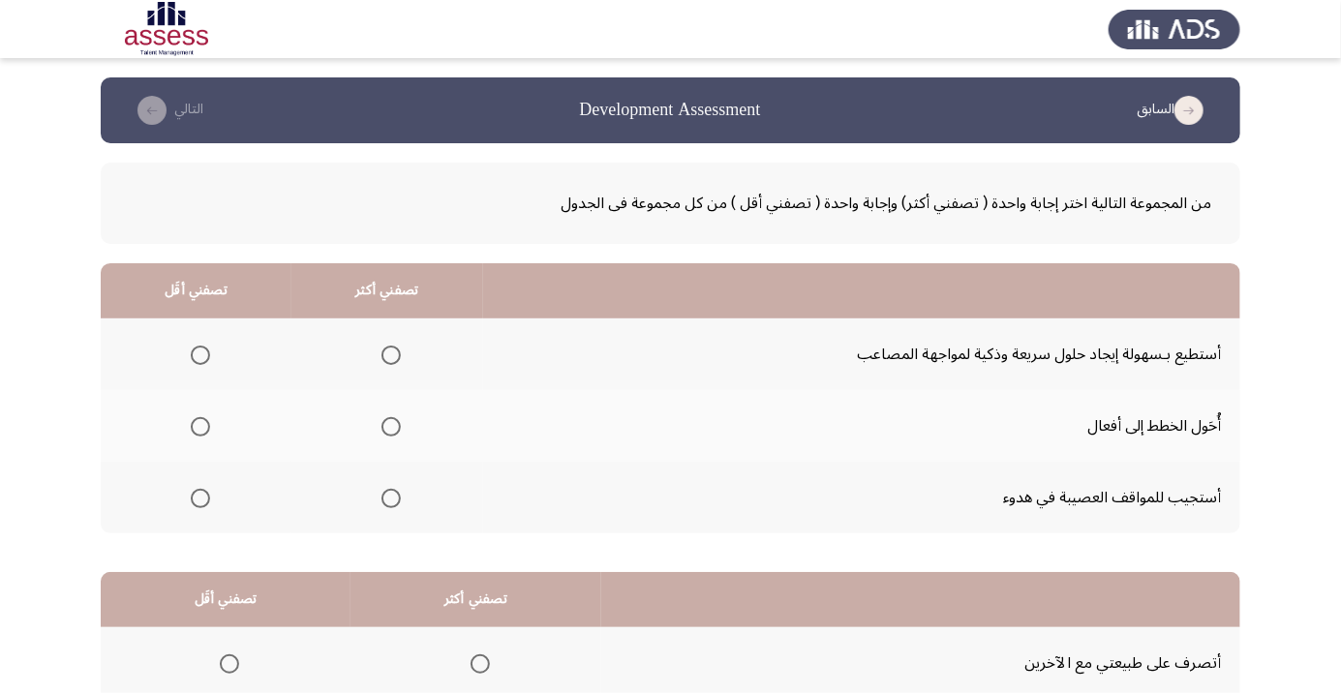
click at [357, 369] on th at bounding box center [386, 354] width 191 height 72
click at [381, 354] on span "Select an option" at bounding box center [390, 355] width 19 height 19
click at [381, 354] on input "Select an option" at bounding box center [390, 355] width 19 height 19
click at [200, 499] on span "Select an option" at bounding box center [200, 499] width 0 height 0
click at [197, 497] on input "Select an option" at bounding box center [200, 498] width 19 height 19
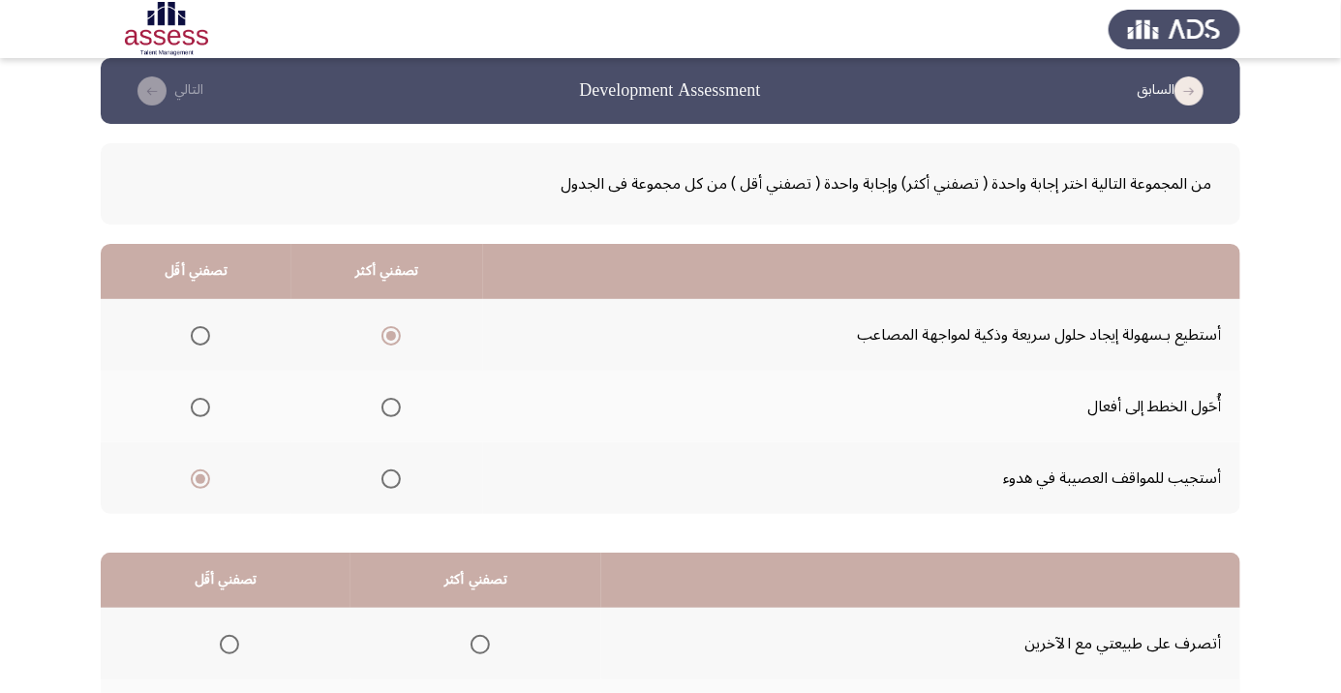
scroll to position [191, 0]
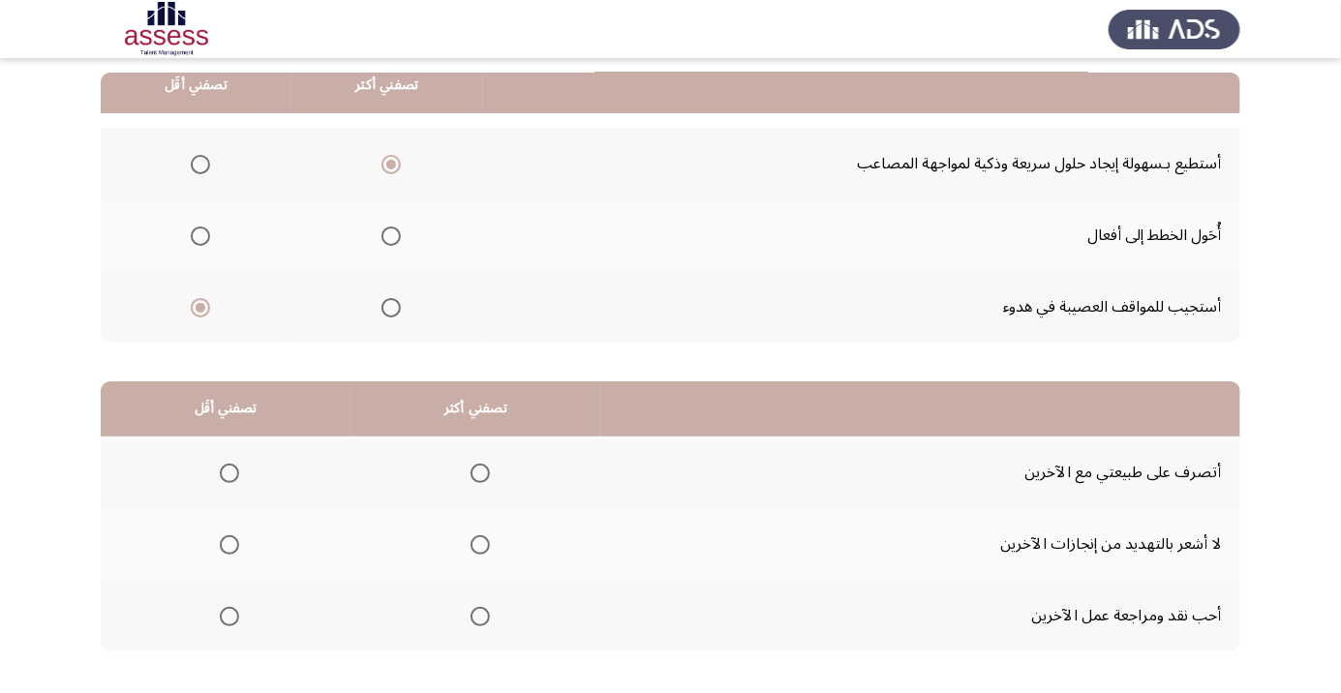
click at [471, 467] on span "Select an option" at bounding box center [479, 473] width 19 height 19
click at [471, 467] on input "Select an option" at bounding box center [479, 473] width 19 height 19
click at [220, 545] on span "Select an option" at bounding box center [229, 544] width 19 height 19
click at [220, 545] on input "Select an option" at bounding box center [229, 544] width 19 height 19
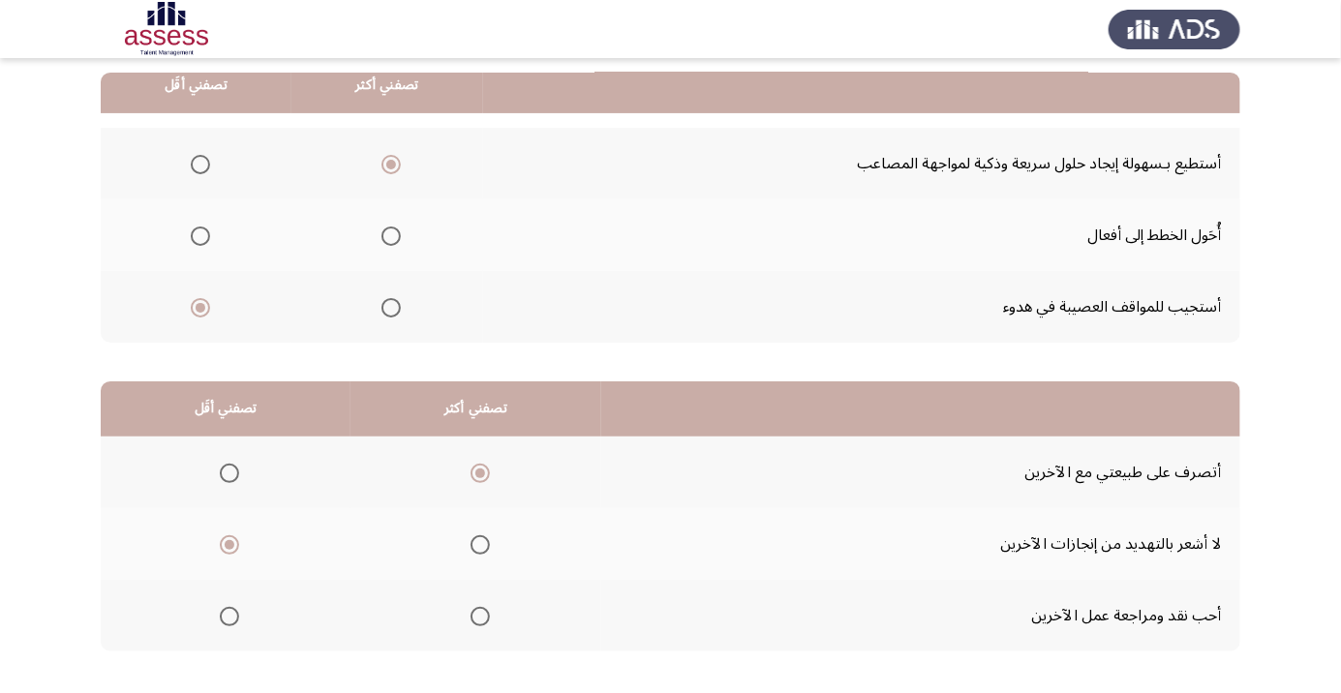
scroll to position [0, 0]
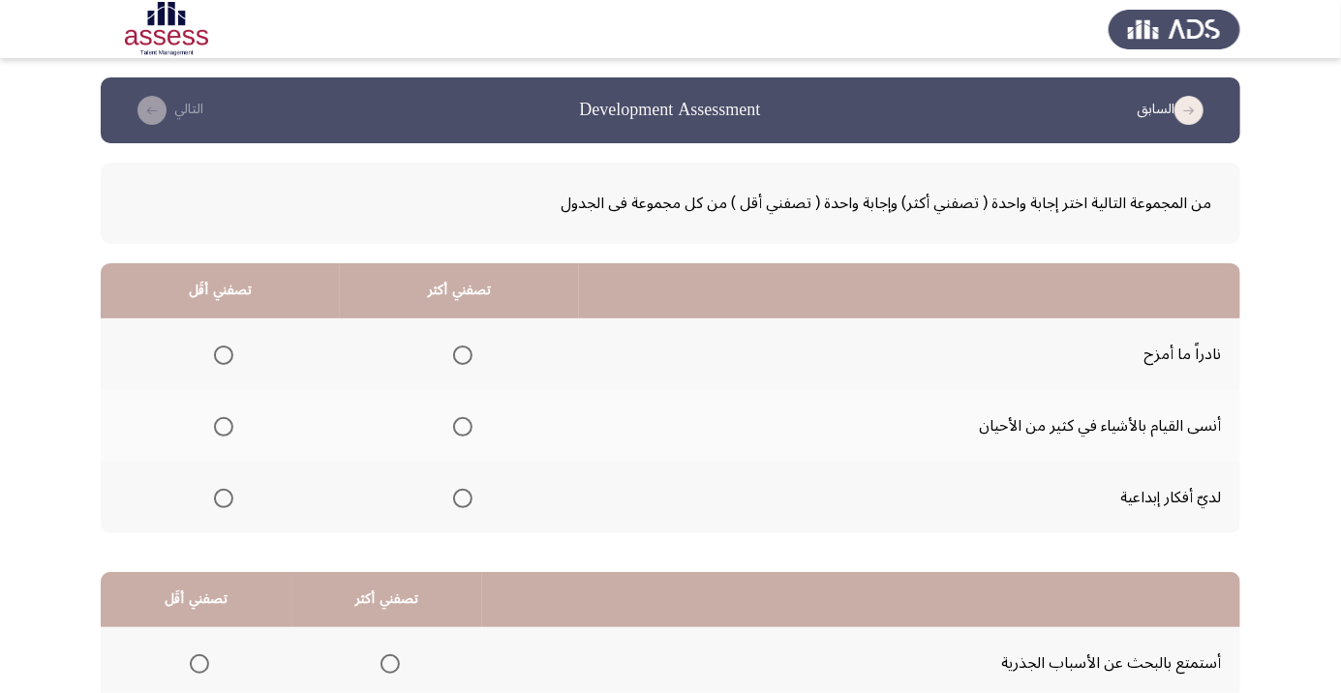
click at [463, 355] on span "Select an option" at bounding box center [463, 355] width 0 height 0
click at [460, 354] on input "Select an option" at bounding box center [462, 355] width 19 height 19
click at [217, 425] on span "Select an option" at bounding box center [223, 426] width 19 height 19
click at [217, 425] on input "Select an option" at bounding box center [223, 426] width 19 height 19
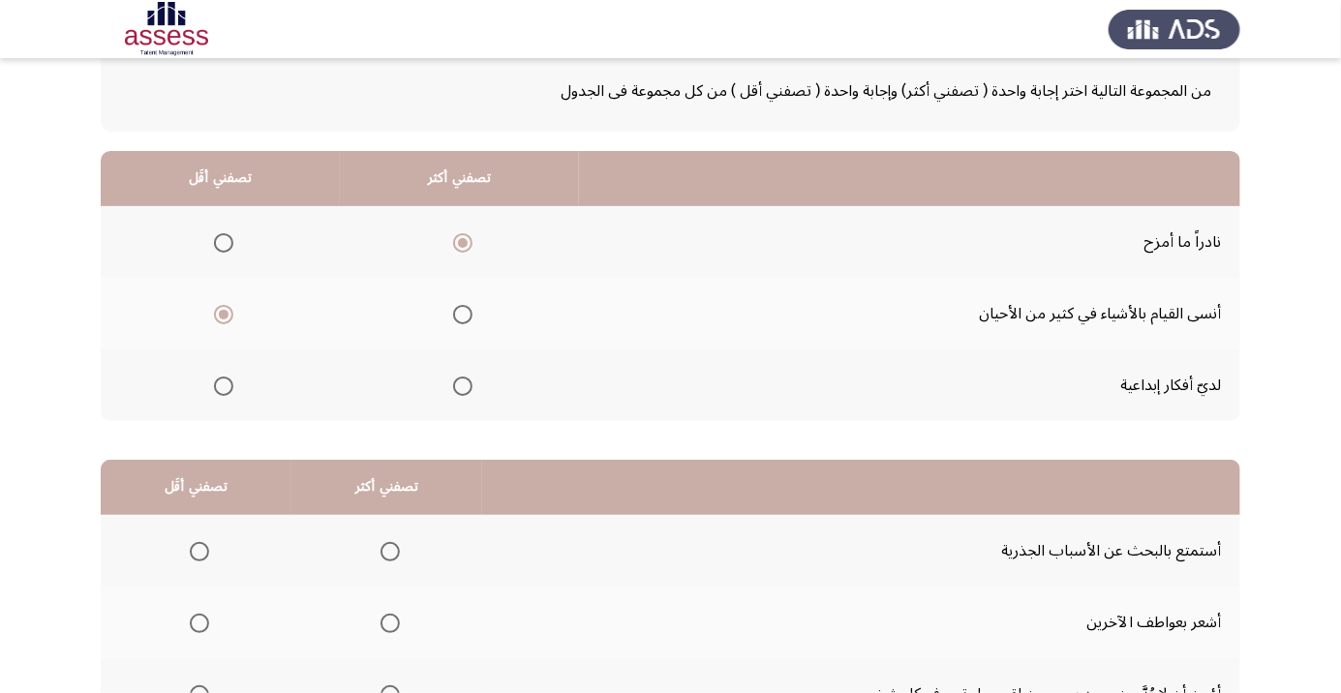
scroll to position [191, 0]
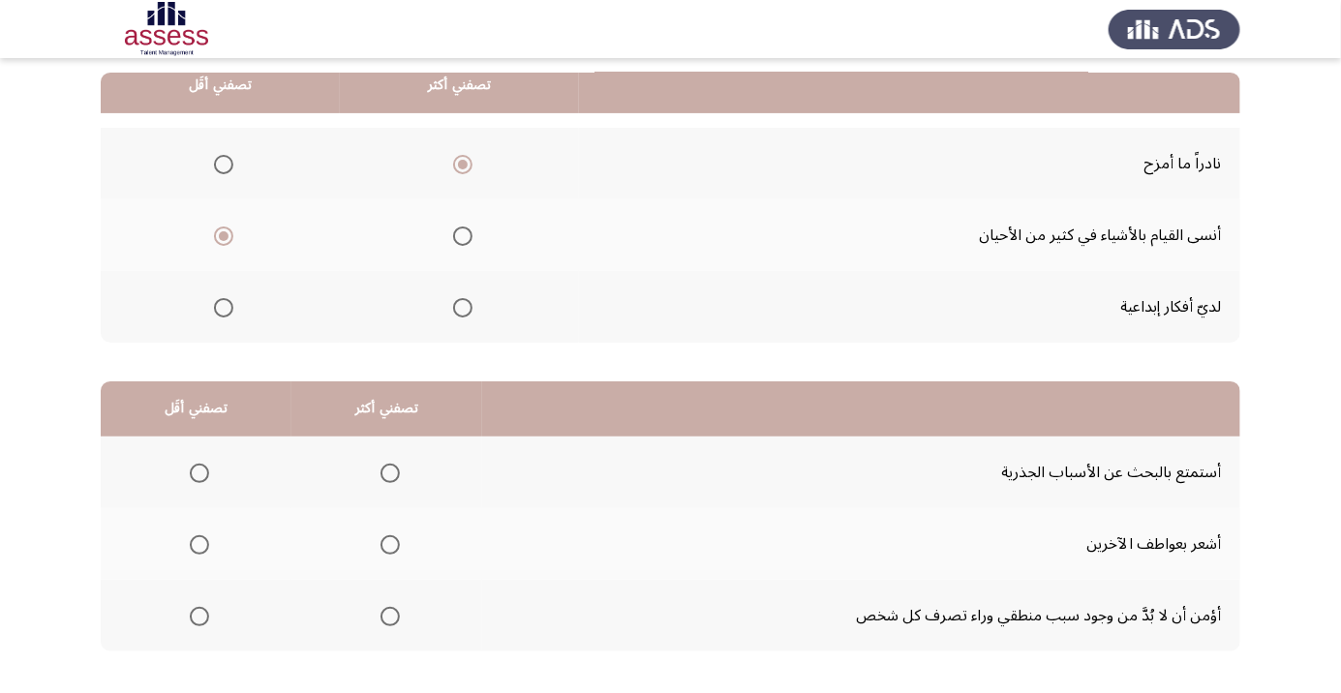
click at [384, 620] on span "Select an option" at bounding box center [389, 616] width 19 height 19
click at [384, 620] on input "Select an option" at bounding box center [389, 616] width 19 height 19
click at [199, 545] on span "Select an option" at bounding box center [199, 545] width 0 height 0
click at [198, 543] on input "Select an option" at bounding box center [199, 544] width 19 height 19
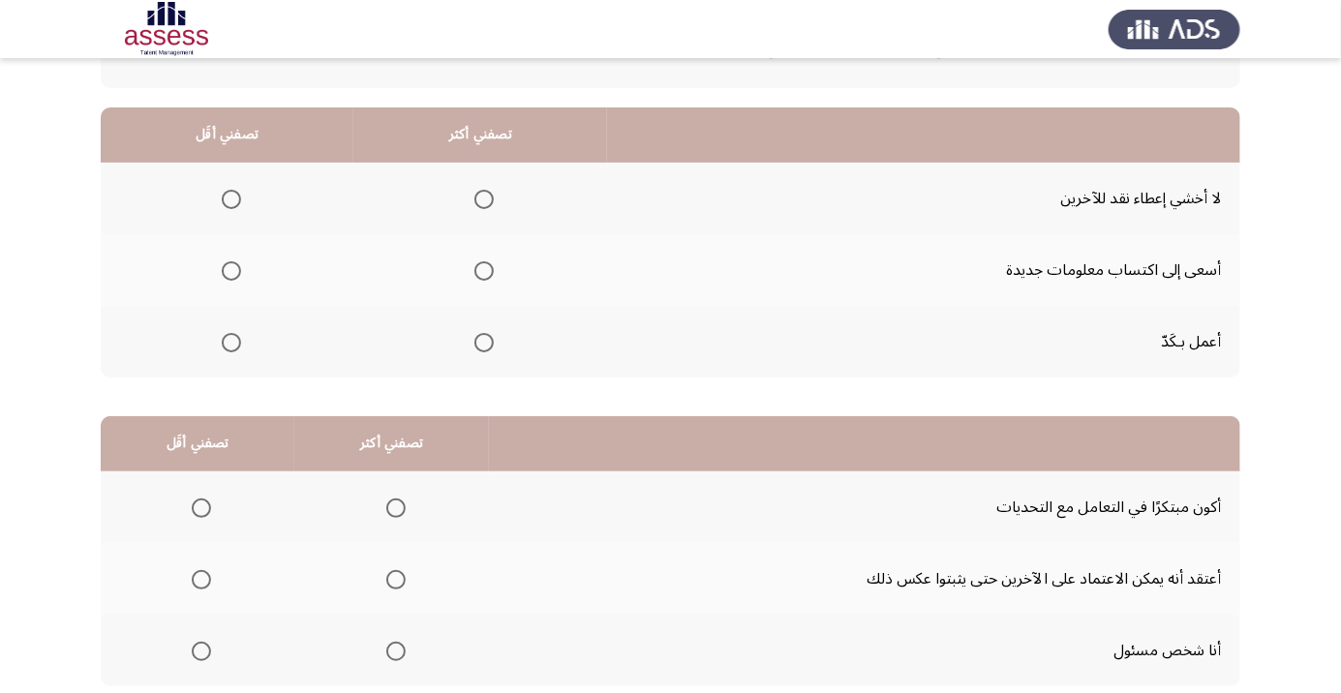
scroll to position [157, 0]
click at [477, 267] on span "Select an option" at bounding box center [483, 269] width 19 height 19
click at [477, 267] on input "Select an option" at bounding box center [483, 269] width 19 height 19
click at [223, 198] on span "Select an option" at bounding box center [231, 198] width 19 height 19
click at [223, 198] on input "Select an option" at bounding box center [231, 198] width 19 height 19
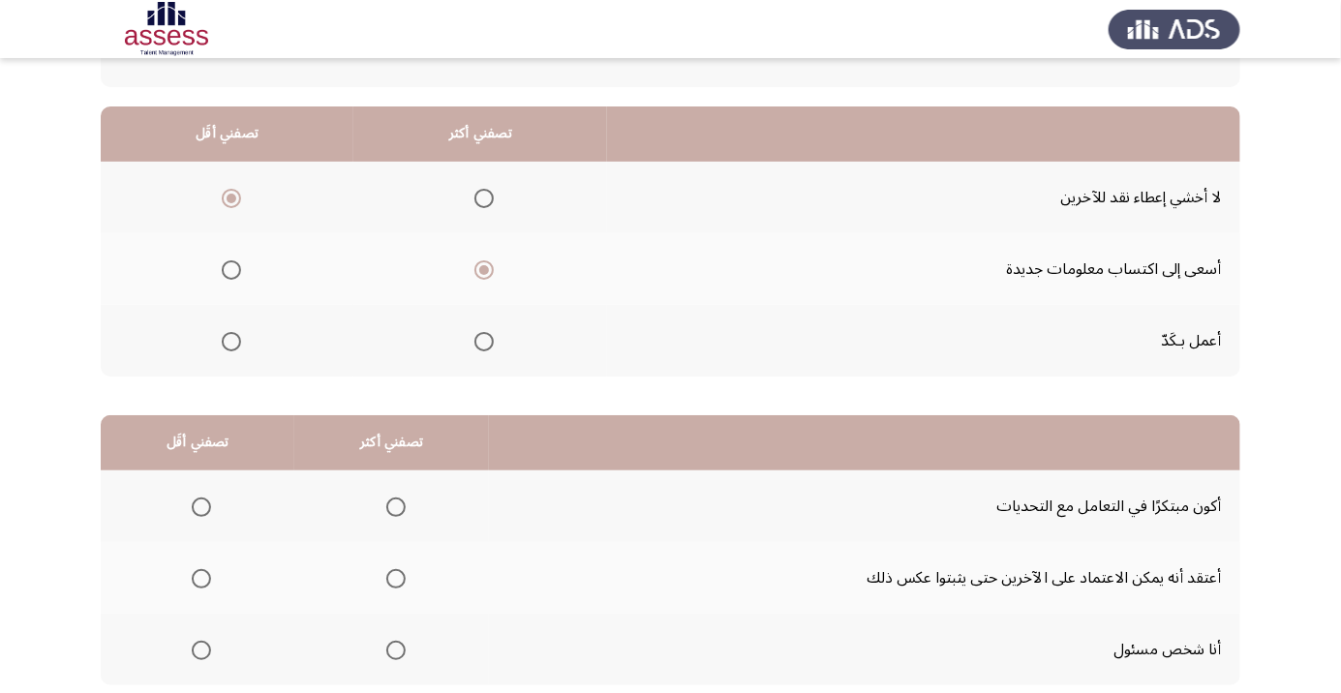
scroll to position [191, 0]
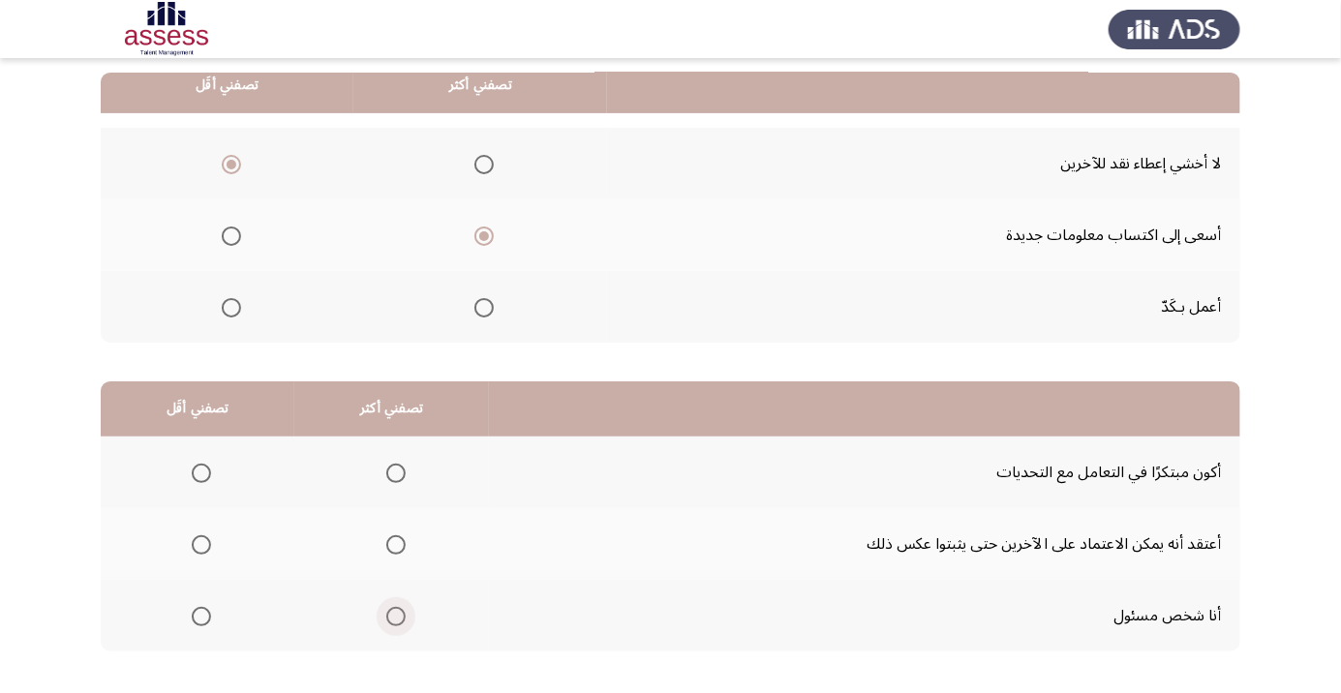
click at [396, 617] on span "Select an option" at bounding box center [396, 617] width 0 height 0
click at [392, 615] on input "Select an option" at bounding box center [395, 616] width 19 height 19
click at [201, 473] on span "Select an option" at bounding box center [201, 473] width 0 height 0
click at [200, 471] on input "Select an option" at bounding box center [201, 473] width 19 height 19
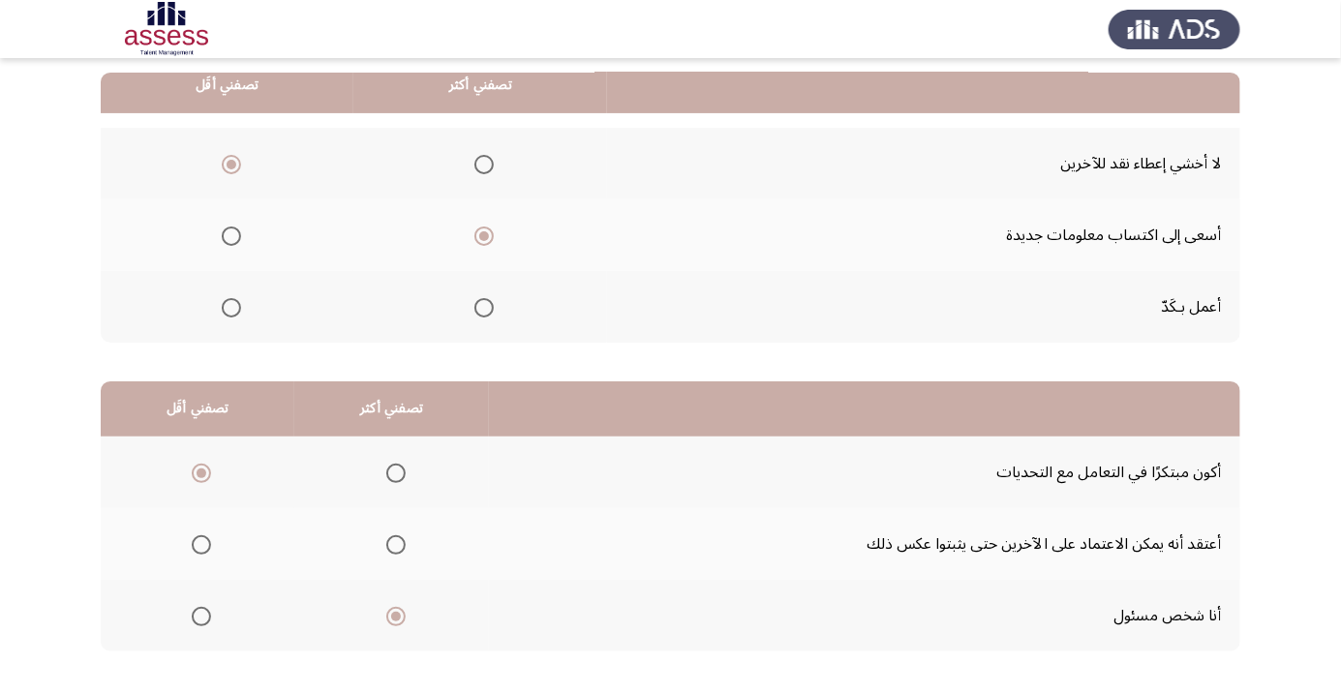
scroll to position [0, 0]
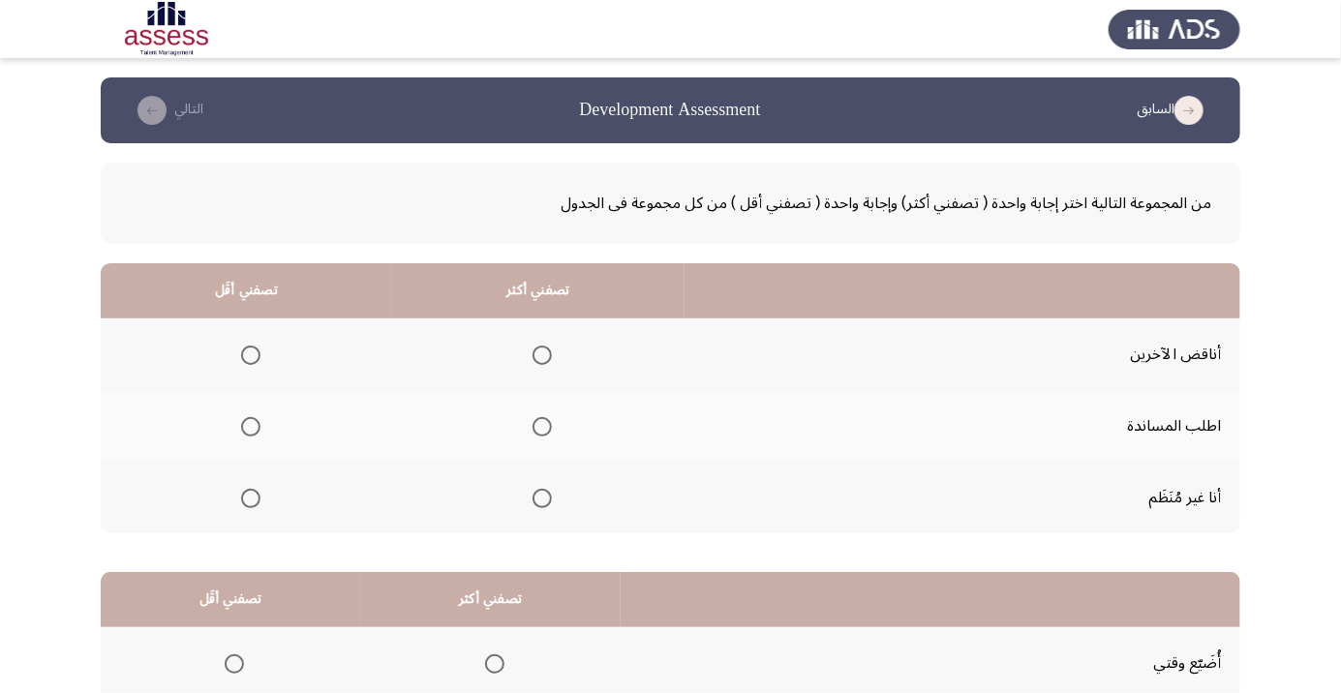
click at [525, 498] on label "Select an option" at bounding box center [538, 498] width 27 height 19
click at [532, 498] on input "Select an option" at bounding box center [541, 498] width 19 height 19
click at [242, 351] on span "Select an option" at bounding box center [250, 355] width 19 height 19
click at [243, 354] on span "Select an option" at bounding box center [250, 355] width 19 height 19
click at [243, 354] on input "Select an option" at bounding box center [250, 355] width 19 height 19
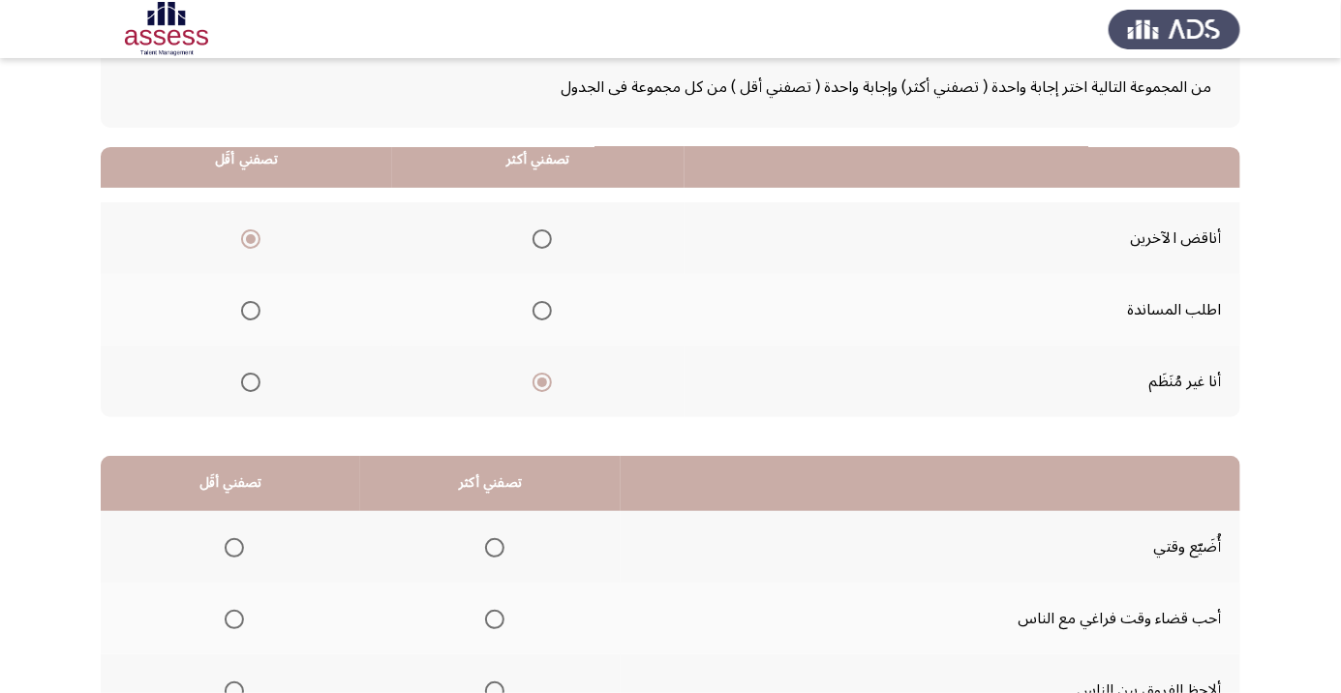
scroll to position [191, 0]
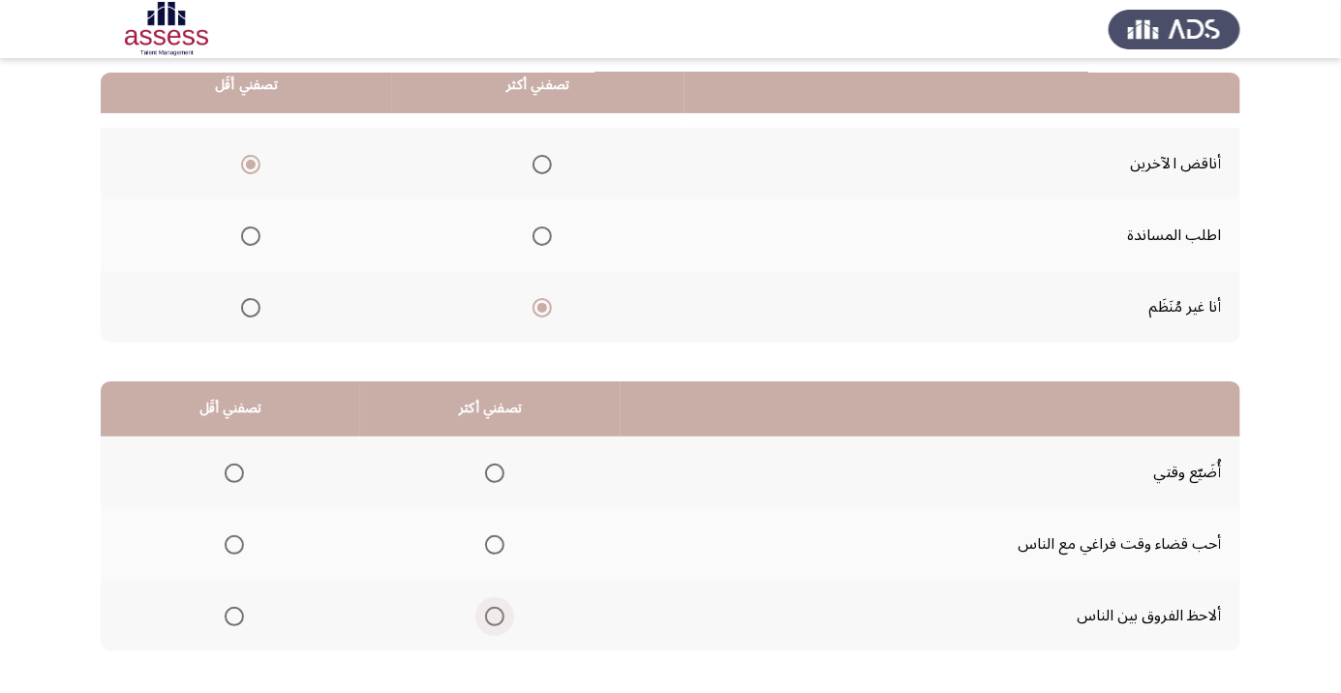
click at [485, 609] on span "Select an option" at bounding box center [494, 616] width 19 height 19
click at [485, 609] on input "Select an option" at bounding box center [494, 616] width 19 height 19
click at [225, 519] on th at bounding box center [230, 544] width 259 height 72
click at [233, 537] on span "Select an option" at bounding box center [234, 544] width 19 height 19
click at [233, 537] on input "Select an option" at bounding box center [234, 544] width 19 height 19
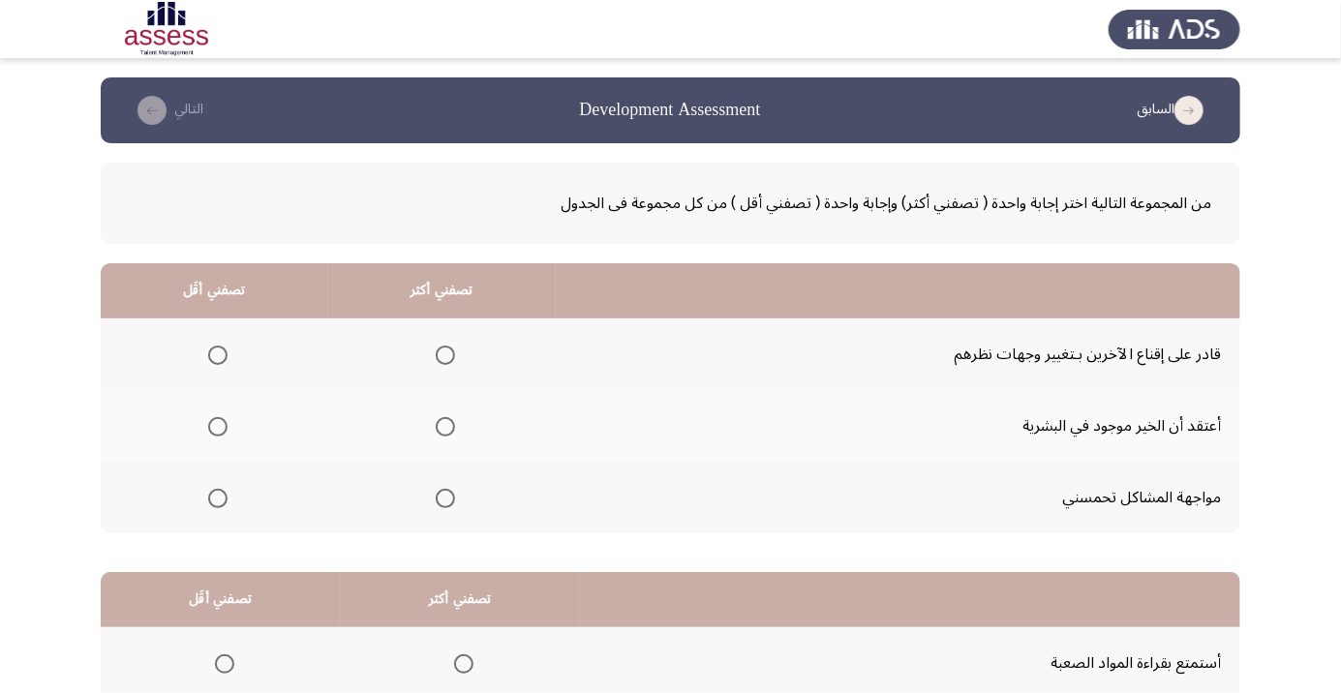
click at [445, 355] on span "Select an option" at bounding box center [445, 355] width 0 height 0
click at [440, 354] on input "Select an option" at bounding box center [445, 355] width 19 height 19
click at [199, 397] on th at bounding box center [214, 426] width 227 height 72
click at [218, 427] on span "Select an option" at bounding box center [218, 427] width 0 height 0
click at [216, 426] on input "Select an option" at bounding box center [217, 426] width 19 height 19
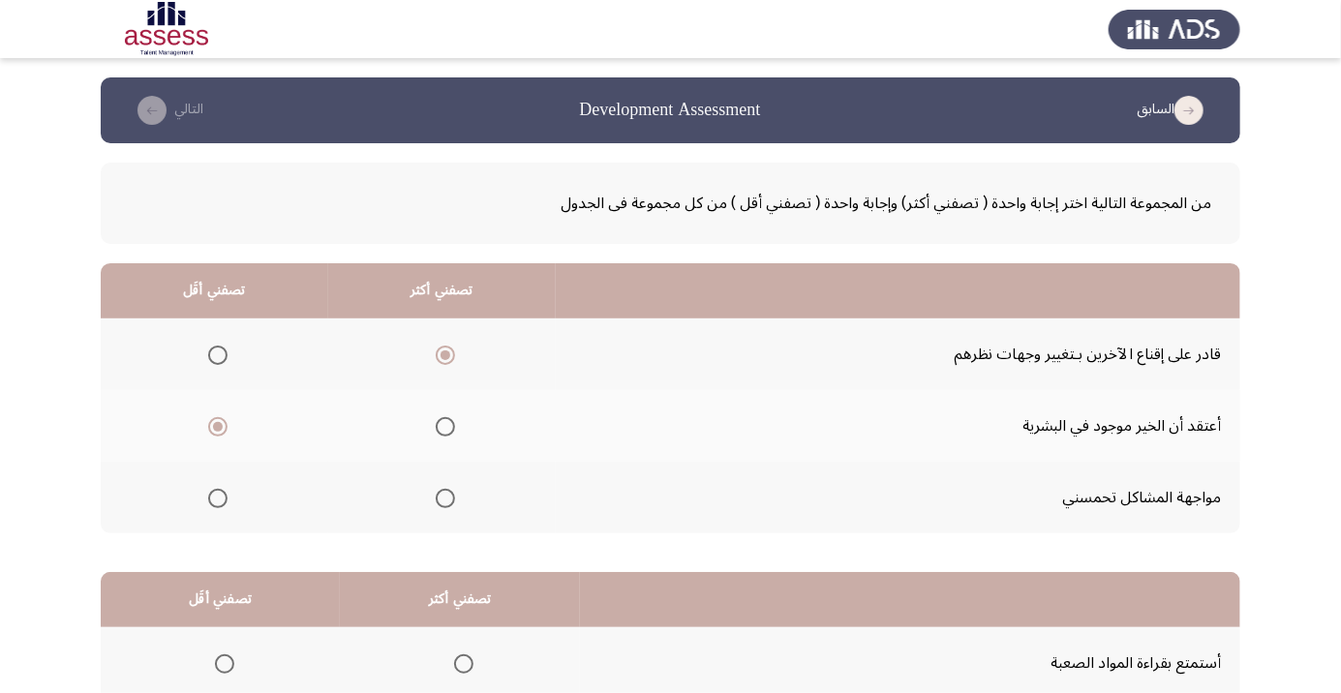
scroll to position [191, 0]
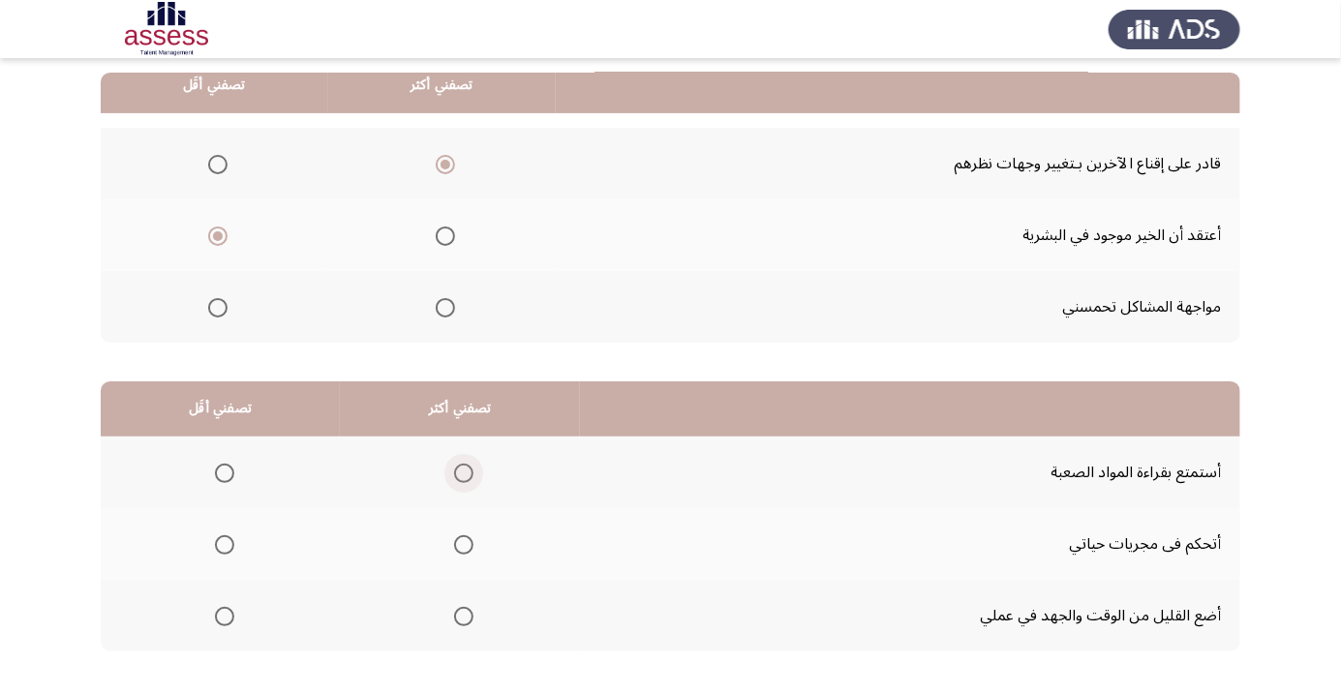
click at [455, 469] on span "Select an option" at bounding box center [463, 473] width 19 height 19
click at [455, 469] on input "Select an option" at bounding box center [463, 473] width 19 height 19
click at [224, 543] on span "Select an option" at bounding box center [224, 544] width 19 height 19
click at [224, 543] on input "Select an option" at bounding box center [224, 544] width 19 height 19
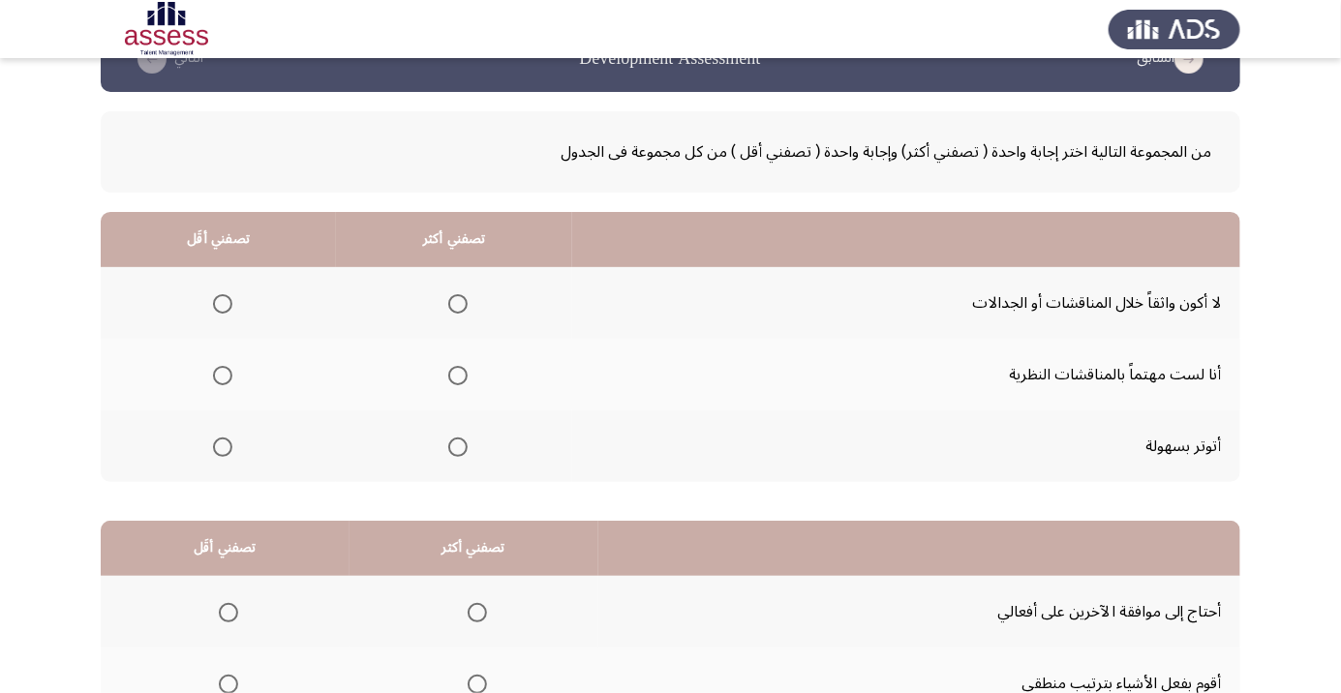
scroll to position [50, 0]
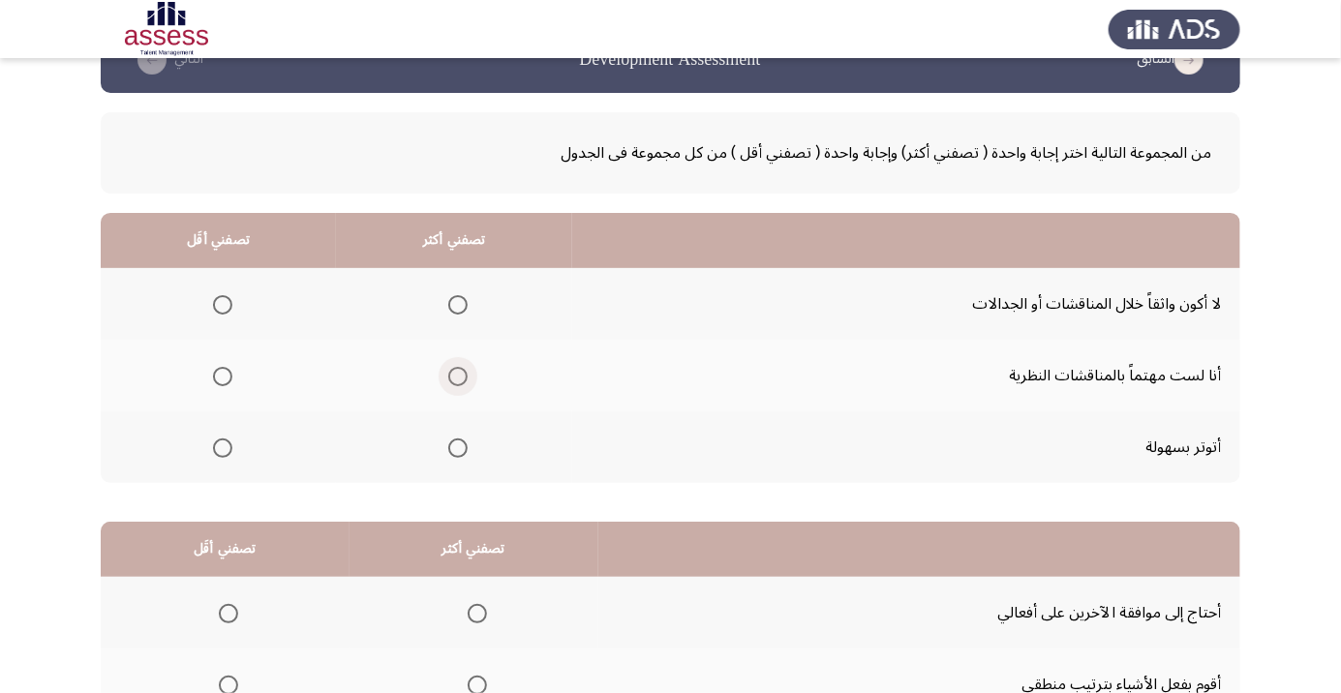
click at [454, 375] on span "Select an option" at bounding box center [457, 376] width 19 height 19
click at [454, 375] on input "Select an option" at bounding box center [457, 376] width 19 height 19
click at [454, 446] on span "Select an option" at bounding box center [457, 448] width 19 height 19
click at [454, 446] on input "Select an option" at bounding box center [457, 448] width 19 height 19
click at [213, 367] on span "Select an option" at bounding box center [222, 376] width 19 height 19
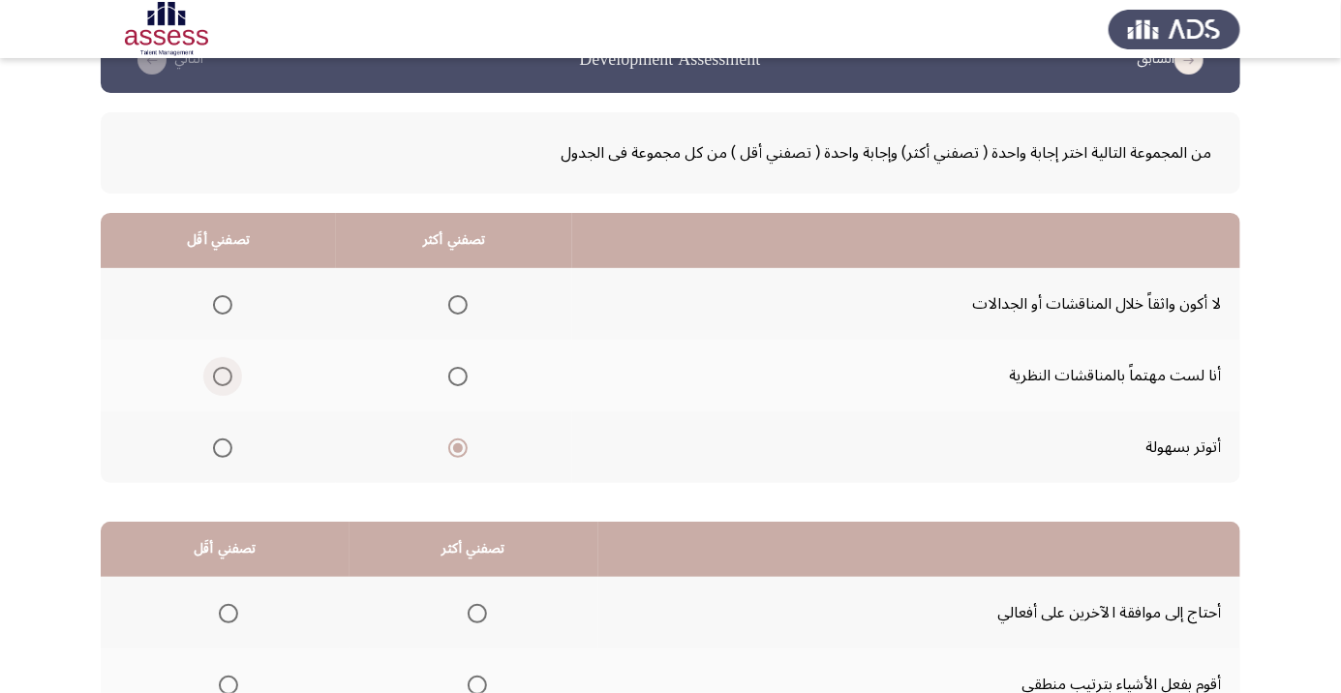
click at [213, 367] on input "Select an option" at bounding box center [222, 376] width 19 height 19
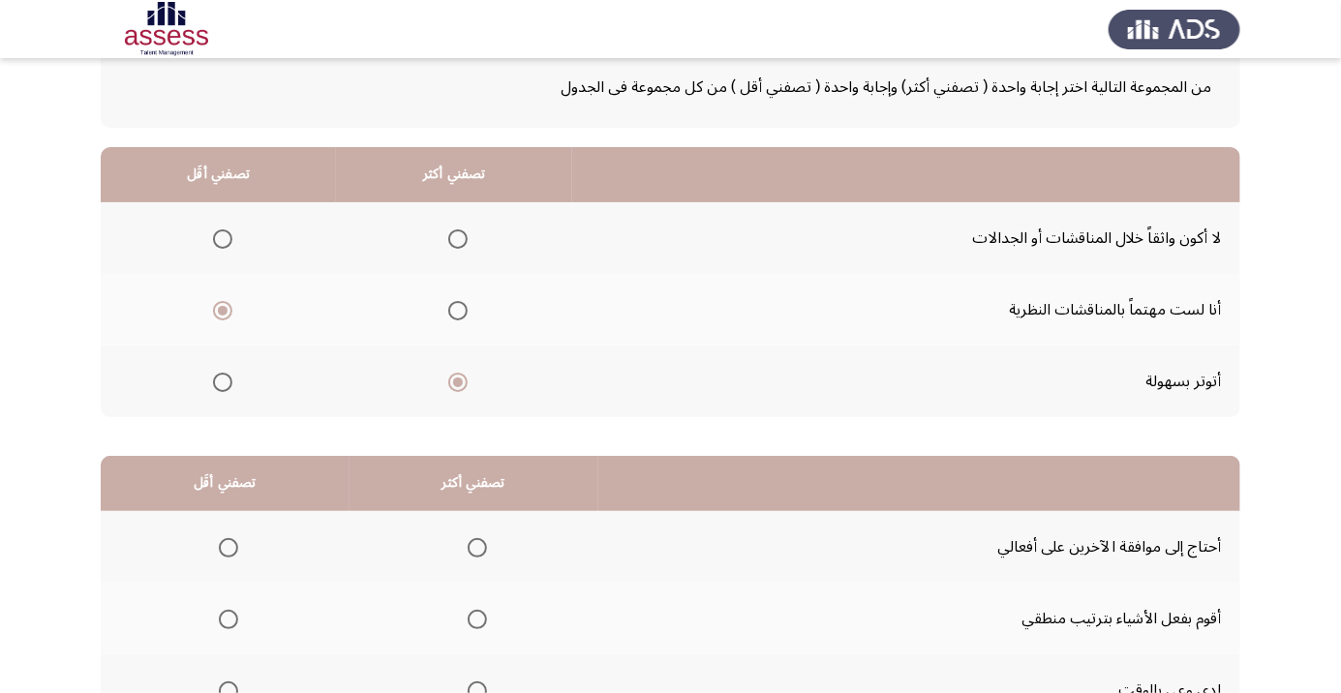
scroll to position [191, 0]
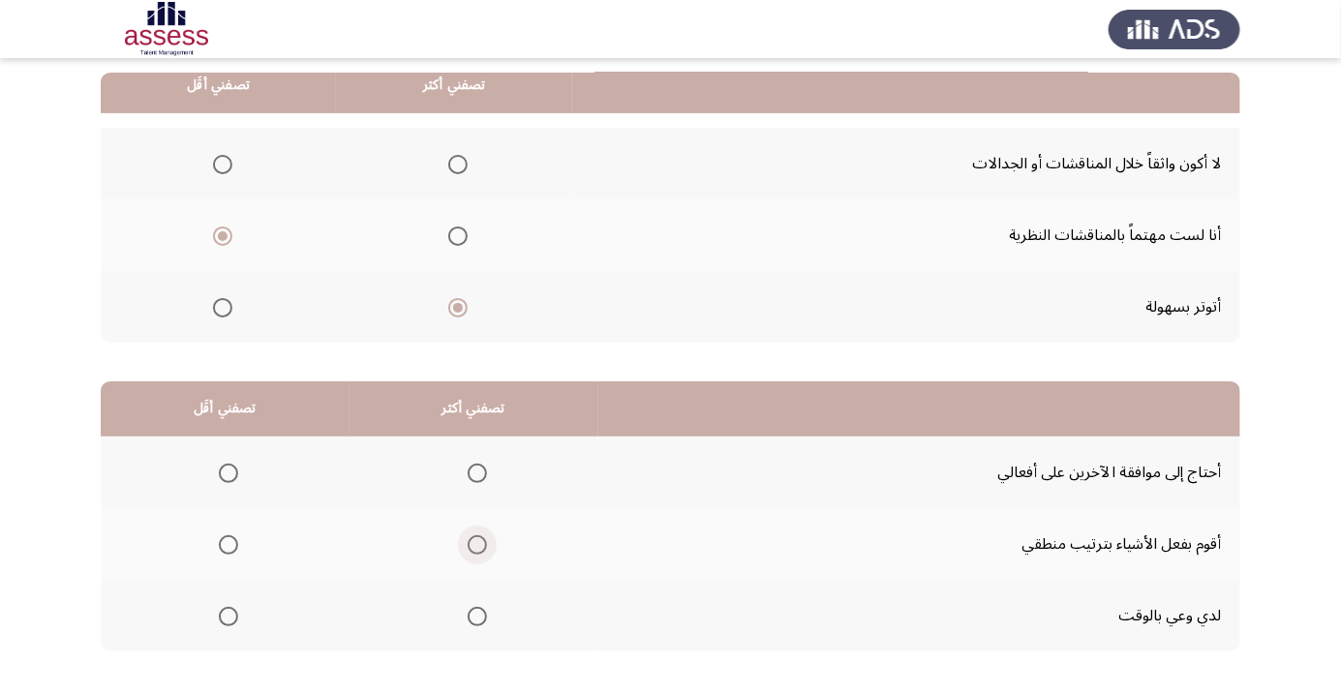
click at [469, 540] on span "Select an option" at bounding box center [477, 544] width 19 height 19
click at [469, 540] on input "Select an option" at bounding box center [477, 544] width 19 height 19
click at [225, 609] on span "Select an option" at bounding box center [228, 616] width 19 height 19
click at [225, 609] on input "Select an option" at bounding box center [228, 616] width 19 height 19
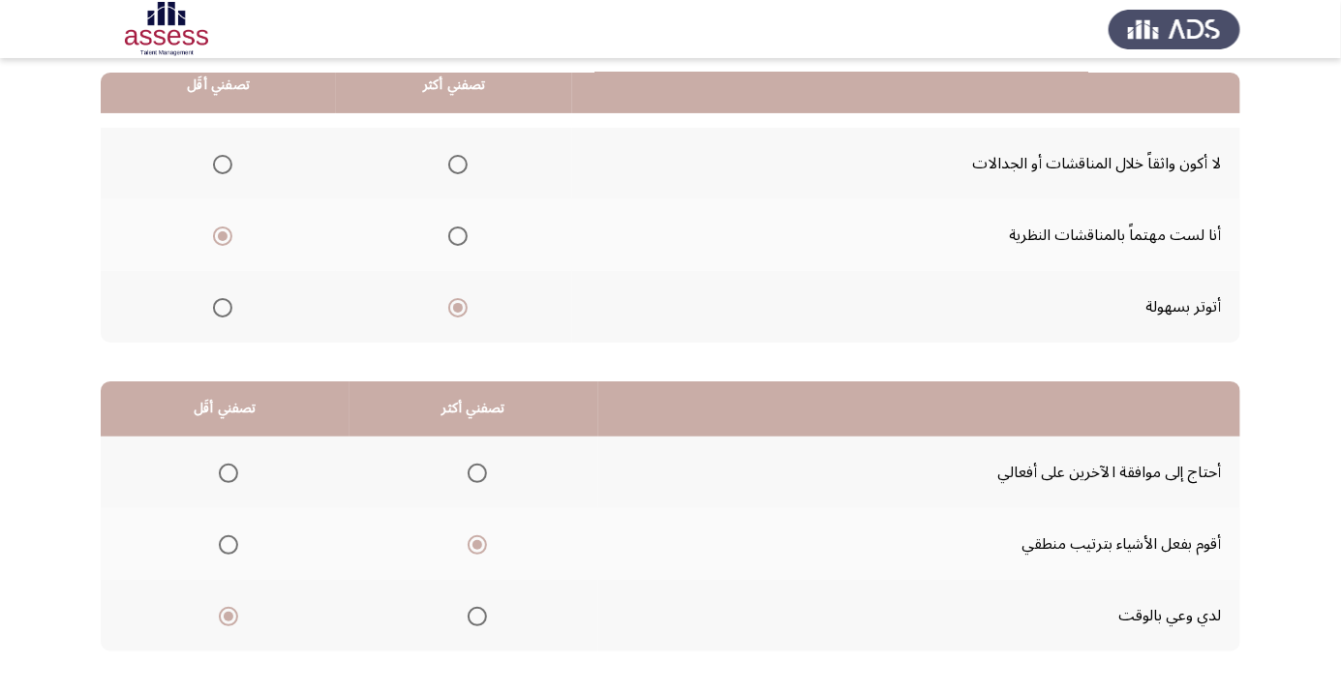
scroll to position [0, 0]
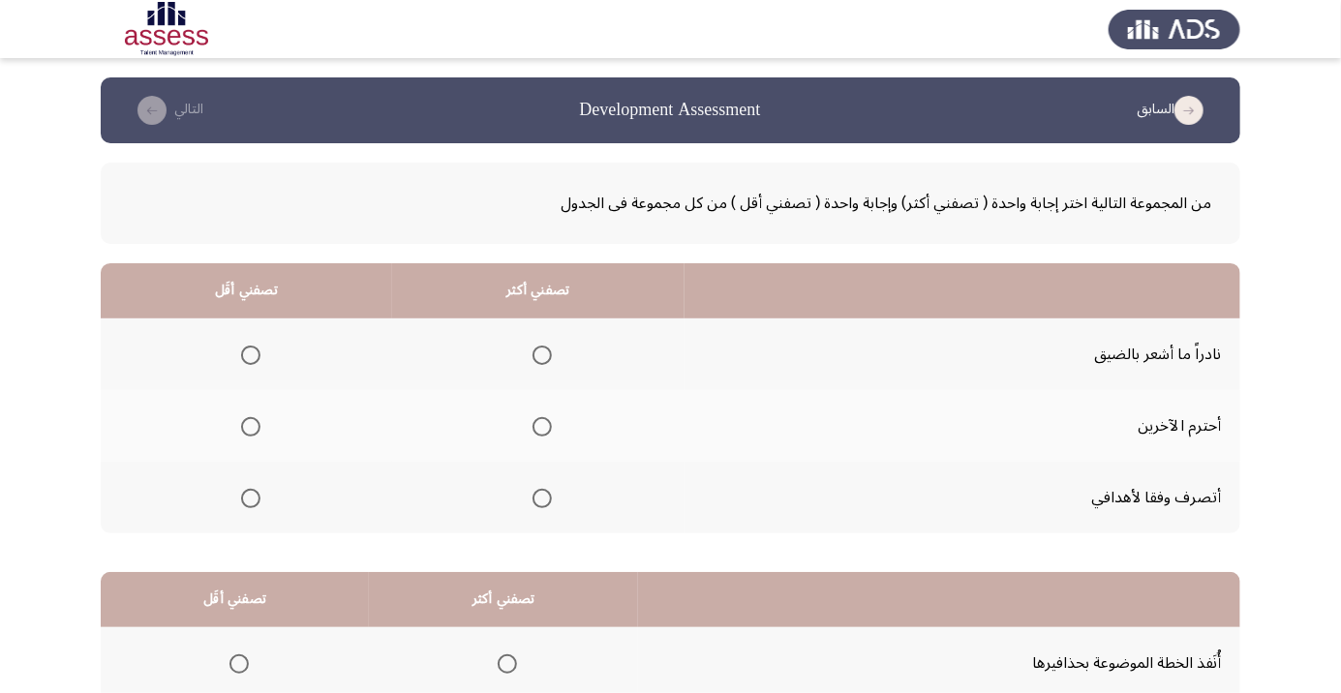
click at [542, 499] on span "Select an option" at bounding box center [542, 499] width 0 height 0
click at [537, 497] on input "Select an option" at bounding box center [541, 498] width 19 height 19
click at [251, 355] on span "Select an option" at bounding box center [251, 355] width 0 height 0
click at [248, 354] on input "Select an option" at bounding box center [250, 355] width 19 height 19
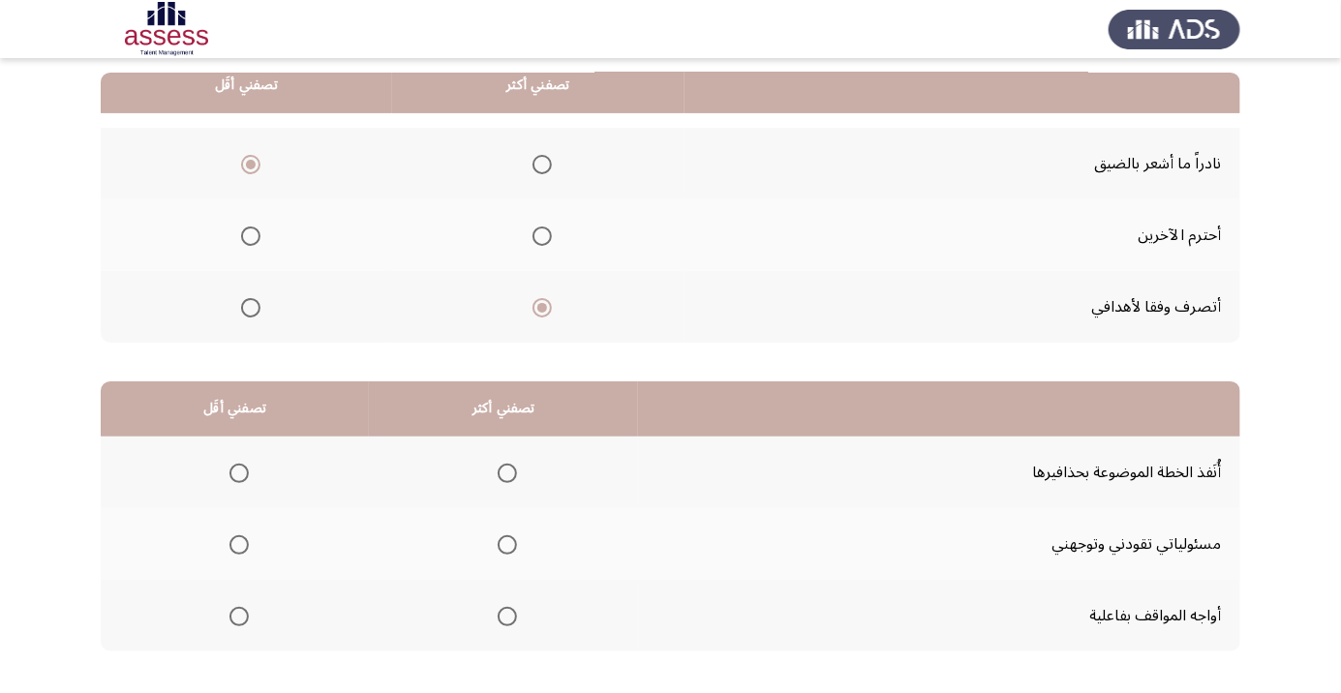
click at [498, 537] on span "Select an option" at bounding box center [507, 544] width 19 height 19
click at [498, 537] on input "Select an option" at bounding box center [507, 544] width 19 height 19
click at [234, 450] on th at bounding box center [235, 473] width 268 height 72
click at [234, 465] on span "Select an option" at bounding box center [238, 473] width 19 height 19
click at [234, 465] on input "Select an option" at bounding box center [238, 473] width 19 height 19
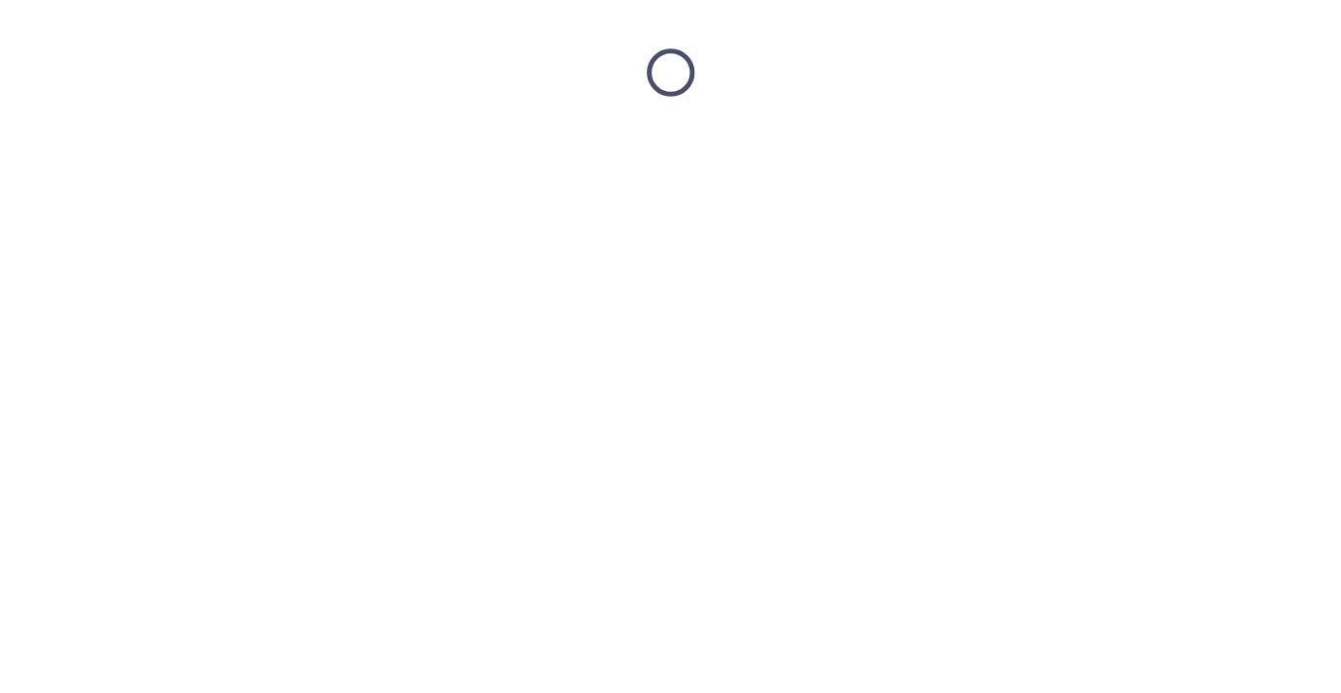
scroll to position [0, 0]
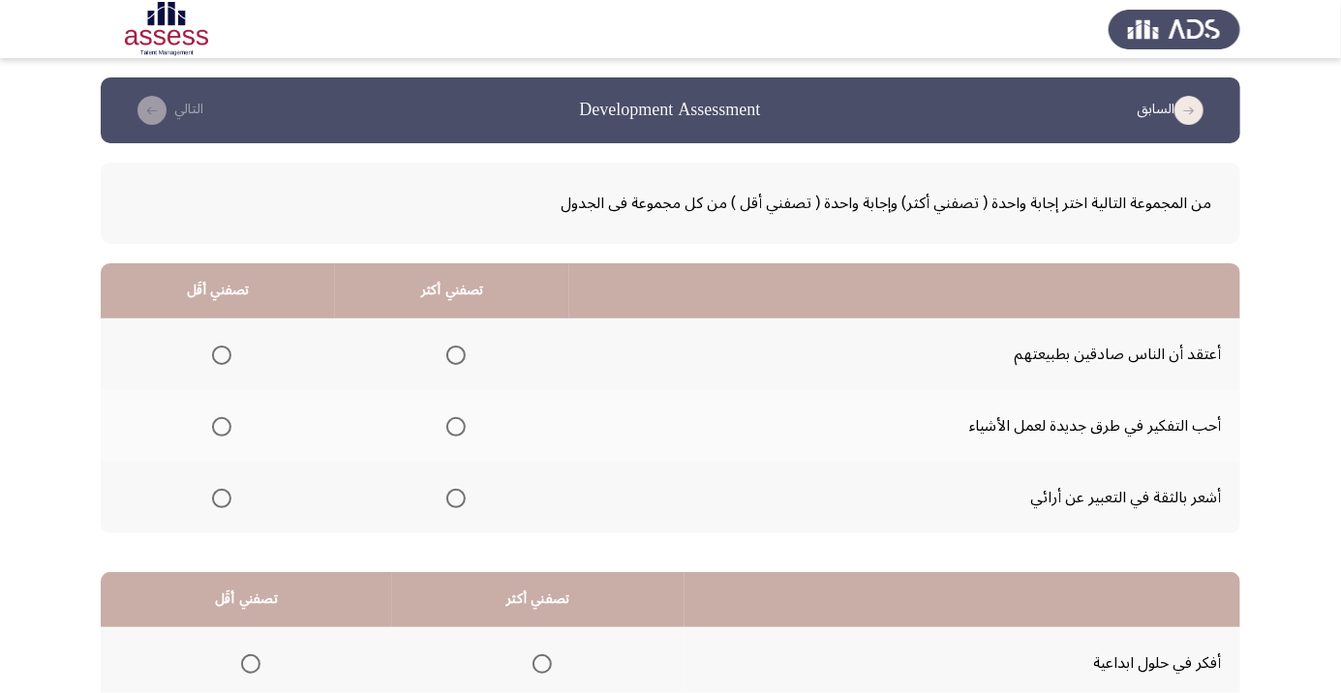
click at [446, 352] on span "Select an option" at bounding box center [455, 355] width 19 height 19
click at [446, 352] on input "Select an option" at bounding box center [455, 355] width 19 height 19
click at [456, 499] on span "Select an option" at bounding box center [456, 499] width 0 height 0
click at [451, 497] on input "Select an option" at bounding box center [455, 498] width 19 height 19
click at [220, 354] on span "Select an option" at bounding box center [221, 355] width 19 height 19
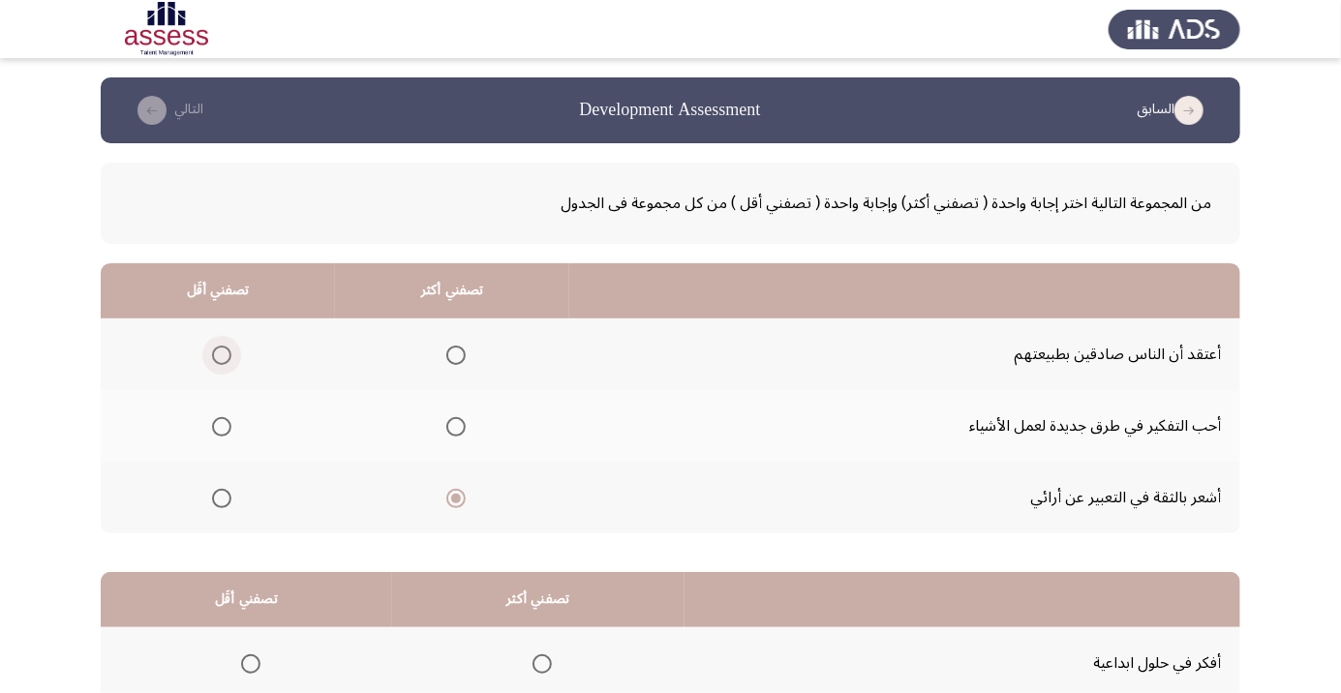
click at [220, 354] on input "Select an option" at bounding box center [221, 355] width 19 height 19
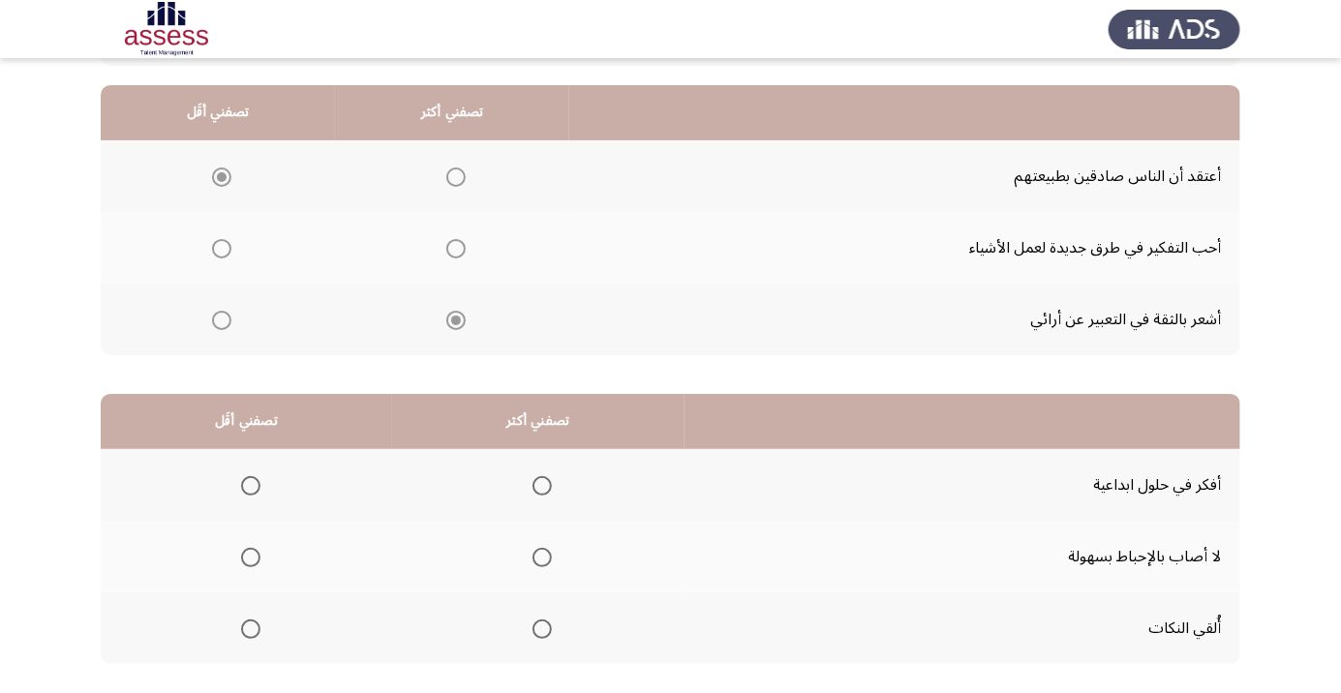
scroll to position [191, 0]
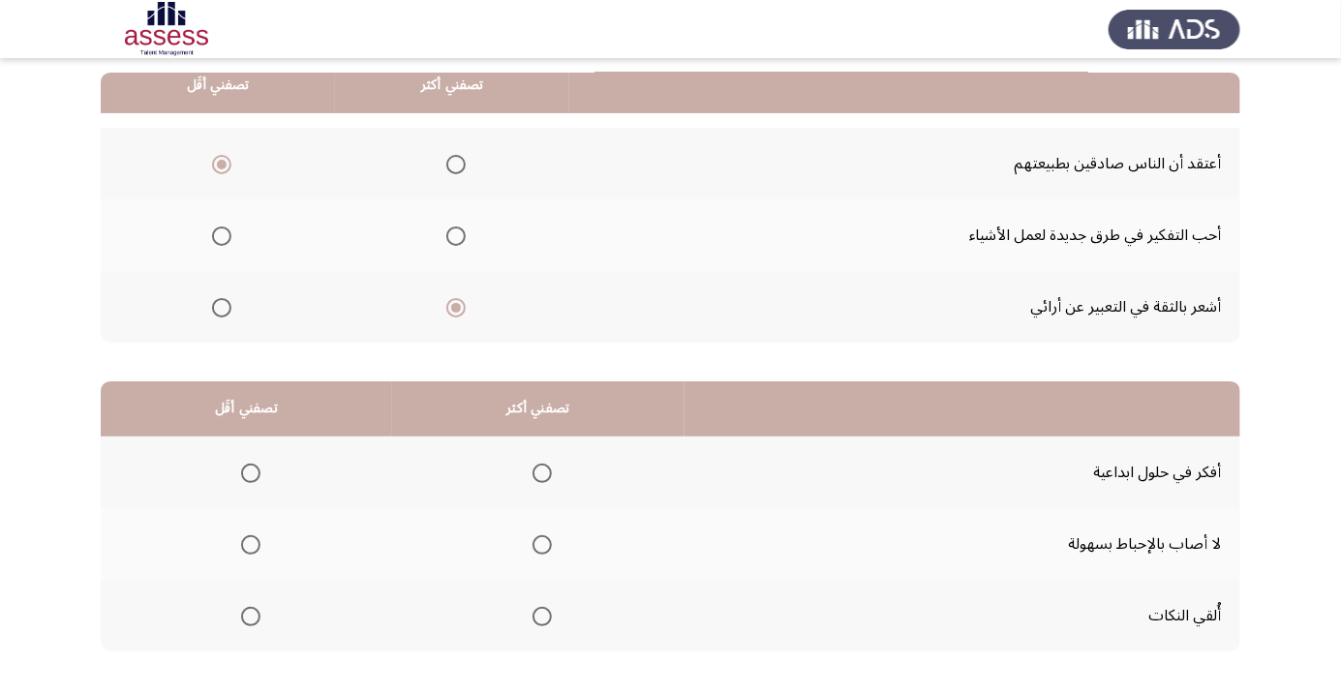
click at [532, 471] on span "Select an option" at bounding box center [541, 473] width 19 height 19
click at [532, 471] on input "Select an option" at bounding box center [541, 473] width 19 height 19
click at [241, 536] on span "Select an option" at bounding box center [250, 544] width 19 height 19
click at [241, 536] on input "Select an option" at bounding box center [250, 544] width 19 height 19
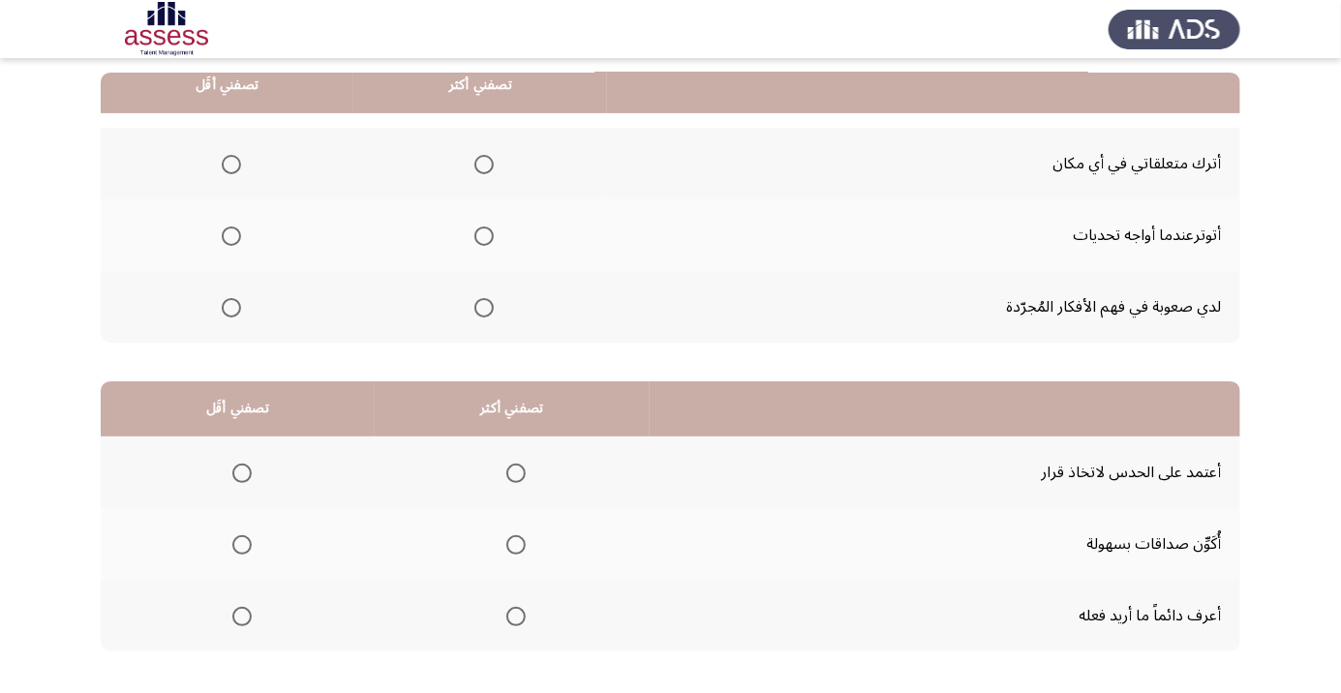
click at [479, 158] on span "Select an option" at bounding box center [483, 164] width 19 height 19
click at [479, 158] on input "Select an option" at bounding box center [483, 164] width 19 height 19
click at [231, 236] on span "Select an option" at bounding box center [231, 236] width 0 height 0
click at [230, 234] on input "Select an option" at bounding box center [231, 236] width 19 height 19
click at [233, 540] on span "Select an option" at bounding box center [241, 544] width 19 height 19
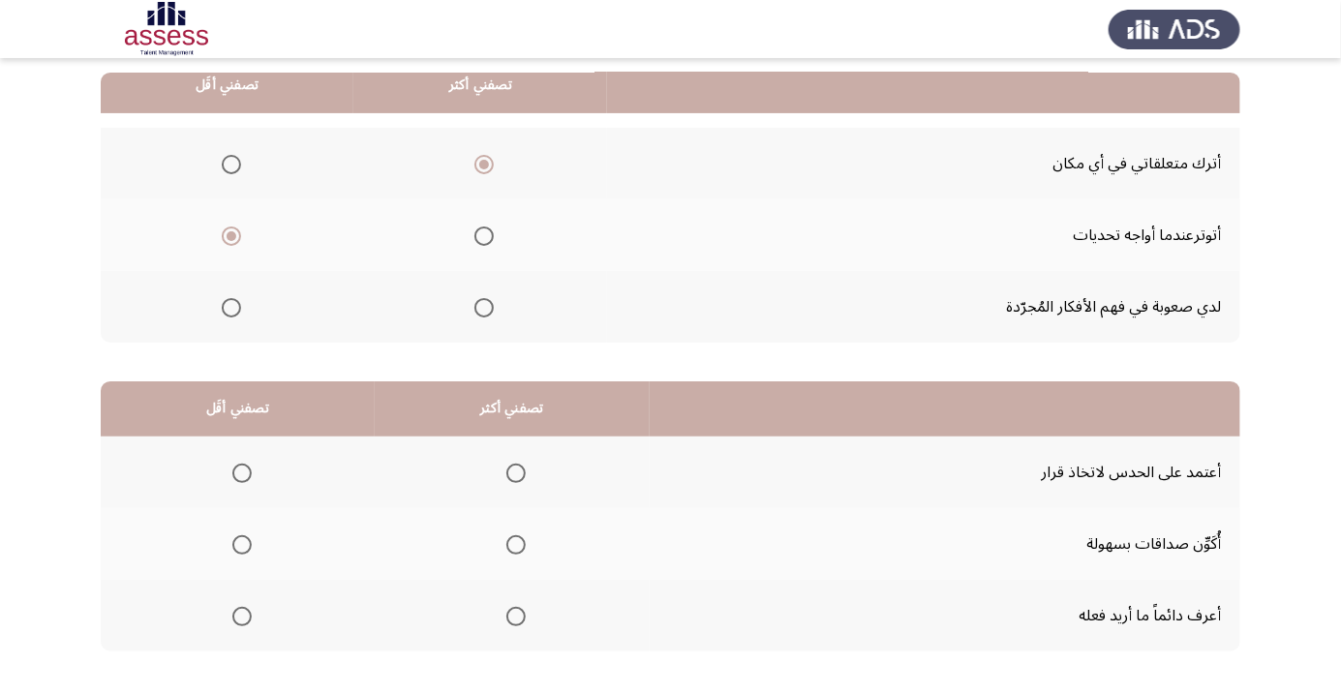
click at [233, 540] on input "Select an option" at bounding box center [241, 544] width 19 height 19
click at [508, 478] on span "Select an option" at bounding box center [515, 473] width 19 height 19
click at [508, 478] on input "Select an option" at bounding box center [515, 473] width 19 height 19
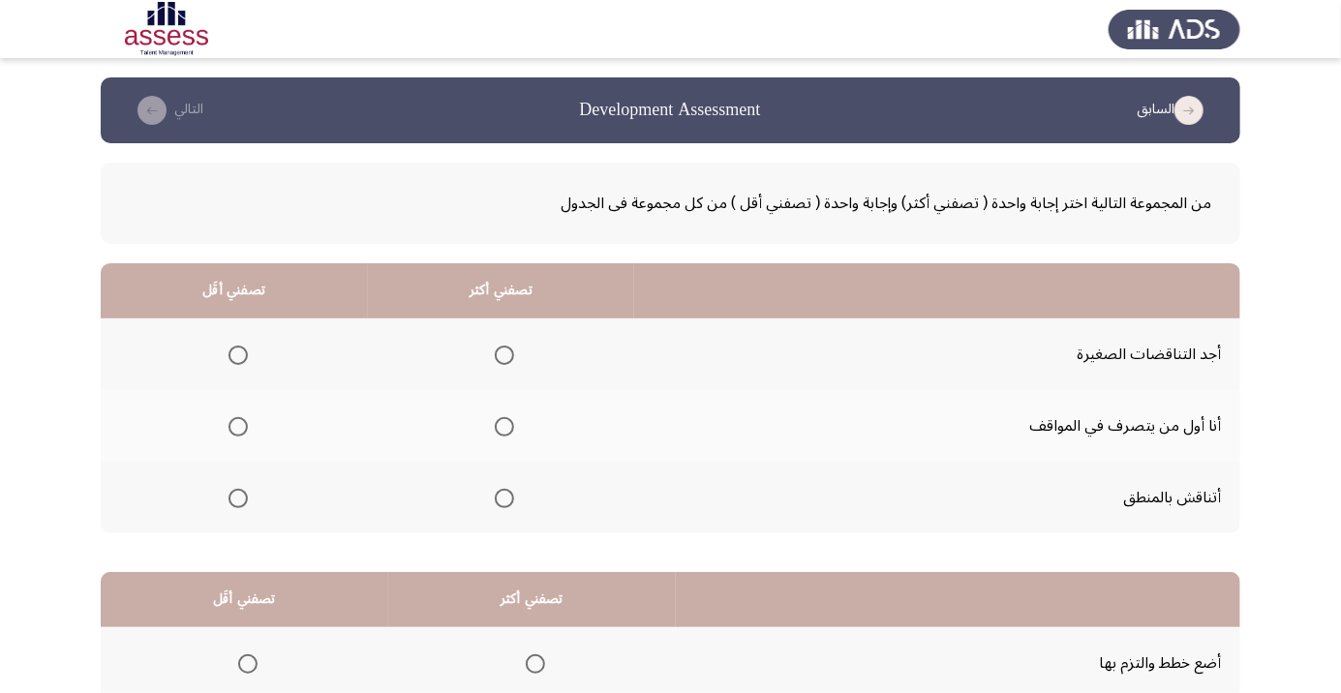
click at [497, 492] on span "Select an option" at bounding box center [504, 498] width 19 height 19
click at [497, 492] on input "Select an option" at bounding box center [504, 498] width 19 height 19
click at [504, 427] on span "Select an option" at bounding box center [504, 427] width 0 height 0
click at [502, 426] on input "Select an option" at bounding box center [504, 426] width 19 height 19
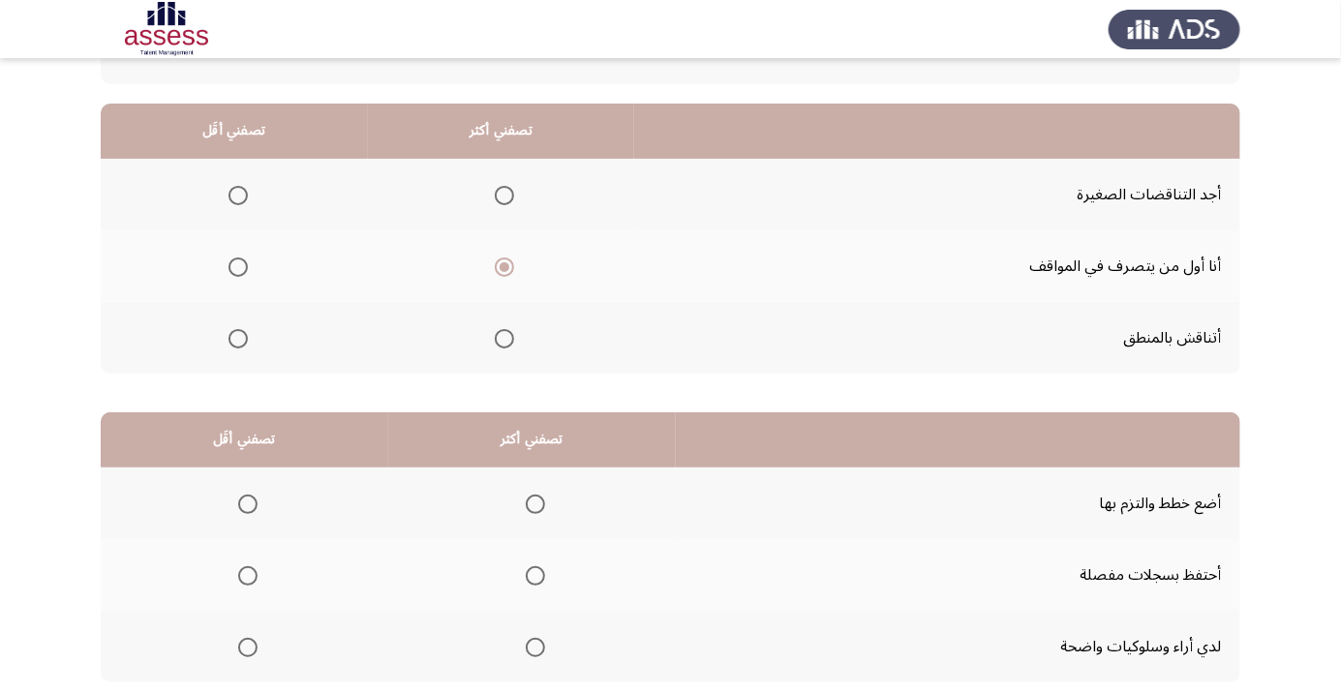
scroll to position [191, 0]
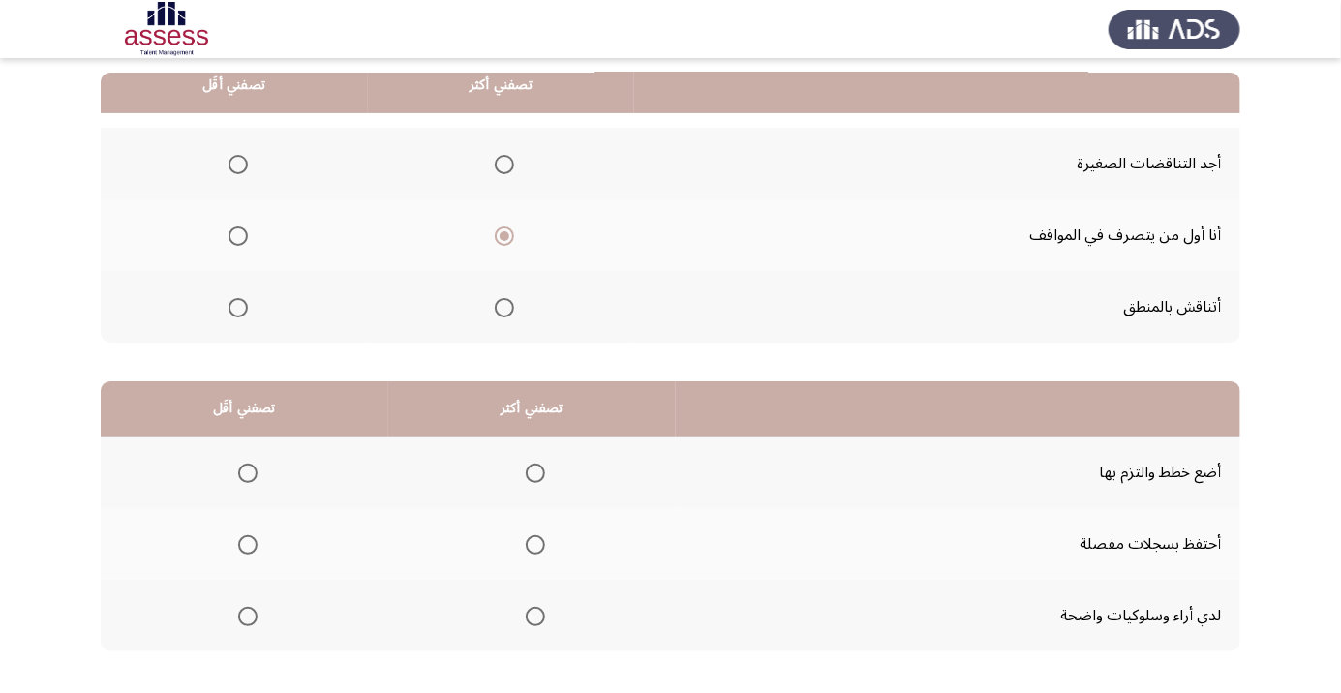
click at [526, 475] on span "Select an option" at bounding box center [535, 473] width 19 height 19
click at [526, 475] on input "Select an option" at bounding box center [535, 473] width 19 height 19
click at [238, 619] on span "Select an option" at bounding box center [247, 616] width 19 height 19
click at [238, 619] on input "Select an option" at bounding box center [247, 616] width 19 height 19
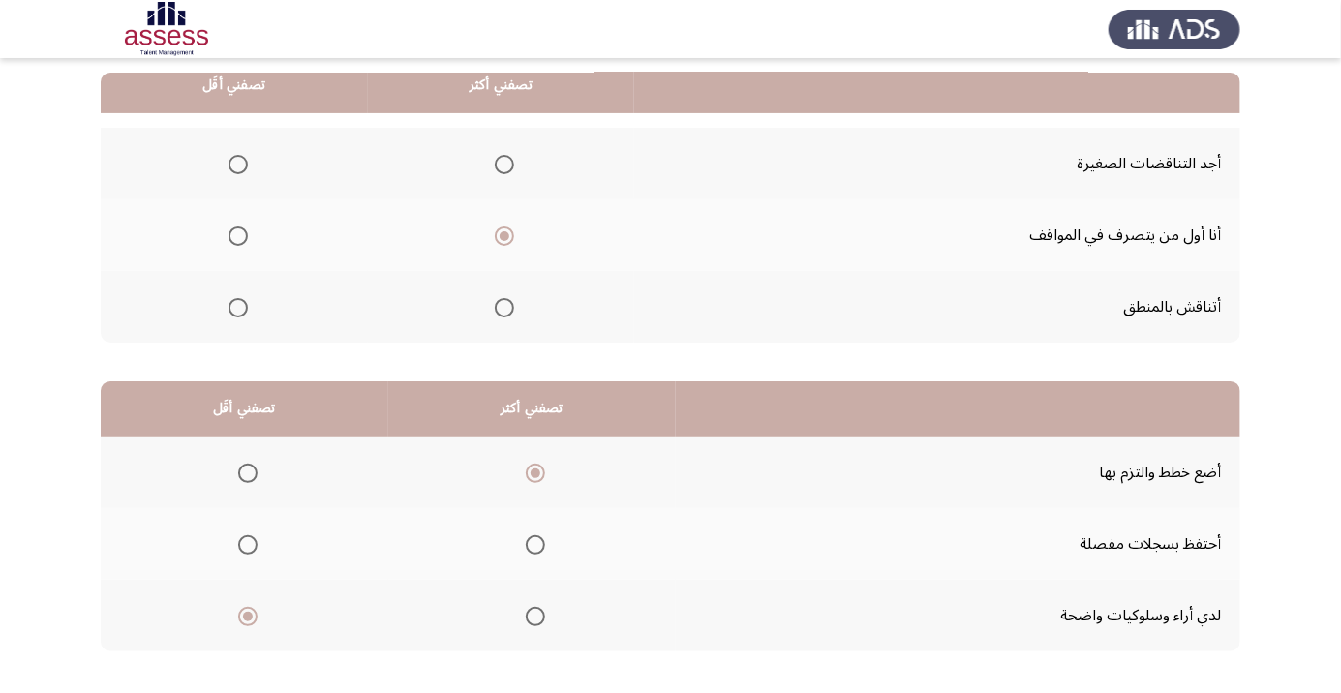
scroll to position [0, 0]
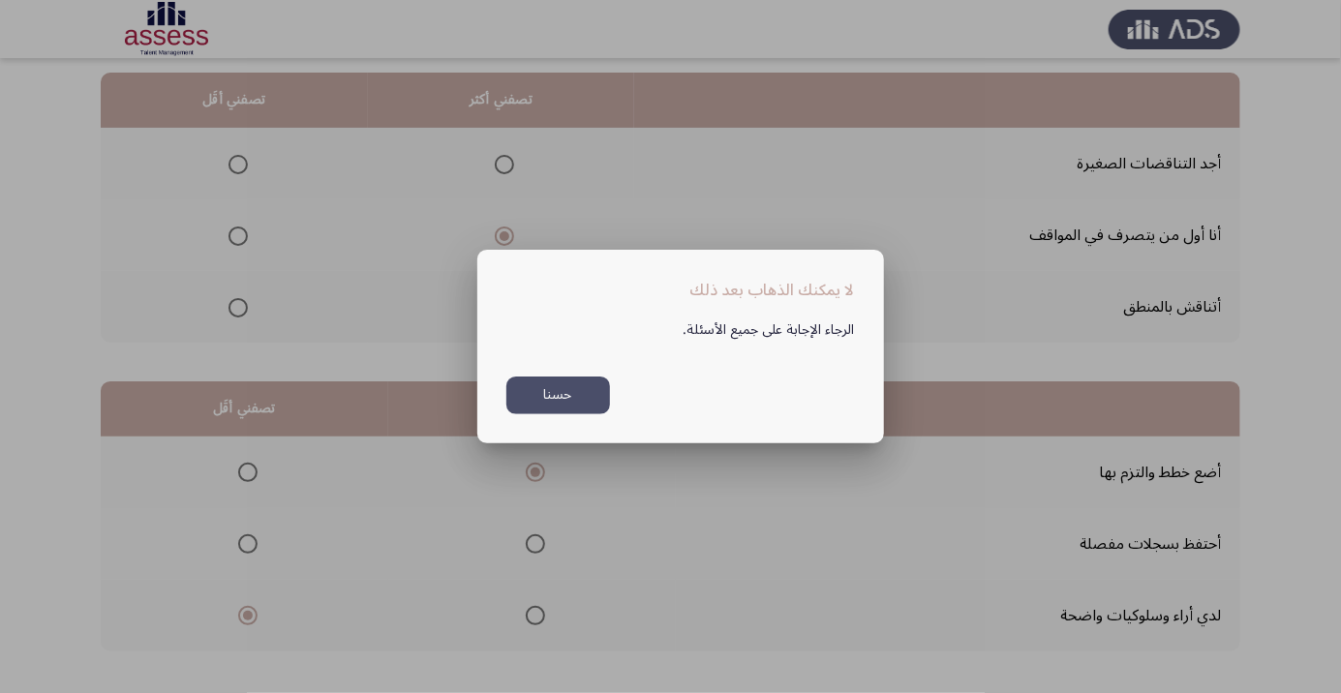
click at [685, 200] on div at bounding box center [670, 346] width 1341 height 693
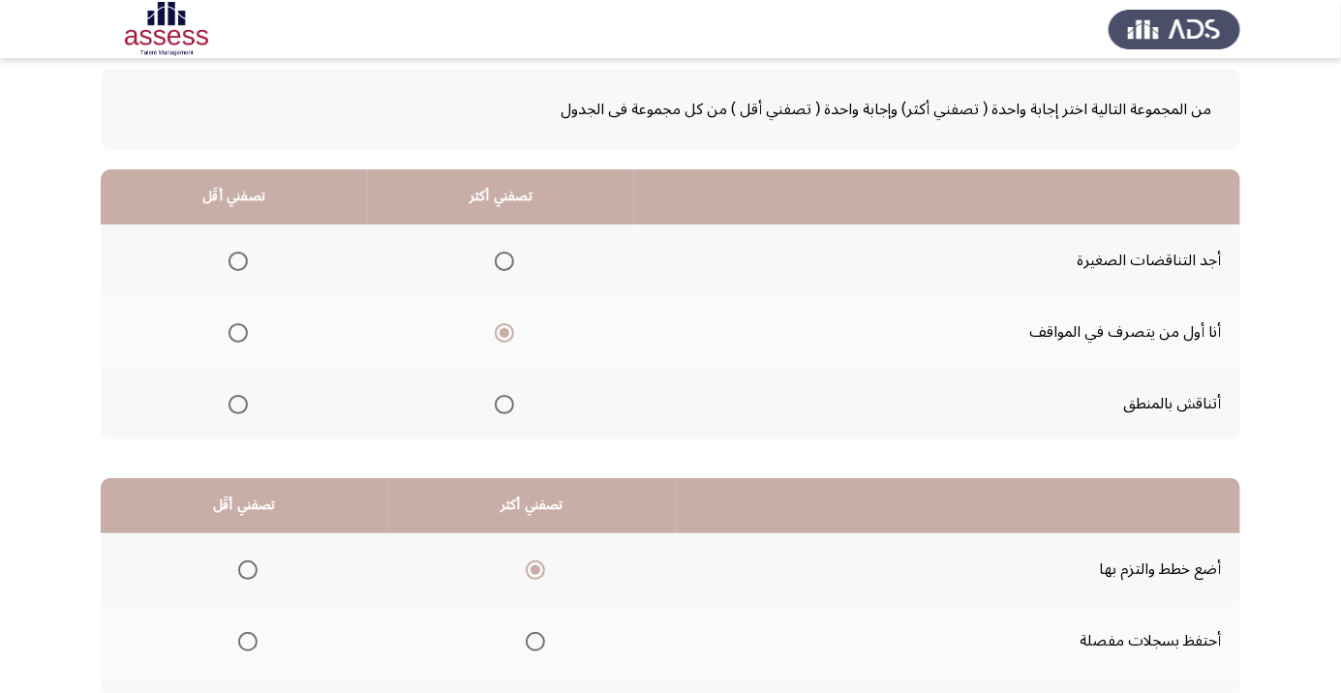
scroll to position [118, 0]
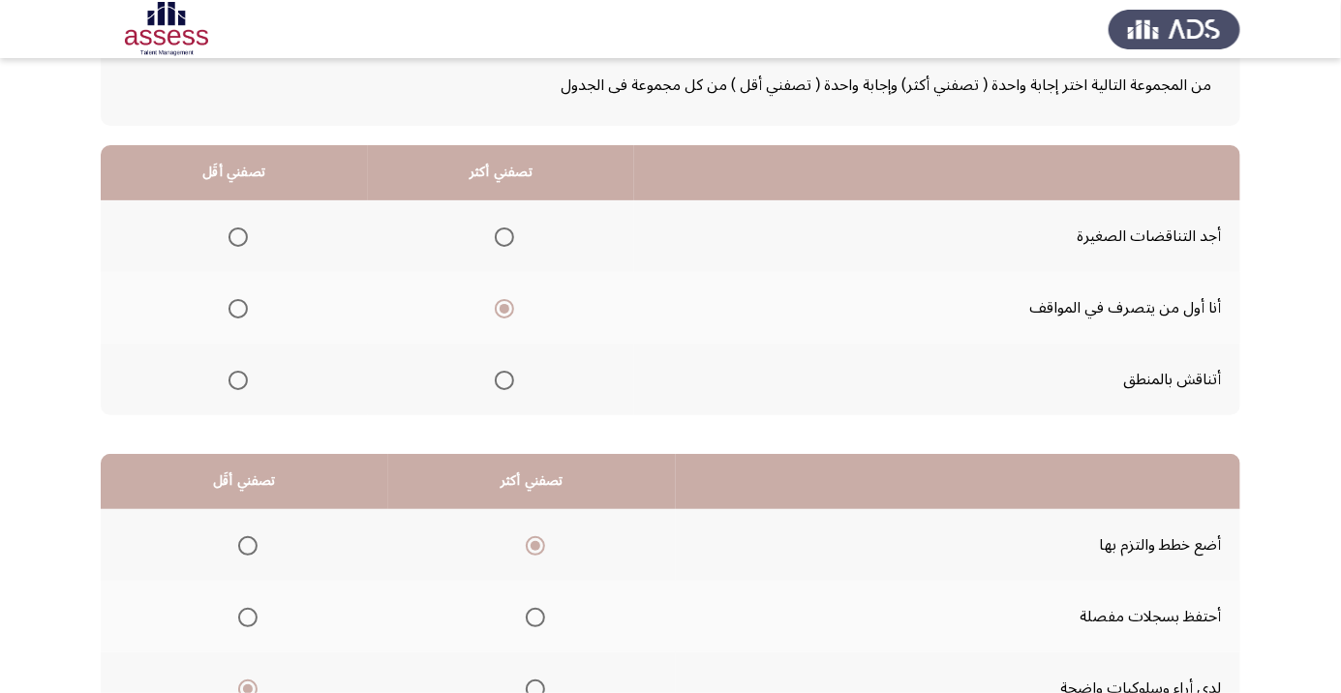
click at [236, 379] on span "Select an option" at bounding box center [237, 380] width 19 height 19
click at [236, 379] on input "Select an option" at bounding box center [237, 380] width 19 height 19
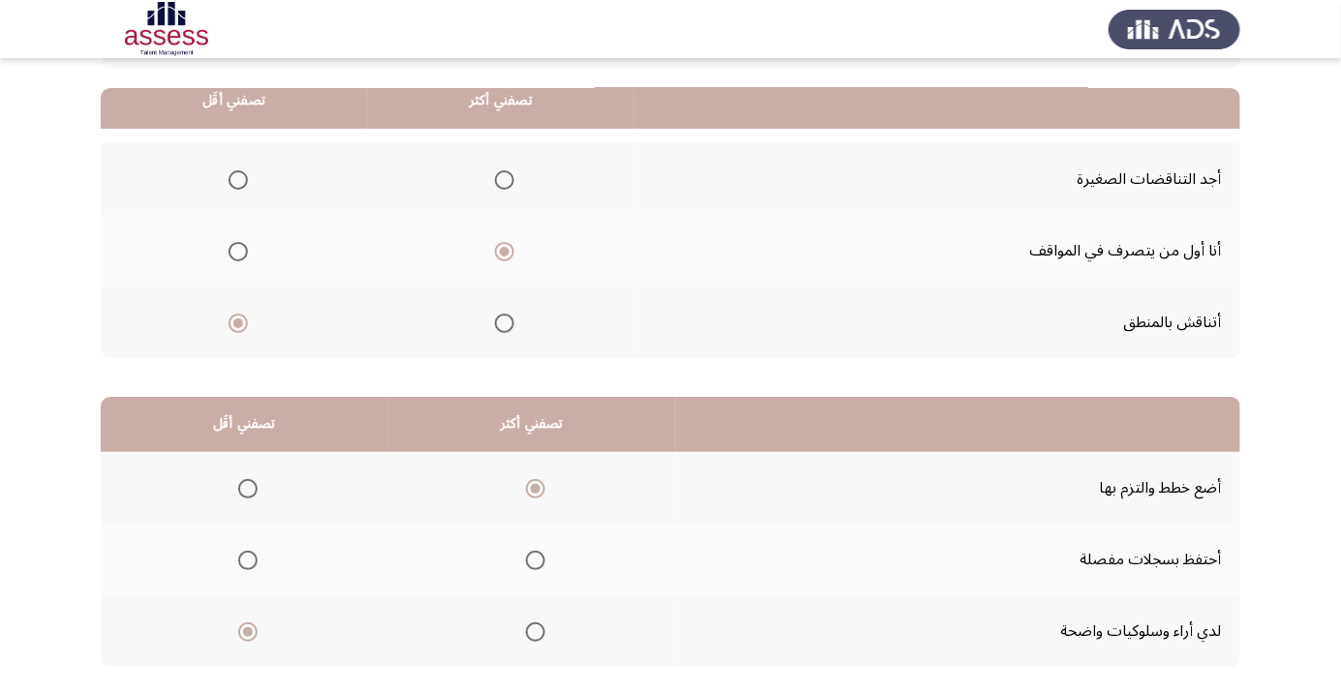
scroll to position [191, 0]
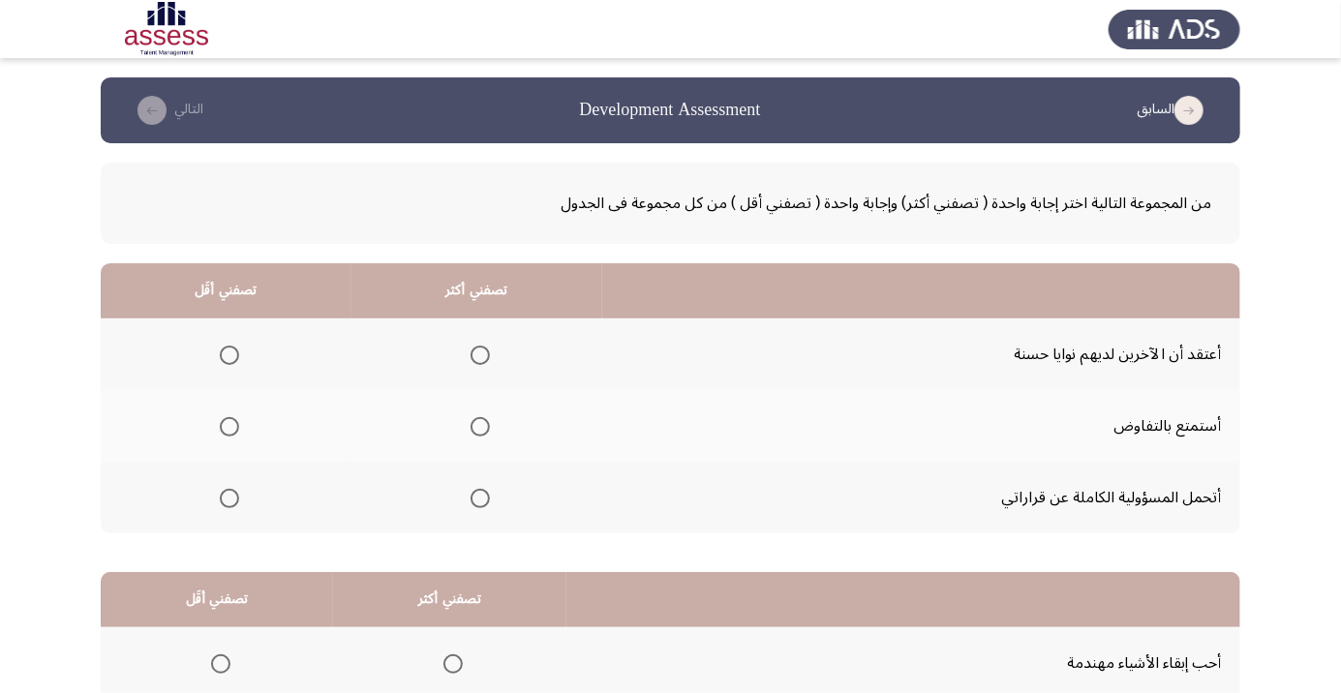
click at [470, 503] on span "Select an option" at bounding box center [479, 498] width 19 height 19
click at [470, 503] on input "Select an option" at bounding box center [479, 498] width 19 height 19
click at [231, 349] on span "Select an option" at bounding box center [229, 355] width 19 height 19
click at [231, 349] on input "Select an option" at bounding box center [229, 355] width 19 height 19
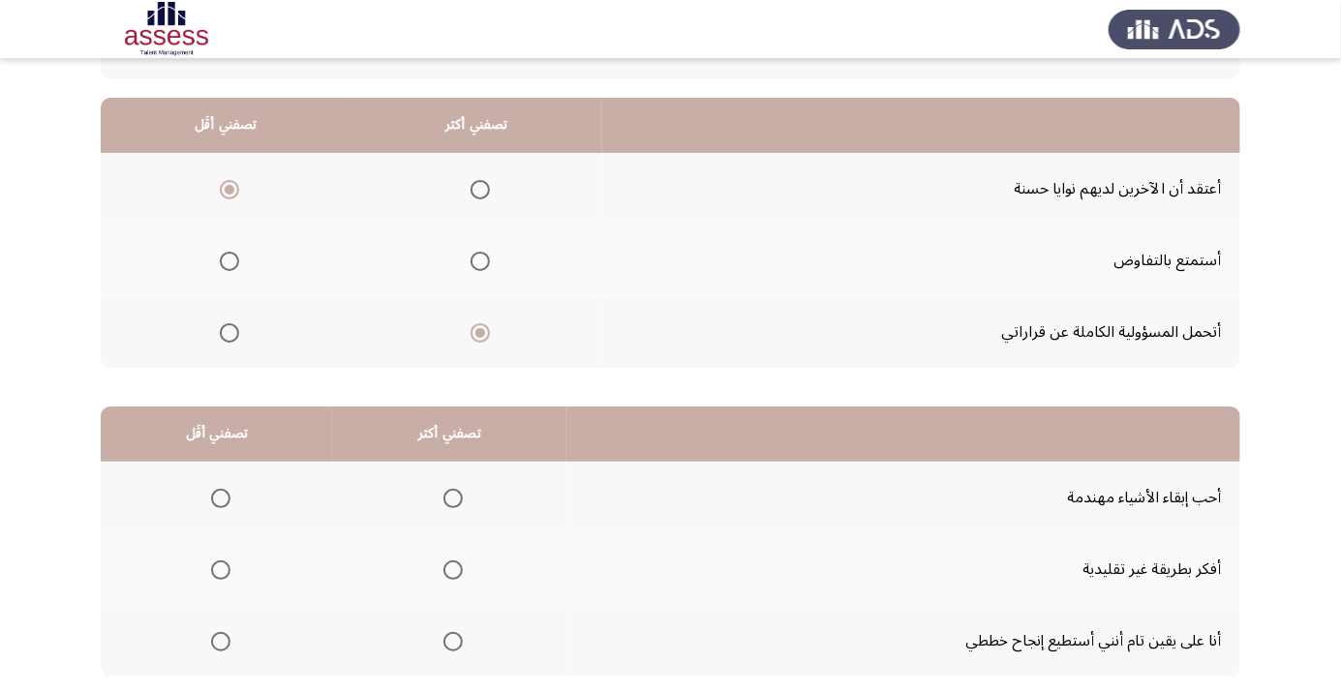
scroll to position [191, 0]
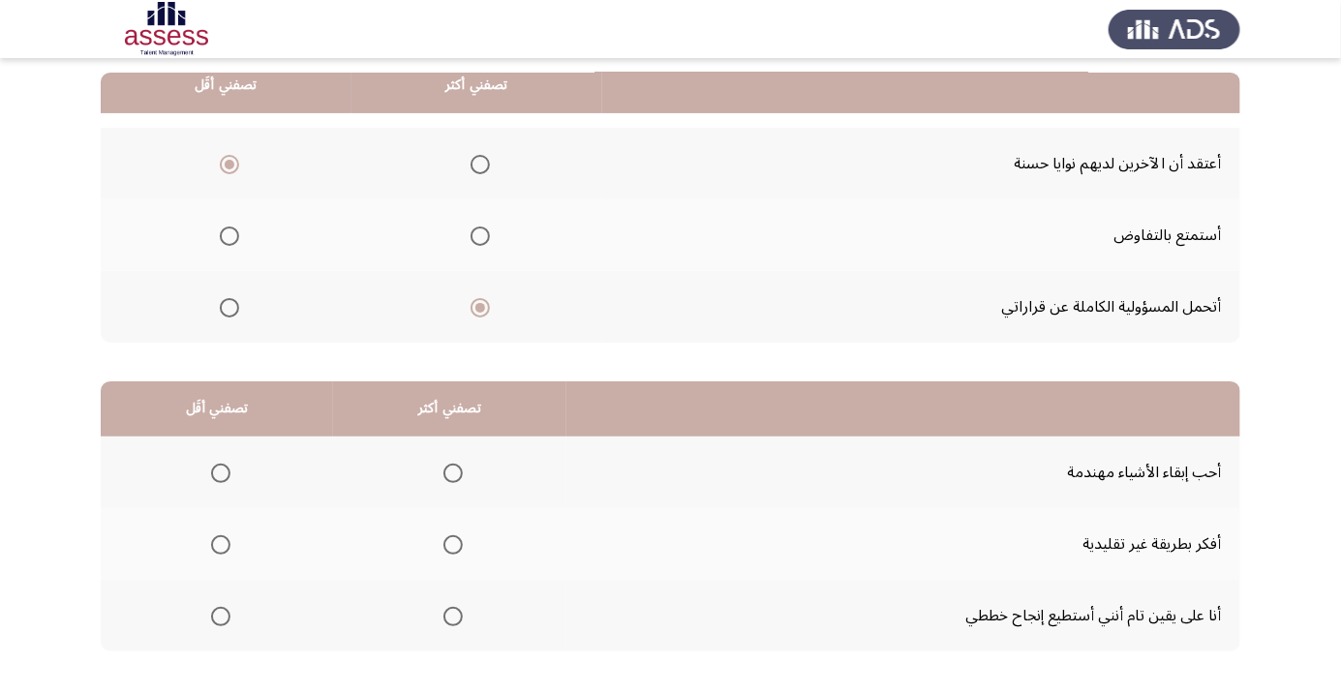
click at [443, 543] on span "Select an option" at bounding box center [452, 544] width 19 height 19
click at [443, 543] on input "Select an option" at bounding box center [452, 544] width 19 height 19
click at [219, 615] on span "Select an option" at bounding box center [220, 616] width 19 height 19
click at [219, 615] on input "Select an option" at bounding box center [220, 616] width 19 height 19
click at [453, 617] on span "Select an option" at bounding box center [453, 617] width 0 height 0
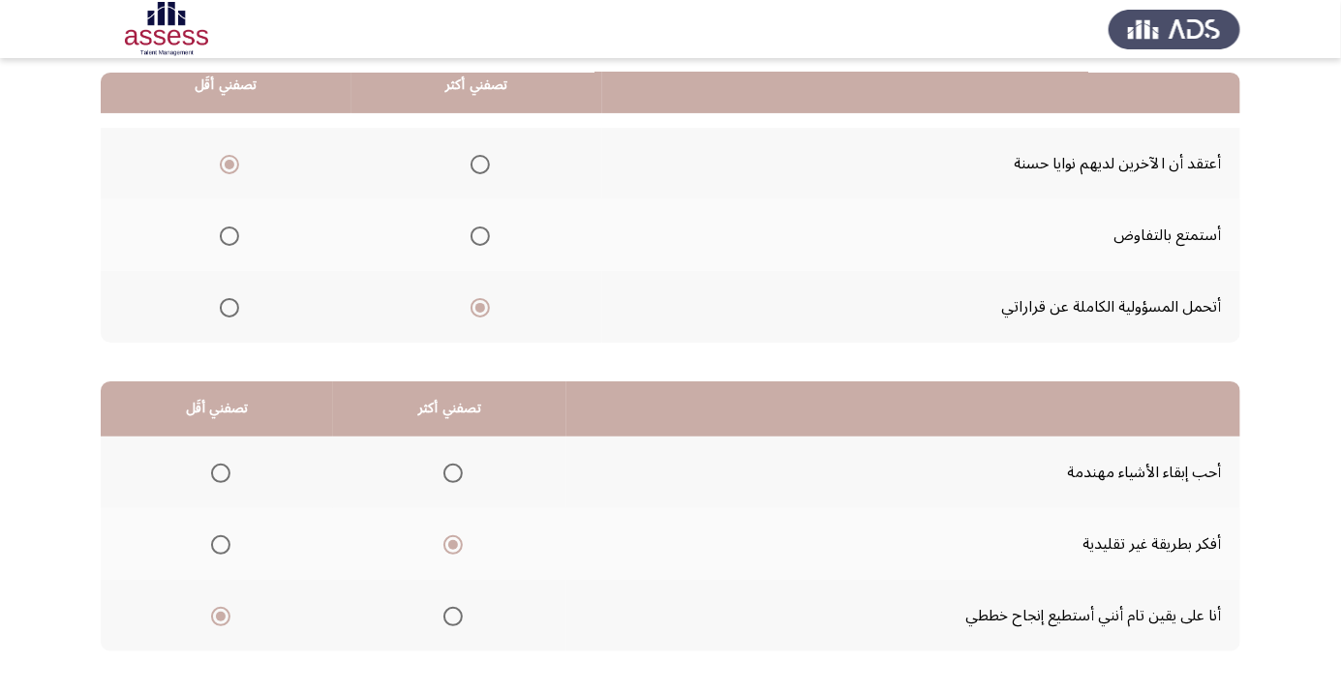
click at [449, 615] on input "Select an option" at bounding box center [452, 616] width 19 height 19
click at [212, 543] on span "Select an option" at bounding box center [220, 544] width 19 height 19
click at [212, 543] on input "Select an option" at bounding box center [220, 544] width 19 height 19
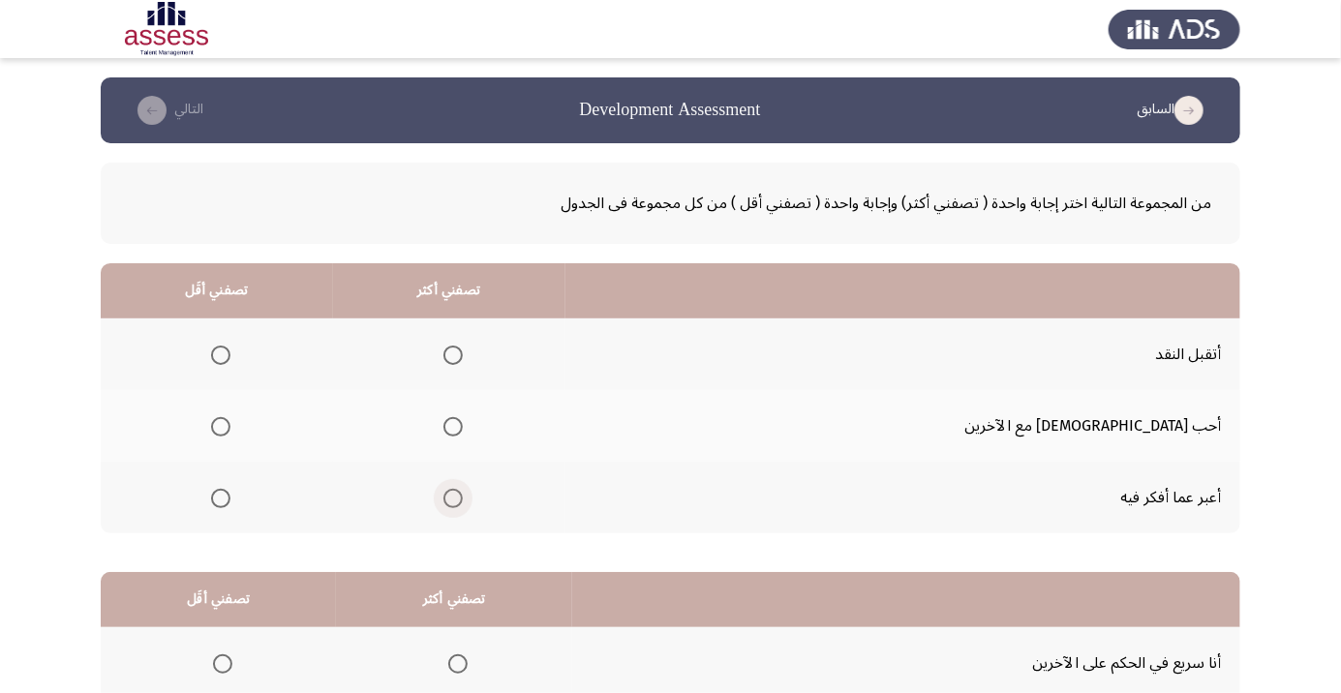
click at [463, 502] on span "Select an option" at bounding box center [452, 498] width 19 height 19
click at [463, 502] on input "Select an option" at bounding box center [452, 498] width 19 height 19
click at [221, 355] on span "Select an option" at bounding box center [221, 355] width 0 height 0
click at [230, 354] on input "Select an option" at bounding box center [220, 355] width 19 height 19
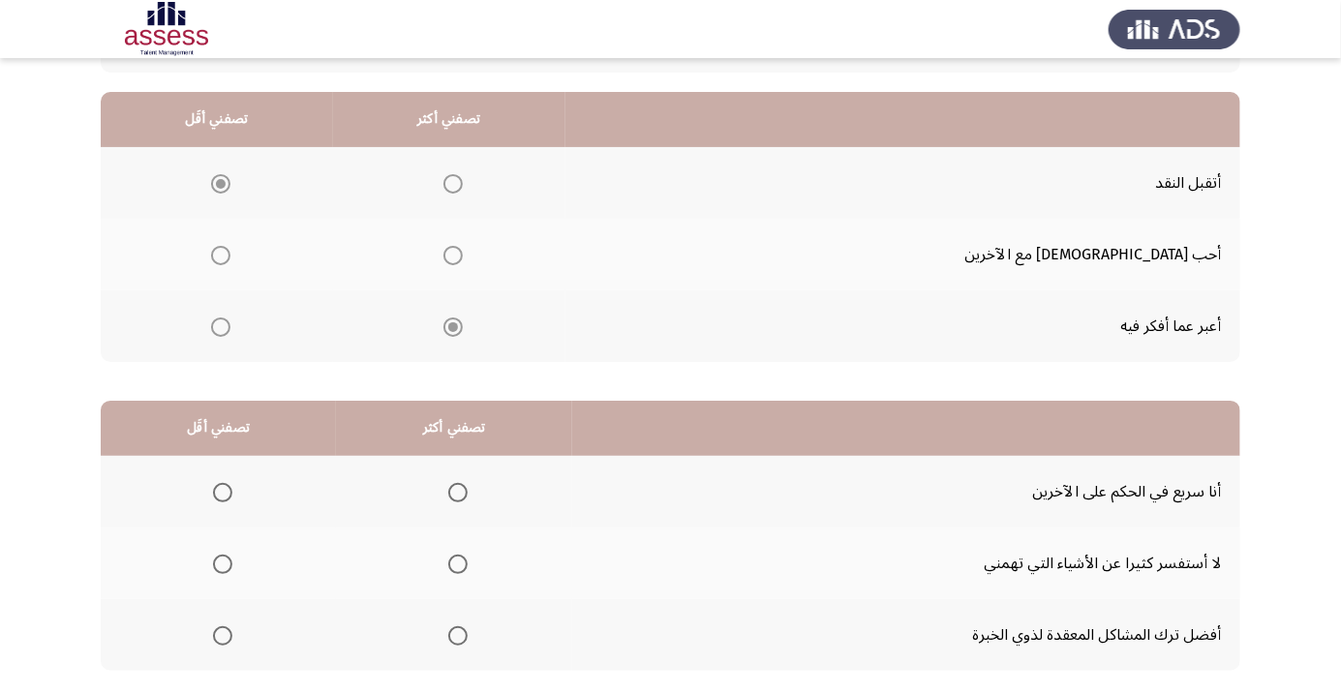
scroll to position [191, 0]
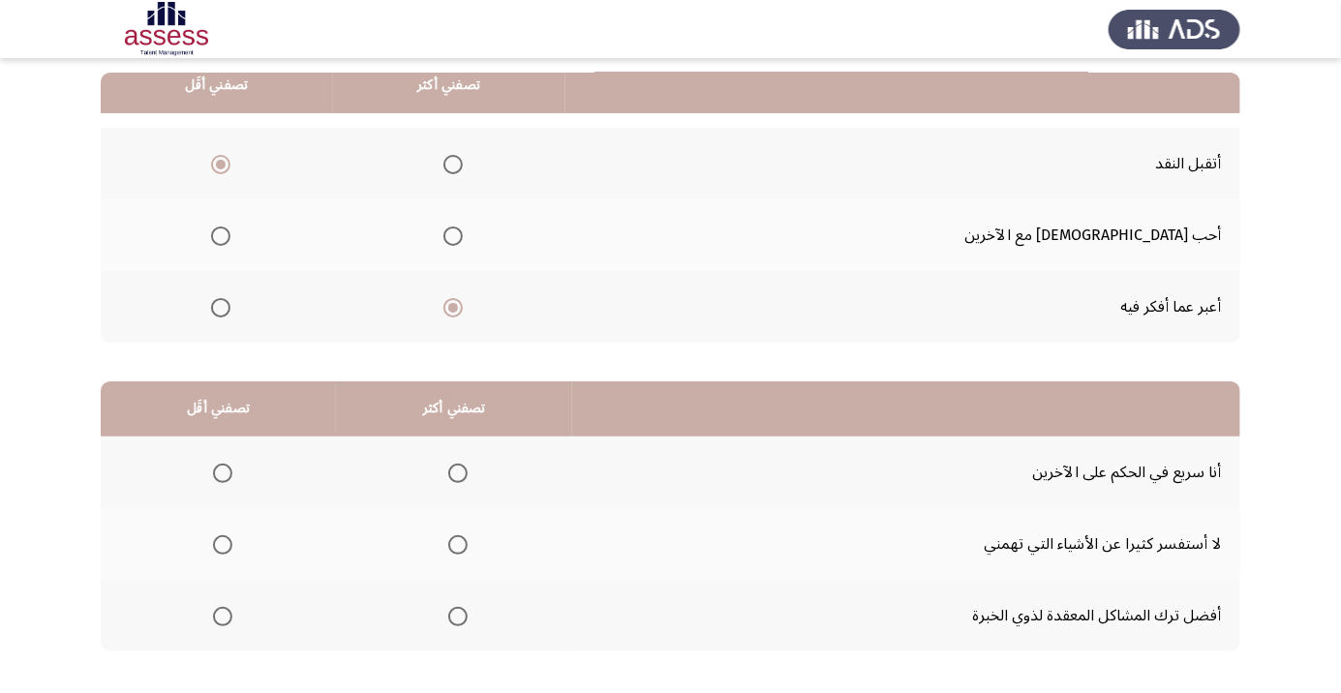
click at [457, 607] on span "Select an option" at bounding box center [457, 616] width 19 height 19
click at [457, 607] on input "Select an option" at bounding box center [457, 616] width 19 height 19
click at [216, 469] on span "Select an option" at bounding box center [222, 473] width 19 height 19
click at [216, 469] on input "Select an option" at bounding box center [222, 473] width 19 height 19
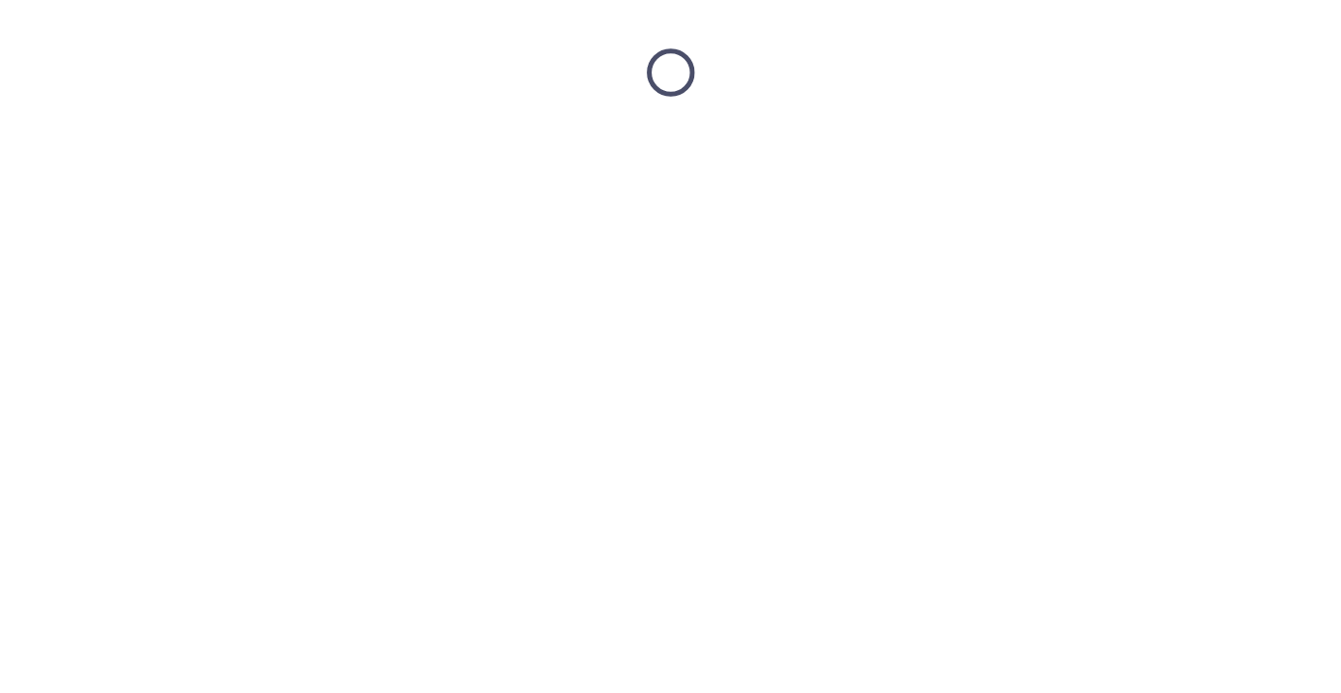
scroll to position [0, 0]
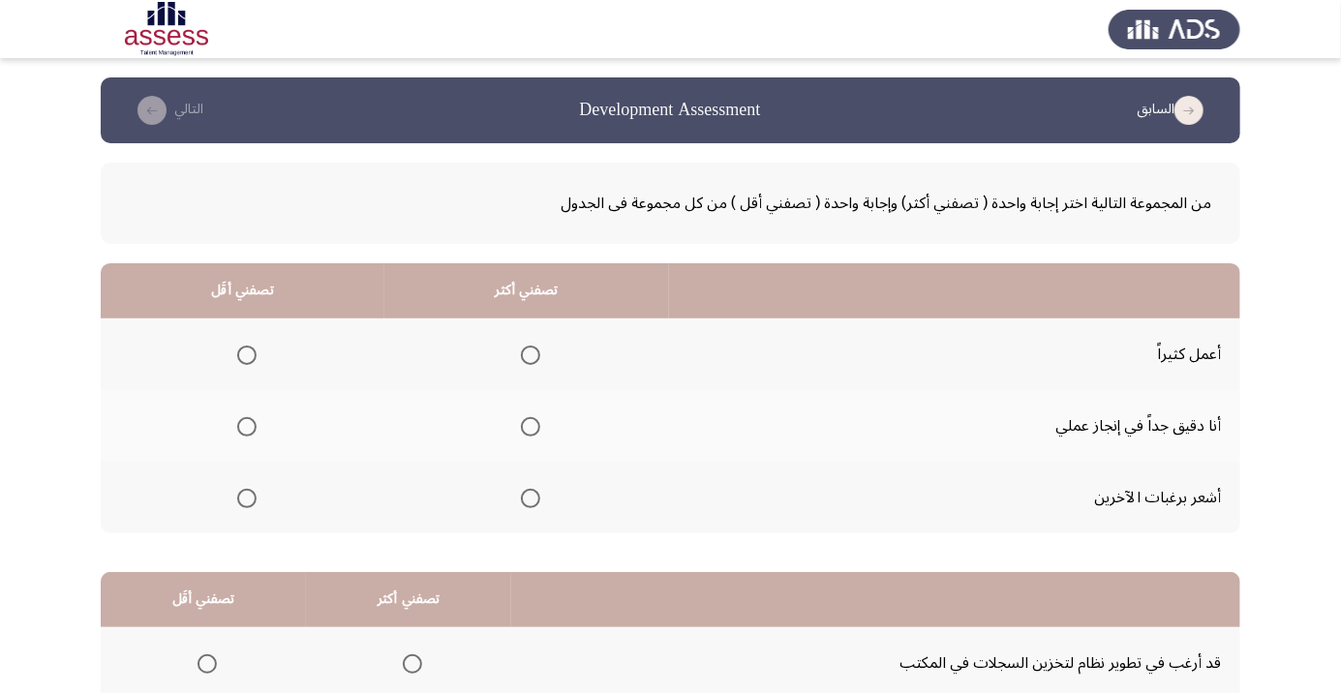
click at [521, 422] on span "Select an option" at bounding box center [530, 426] width 19 height 19
click at [521, 422] on input "Select an option" at bounding box center [530, 426] width 19 height 19
click at [240, 498] on span "Select an option" at bounding box center [246, 498] width 19 height 19
click at [240, 498] on input "Select an option" at bounding box center [246, 498] width 19 height 19
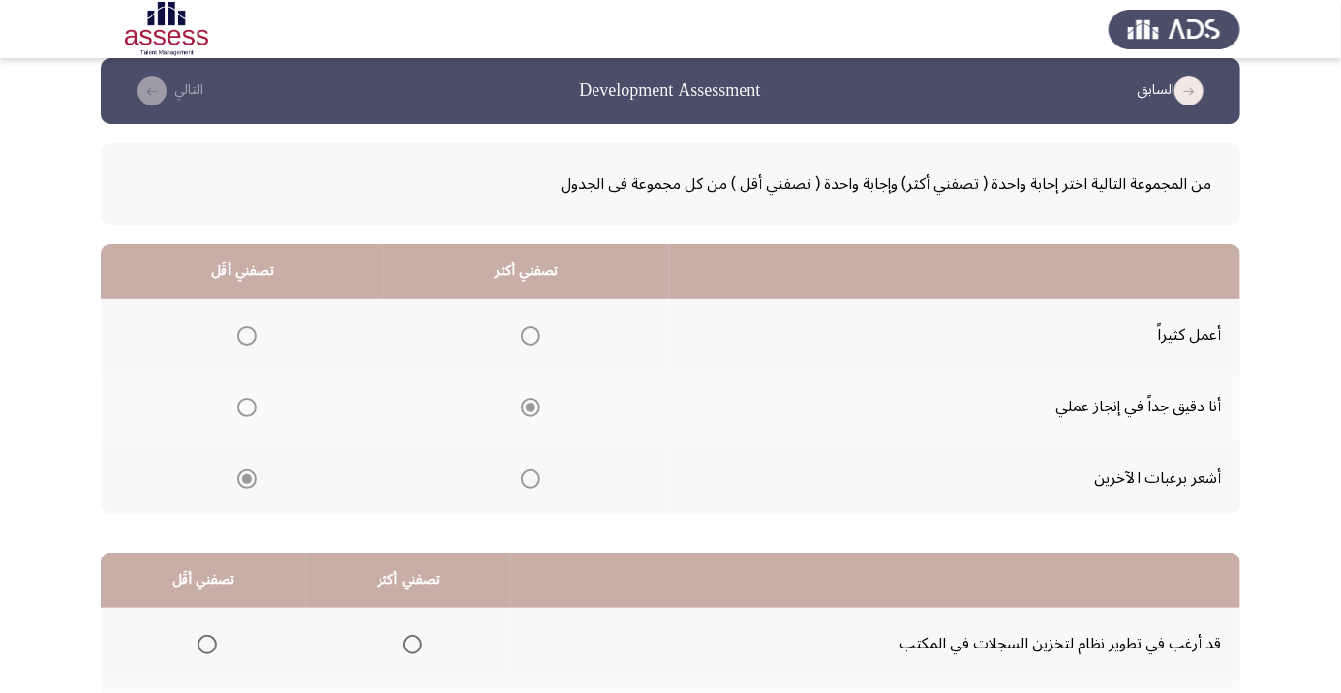
scroll to position [191, 0]
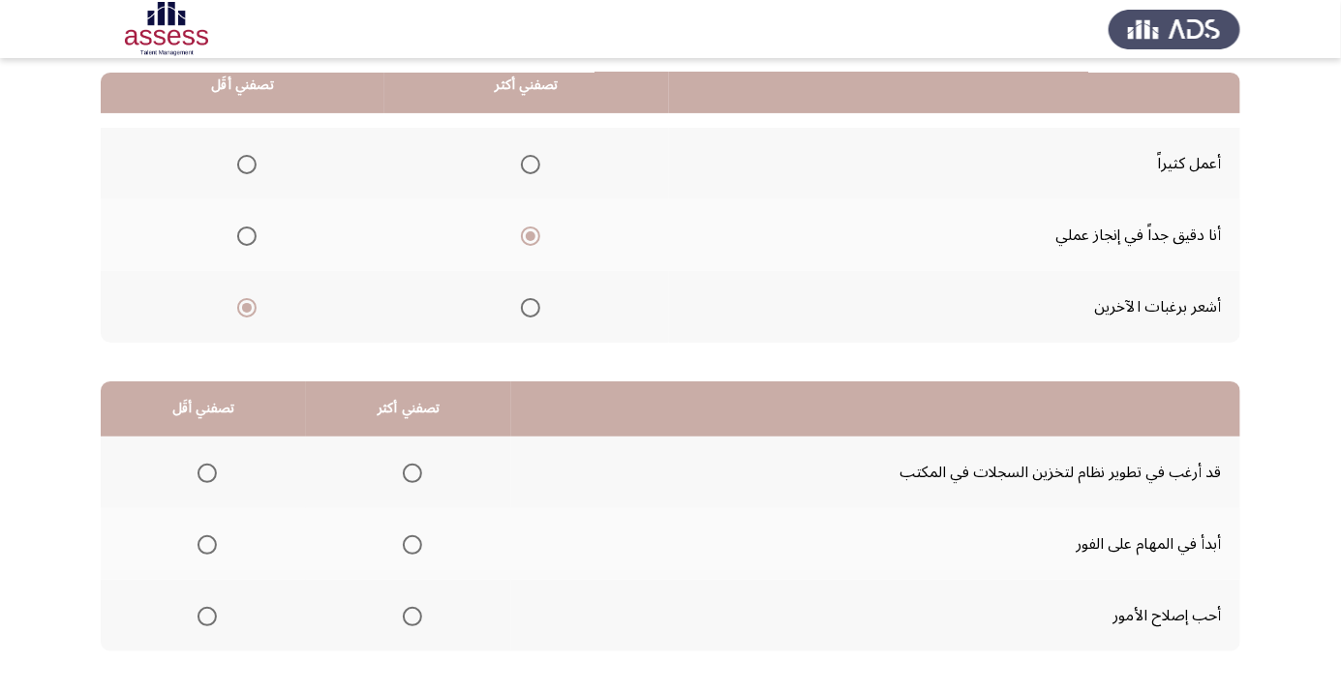
click at [197, 470] on span "Select an option" at bounding box center [206, 473] width 19 height 19
click at [197, 470] on input "Select an option" at bounding box center [206, 473] width 19 height 19
click at [207, 617] on span "Select an option" at bounding box center [207, 617] width 0 height 0
click at [205, 615] on input "Select an option" at bounding box center [206, 616] width 19 height 19
click at [403, 471] on span "Select an option" at bounding box center [412, 473] width 19 height 19
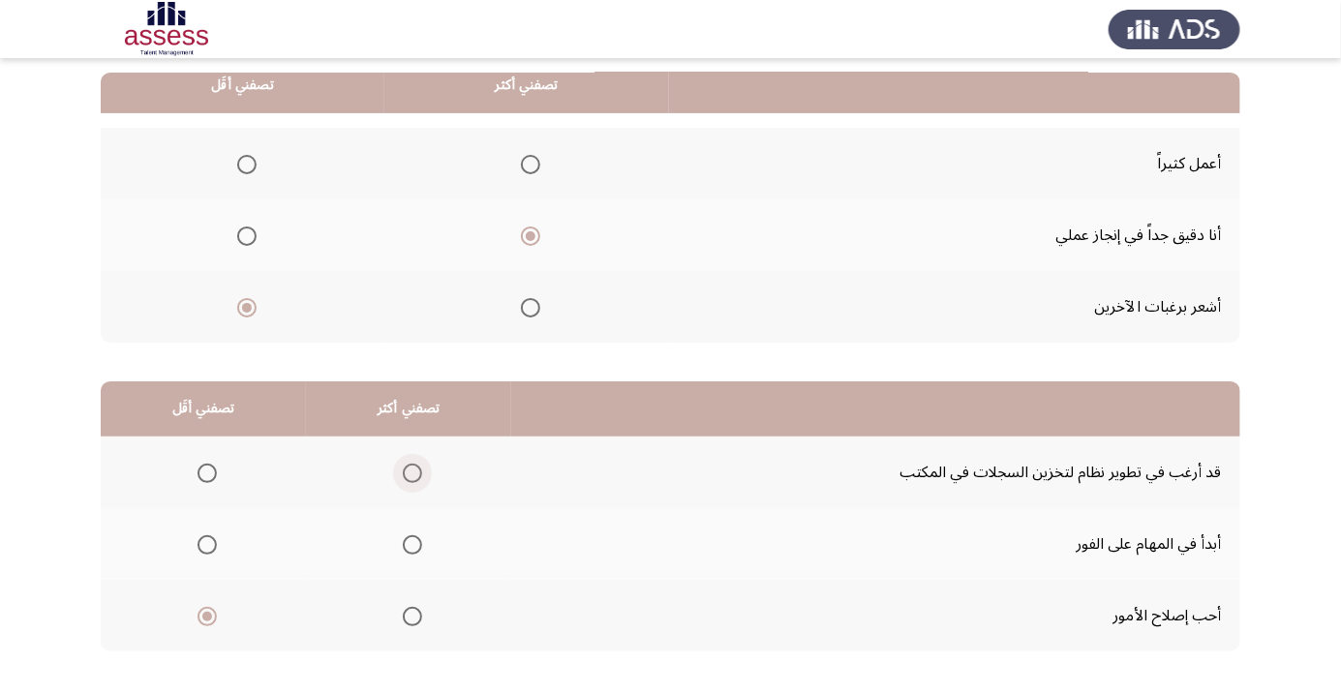
click at [403, 471] on input "Select an option" at bounding box center [412, 473] width 19 height 19
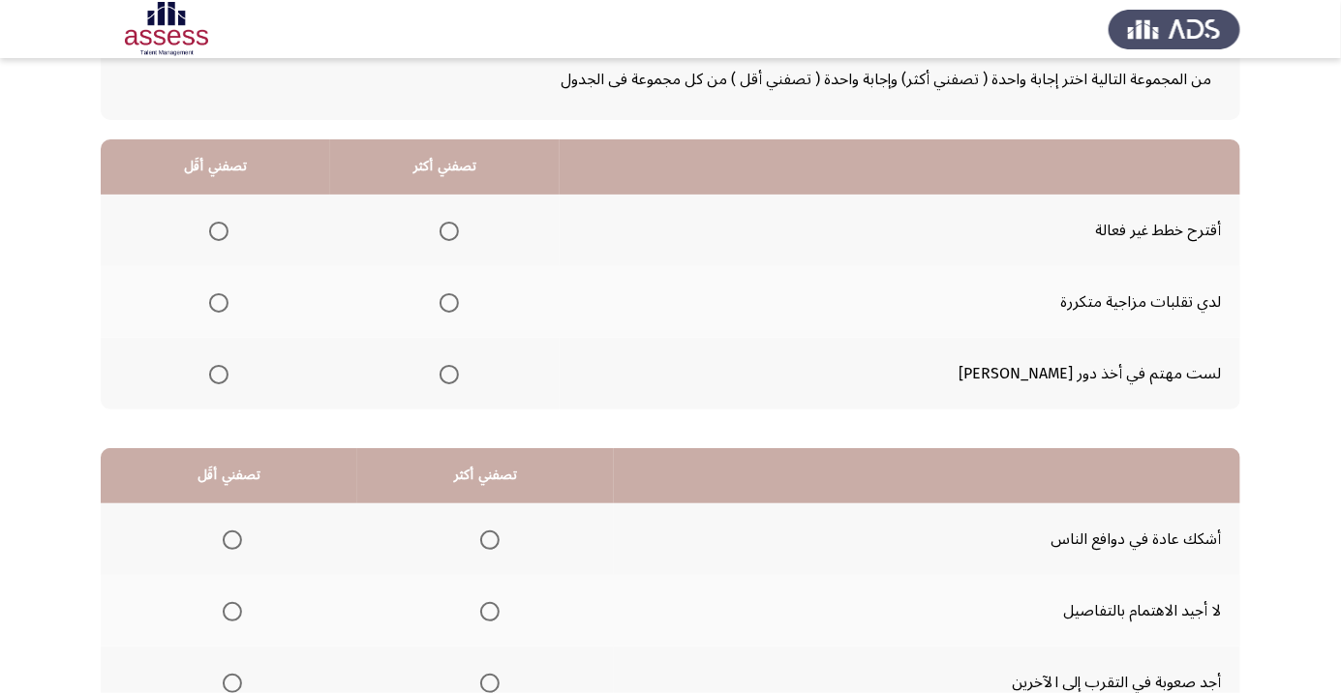
scroll to position [132, 0]
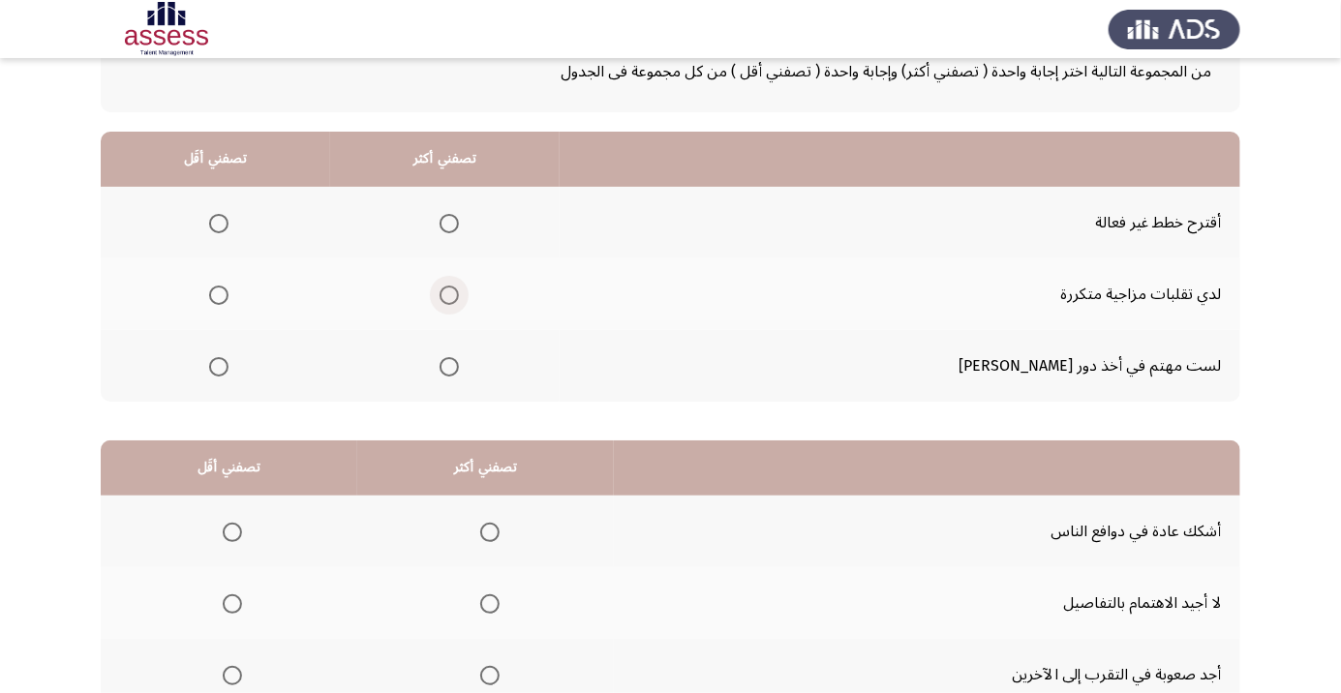
click at [459, 297] on span "Select an option" at bounding box center [449, 295] width 19 height 19
click at [459, 297] on input "Select an option" at bounding box center [449, 295] width 19 height 19
click at [224, 387] on th at bounding box center [215, 366] width 229 height 72
click at [228, 368] on span "Select an option" at bounding box center [218, 366] width 19 height 19
click at [228, 368] on input "Select an option" at bounding box center [218, 366] width 19 height 19
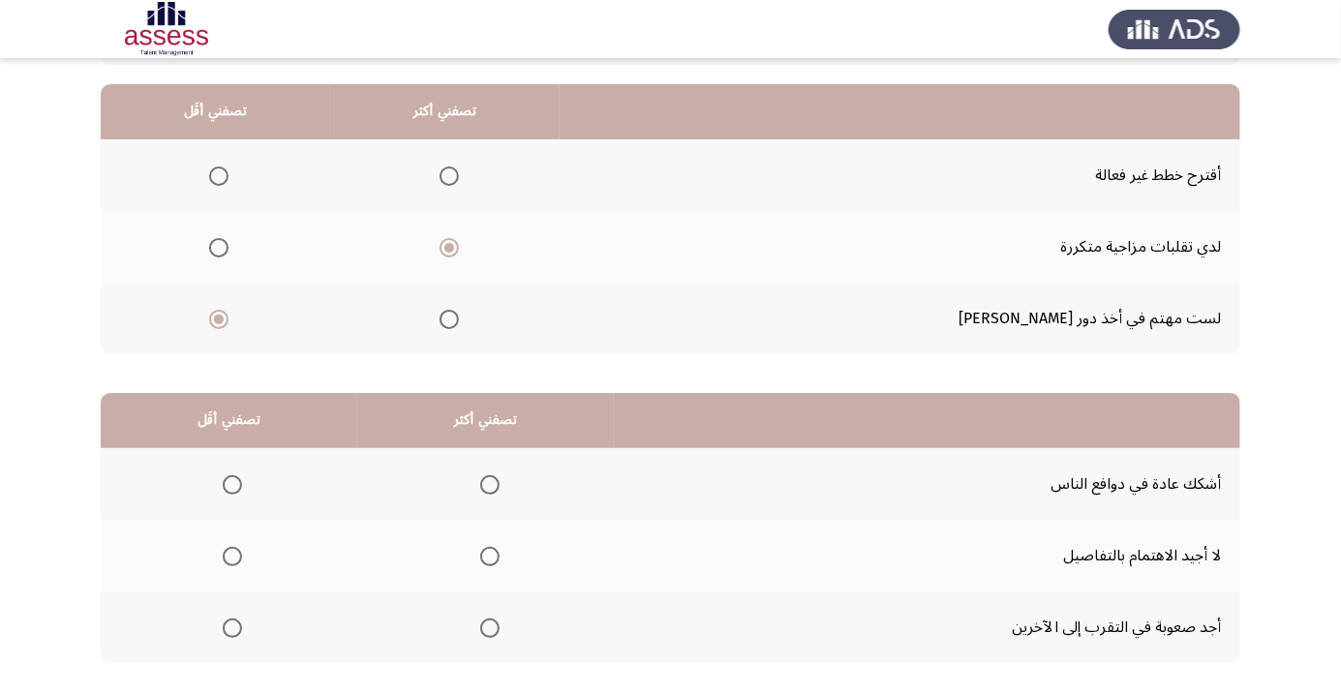
scroll to position [191, 0]
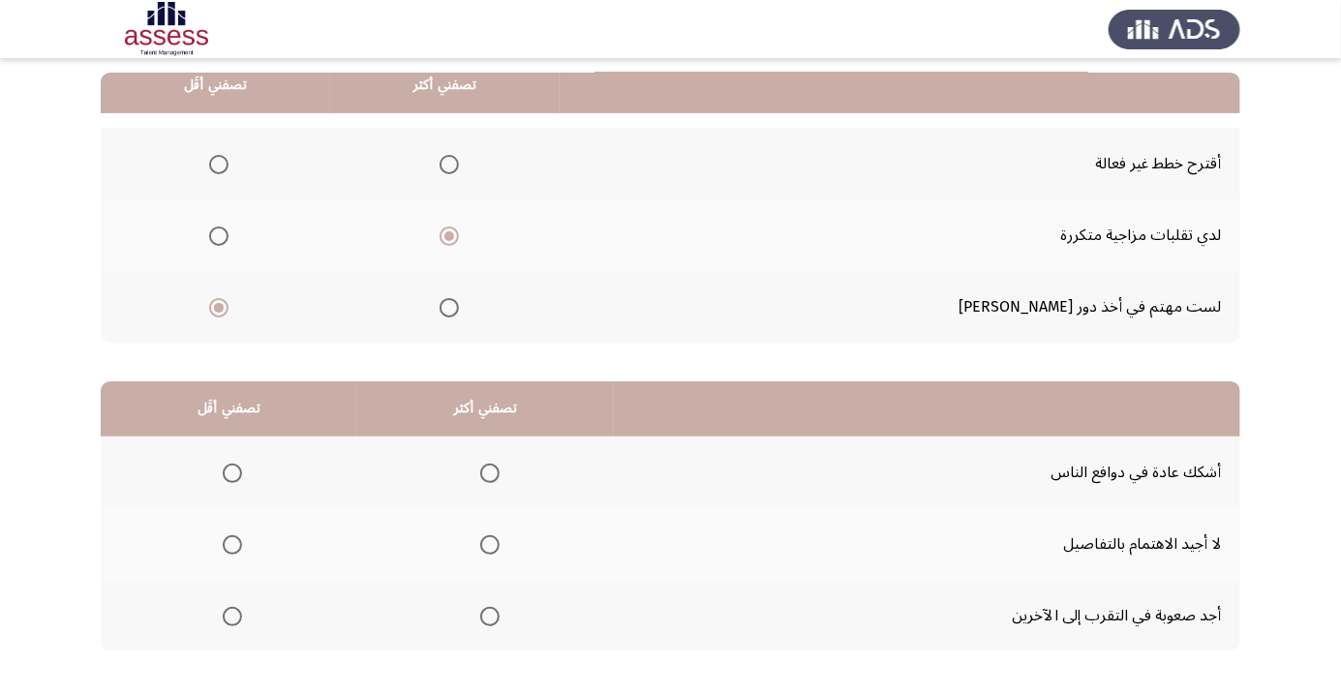
click at [489, 617] on span "Select an option" at bounding box center [489, 617] width 0 height 0
click at [486, 615] on input "Select an option" at bounding box center [489, 616] width 19 height 19
click at [224, 542] on span "Select an option" at bounding box center [232, 544] width 19 height 19
click at [224, 542] on input "Select an option" at bounding box center [232, 544] width 19 height 19
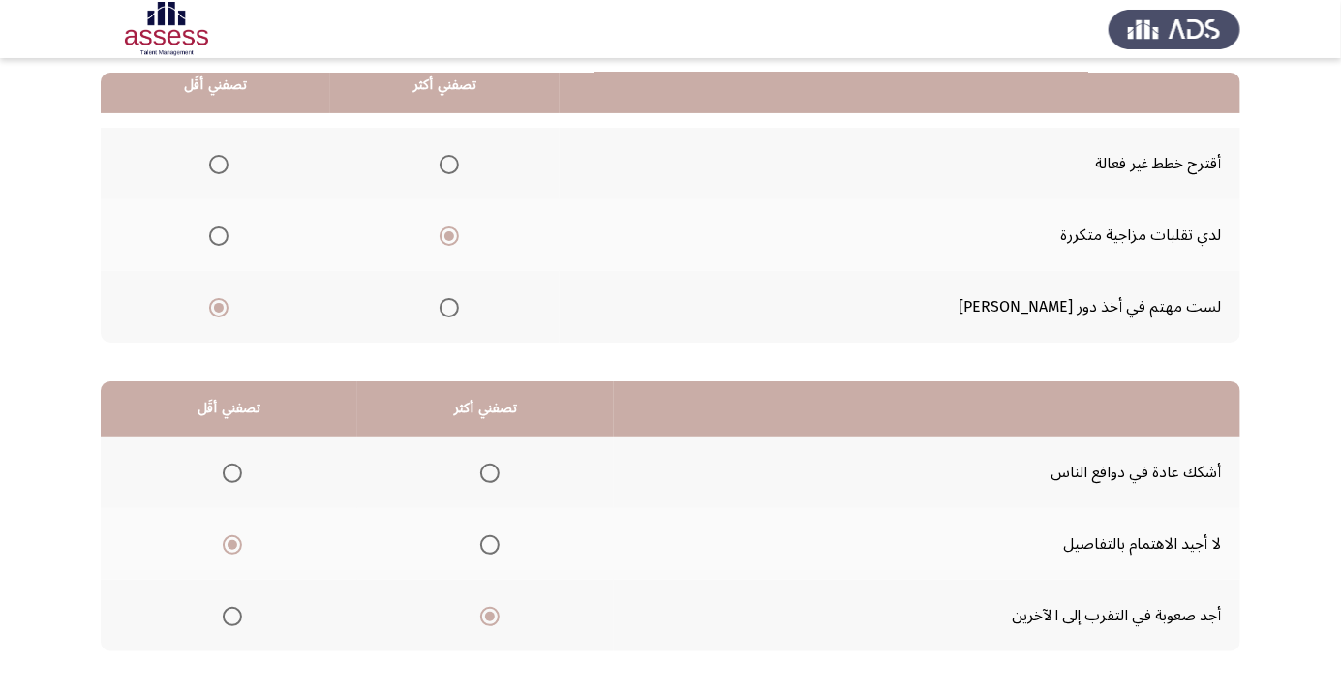
scroll to position [0, 0]
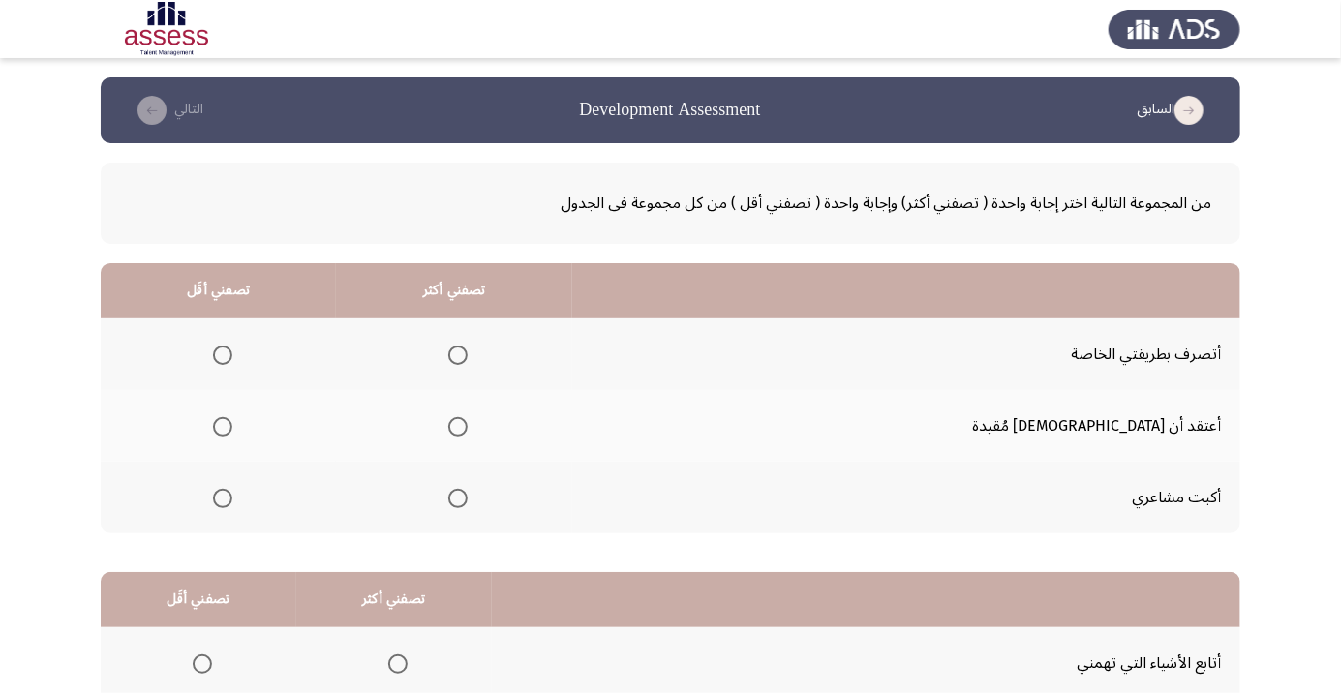
click at [468, 428] on span "Select an option" at bounding box center [457, 426] width 19 height 19
click at [468, 428] on input "Select an option" at bounding box center [457, 426] width 19 height 19
click at [232, 497] on span "Select an option" at bounding box center [222, 498] width 19 height 19
click at [232, 497] on input "Select an option" at bounding box center [222, 498] width 19 height 19
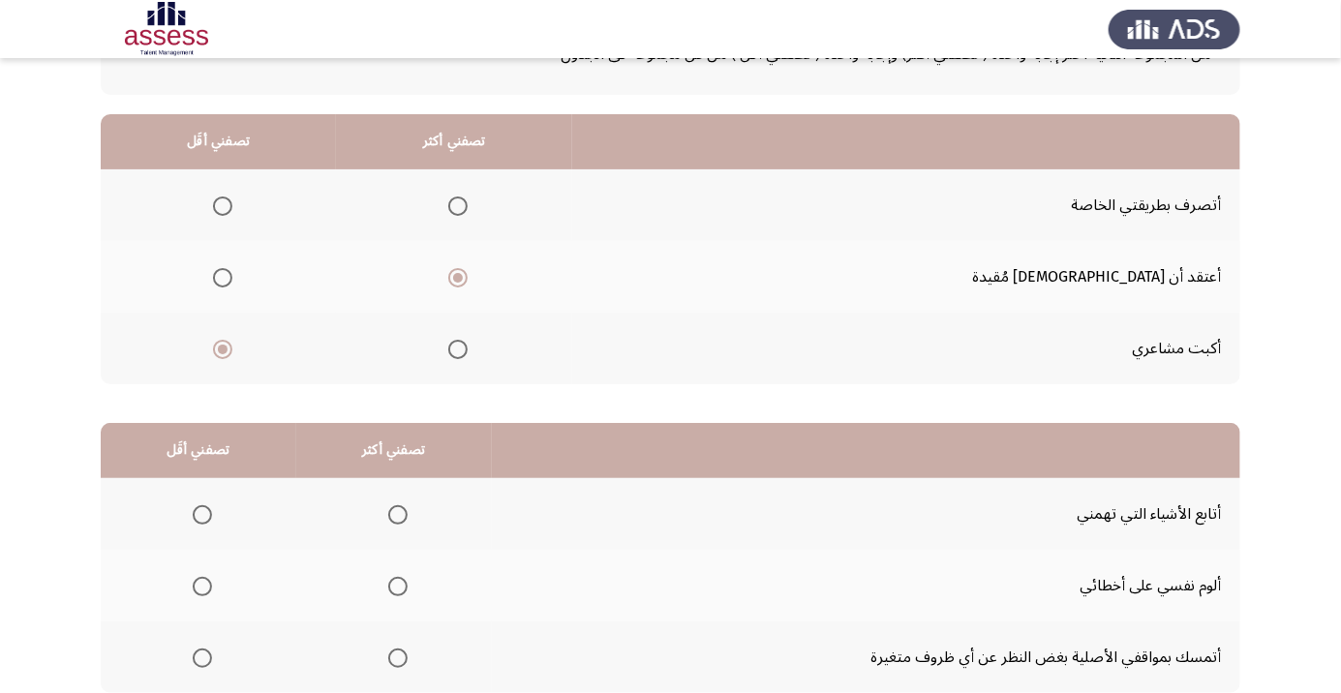
scroll to position [191, 0]
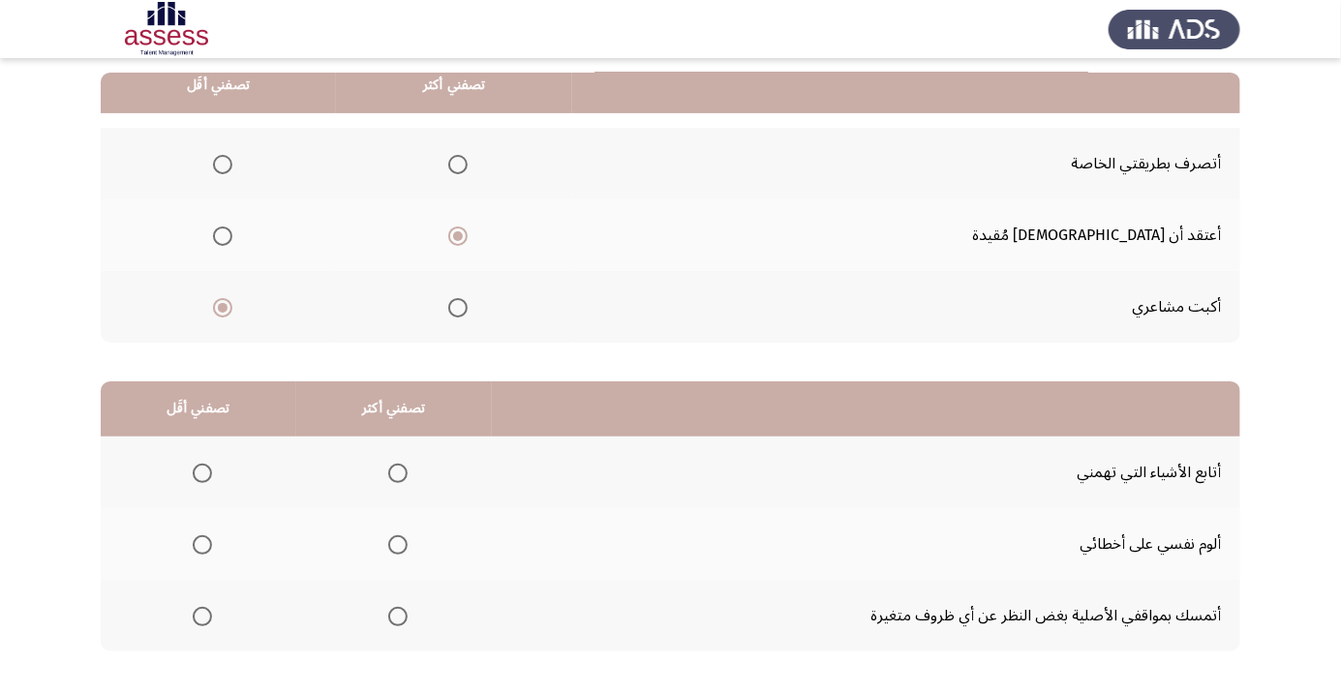
click at [468, 306] on span "Select an option" at bounding box center [457, 307] width 19 height 19
click at [468, 306] on input "Select an option" at bounding box center [457, 307] width 19 height 19
click at [232, 234] on span "Select an option" at bounding box center [222, 236] width 19 height 19
click at [232, 234] on input "Select an option" at bounding box center [222, 236] width 19 height 19
click at [398, 545] on span "Select an option" at bounding box center [398, 545] width 0 height 0
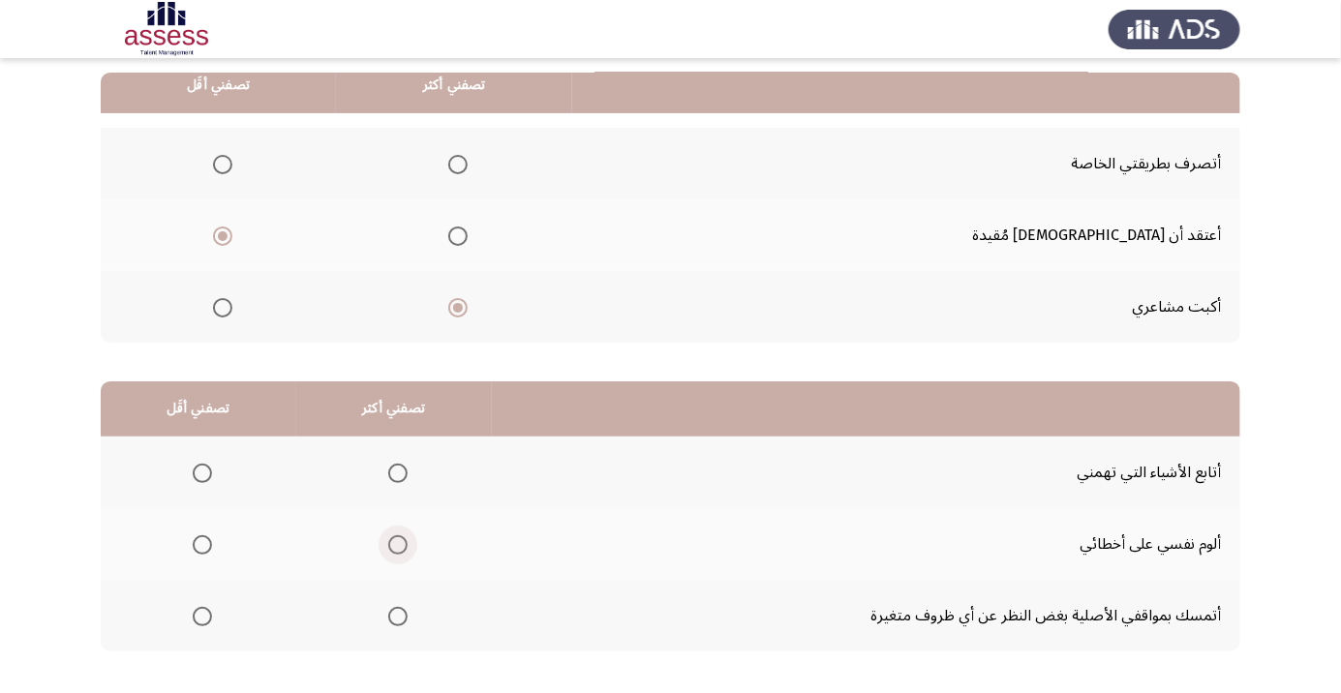
click at [395, 543] on input "Select an option" at bounding box center [397, 544] width 19 height 19
click at [195, 467] on span "Select an option" at bounding box center [202, 473] width 19 height 19
click at [195, 467] on input "Select an option" at bounding box center [202, 473] width 19 height 19
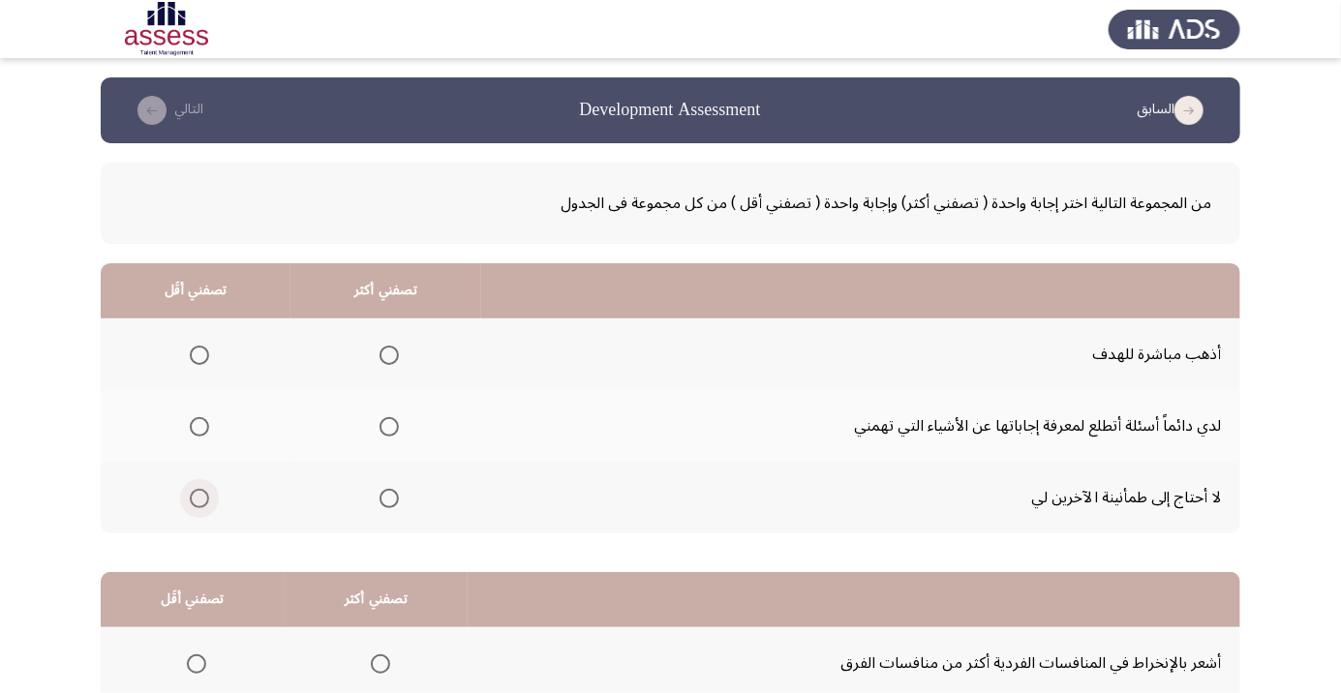
click at [199, 499] on span "Select an option" at bounding box center [199, 499] width 0 height 0
click at [198, 497] on input "Select an option" at bounding box center [199, 498] width 19 height 19
click at [379, 348] on span "Select an option" at bounding box center [388, 355] width 19 height 19
click at [379, 348] on input "Select an option" at bounding box center [388, 355] width 19 height 19
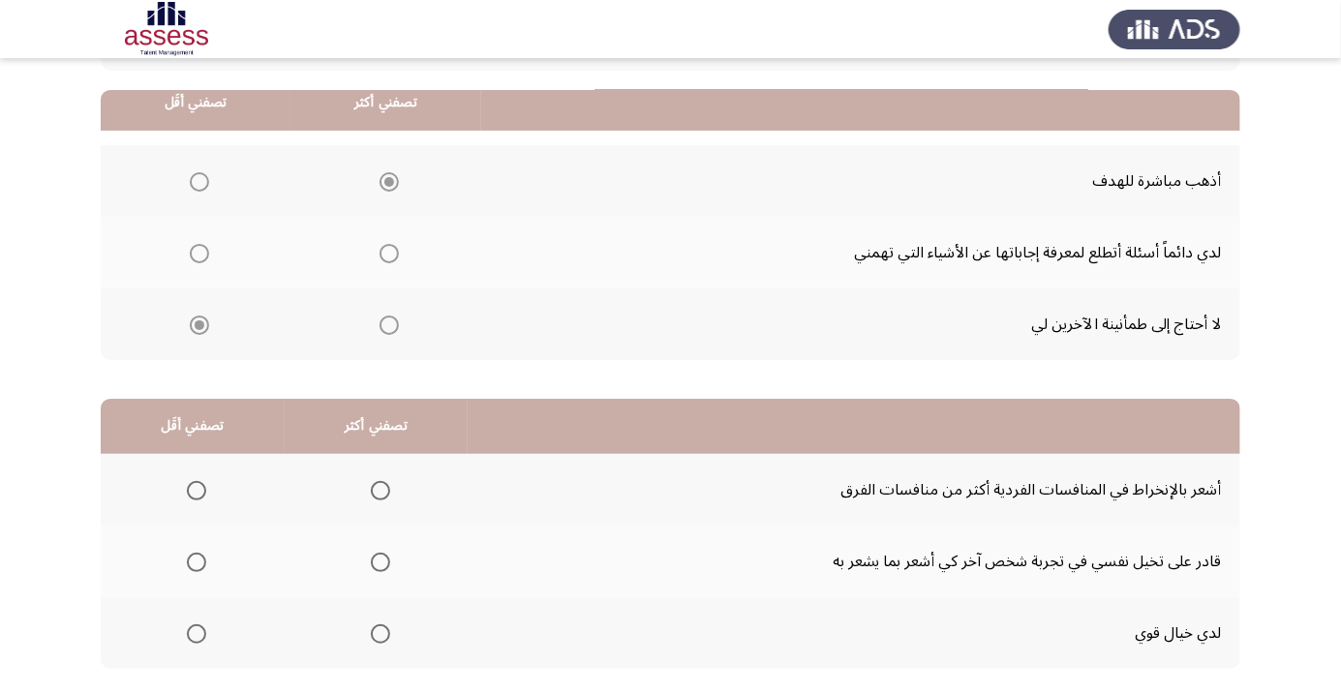
scroll to position [191, 0]
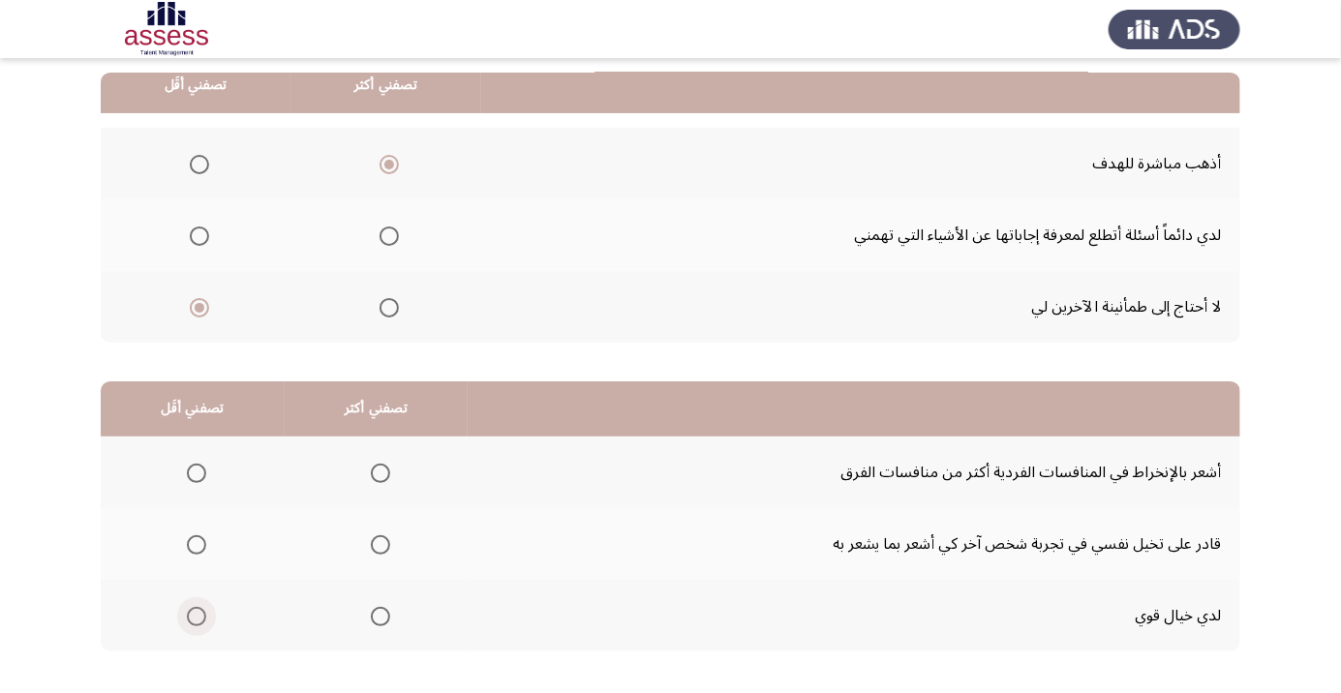
click at [197, 617] on span "Select an option" at bounding box center [197, 617] width 0 height 0
click at [195, 615] on input "Select an option" at bounding box center [196, 616] width 19 height 19
click at [403, 514] on th at bounding box center [377, 544] width 184 height 72
click at [371, 535] on span "Select an option" at bounding box center [380, 544] width 19 height 19
click at [371, 535] on input "Select an option" at bounding box center [380, 544] width 19 height 19
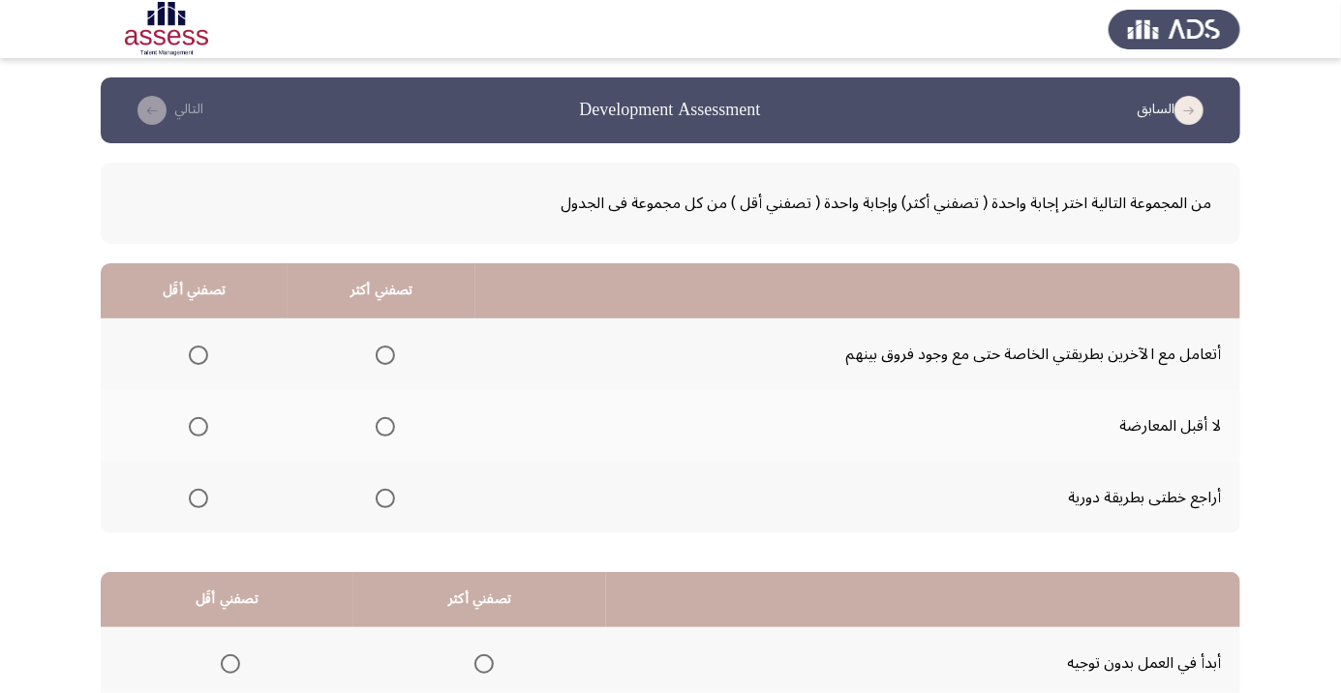
click at [379, 349] on span "Select an option" at bounding box center [385, 355] width 19 height 19
click at [379, 349] on input "Select an option" at bounding box center [385, 355] width 19 height 19
click at [190, 427] on span "Select an option" at bounding box center [198, 426] width 19 height 19
click at [190, 427] on input "Select an option" at bounding box center [198, 426] width 19 height 19
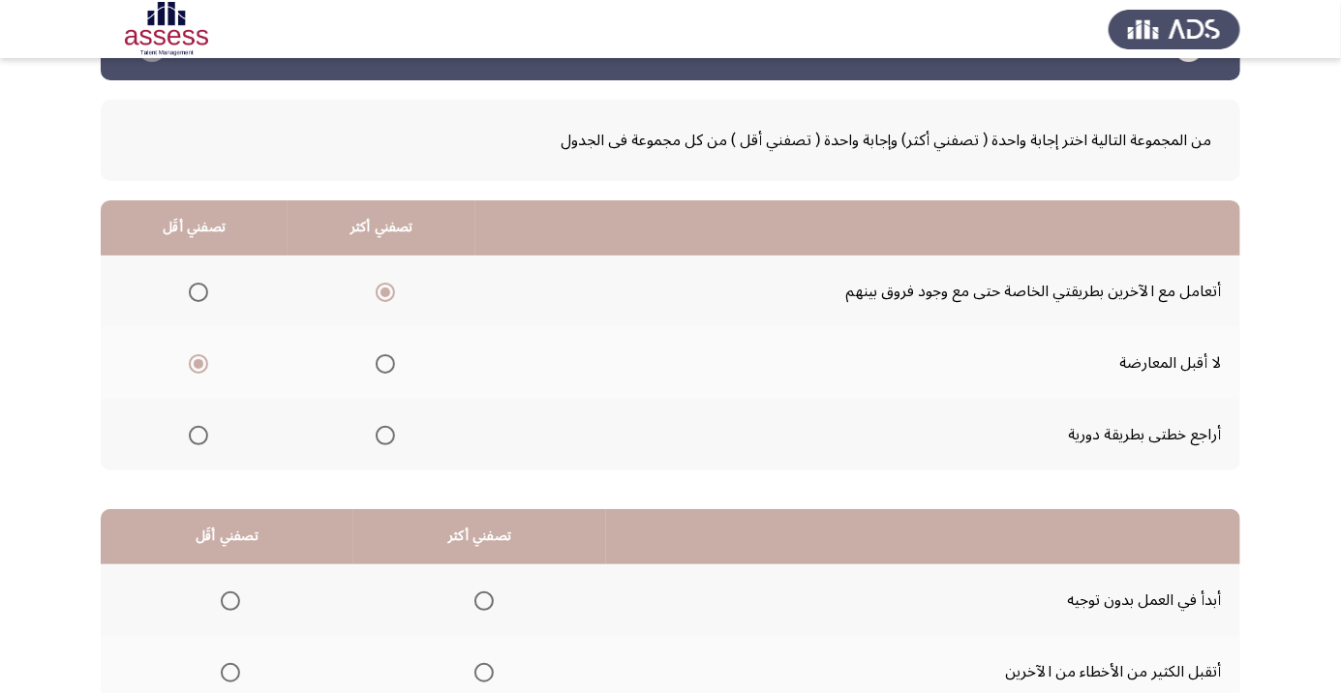
scroll to position [191, 0]
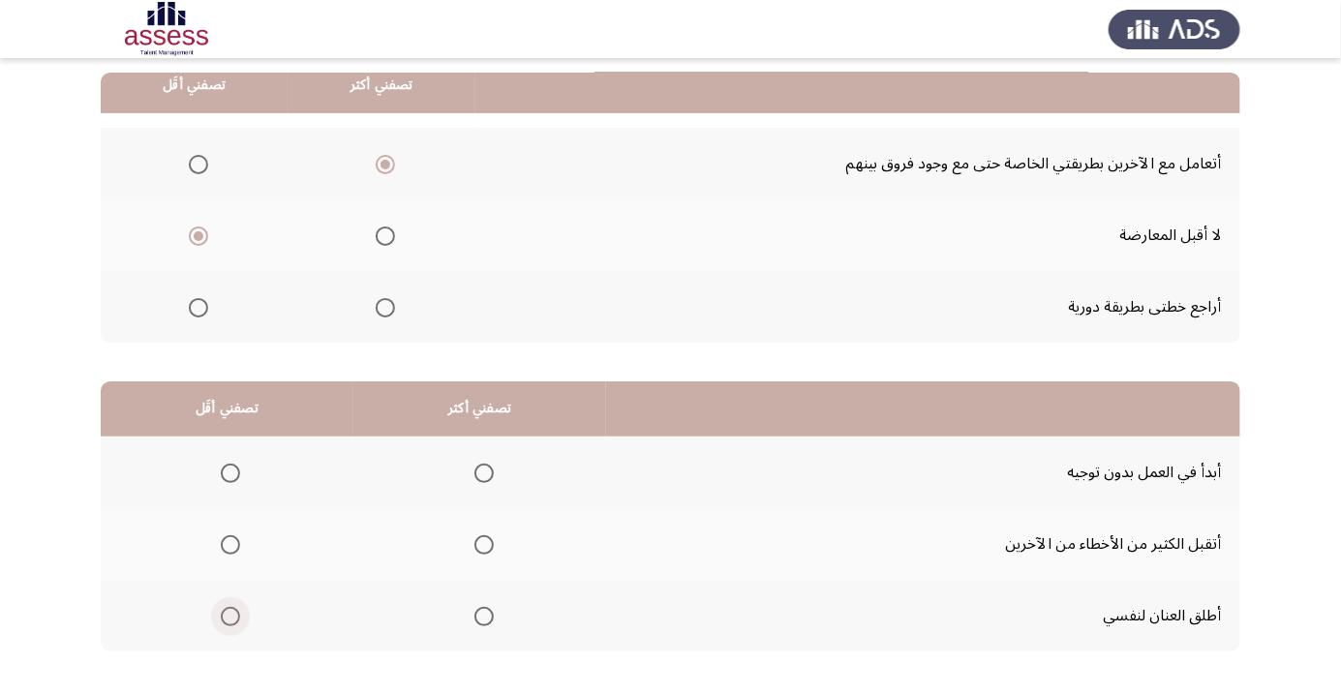
click at [225, 616] on span "Select an option" at bounding box center [230, 616] width 19 height 19
click at [225, 616] on input "Select an option" at bounding box center [230, 616] width 19 height 19
click at [474, 472] on span "Select an option" at bounding box center [483, 473] width 19 height 19
click at [474, 472] on input "Select an option" at bounding box center [483, 473] width 19 height 19
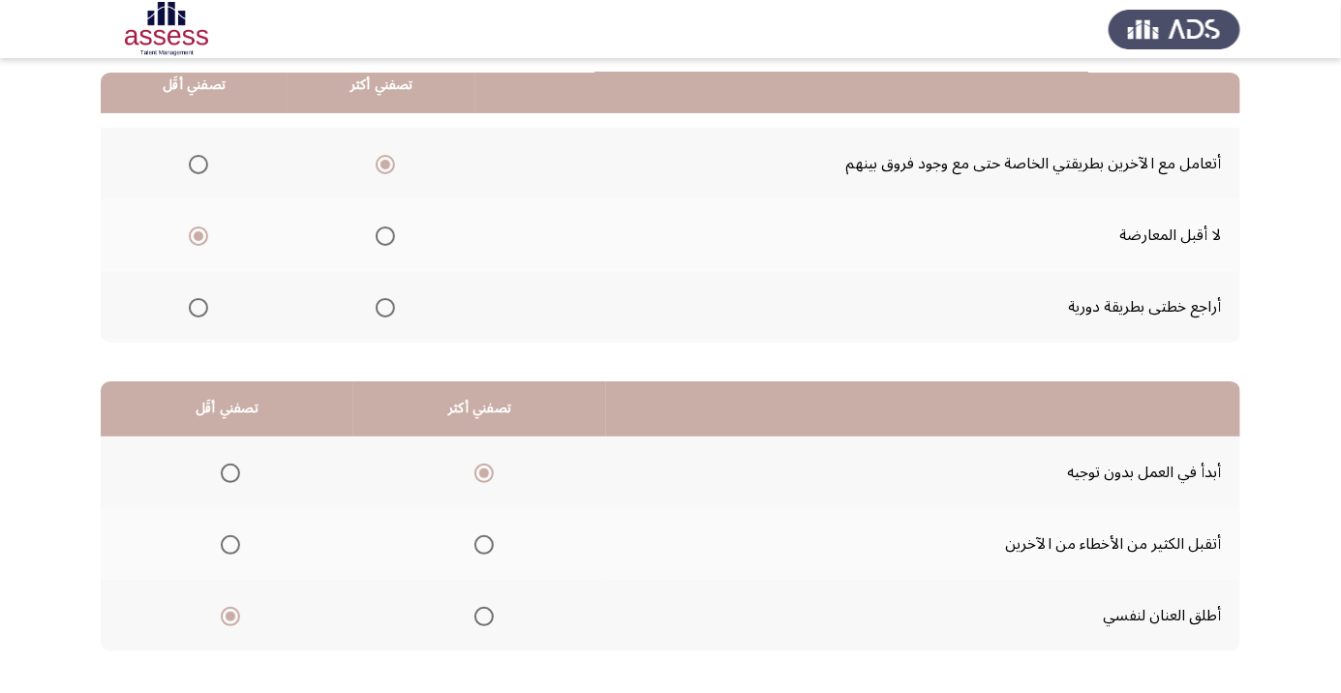
scroll to position [0, 0]
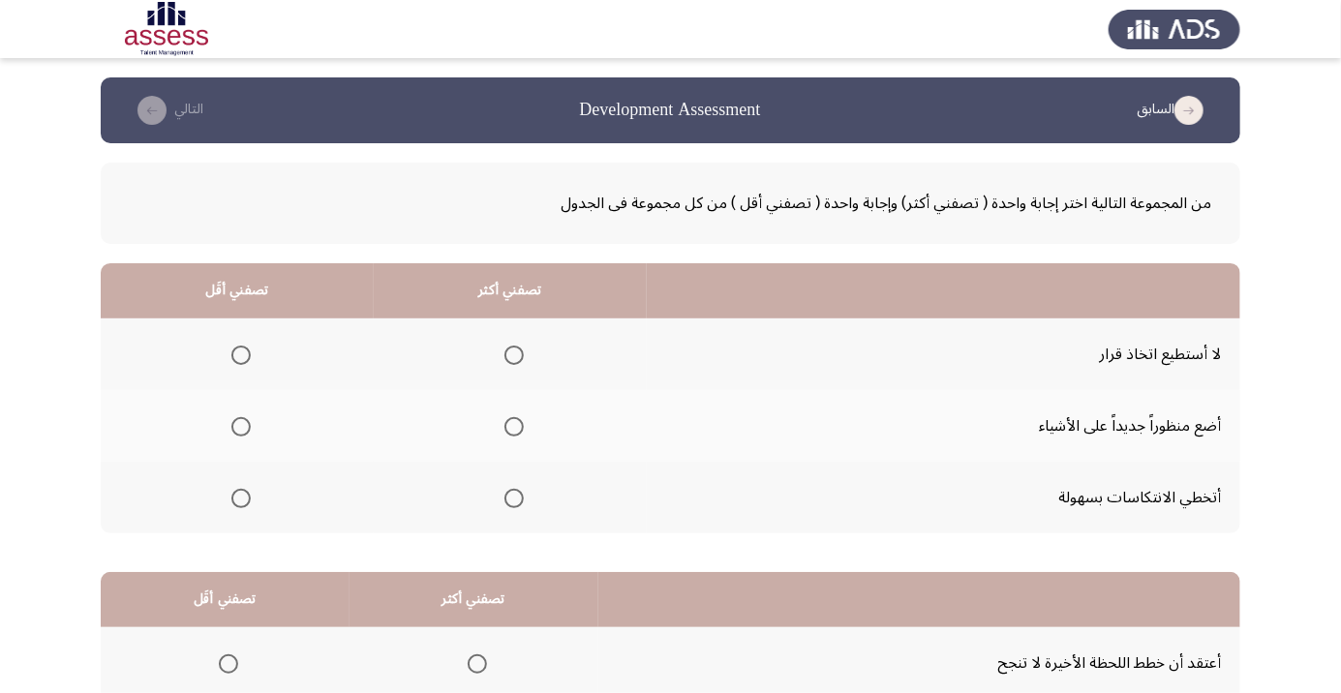
click at [514, 499] on span "Select an option" at bounding box center [514, 499] width 0 height 0
click at [509, 497] on input "Select an option" at bounding box center [513, 498] width 19 height 19
click at [224, 352] on label "Select an option" at bounding box center [237, 355] width 27 height 19
click at [231, 352] on input "Select an option" at bounding box center [240, 355] width 19 height 19
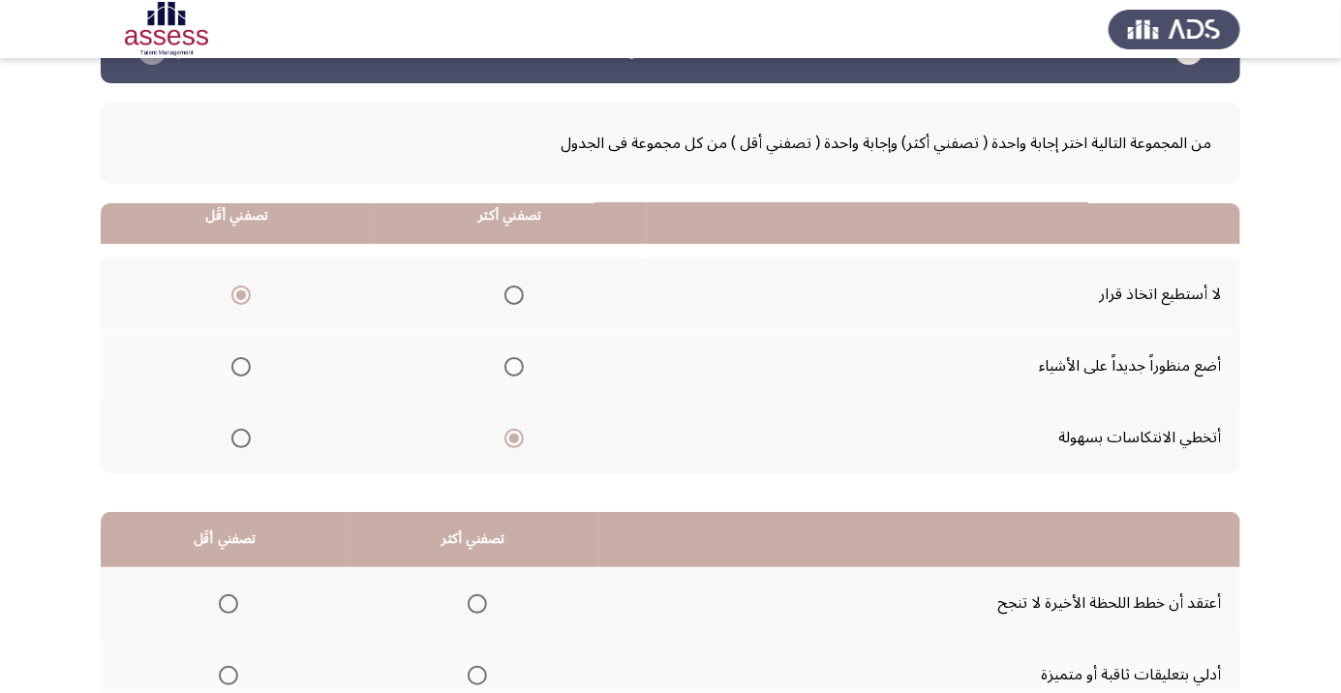
scroll to position [191, 0]
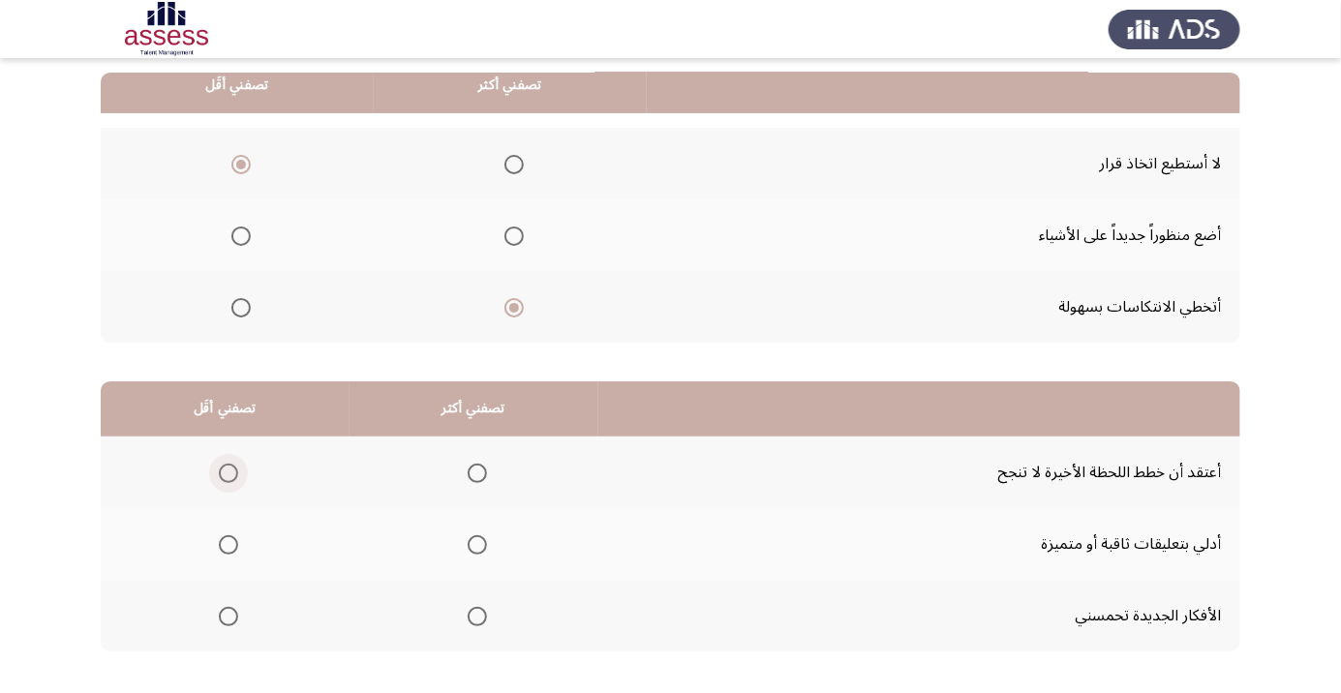
click at [228, 473] on span "Select an option" at bounding box center [228, 473] width 0 height 0
click at [227, 471] on input "Select an option" at bounding box center [228, 473] width 19 height 19
click at [468, 620] on span "Select an option" at bounding box center [477, 616] width 19 height 19
click at [468, 620] on input "Select an option" at bounding box center [477, 616] width 19 height 19
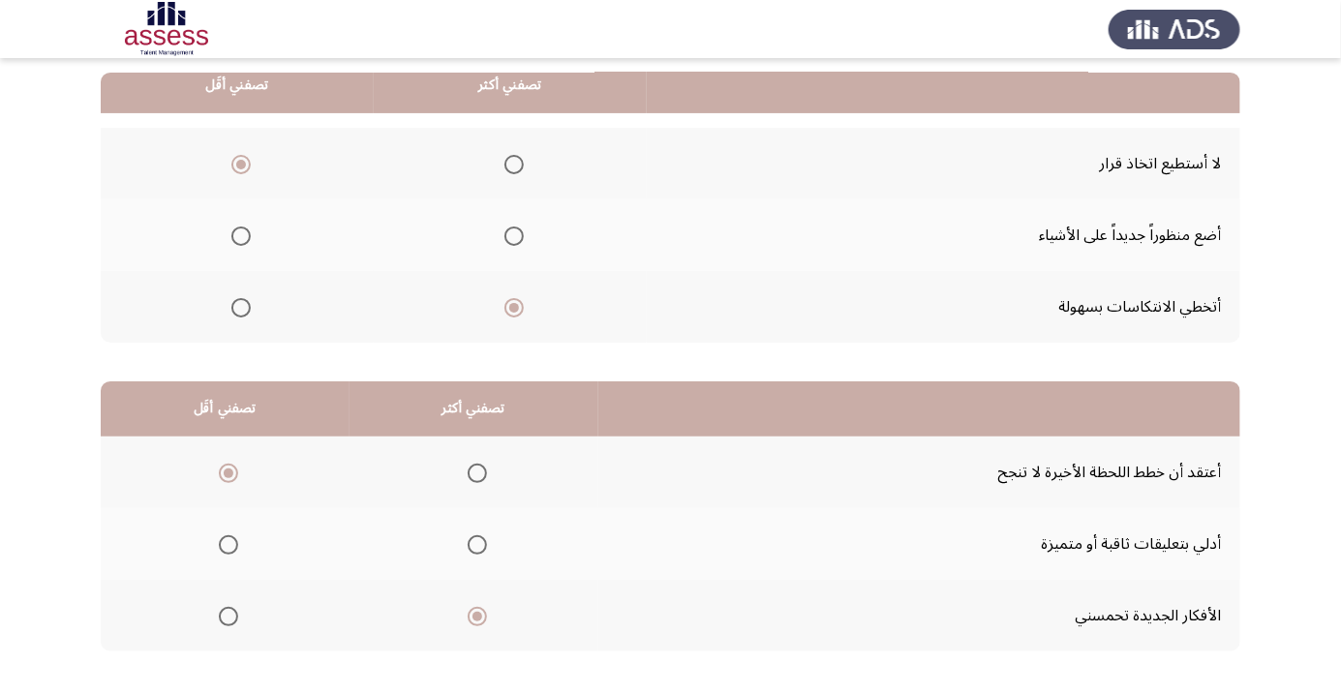
scroll to position [0, 0]
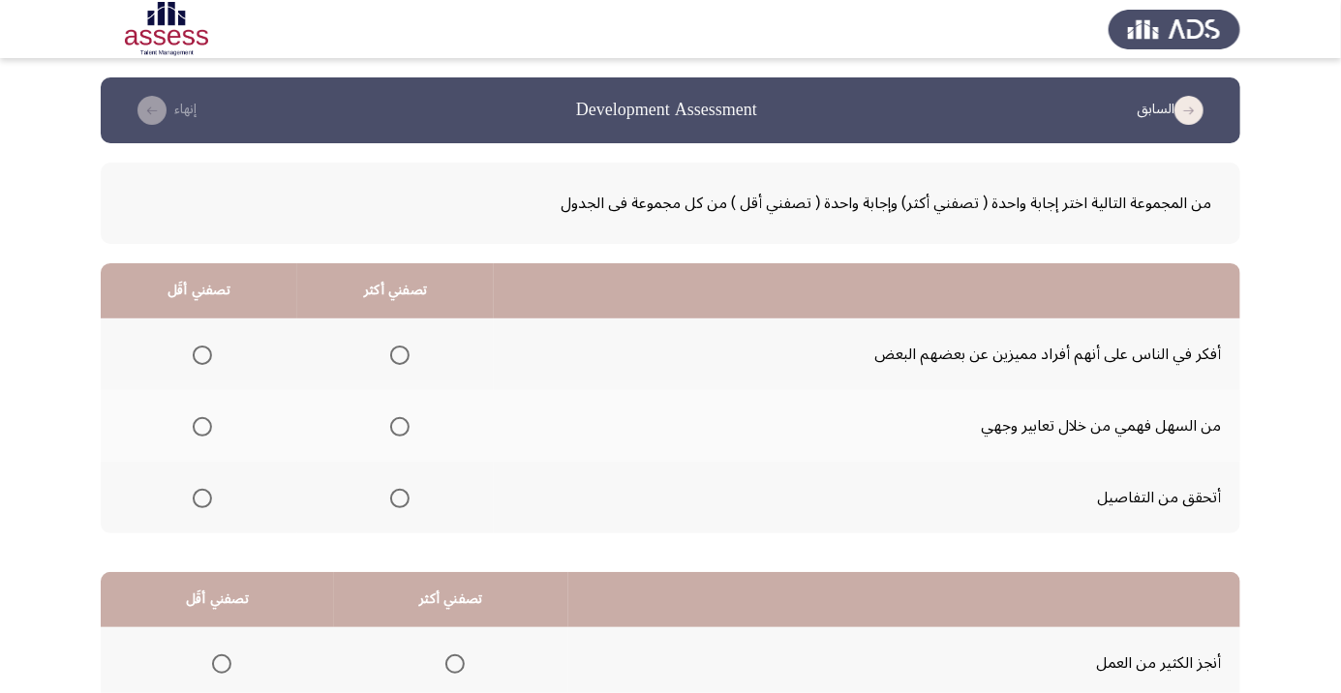
click at [400, 427] on span "Select an option" at bounding box center [400, 427] width 0 height 0
click at [398, 426] on input "Select an option" at bounding box center [399, 426] width 19 height 19
click at [201, 497] on span "Select an option" at bounding box center [202, 498] width 19 height 19
click at [201, 497] on input "Select an option" at bounding box center [202, 498] width 19 height 19
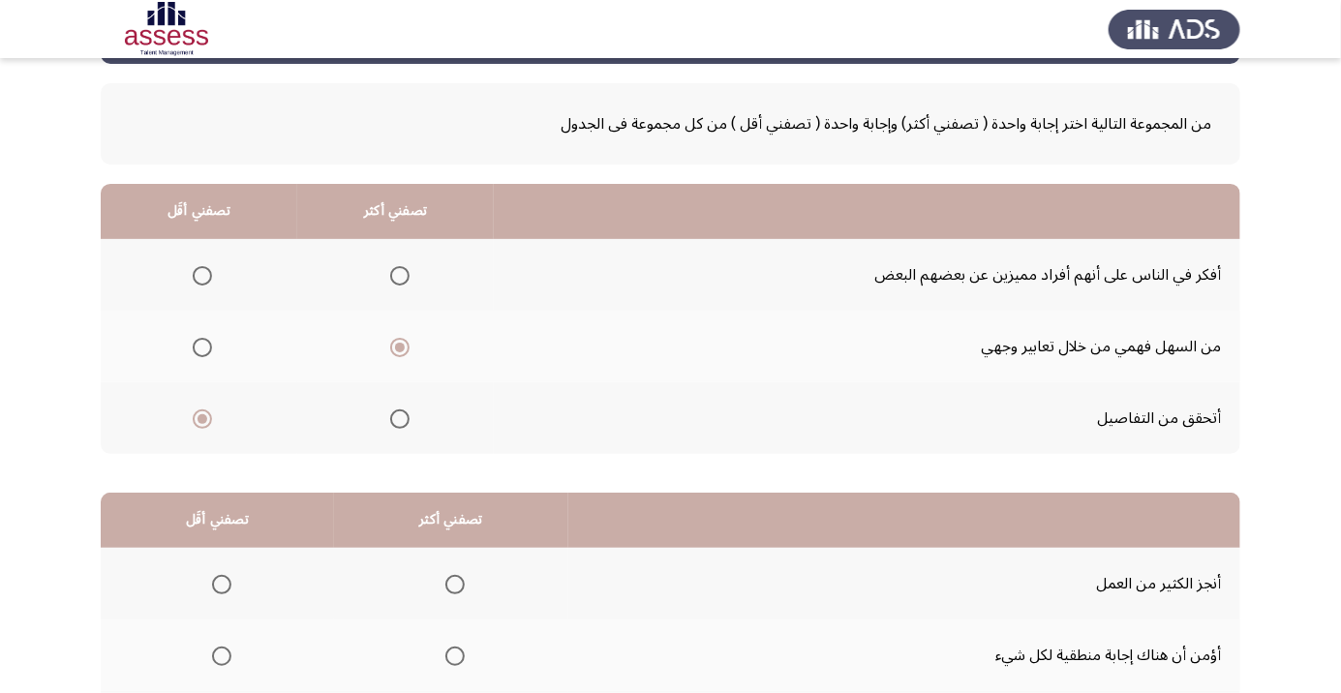
scroll to position [191, 0]
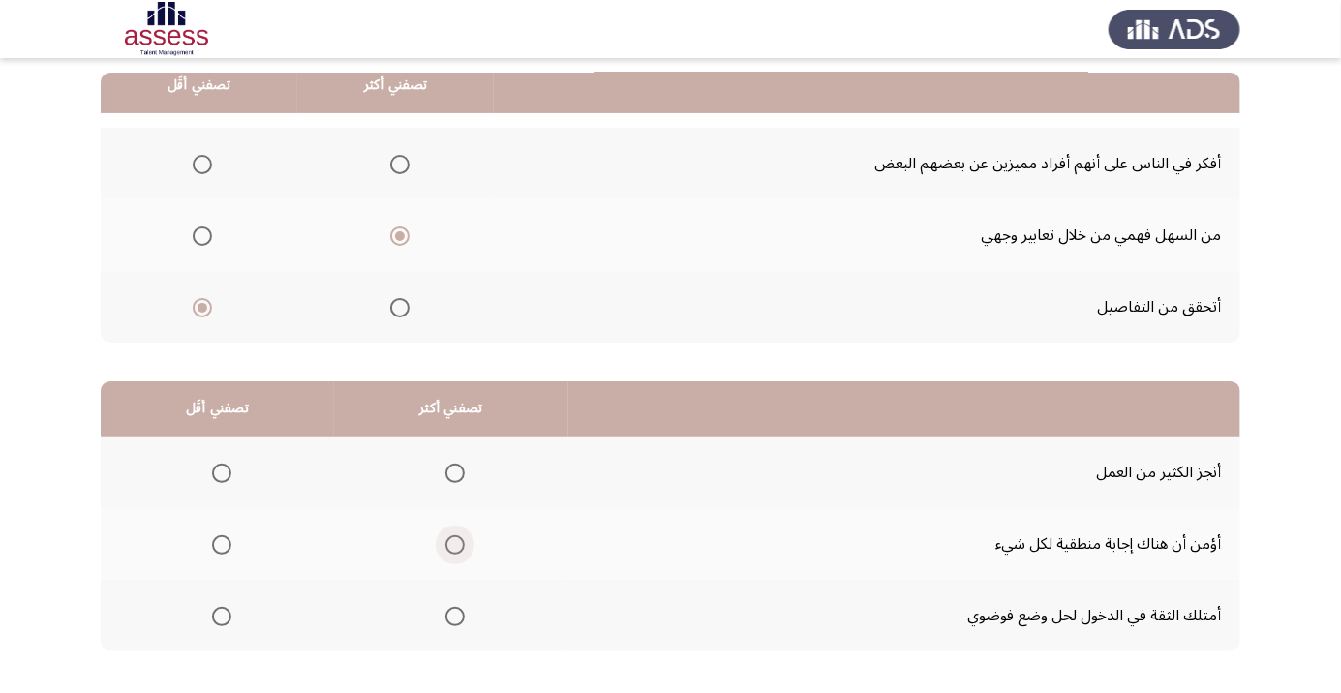
click at [454, 536] on span "Select an option" at bounding box center [454, 544] width 19 height 19
click at [454, 536] on input "Select an option" at bounding box center [454, 544] width 19 height 19
click at [212, 615] on span "Select an option" at bounding box center [221, 616] width 19 height 19
click at [212, 615] on input "Select an option" at bounding box center [221, 616] width 19 height 19
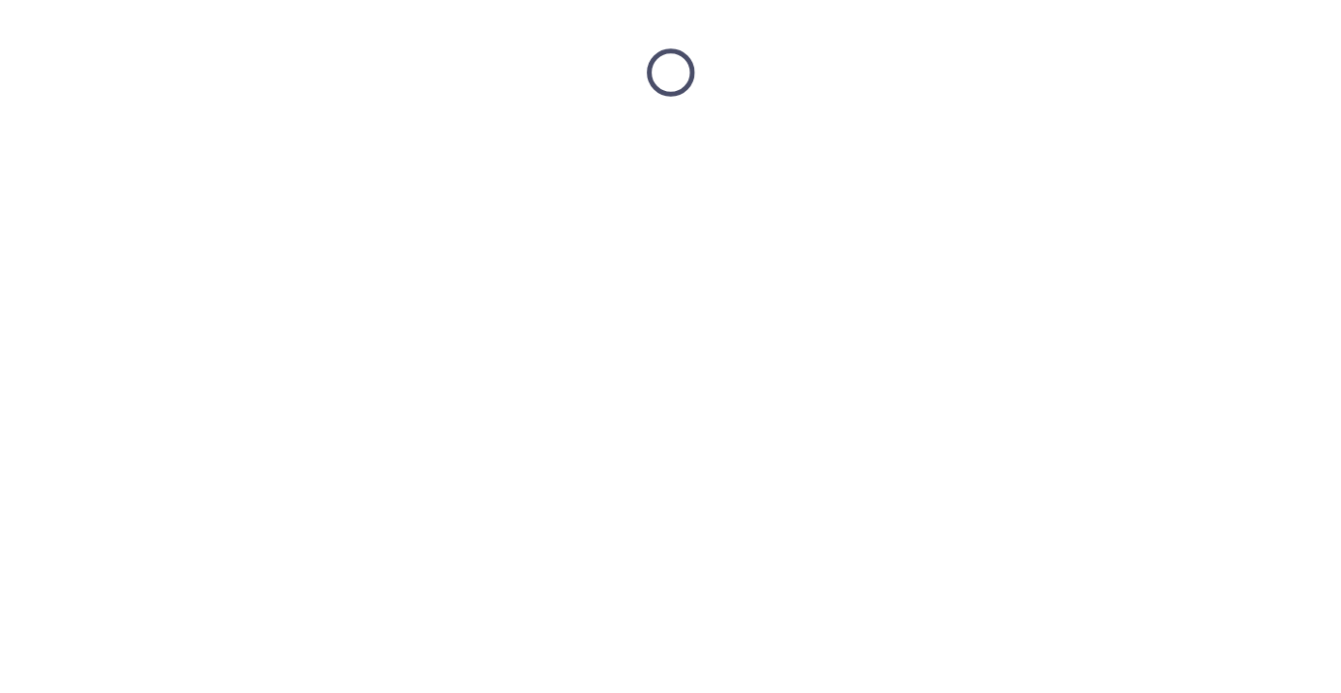
scroll to position [0, 0]
